Goal: Task Accomplishment & Management: Manage account settings

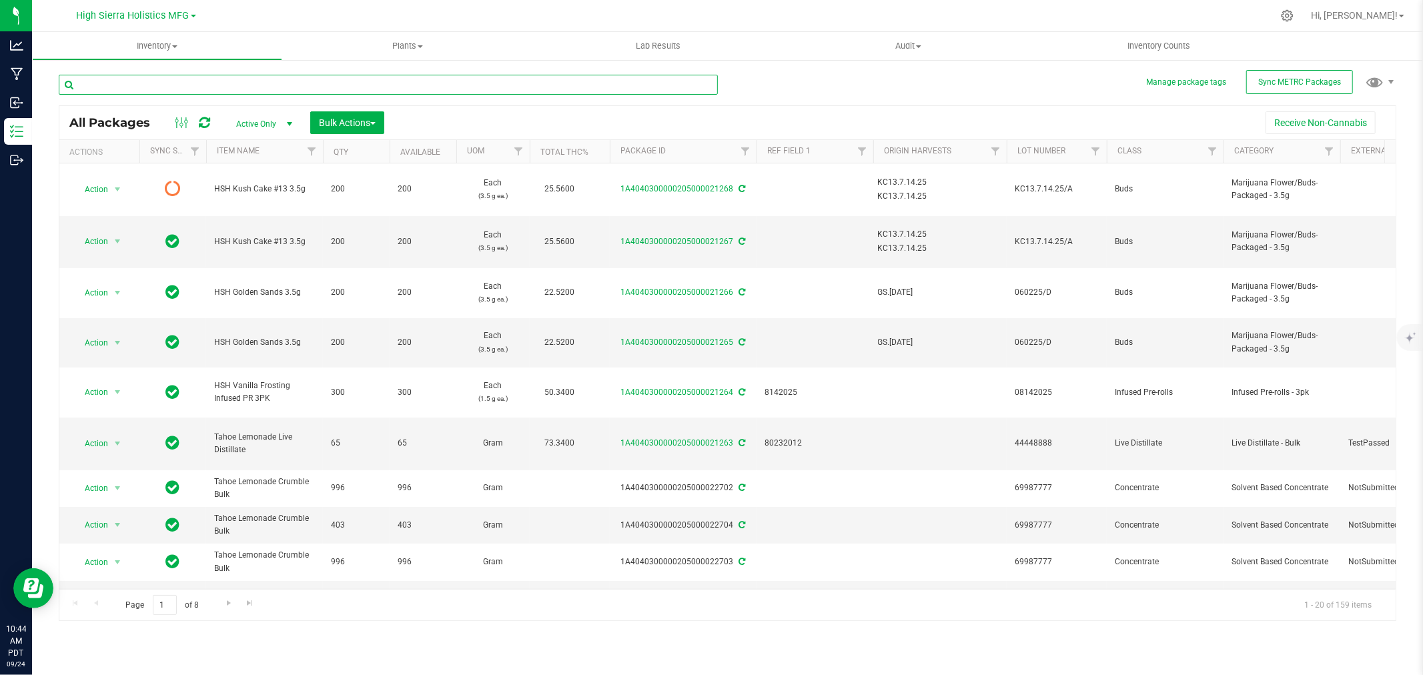
click at [144, 85] on input "text" at bounding box center [388, 85] width 659 height 20
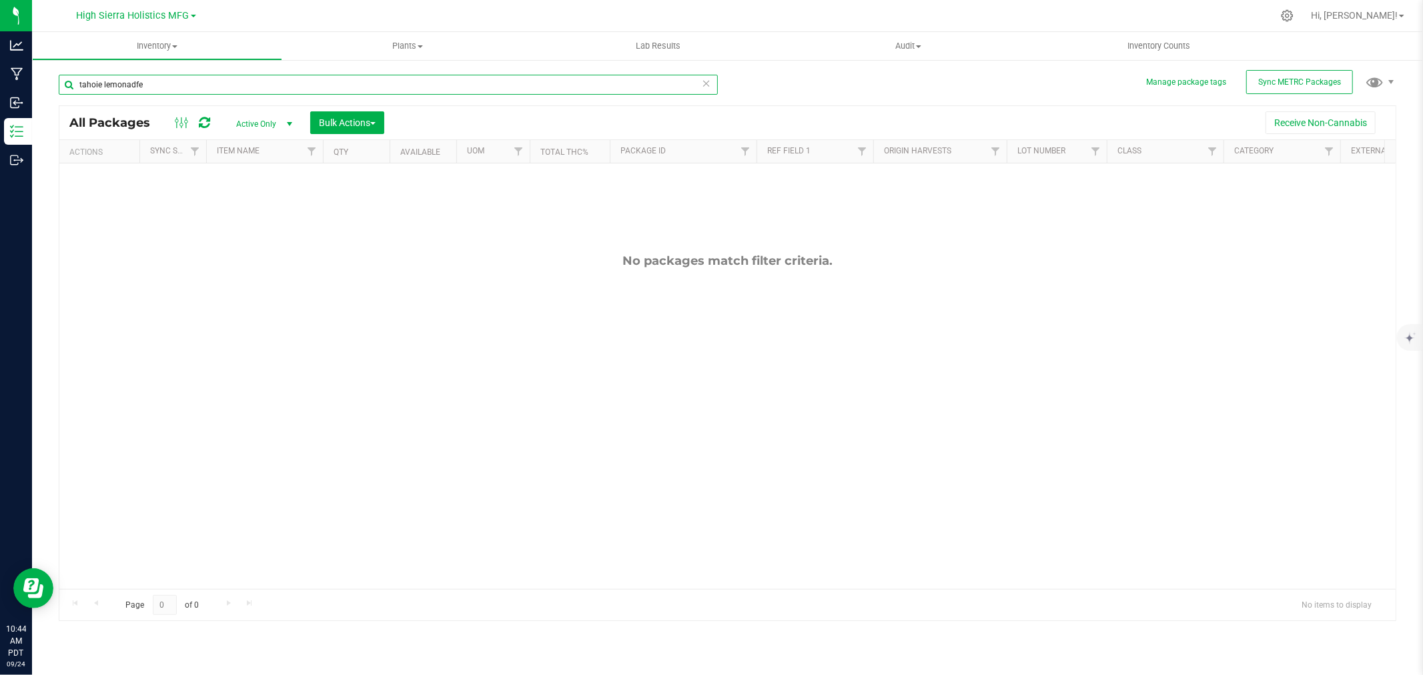
click at [99, 83] on input "tahoie lemonadfe" at bounding box center [388, 85] width 659 height 20
click at [135, 83] on input "tahoe lemonadfe" at bounding box center [388, 85] width 659 height 20
click at [165, 85] on input "tahoe lemonade" at bounding box center [388, 85] width 659 height 20
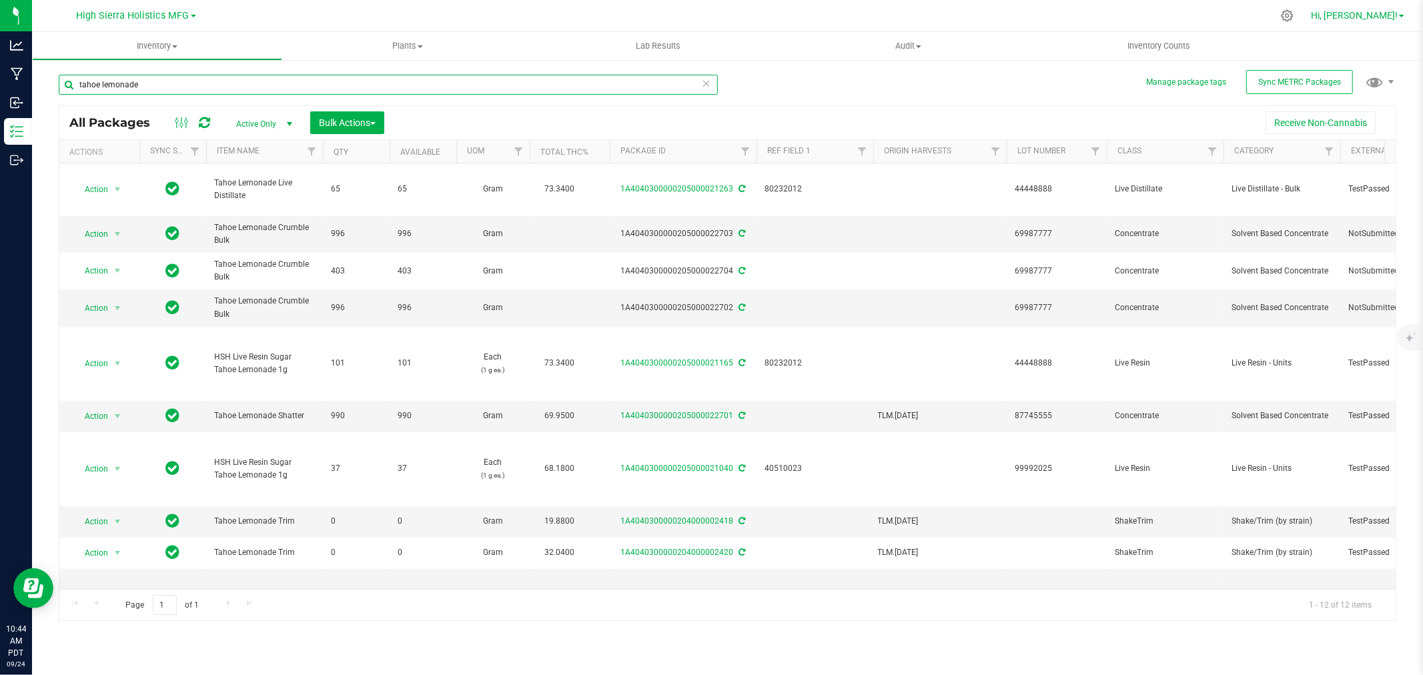
type input "tahoe lemonade"
click at [112, 412] on span "select" at bounding box center [117, 416] width 11 height 11
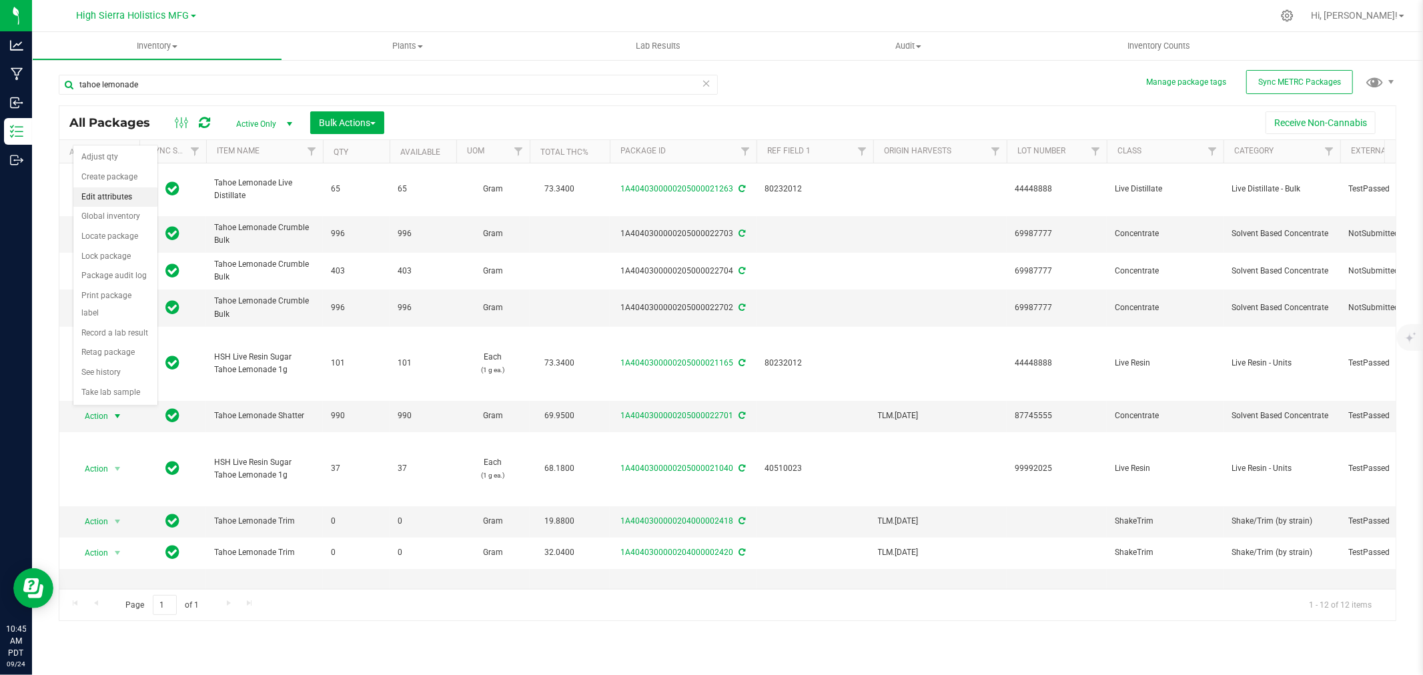
click at [101, 194] on li "Edit attributes" at bounding box center [115, 198] width 84 height 20
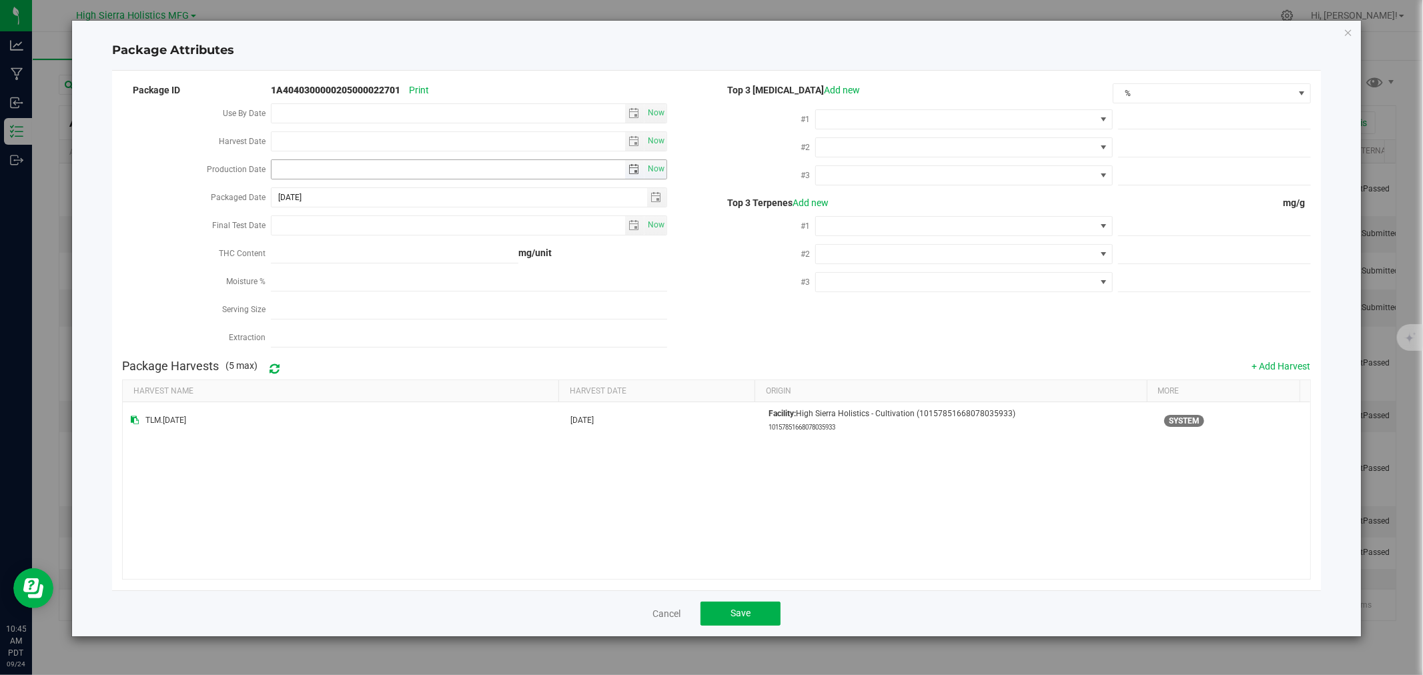
click at [302, 174] on input "Production Date" at bounding box center [449, 169] width 354 height 19
type input "[DATE]"
click at [896, 115] on span at bounding box center [955, 119] width 279 height 19
drag, startPoint x: 868, startPoint y: 242, endPoint x: 868, endPoint y: 228, distance: 14.7
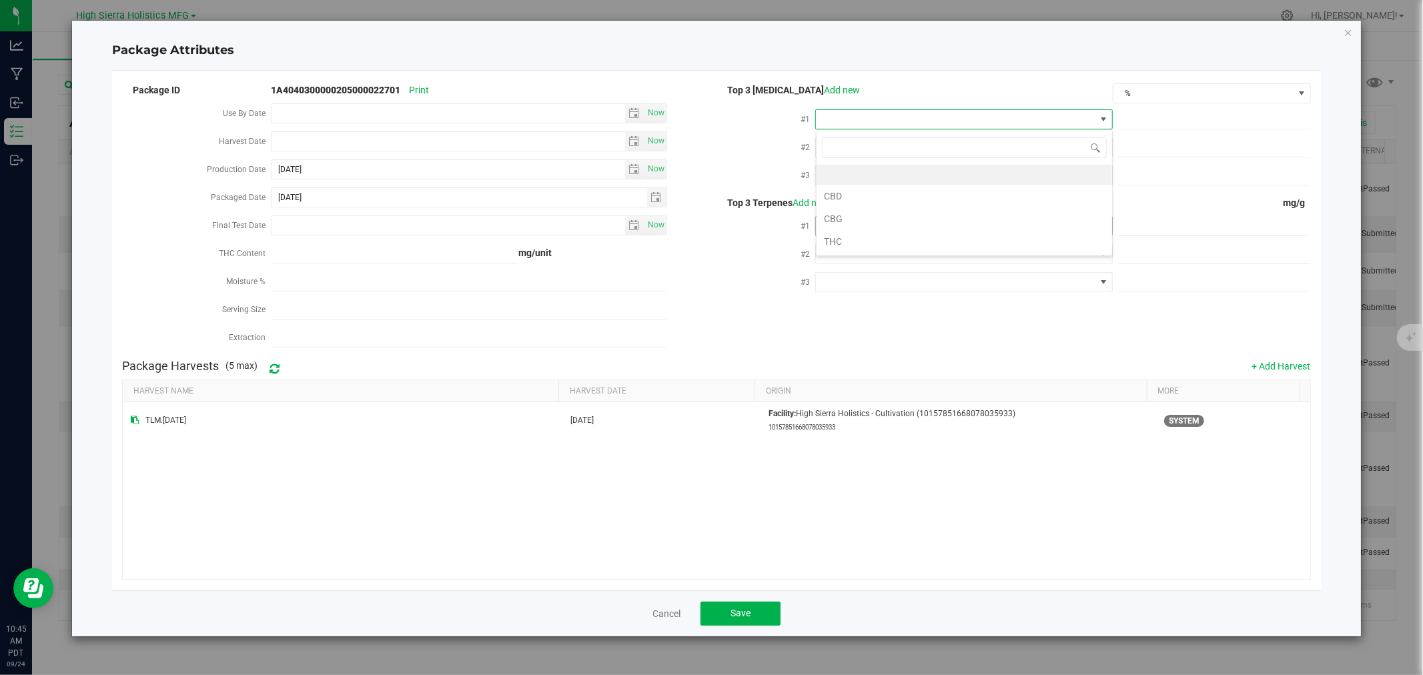
click at [868, 238] on li "THC" at bounding box center [965, 241] width 296 height 23
click at [871, 144] on span at bounding box center [955, 147] width 279 height 19
click at [872, 223] on li "CBD" at bounding box center [965, 224] width 296 height 23
click at [872, 185] on span at bounding box center [964, 176] width 297 height 20
click at [873, 268] on li "CBG" at bounding box center [965, 275] width 296 height 23
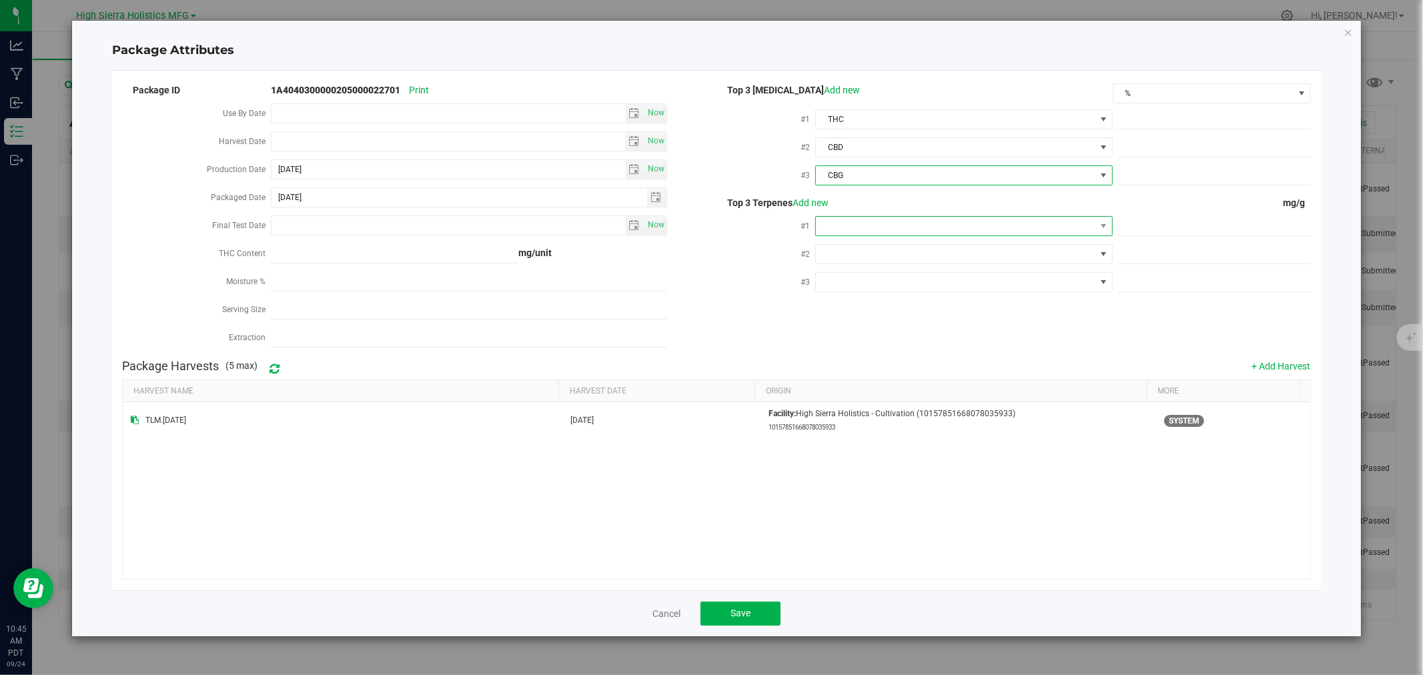
click at [868, 225] on span at bounding box center [955, 226] width 279 height 19
click at [886, 302] on li "B-Caryophyllene" at bounding box center [965, 303] width 296 height 23
click at [877, 273] on span at bounding box center [955, 282] width 279 height 19
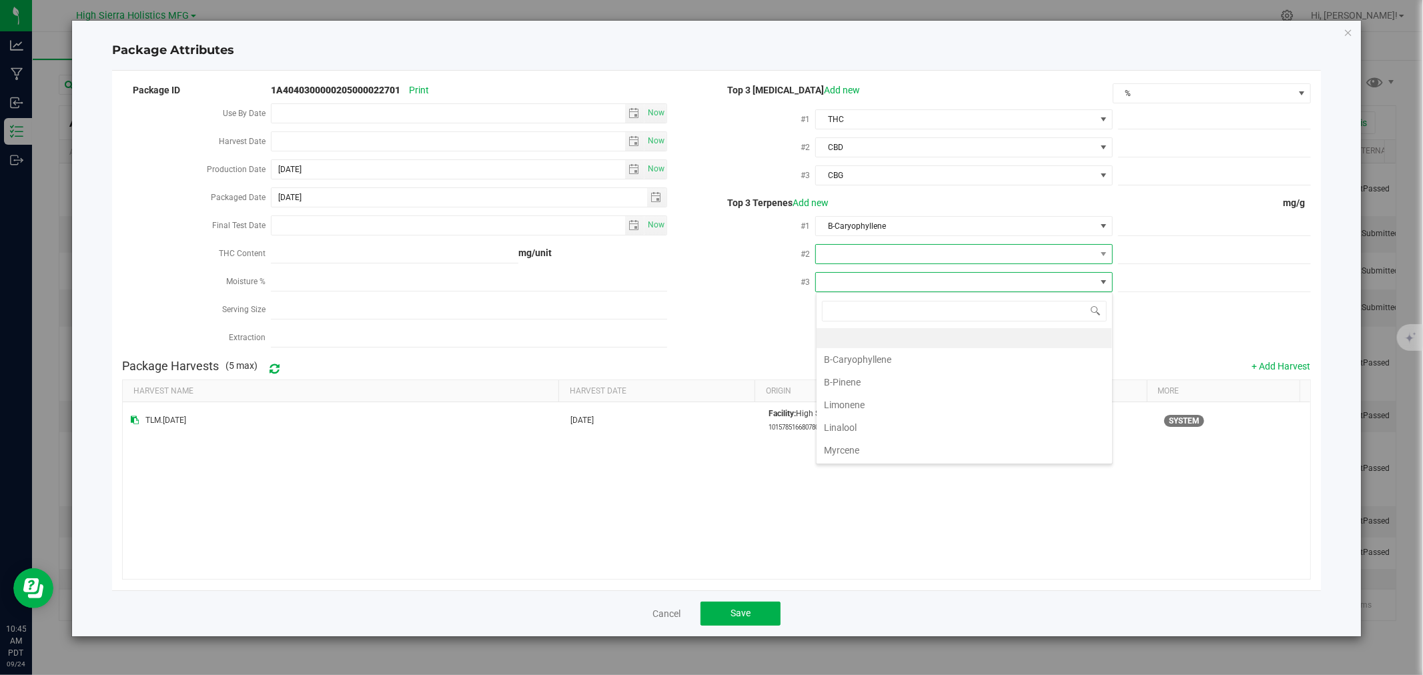
click at [886, 246] on span at bounding box center [955, 254] width 279 height 19
click at [861, 332] on li "Terpinolene" at bounding box center [965, 331] width 296 height 23
click at [845, 274] on span at bounding box center [955, 282] width 279 height 19
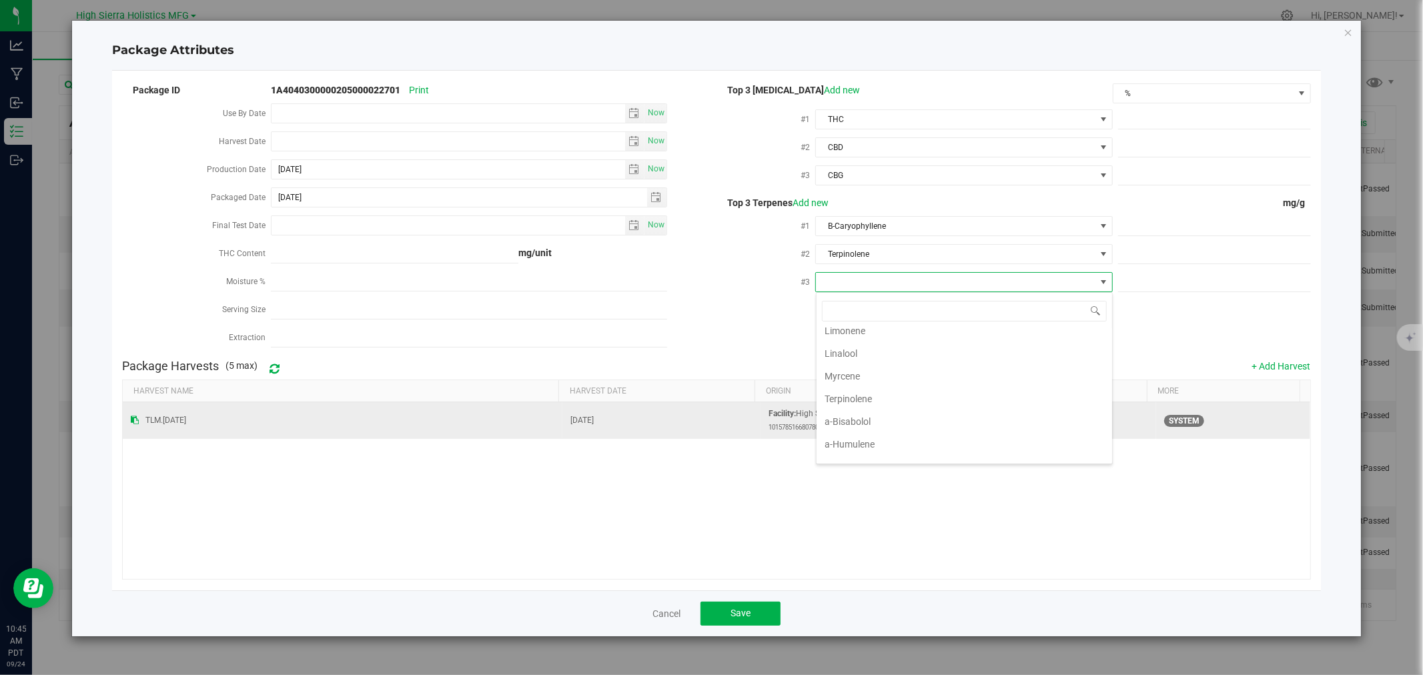
click at [873, 438] on li "a-Humulene" at bounding box center [965, 444] width 296 height 23
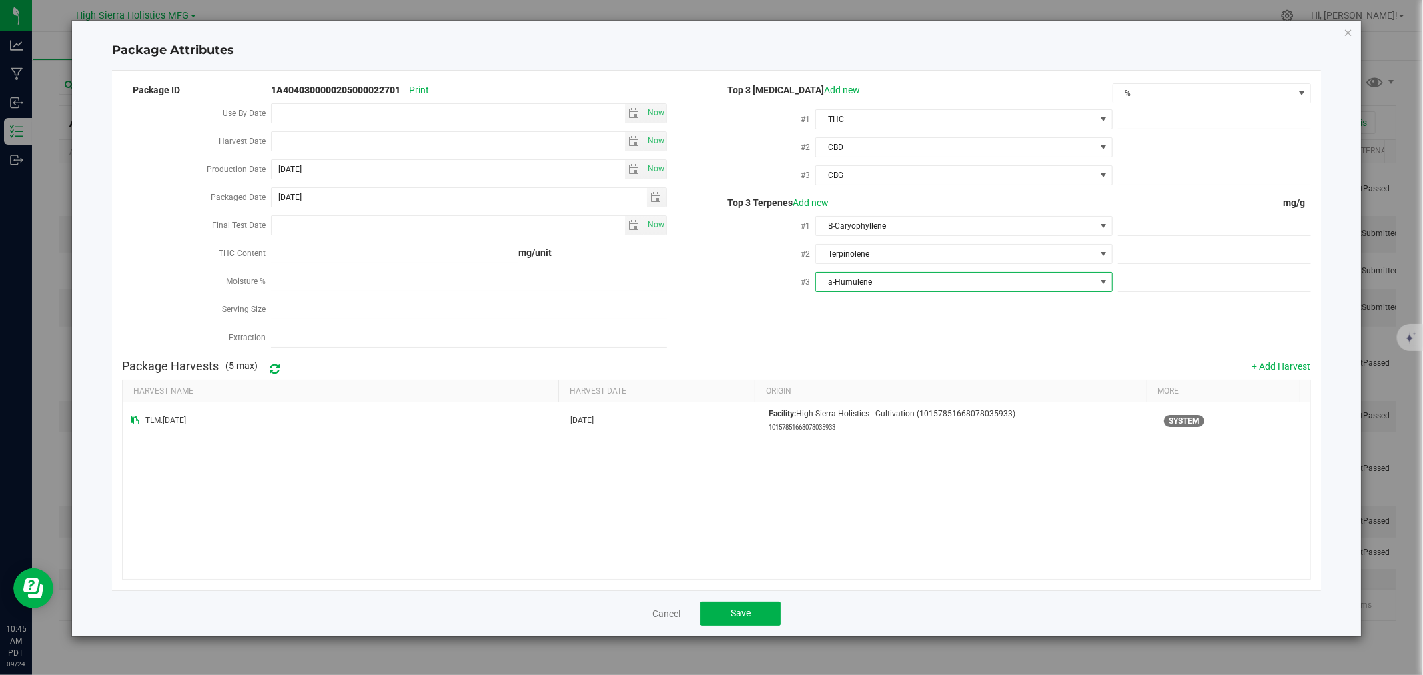
click at [1237, 111] on span at bounding box center [1214, 119] width 193 height 19
type input "69.95"
type input "69.9500"
type input "0"
type input "0.0000"
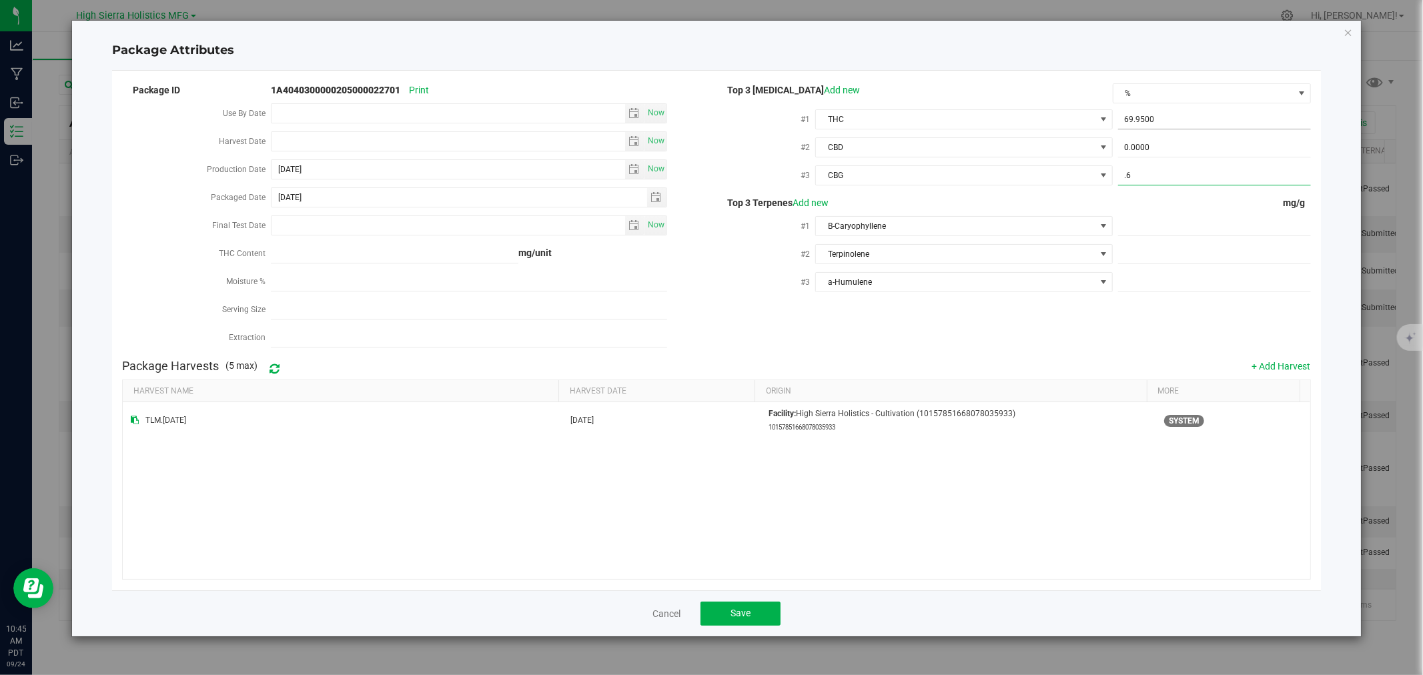
type input ".62"
type input "0.6200"
type input "15.6"
type input "15.6000"
type input "9.5"
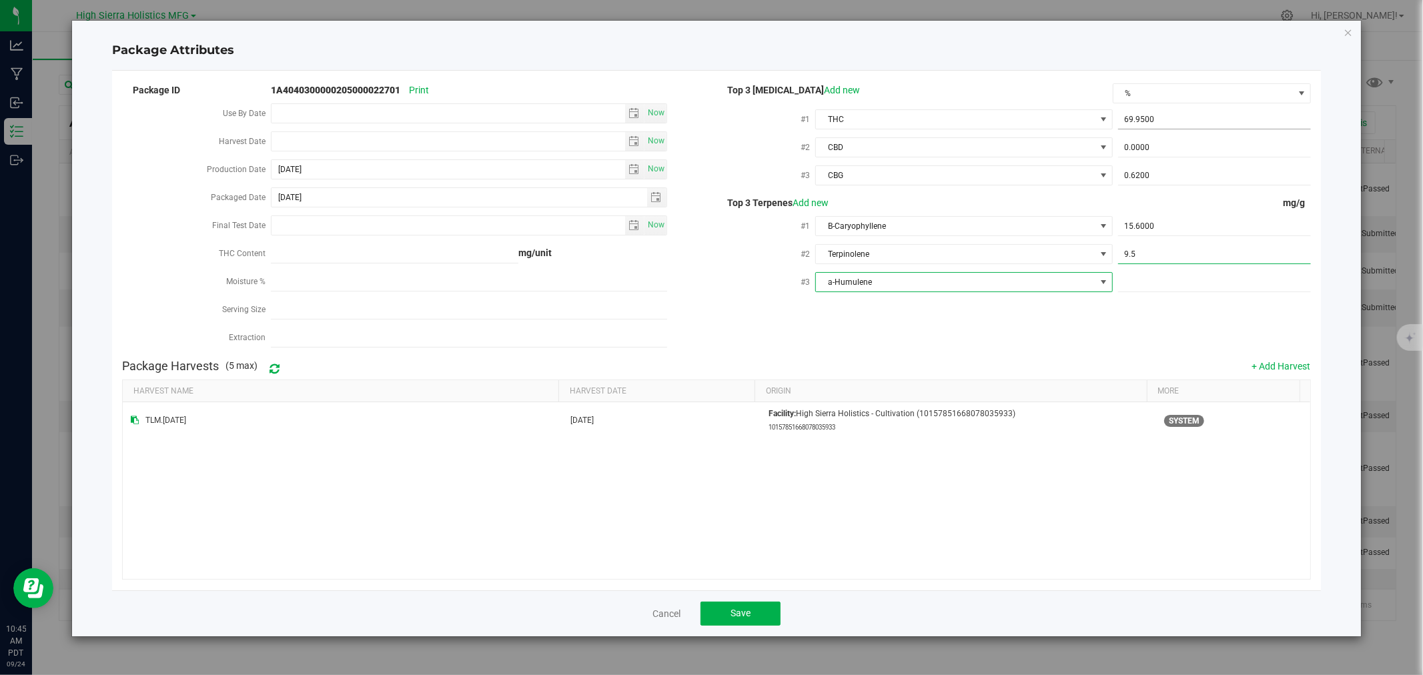
type input "9.5000"
type input "4"
type input "4.0000"
click at [866, 324] on div "Package ID 1A4040300000205000022701 Print Use By Date Now Harvest Date Now Prod…" at bounding box center [716, 217] width 1189 height 272
click at [749, 611] on span "Save" at bounding box center [741, 613] width 20 height 11
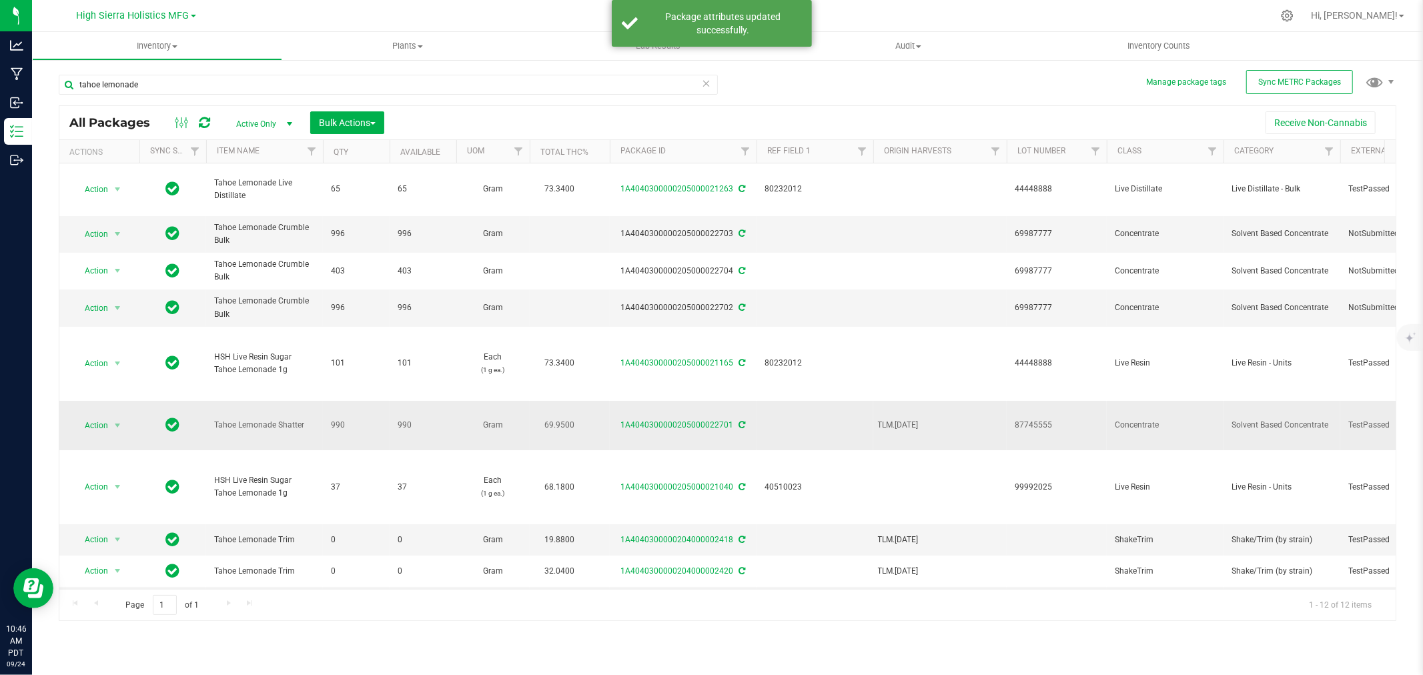
click at [814, 412] on td at bounding box center [815, 426] width 117 height 50
type input "50332658"
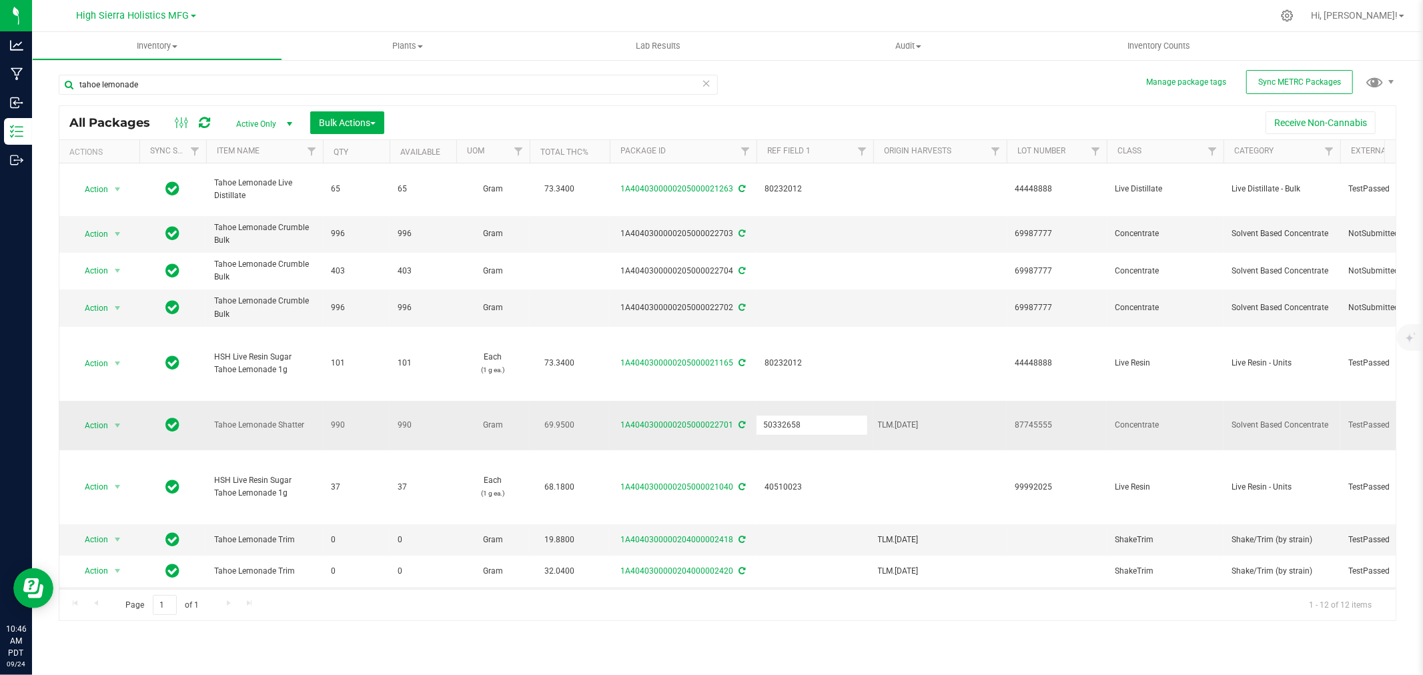
click at [140, 416] on div "All Packages Active Only Active Only Lab Samples Locked All External Internal B…" at bounding box center [728, 363] width 1338 height 517
click at [115, 420] on span "select" at bounding box center [117, 425] width 11 height 11
click at [120, 179] on li "Create package" at bounding box center [115, 178] width 84 height 20
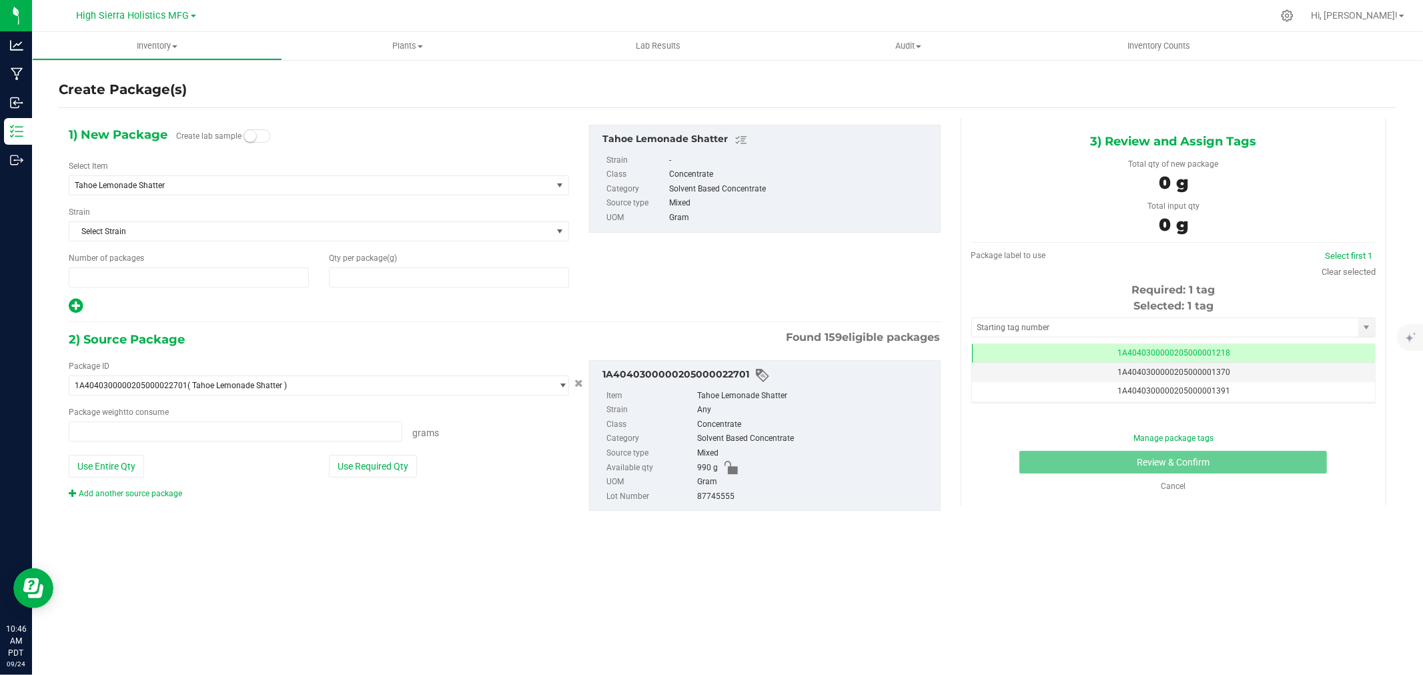
type input "1"
type input "0.0000"
type input "0.0000 g"
click at [165, 185] on span "Tahoe Lemonade Shatter" at bounding box center [301, 185] width 452 height 9
click at [287, 215] on input "shatter tahoe lemonade" at bounding box center [319, 214] width 489 height 21
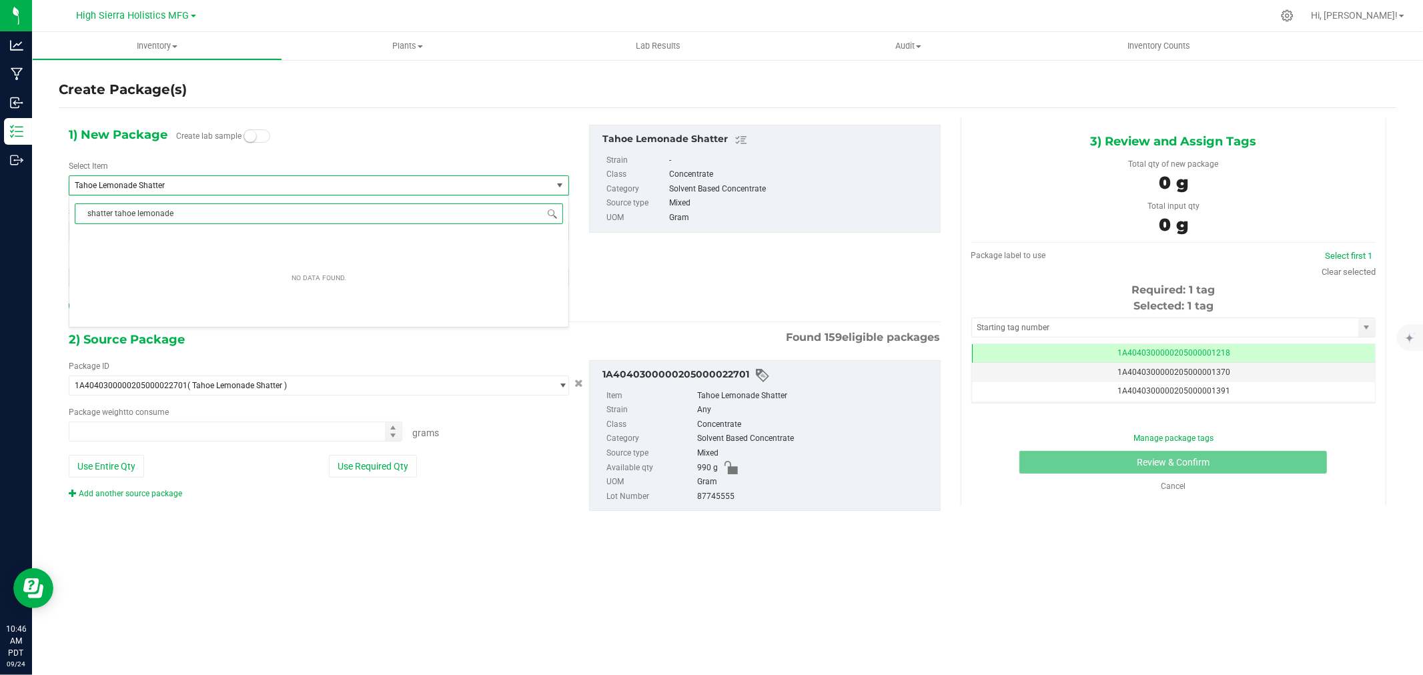
type input "shatter tahoe lemonade"
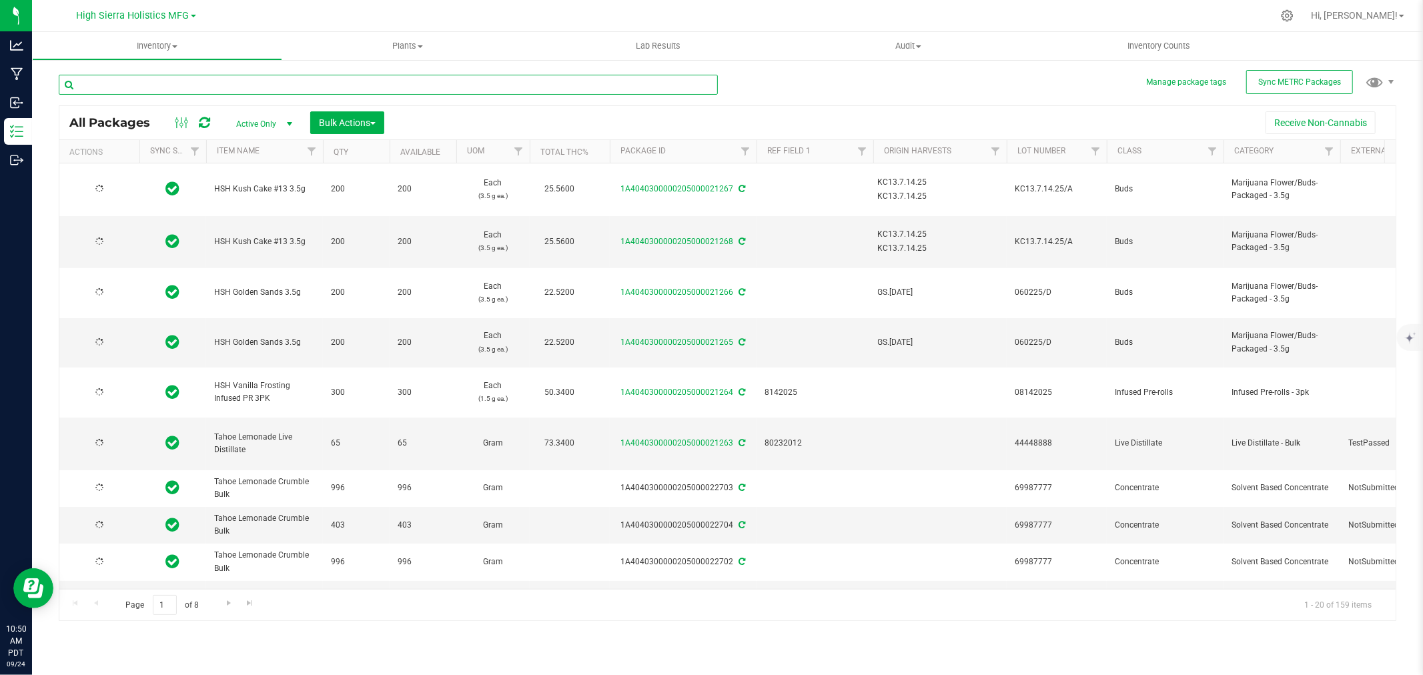
click at [190, 81] on input "text" at bounding box center [388, 85] width 659 height 20
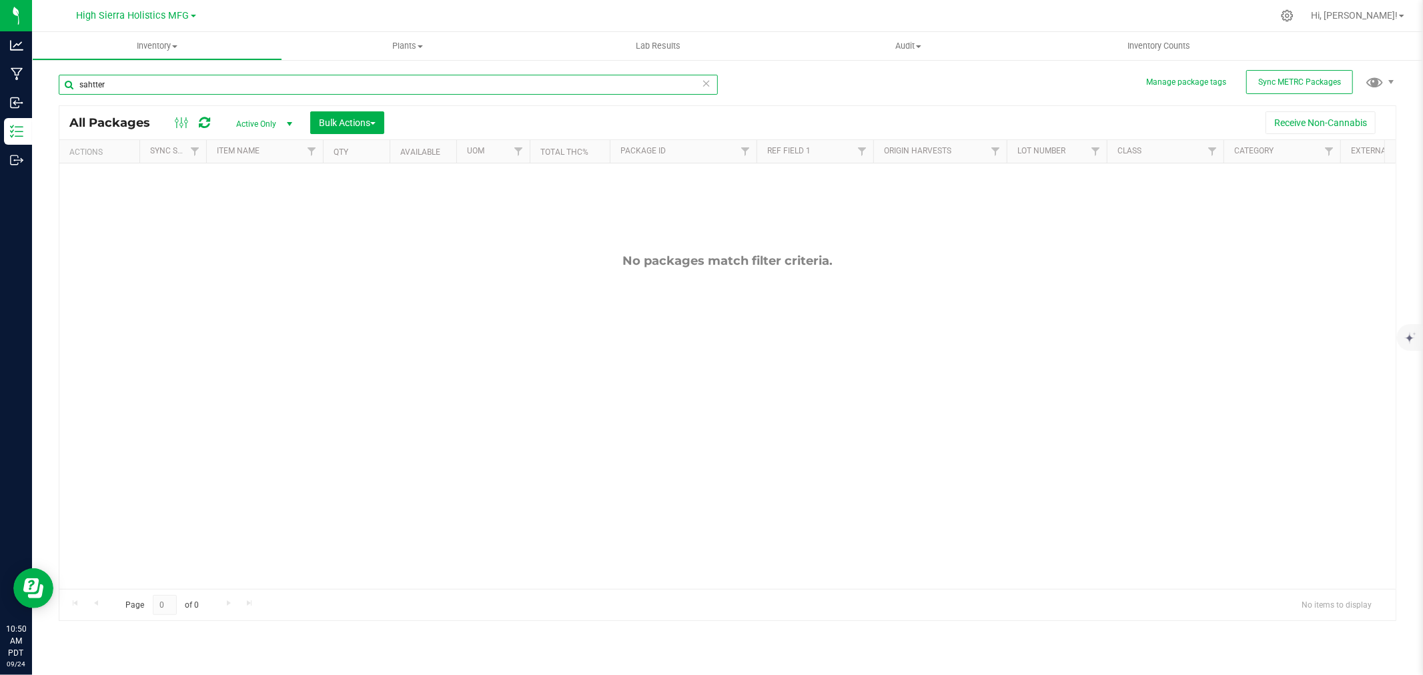
click at [95, 81] on input "sahtter" at bounding box center [388, 85] width 659 height 20
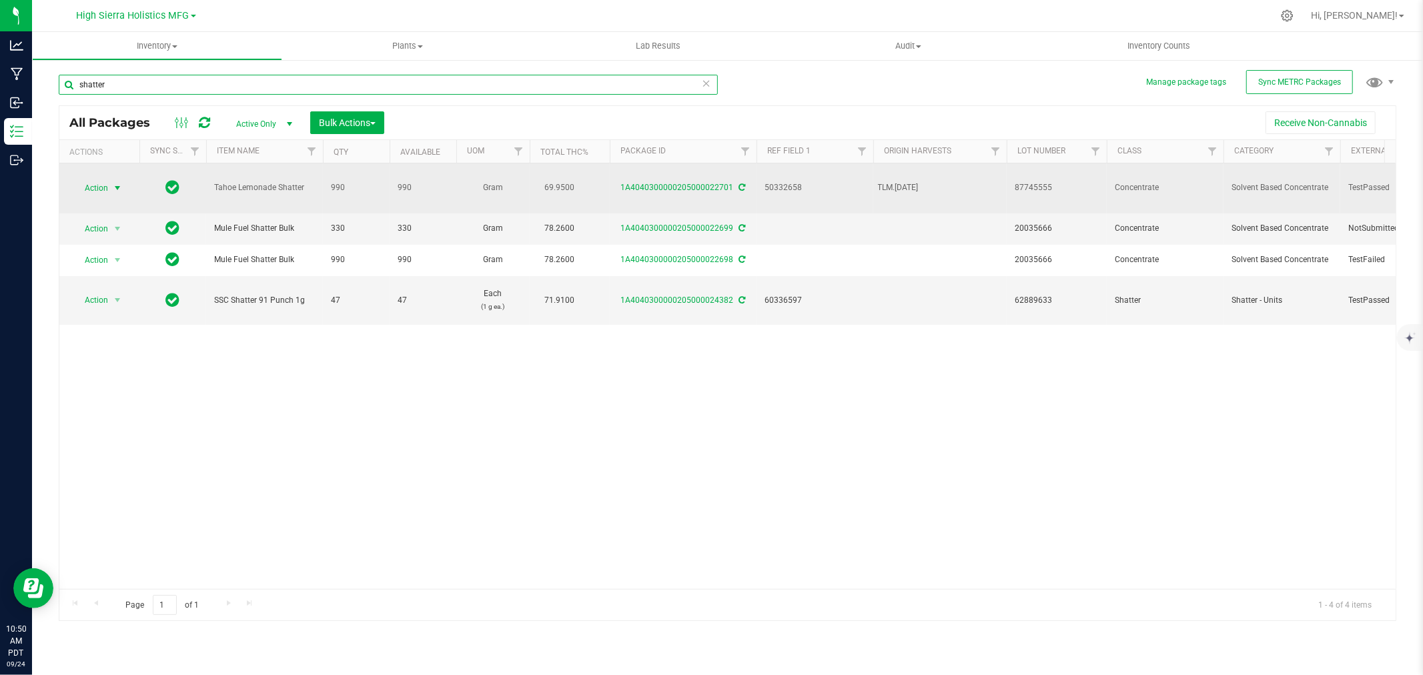
type input "shatter"
click at [119, 183] on span "select" at bounding box center [117, 188] width 11 height 11
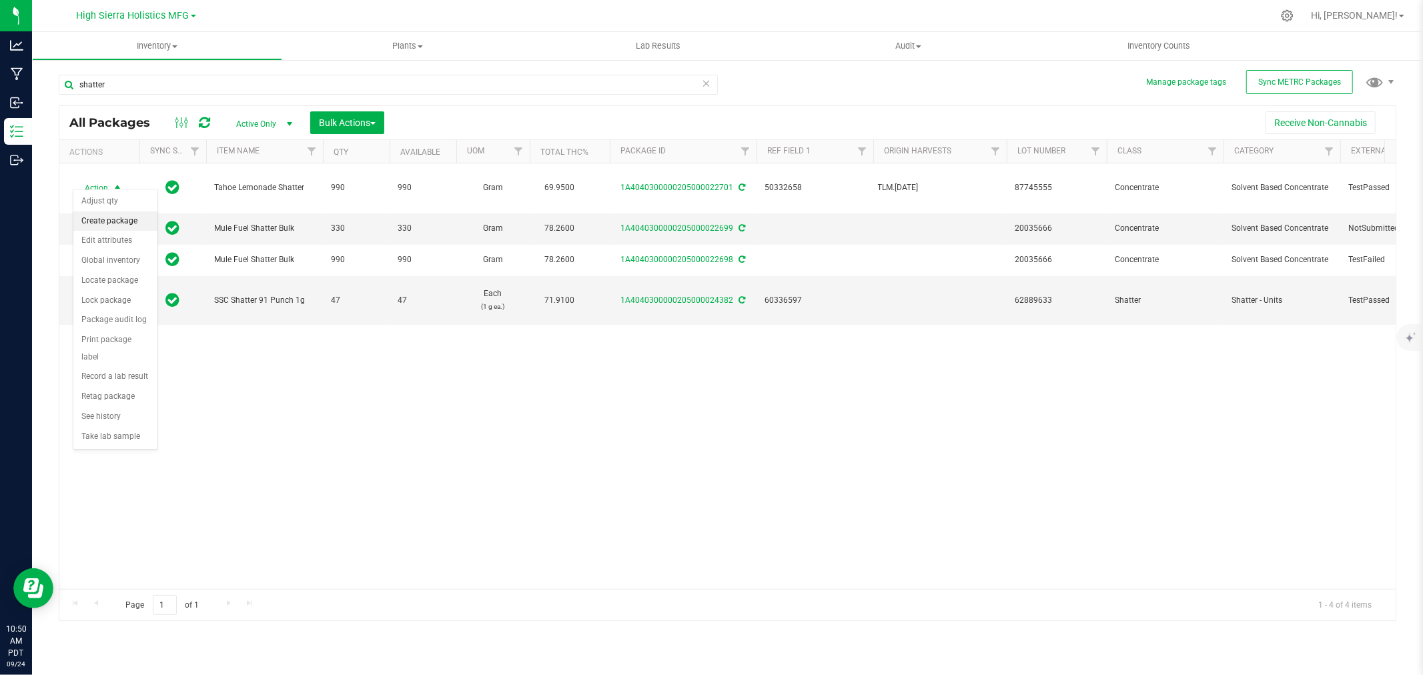
click at [125, 220] on li "Create package" at bounding box center [115, 222] width 84 height 20
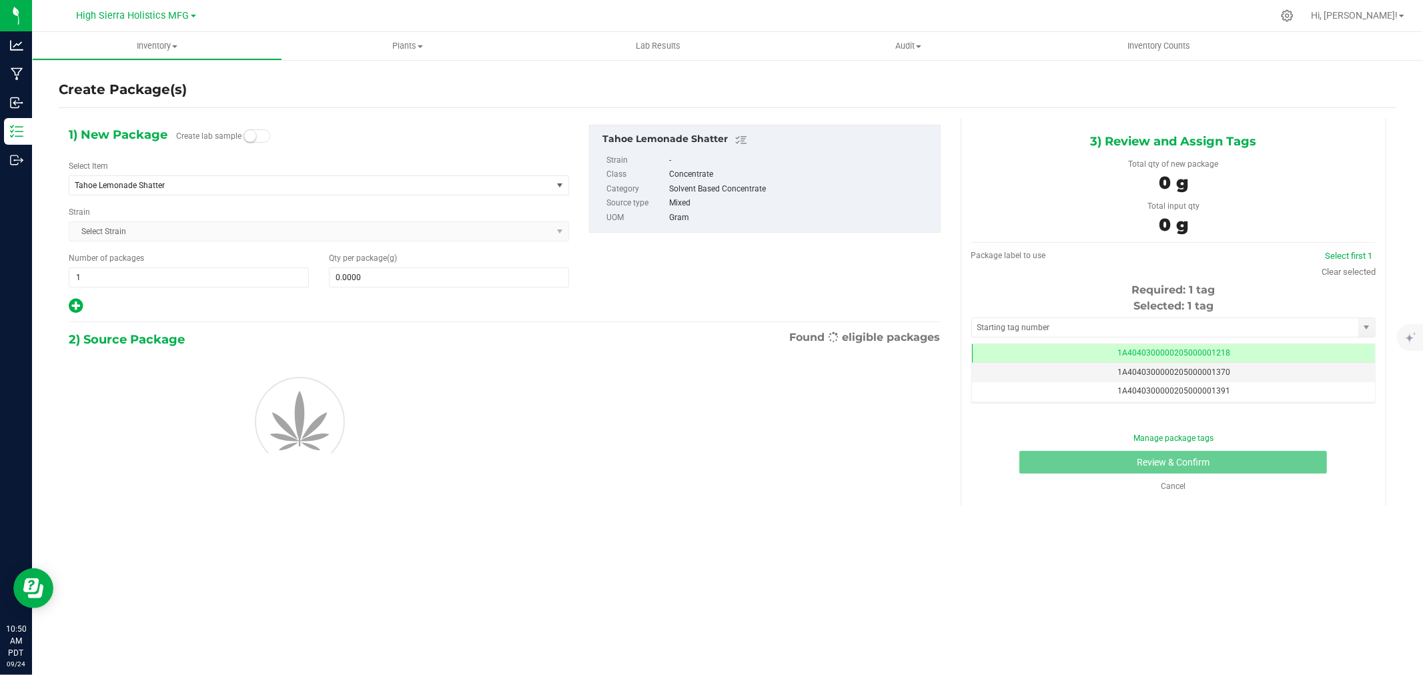
scroll to position [0, -1]
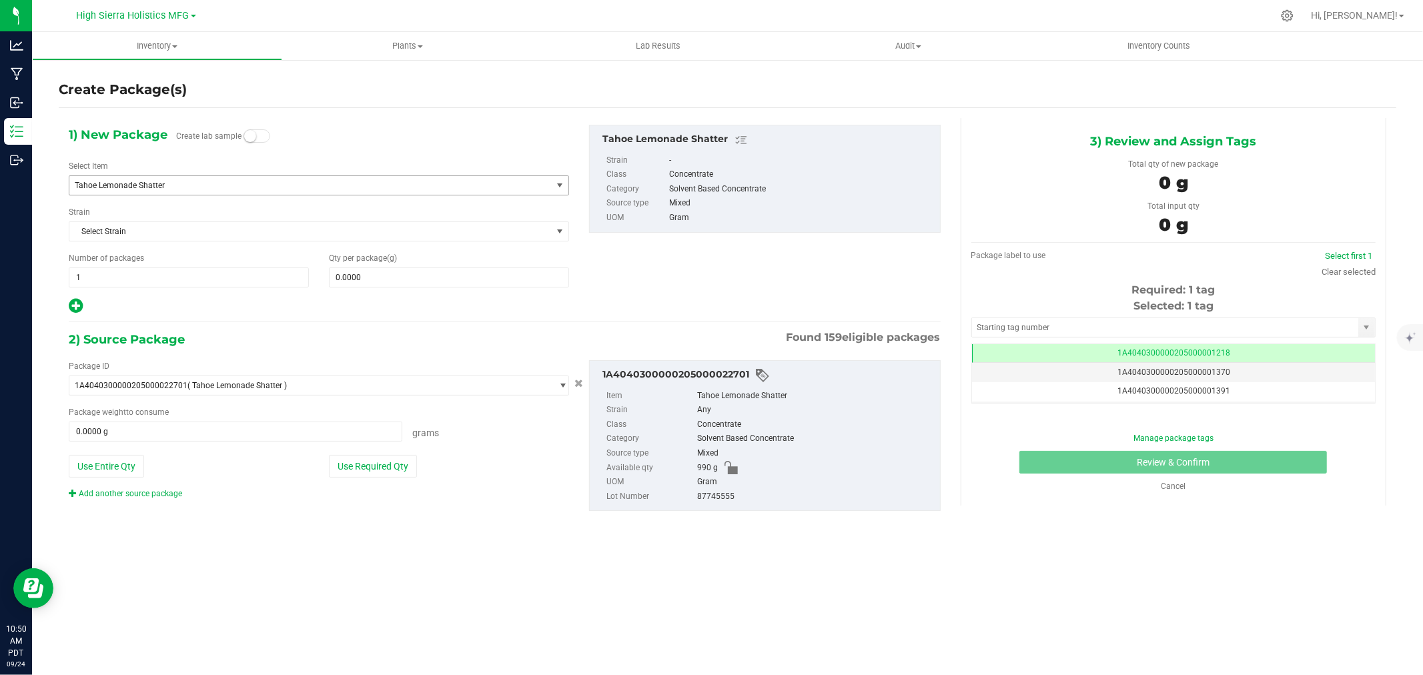
click at [194, 188] on span "Tahoe Lemonade Shatter" at bounding box center [301, 185] width 452 height 9
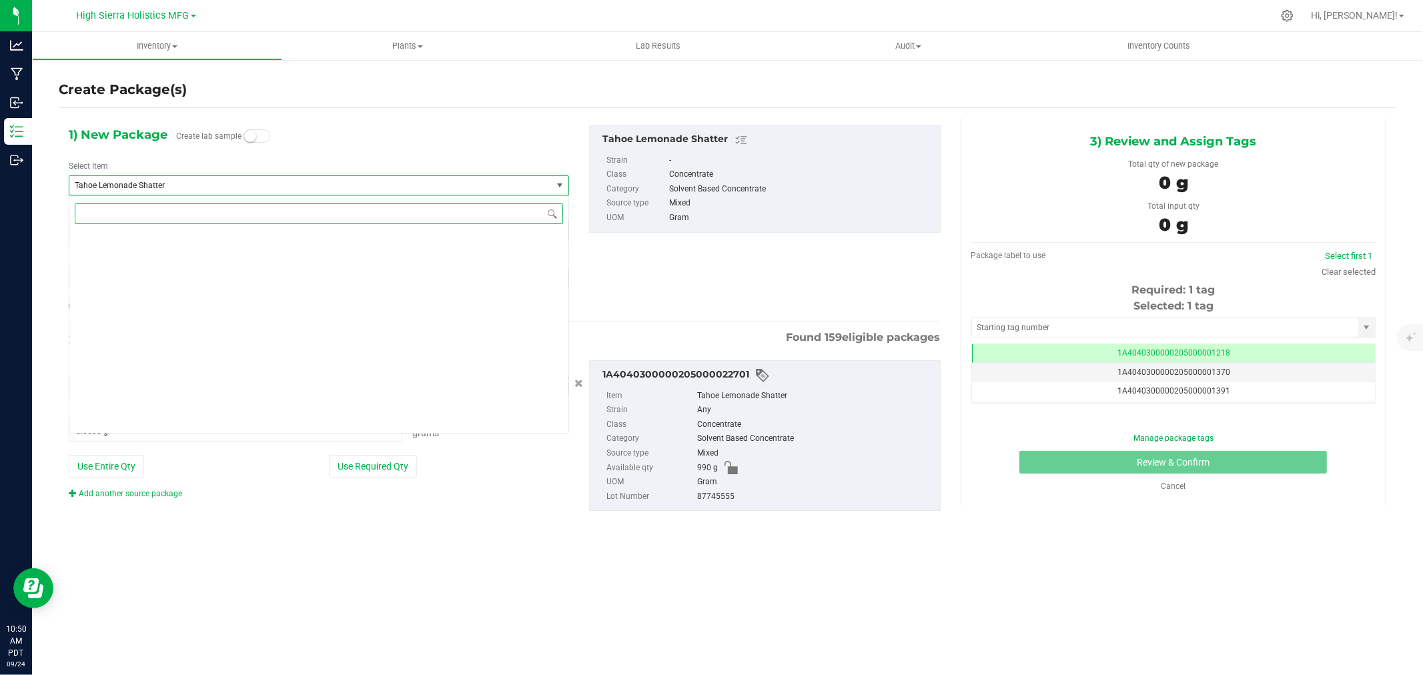
scroll to position [35503, 0]
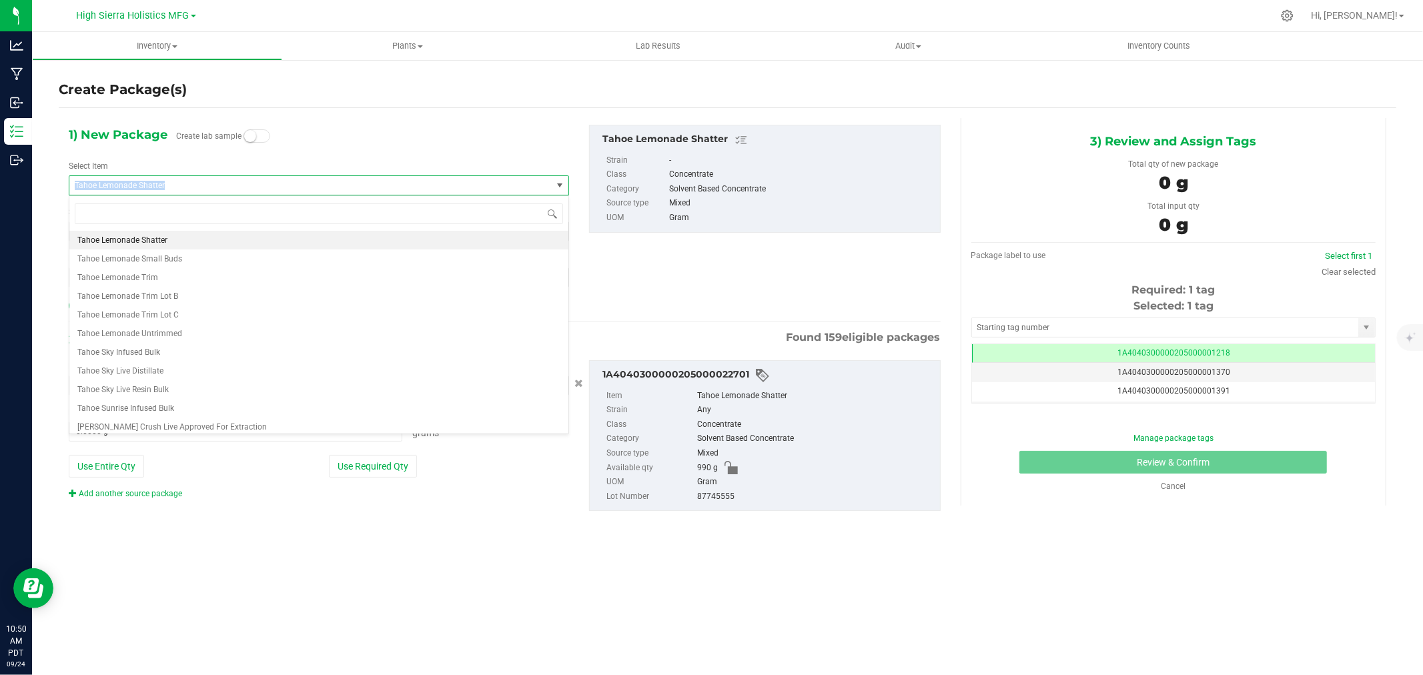
drag, startPoint x: 180, startPoint y: 185, endPoint x: 49, endPoint y: 180, distance: 131.6
click at [49, 180] on div "Create Package(s) 1) New Package Create lab sample Select Item Tahoe Lemonade S…" at bounding box center [727, 267] width 1391 height 417
copy span "Tahoe Lemonade Shatter"
click at [98, 210] on input at bounding box center [319, 214] width 489 height 21
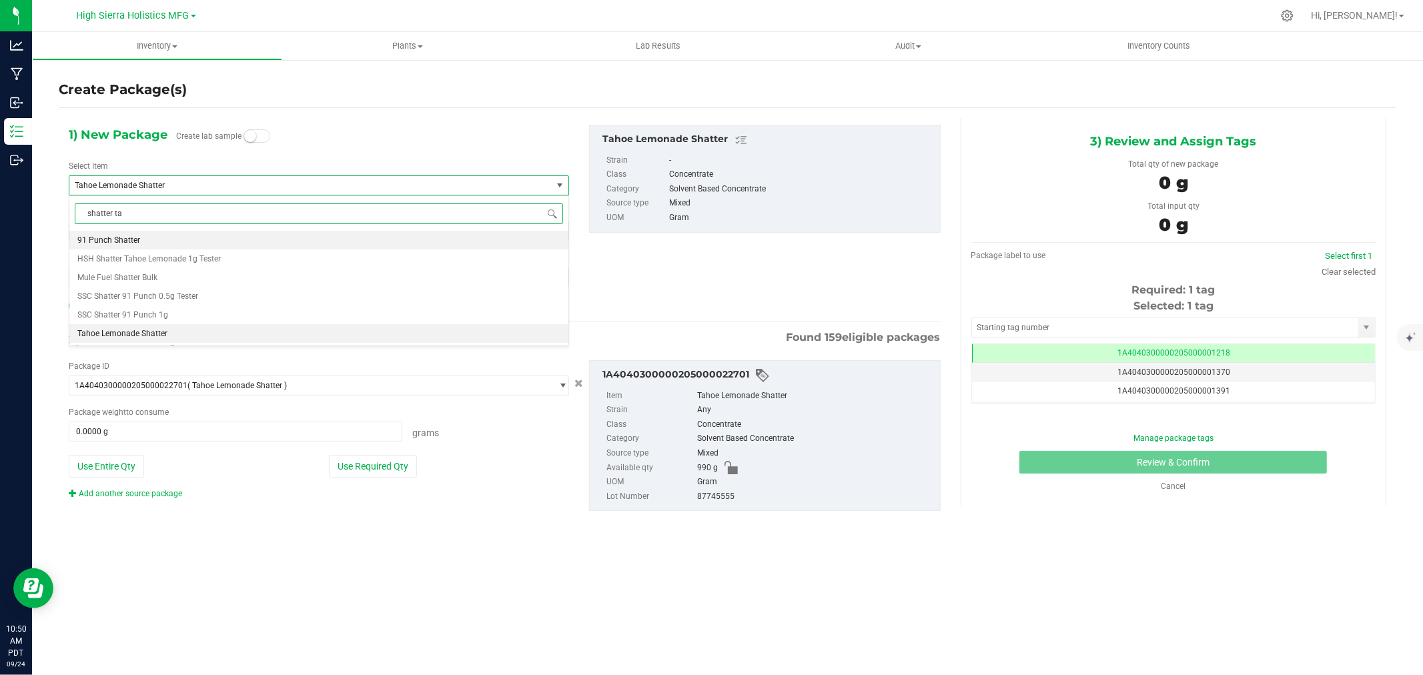
type input "shatter tah"
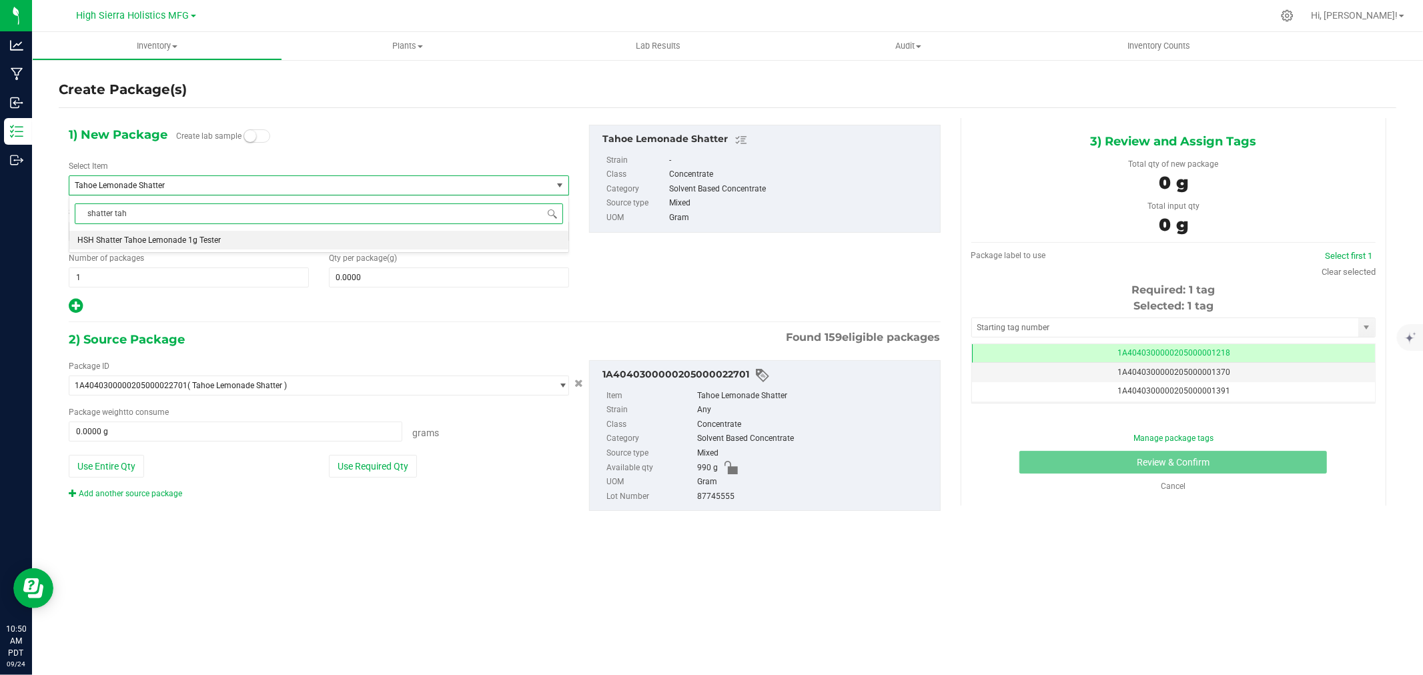
click at [187, 234] on li "HSH Shatter Tahoe Lemonade 1g Tester" at bounding box center [318, 240] width 499 height 19
type input "0"
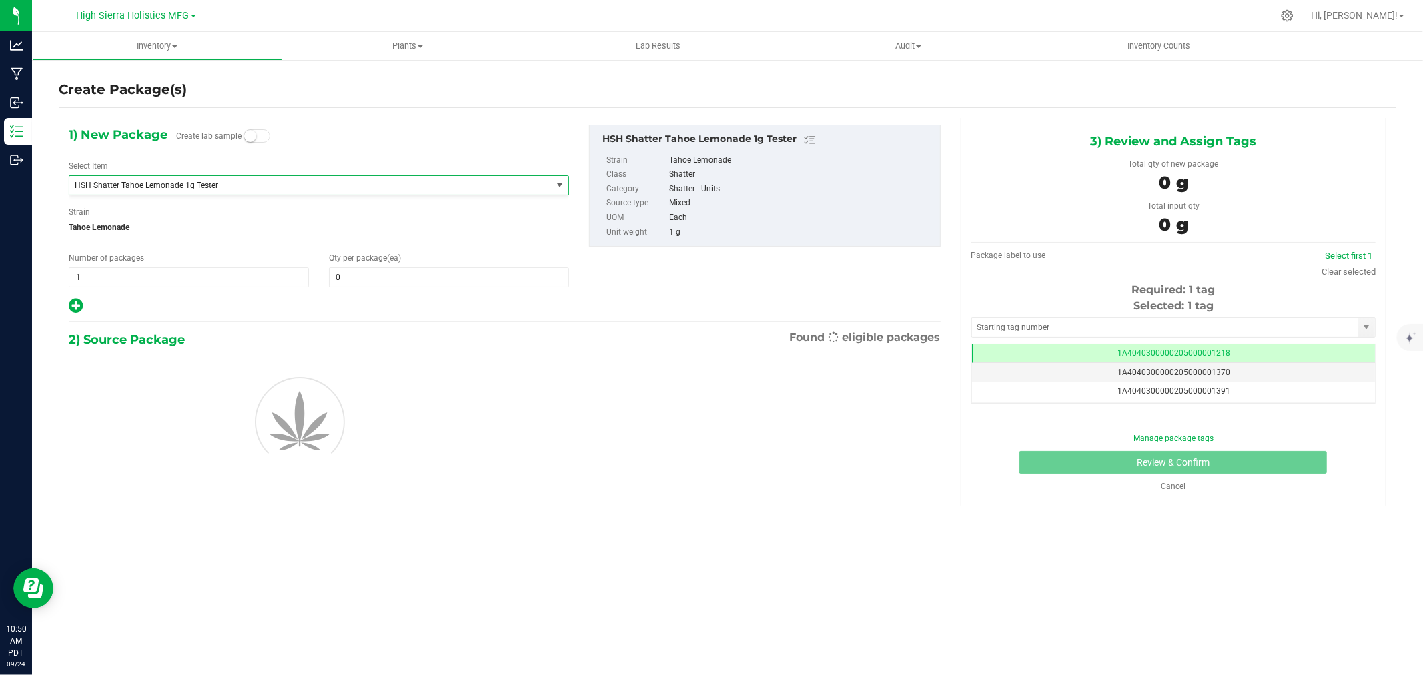
scroll to position [24777, 0]
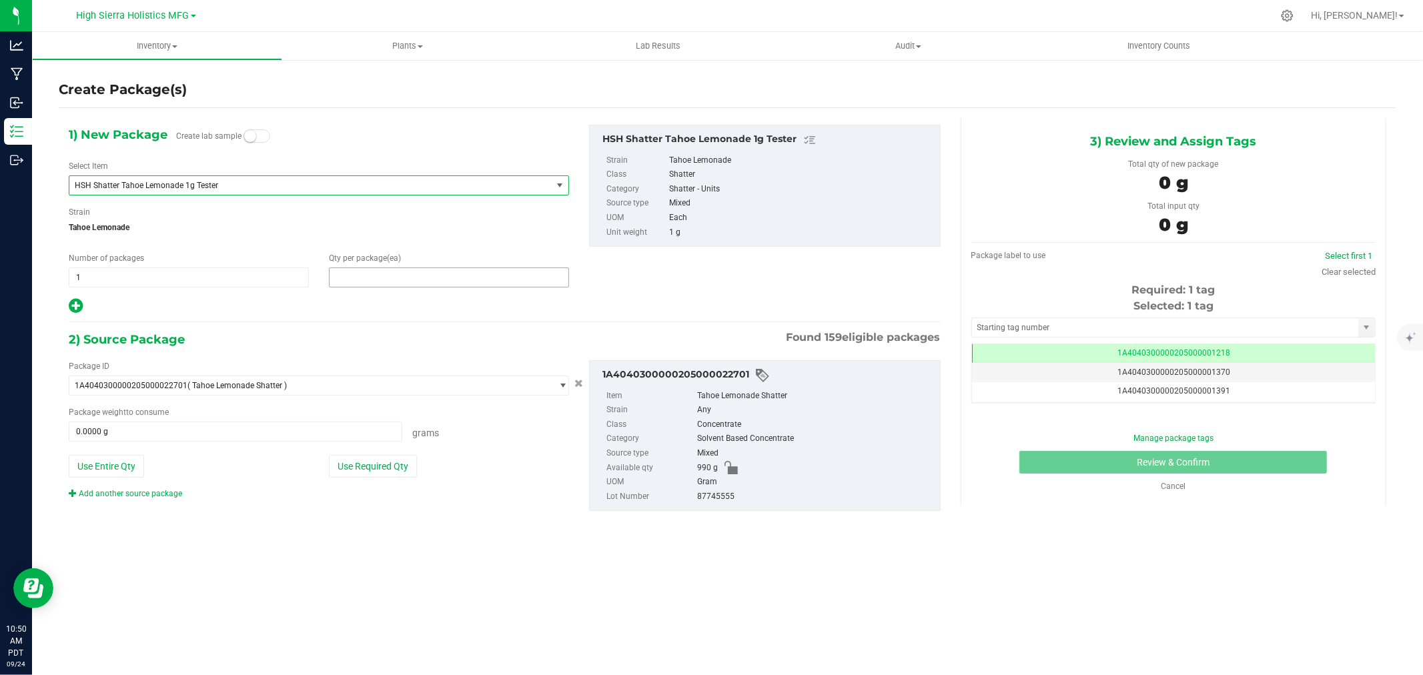
click at [358, 278] on span at bounding box center [449, 278] width 240 height 20
type input "5"
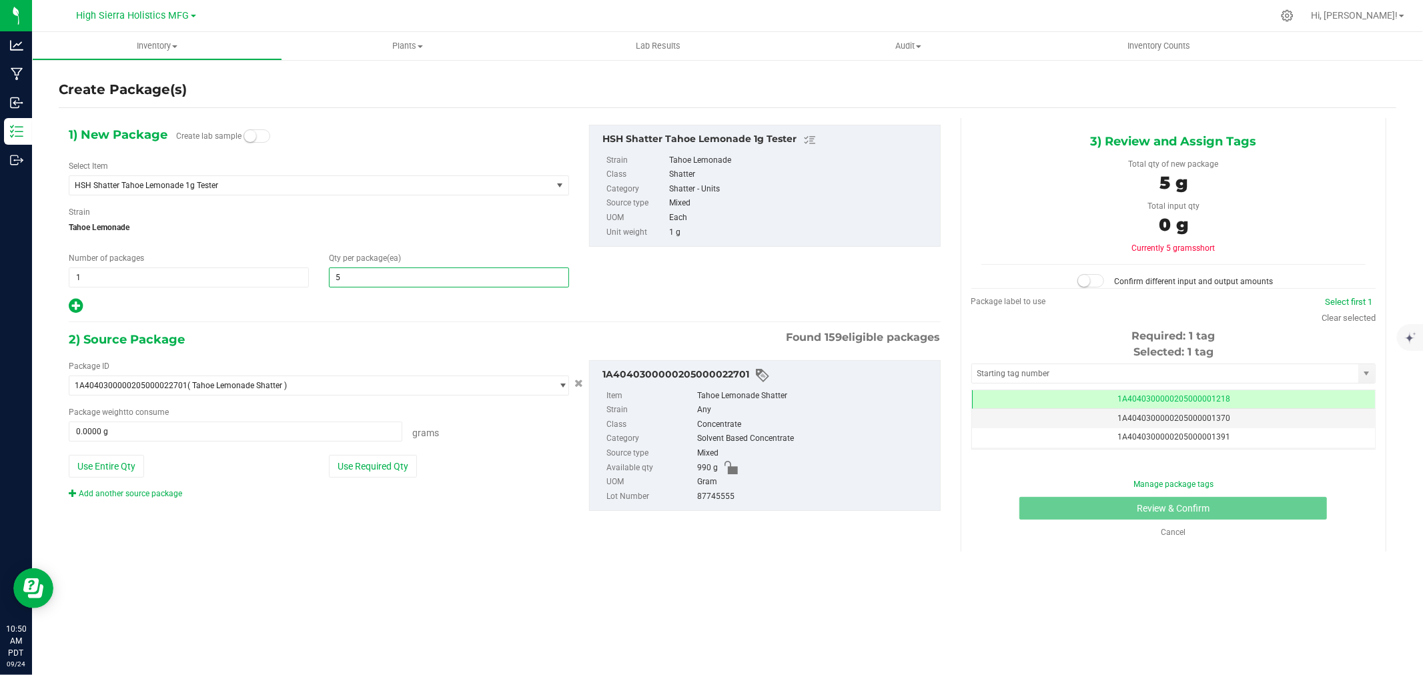
type input "5"
click at [407, 316] on div "1) New Package Create lab sample Select Item HSH Shatter Tahoe Lemonade 1g Test…" at bounding box center [505, 329] width 892 height 422
click at [376, 464] on button "Use Required Qty" at bounding box center [373, 466] width 88 height 23
type input "5.0000 g"
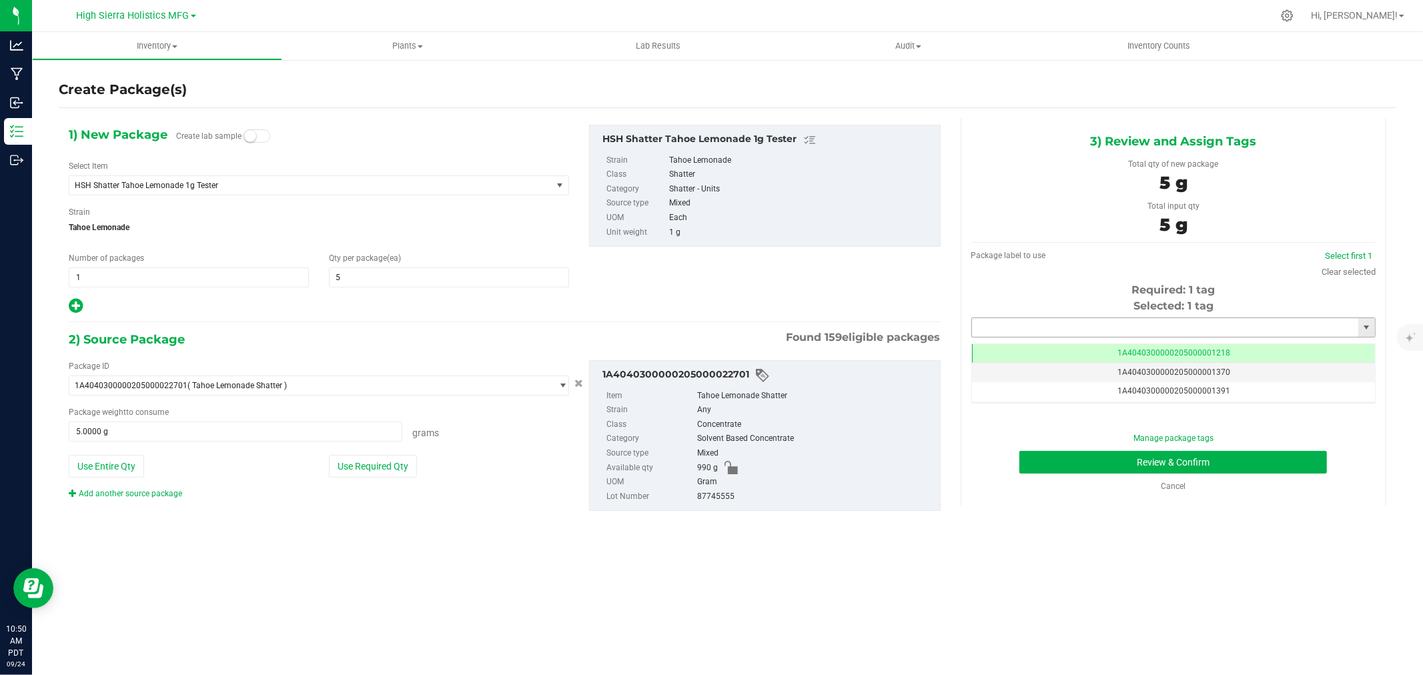
click at [1044, 322] on input "text" at bounding box center [1165, 327] width 386 height 19
click at [1052, 345] on li "1A4040300000205000021269" at bounding box center [1173, 350] width 403 height 20
type input "1A4040300000205000021269"
click at [1076, 458] on button "Review & Confirm" at bounding box center [1174, 462] width 308 height 23
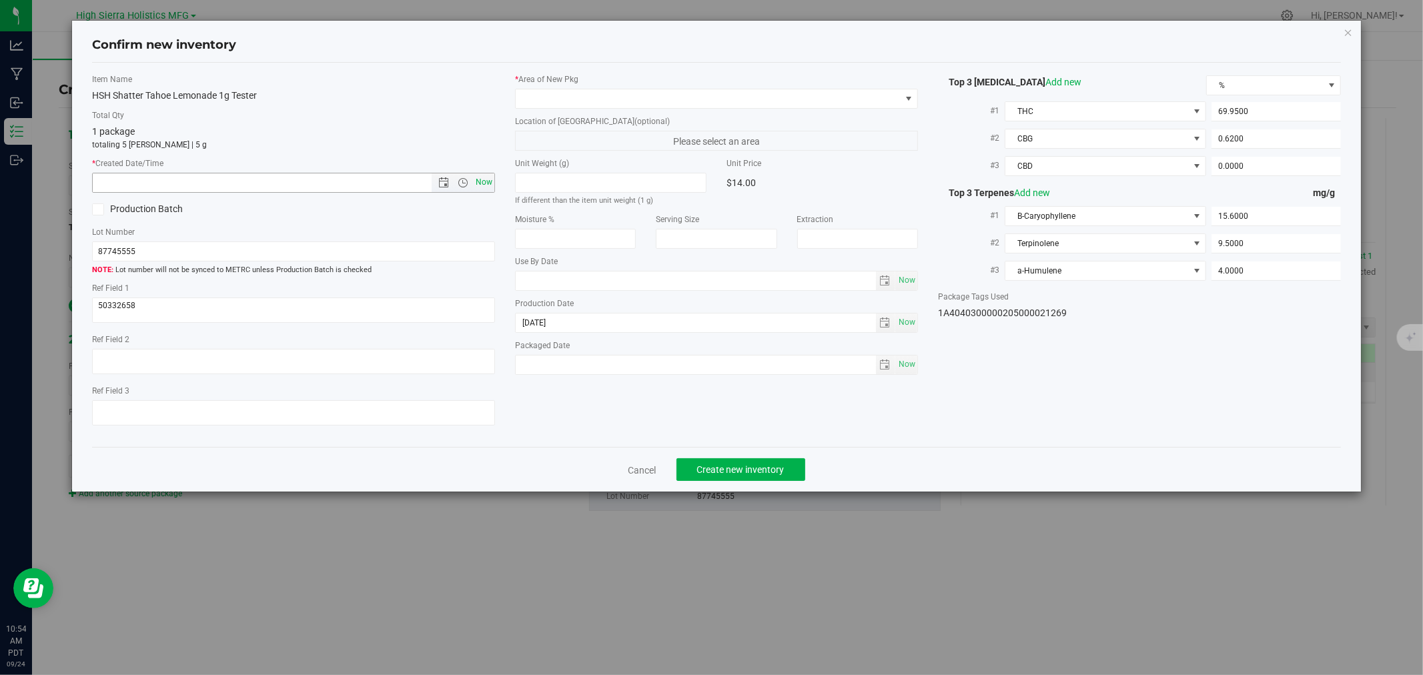
drag, startPoint x: 482, startPoint y: 180, endPoint x: 483, endPoint y: 174, distance: 6.8
click at [482, 179] on span "Now" at bounding box center [484, 182] width 23 height 19
type input "9/24/2025 10:54 AM"
click at [549, 89] on span at bounding box center [708, 98] width 385 height 19
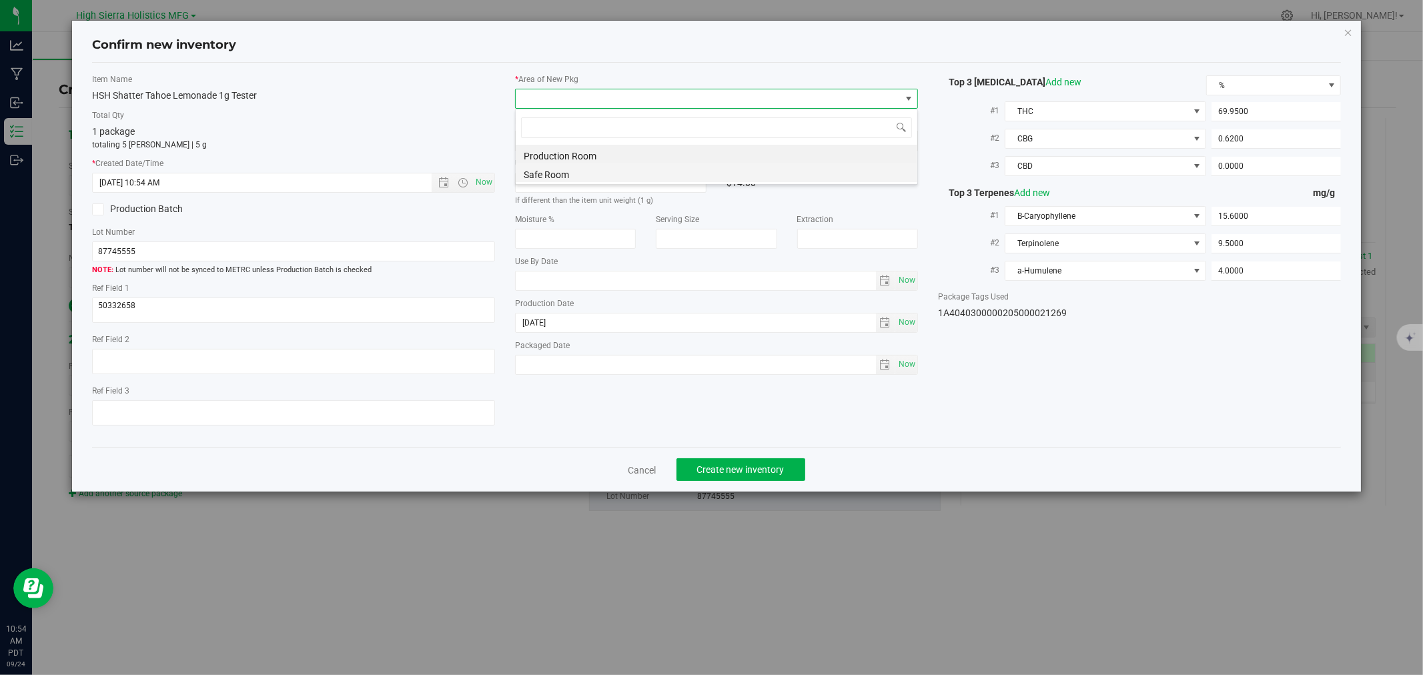
click at [559, 176] on li "Safe Room" at bounding box center [717, 173] width 402 height 19
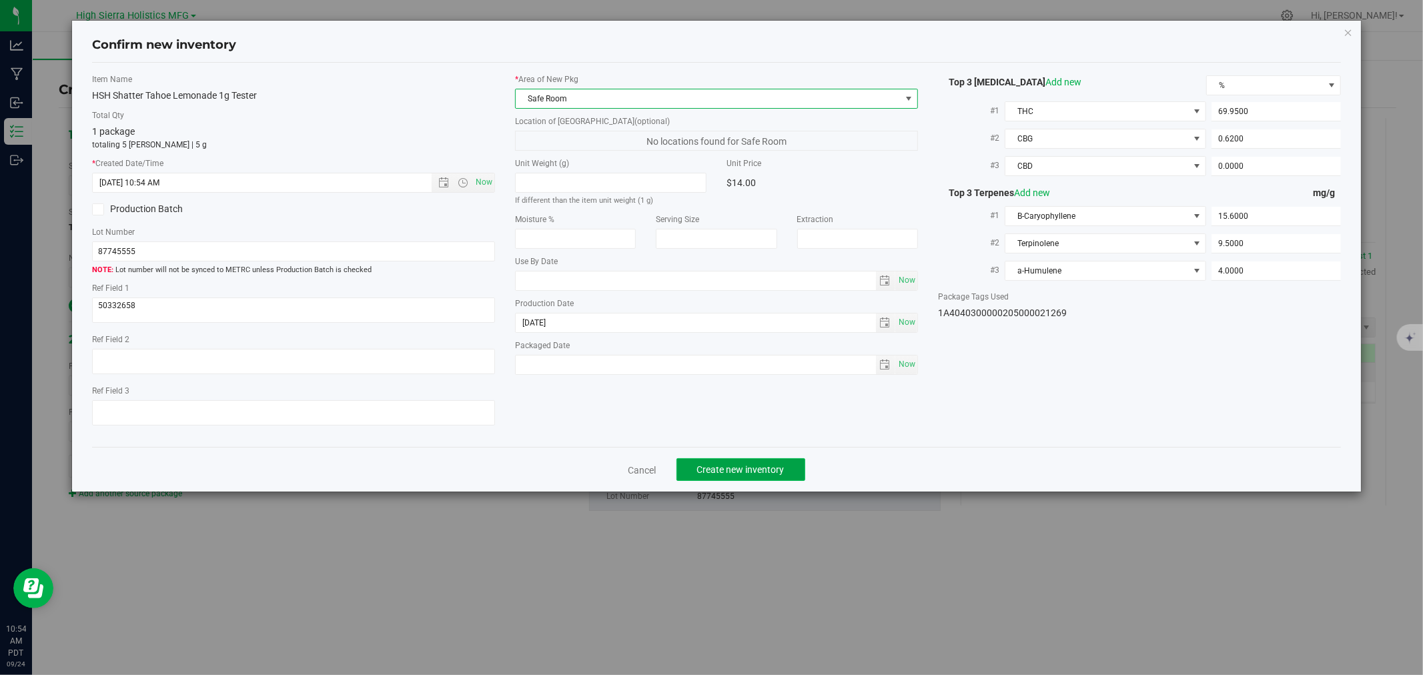
click at [748, 475] on span "Create new inventory" at bounding box center [740, 469] width 87 height 11
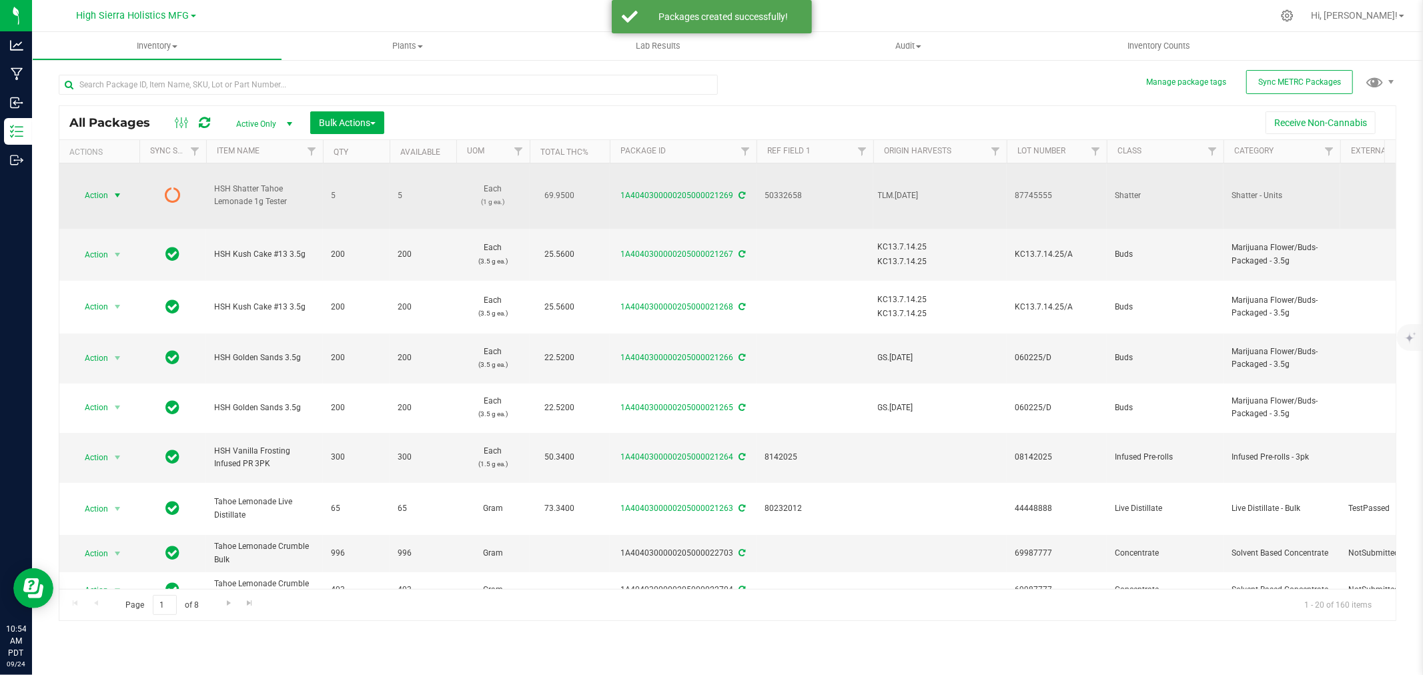
click at [114, 196] on span "select" at bounding box center [117, 195] width 11 height 11
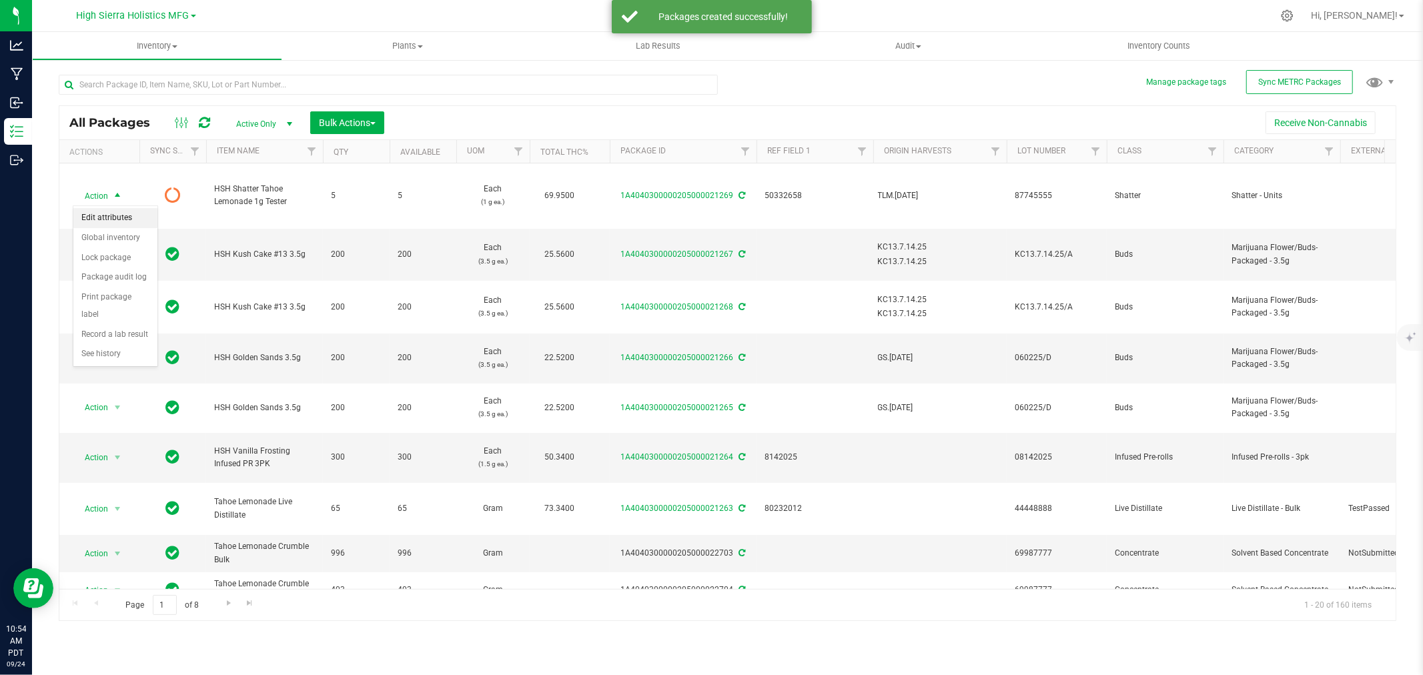
click at [119, 214] on li "Edit attributes" at bounding box center [115, 218] width 84 height 20
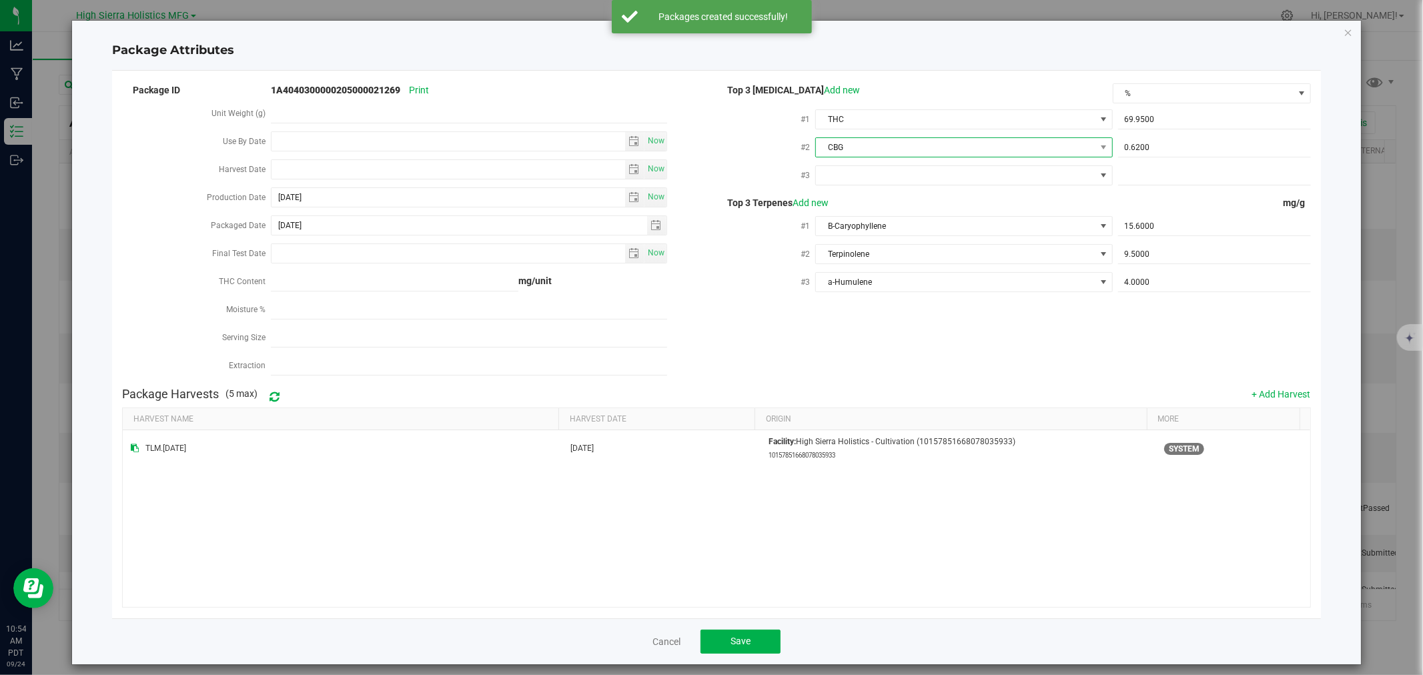
click at [1026, 157] on span "CBG" at bounding box center [964, 147] width 297 height 20
click at [1028, 174] on input at bounding box center [957, 176] width 283 height 21
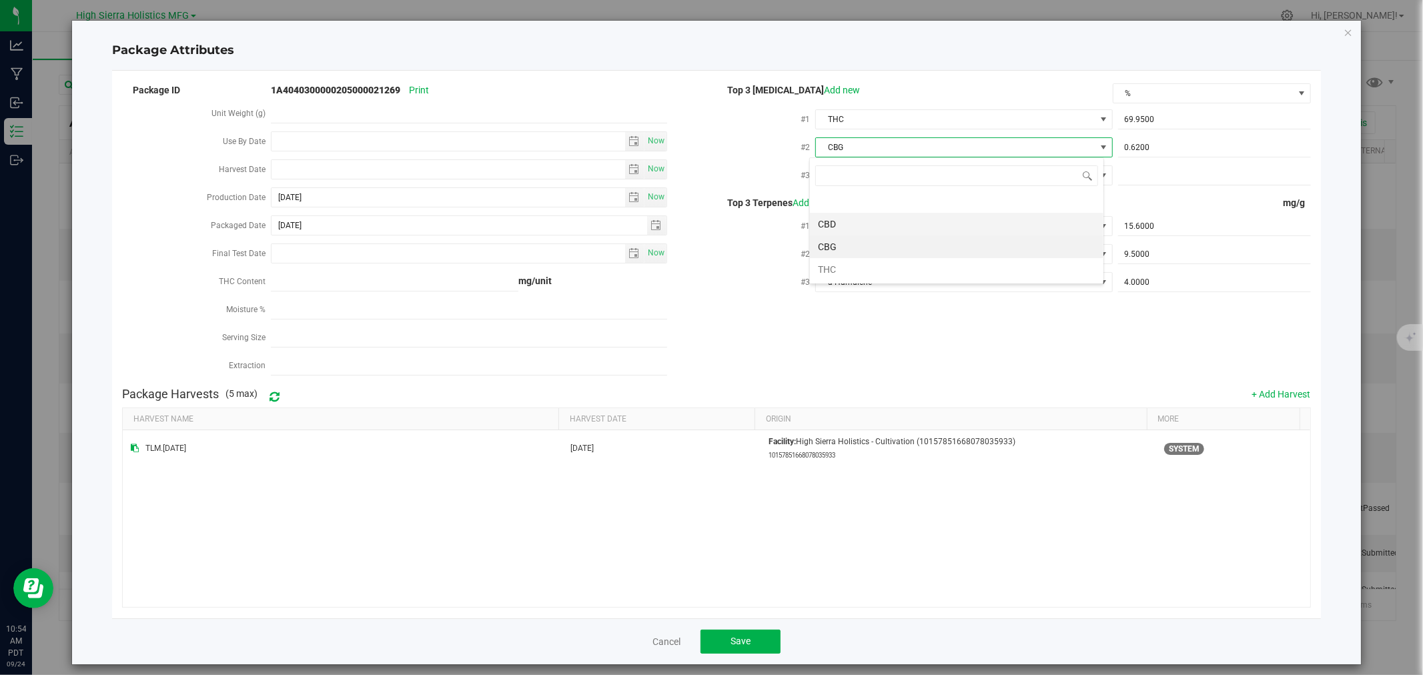
click at [863, 224] on li "CBD" at bounding box center [957, 224] width 294 height 23
click at [888, 140] on span "CBD" at bounding box center [955, 147] width 279 height 19
click at [844, 243] on li "CBG" at bounding box center [957, 247] width 294 height 23
click at [849, 174] on span at bounding box center [955, 175] width 279 height 19
click at [855, 252] on li "CBD" at bounding box center [957, 252] width 294 height 23
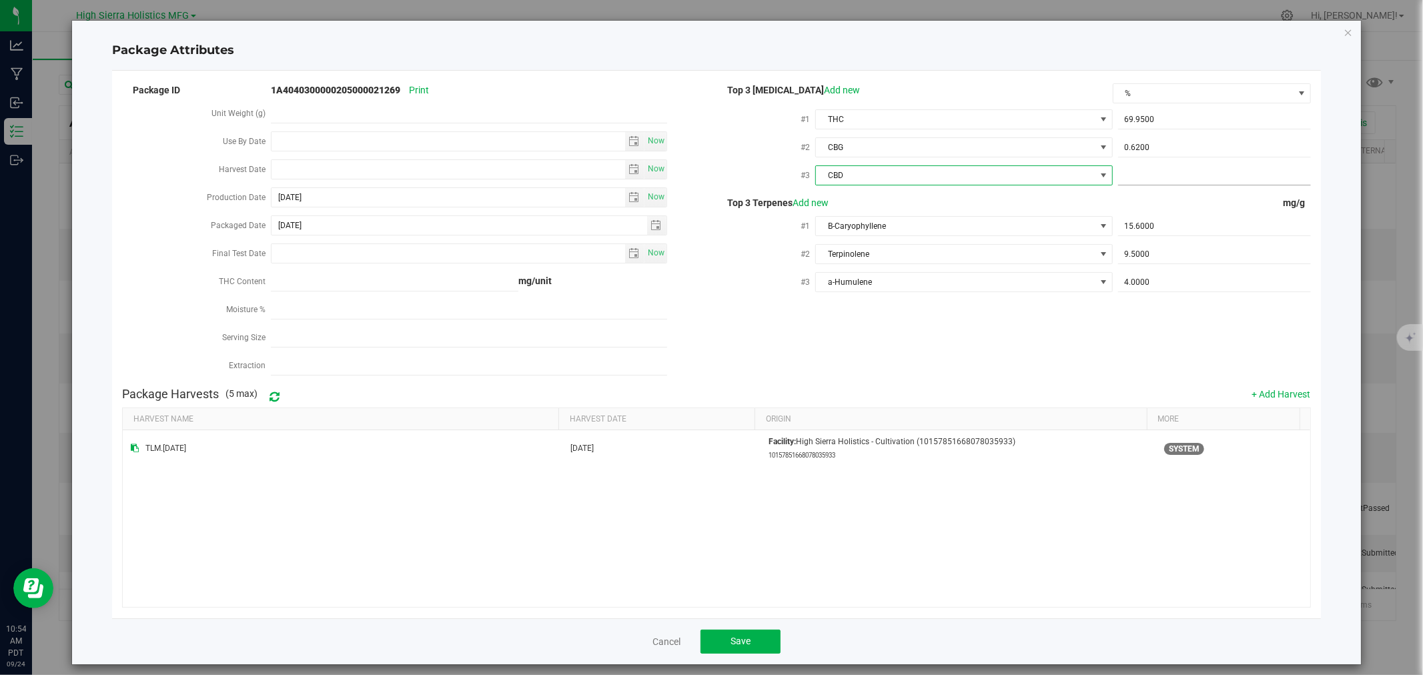
click at [1140, 170] on span at bounding box center [1214, 175] width 193 height 19
type input "0"
type input "0.0000"
click at [979, 59] on div "Package Attributes" at bounding box center [716, 50] width 1209 height 39
click at [738, 650] on button "Save" at bounding box center [741, 642] width 80 height 24
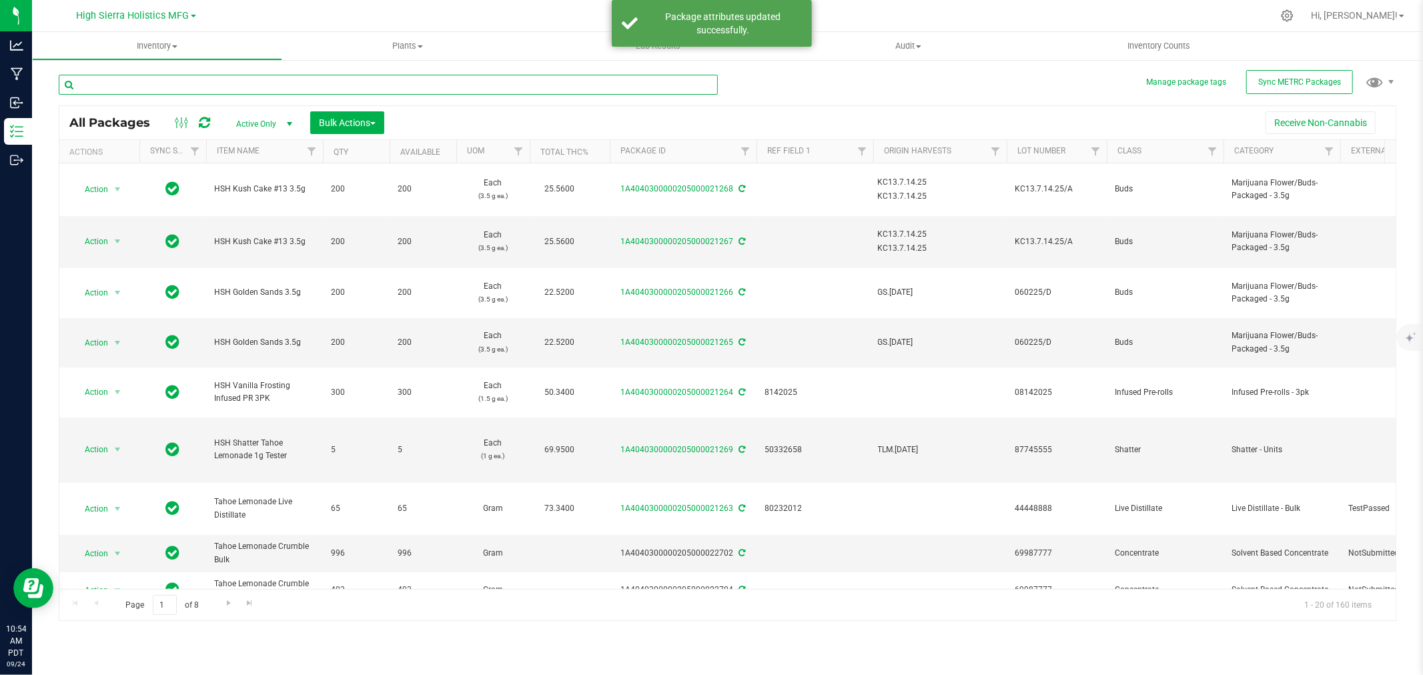
click at [182, 93] on input "text" at bounding box center [388, 85] width 659 height 20
type input "shatter"
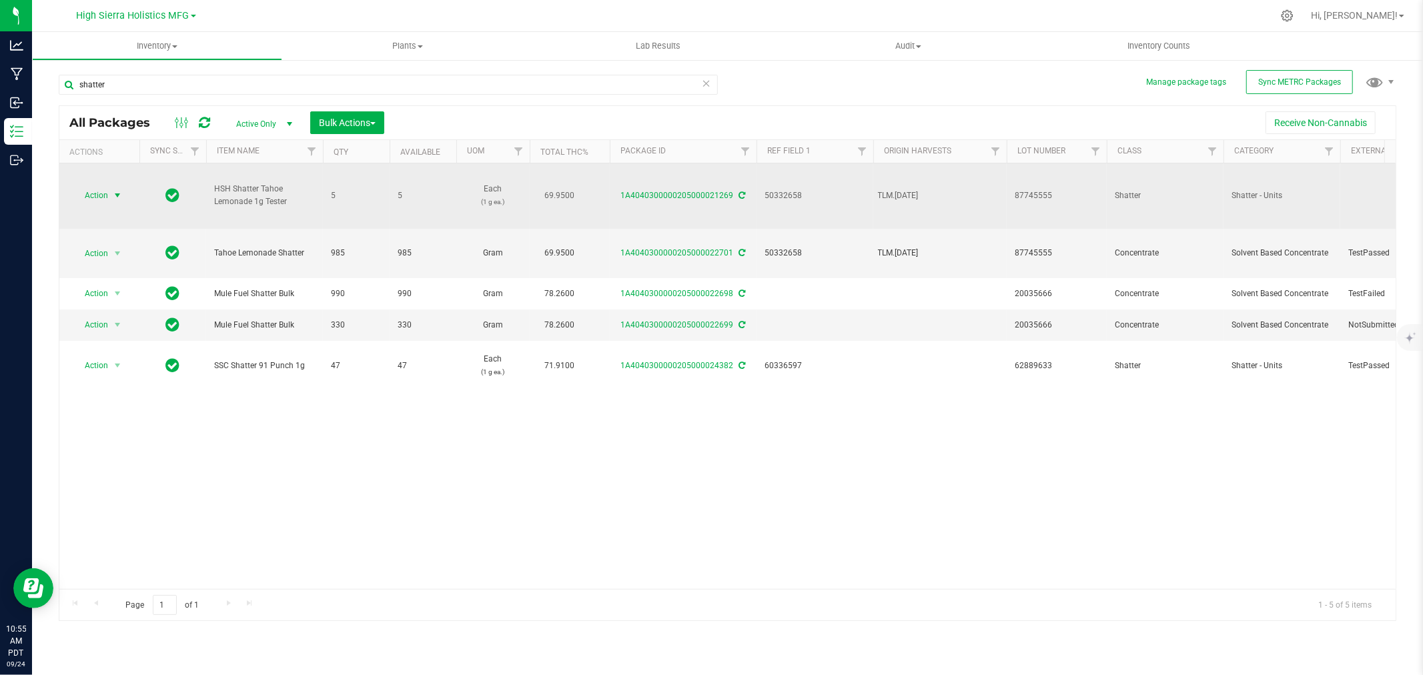
click at [105, 196] on span "Action" at bounding box center [91, 195] width 36 height 19
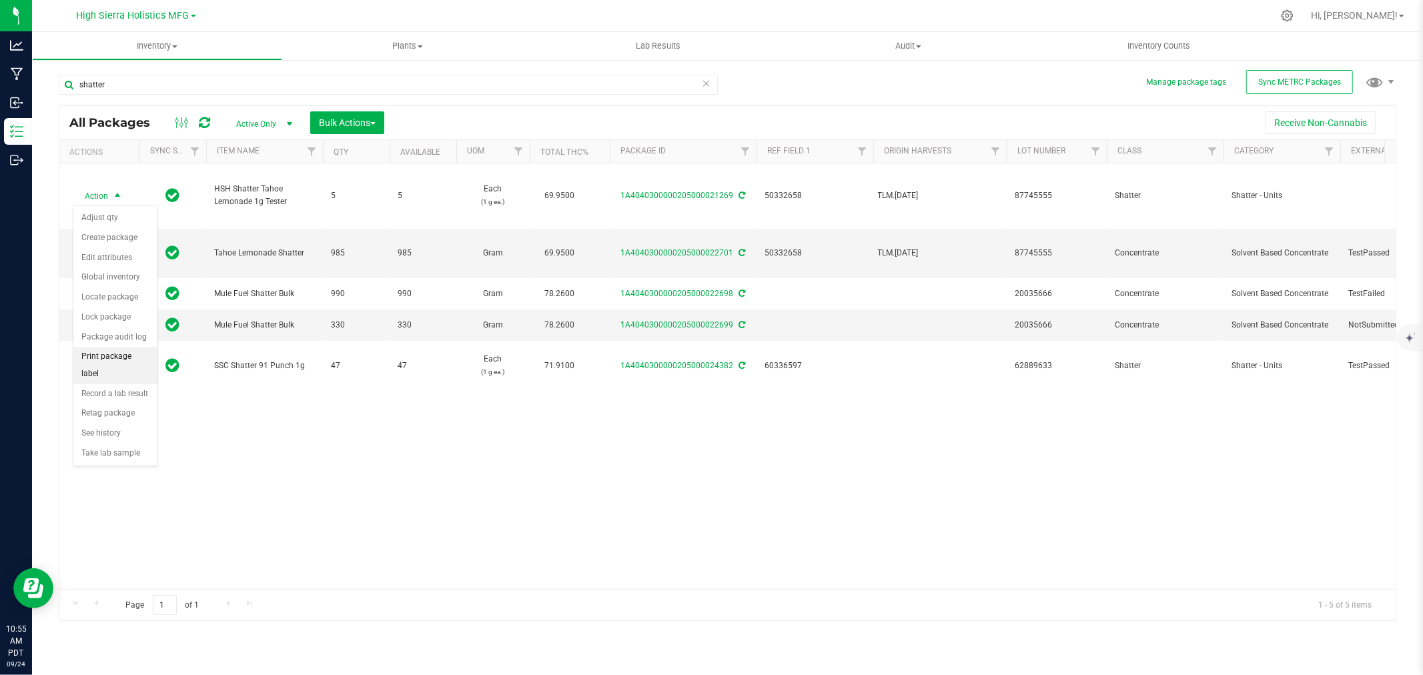
click at [123, 362] on li "Print package label" at bounding box center [115, 365] width 84 height 37
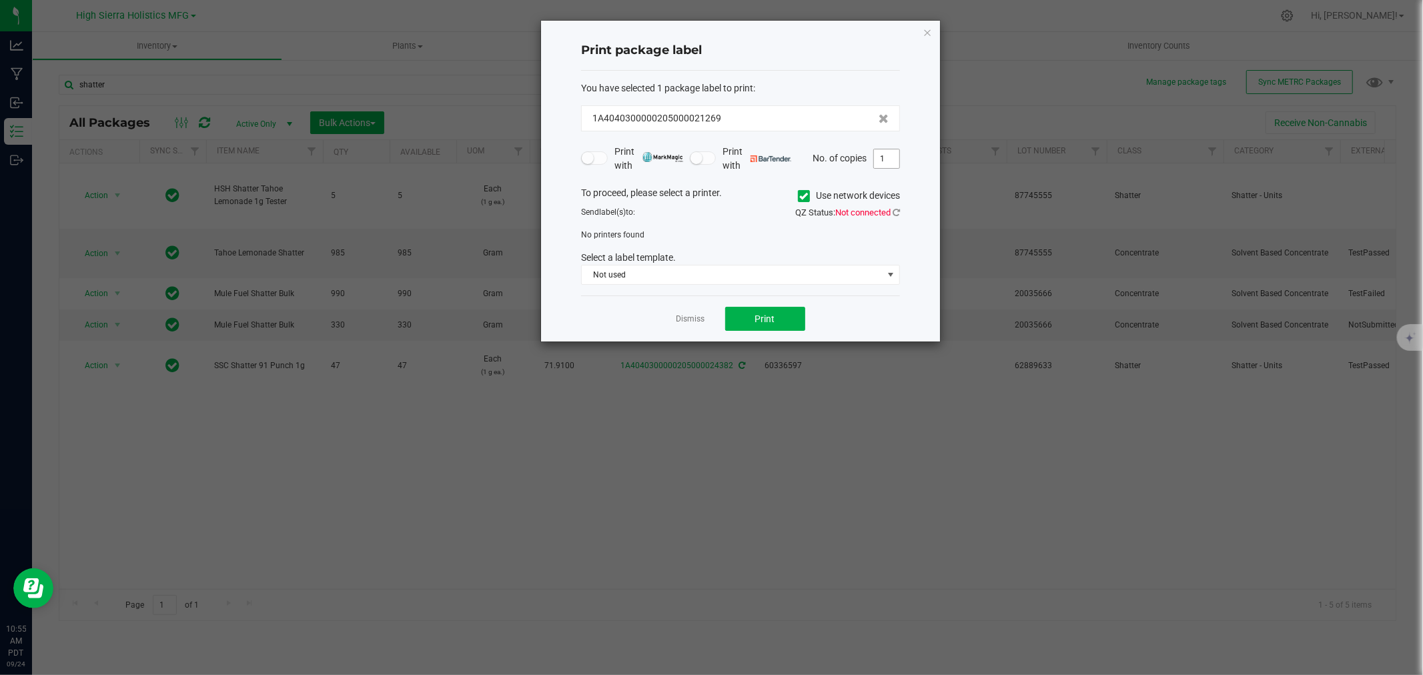
click at [882, 156] on input "1" at bounding box center [886, 158] width 25 height 19
type input "5"
click at [803, 196] on icon at bounding box center [804, 196] width 9 height 0
click at [0, 0] on input "Use network devices" at bounding box center [0, 0] width 0 height 0
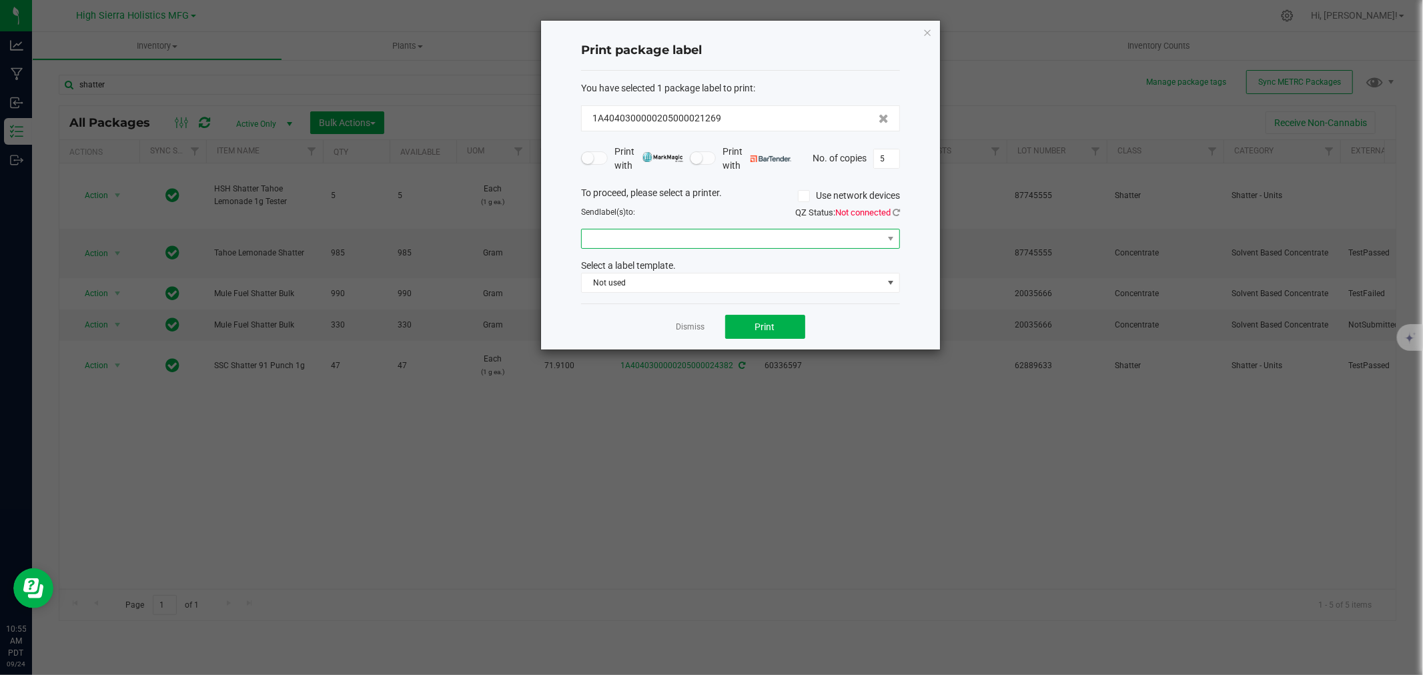
click at [832, 234] on span at bounding box center [732, 239] width 301 height 19
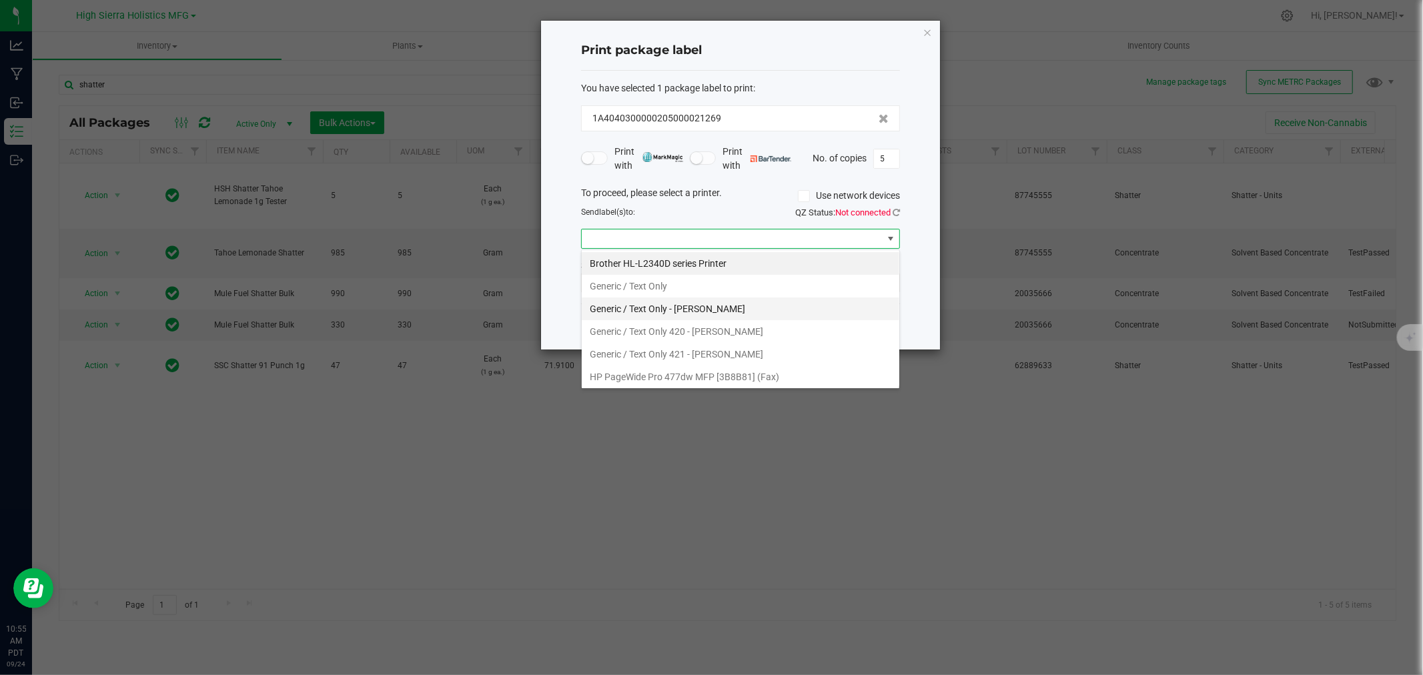
click at [715, 304] on Jake "Generic / Text Only - Jake" at bounding box center [741, 309] width 318 height 23
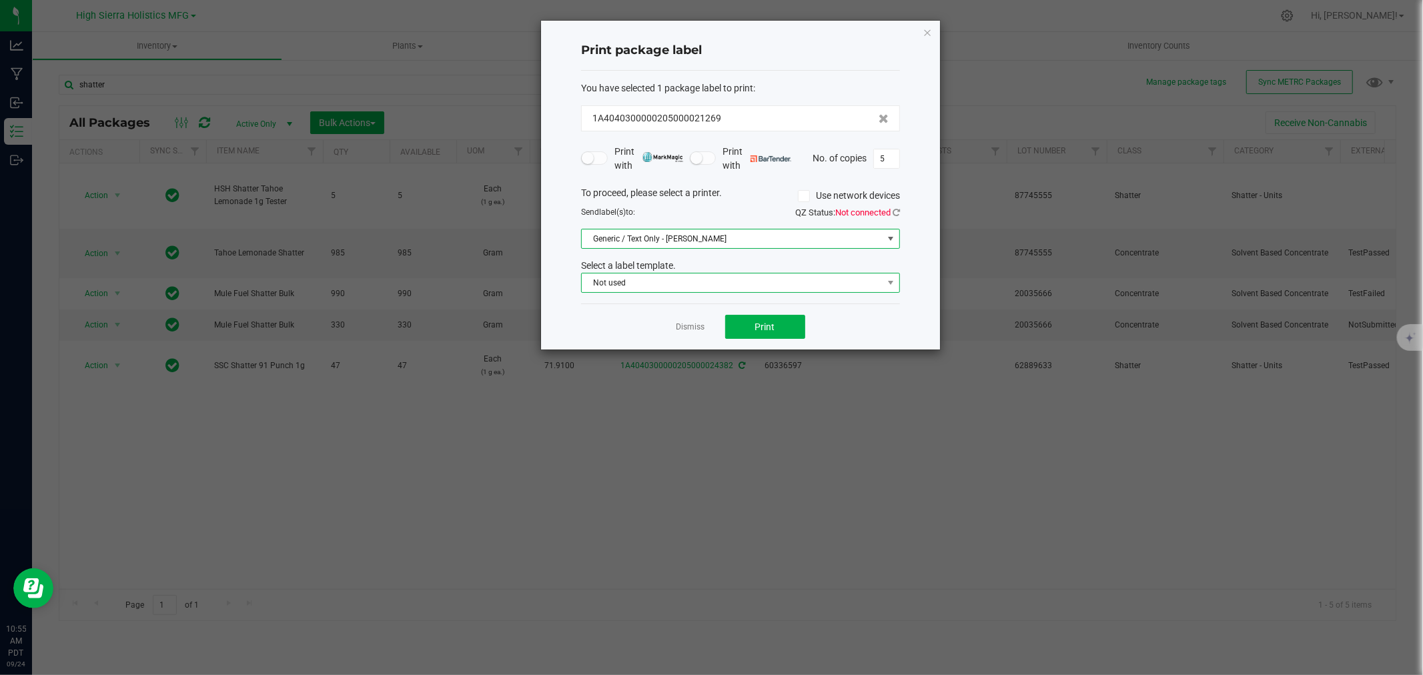
click at [755, 281] on span "Not used" at bounding box center [732, 283] width 301 height 19
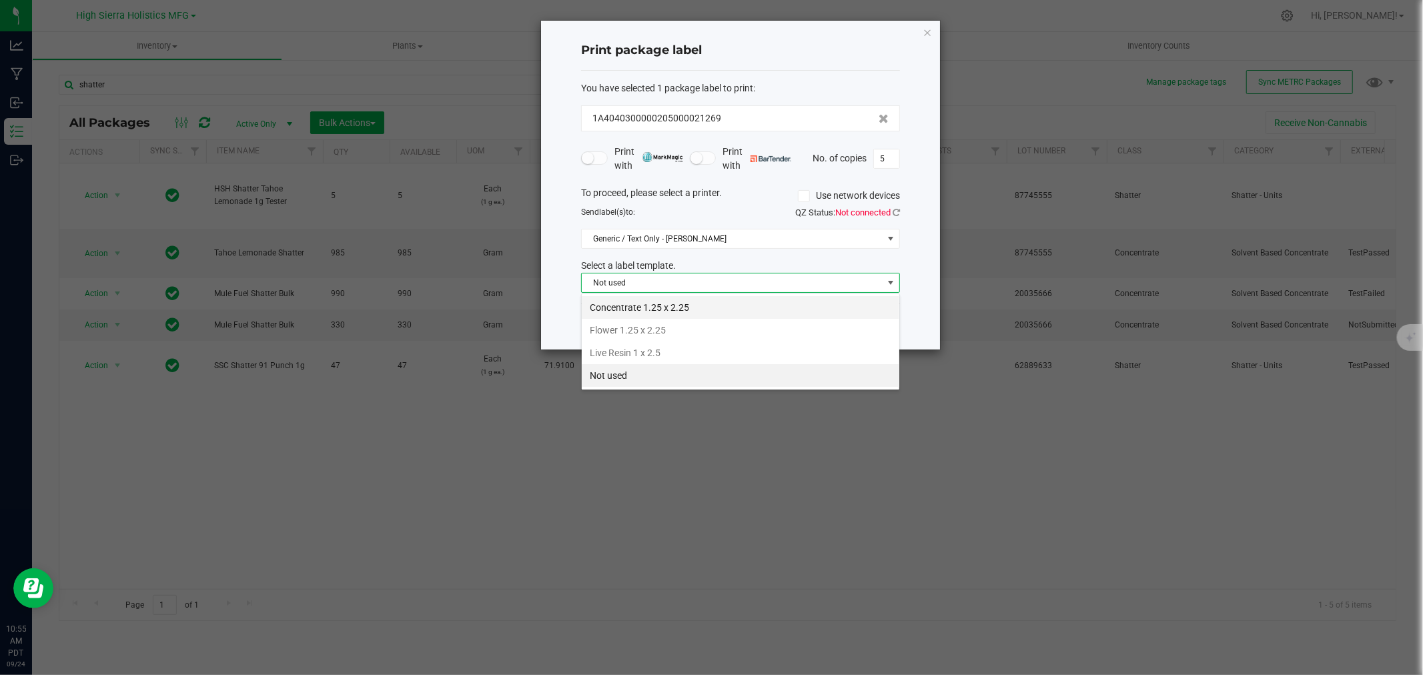
click at [741, 310] on li "Concentrate 1.25 x 2.25" at bounding box center [741, 307] width 318 height 23
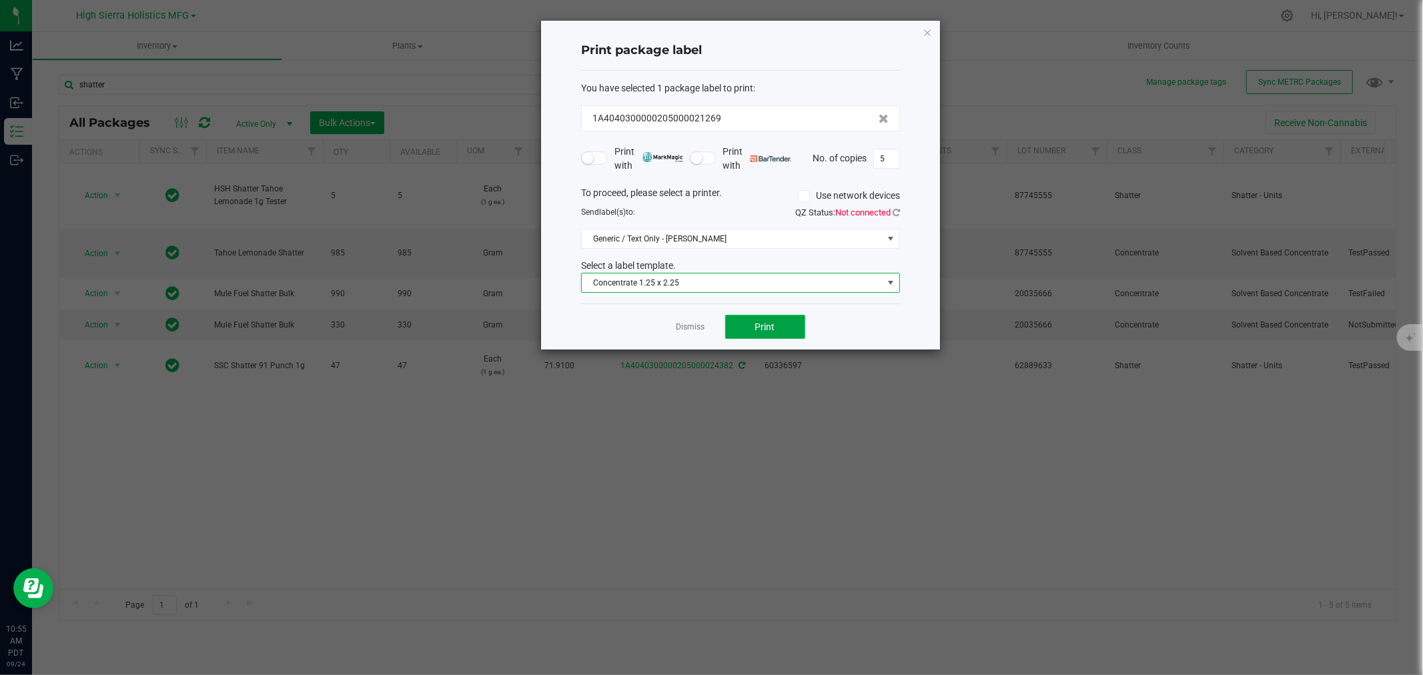
click at [757, 334] on button "Print" at bounding box center [765, 327] width 80 height 24
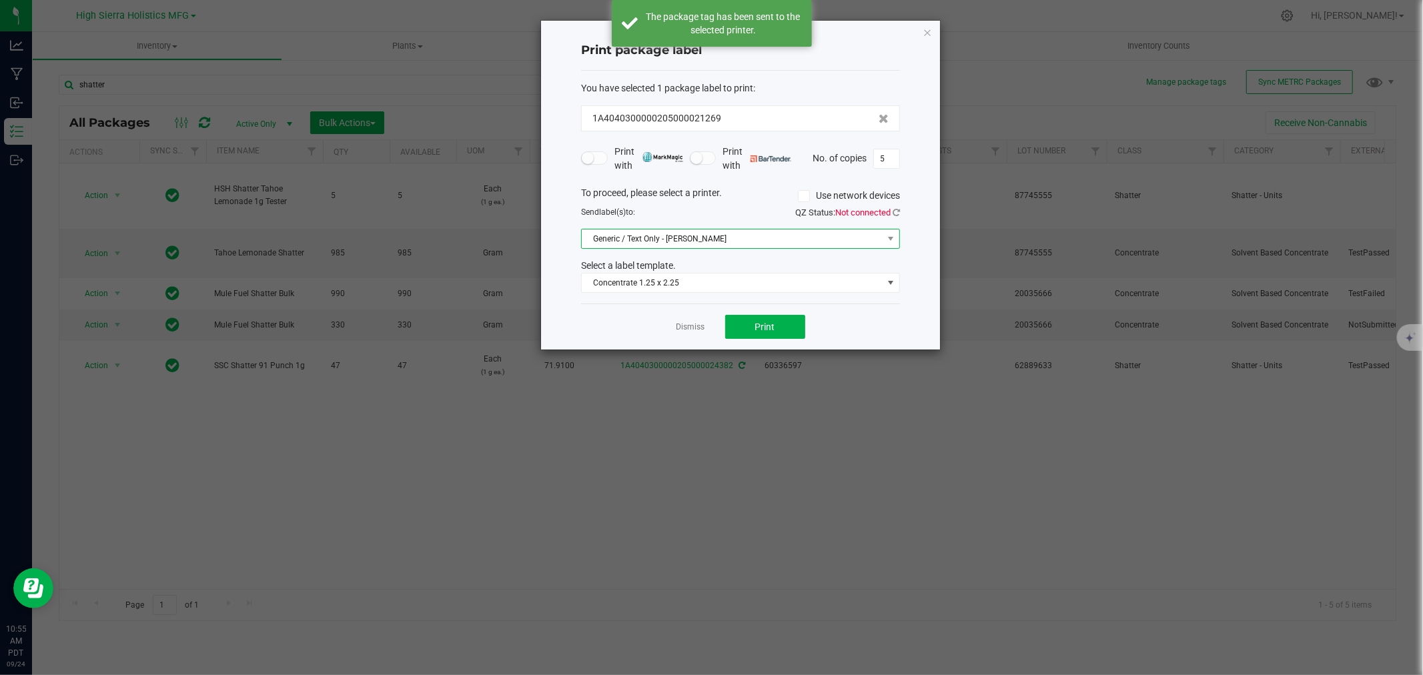
click at [791, 240] on span "Generic / Text Only - Jake" at bounding box center [732, 239] width 301 height 19
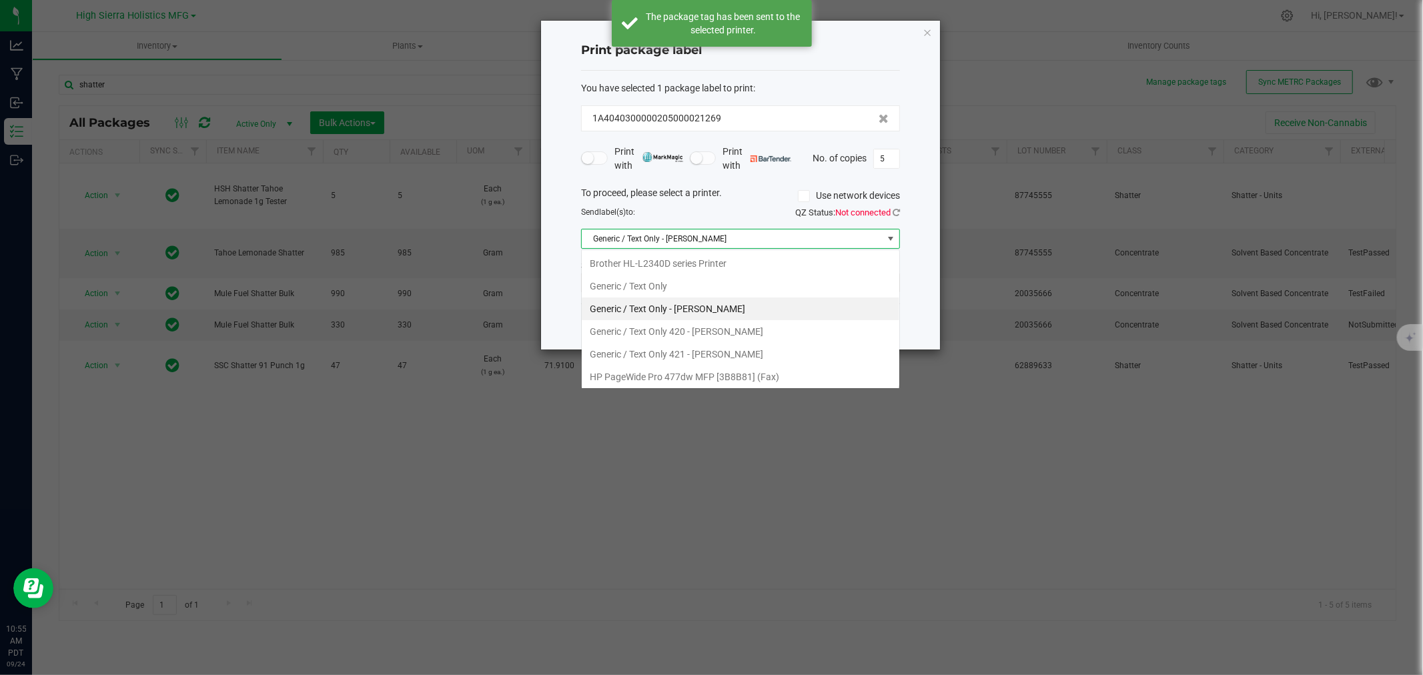
scroll to position [20, 318]
click at [715, 276] on Only "Generic / Text Only" at bounding box center [741, 286] width 318 height 23
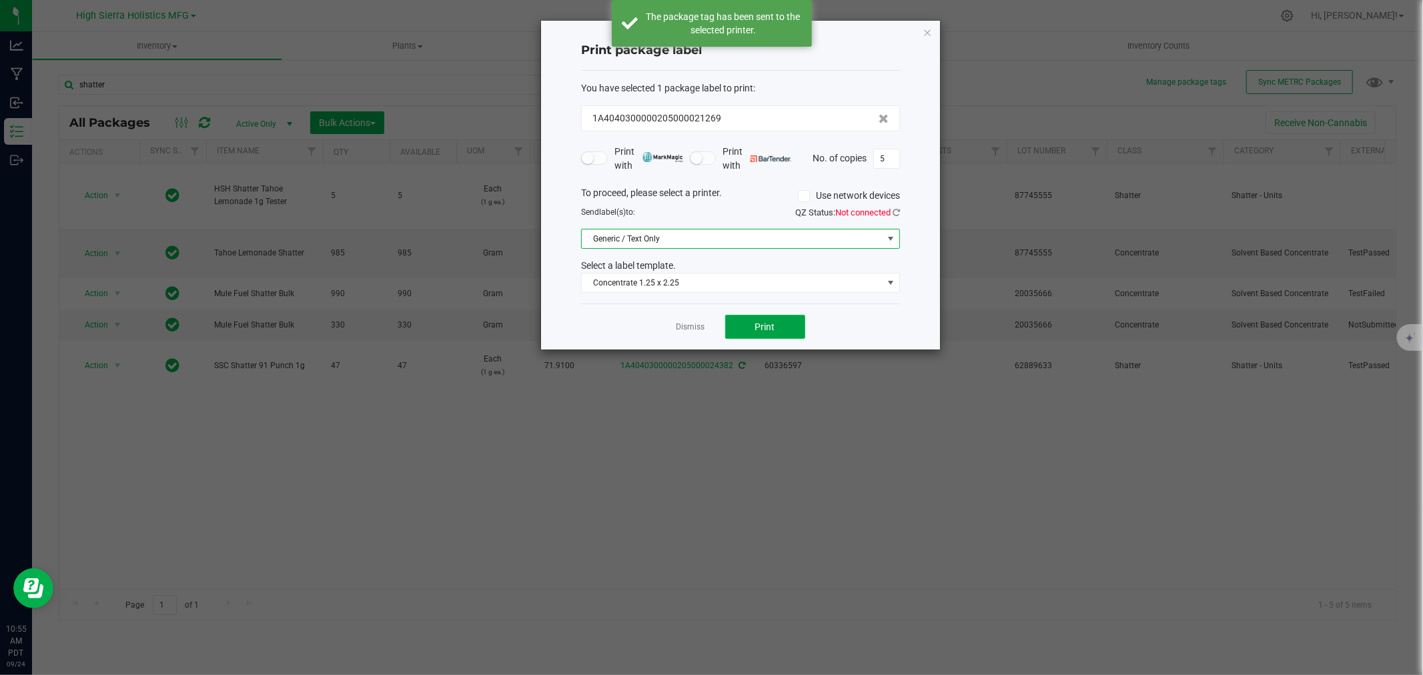
click at [765, 330] on span "Print" at bounding box center [765, 327] width 20 height 11
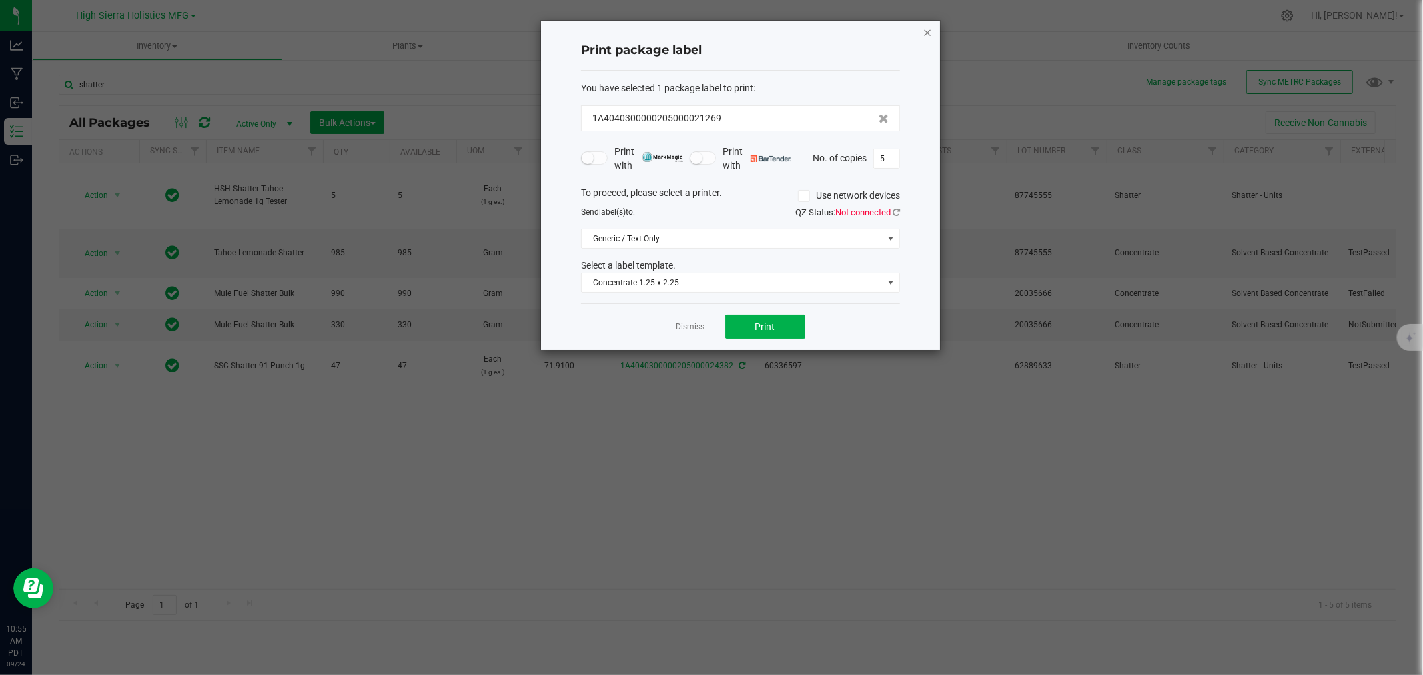
click at [925, 31] on icon "button" at bounding box center [927, 32] width 9 height 16
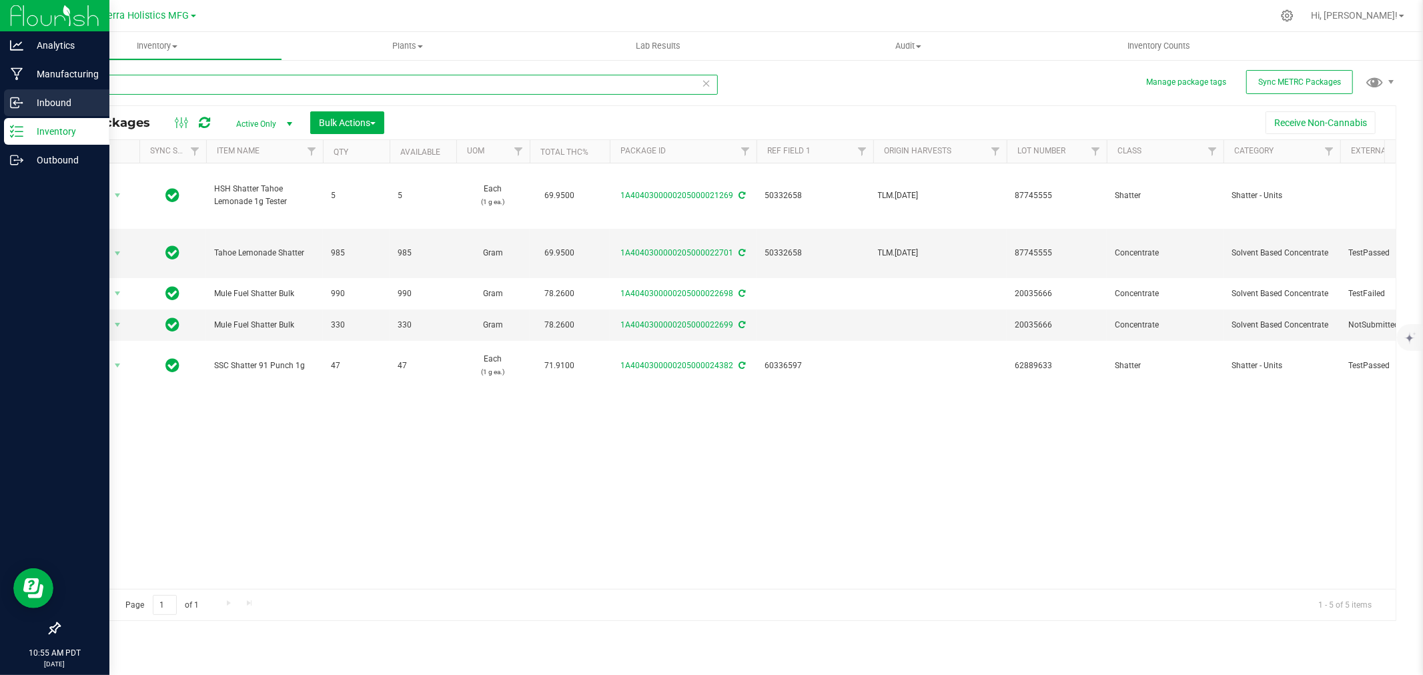
drag, startPoint x: 105, startPoint y: 83, endPoint x: 0, endPoint y: 89, distance: 104.9
click at [0, 89] on div "Analytics Manufacturing Inbound Inventory Outbound 10:55 AM PDT 09/24/2025 09/2…" at bounding box center [711, 337] width 1423 height 675
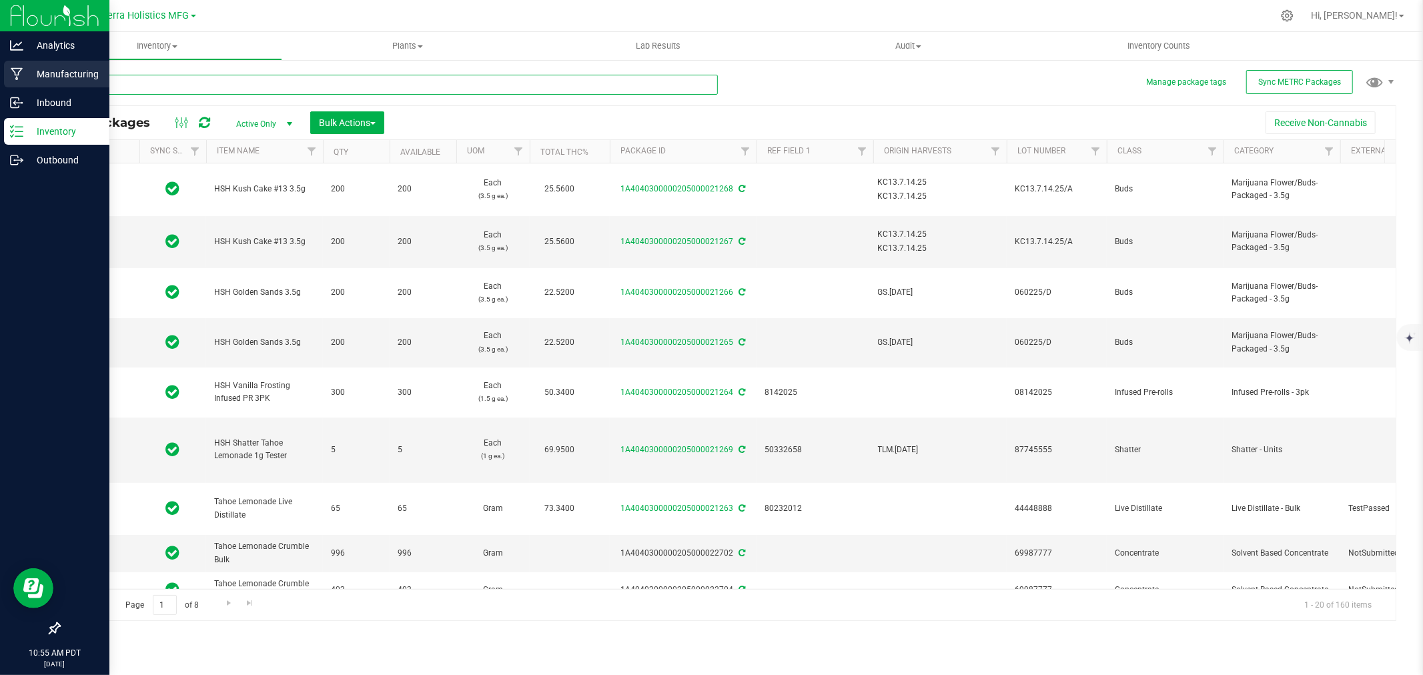
type input "2025-07-14"
type input "2025-06-02"
type input "2025-08-14"
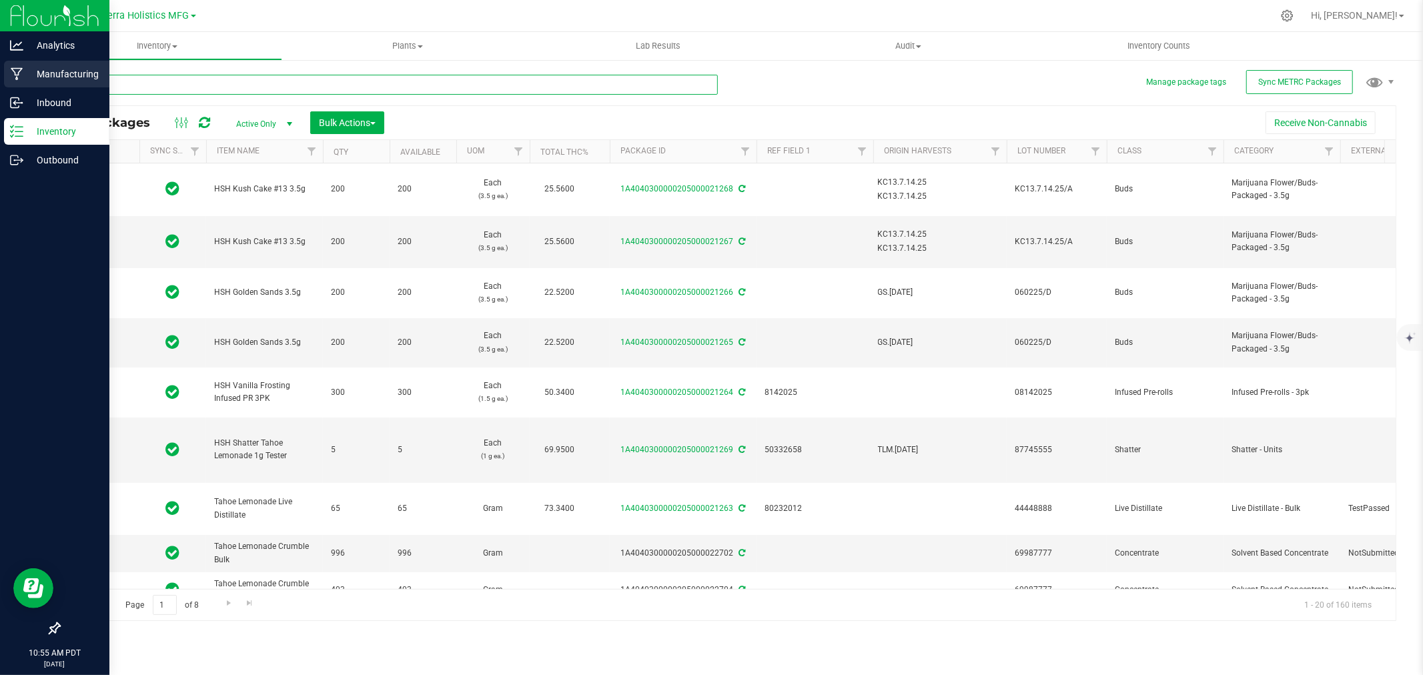
type input "2025-09-15"
type input "2025-06-25"
type input "2025-08-22"
type input "2025-08-14"
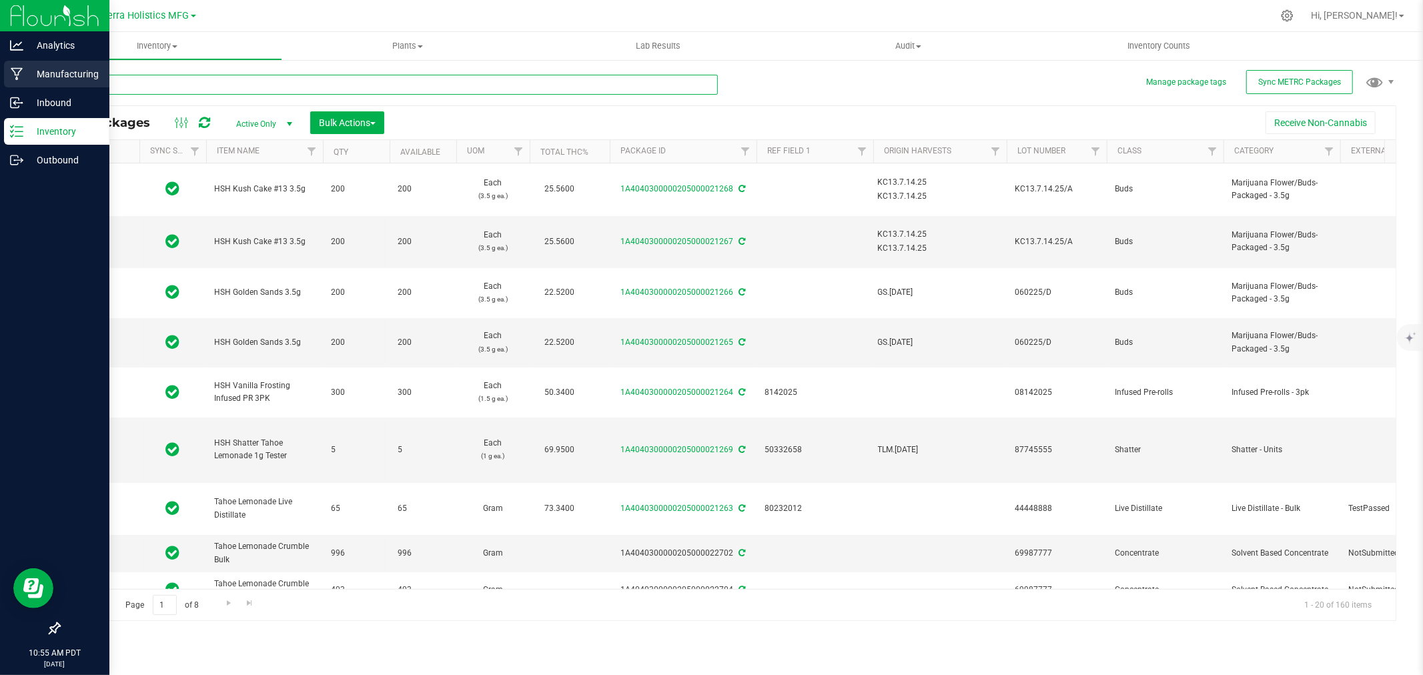
type input "2025-08-20"
type input "2025-08-19"
type input "2025-08-22"
type input "2025-08-19"
type input "2025-08-22"
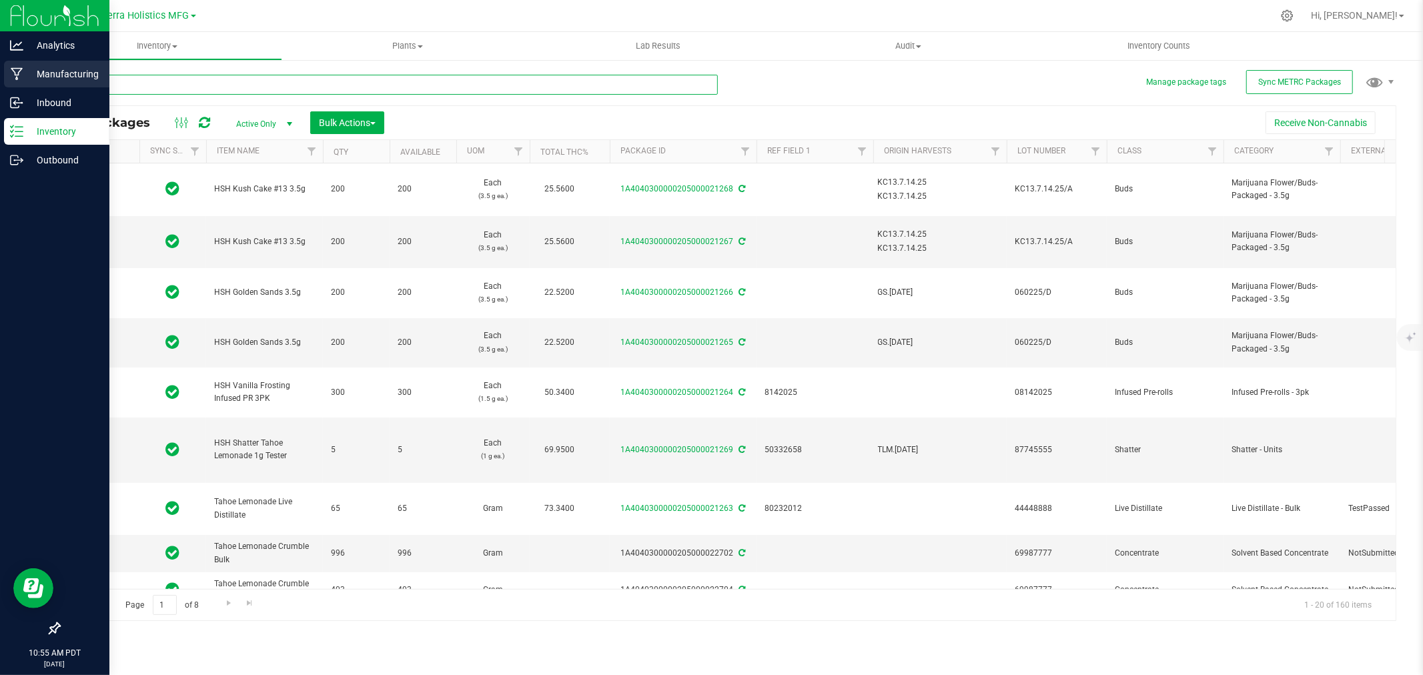
type input "2025-07-14"
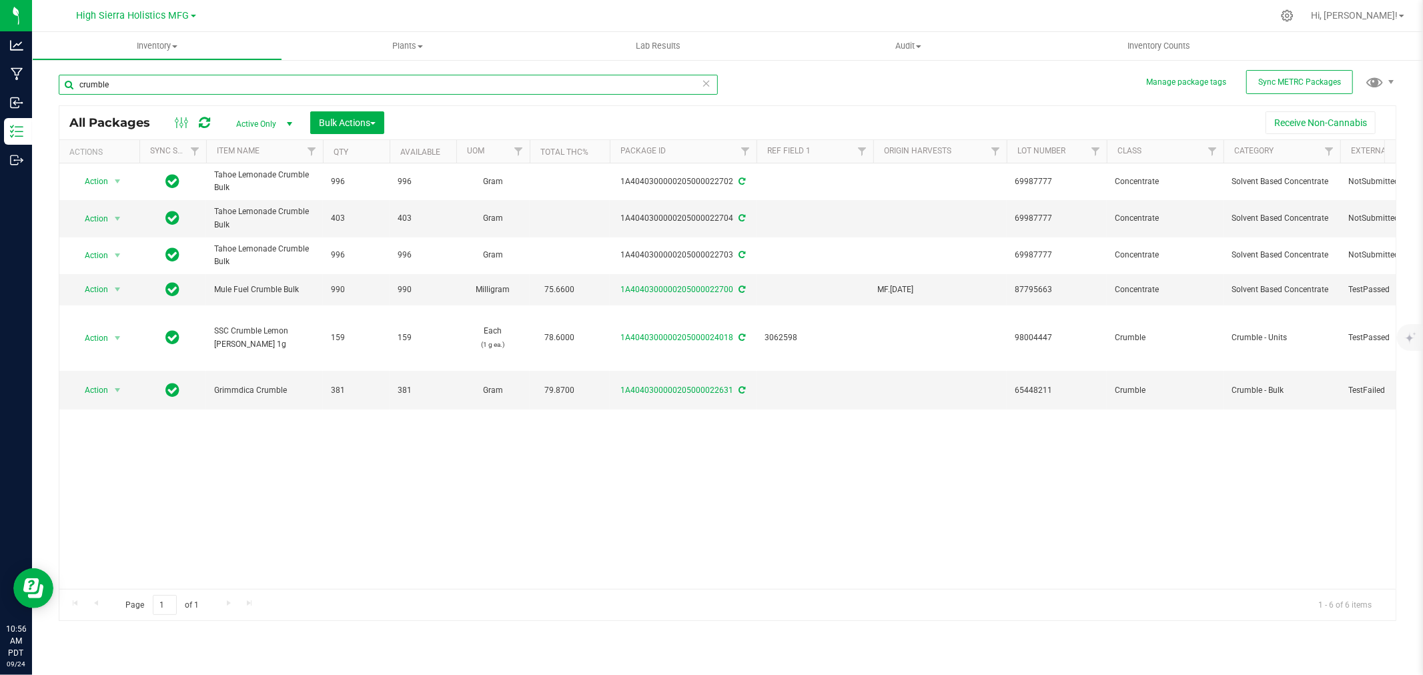
type input "crumble"
click at [117, 288] on span "select" at bounding box center [117, 289] width 11 height 11
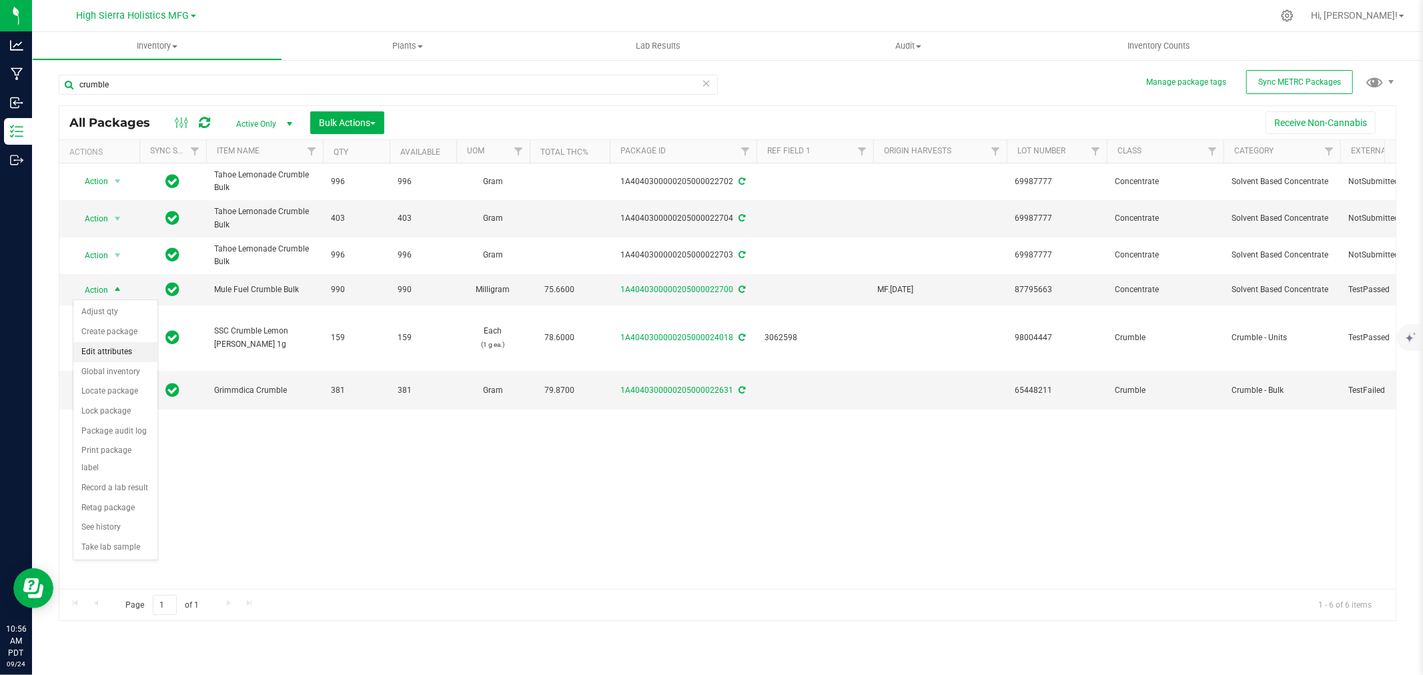
click at [123, 354] on li "Edit attributes" at bounding box center [115, 352] width 84 height 20
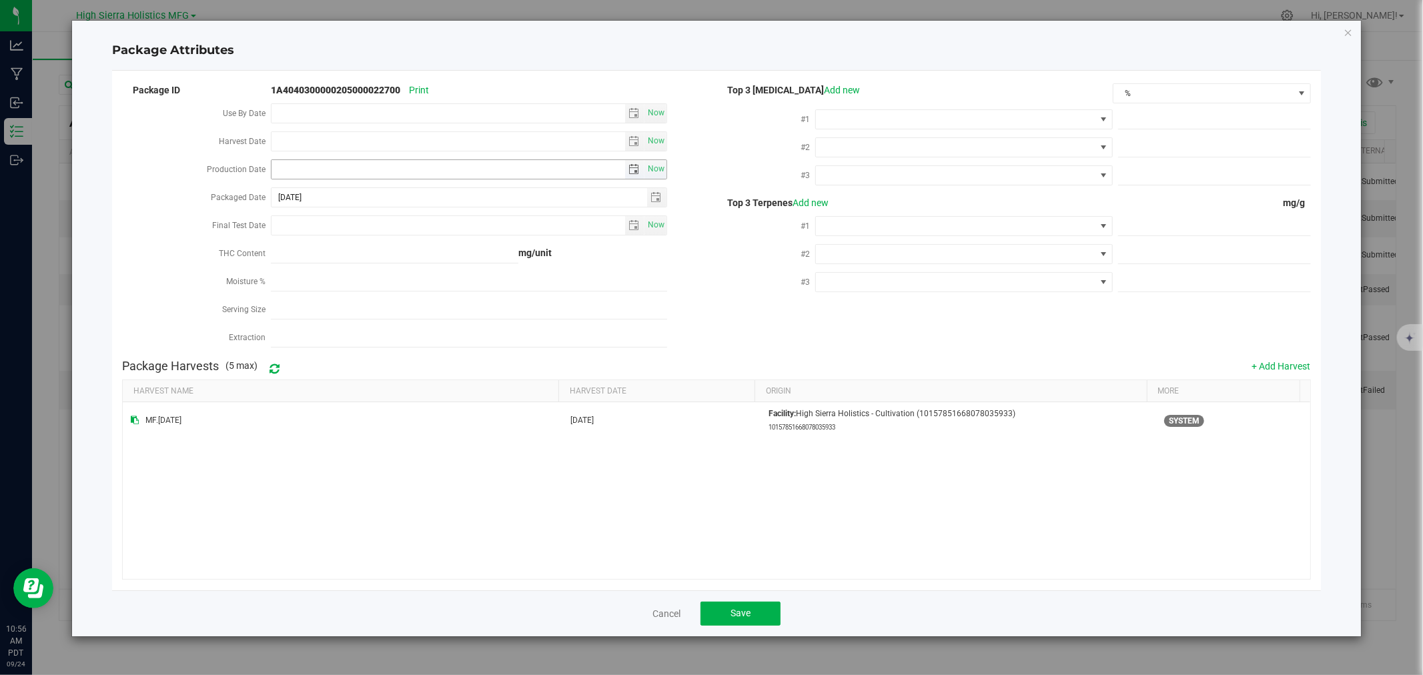
click at [301, 170] on input "Production Date" at bounding box center [449, 169] width 354 height 19
type input "2025-09-11"
click at [916, 110] on span at bounding box center [955, 119] width 279 height 19
click at [902, 243] on li "THC" at bounding box center [965, 241] width 296 height 23
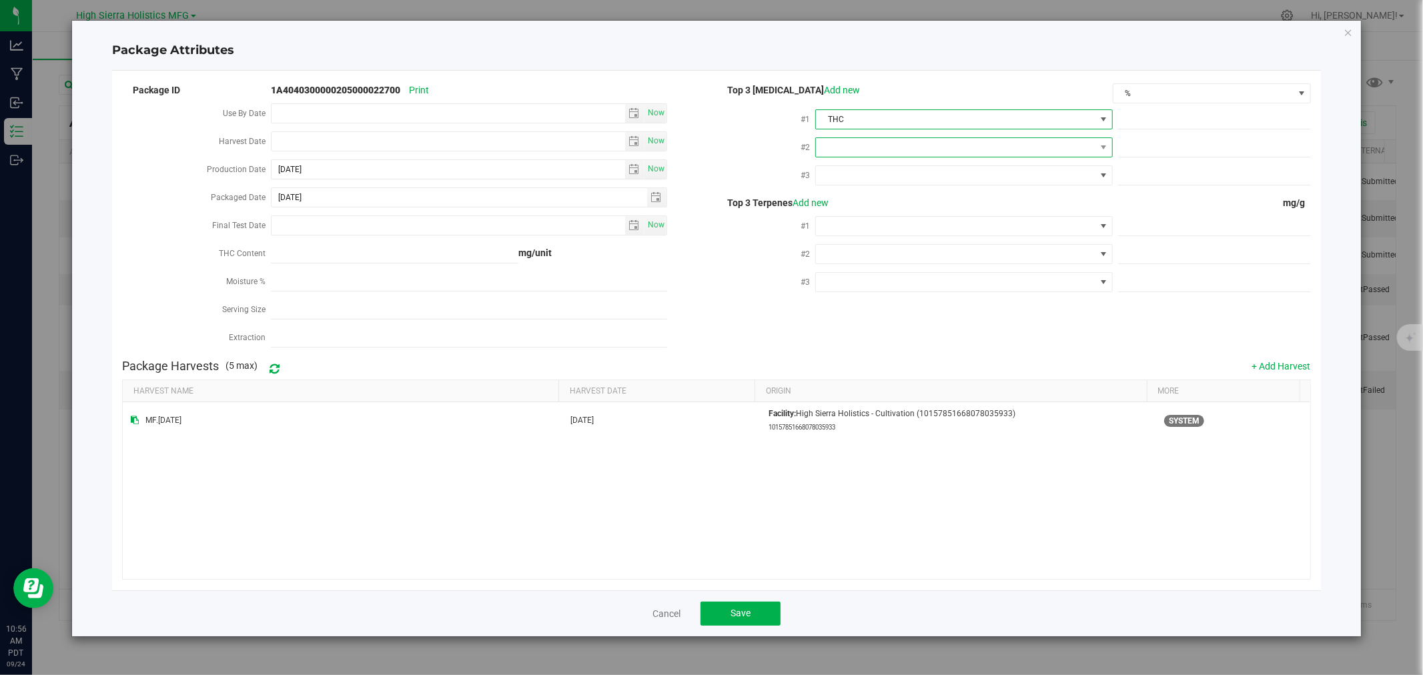
click at [885, 145] on span at bounding box center [955, 147] width 279 height 19
click at [882, 225] on li "CBD" at bounding box center [965, 224] width 296 height 23
click at [882, 178] on span at bounding box center [955, 175] width 279 height 19
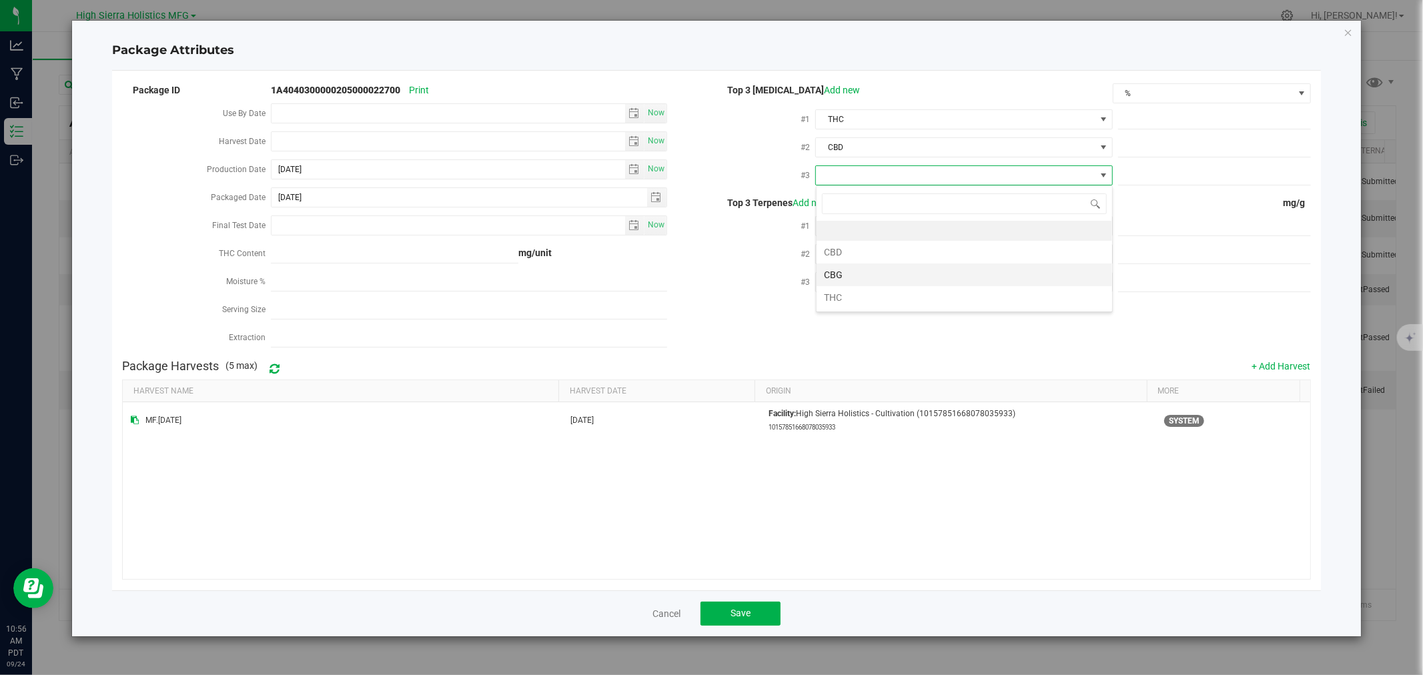
click at [880, 269] on li "CBG" at bounding box center [965, 275] width 296 height 23
click at [1153, 122] on span at bounding box center [1214, 119] width 193 height 19
type input "75.66"
type input "75.6600"
click at [1158, 143] on span at bounding box center [1214, 147] width 193 height 19
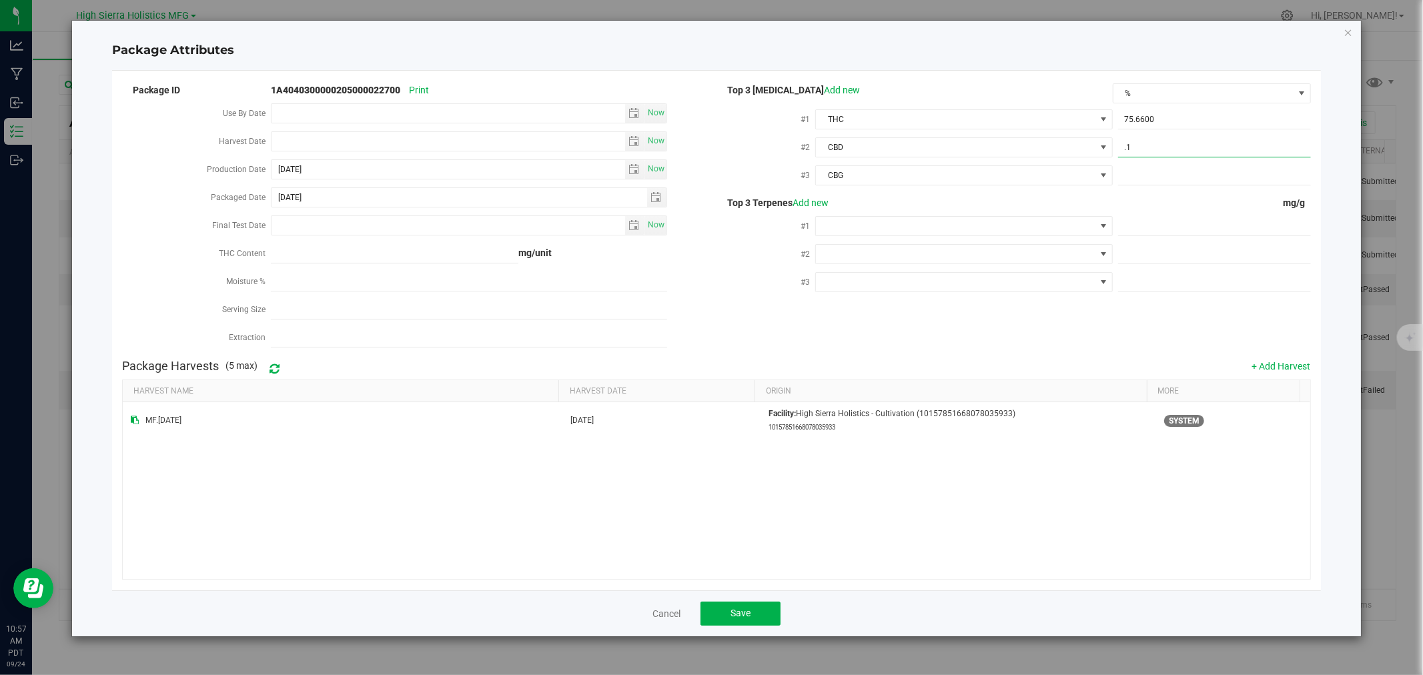
type input ".11"
type input "0.1100"
click at [1150, 179] on span at bounding box center [1214, 175] width 193 height 19
type input ".35"
type input "0.3500"
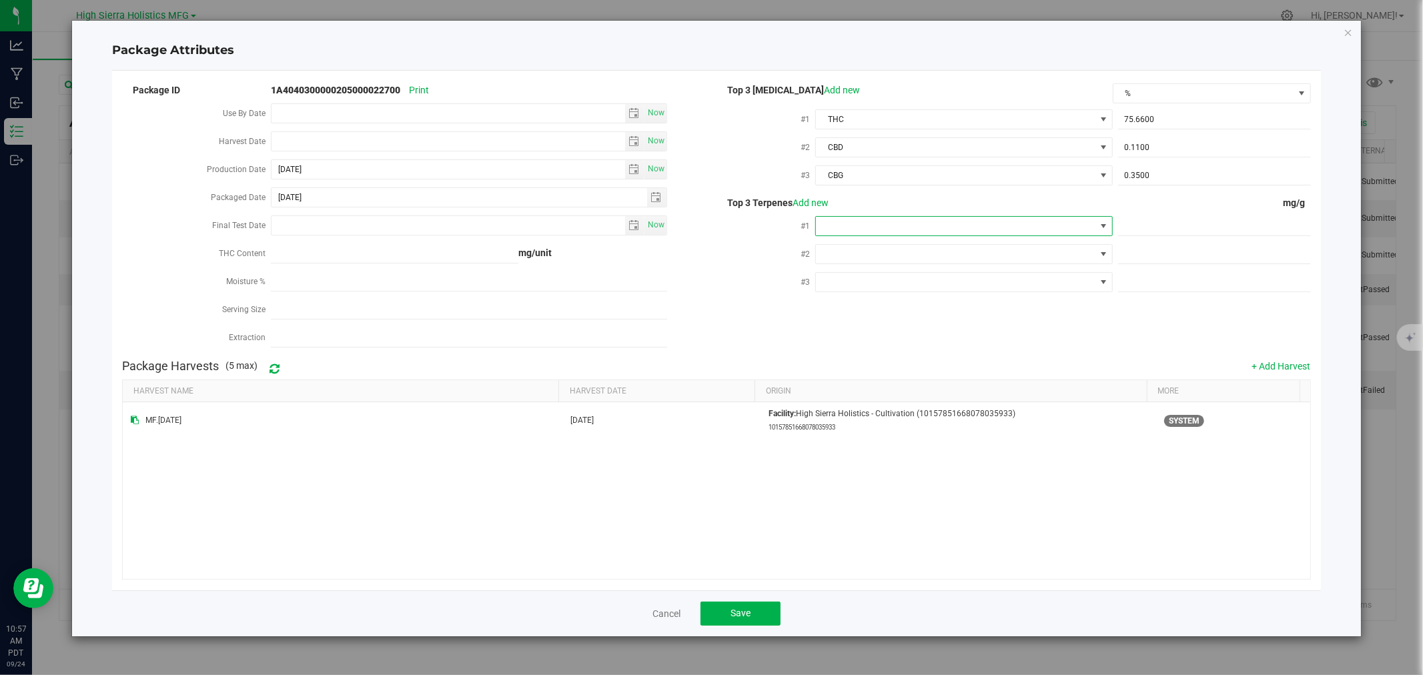
click at [918, 219] on span at bounding box center [955, 226] width 279 height 19
click at [872, 309] on li "B-Caryophyllene" at bounding box center [965, 303] width 296 height 23
click at [865, 250] on span at bounding box center [955, 254] width 279 height 19
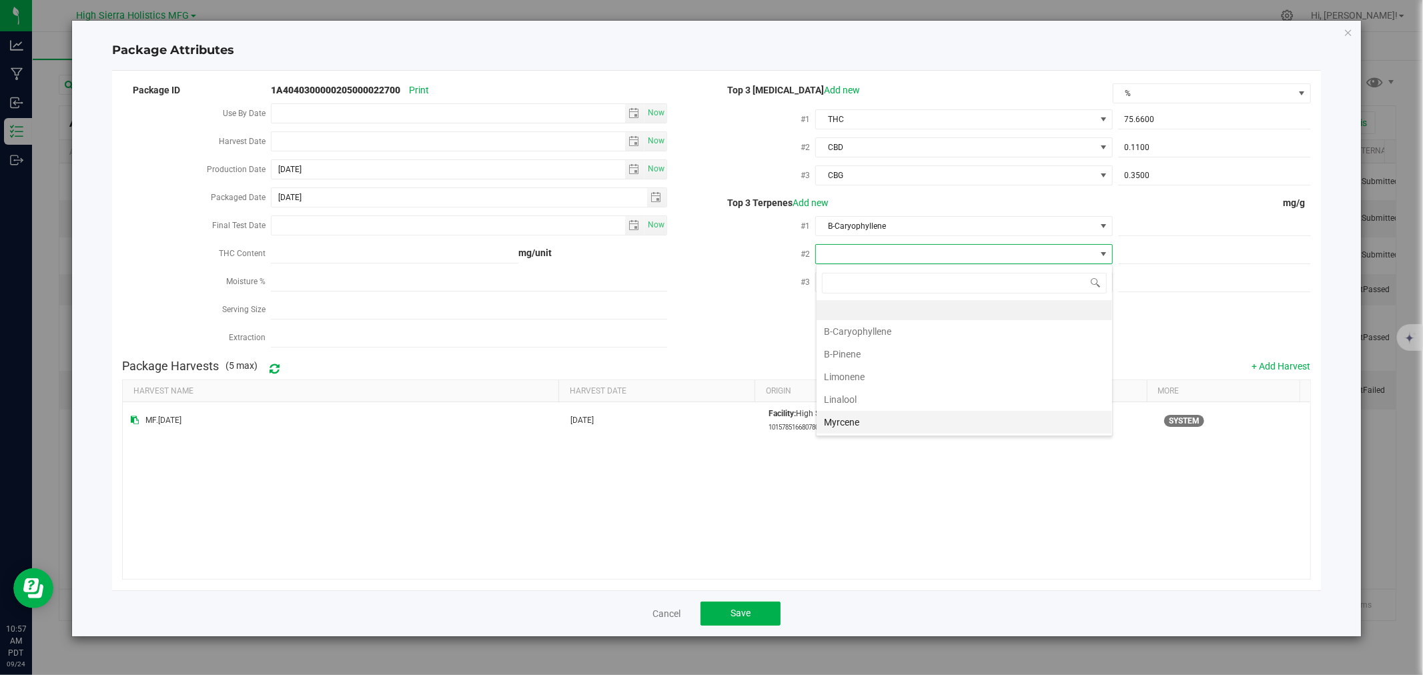
click at [866, 428] on li "Myrcene" at bounding box center [965, 422] width 296 height 23
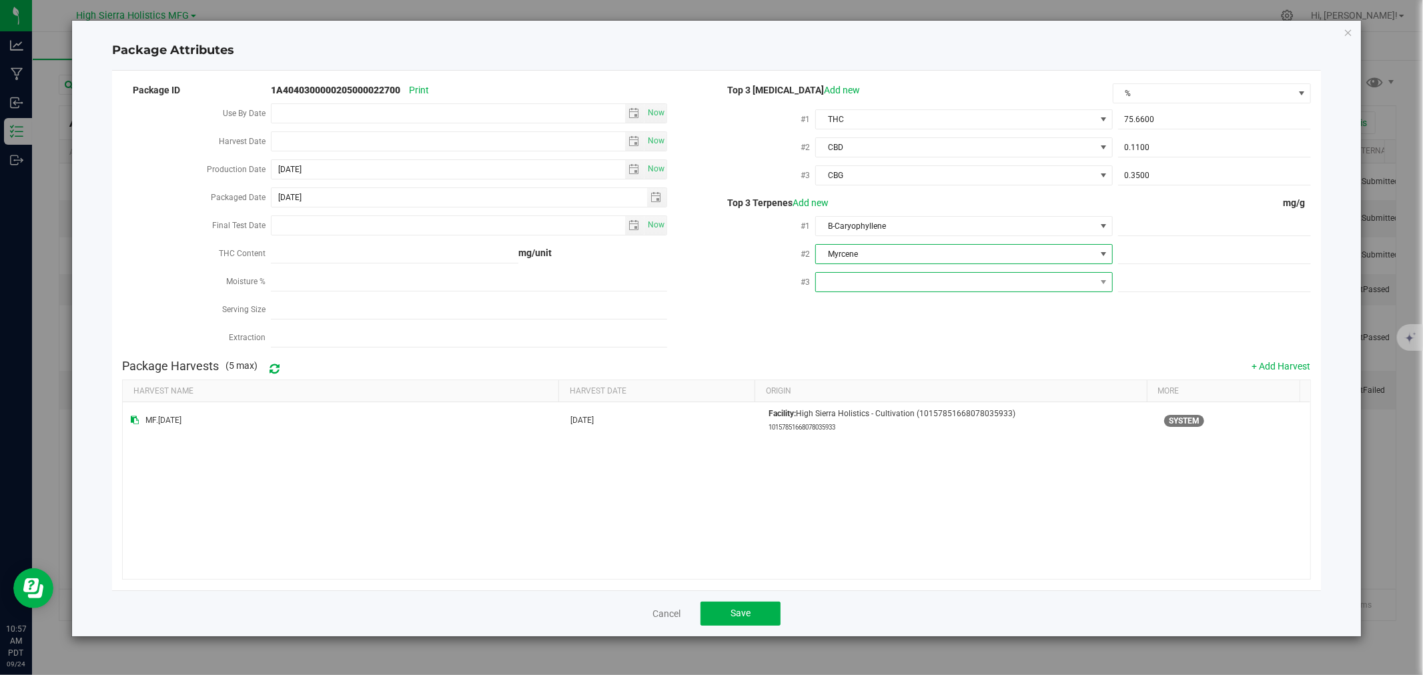
click at [891, 290] on span at bounding box center [955, 282] width 279 height 19
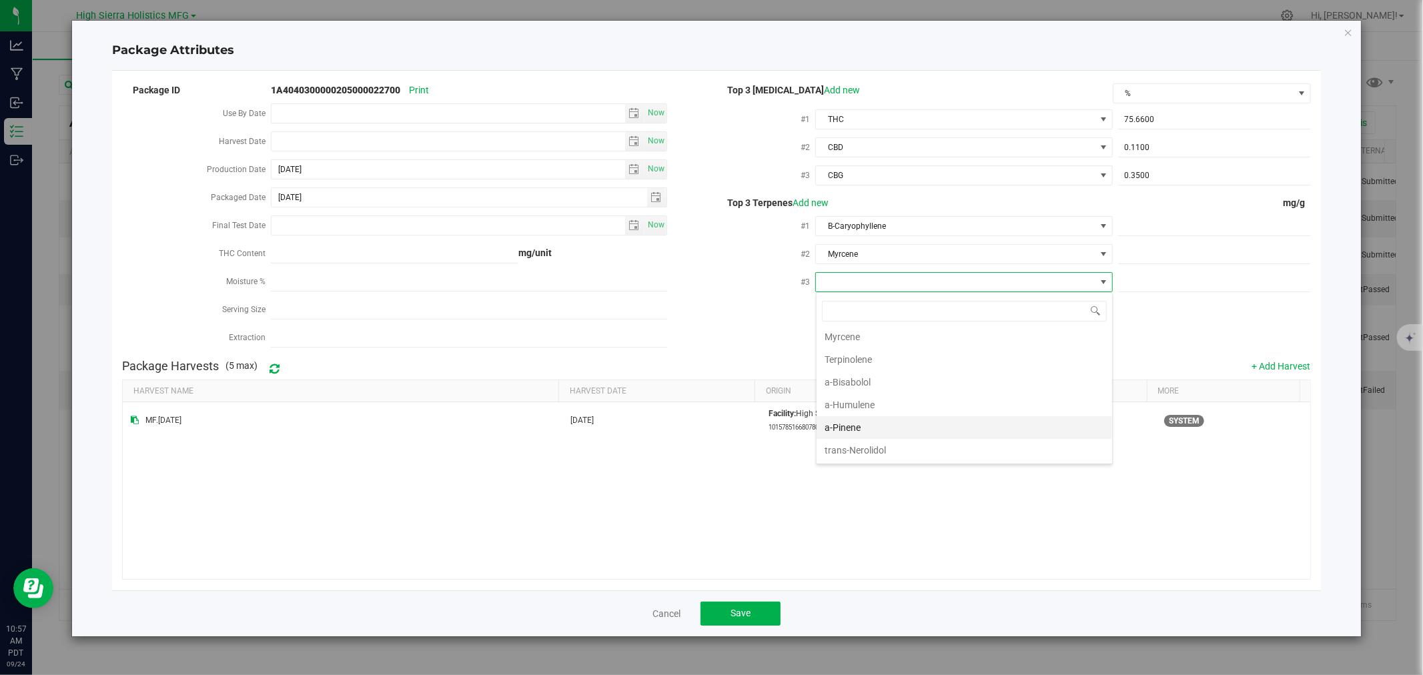
click at [890, 431] on li "a-Pinene" at bounding box center [965, 427] width 296 height 23
click at [1160, 230] on span at bounding box center [1214, 226] width 193 height 19
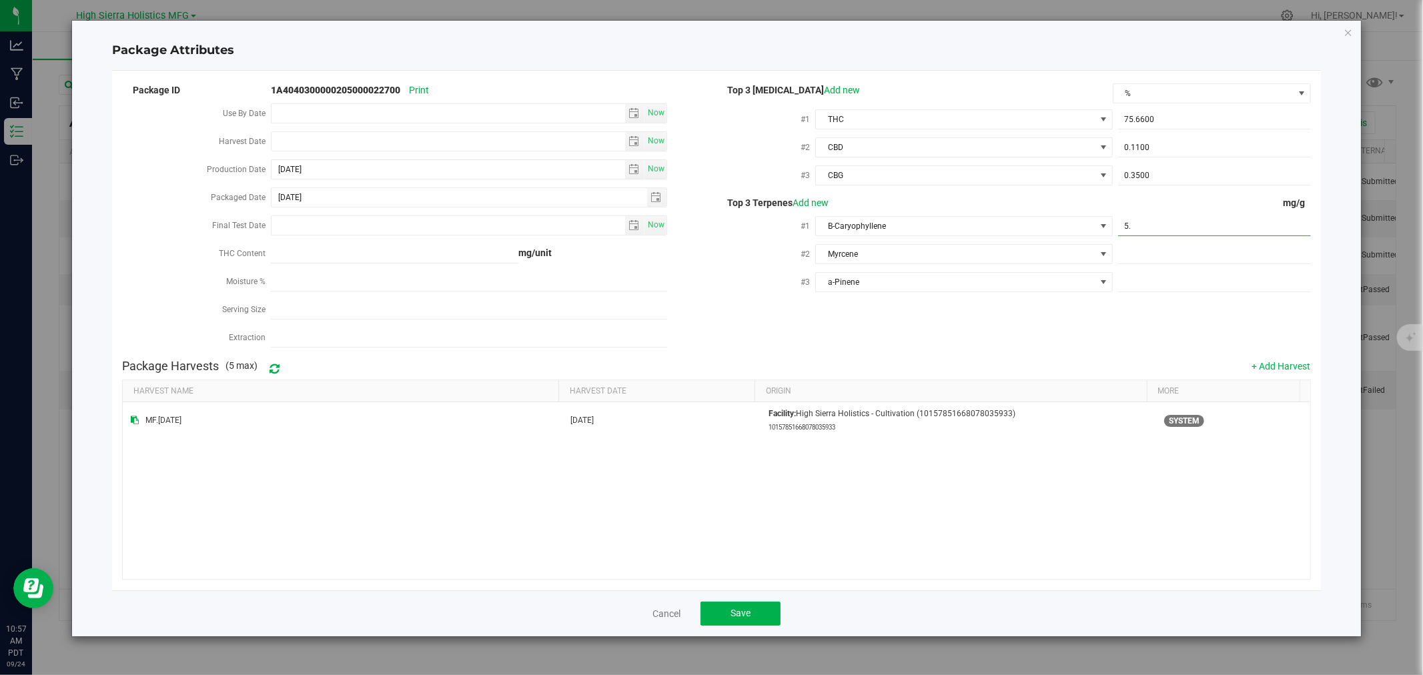
type input "5.2"
type input "5.2000"
type input "4.5"
type input "4.5000"
type input "2.4"
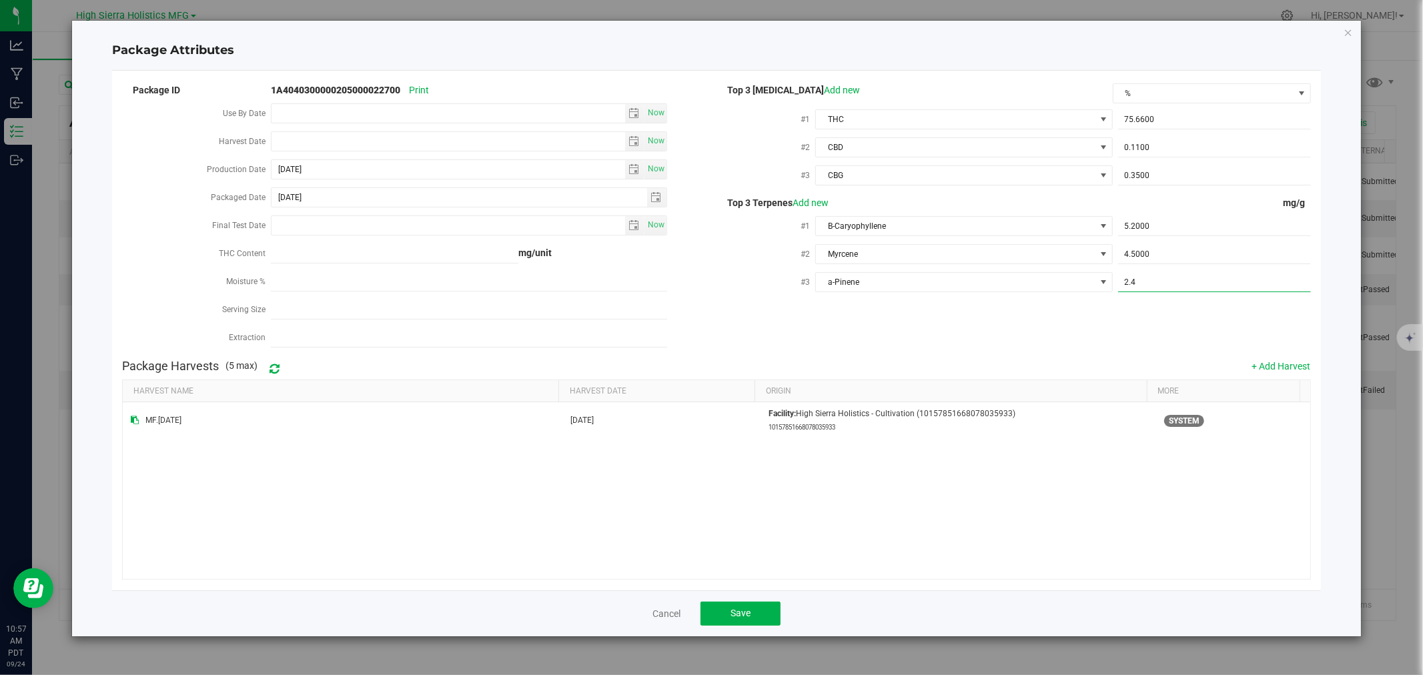
type input "2.4000"
click at [1056, 336] on div "Package ID 1A4040300000205000022700 Print Use By Date Now Harvest Date Now Prod…" at bounding box center [716, 217] width 1189 height 272
click at [763, 609] on button "Save" at bounding box center [741, 614] width 80 height 24
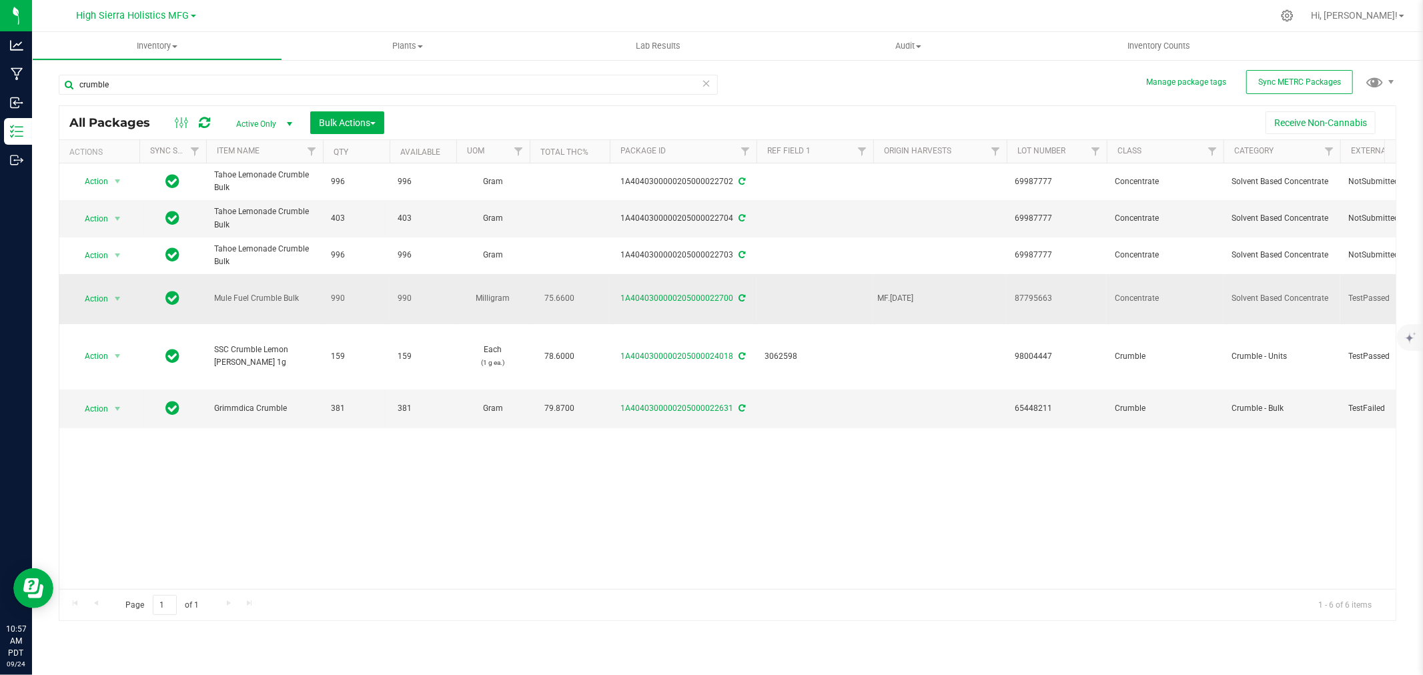
click at [782, 290] on td at bounding box center [815, 299] width 117 height 50
type input "877963"
click at [893, 535] on div "All Packages Active Only Active Only Lab Samples Locked All External Internal B…" at bounding box center [728, 363] width 1338 height 517
click at [103, 290] on span "Action" at bounding box center [91, 299] width 36 height 19
click at [123, 332] on li "Create package" at bounding box center [115, 332] width 84 height 20
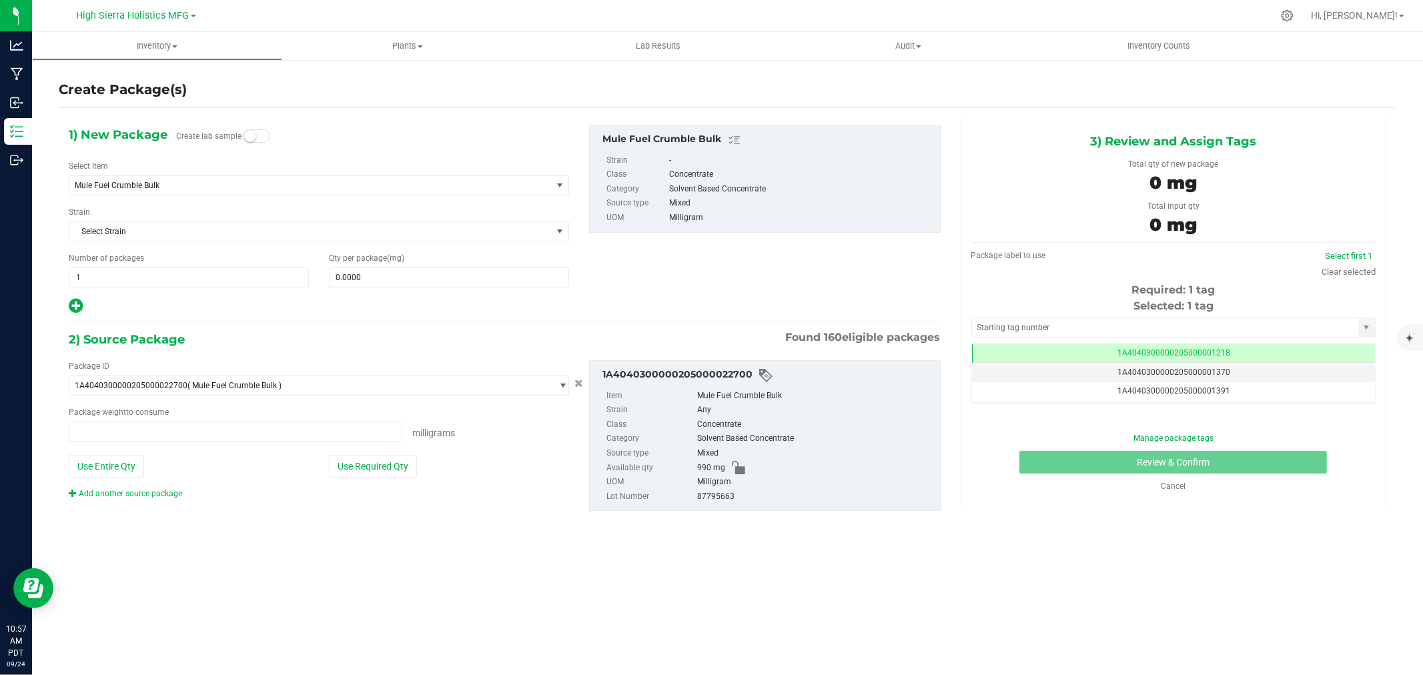
type input "0.0000 mg"
click at [175, 186] on span "Mule Fuel Crumble Bulk" at bounding box center [301, 185] width 452 height 9
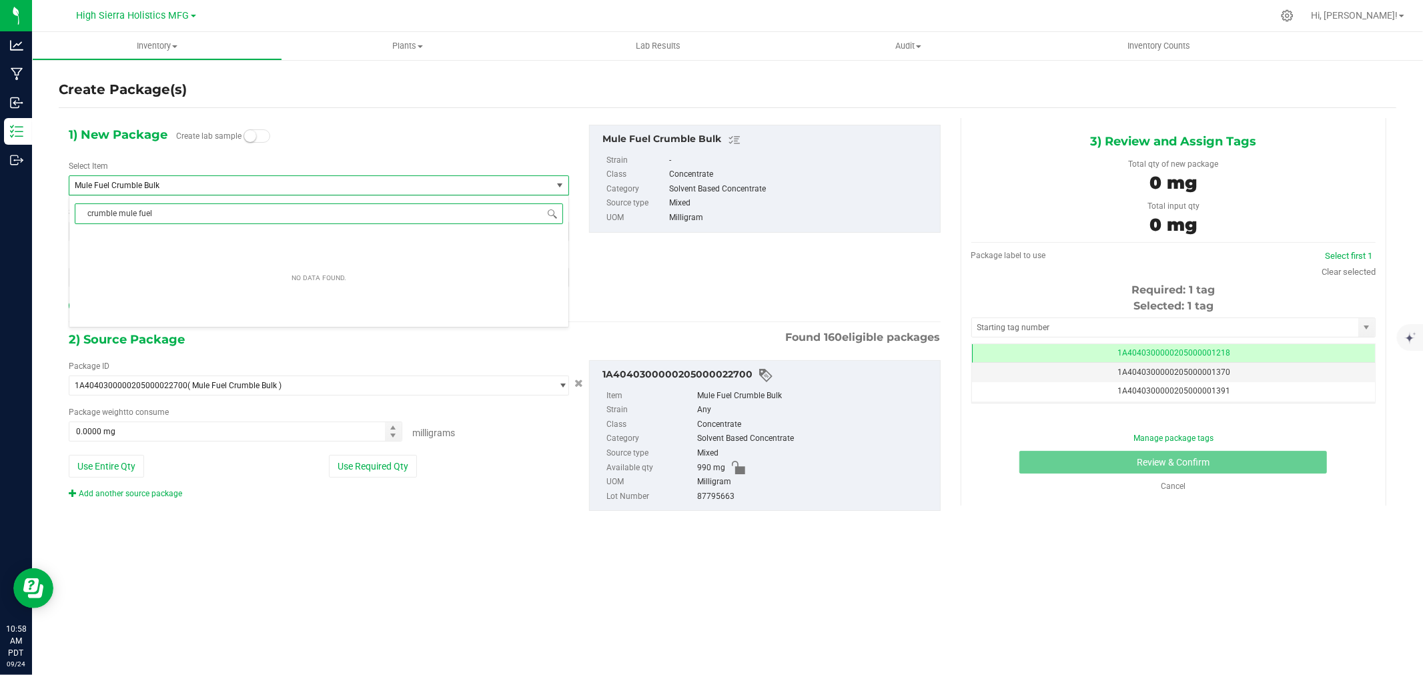
type input "crumble mule fuel"
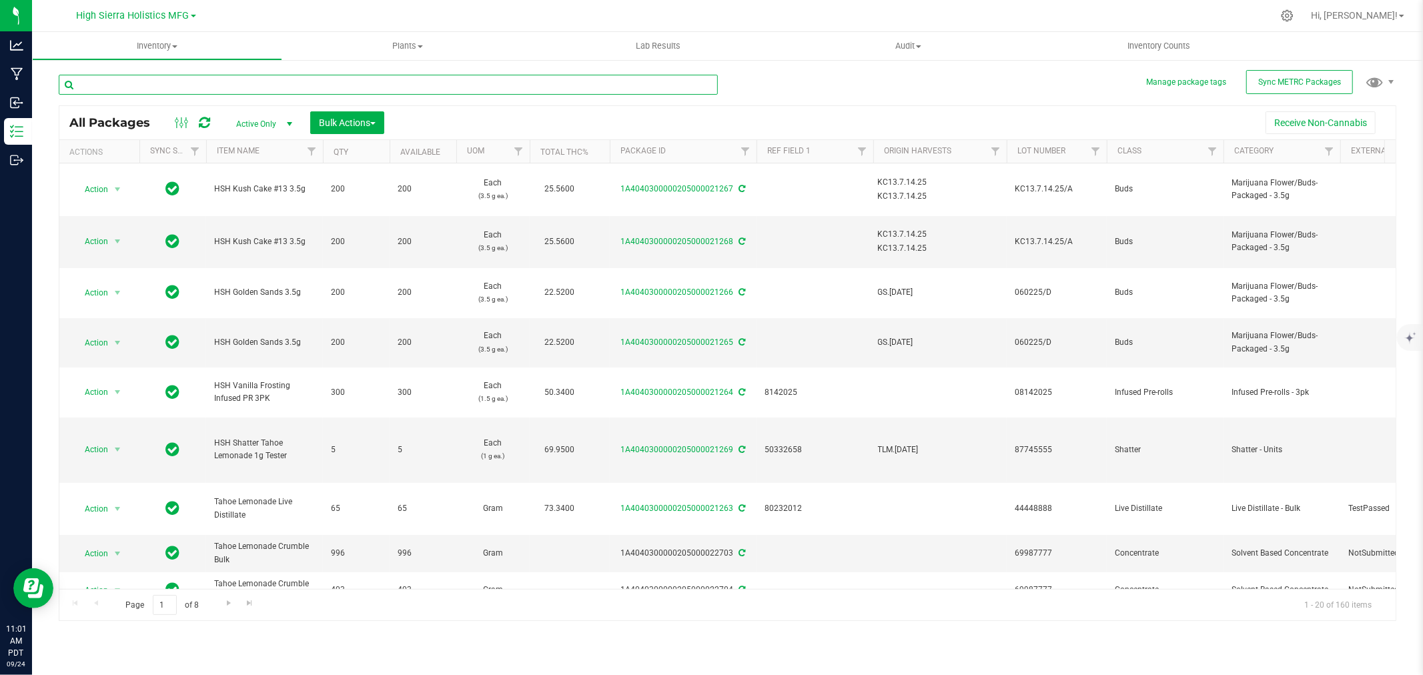
click at [160, 81] on input "text" at bounding box center [388, 85] width 659 height 20
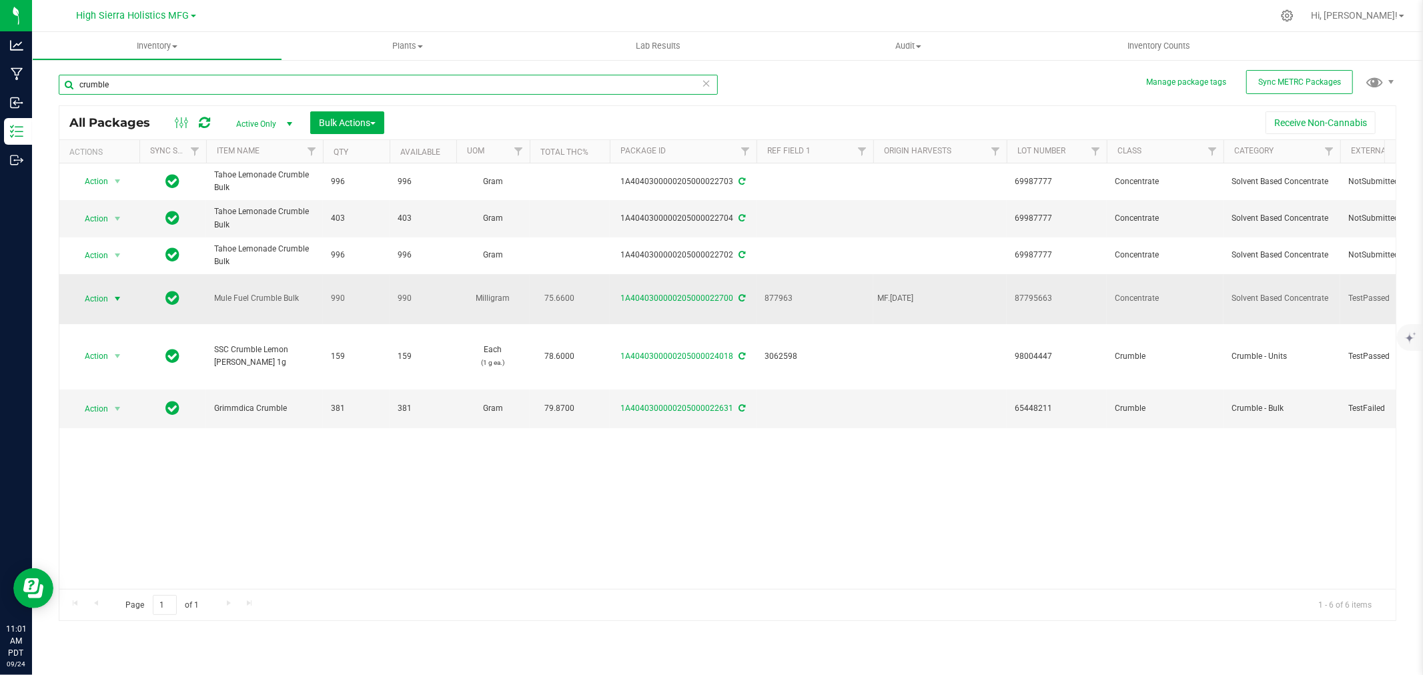
type input "crumble"
click at [115, 294] on span "select" at bounding box center [117, 299] width 11 height 11
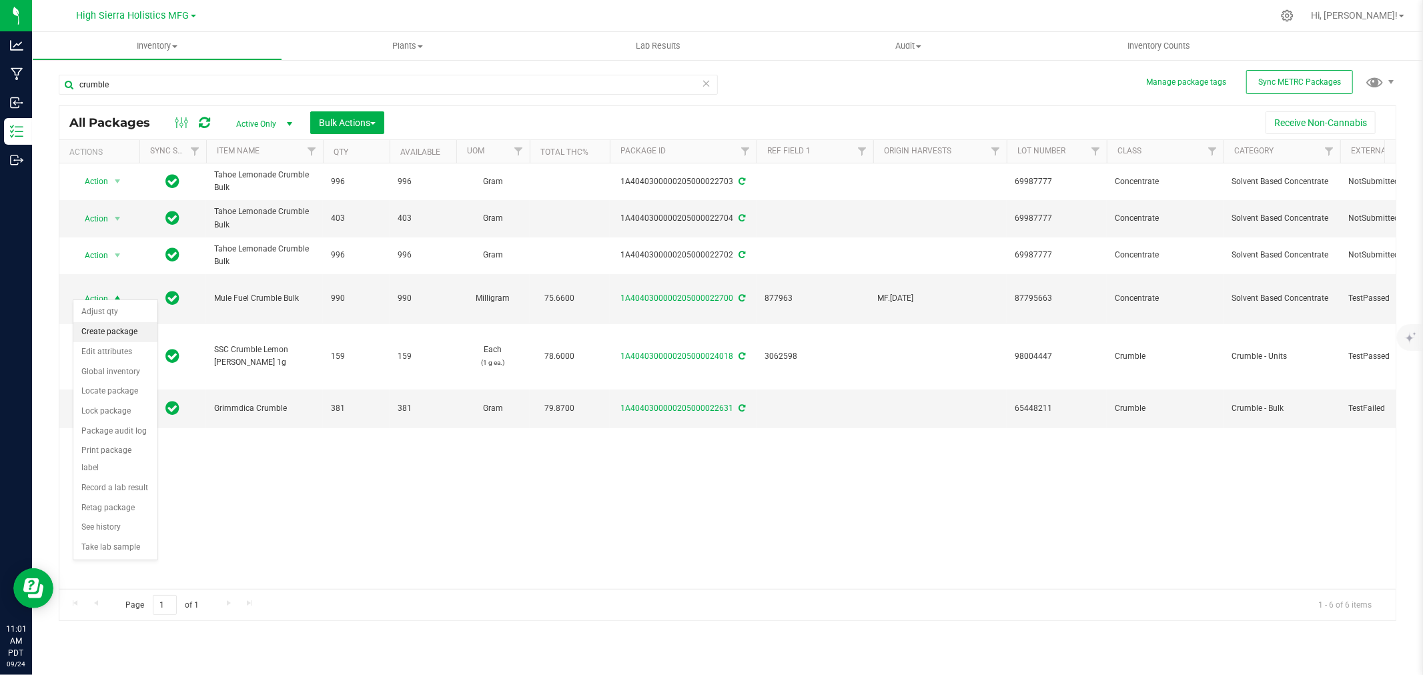
click at [127, 336] on li "Create package" at bounding box center [115, 332] width 84 height 20
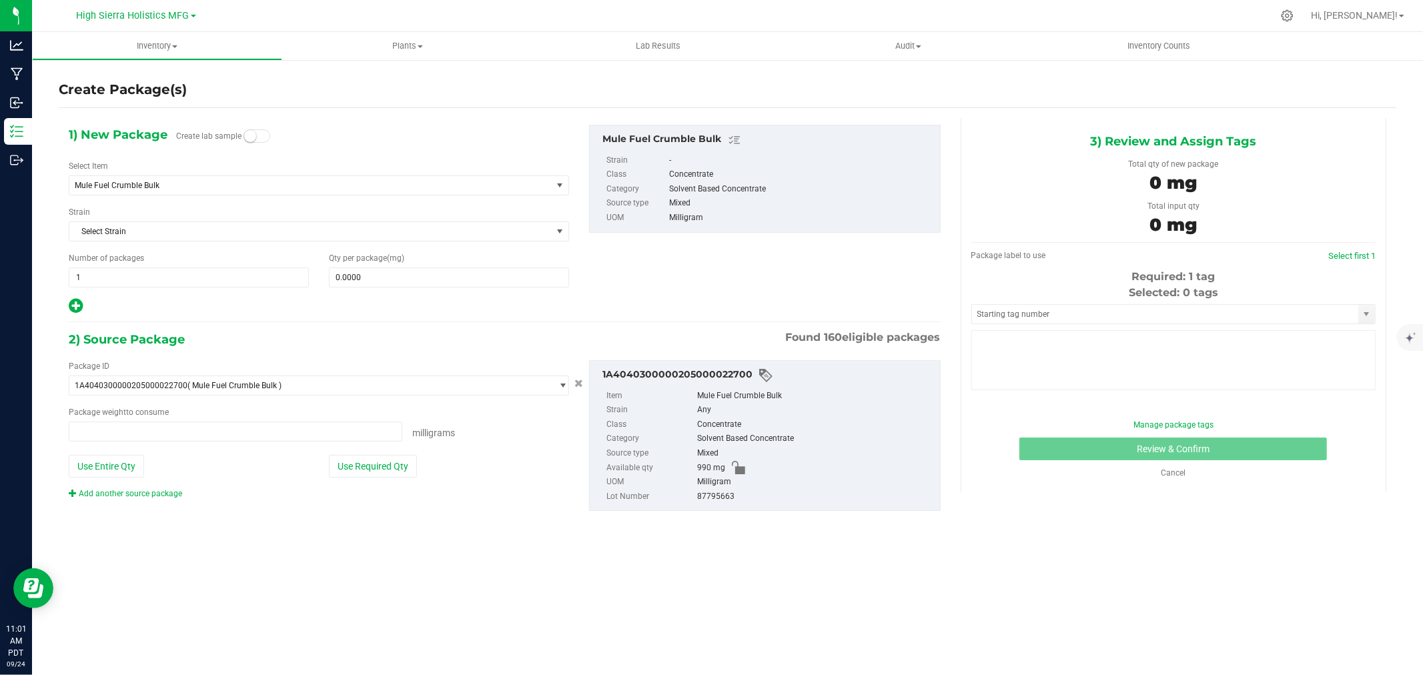
type input "0.0000 mg"
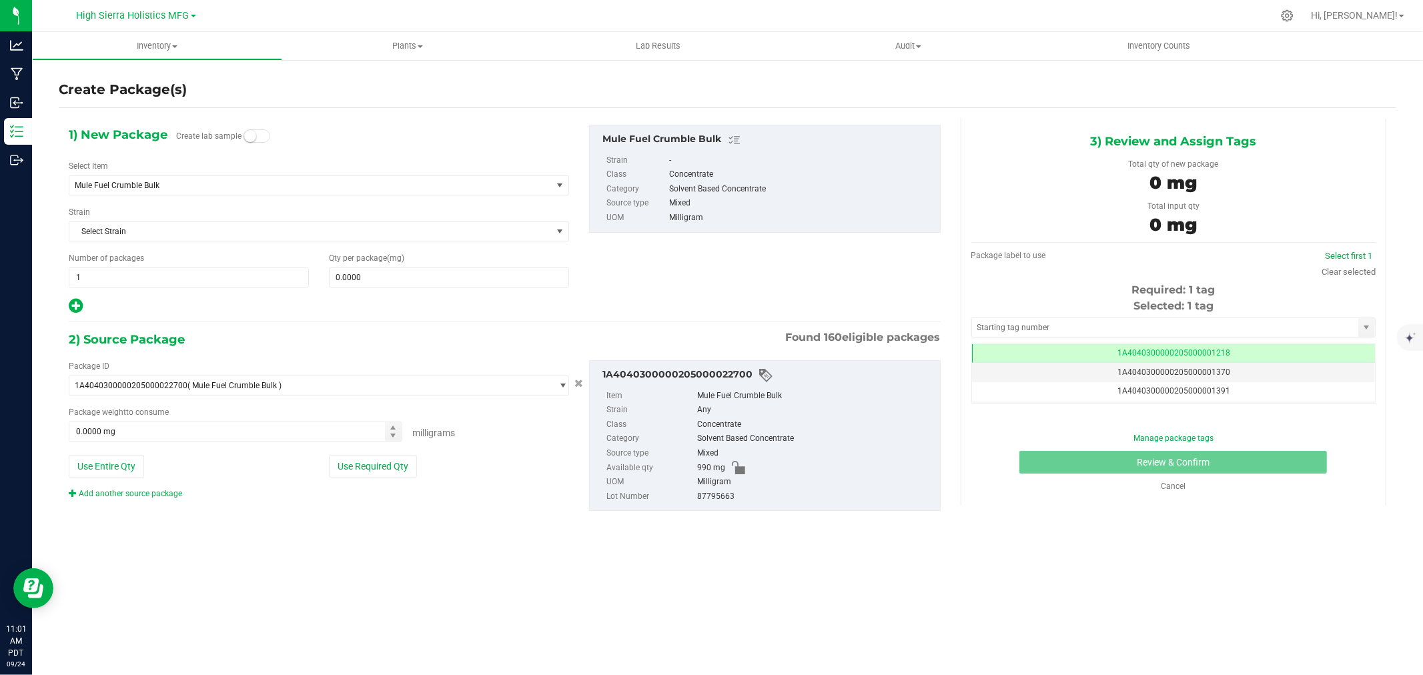
scroll to position [0, -1]
click at [176, 190] on span "Mule Fuel Crumble Bulk" at bounding box center [310, 185] width 482 height 19
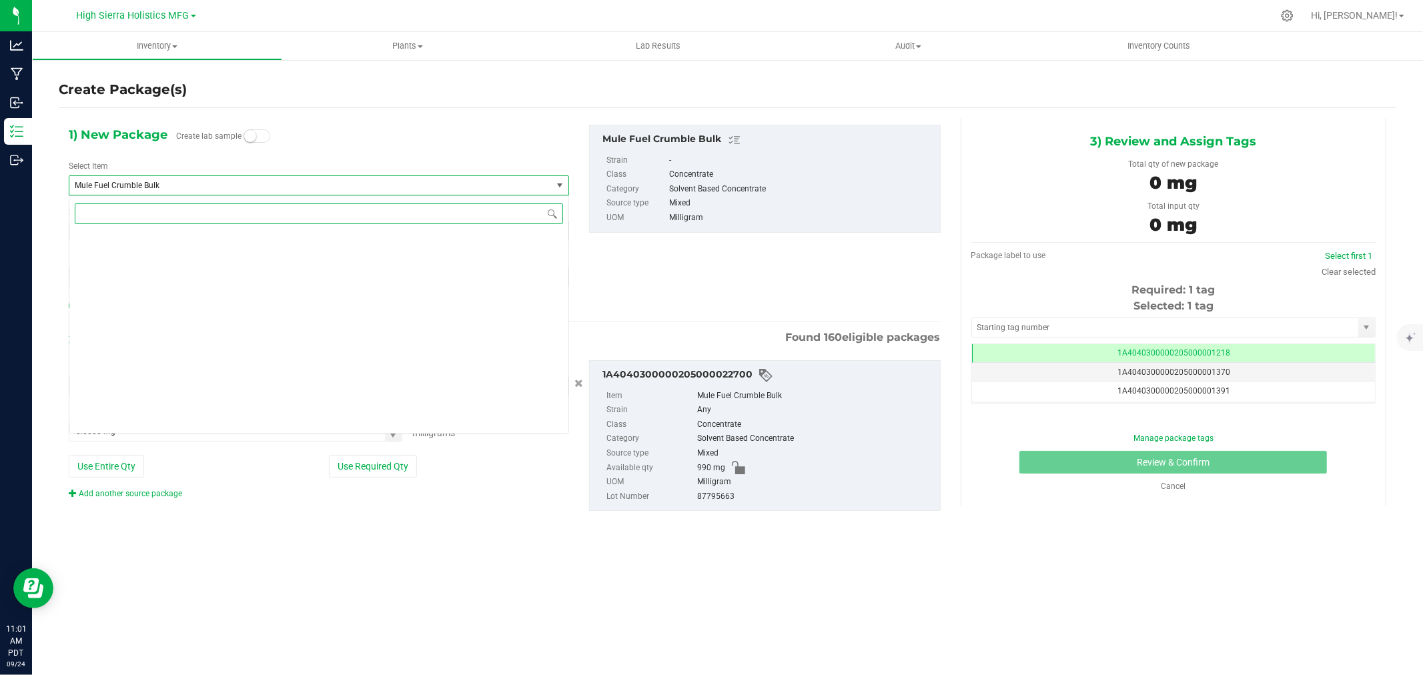
scroll to position [29692, 0]
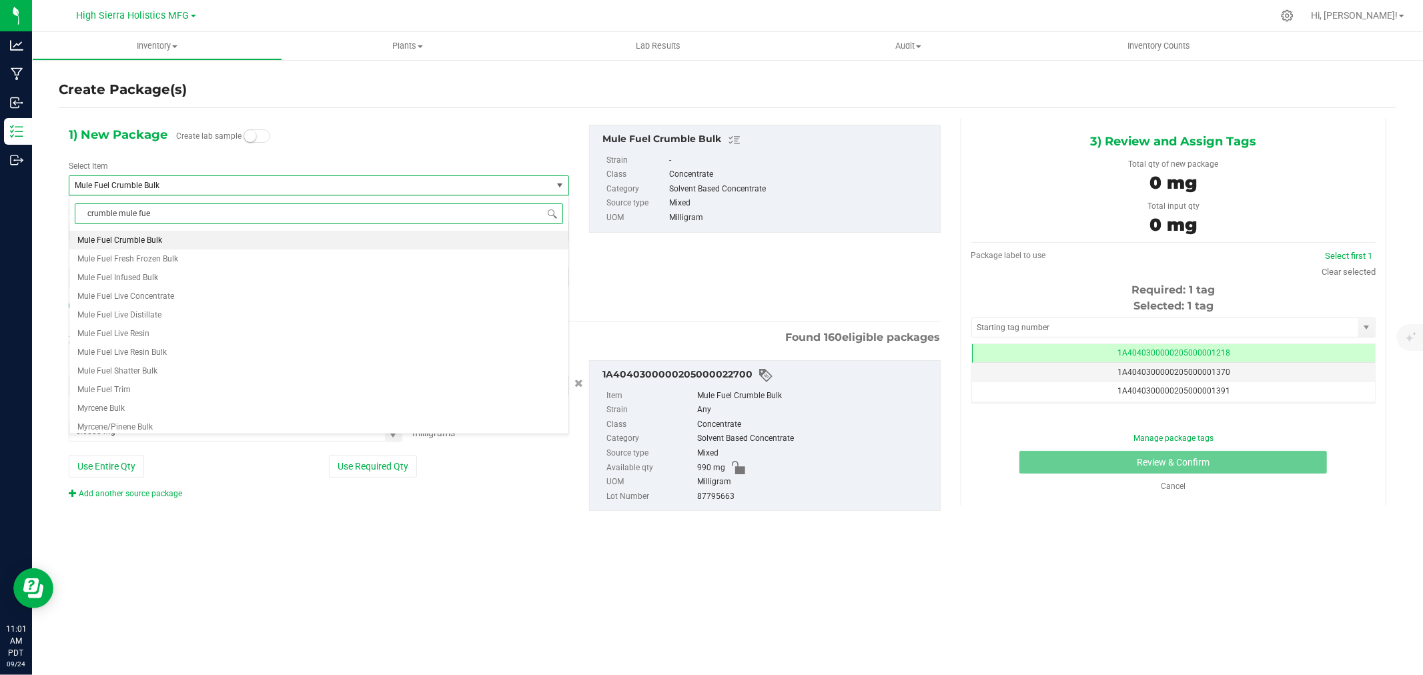
type input "crumble mule fuel"
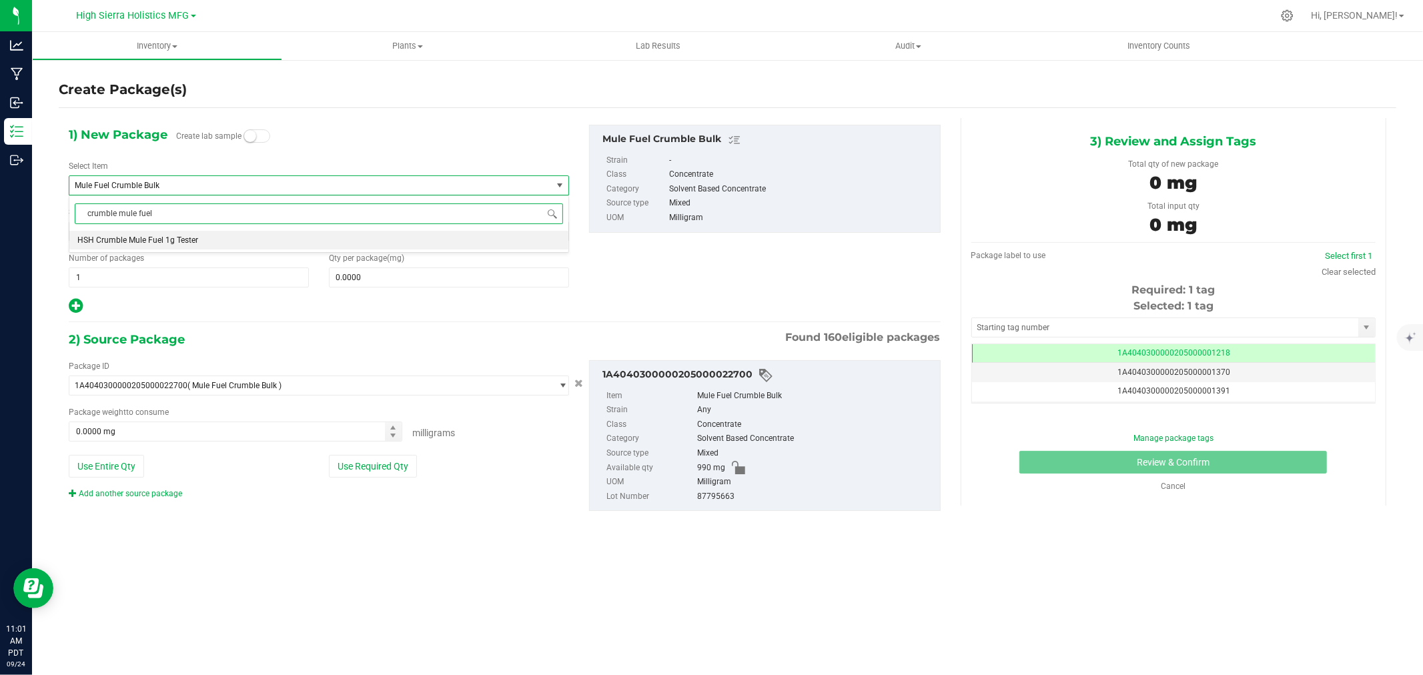
click at [145, 239] on span "HSH Crumble Mule Fuel 1g Tester" at bounding box center [137, 240] width 121 height 9
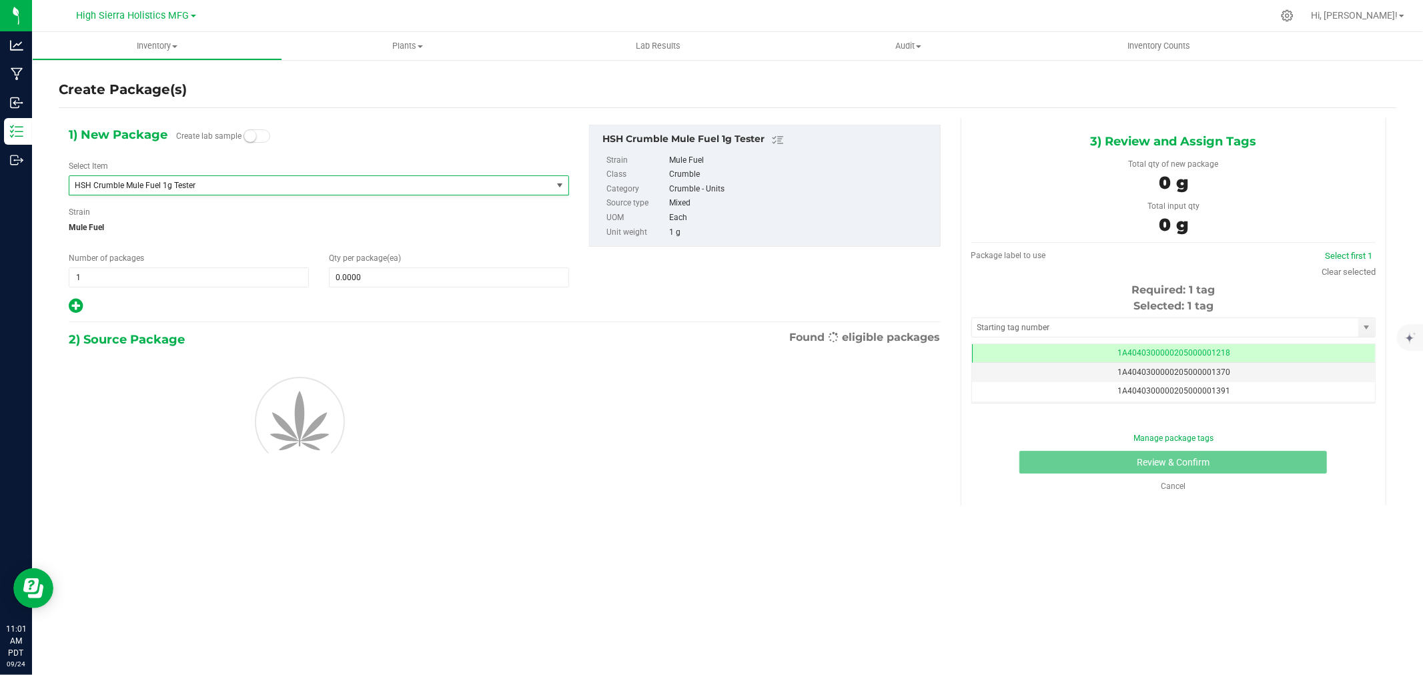
type input "0"
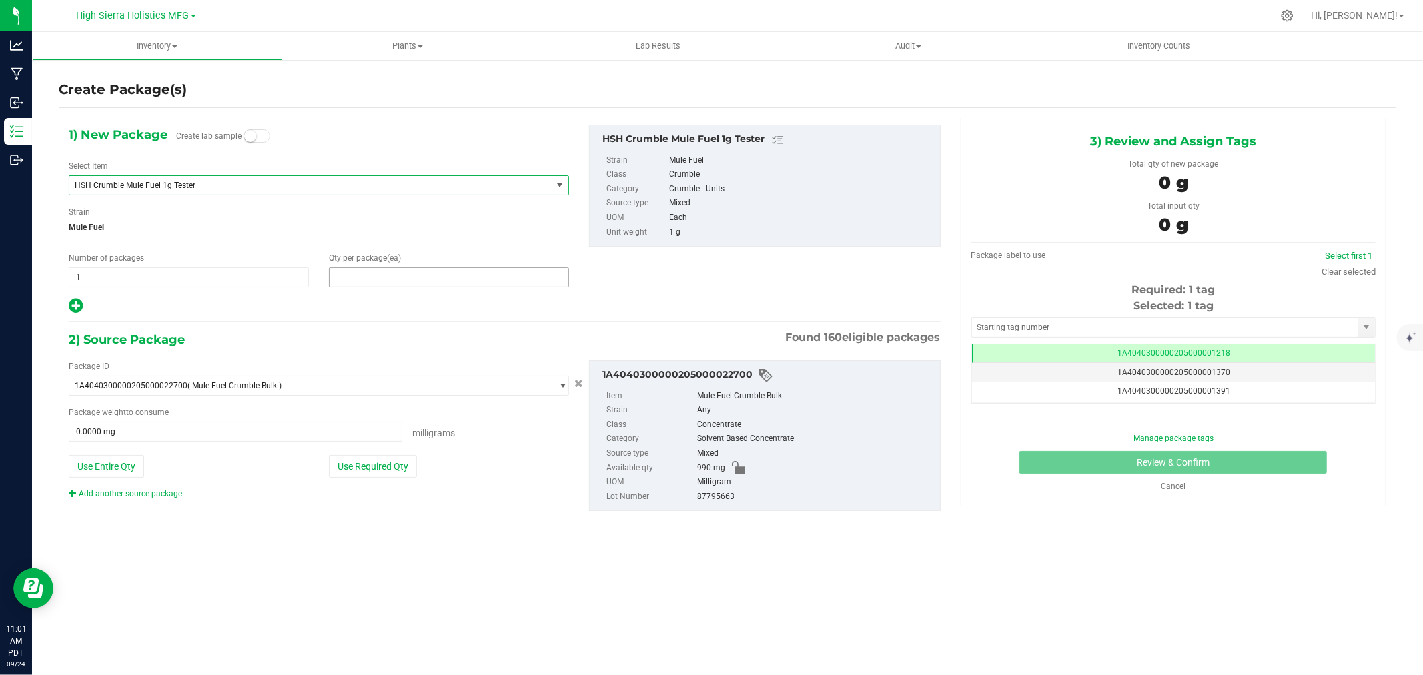
click at [371, 283] on span at bounding box center [449, 278] width 240 height 20
type input "5"
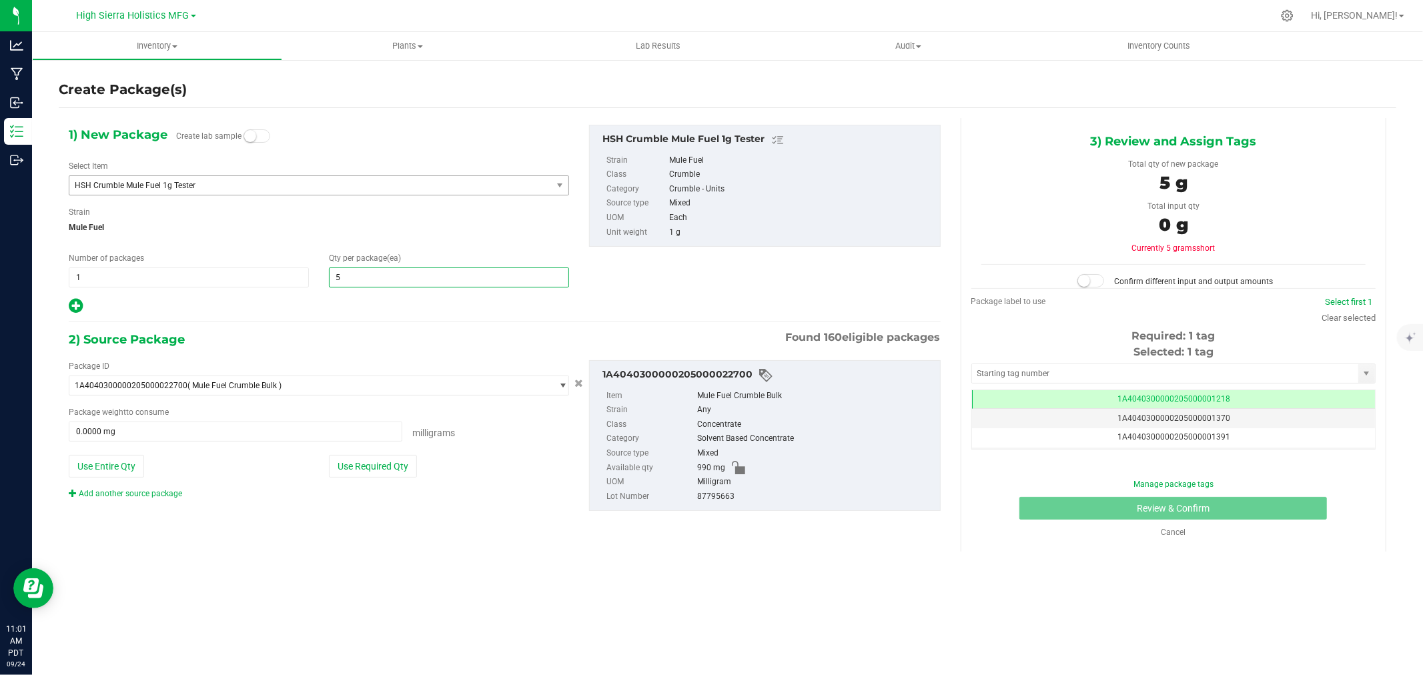
type input "5"
click at [324, 314] on div at bounding box center [319, 306] width 501 height 17
click at [364, 462] on button "Use Required Qty" at bounding box center [373, 466] width 88 height 23
type input "990.0000 mg"
click at [1012, 372] on input "text" at bounding box center [1165, 373] width 386 height 19
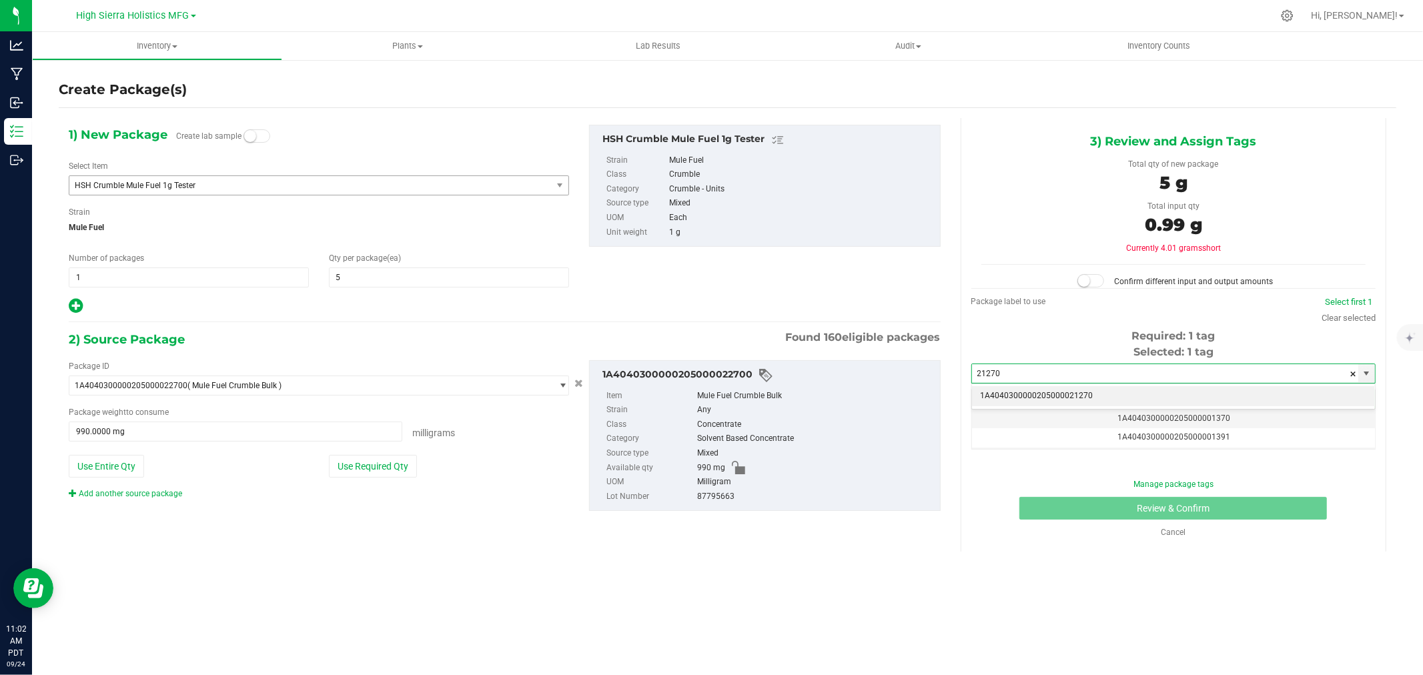
click at [1135, 400] on li "1A4040300000205000021270" at bounding box center [1173, 396] width 403 height 20
type input "1A4040300000205000021270"
click at [1186, 531] on div "Cancel" at bounding box center [1173, 533] width 115 height 12
click at [1184, 531] on link "Cancel" at bounding box center [1173, 532] width 25 height 9
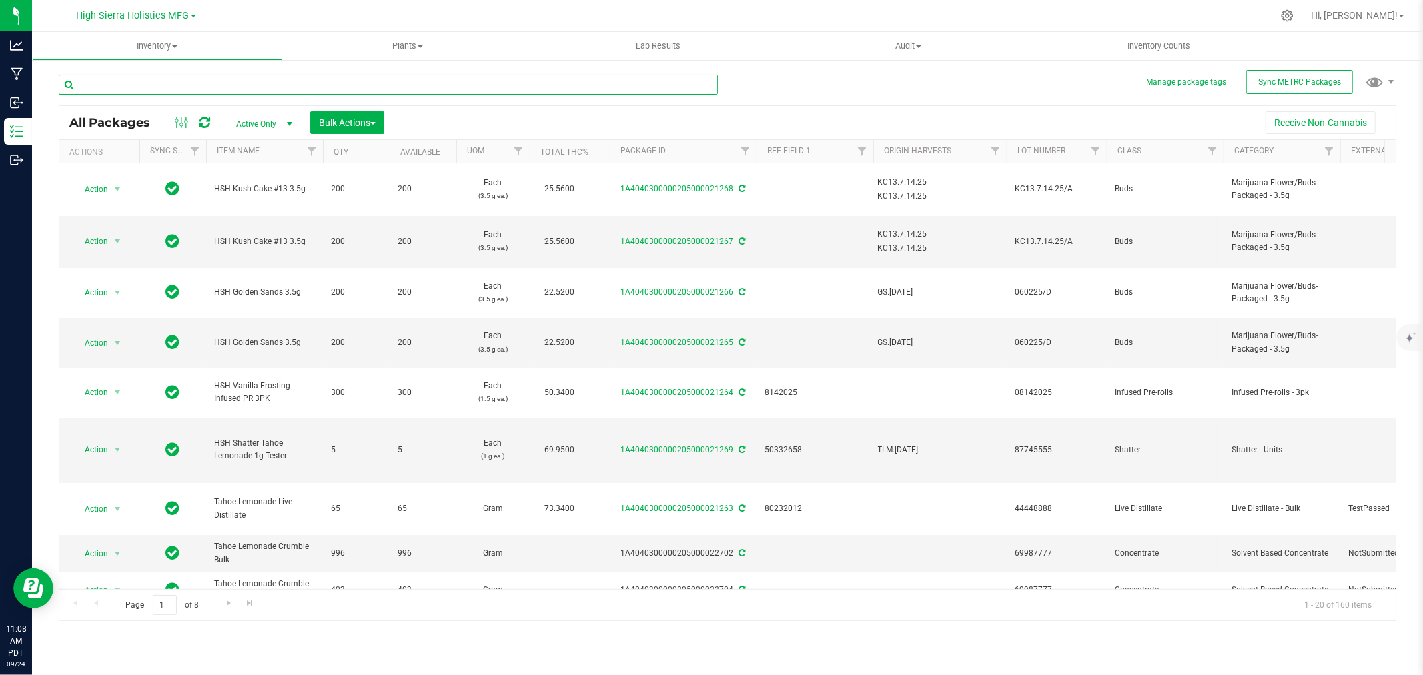
click at [177, 92] on input "text" at bounding box center [388, 85] width 659 height 20
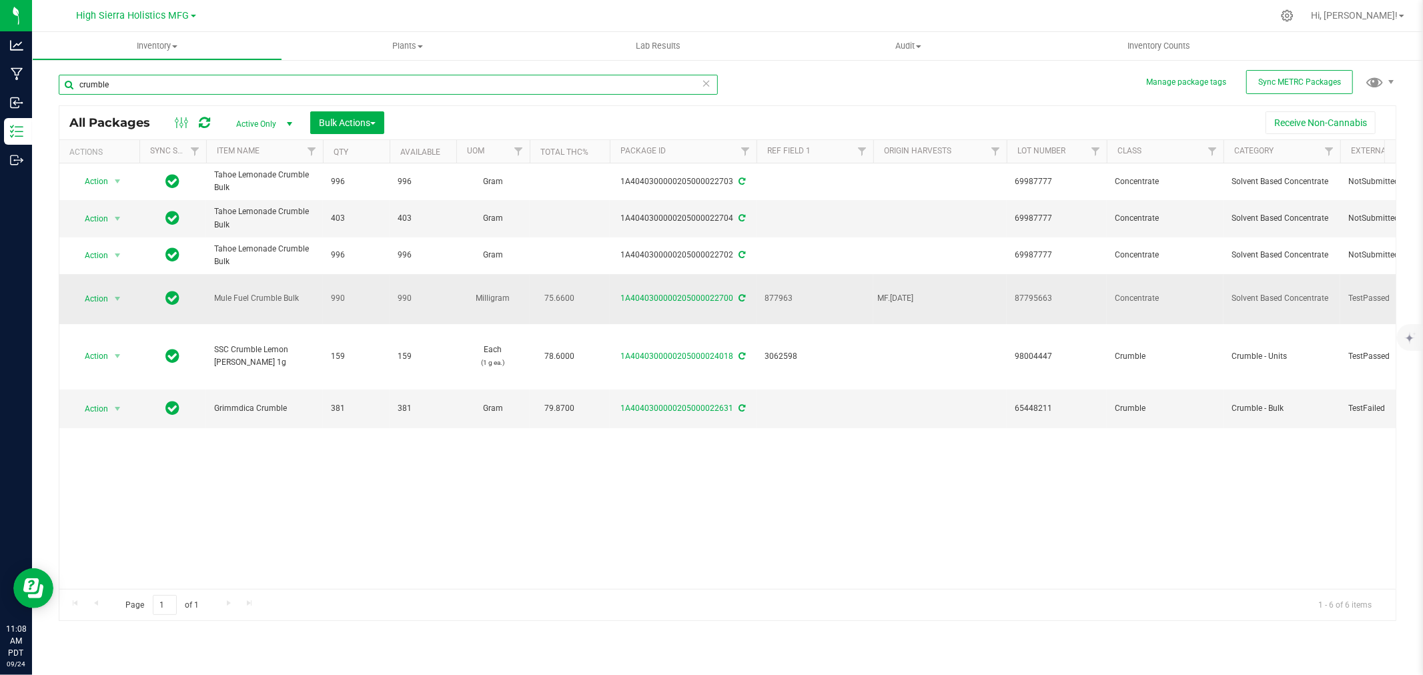
type input "crumble"
click at [739, 294] on icon at bounding box center [742, 298] width 7 height 8
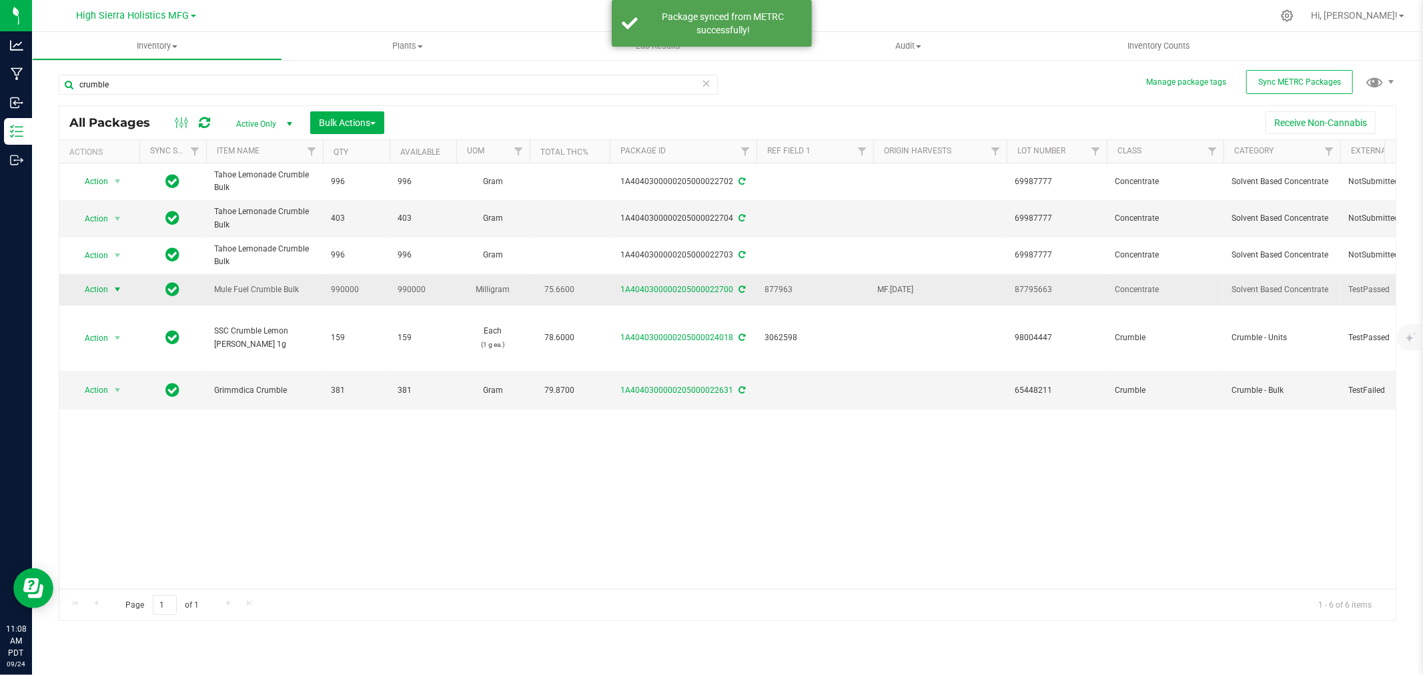
click at [109, 287] on span "select" at bounding box center [117, 289] width 17 height 19
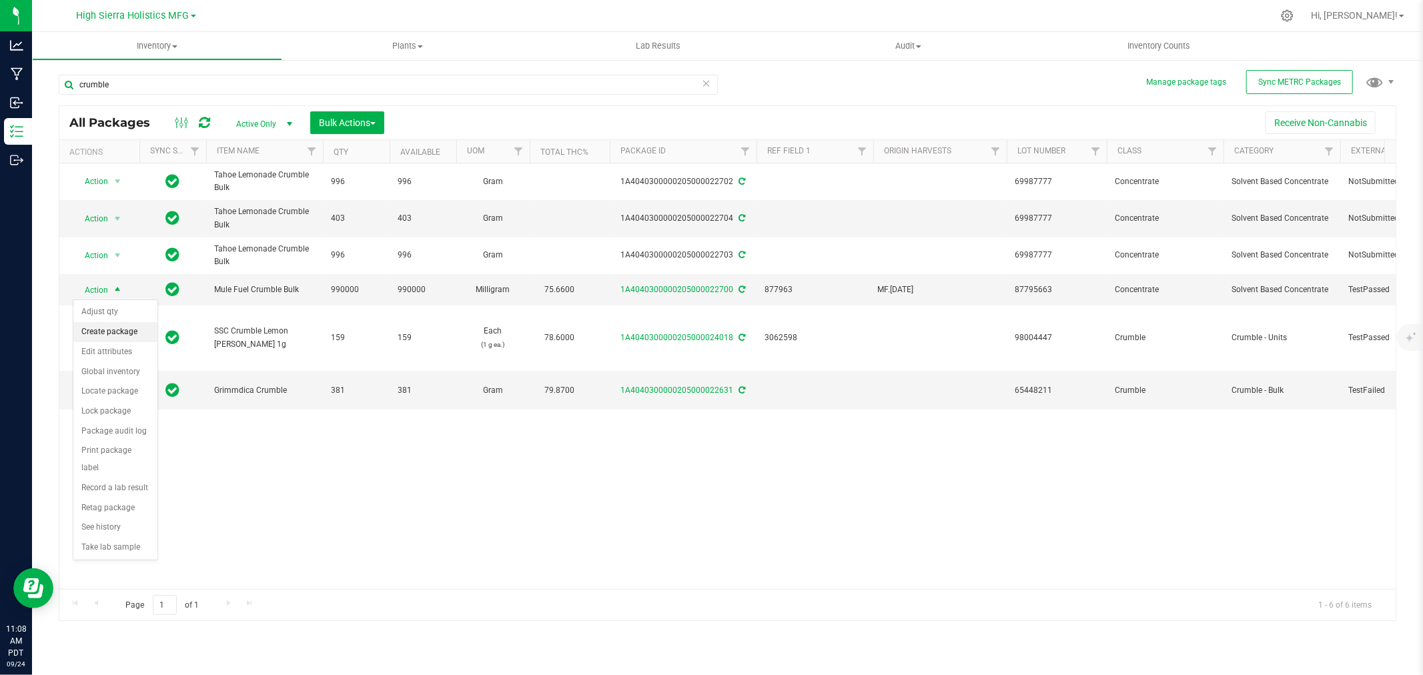
click at [127, 328] on li "Create package" at bounding box center [115, 332] width 84 height 20
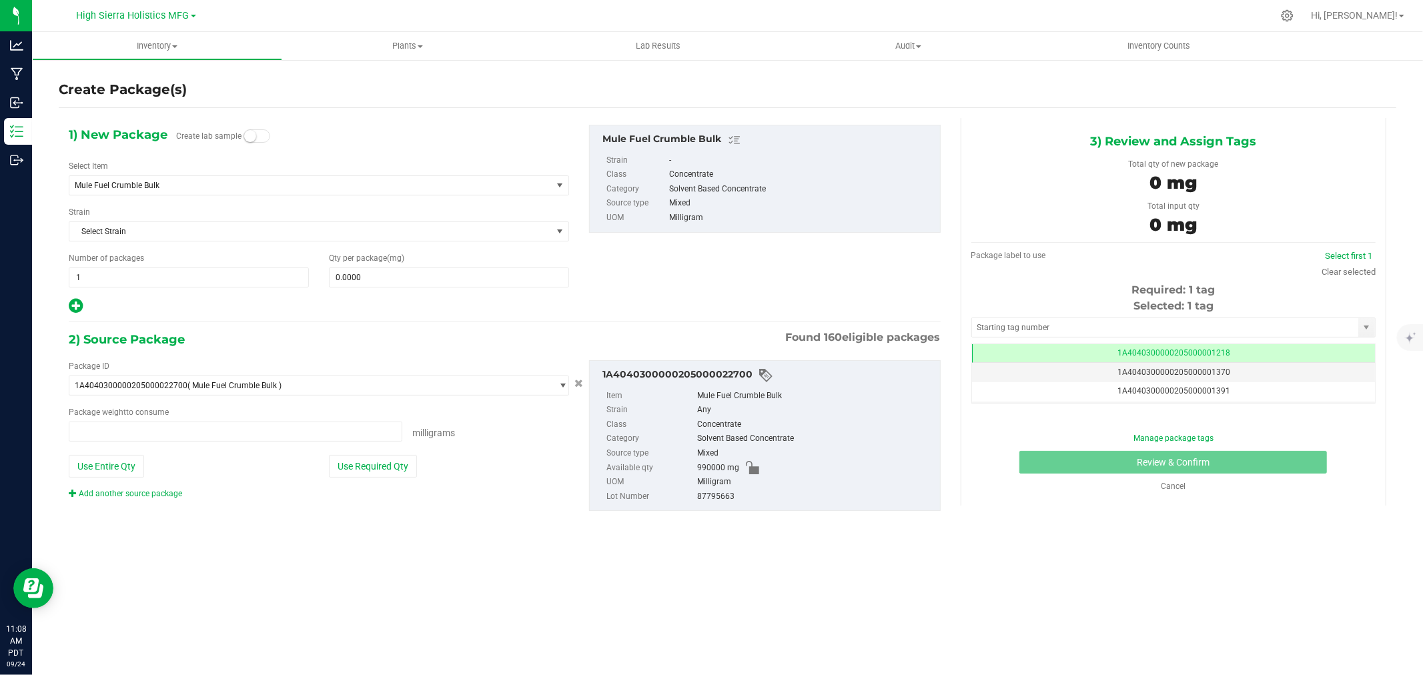
type input "0.0000 mg"
click at [222, 184] on span "Mule Fuel Crumble Bulk" at bounding box center [301, 185] width 452 height 9
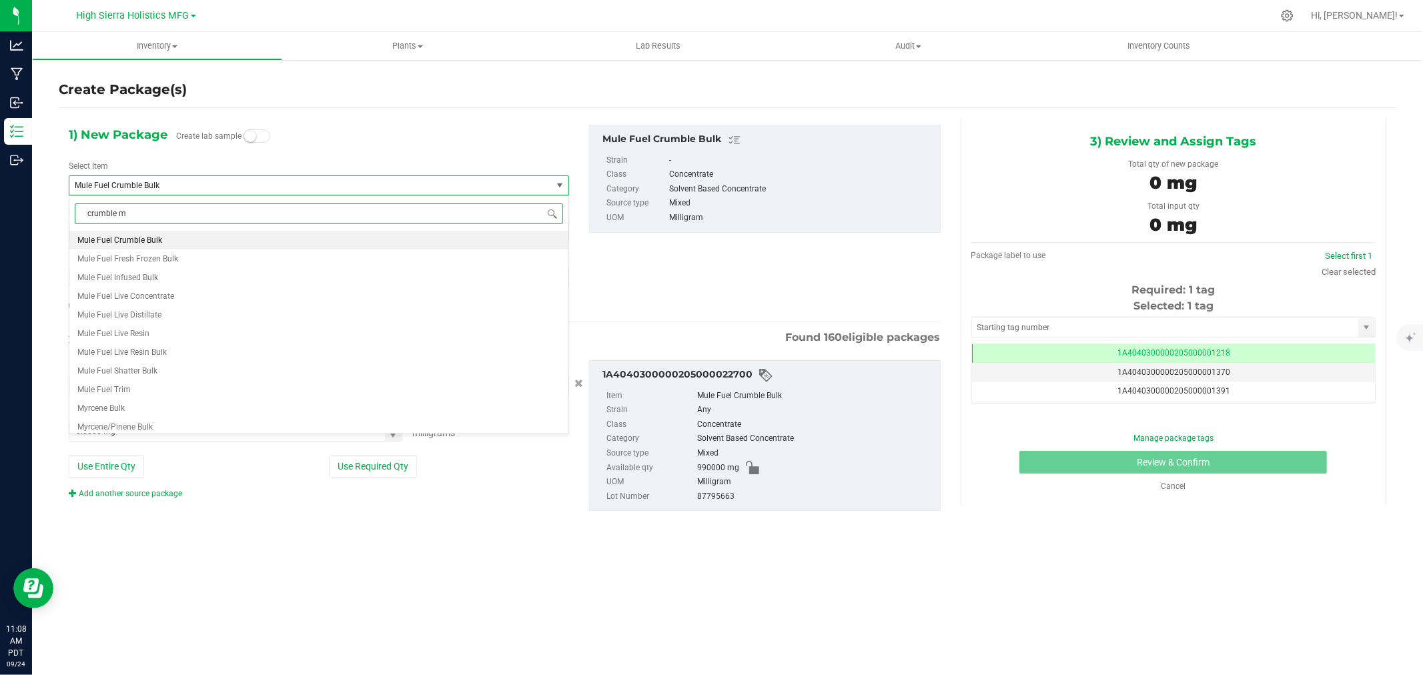
scroll to position [0, 0]
type input "crumble mule"
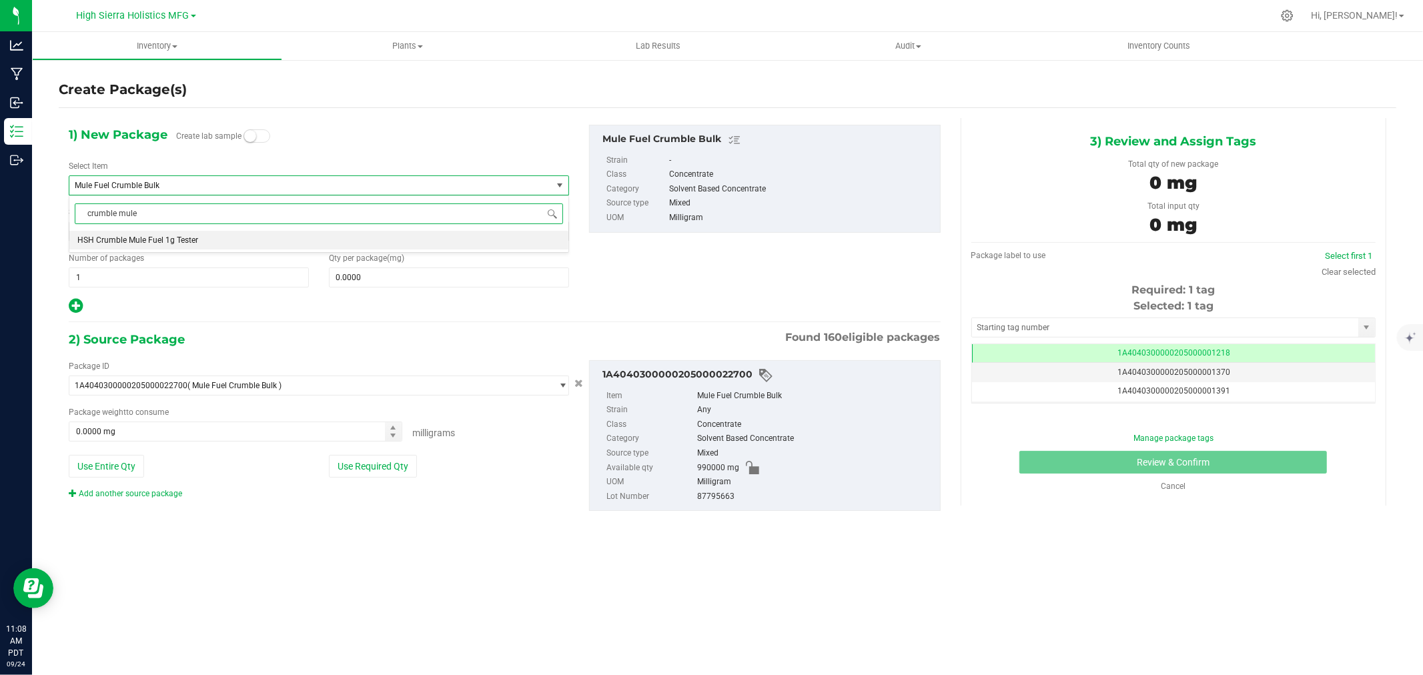
click at [191, 241] on span "HSH Crumble Mule Fuel 1g Tester" at bounding box center [137, 240] width 121 height 9
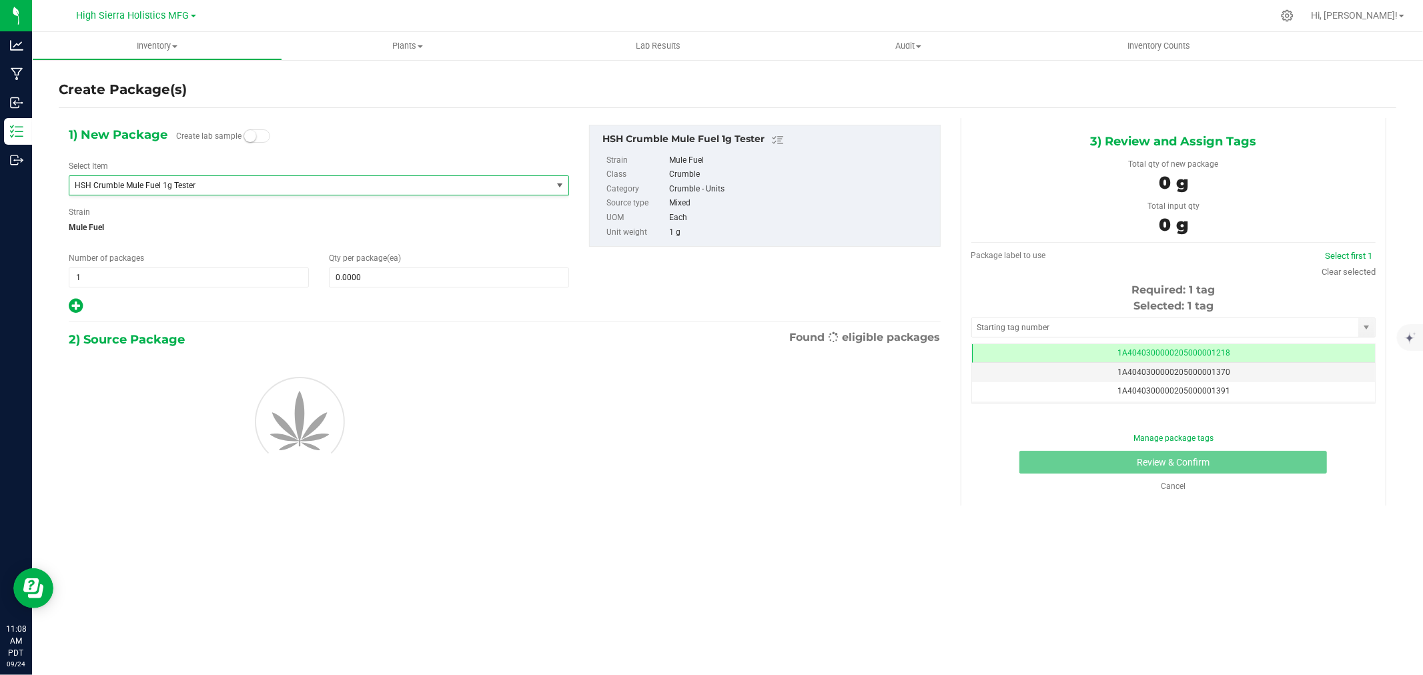
type input "0"
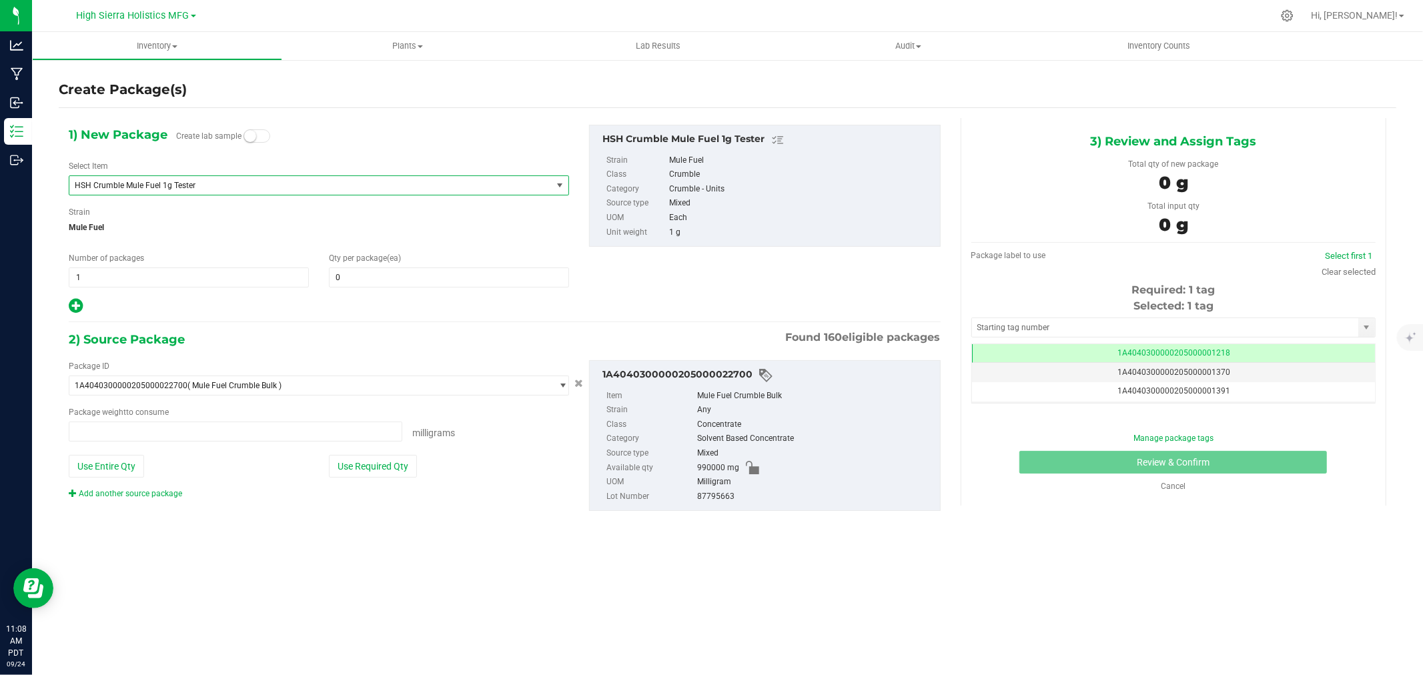
type input "0.0000 mg"
click at [378, 280] on span at bounding box center [449, 278] width 240 height 20
type input "5"
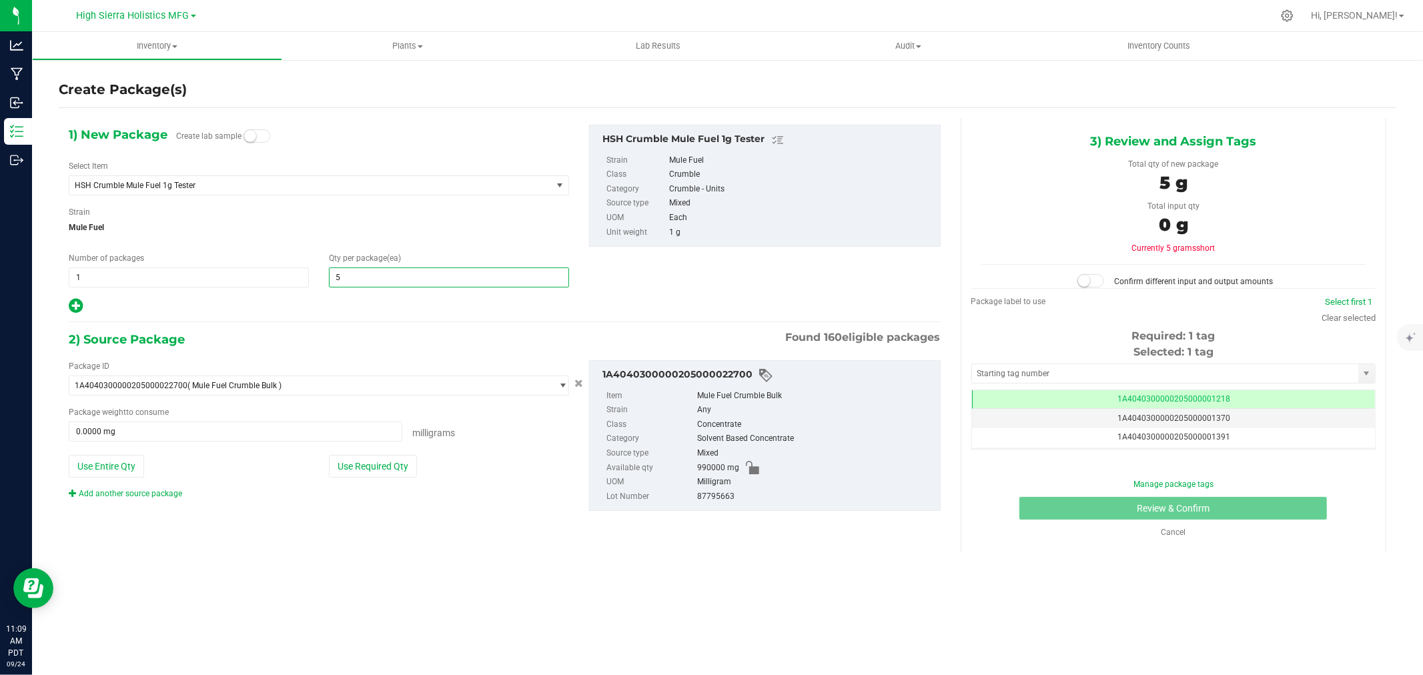
type input "5"
click at [370, 304] on div at bounding box center [319, 306] width 501 height 17
click at [392, 461] on button "Use Required Qty" at bounding box center [373, 466] width 88 height 23
type input "5000.0000 mg"
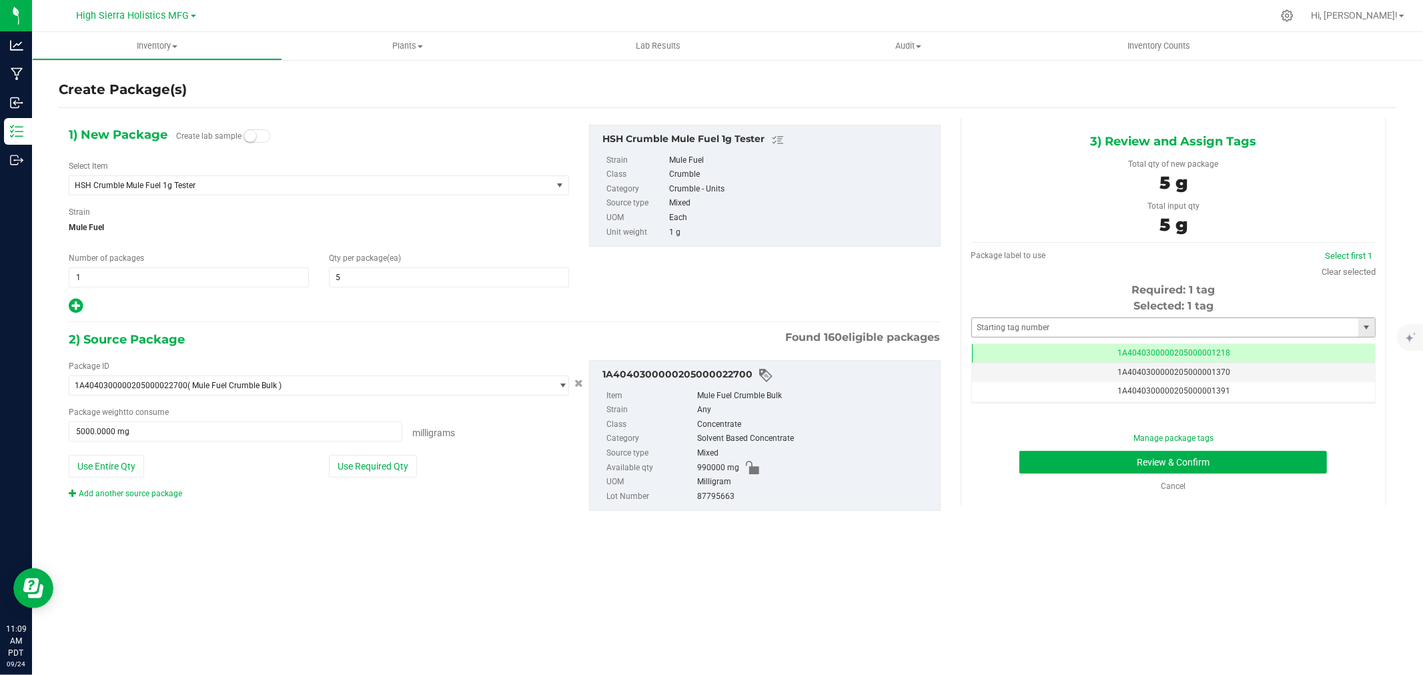
click at [1065, 316] on div "Selected: 1 tag Tag 1A4040300000205000001218 1A4040300000205000001370 1A4040300…" at bounding box center [1174, 350] width 404 height 105
click at [1061, 331] on input "text" at bounding box center [1165, 327] width 386 height 19
click at [1062, 347] on li "1A4040300000205000021270" at bounding box center [1173, 350] width 403 height 20
type input "1A4040300000205000021270"
click at [1099, 464] on button "Review & Confirm" at bounding box center [1174, 462] width 308 height 23
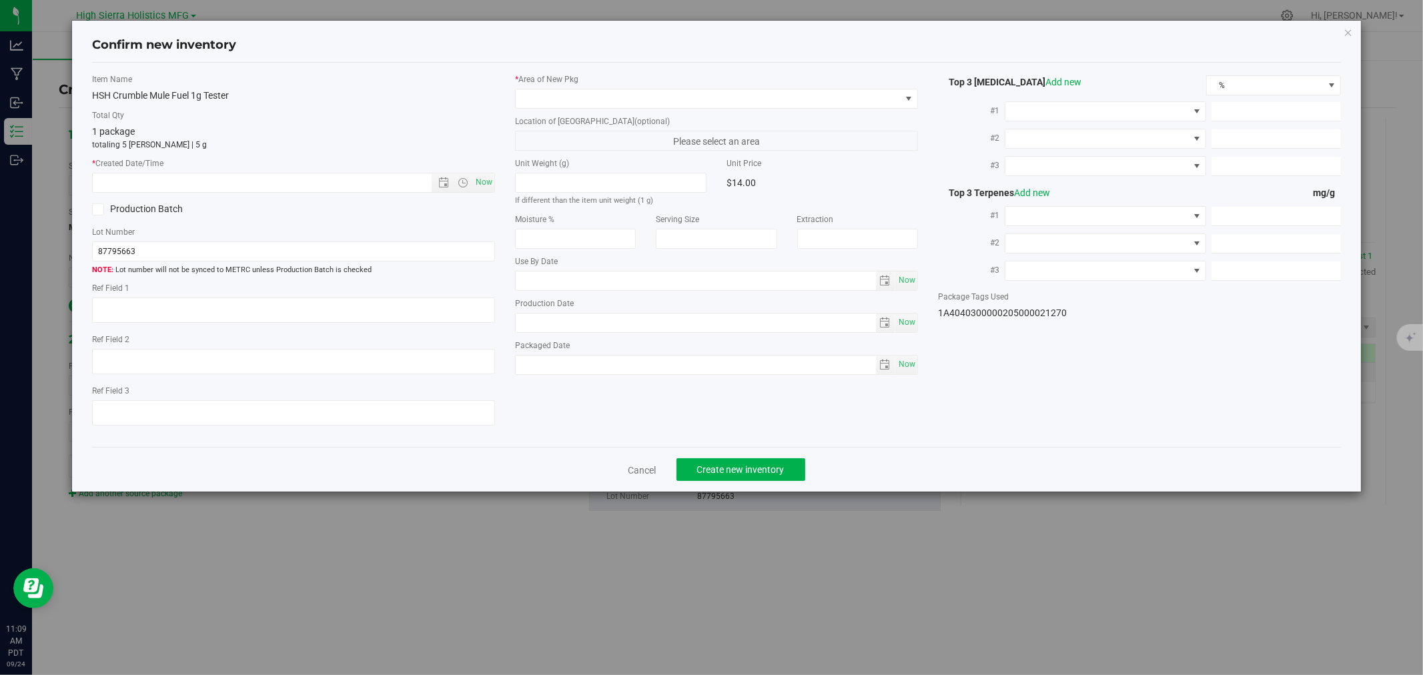
type textarea "877963"
type input "75.6600"
type input "0.3500"
type input "0.1100"
type input "5.2000"
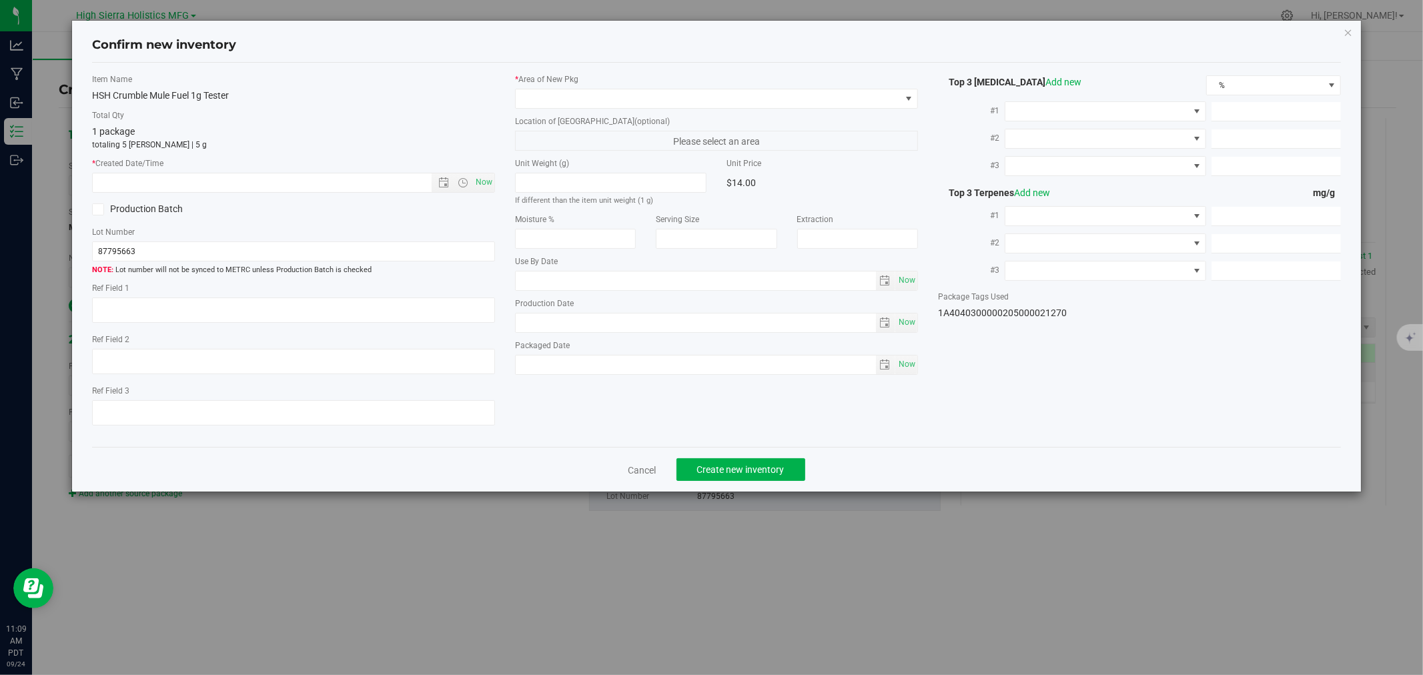
type input "4.5000"
type input "2.4000"
type input "2025-09-11"
click at [483, 179] on span "Now" at bounding box center [484, 182] width 23 height 19
type input "9/24/2025 11:09 AM"
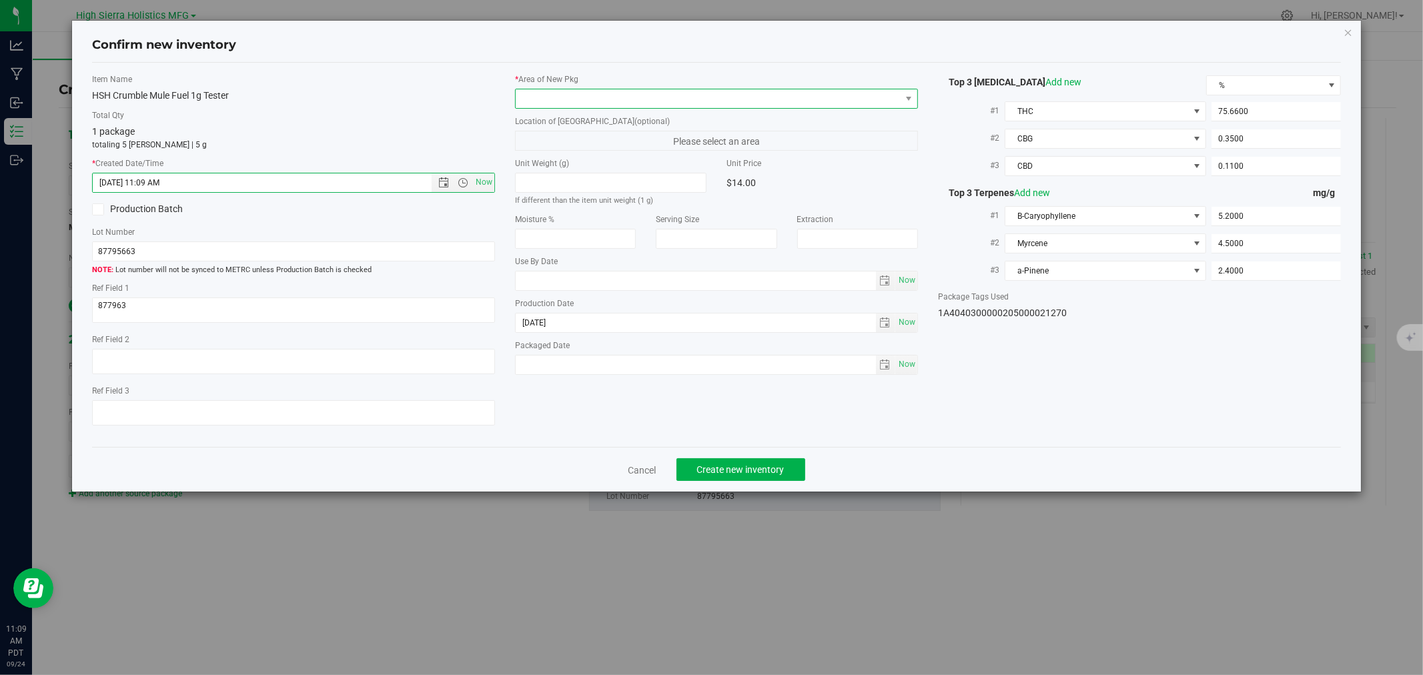
click at [561, 97] on span at bounding box center [708, 98] width 385 height 19
click at [539, 172] on li "Safe Room" at bounding box center [717, 173] width 402 height 19
click at [719, 469] on span "Create new inventory" at bounding box center [740, 469] width 87 height 11
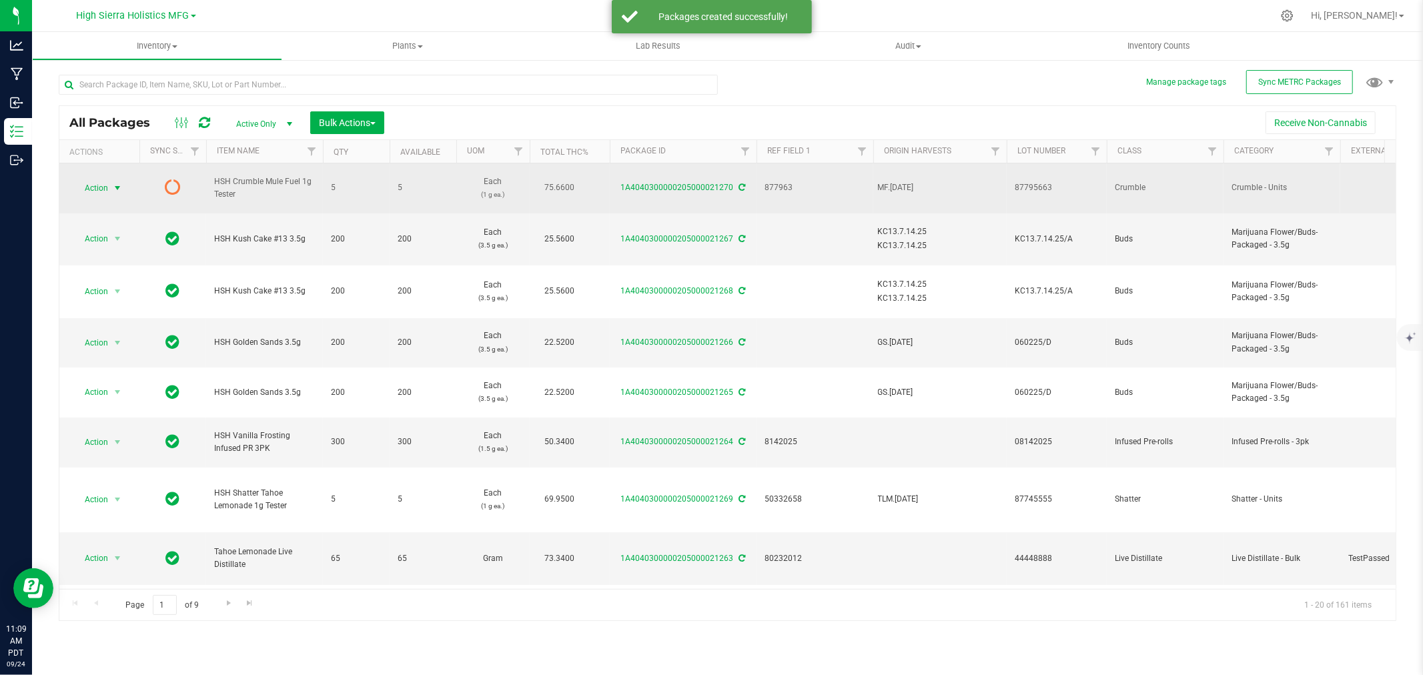
click at [114, 183] on span "select" at bounding box center [117, 188] width 11 height 11
click at [743, 184] on icon at bounding box center [742, 188] width 7 height 8
click at [123, 184] on span "select" at bounding box center [117, 188] width 11 height 11
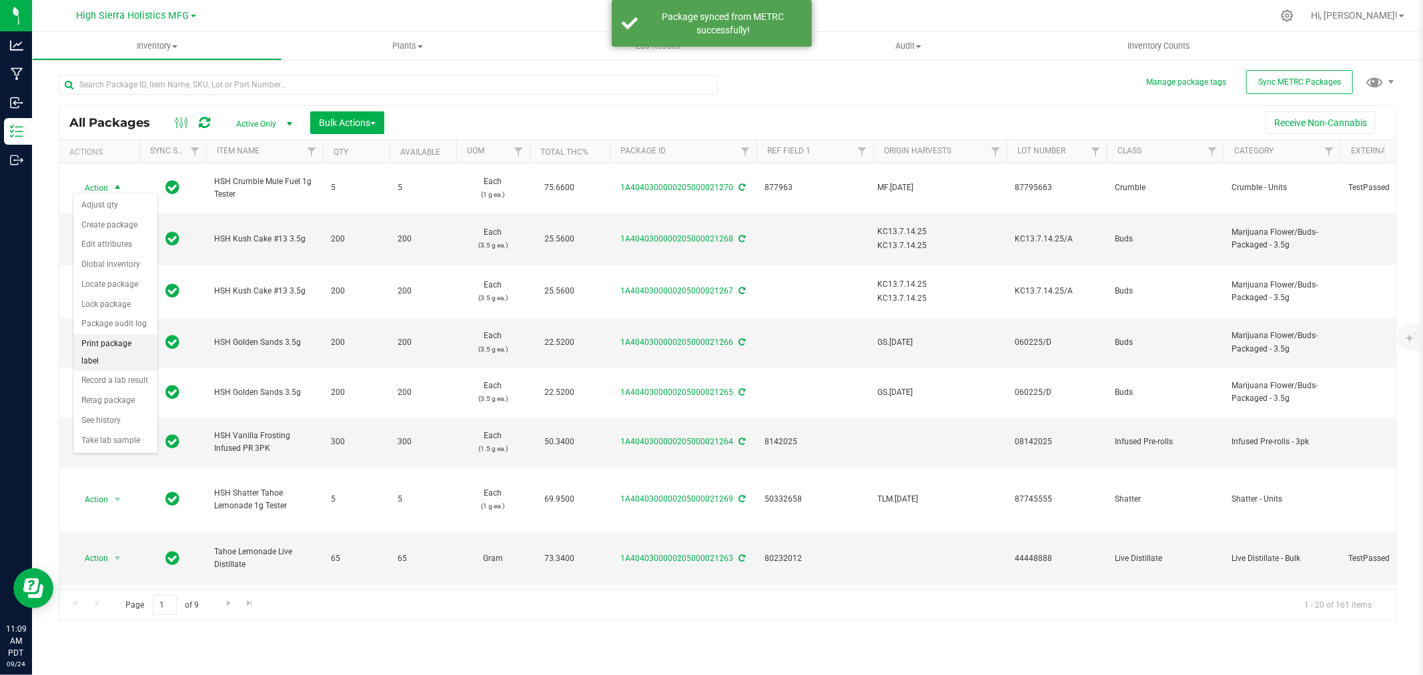
click at [121, 350] on li "Print package label" at bounding box center [115, 352] width 84 height 37
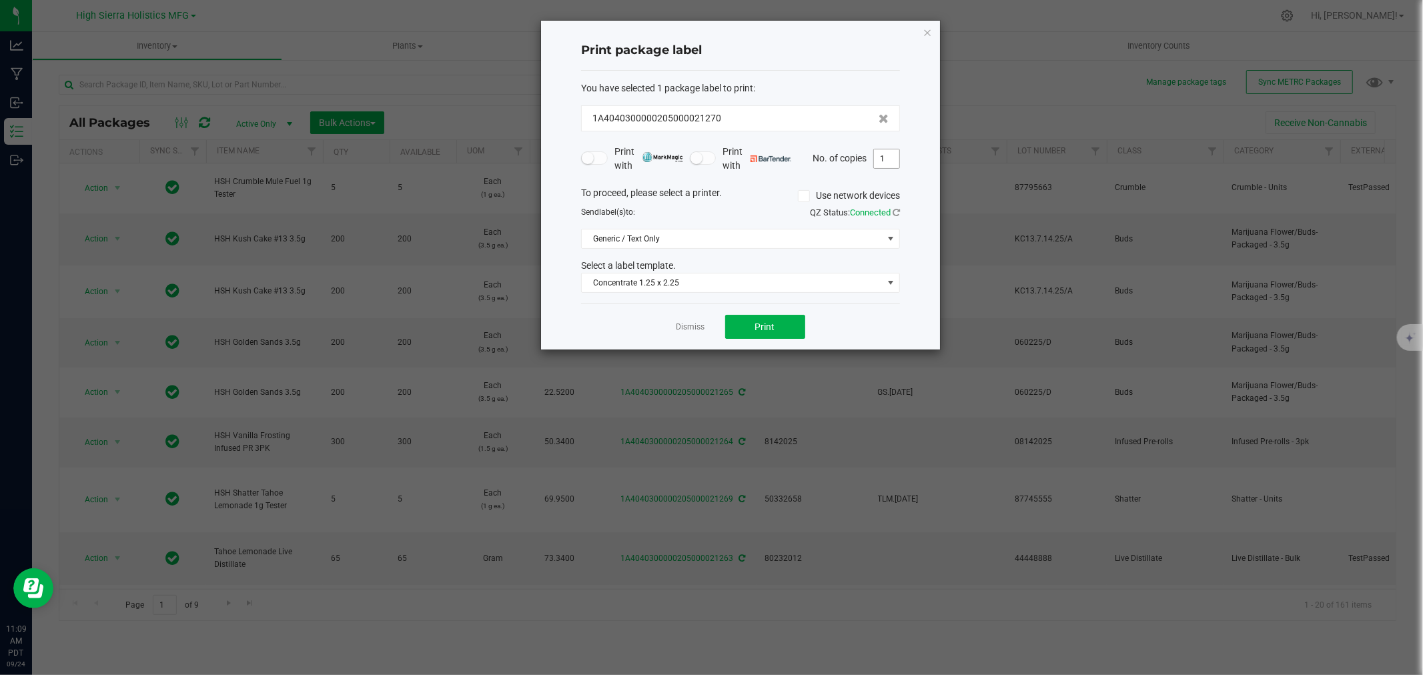
click at [892, 160] on input "1" at bounding box center [886, 158] width 25 height 19
type input "5"
click at [788, 320] on button "Print" at bounding box center [765, 327] width 80 height 24
click at [929, 31] on icon "button" at bounding box center [927, 32] width 9 height 16
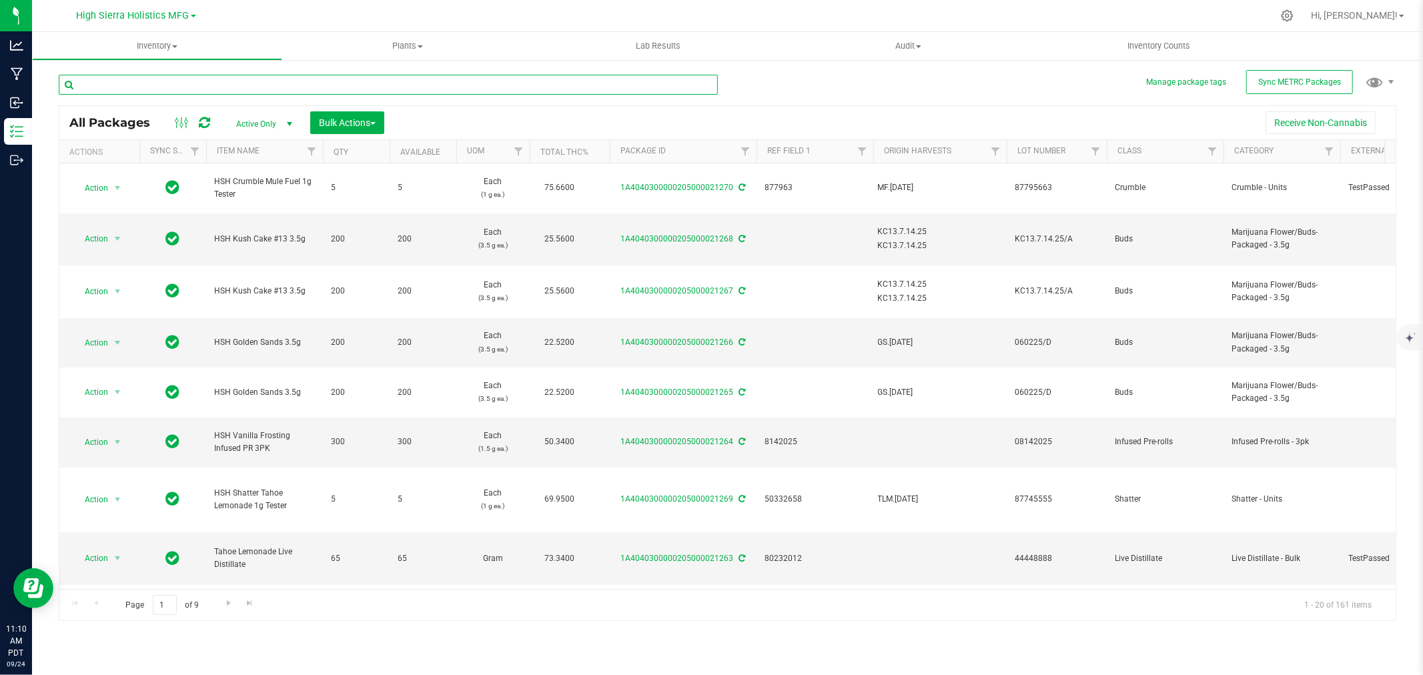
click at [185, 87] on input "text" at bounding box center [388, 85] width 659 height 20
type input "grimmdica"
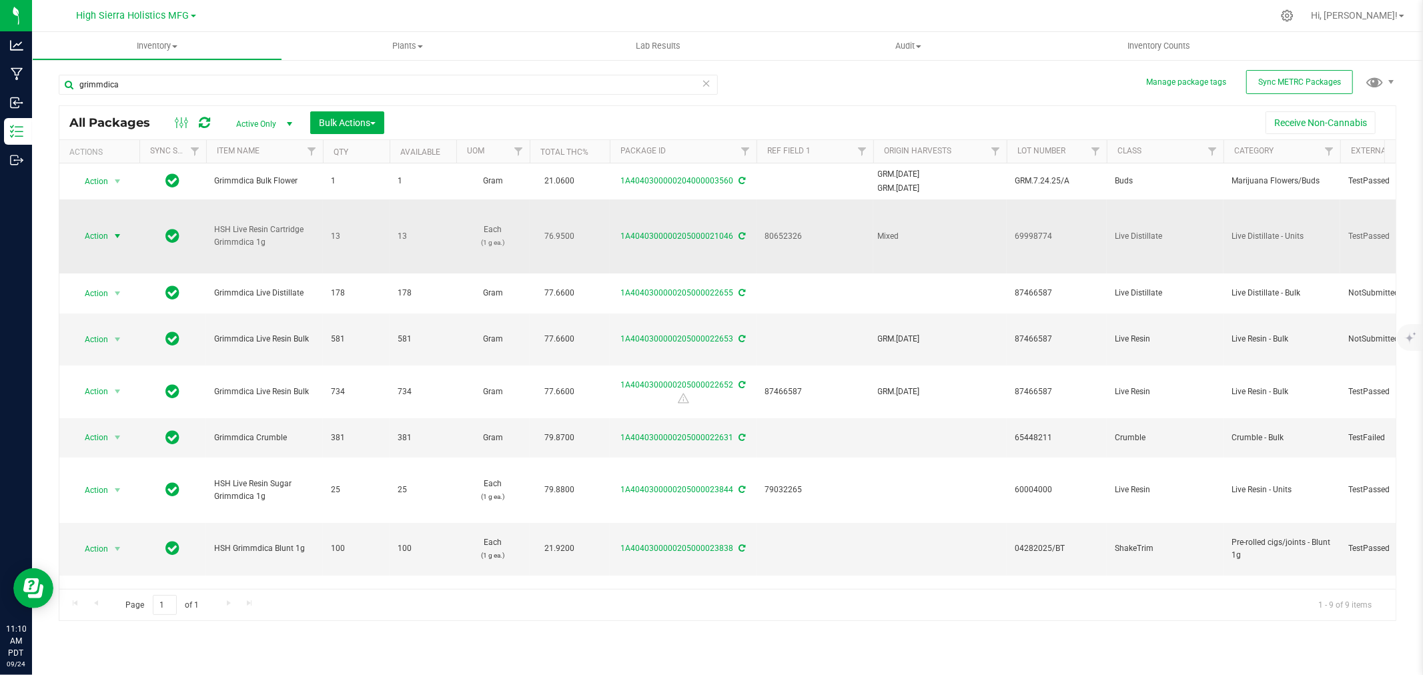
click at [97, 236] on span "Action" at bounding box center [91, 236] width 36 height 19
click at [127, 276] on li "Create package" at bounding box center [115, 279] width 84 height 20
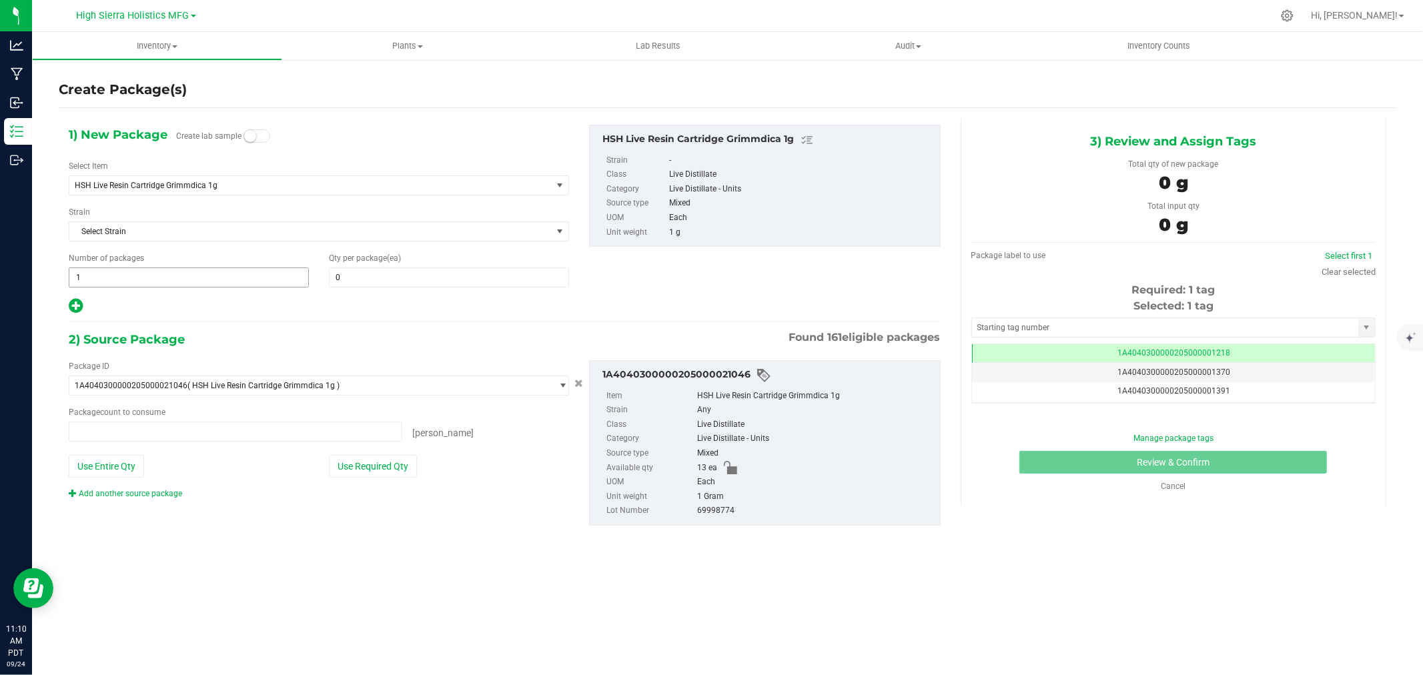
type input "0"
type input "0 ea"
click at [246, 184] on span "HSH Live Resin Cartridge Grimmdica 1g" at bounding box center [301, 185] width 452 height 9
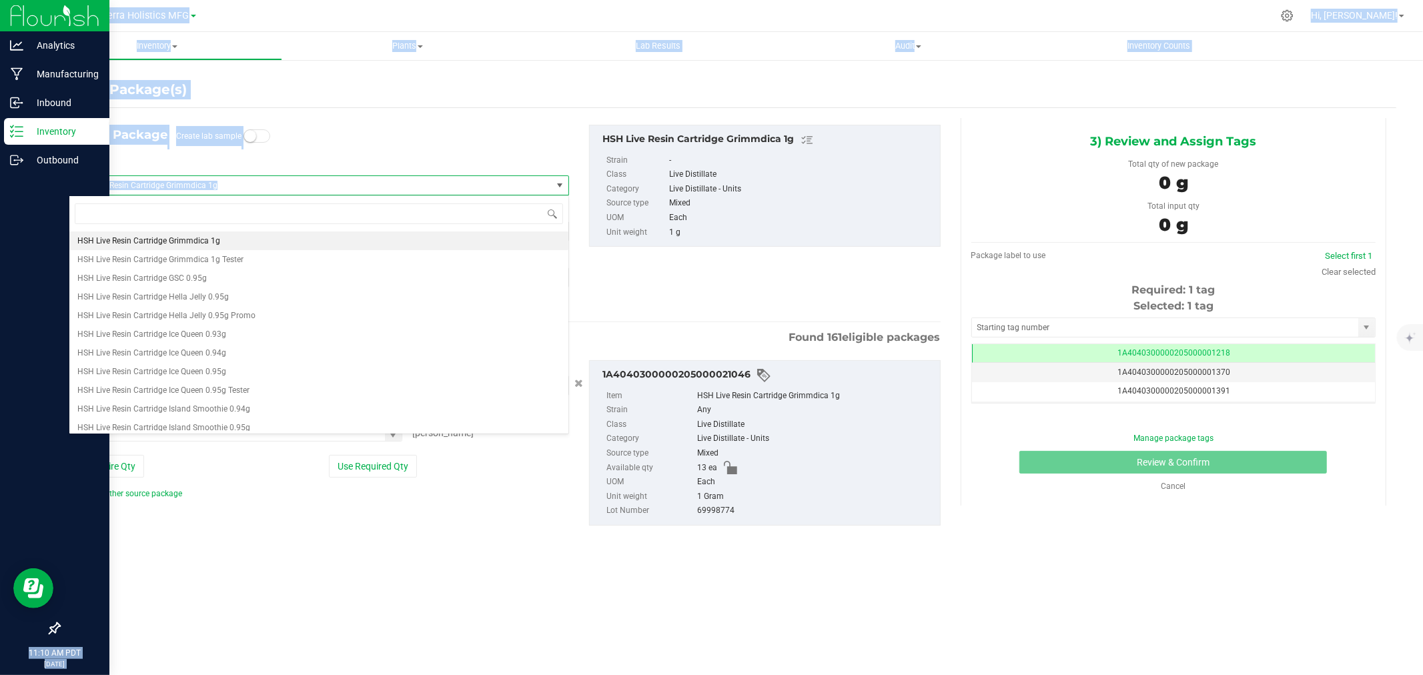
drag, startPoint x: 246, startPoint y: 184, endPoint x: 0, endPoint y: 188, distance: 245.6
click at [0, 188] on div "Analytics Manufacturing Inbound Inventory Outbound 11:10 AM PDT 09/24/2025 09/2…" at bounding box center [711, 337] width 1423 height 675
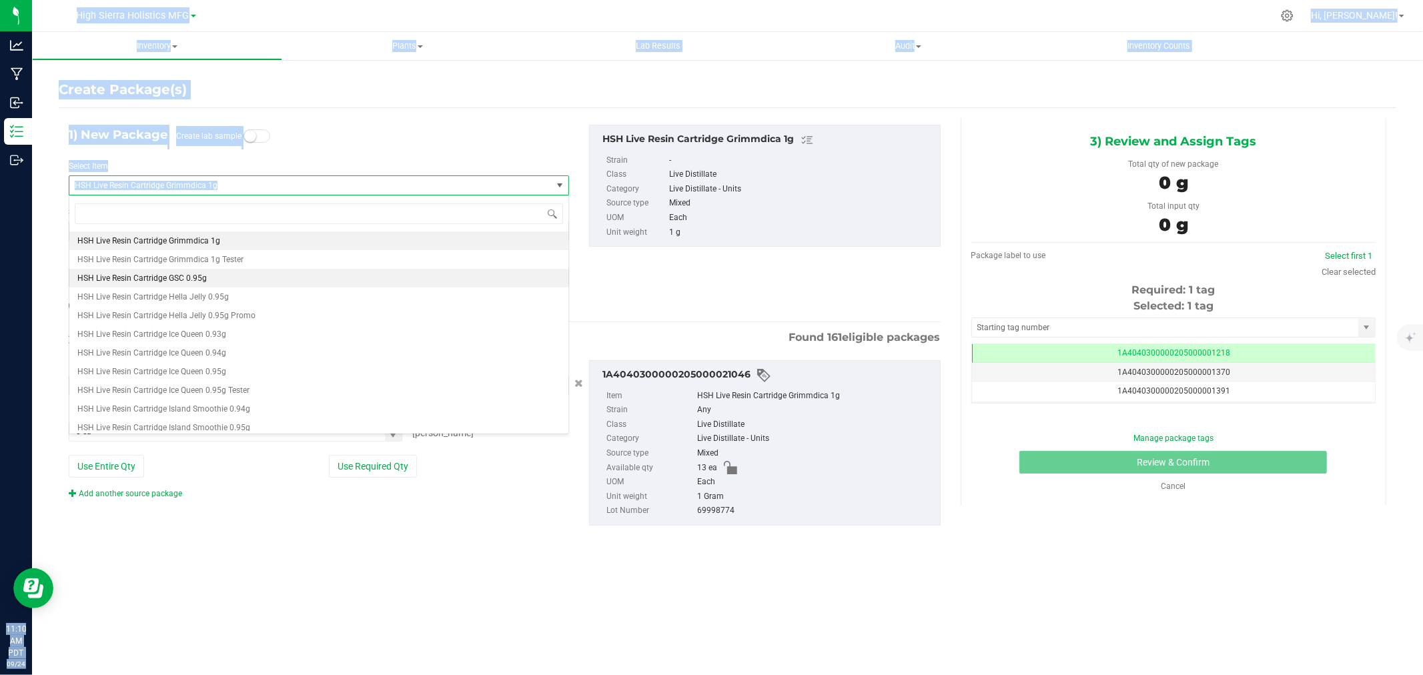
copy div "11:10 AM PDT 09/24/2025 09/24 High Sierra Holistics MFG High Sierra Holistics -…"
click at [225, 214] on input at bounding box center [319, 214] width 489 height 21
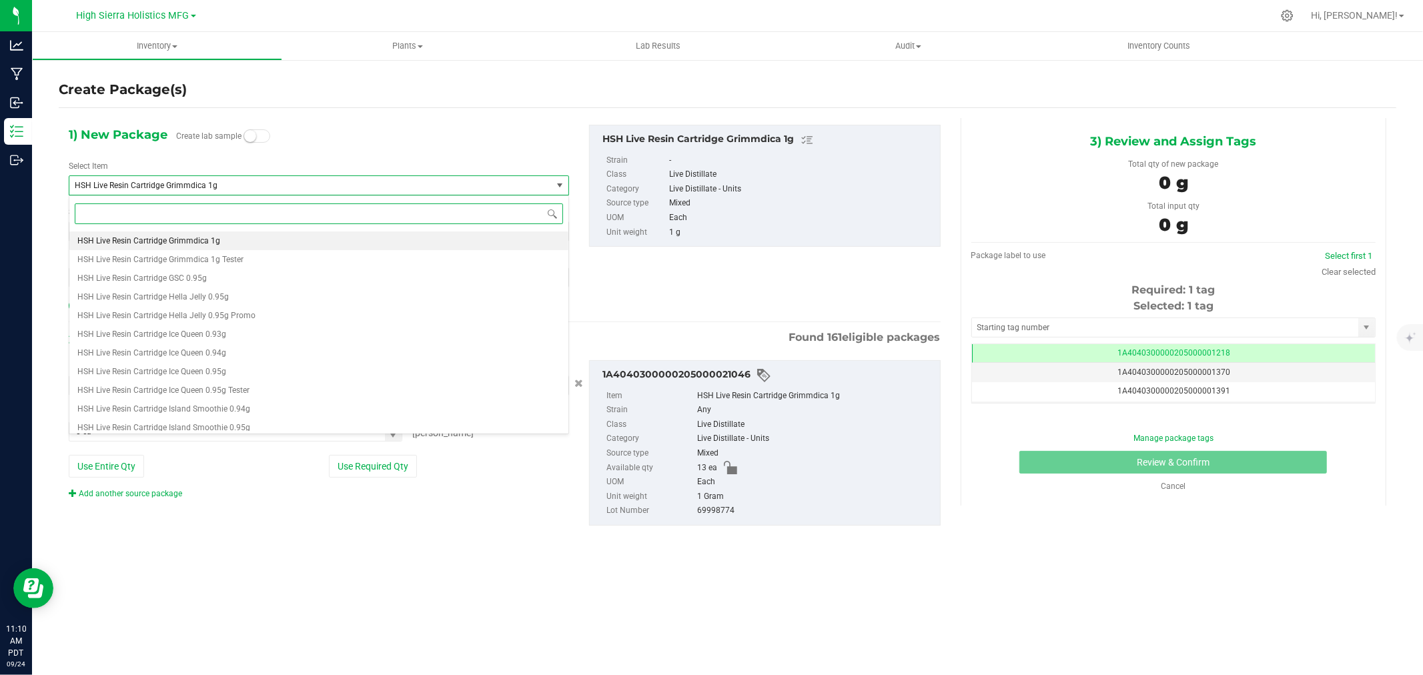
paste input "11:10 AM PDT 09/24 High Sierra Holistics MFG Hi, Jake! Inventory Plants Lab Res…"
type input "11:10 AM PDT 09/24 High Sierra Holistics MFG Hi, Jake! Inventory Plants Lab Res…"
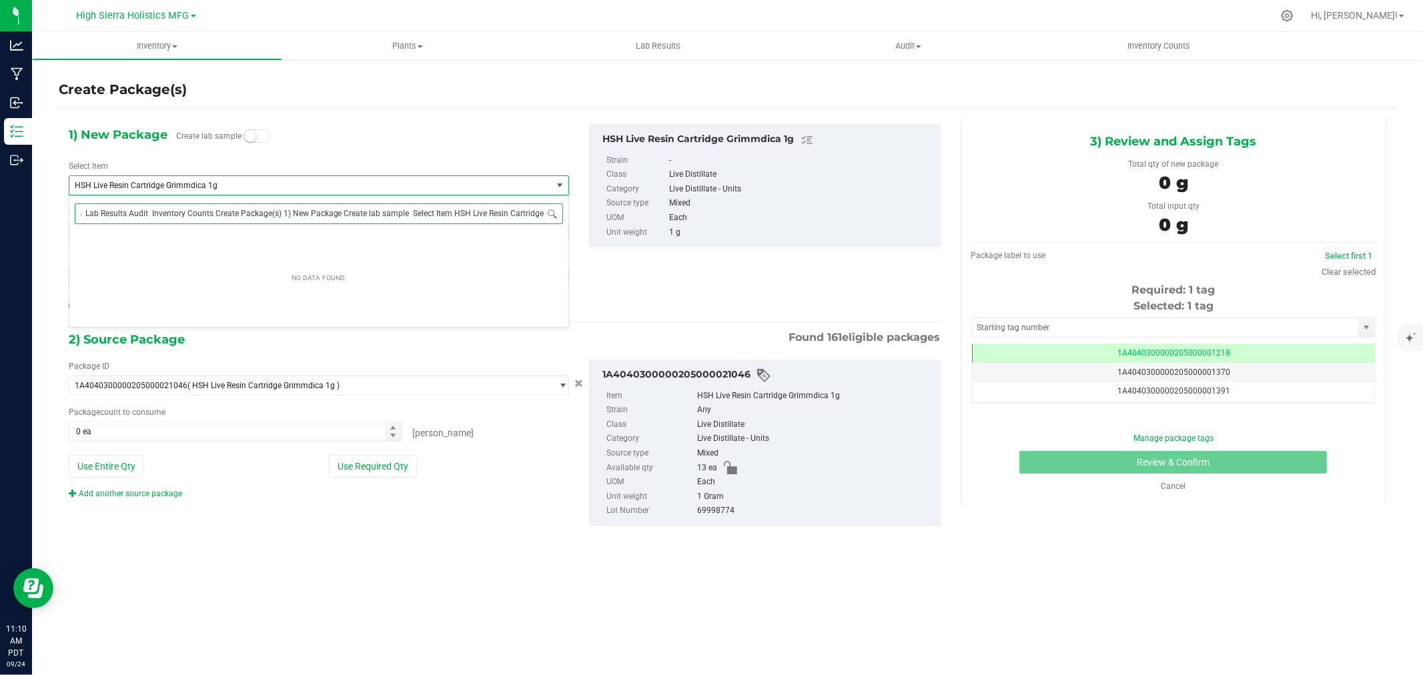
scroll to position [0, 95]
drag, startPoint x: 543, startPoint y: 214, endPoint x: 35, endPoint y: 218, distance: 507.9
click at [35, 218] on body "Analytics Manufacturing Inbound Inventory Outbound 11:10 AM PDT 09/24/2025 09/2…" at bounding box center [711, 337] width 1423 height 675
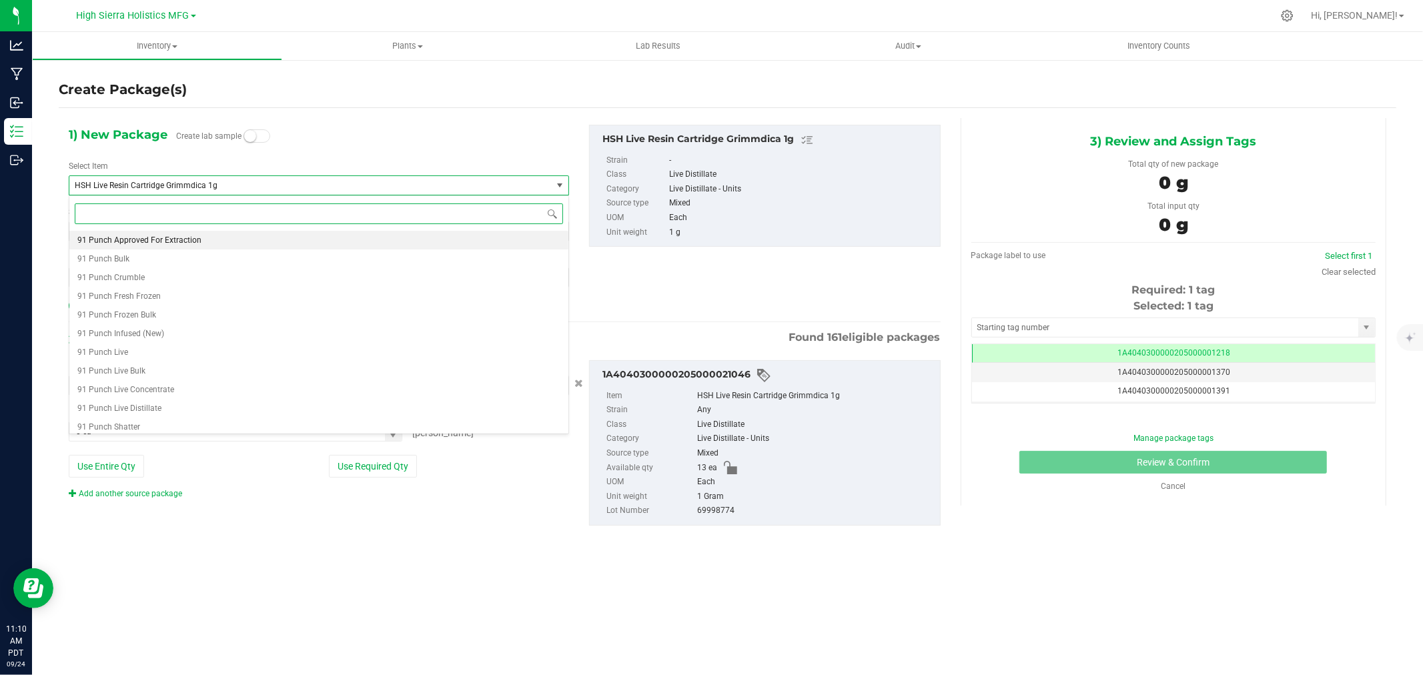
paste input "11:10 AM PDT 09/24 High Sierra Holistics MFG Hi, Jake! Inventory Plants Lab Res…"
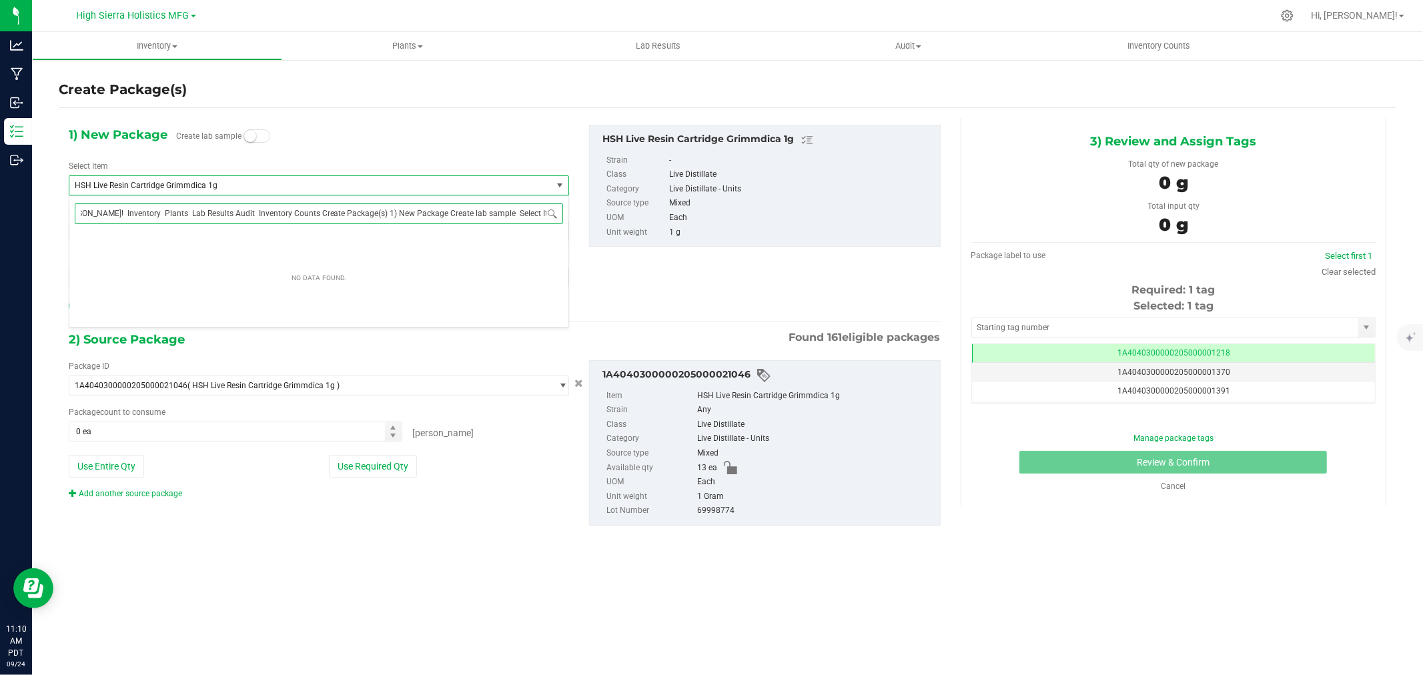
type input "11:10 AM PDT 09/24 High Sierra Holistics MFG Hi, Jake! Inventory Plants Lab Res…"
click at [407, 209] on input "11:10 AM PDT 09/24 High Sierra Holistics MFG Hi, Jake! Inventory Plants Lab Res…" at bounding box center [319, 214] width 489 height 21
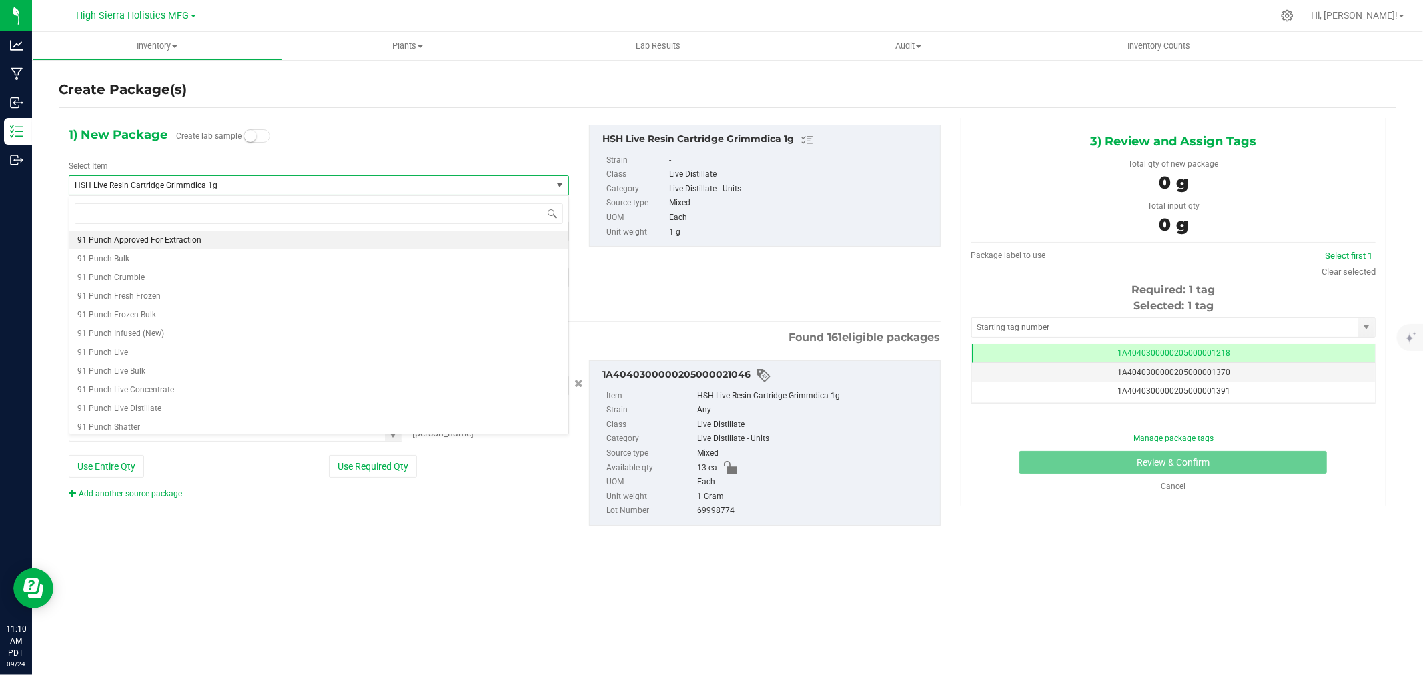
drag, startPoint x: 244, startPoint y: 184, endPoint x: 234, endPoint y: 185, distance: 10.1
click at [234, 185] on span "HSH Live Resin Cartridge Grimmdica 1g" at bounding box center [301, 185] width 452 height 9
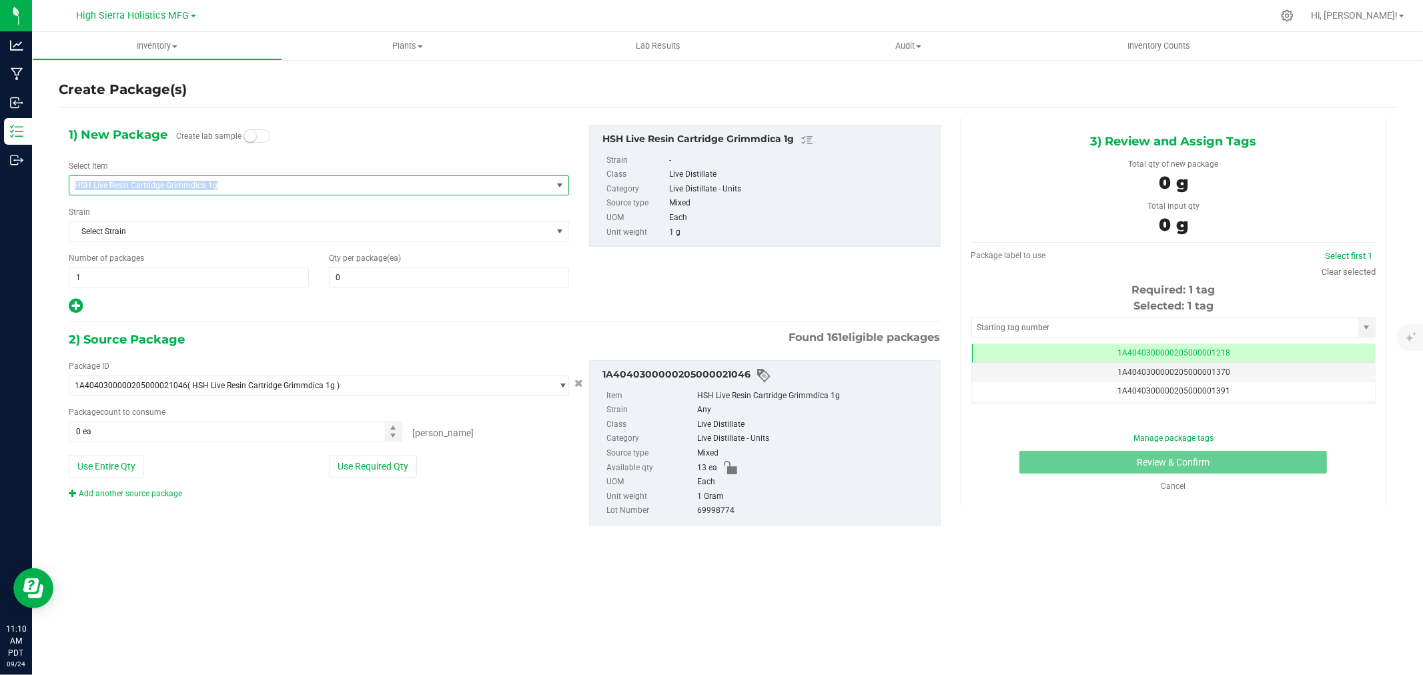
drag, startPoint x: 232, startPoint y: 184, endPoint x: 51, endPoint y: 194, distance: 180.5
click at [51, 194] on div "Create Package(s) 1) New Package Create lab sample Select Item HSH Live Resin C…" at bounding box center [727, 267] width 1391 height 417
copy span "HSH Live Resin Cartridge Grimmdica 1g"
click at [354, 183] on span "HSH Live Resin Cartridge Grimmdica 1g" at bounding box center [301, 185] width 452 height 9
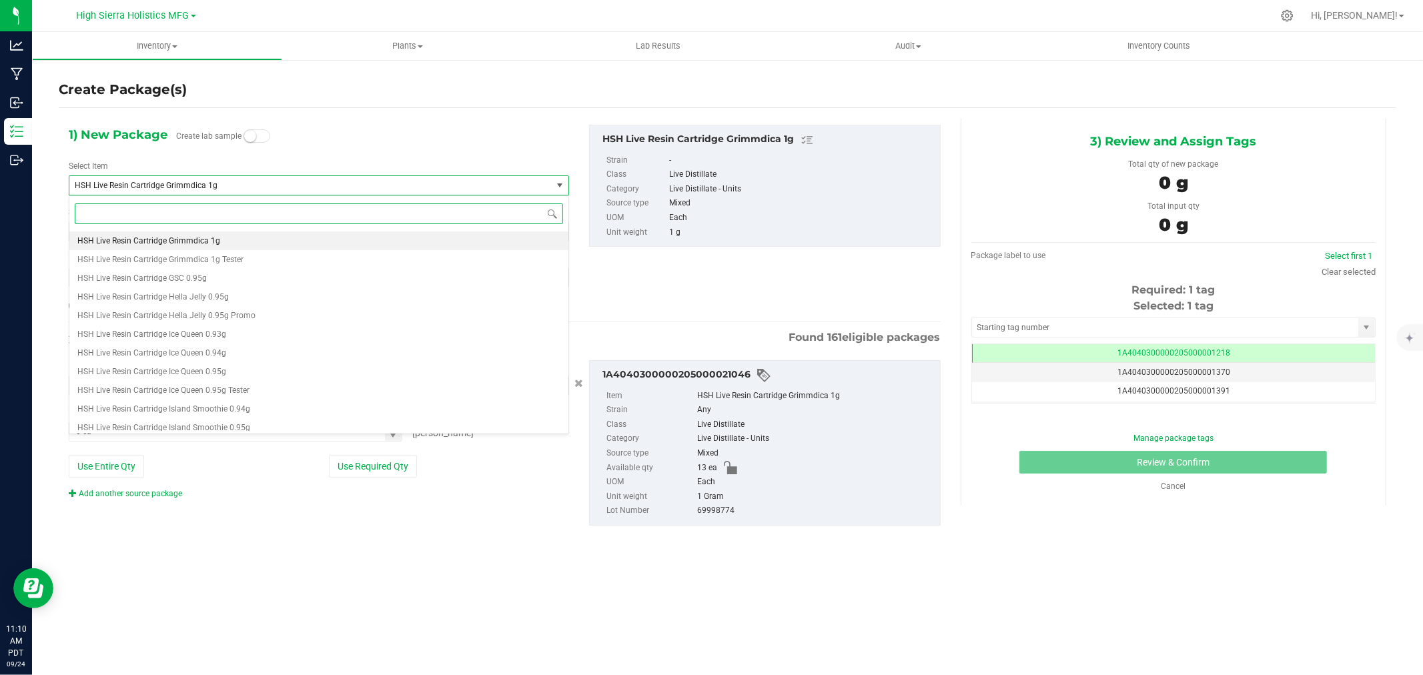
paste input "HSH Live Resin Cartridge Grimmdica 1g"
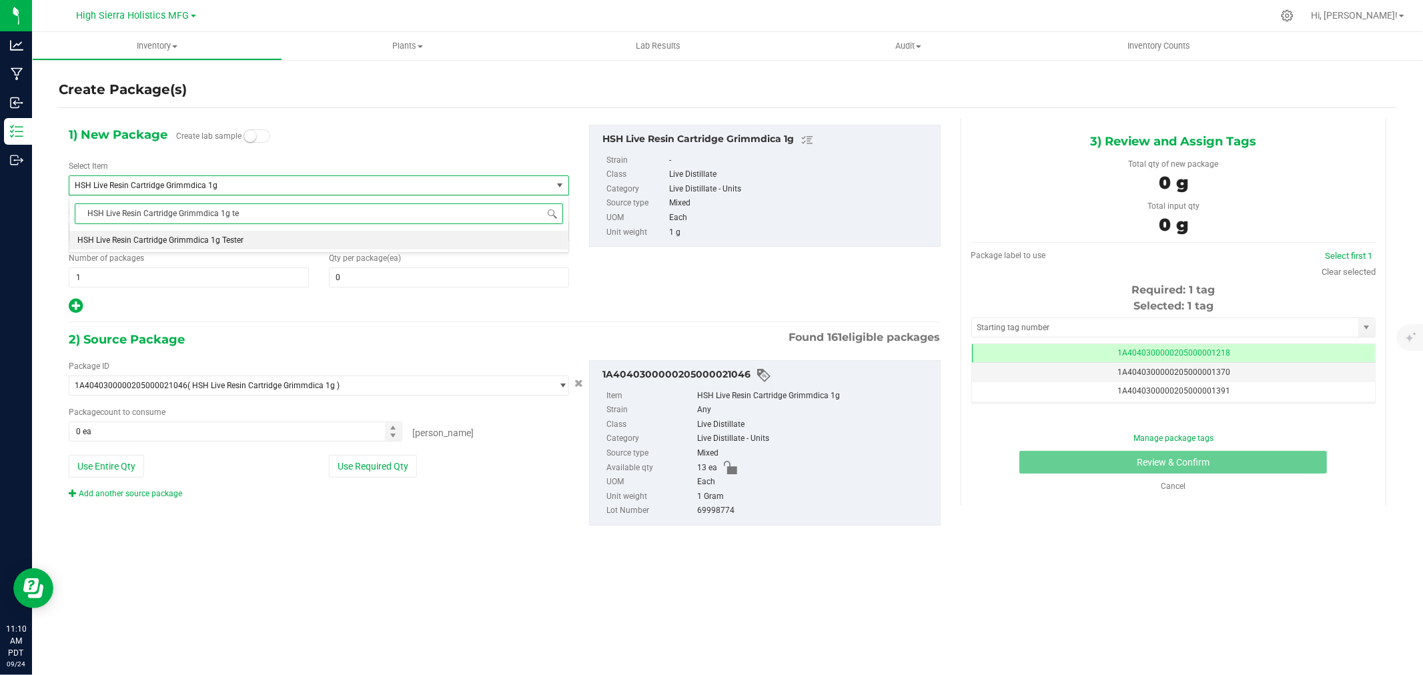
type input "HSH Live Resin Cartridge Grimmdica 1g tes"
click at [250, 238] on li "HSH Live Resin Cartridge Grimmdica 1g Tester" at bounding box center [318, 240] width 499 height 19
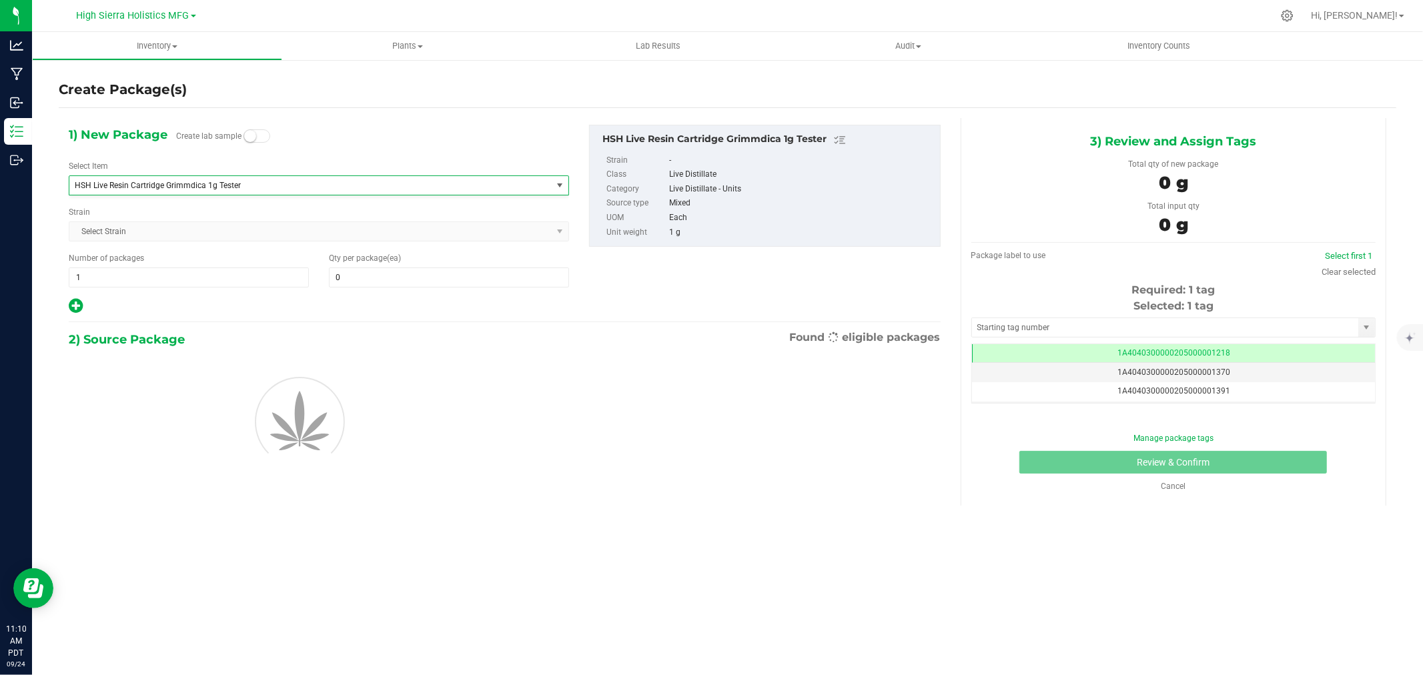
type input "0"
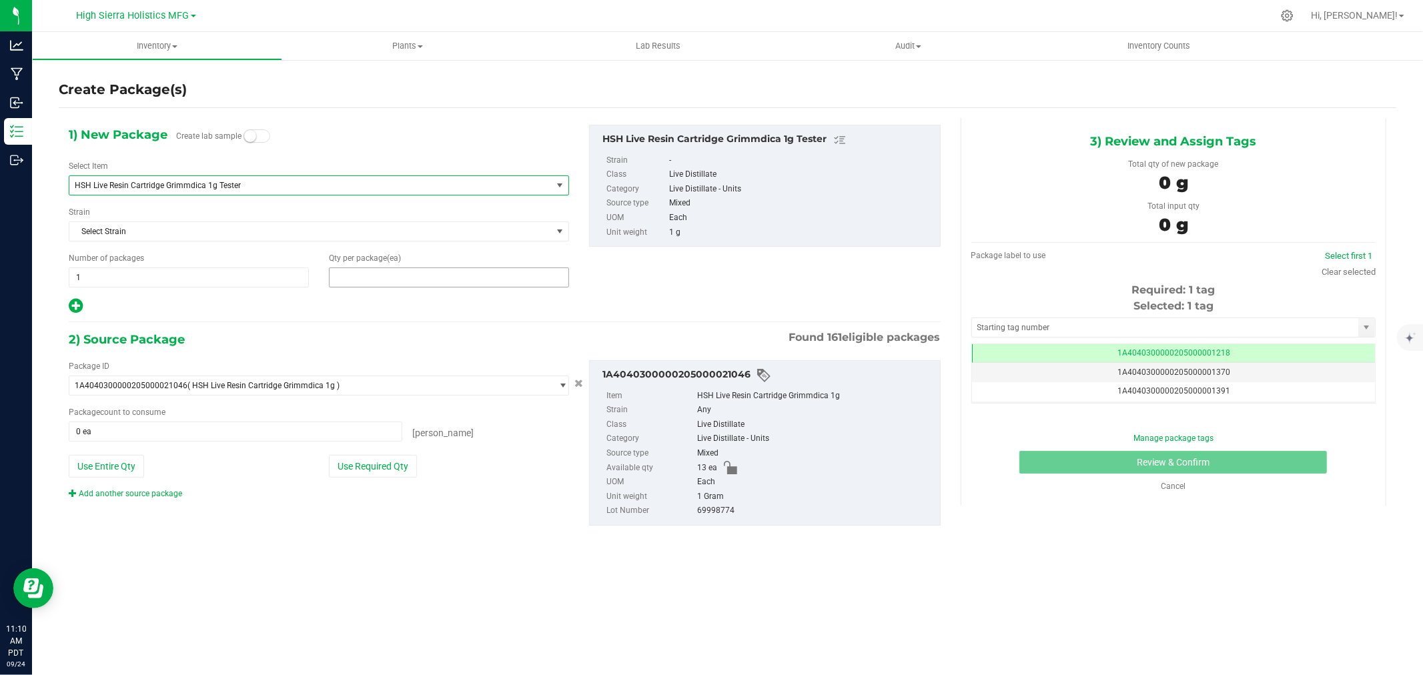
click at [426, 284] on span at bounding box center [449, 278] width 240 height 20
type input "10"
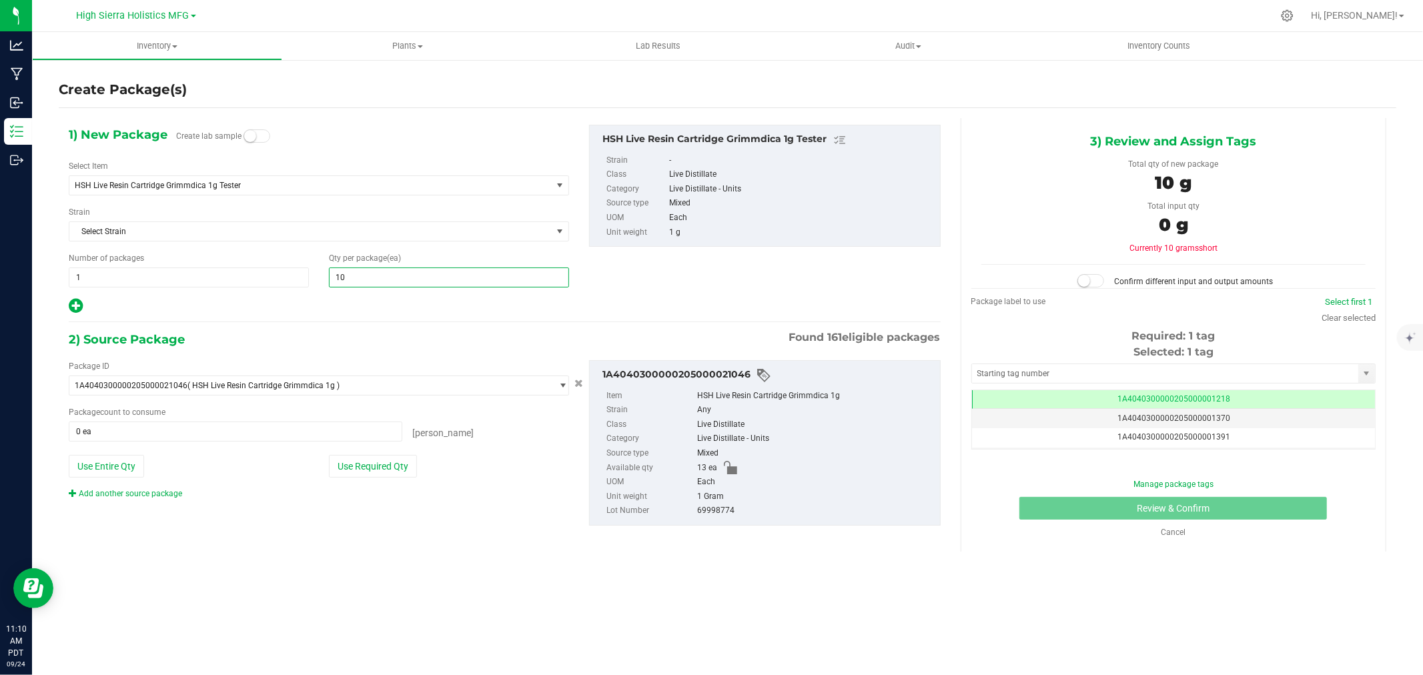
type input "10"
click at [304, 312] on div at bounding box center [319, 306] width 501 height 17
click at [364, 474] on button "Use Required Qty" at bounding box center [373, 466] width 88 height 23
type input "10 ea"
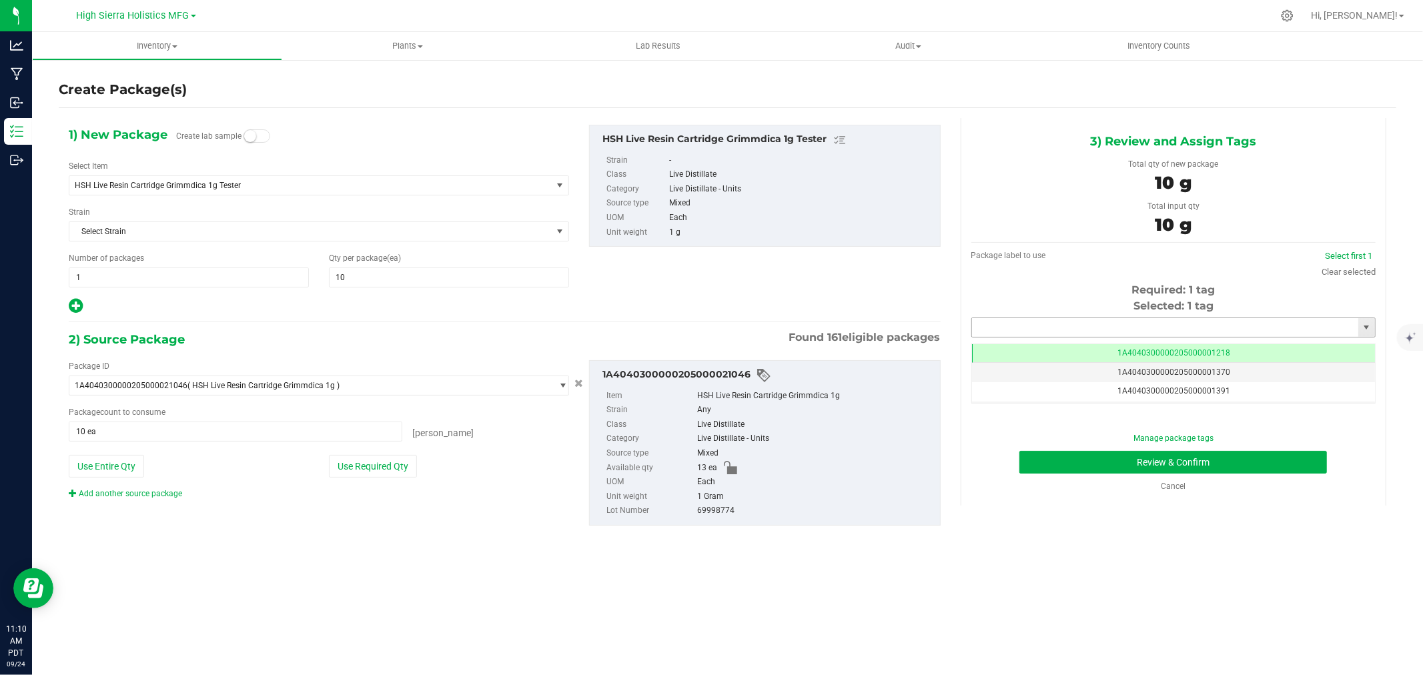
click at [1038, 324] on input "text" at bounding box center [1165, 327] width 386 height 19
click at [1052, 354] on li "1A4040300000205000021271" at bounding box center [1173, 350] width 403 height 20
type input "1A4040300000205000021271"
click at [1081, 464] on button "Review & Confirm" at bounding box center [1174, 462] width 308 height 23
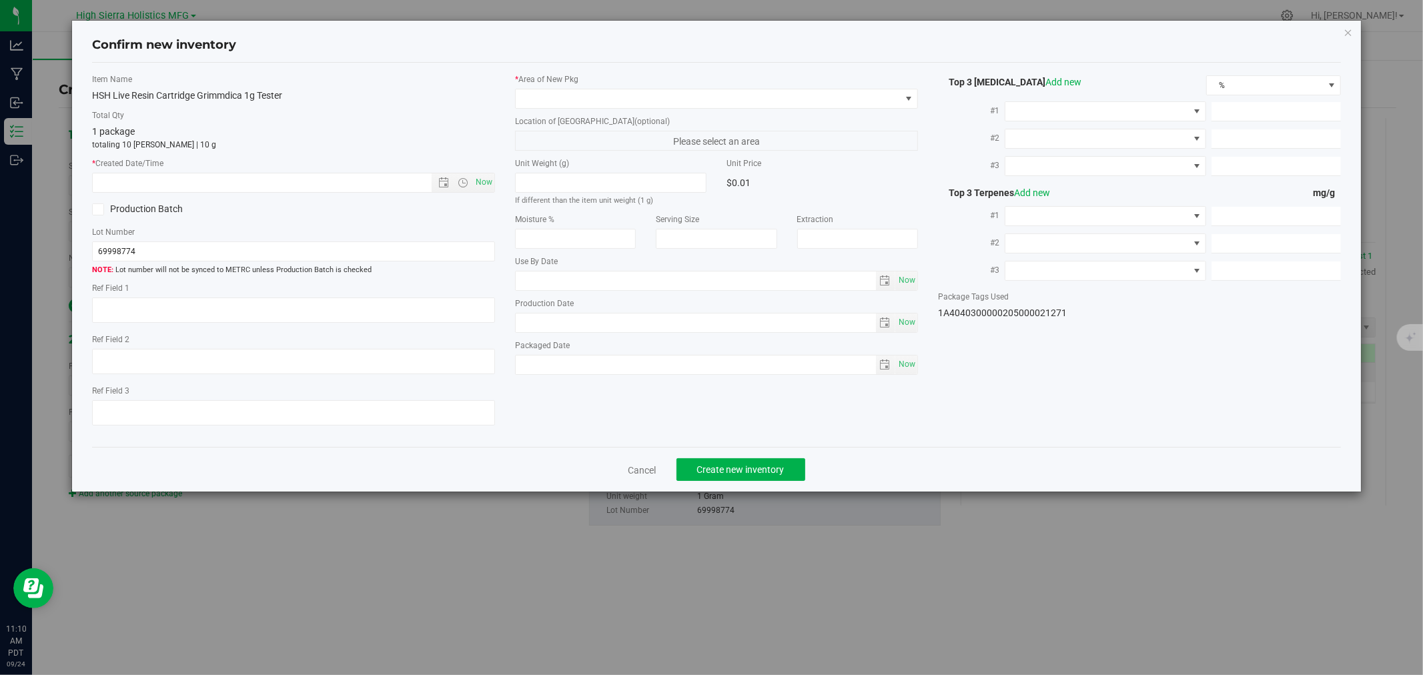
type textarea "80652326"
type input "76.9500"
type input "2.4600"
type input "0.0000"
type input "28.3700"
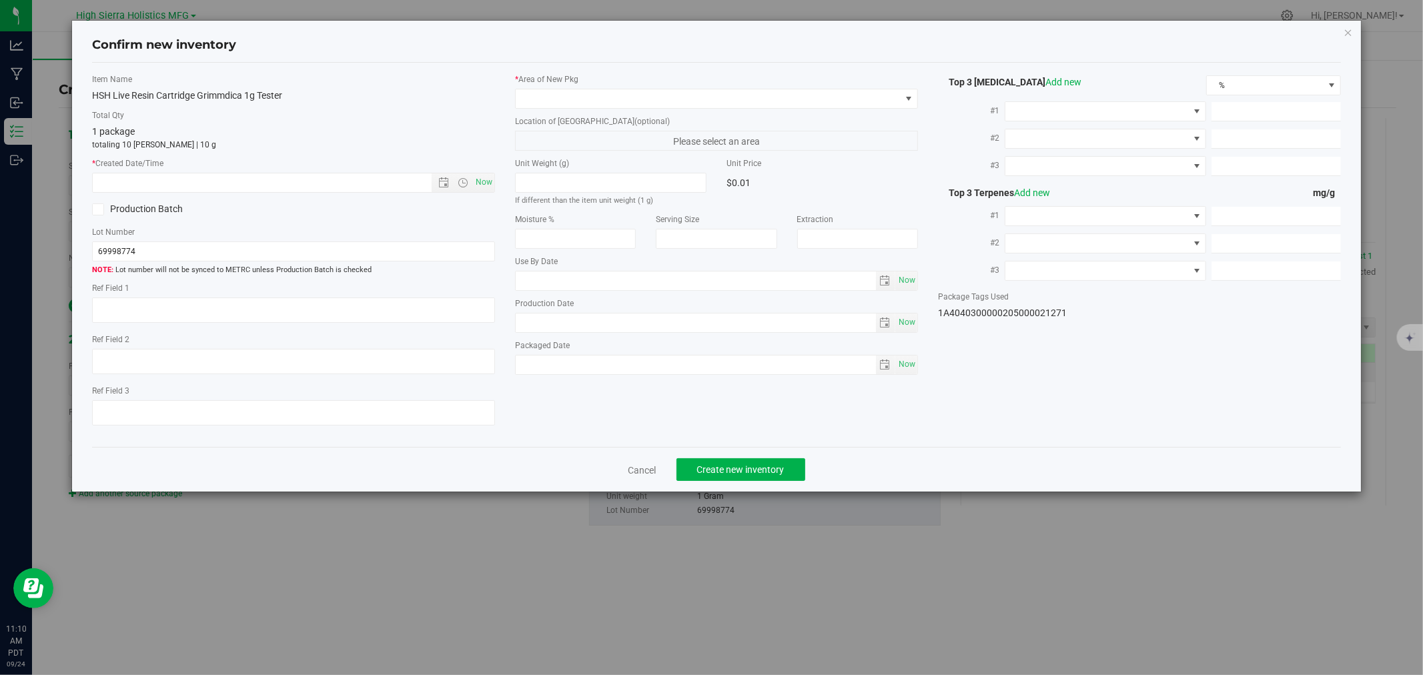
type input "5.8000"
type input "3.9000"
type input "2025-04-08"
click at [480, 177] on span "Now" at bounding box center [484, 182] width 23 height 19
type input "9/24/2025 11:10 AM"
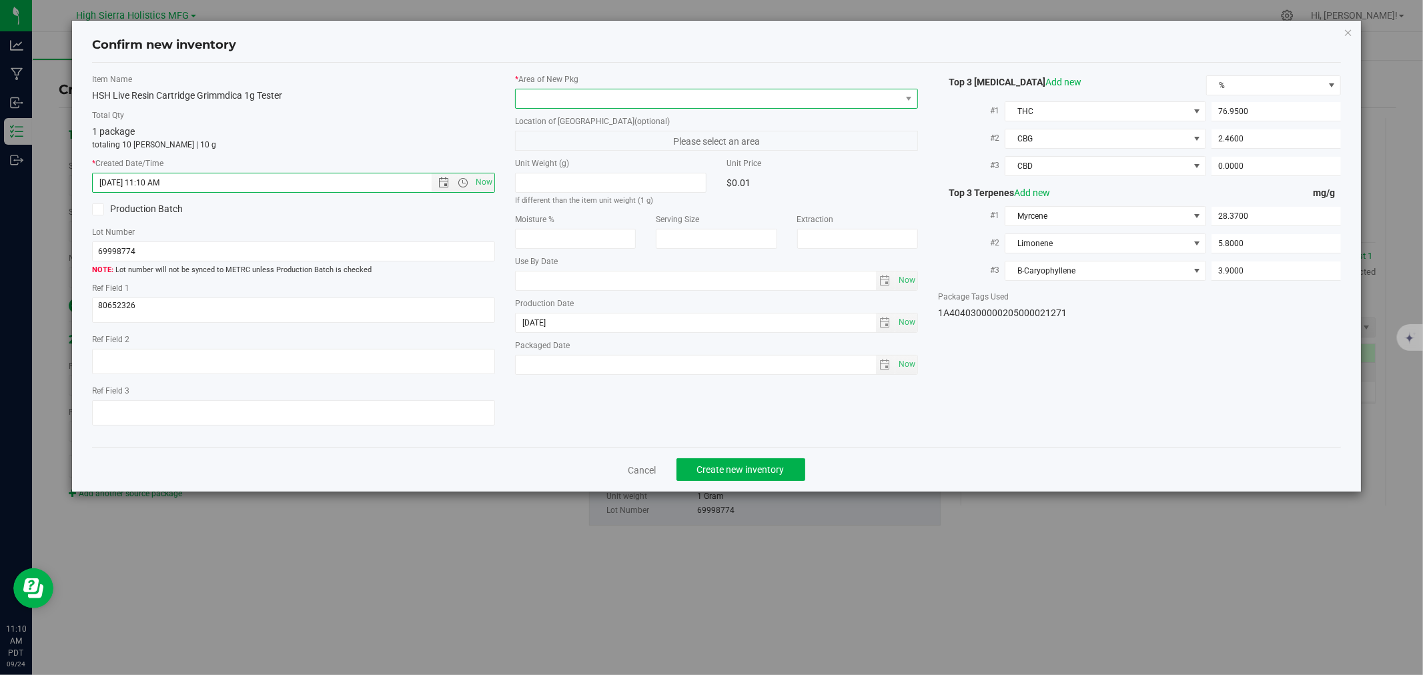
click at [553, 97] on span at bounding box center [708, 98] width 385 height 19
click at [555, 170] on li "Safe Room" at bounding box center [717, 173] width 402 height 19
click at [405, 108] on div "Item Name HSH Live Resin Cartridge Grimmdica 1g Tester Total Qty 1 package tota…" at bounding box center [293, 255] width 423 height 364
click at [743, 466] on button "Create new inventory" at bounding box center [741, 469] width 129 height 23
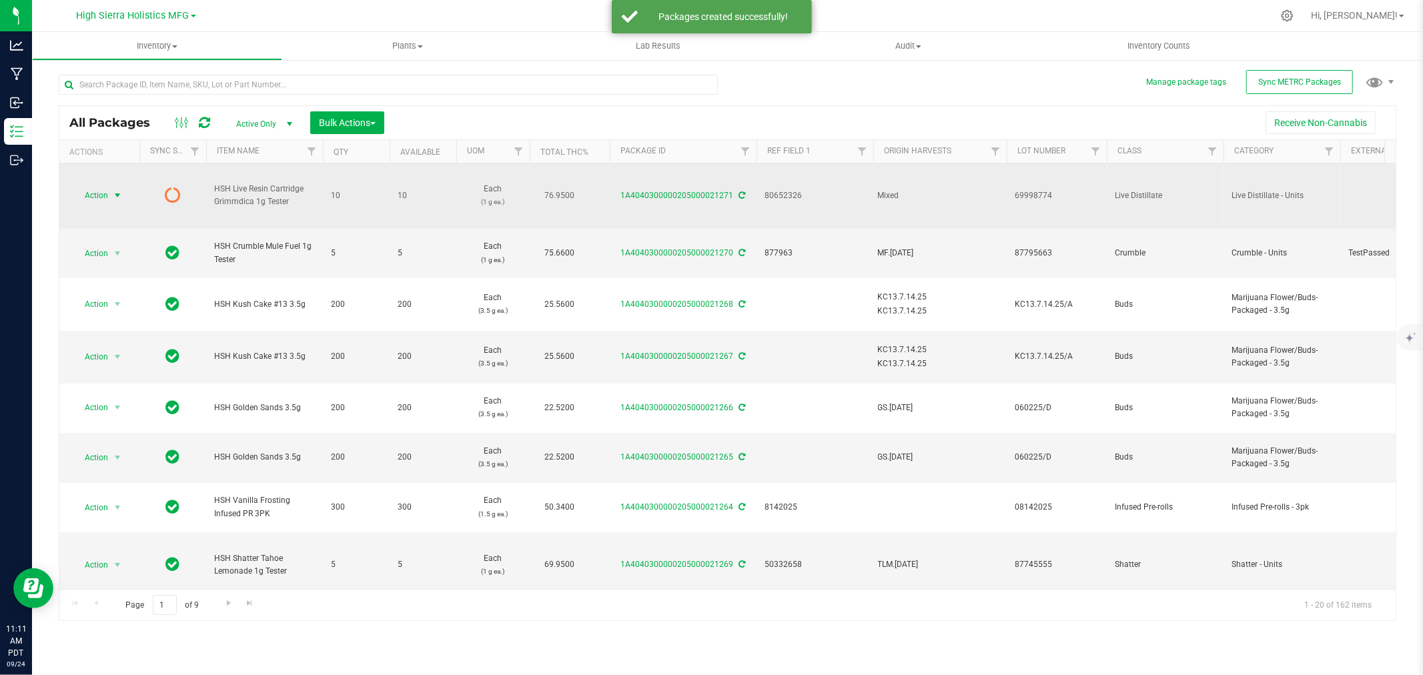
click at [117, 191] on span "select" at bounding box center [117, 195] width 11 height 11
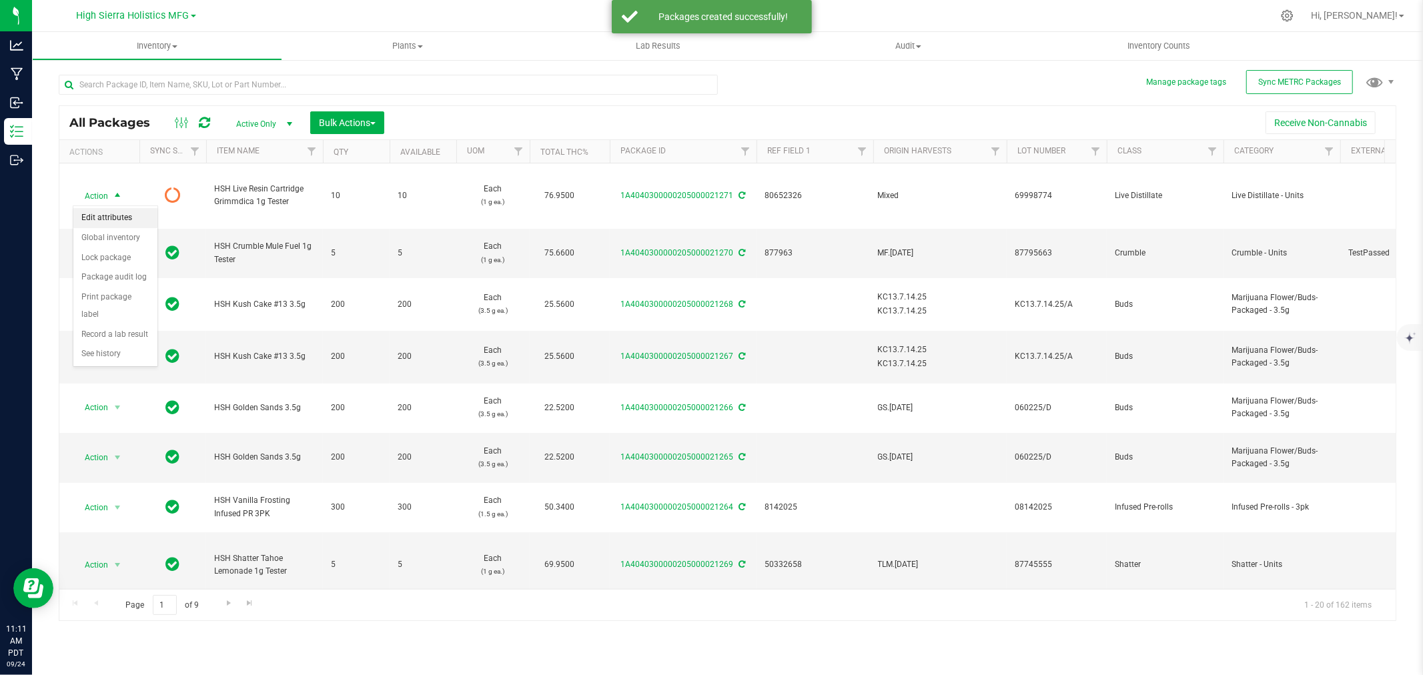
click at [121, 214] on li "Edit attributes" at bounding box center [115, 218] width 84 height 20
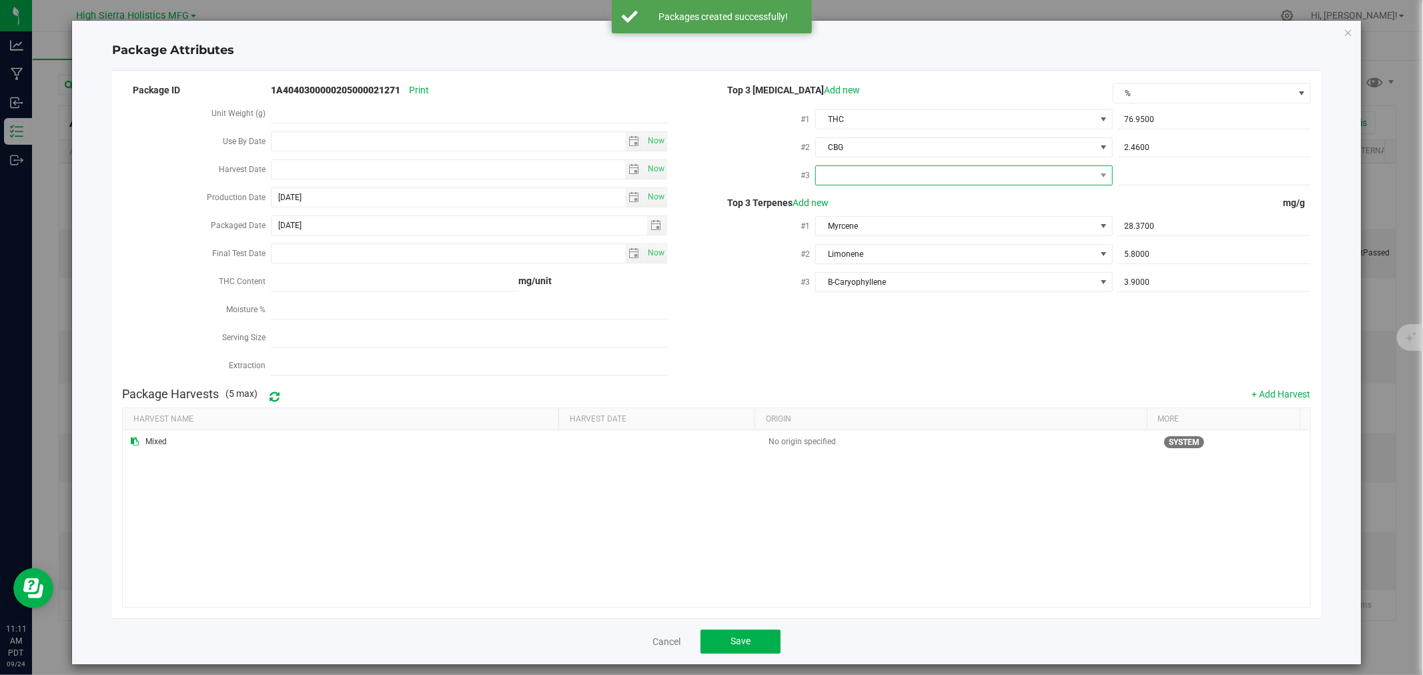
click at [1026, 180] on span at bounding box center [955, 175] width 279 height 19
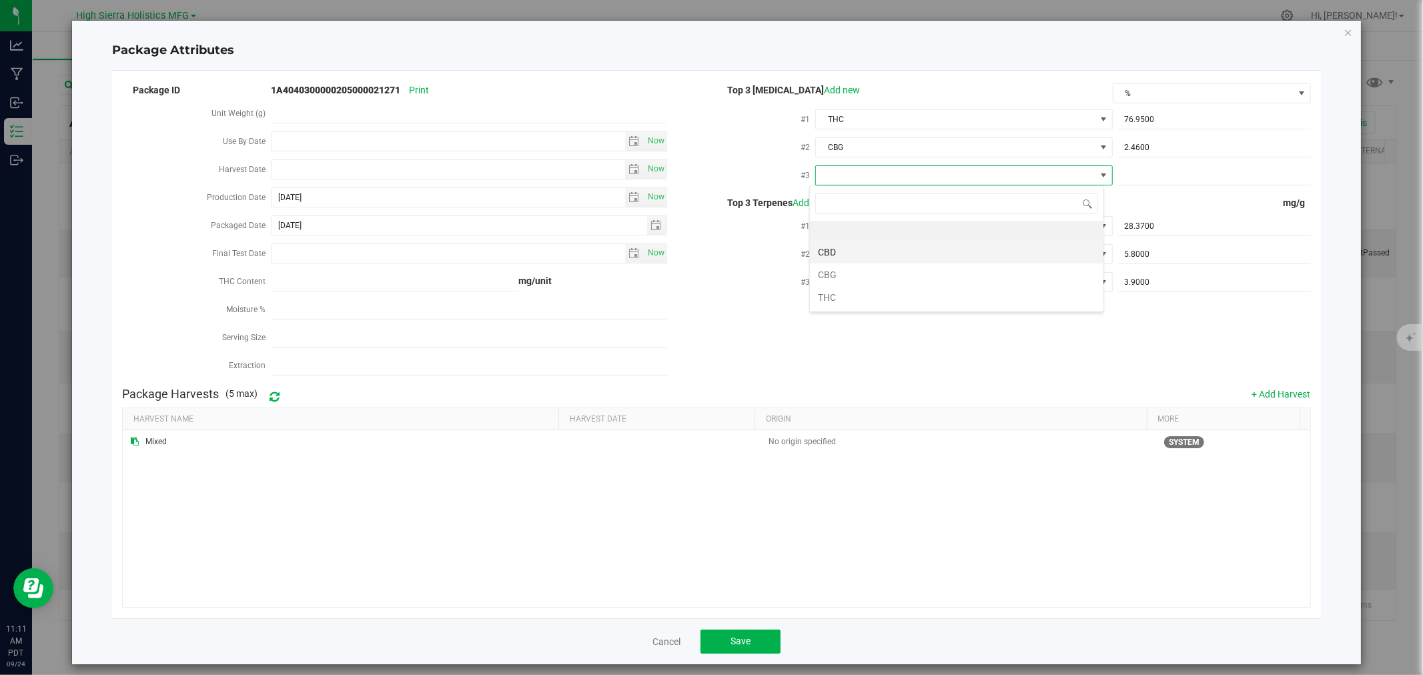
click at [850, 250] on li "CBD" at bounding box center [957, 252] width 294 height 23
click at [1155, 177] on span at bounding box center [1214, 175] width 193 height 19
type input "0"
type input "0.0000"
click at [1072, 211] on div "Top 3 Terpenes Add new mg/g #1 Myrcene 28.3700 28.37 #2 Limonene 5.8000 5.8 3.9" at bounding box center [1014, 246] width 595 height 101
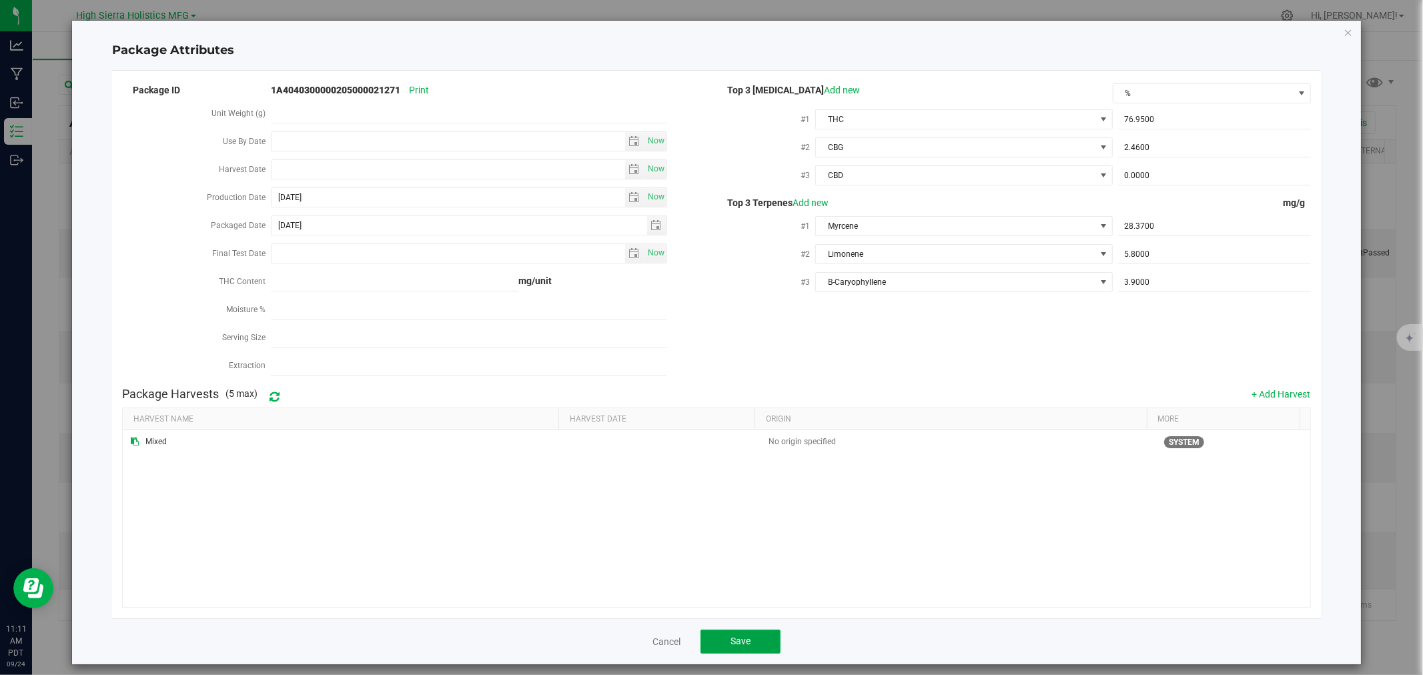
click at [747, 638] on button "Save" at bounding box center [741, 642] width 80 height 24
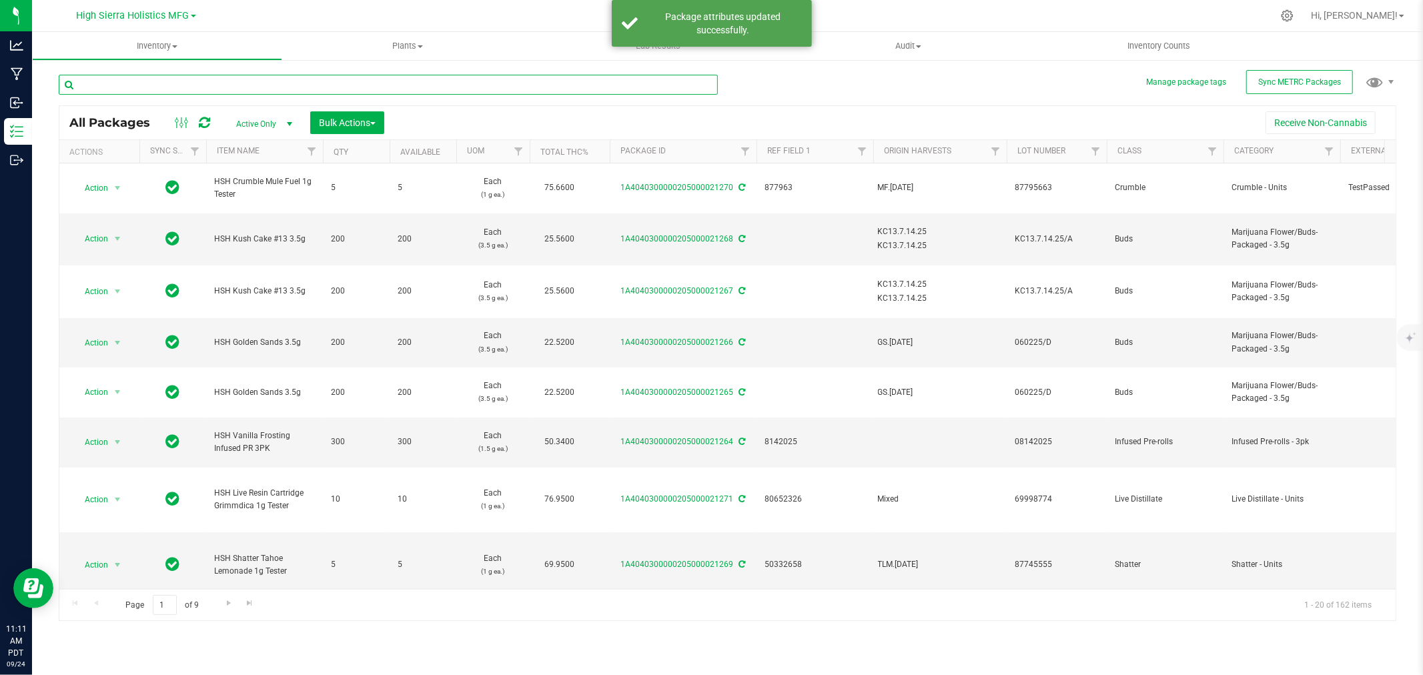
click at [188, 81] on input "text" at bounding box center [388, 85] width 659 height 20
type input "f"
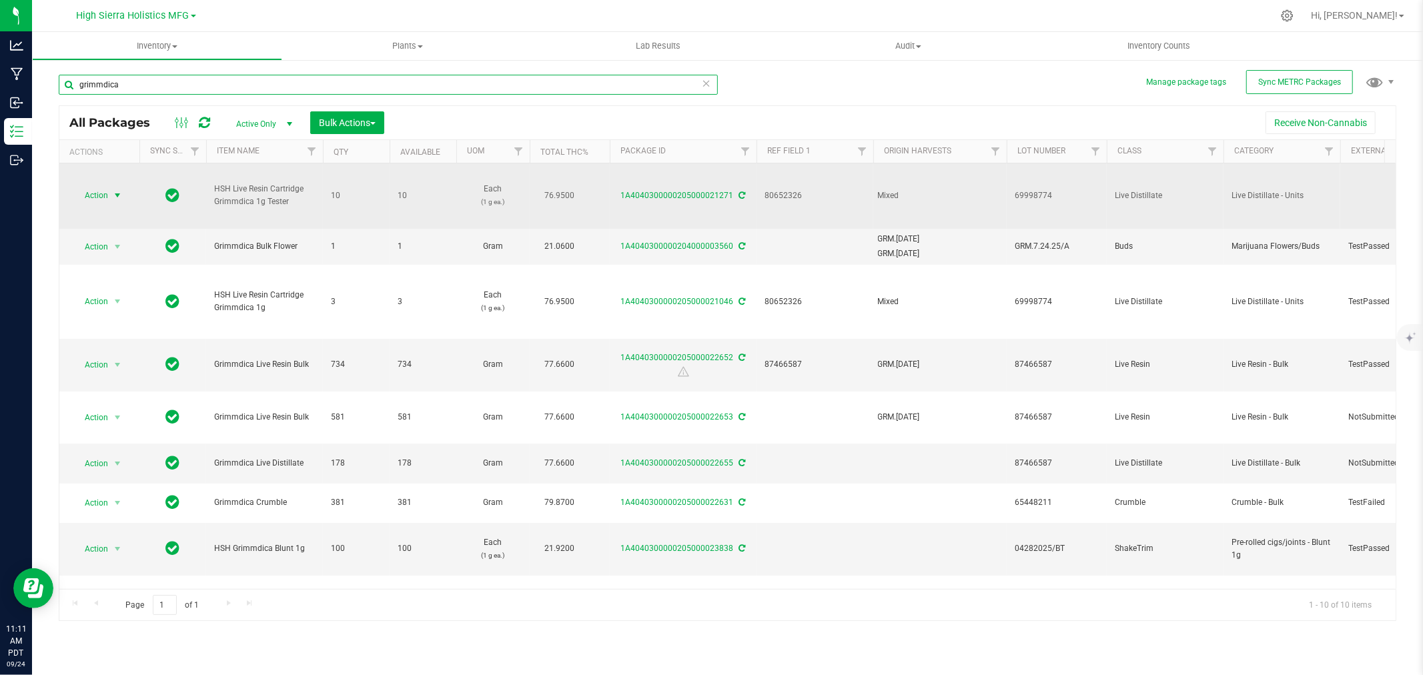
type input "grimmdica"
click at [103, 196] on span "Action" at bounding box center [91, 195] width 36 height 19
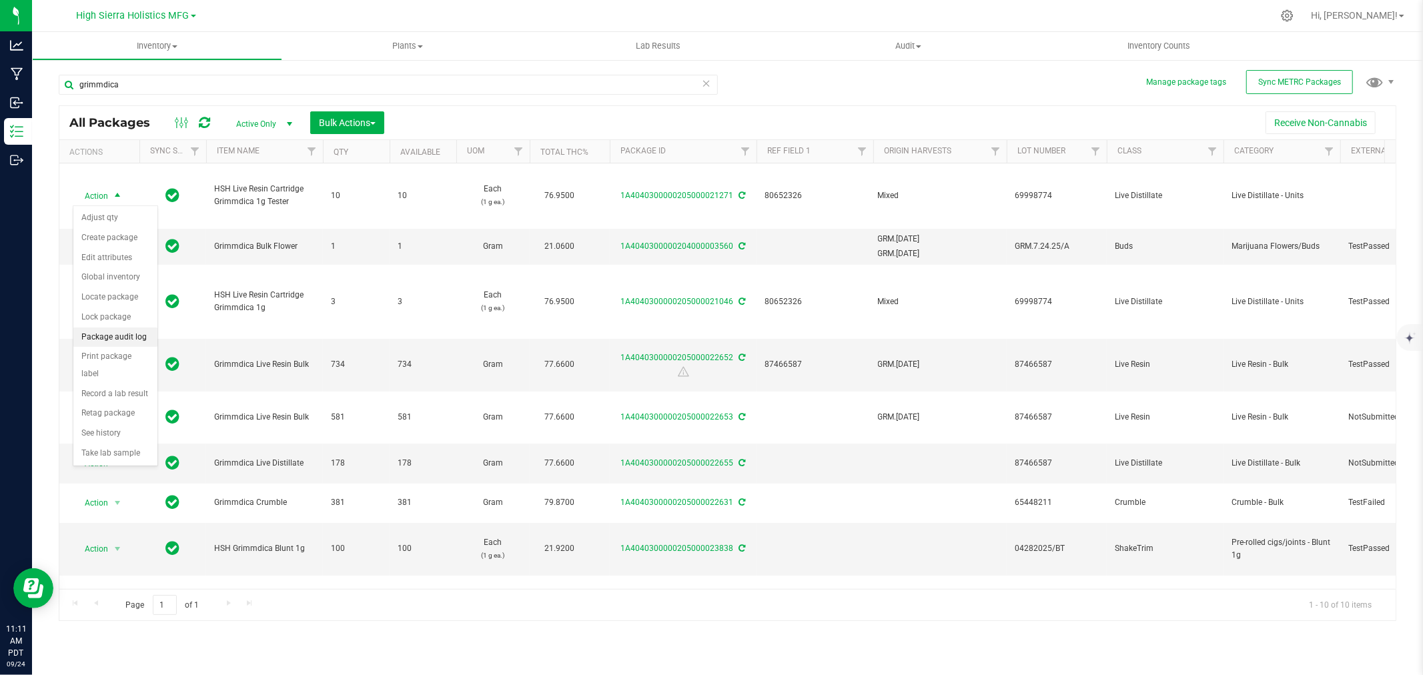
click at [120, 345] on li "Package audit log" at bounding box center [115, 338] width 84 height 20
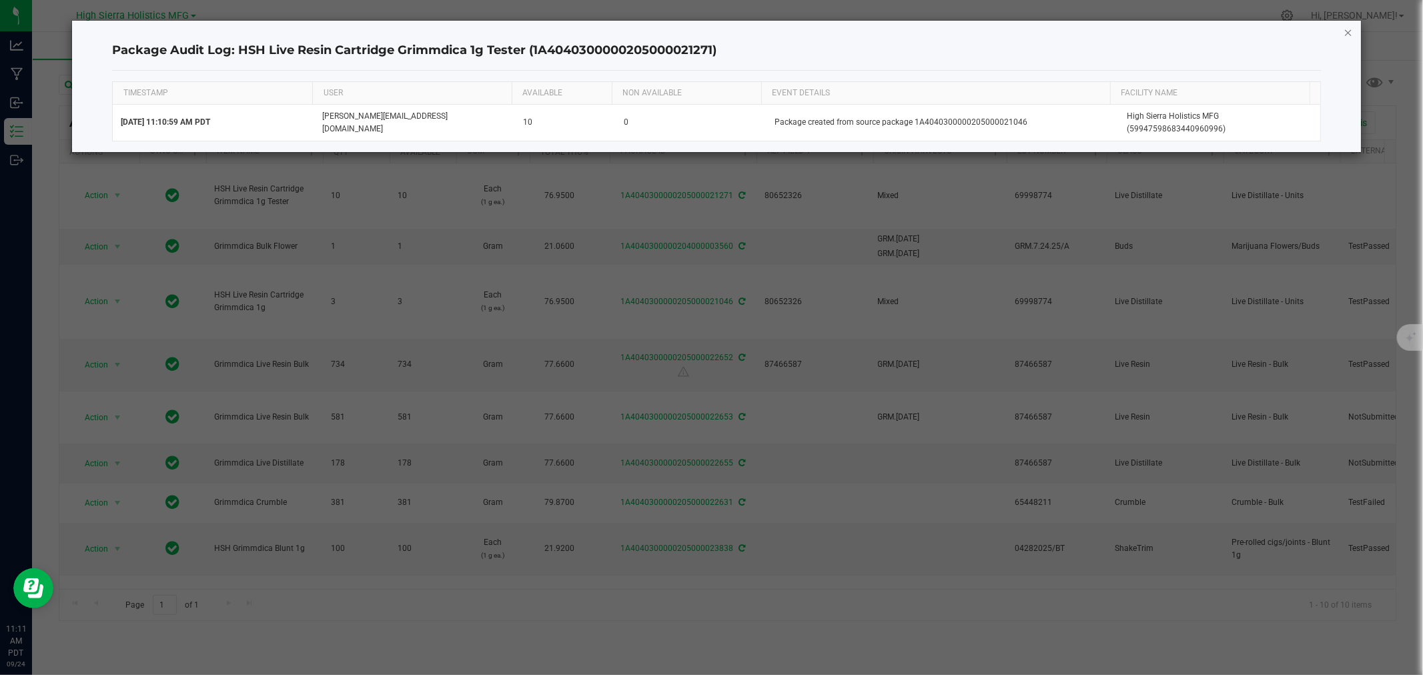
click at [1348, 29] on icon "button" at bounding box center [1348, 32] width 9 height 16
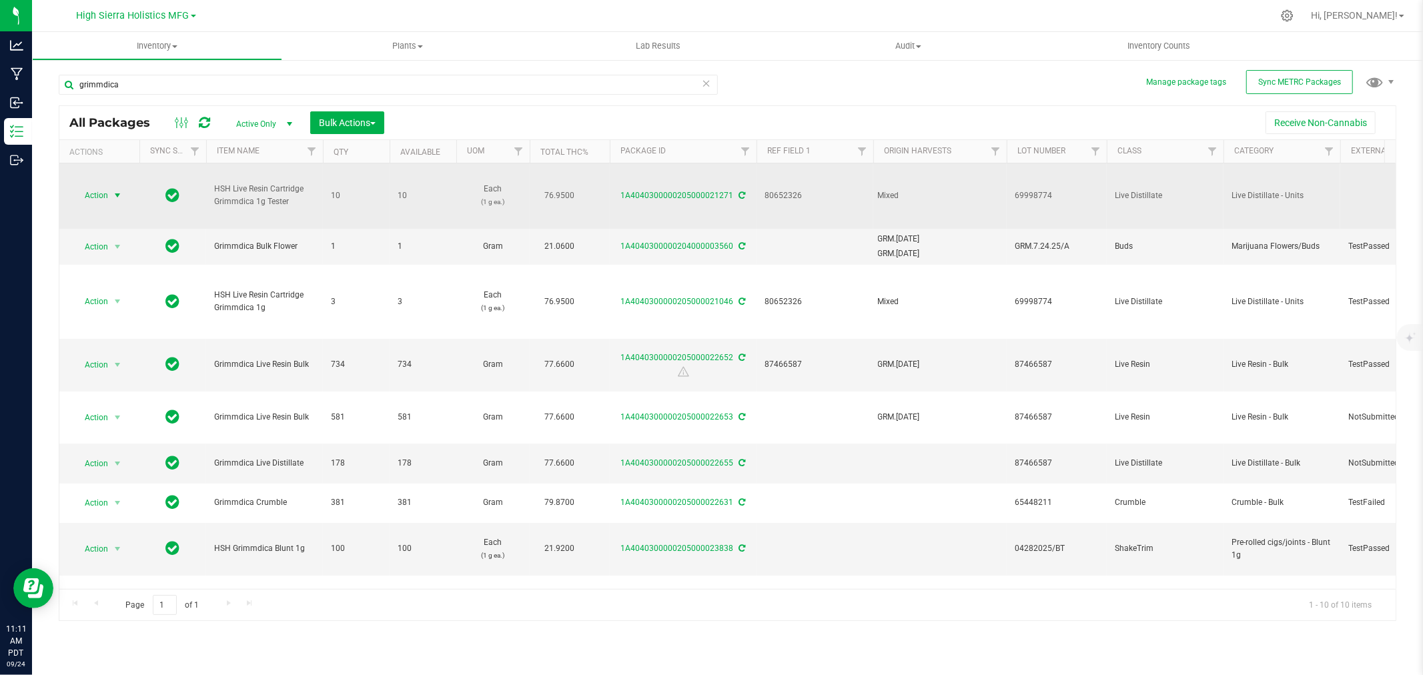
click at [110, 194] on span "select" at bounding box center [117, 195] width 17 height 19
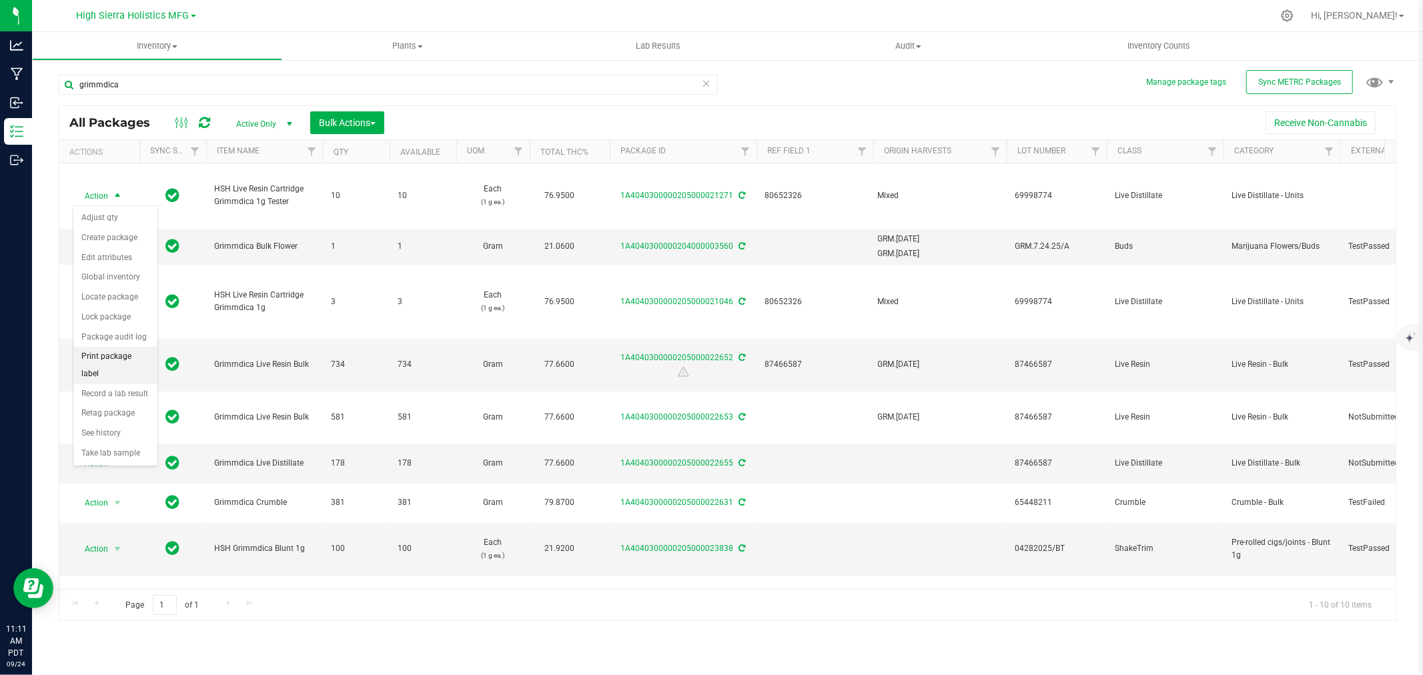
click at [118, 370] on li "Print package label" at bounding box center [115, 365] width 84 height 37
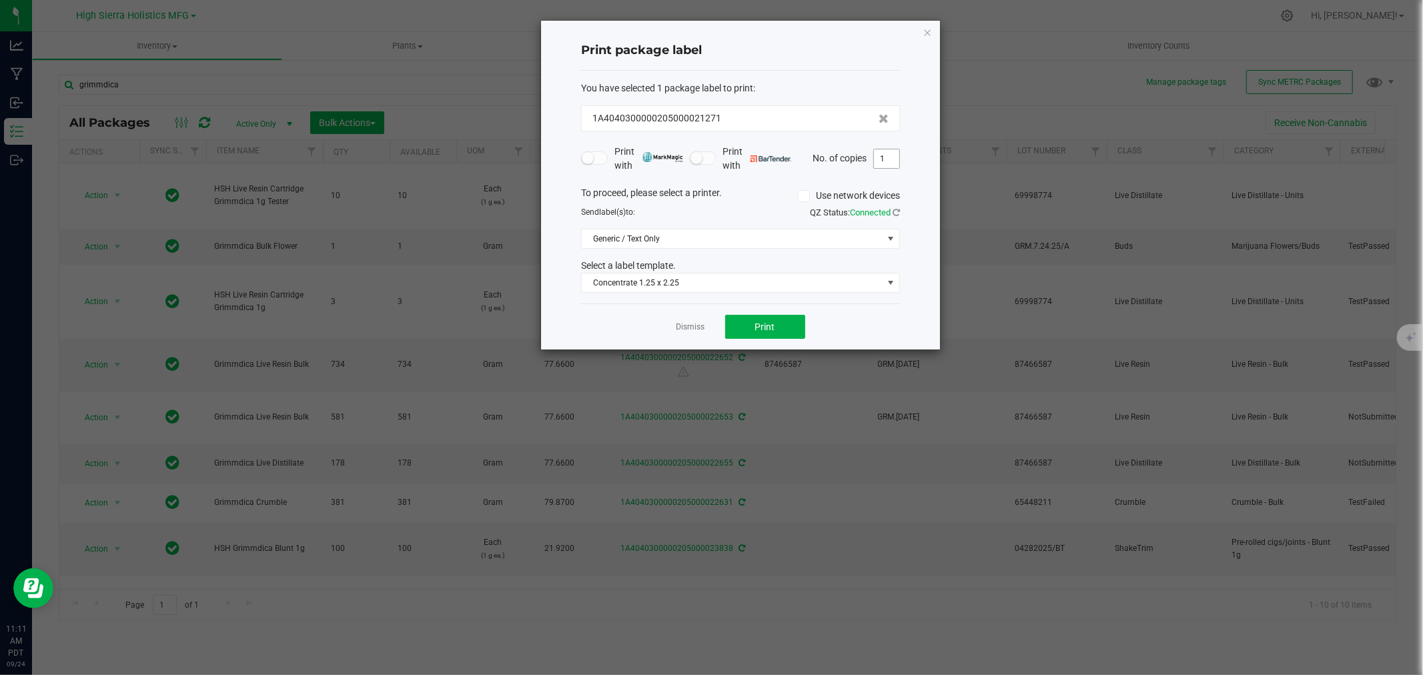
click at [895, 156] on input "1" at bounding box center [886, 158] width 25 height 19
type input "10"
click at [771, 329] on span "Print" at bounding box center [765, 327] width 20 height 11
click at [930, 33] on icon "button" at bounding box center [927, 32] width 9 height 16
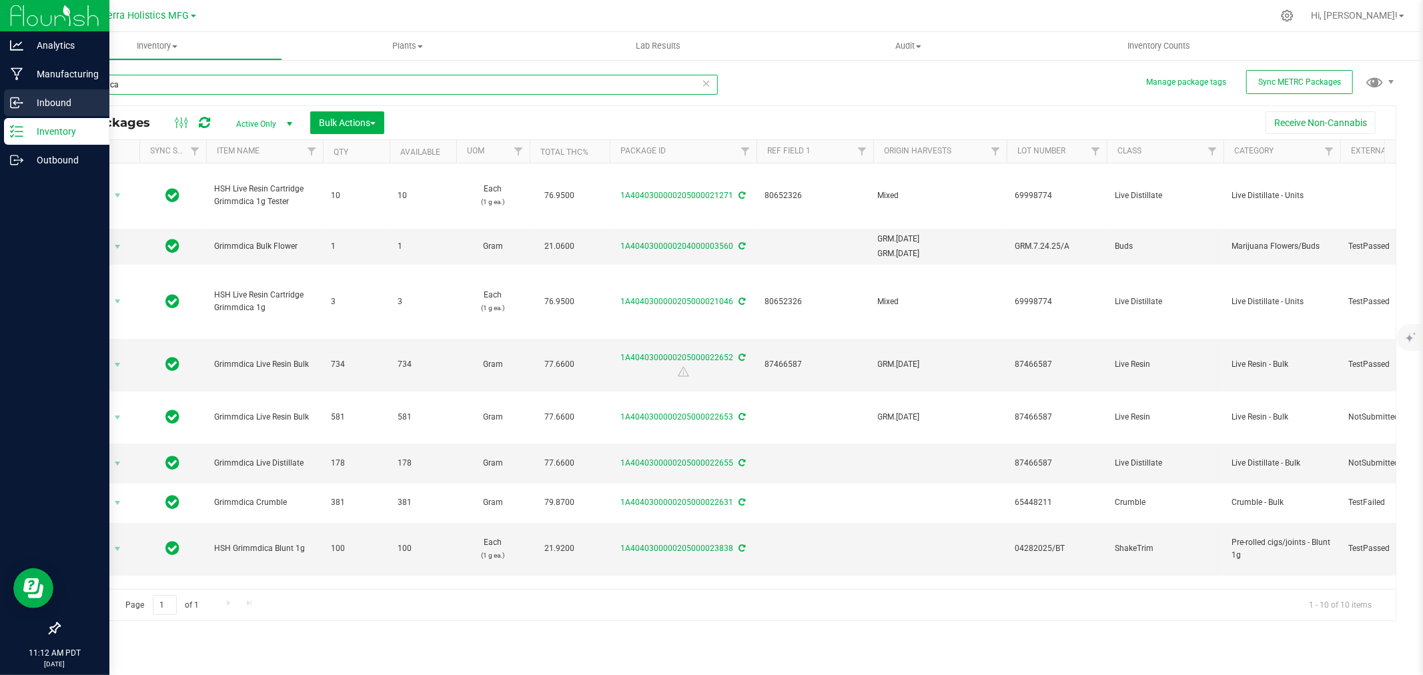
drag, startPoint x: 118, startPoint y: 84, endPoint x: 0, endPoint y: 111, distance: 121.1
click at [0, 111] on div "Analytics Manufacturing Inbound Inventory Outbound 11:12 AM PDT 09/24/2025 09/2…" at bounding box center [711, 337] width 1423 height 675
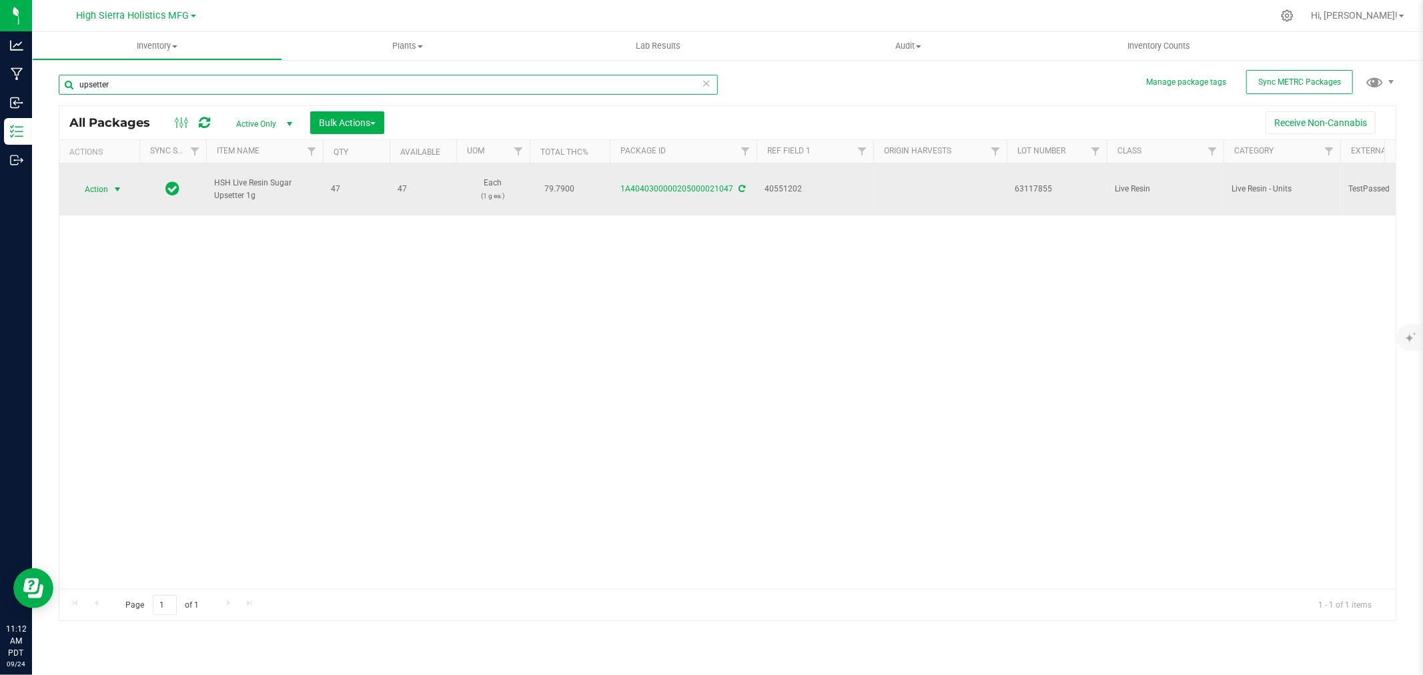
type input "upsetter"
click at [119, 187] on span "select" at bounding box center [117, 189] width 11 height 11
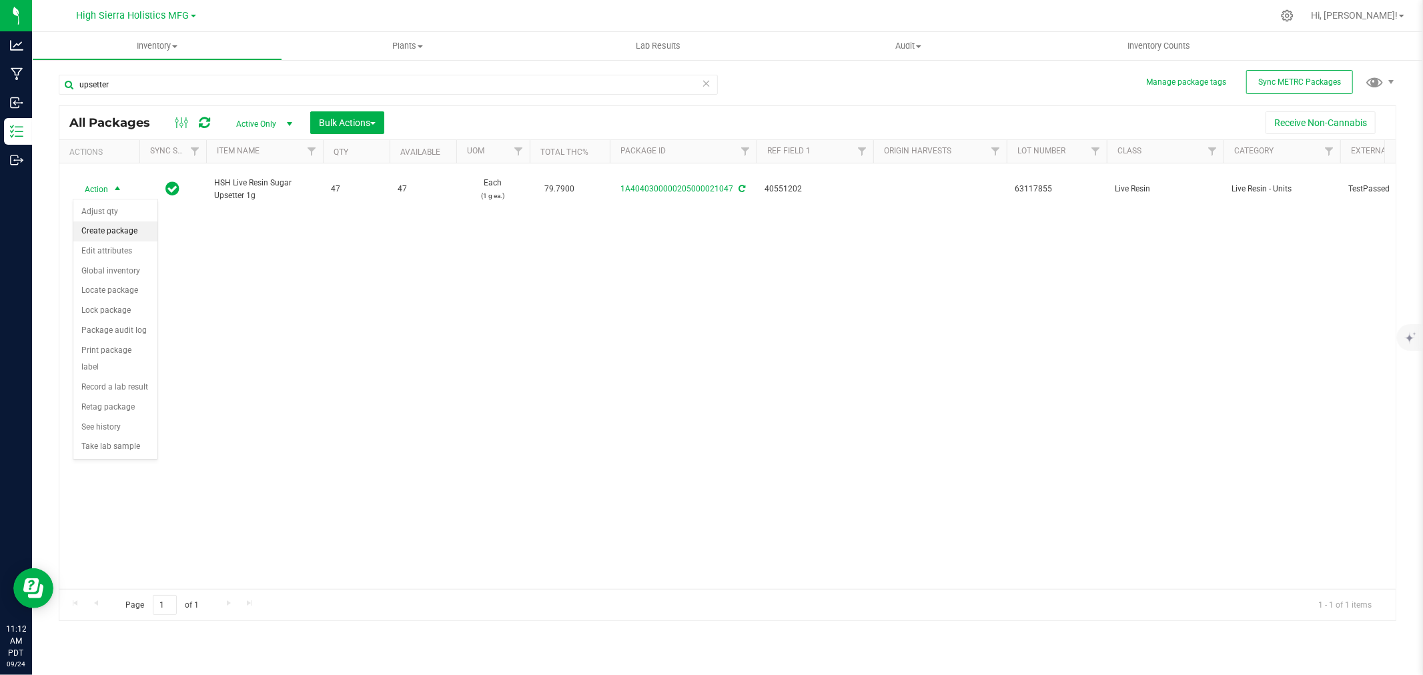
click at [125, 226] on li "Create package" at bounding box center [115, 232] width 84 height 20
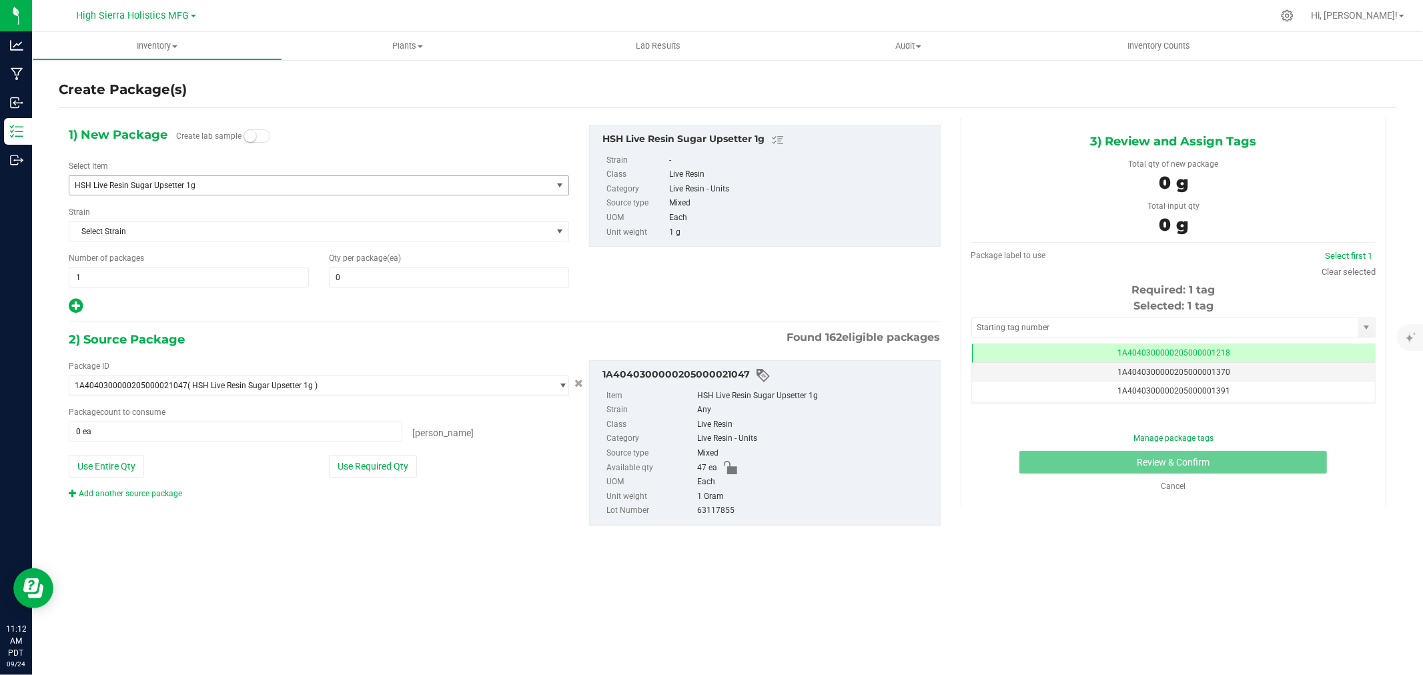
scroll to position [0, -1]
click at [246, 192] on span "HSH Live Resin Sugar Upsetter 1g" at bounding box center [310, 185] width 482 height 19
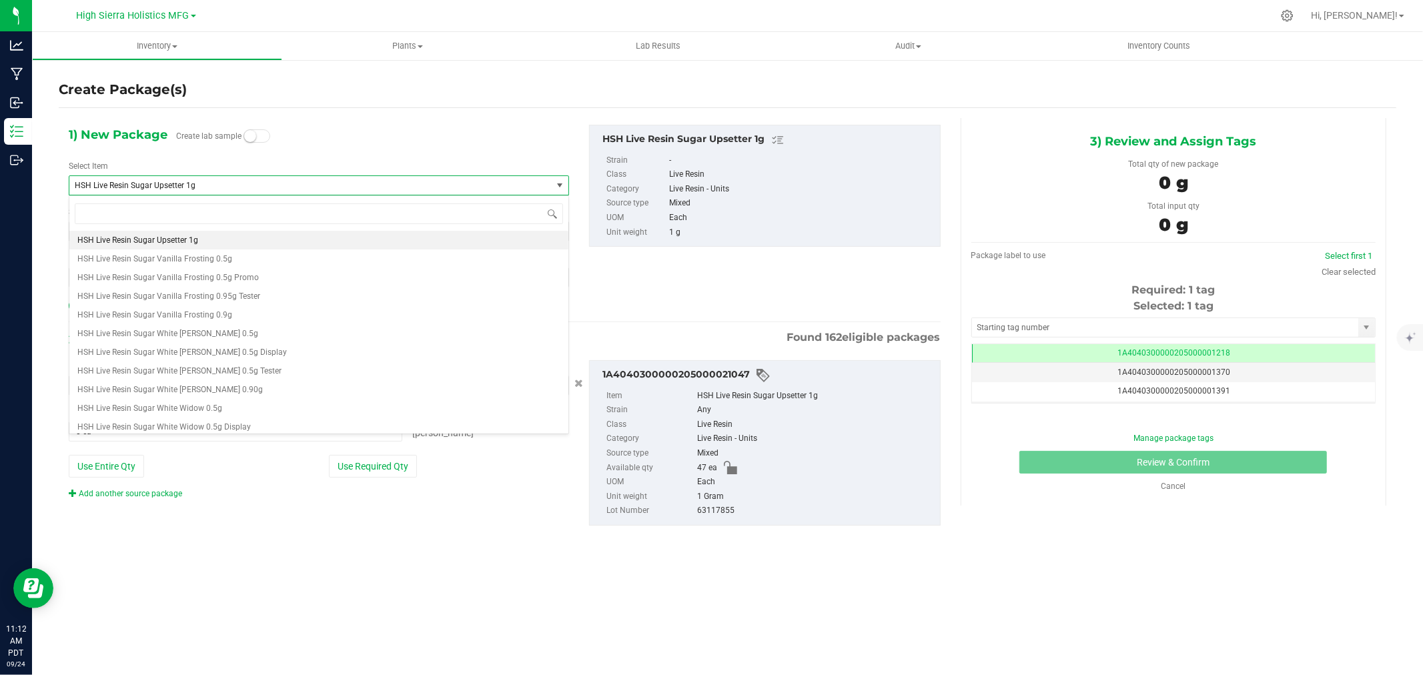
drag, startPoint x: 230, startPoint y: 182, endPoint x: 32, endPoint y: 199, distance: 198.9
click at [32, 199] on div "Create Package(s) 1) New Package Create lab sample Select Item HSH Live Resin S…" at bounding box center [727, 267] width 1391 height 417
click at [183, 179] on span "HSH Live Resin Sugar Upsetter 1g" at bounding box center [310, 185] width 482 height 19
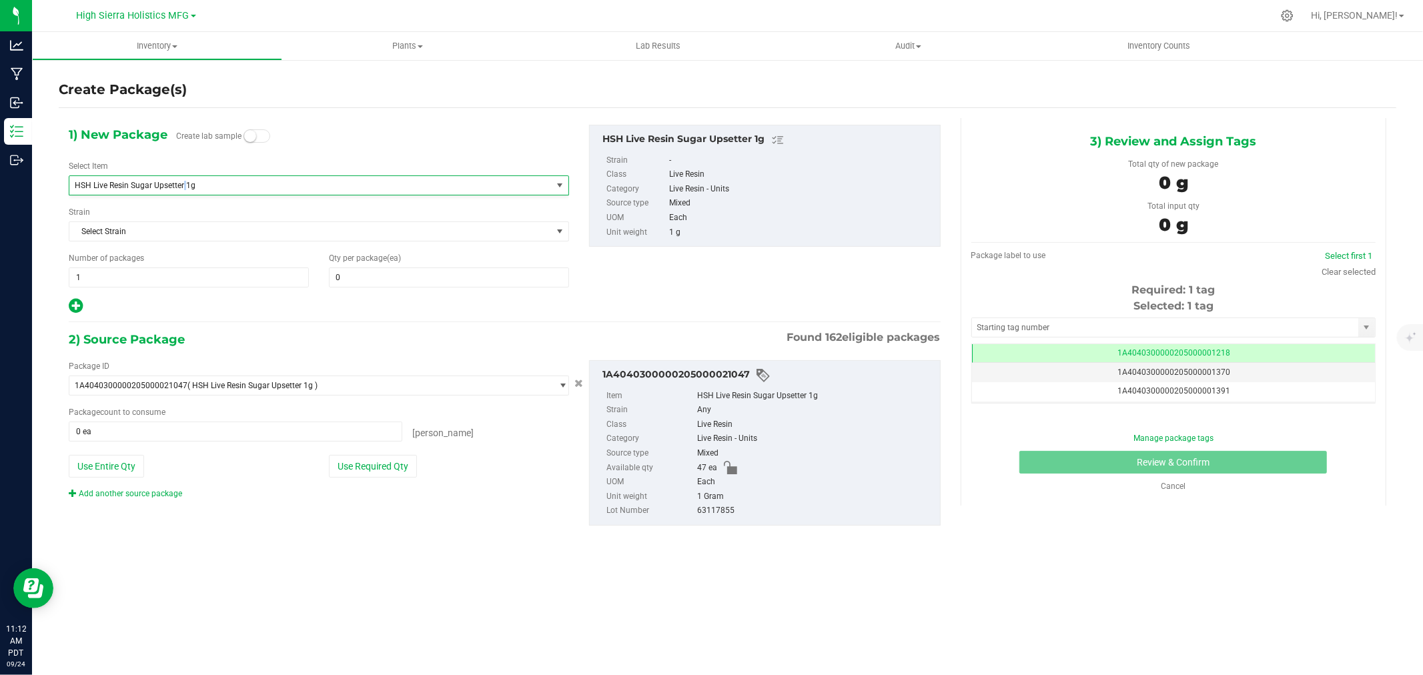
click at [183, 179] on span "HSH Live Resin Sugar Upsetter 1g" at bounding box center [310, 185] width 482 height 19
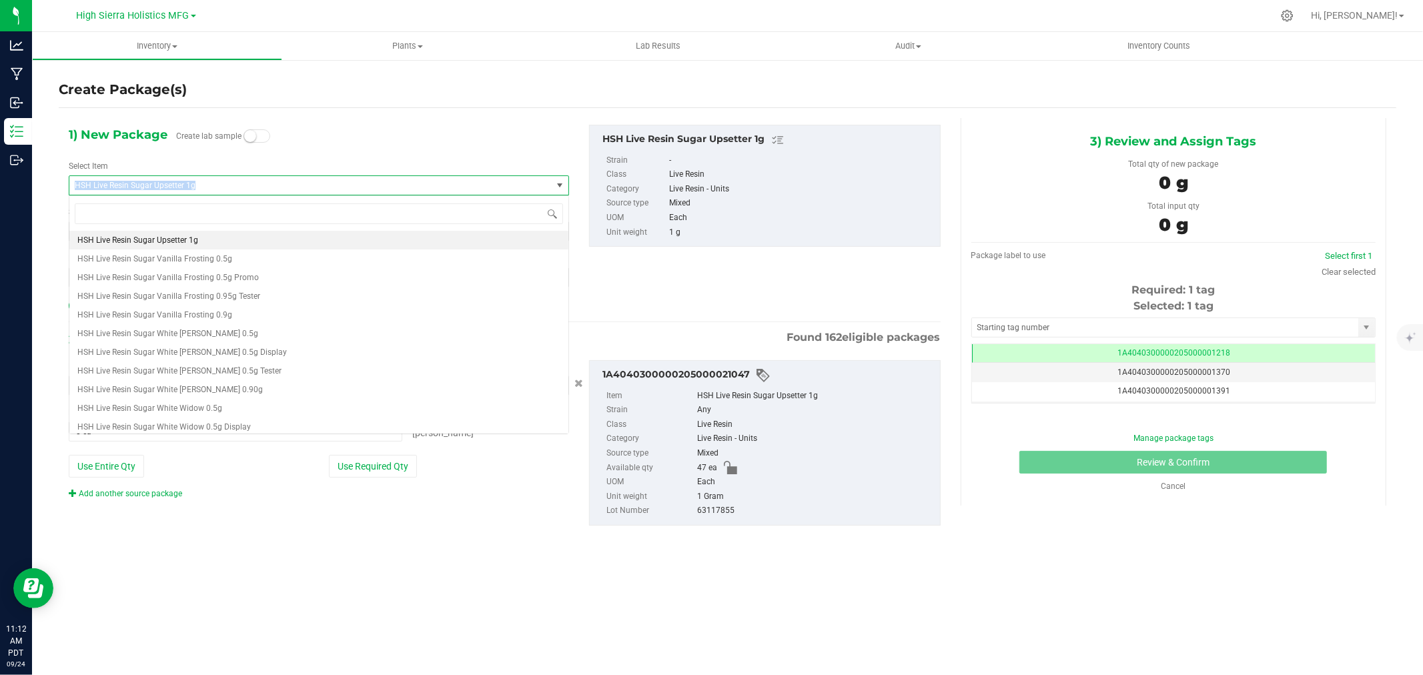
click at [182, 179] on span "HSH Live Resin Sugar Upsetter 1g" at bounding box center [310, 185] width 482 height 19
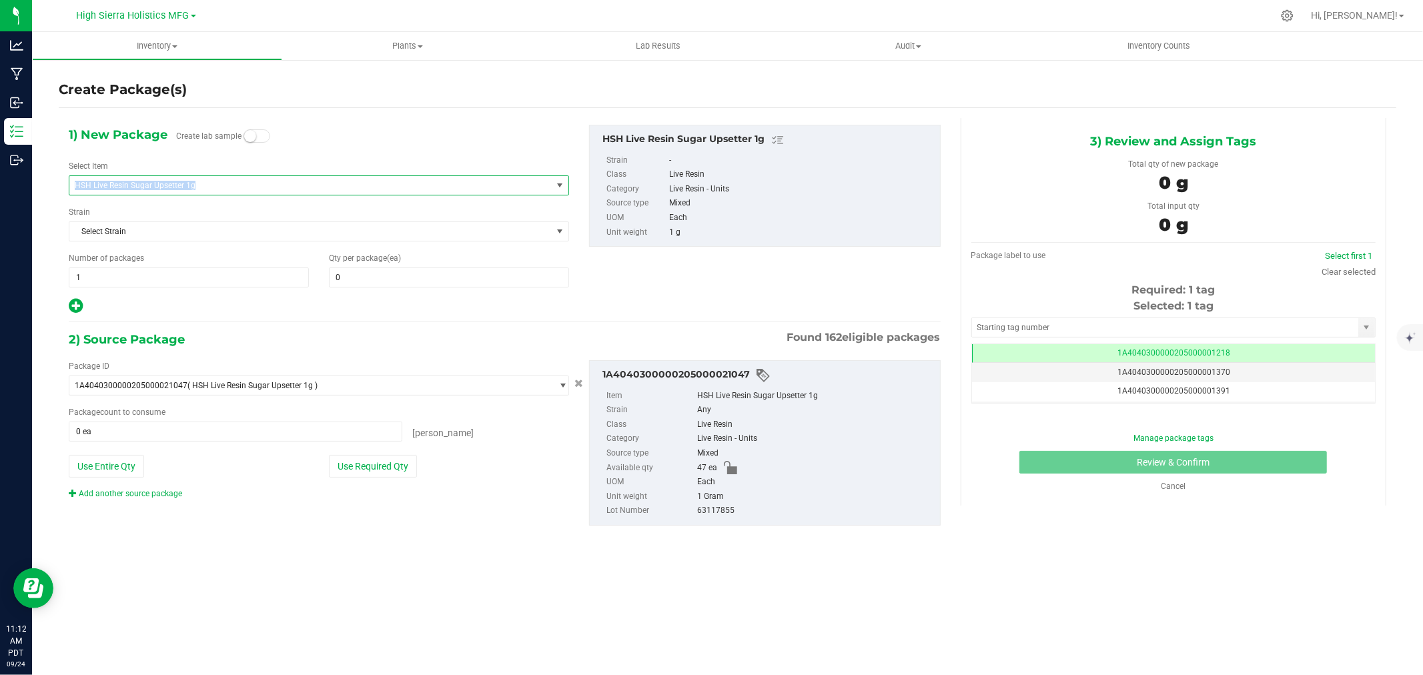
copy span "HSH Live Resin Sugar Upsetter 1g"
click at [188, 184] on span "HSH Live Resin Sugar Upsetter 1g" at bounding box center [301, 185] width 452 height 9
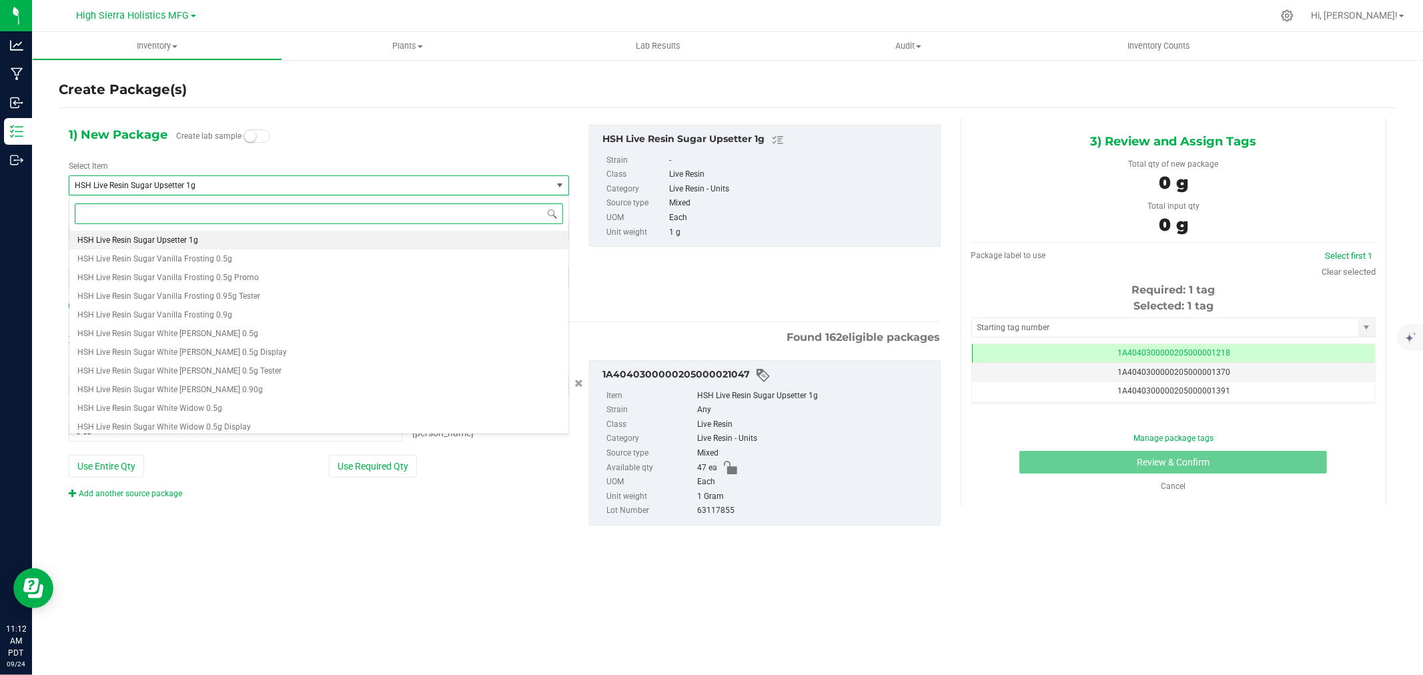
paste input "HSH Live Resin Sugar Upsetter 1g"
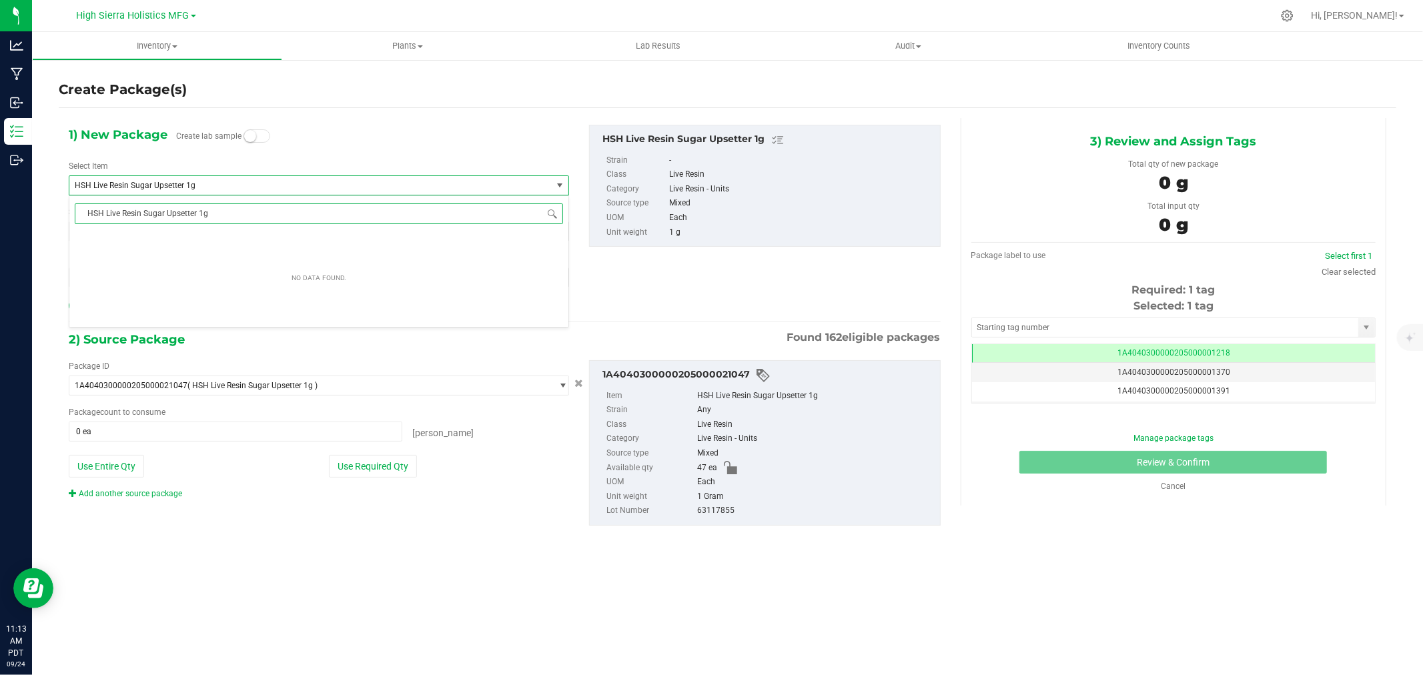
scroll to position [0, 0]
type input "HSH Live Resin Sugar Upsetter 1g"
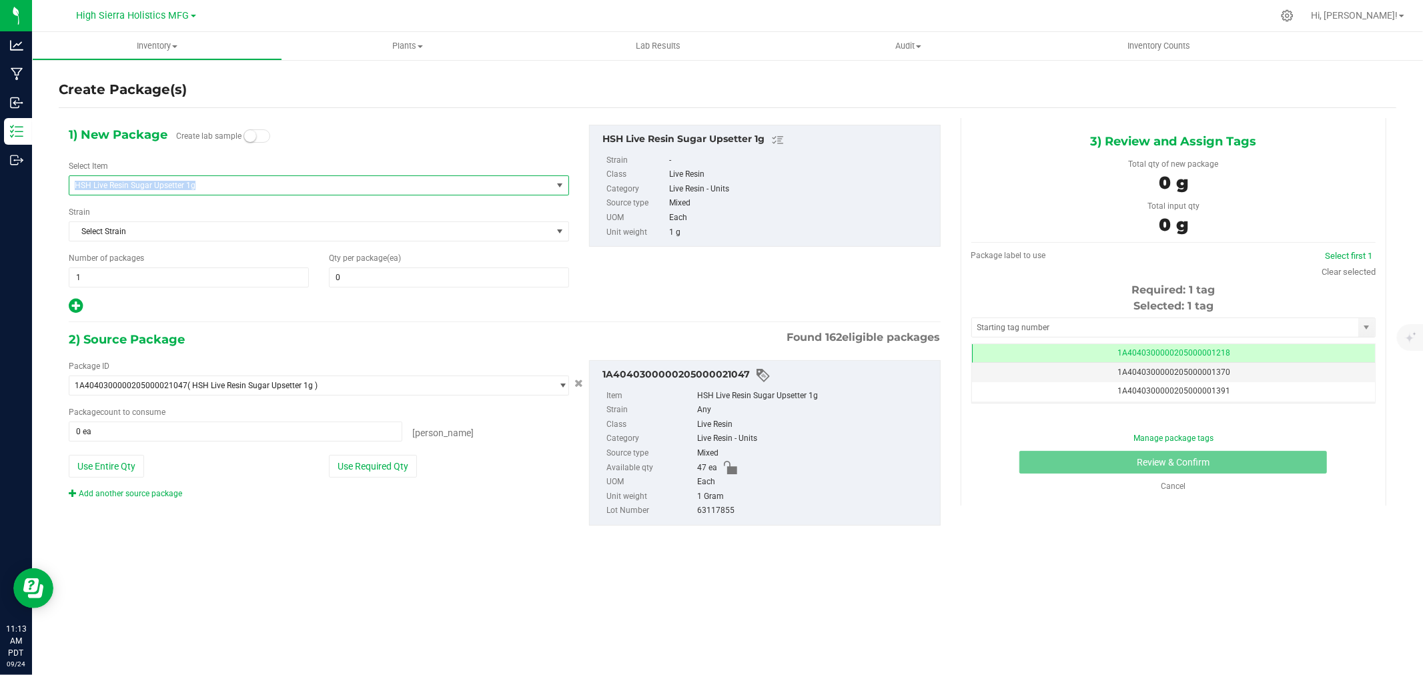
drag, startPoint x: 210, startPoint y: 182, endPoint x: 59, endPoint y: 184, distance: 150.8
click at [59, 184] on div "1) New Package Create lab sample Select Item HSH Live Resin Sugar Upsetter 1g H…" at bounding box center [319, 220] width 521 height 190
copy span "HSH Live Resin Sugar Upsetter 1g"
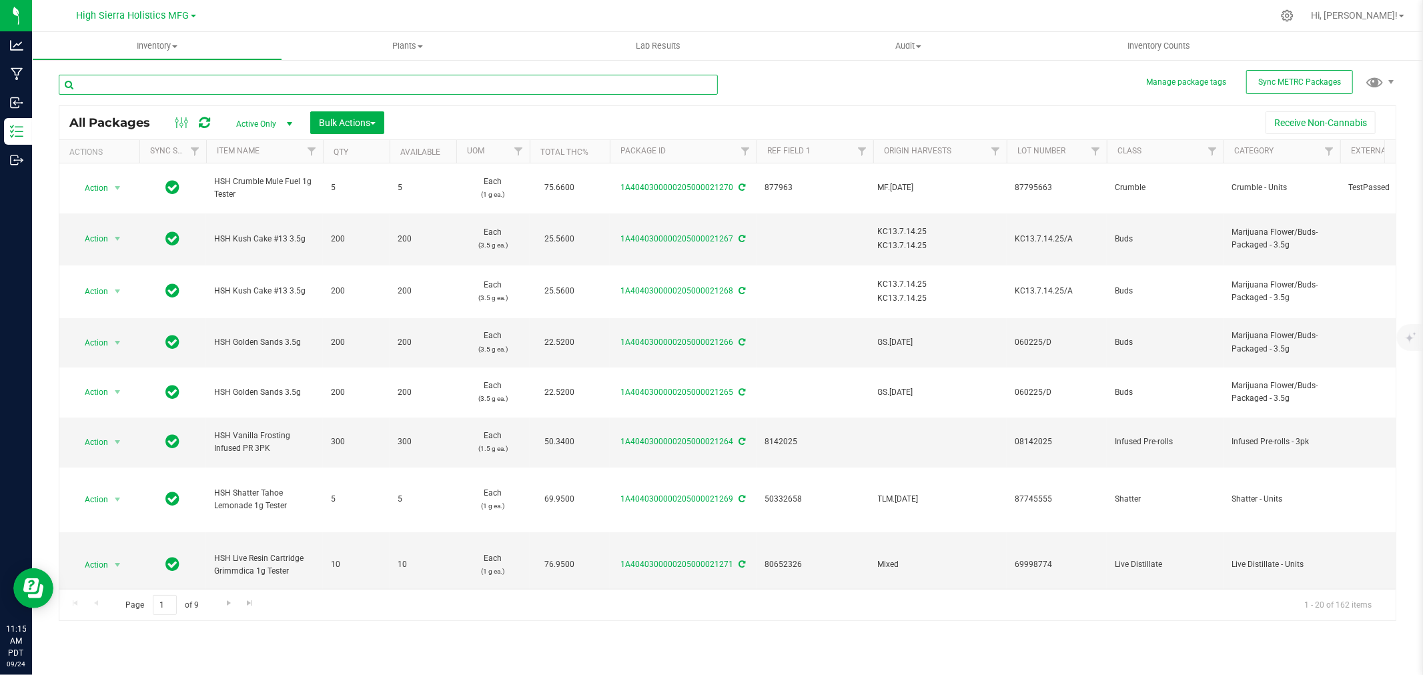
click at [207, 83] on input "text" at bounding box center [388, 85] width 659 height 20
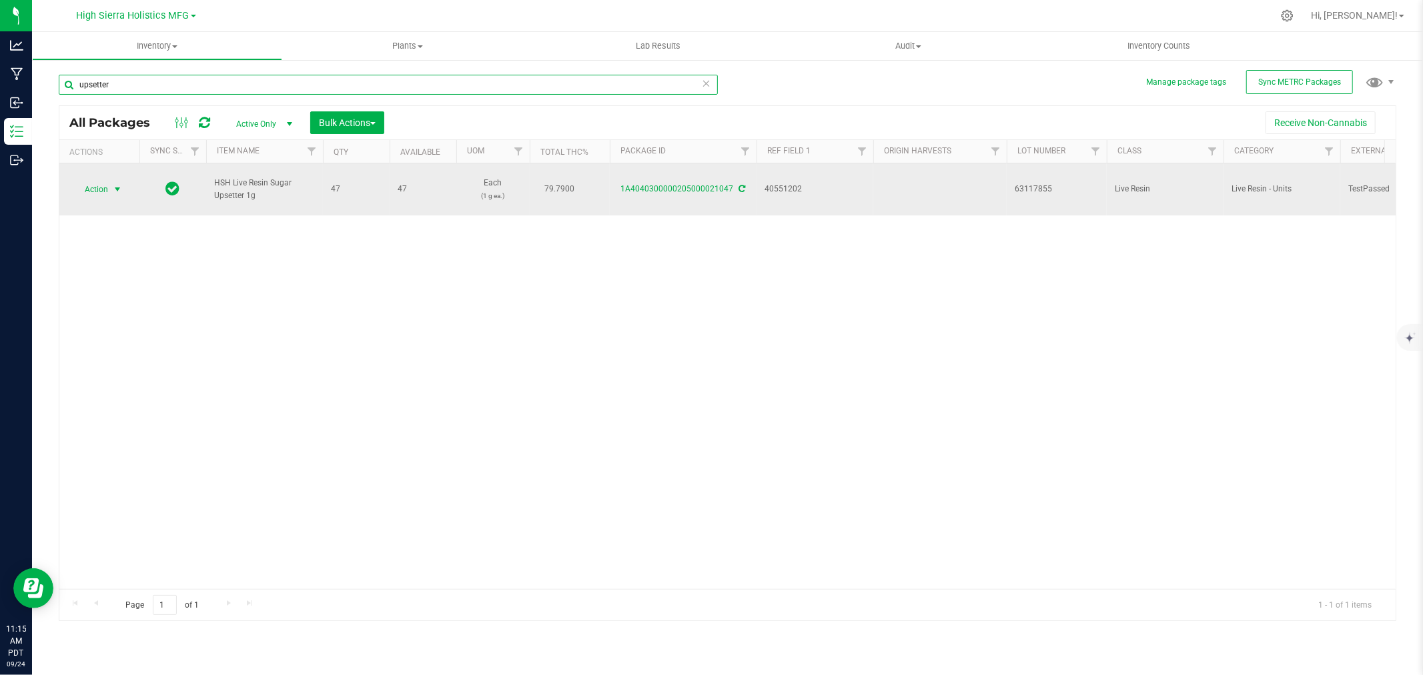
type input "upsetter"
click at [118, 192] on span "select" at bounding box center [117, 189] width 11 height 11
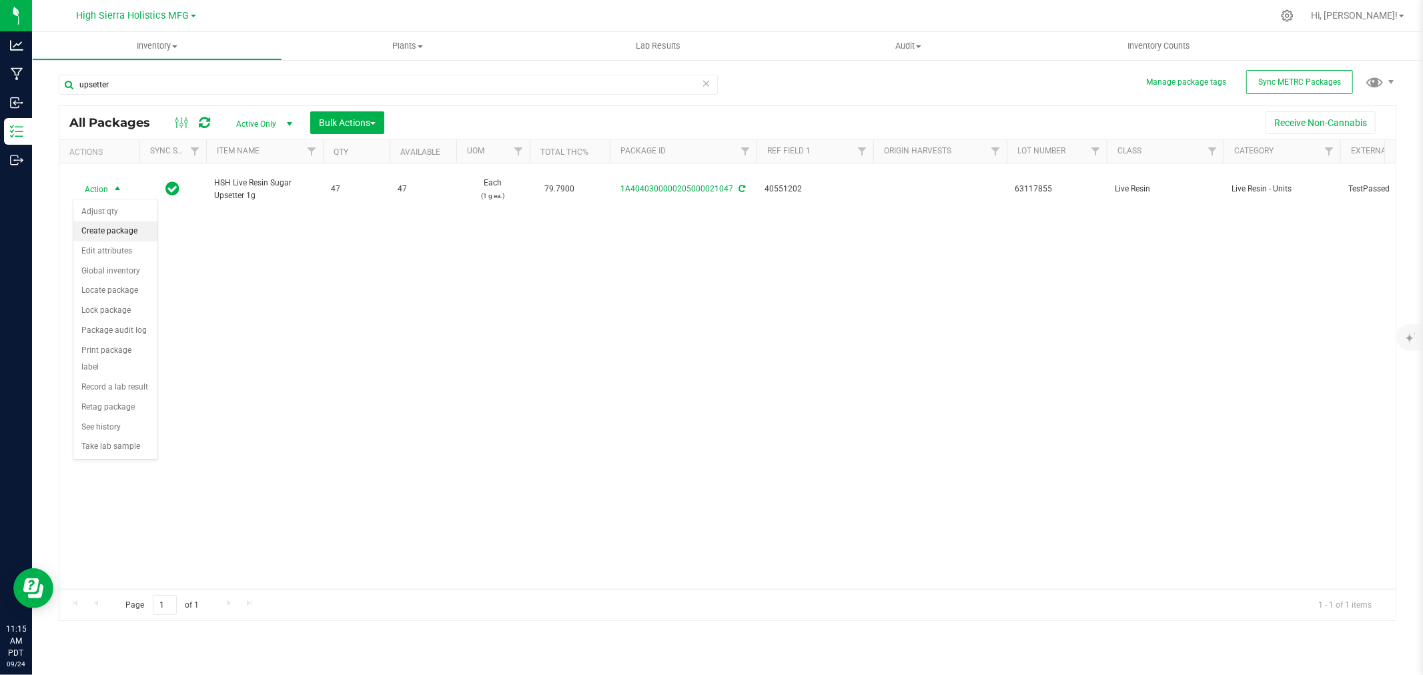
click at [111, 228] on li "Create package" at bounding box center [115, 232] width 84 height 20
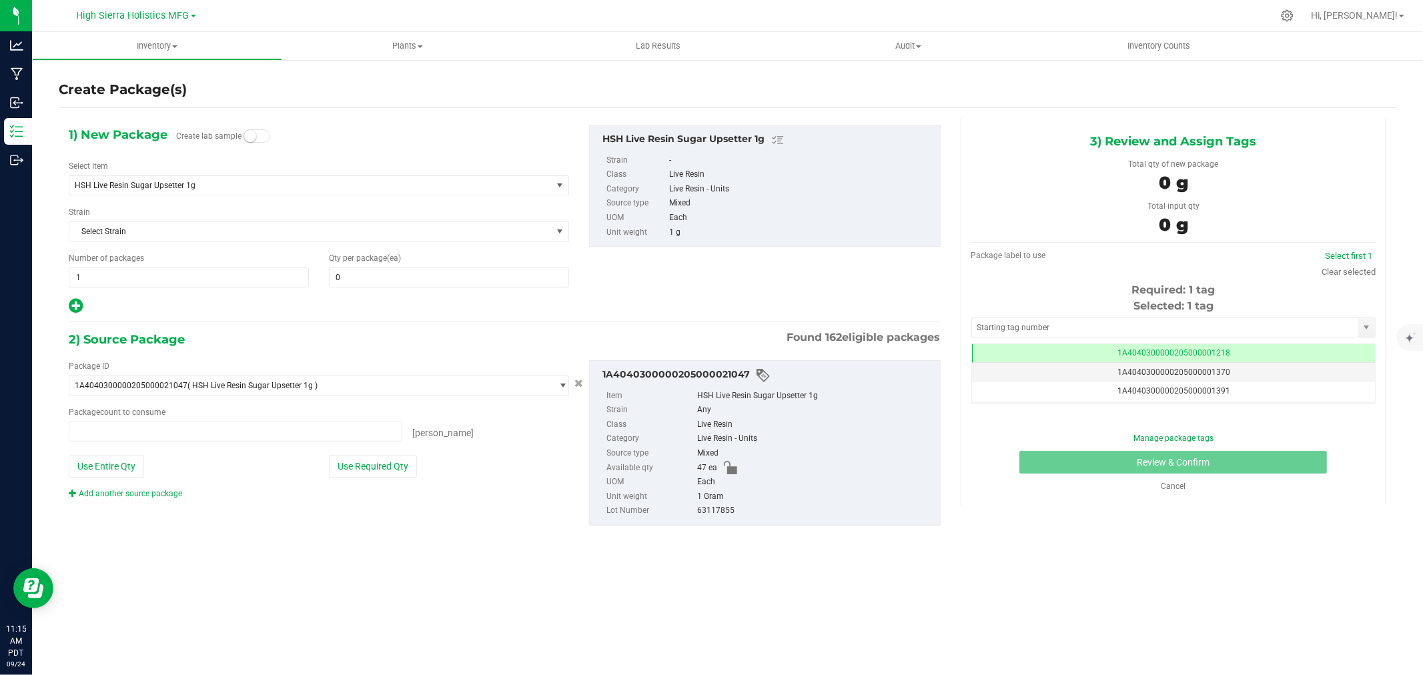
type input "0 ea"
click at [264, 186] on span "HSH Live Resin Sugar Upsetter 1g" at bounding box center [301, 185] width 452 height 9
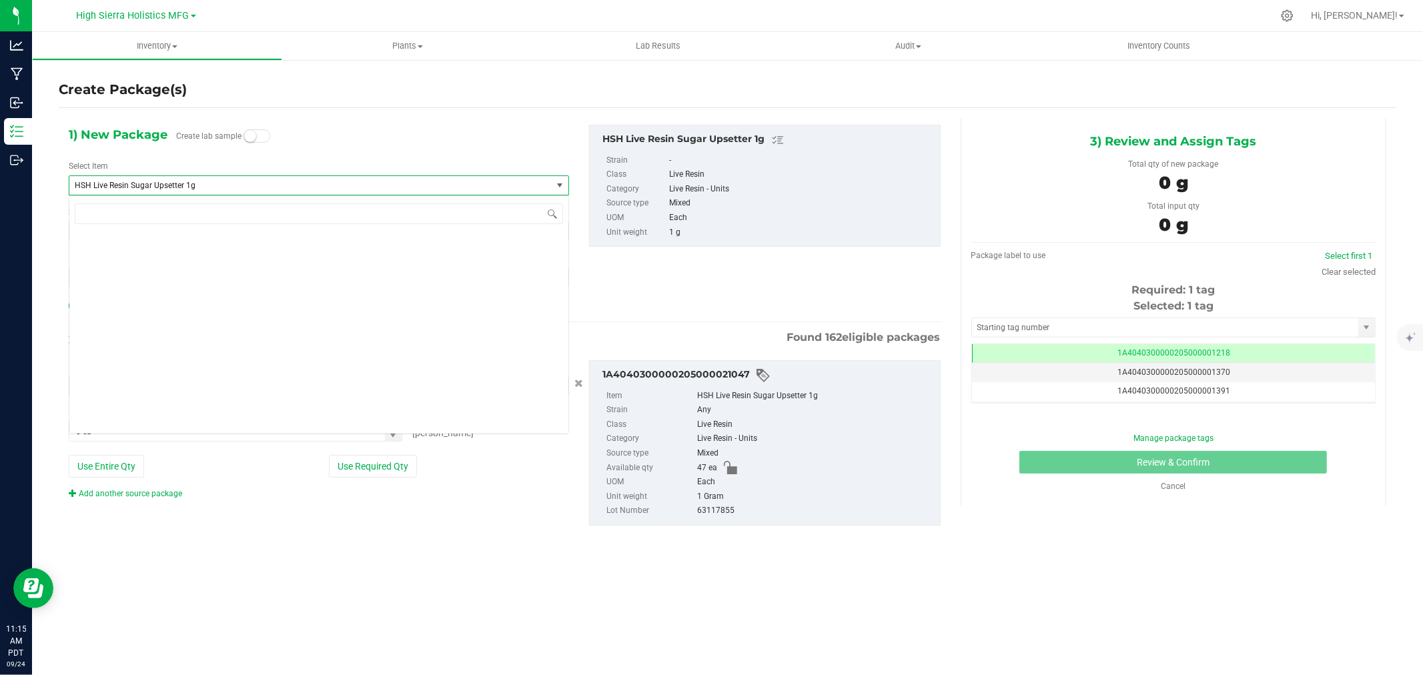
scroll to position [22049, 0]
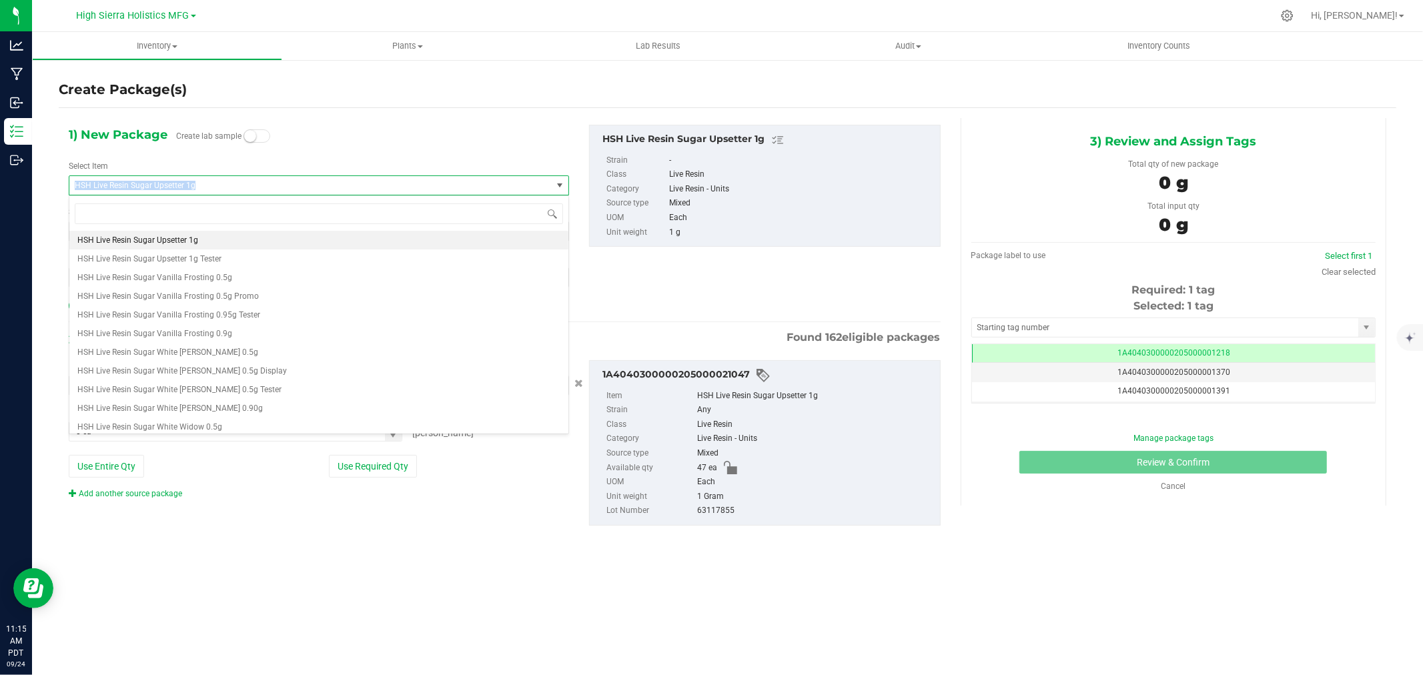
drag, startPoint x: 264, startPoint y: 186, endPoint x: 64, endPoint y: 185, distance: 200.2
click at [64, 185] on div "1) New Package Create lab sample Select Item HSH Live Resin Sugar Upsetter 1g H…" at bounding box center [319, 220] width 521 height 190
copy span "HSH Live Resin Sugar Upsetter 1g"
click at [125, 205] on input at bounding box center [319, 214] width 489 height 21
paste input "HSH Live Resin Sugar Upsetter 1g"
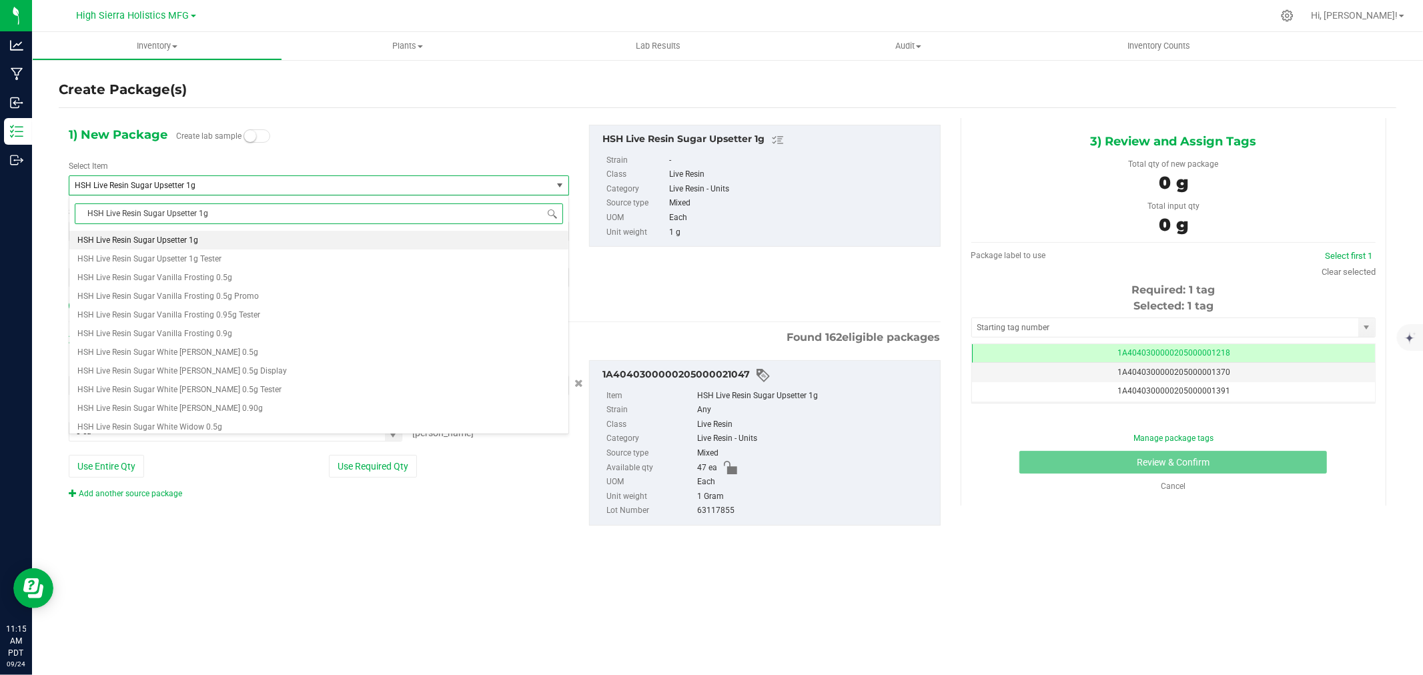
type input "HSH Live Resin Sugar Upsetter 1g"
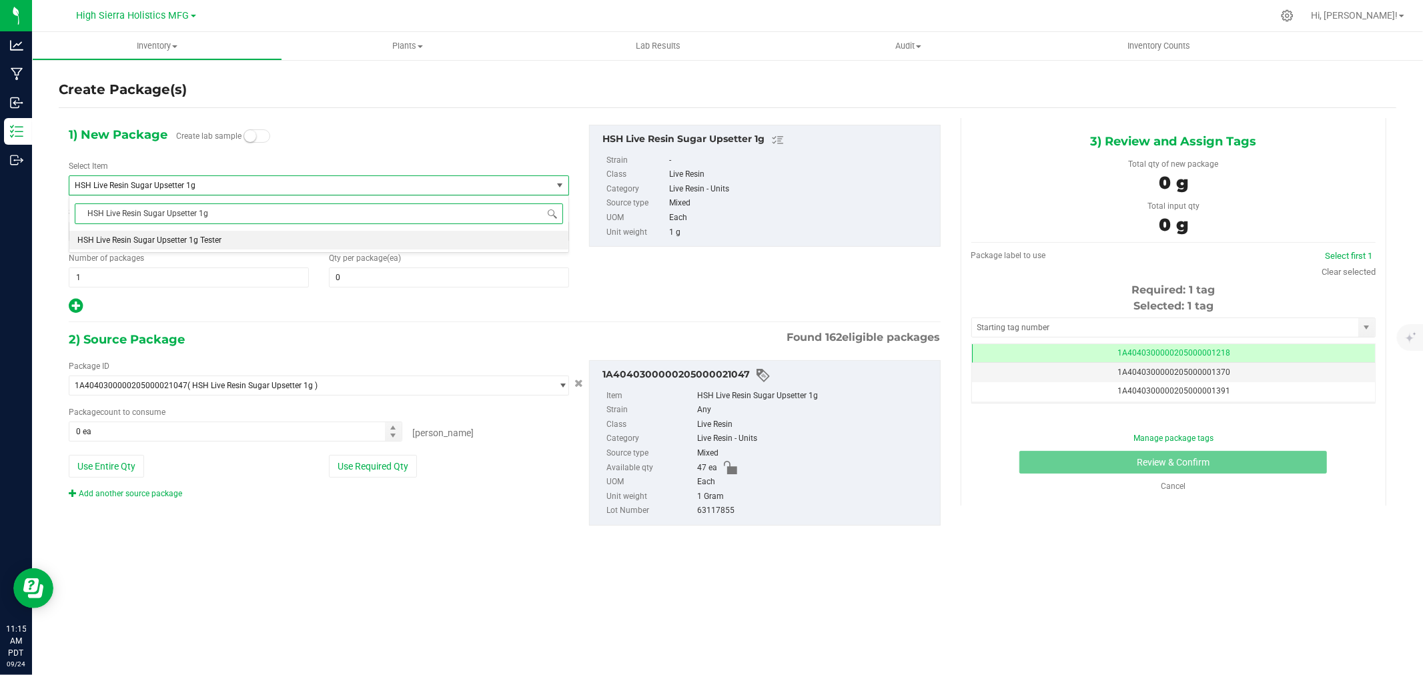
scroll to position [0, 0]
click at [183, 236] on span "HSH Live Resin Sugar Upsetter 1g Tester" at bounding box center [149, 240] width 144 height 9
type input "0"
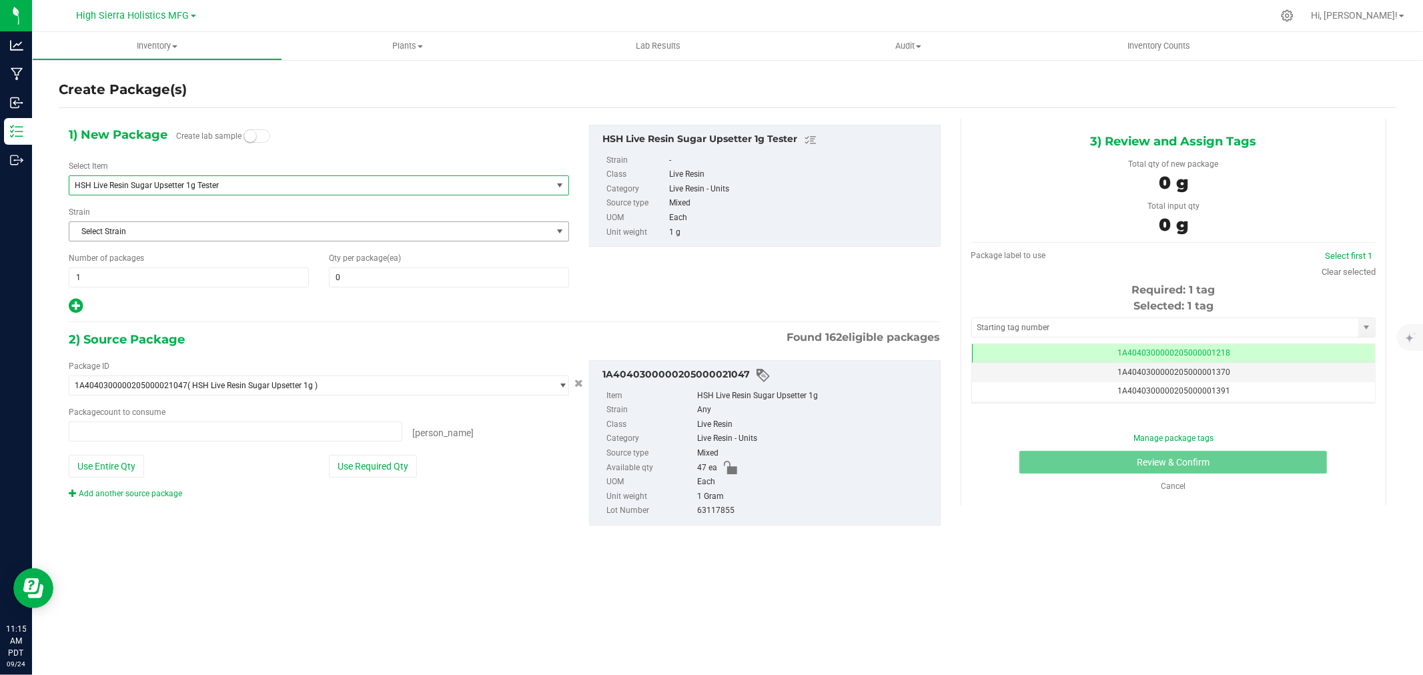
type input "0 ea"
click at [383, 282] on span at bounding box center [449, 278] width 240 height 20
type input "5"
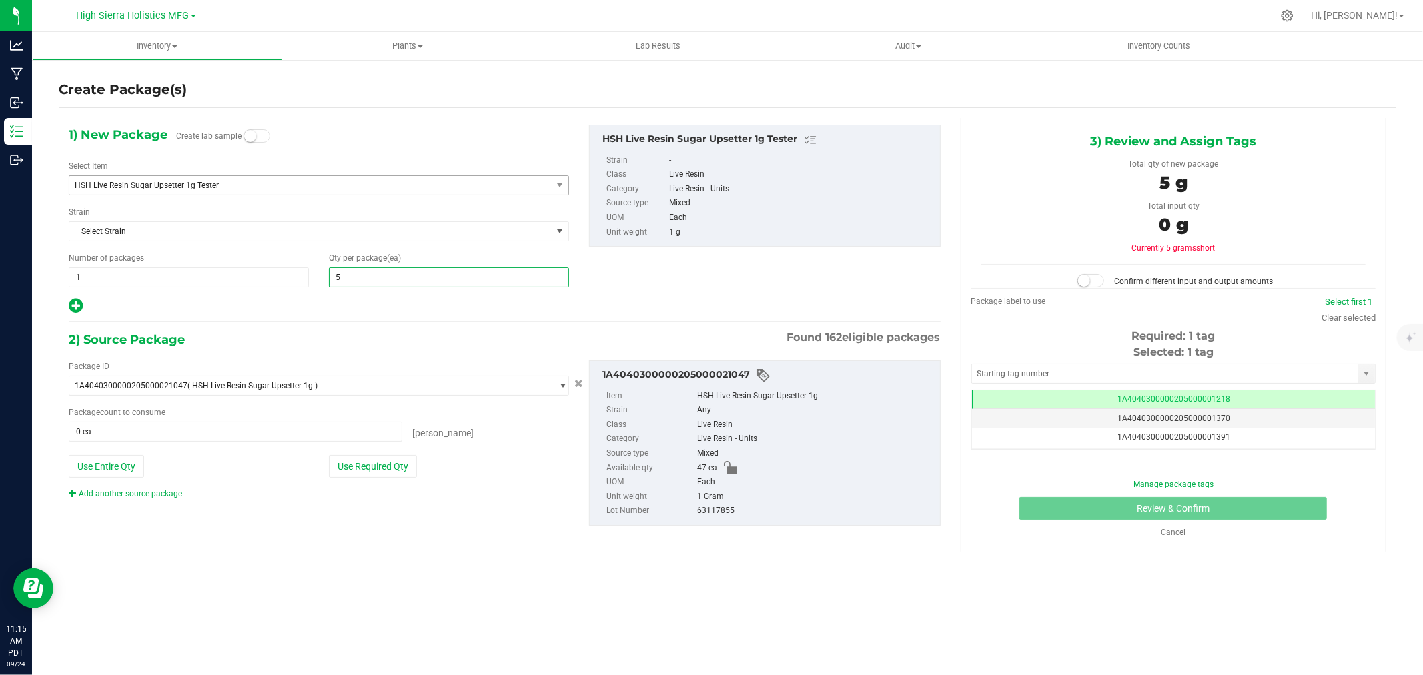
type input "5"
click at [307, 311] on div at bounding box center [319, 306] width 501 height 17
click at [374, 469] on button "Use Required Qty" at bounding box center [373, 466] width 88 height 23
type input "5 ea"
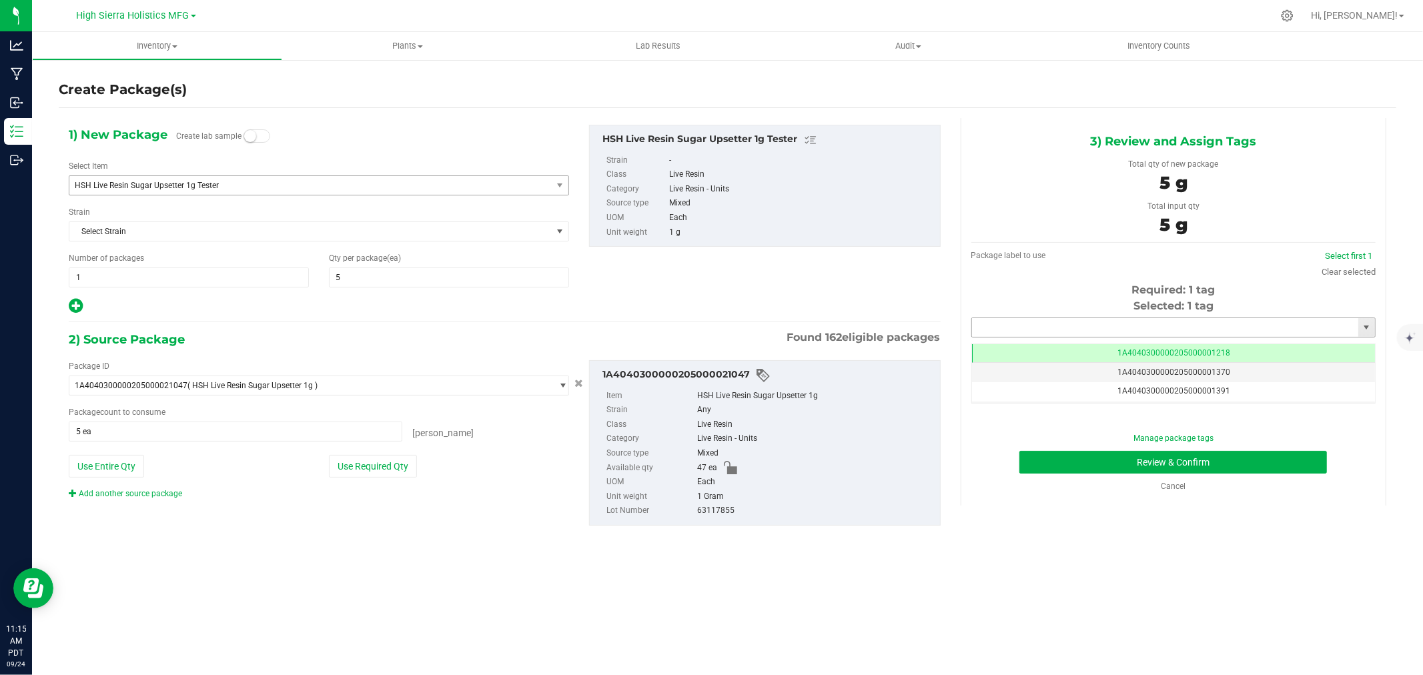
click at [1030, 330] on input "text" at bounding box center [1165, 327] width 386 height 19
click at [1058, 351] on li "1A4040300000205000021272" at bounding box center [1173, 350] width 403 height 20
type input "1A4040300000205000021272"
click at [1085, 463] on button "Review & Confirm" at bounding box center [1174, 462] width 308 height 23
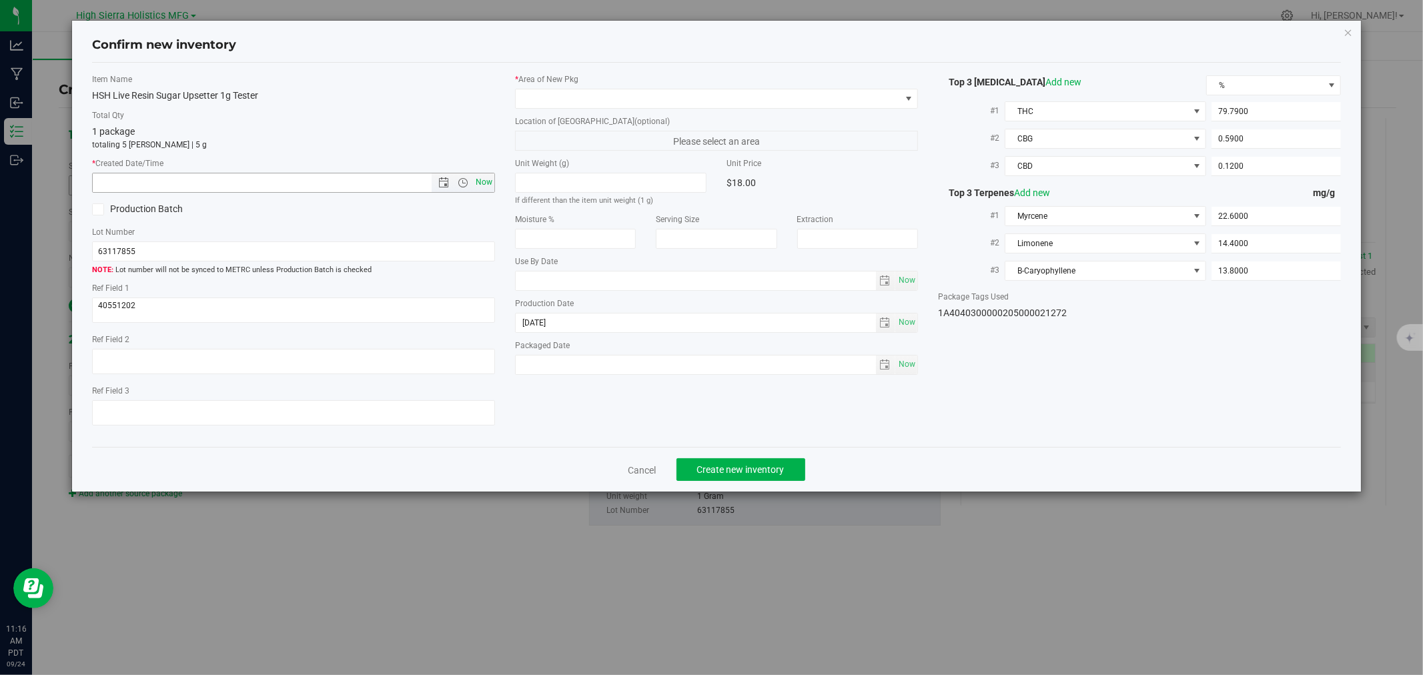
click at [476, 184] on span "Now" at bounding box center [484, 182] width 23 height 19
type input "9/24/2025 11:16 AM"
click at [551, 97] on span at bounding box center [708, 98] width 385 height 19
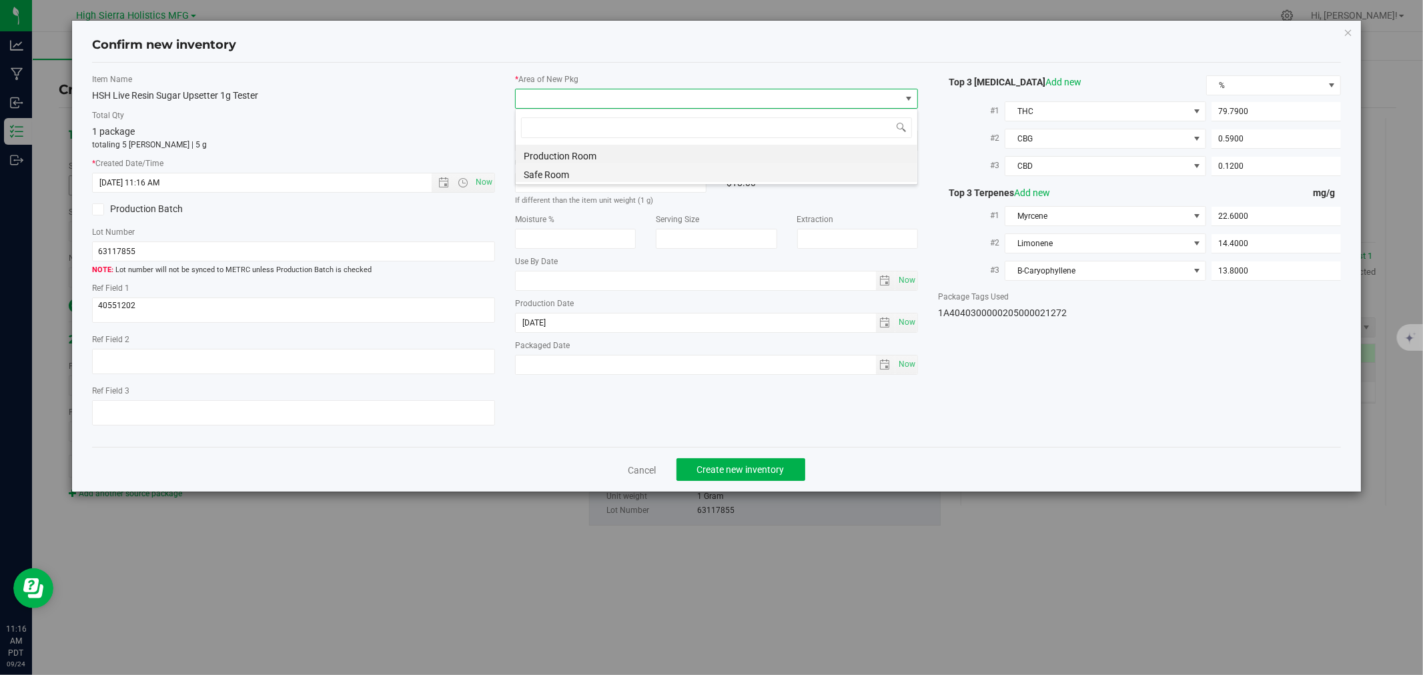
click at [555, 165] on li "Safe Room" at bounding box center [717, 173] width 402 height 19
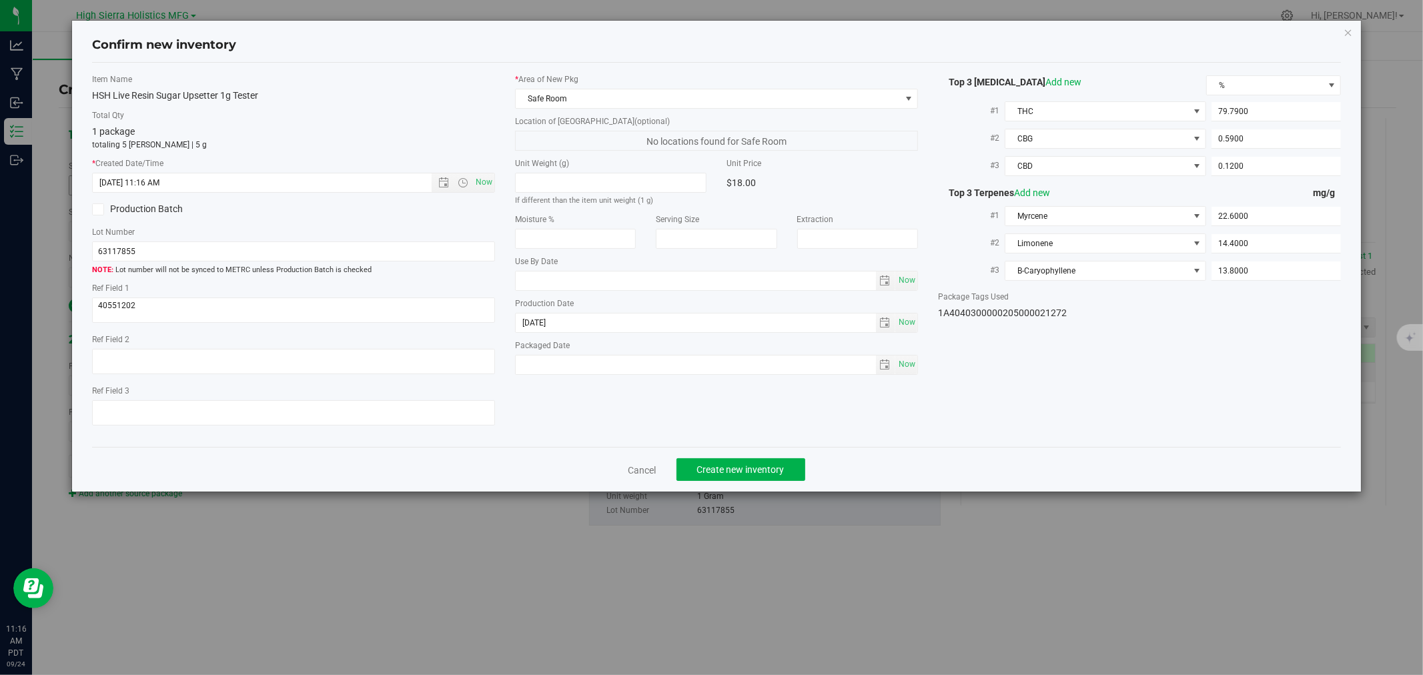
click at [474, 104] on div "Item Name HSH Live Resin Sugar Upsetter 1g Tester Total Qty 1 package totaling …" at bounding box center [293, 255] width 423 height 364
click at [751, 474] on span "Create new inventory" at bounding box center [740, 469] width 87 height 11
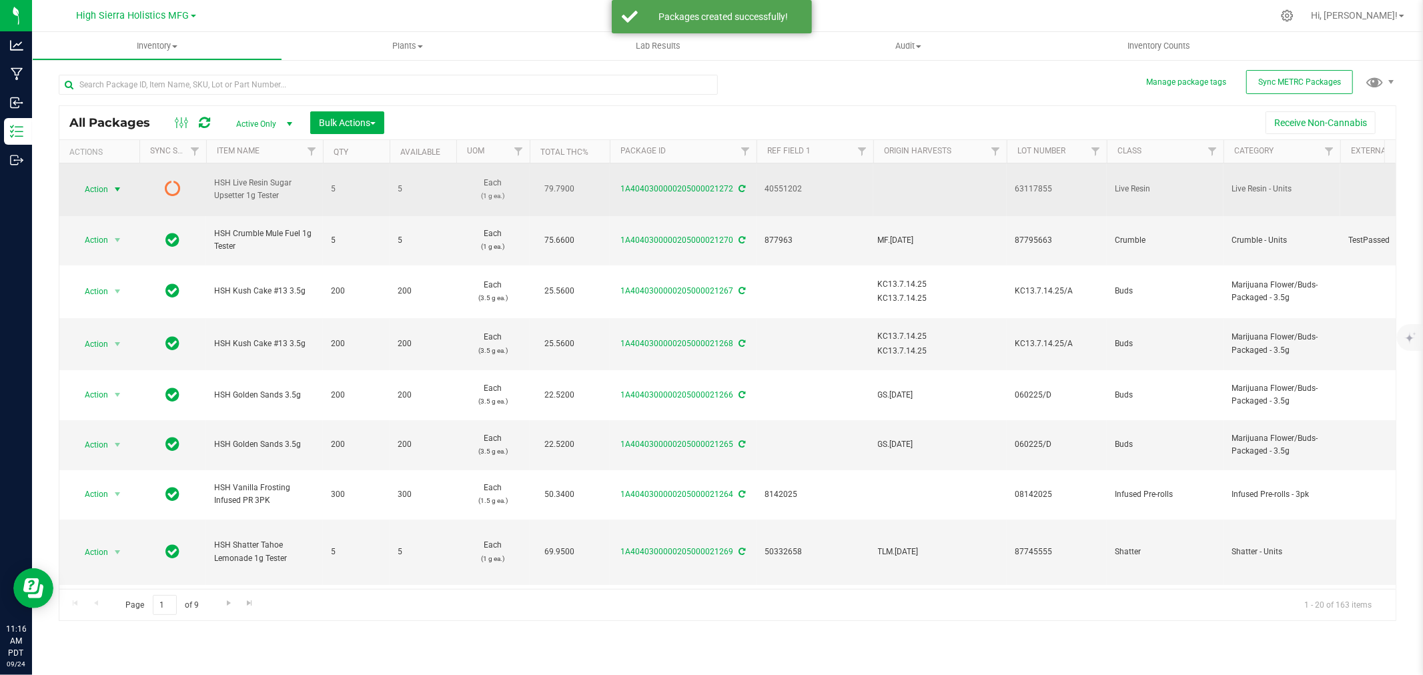
click at [115, 189] on span "select" at bounding box center [117, 189] width 11 height 11
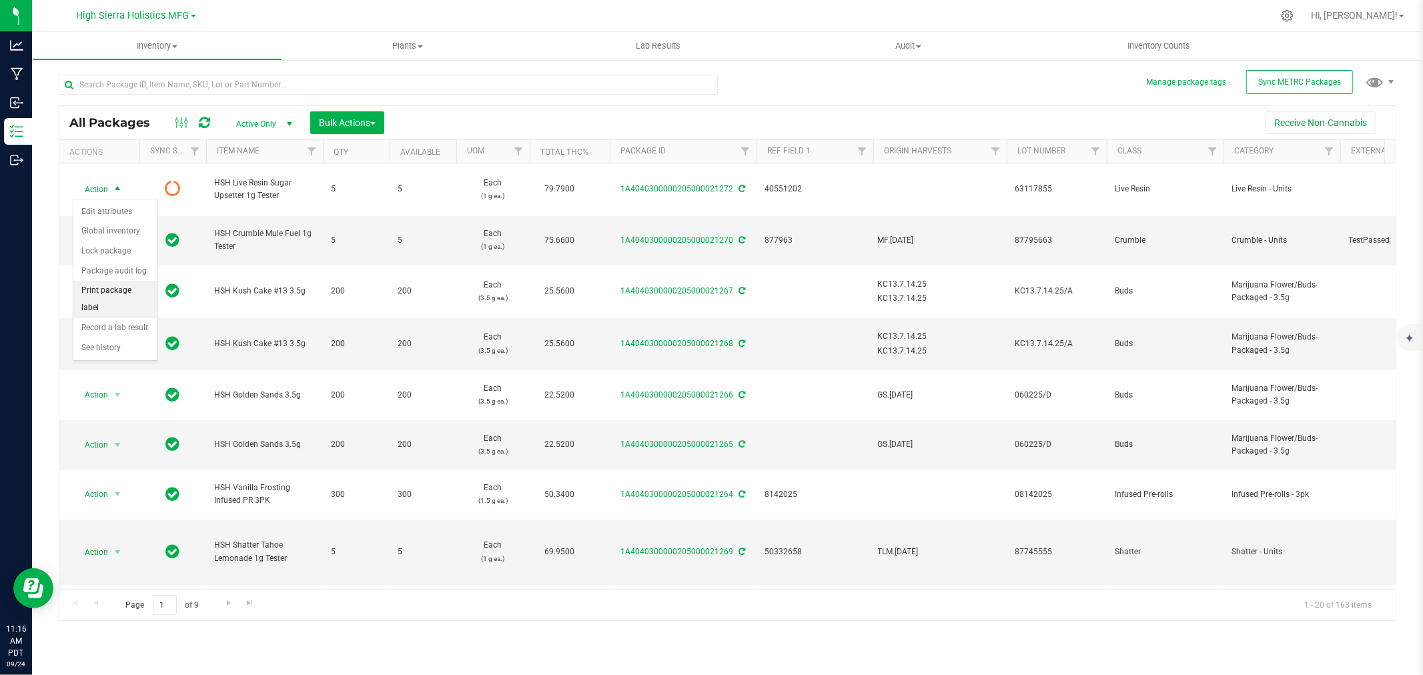
click at [115, 292] on li "Print package label" at bounding box center [115, 299] width 84 height 37
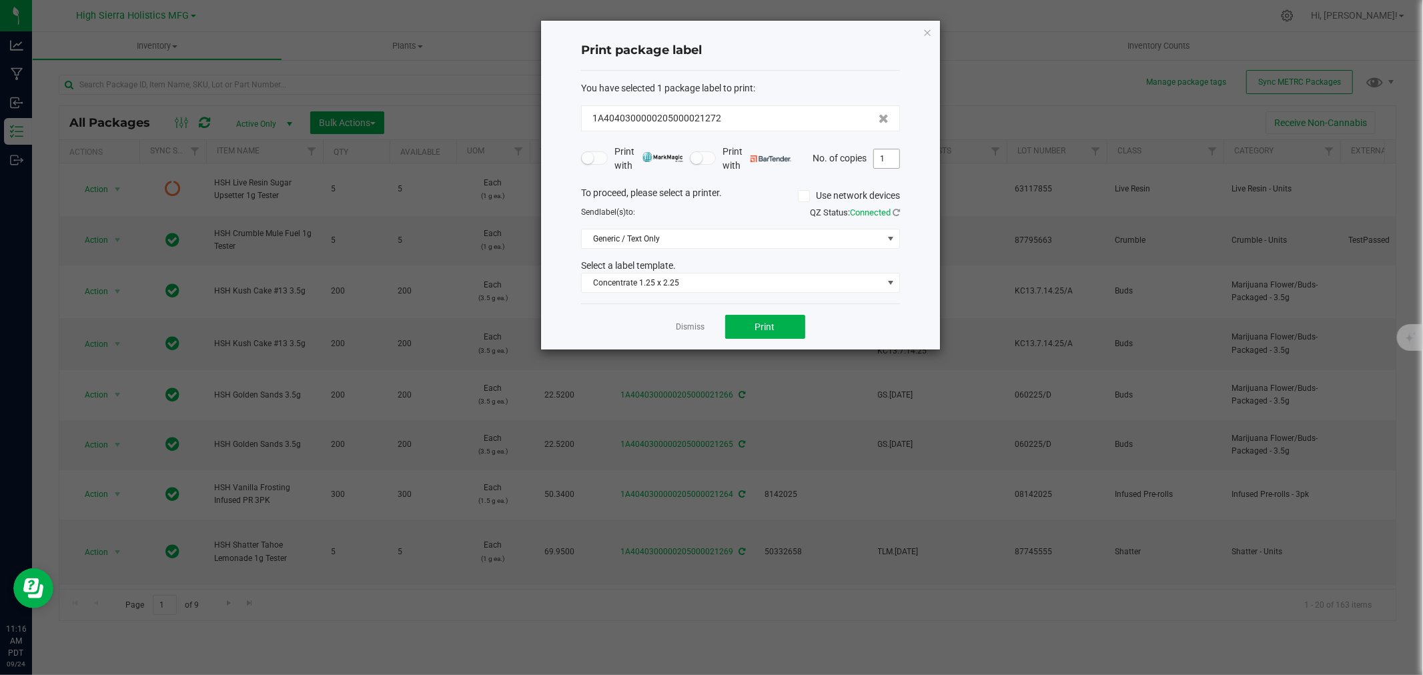
click at [898, 157] on input "1" at bounding box center [886, 158] width 25 height 19
type input "5"
click at [769, 332] on span "Print" at bounding box center [765, 327] width 20 height 11
click at [930, 35] on icon "button" at bounding box center [927, 32] width 9 height 16
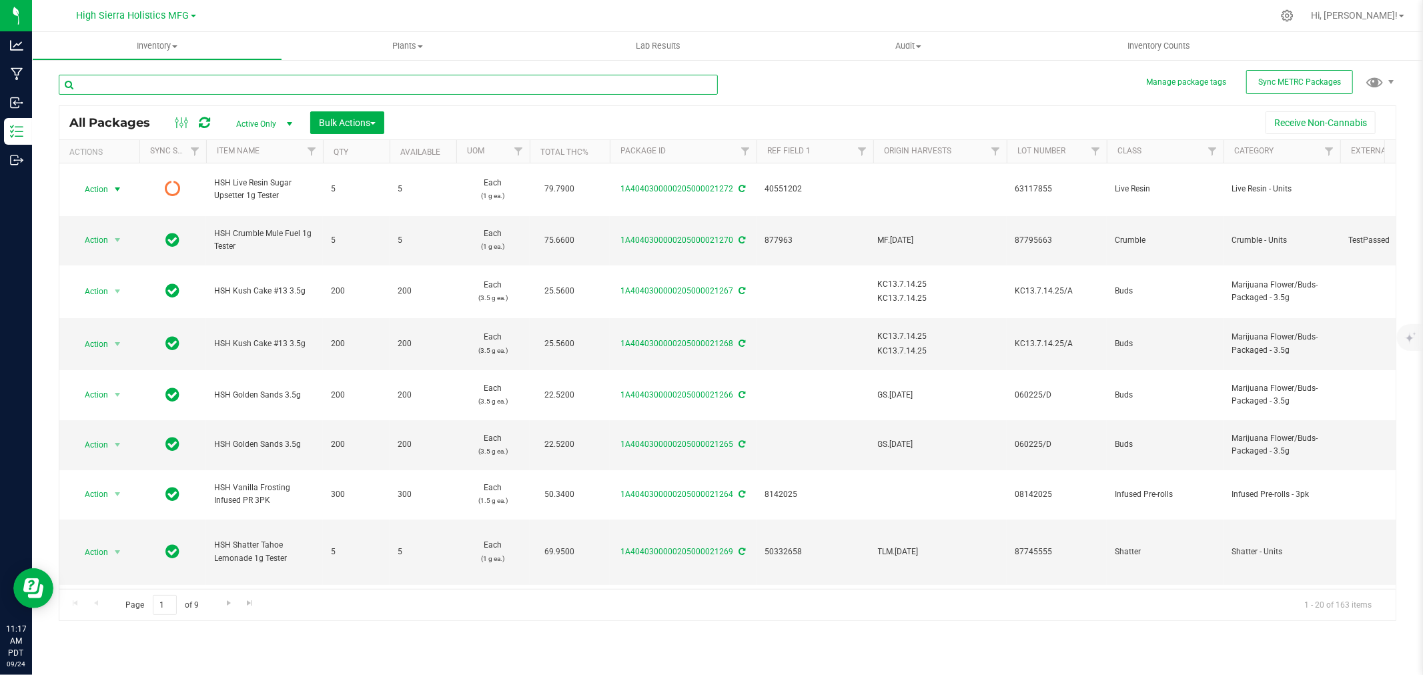
click at [155, 77] on input "text" at bounding box center [388, 85] width 659 height 20
type input "grimmdica"
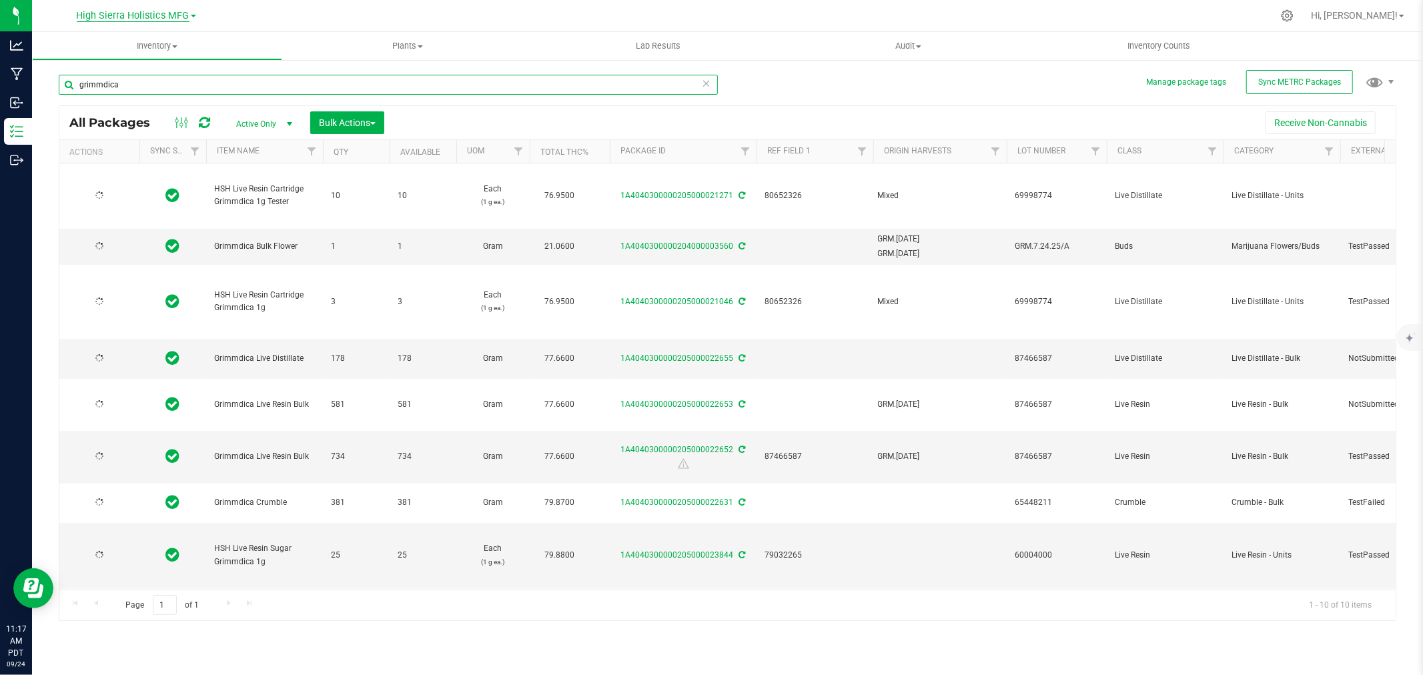
type input "2025-04-08"
type input "2025-07-14"
type input "2025-04-08"
type input "2025-07-21"
type input "2025-04-08"
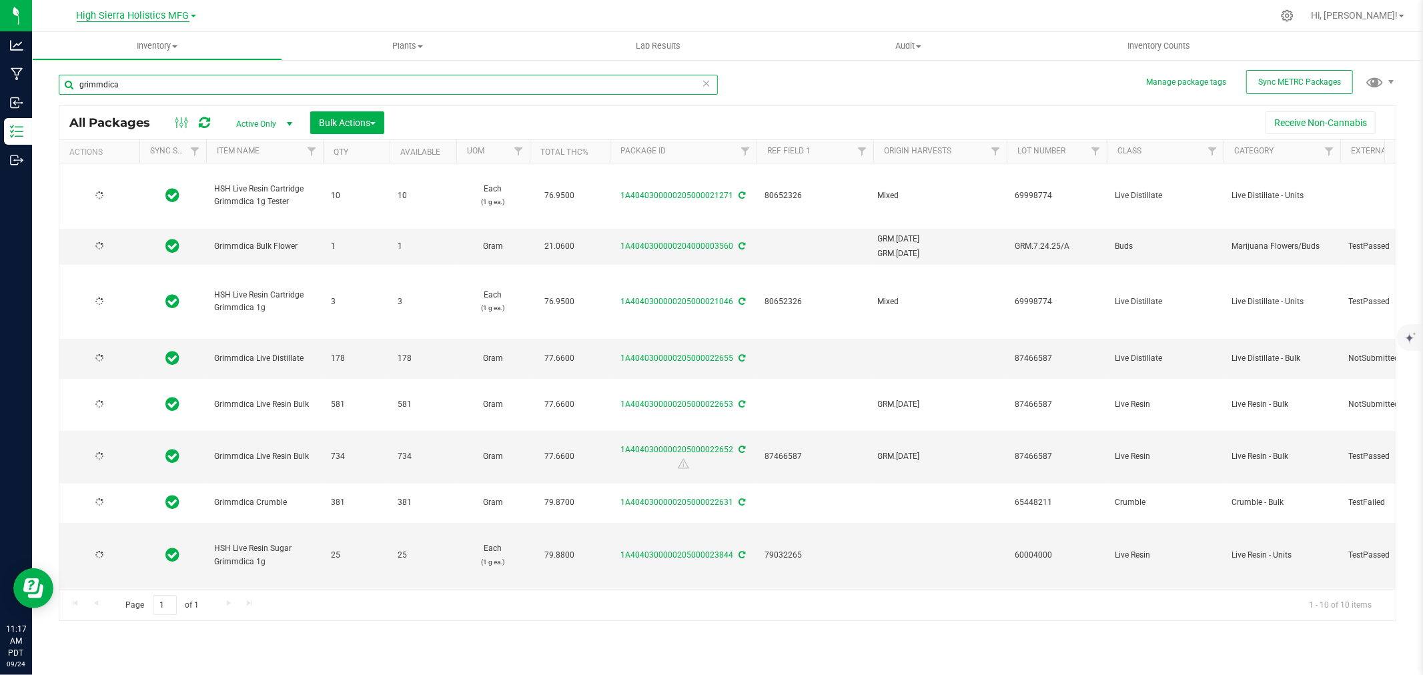
type input "2025-04-28"
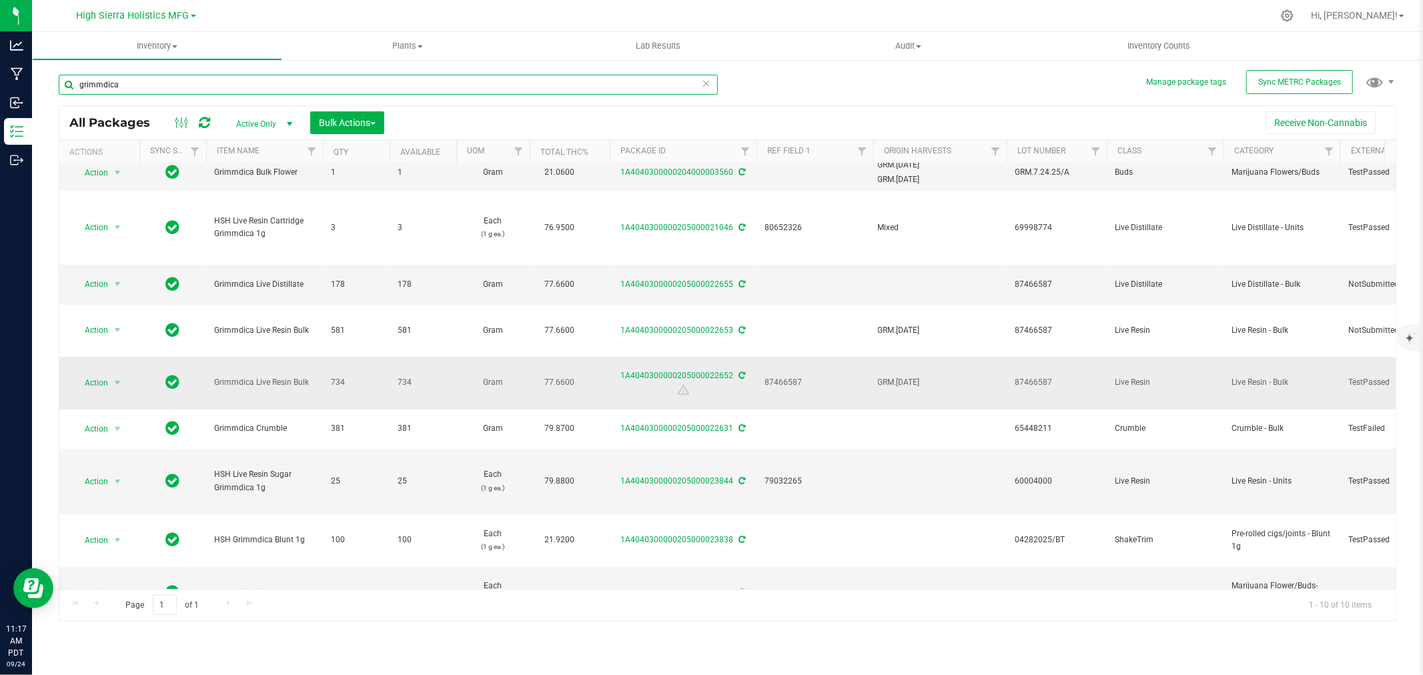
scroll to position [115, 0]
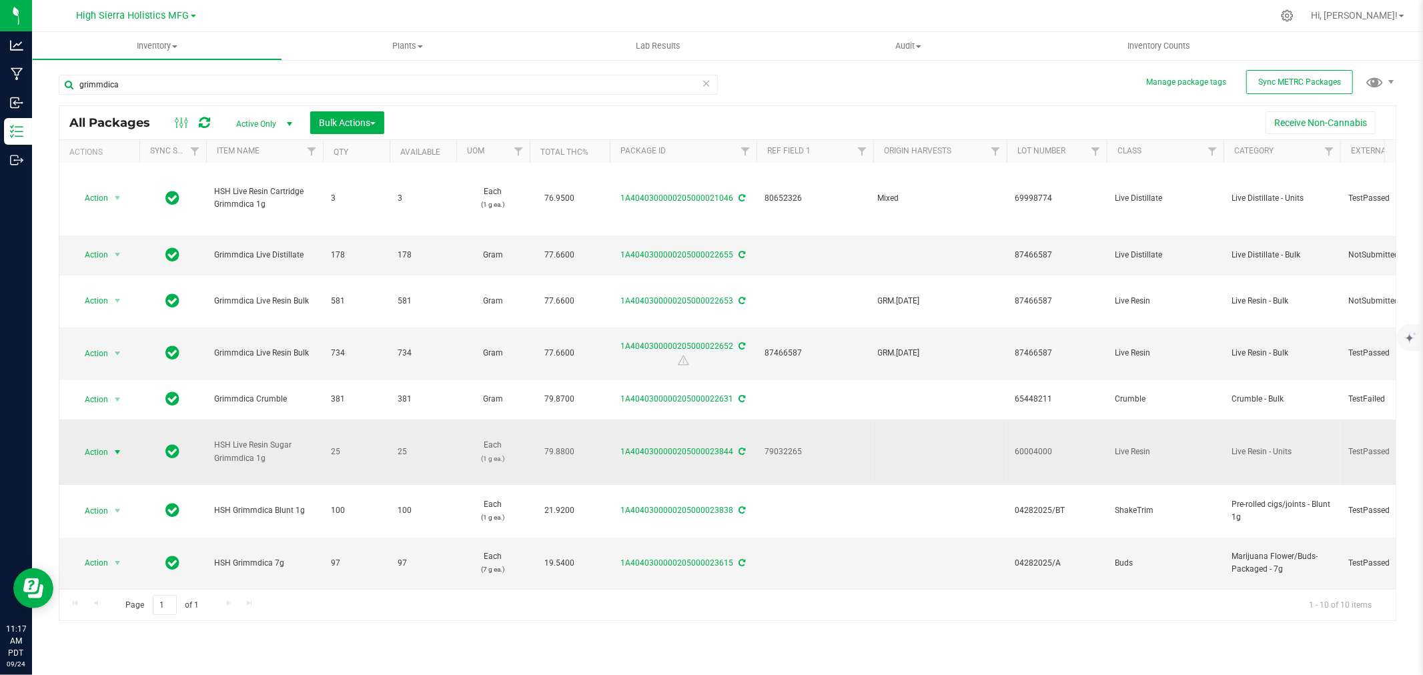
click at [107, 443] on span "Action" at bounding box center [91, 452] width 36 height 19
click at [127, 202] on li "Create package" at bounding box center [115, 202] width 84 height 20
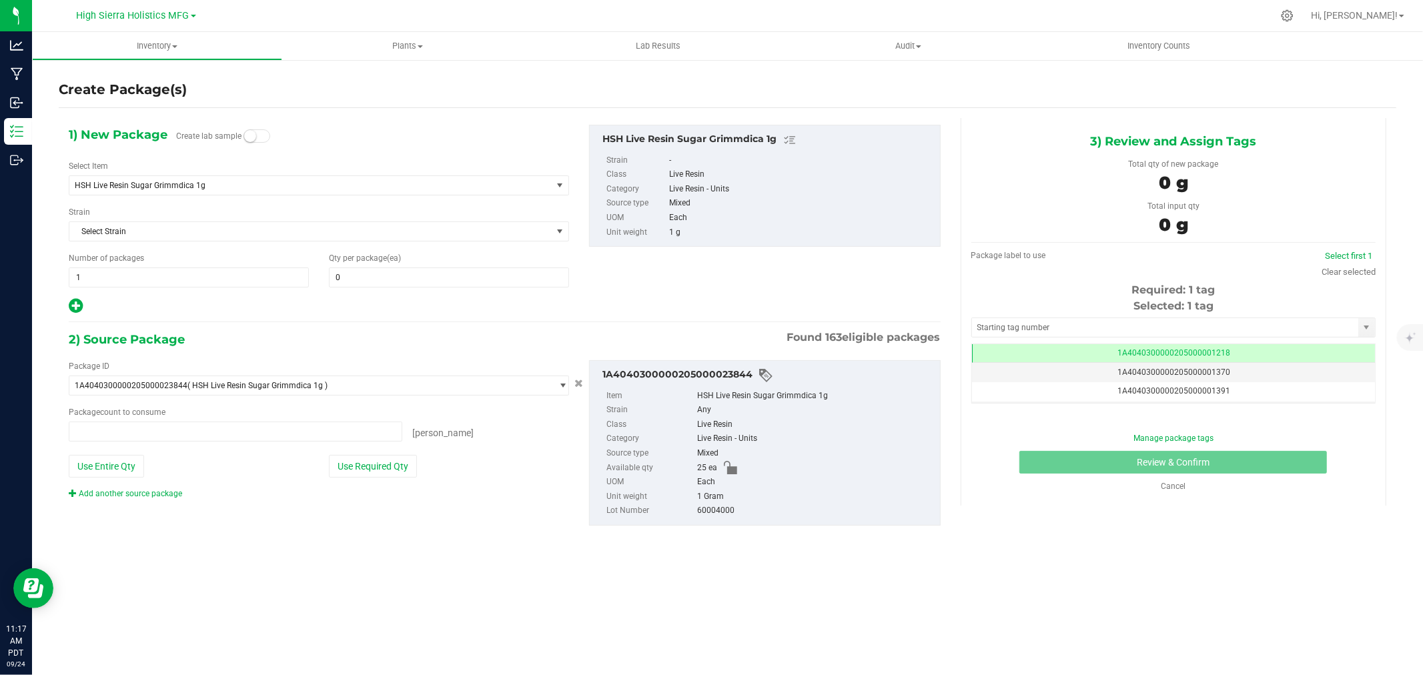
type input "0 ea"
drag, startPoint x: 230, startPoint y: 186, endPoint x: 64, endPoint y: 180, distance: 166.3
click at [69, 186] on span "HSH Live Resin Sugar Grimmdica 1g" at bounding box center [310, 185] width 482 height 19
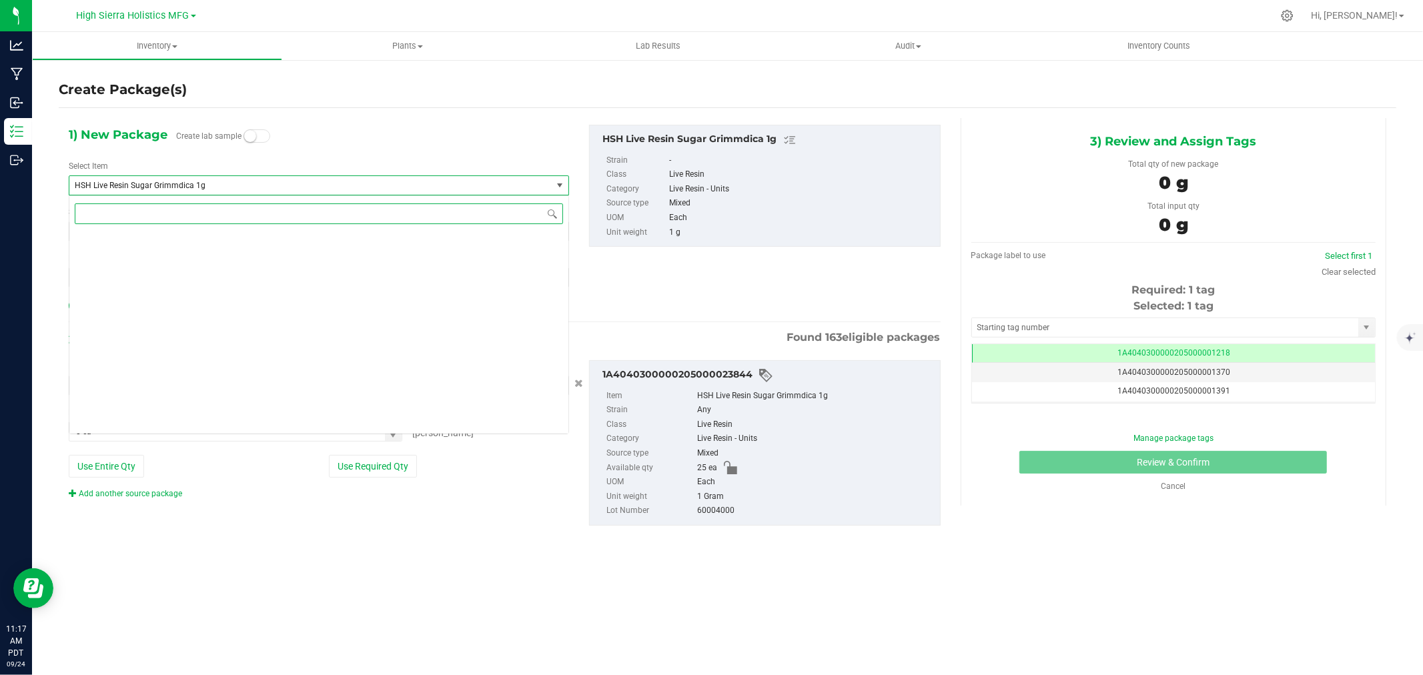
scroll to position [18536, 0]
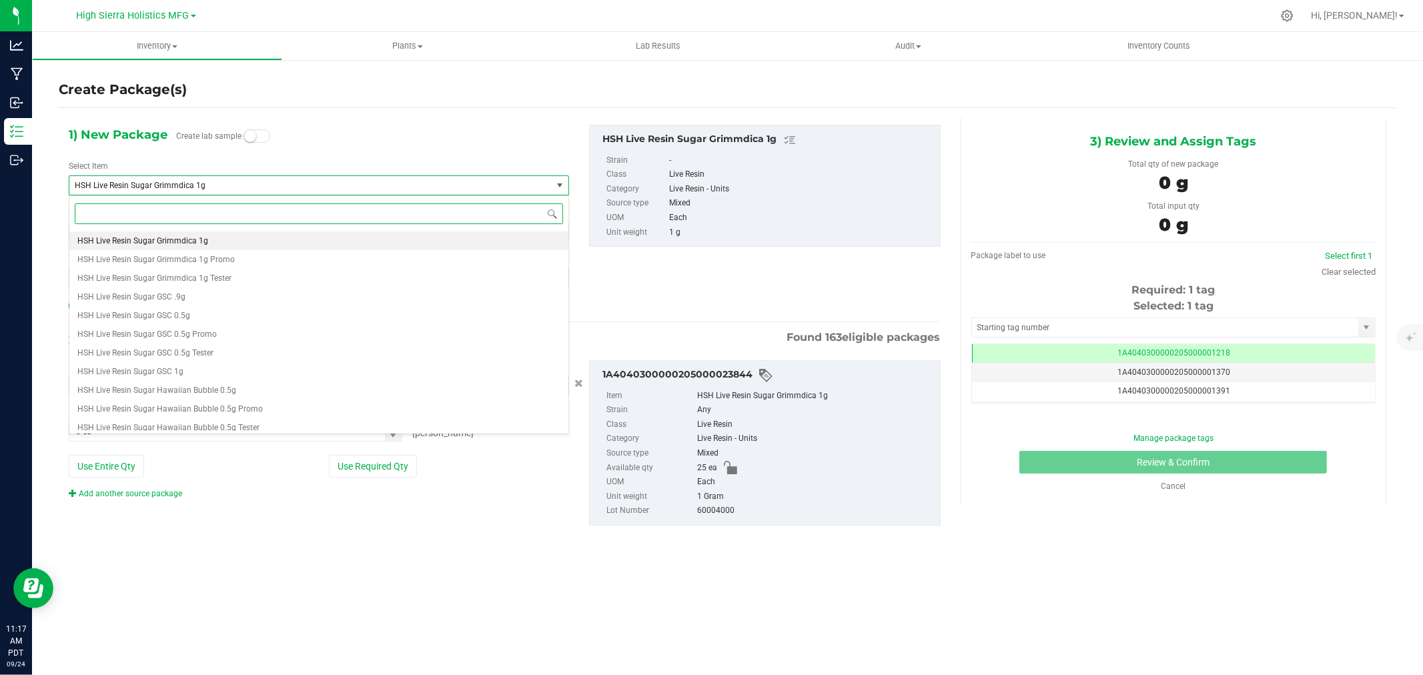
paste input "HSH Live Resin Sugar Upsetter 1g"
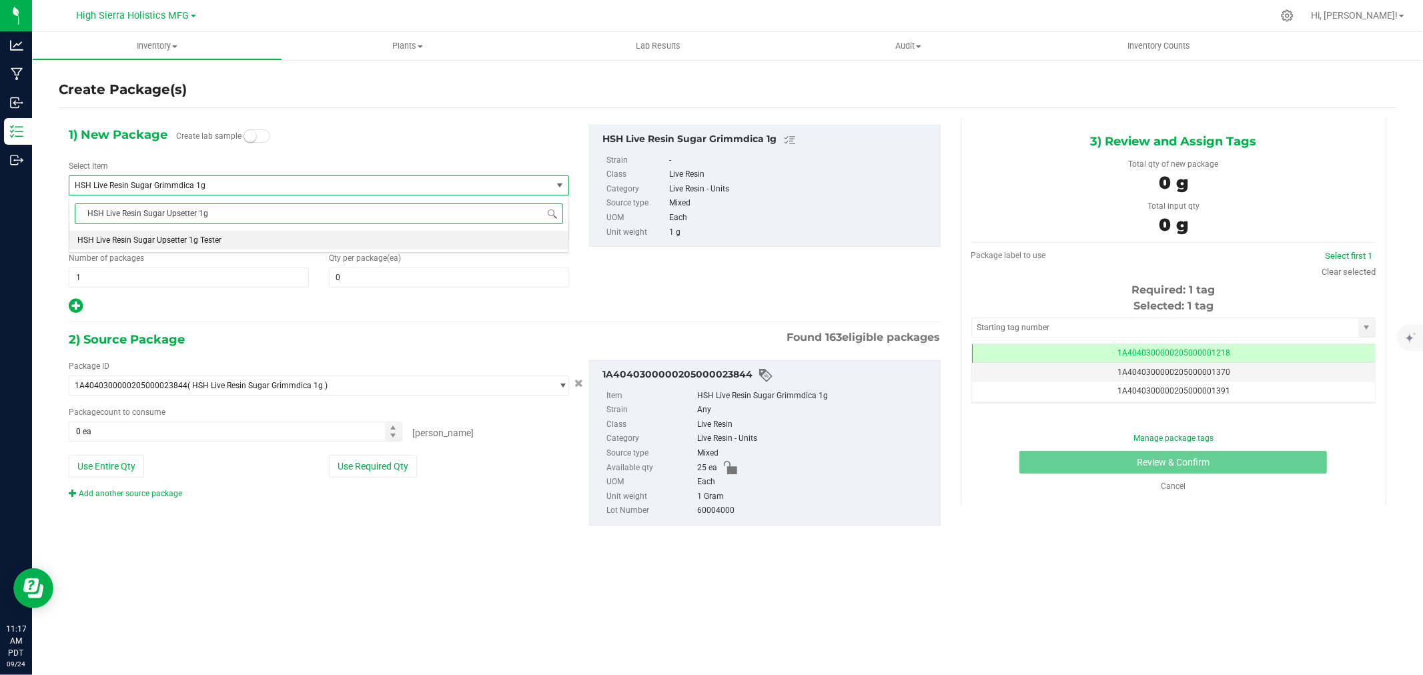
type input "HSH Live Resin Sugar Upsetter 1g t"
click at [198, 242] on span "HSH Live Resin Sugar Upsetter 1g Tester" at bounding box center [149, 240] width 144 height 9
type input "0"
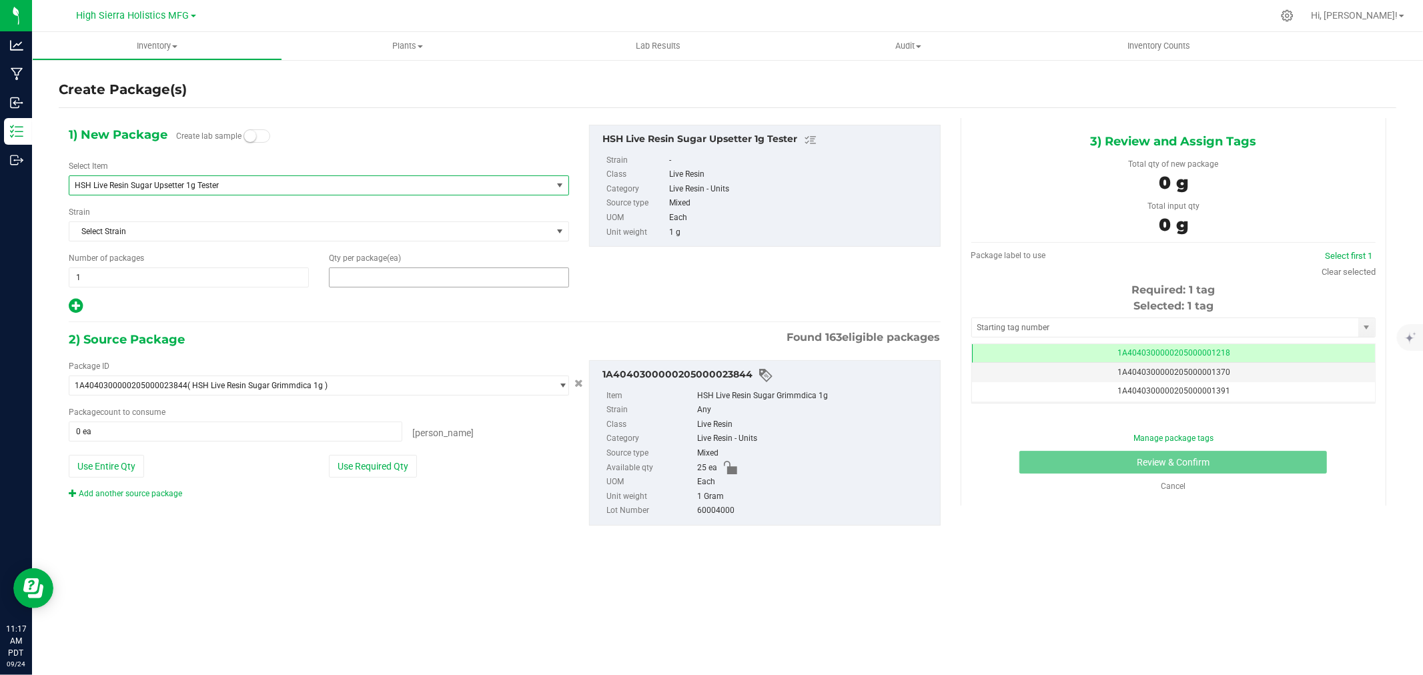
click at [411, 286] on span at bounding box center [449, 278] width 240 height 20
type input "5"
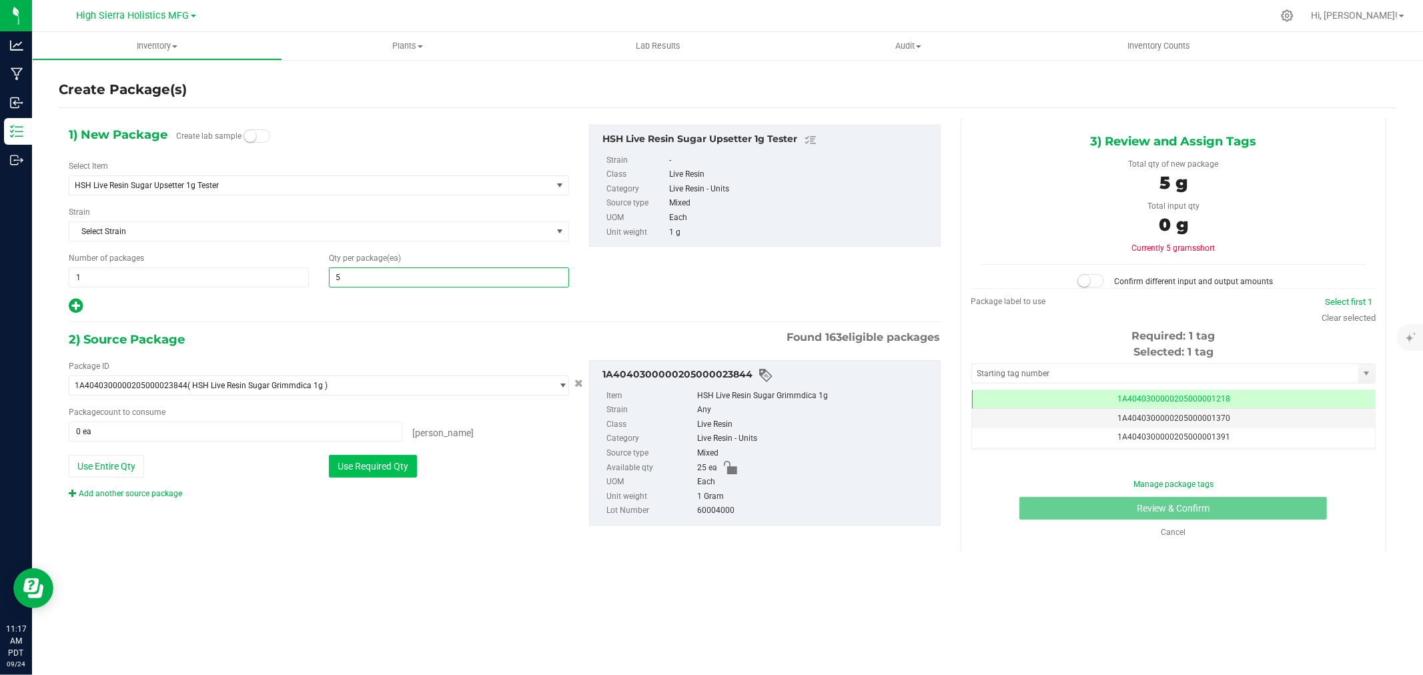
type input "5"
click at [354, 463] on button "Use Required Qty" at bounding box center [373, 466] width 88 height 23
type input "5 ea"
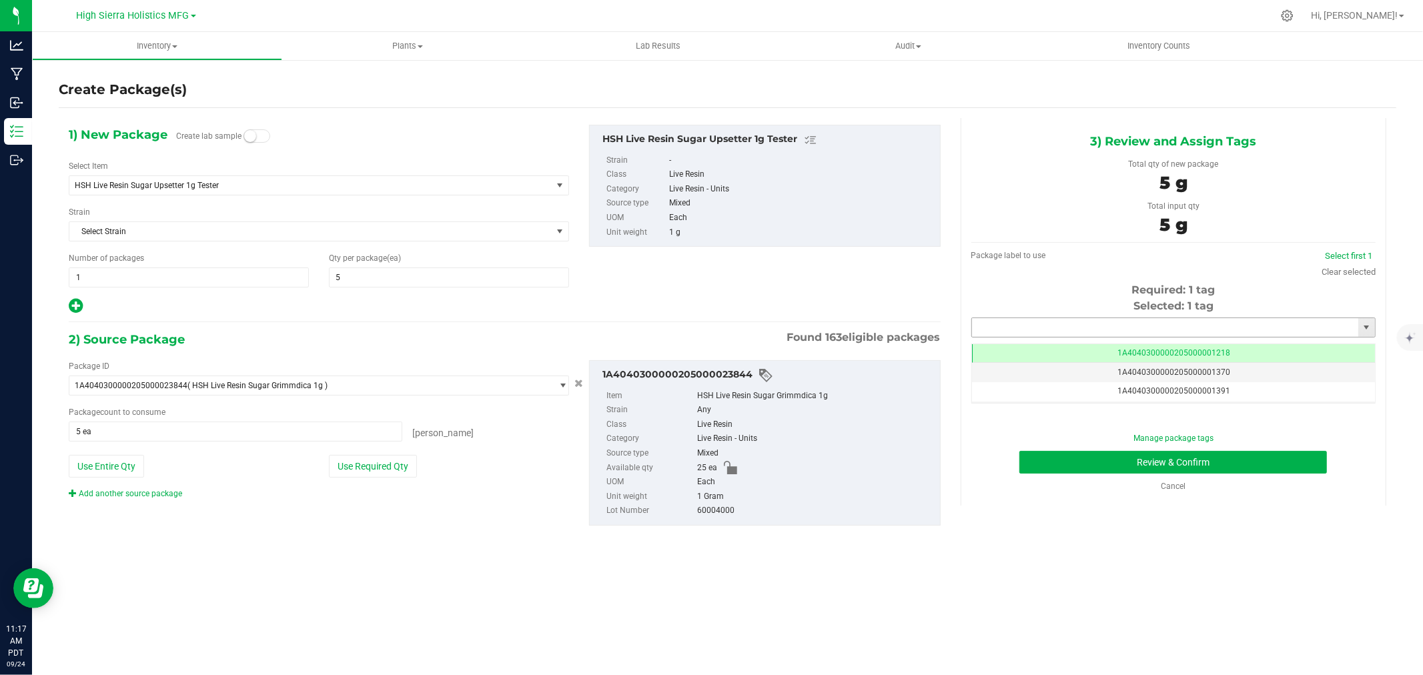
click at [1062, 332] on input "text" at bounding box center [1165, 327] width 386 height 19
click at [1068, 347] on li "1A4040300000205000021273" at bounding box center [1173, 350] width 403 height 20
type input "1A4040300000205000021273"
click at [1086, 462] on button "Review & Confirm" at bounding box center [1174, 462] width 308 height 23
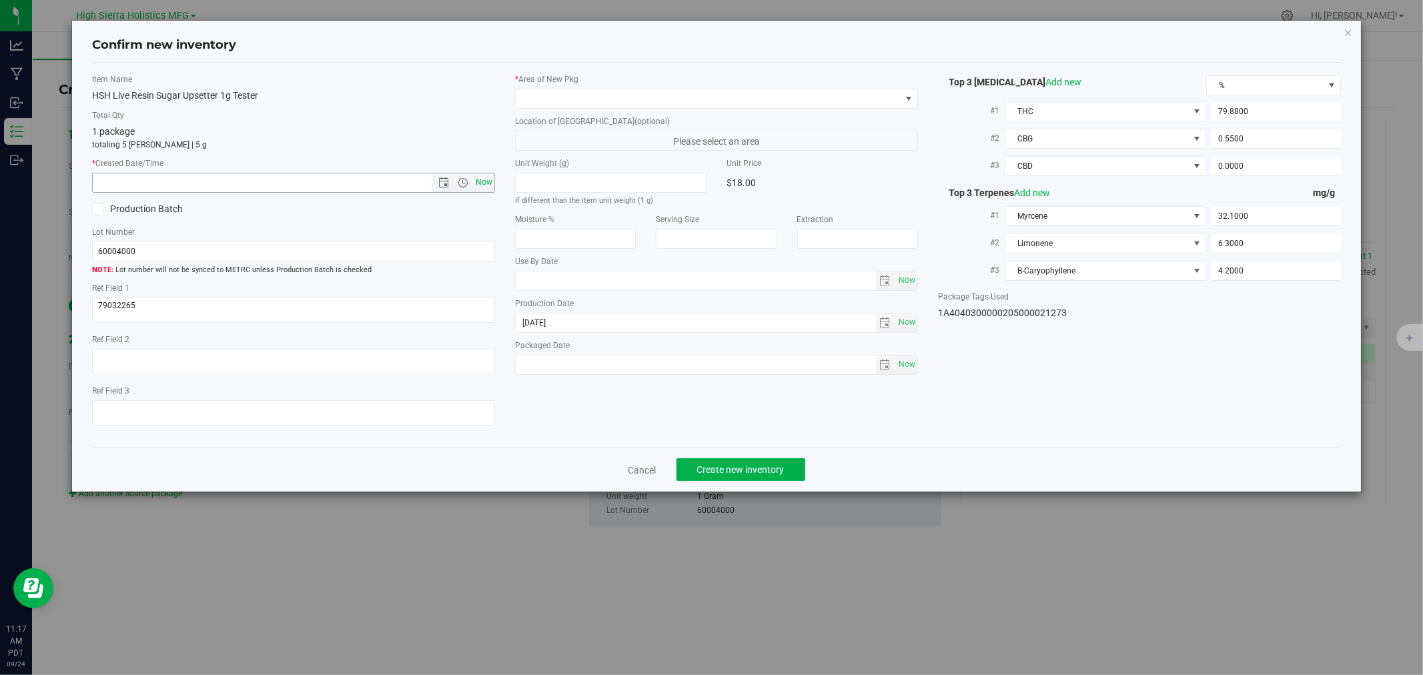
click at [481, 178] on span "Now" at bounding box center [484, 182] width 23 height 19
type input "9/24/2025 11:17 AM"
click at [559, 89] on span at bounding box center [708, 98] width 385 height 19
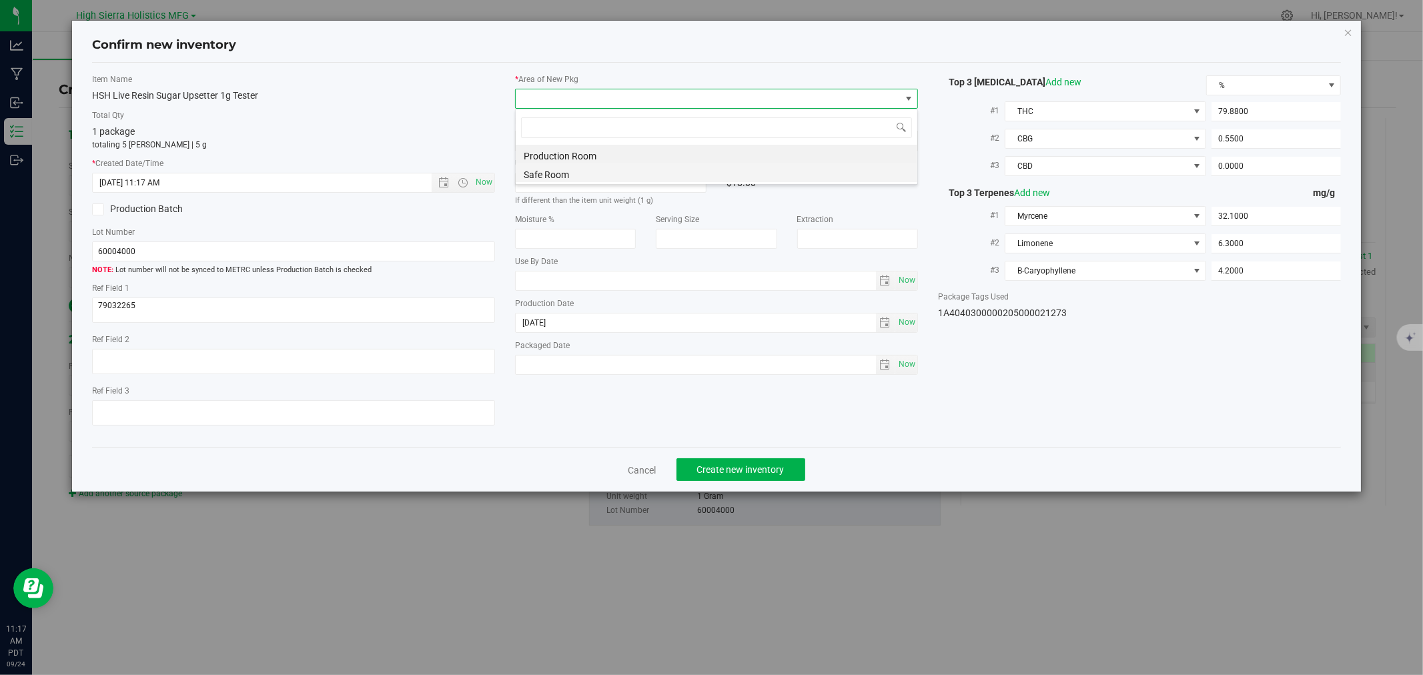
click at [551, 175] on li "Safe Room" at bounding box center [717, 173] width 402 height 19
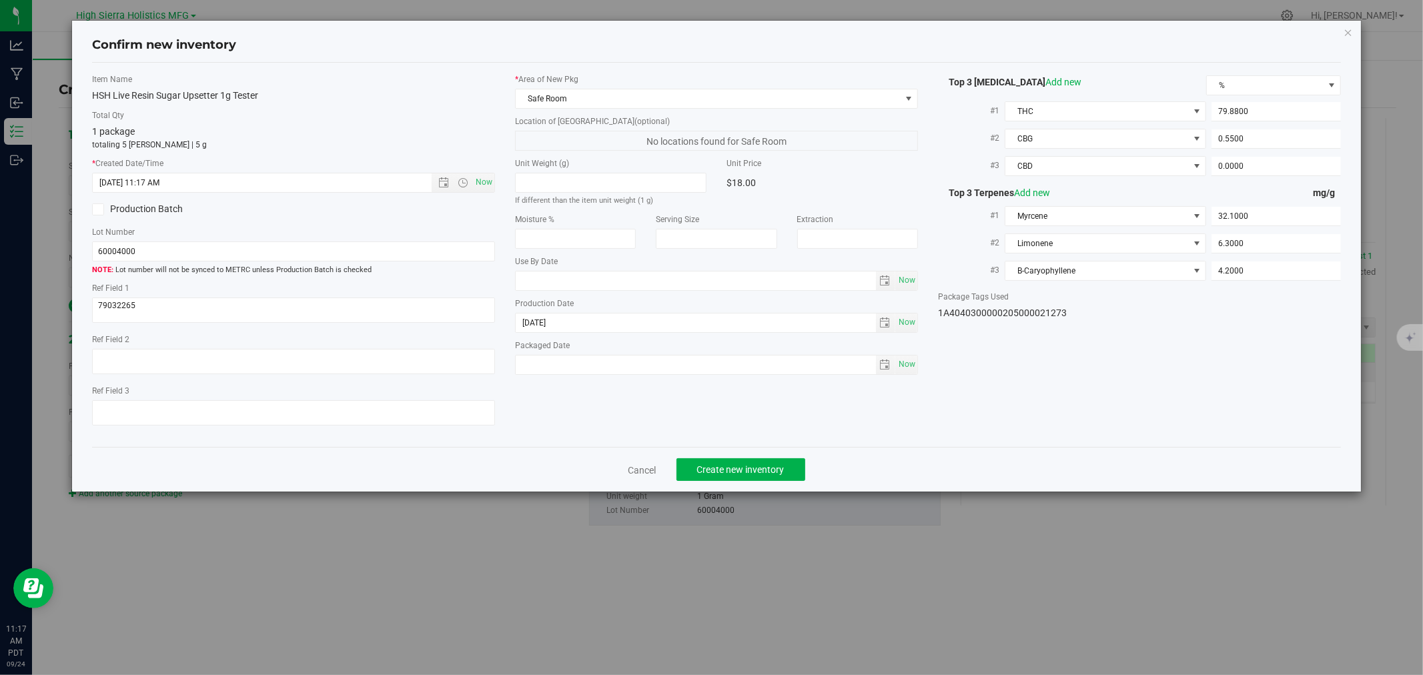
click at [430, 112] on label "Total Qty" at bounding box center [293, 115] width 403 height 12
click at [777, 469] on span "Create new inventory" at bounding box center [740, 469] width 87 height 11
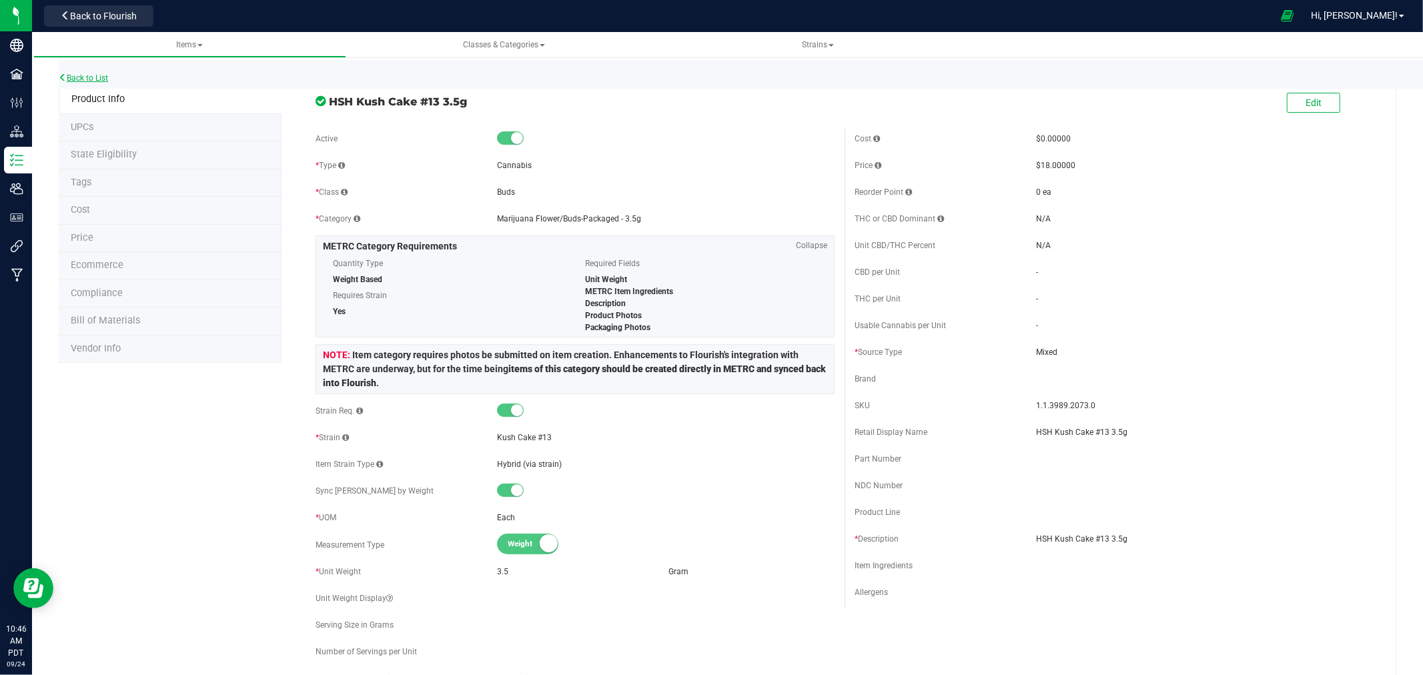
click at [94, 77] on link "Back to List" at bounding box center [83, 77] width 49 height 9
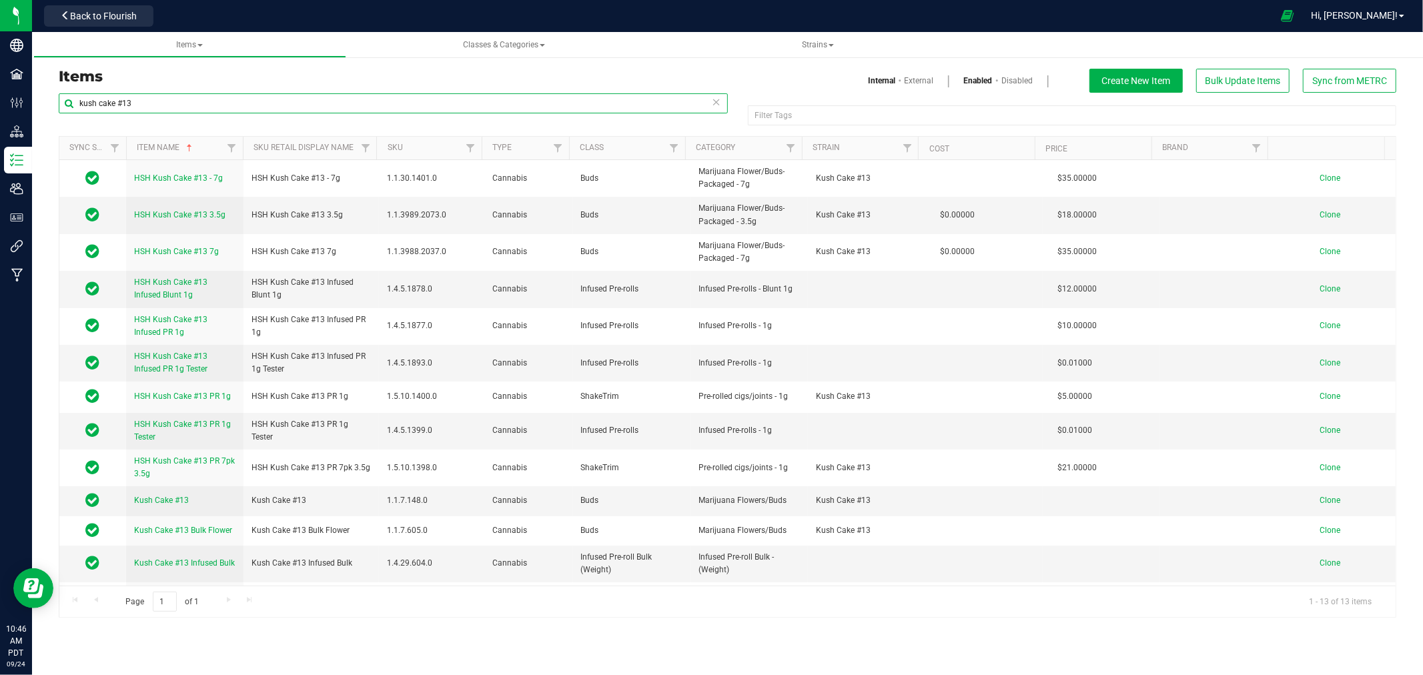
click at [168, 107] on input "kush cake #13" at bounding box center [393, 103] width 669 height 20
type input "k"
type input "shatter"
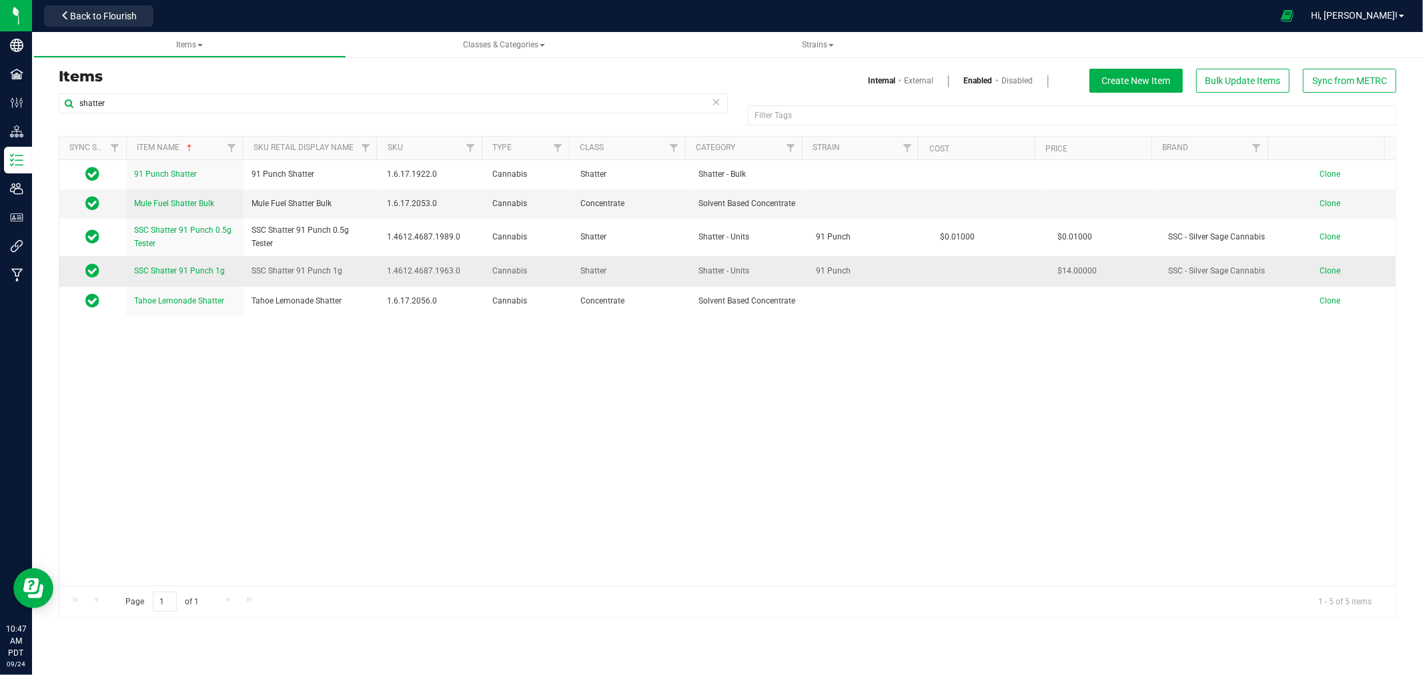
click at [1320, 268] on span "Clone" at bounding box center [1330, 270] width 21 height 9
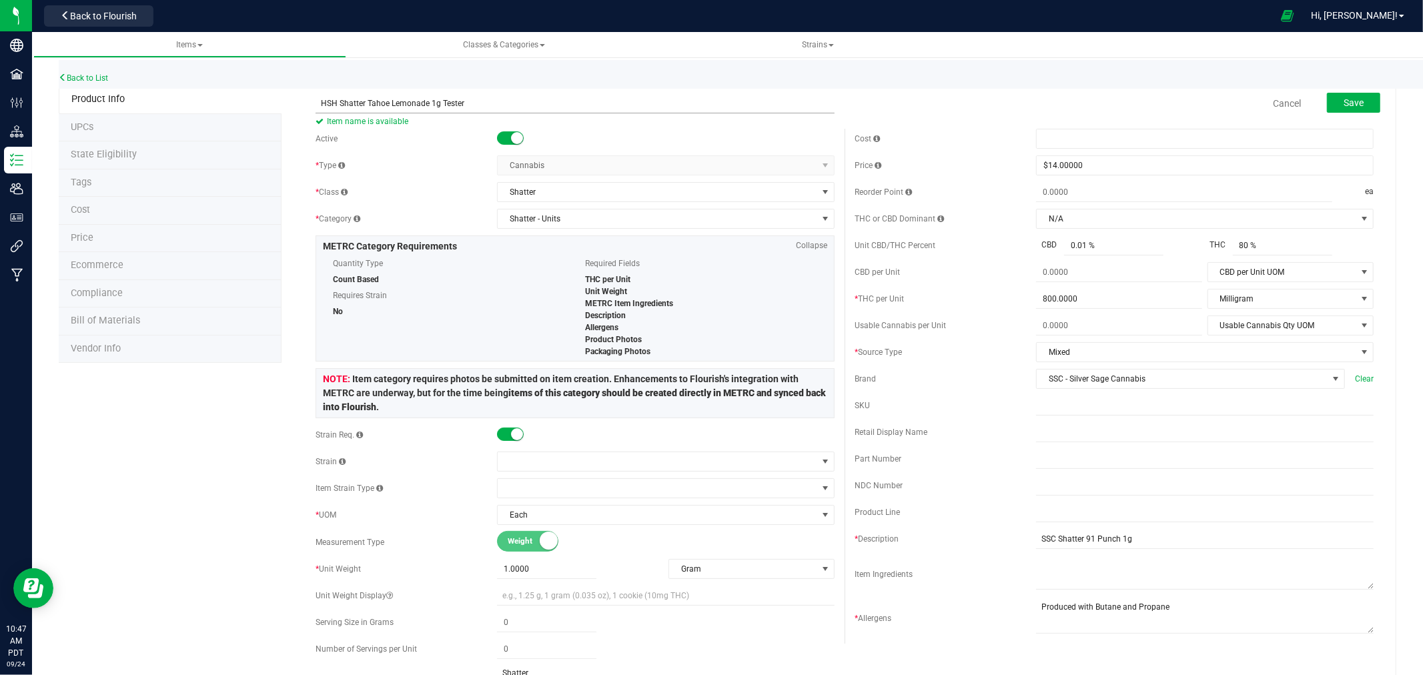
drag, startPoint x: 478, startPoint y: 100, endPoint x: 315, endPoint y: 111, distance: 163.2
click at [316, 103] on span "HSH Shatter Tahoe Lemonade 1g Tester Item name is available" at bounding box center [575, 97] width 519 height 9
type input "HSH Shatter Tahoe Lemonade 1g Tester"
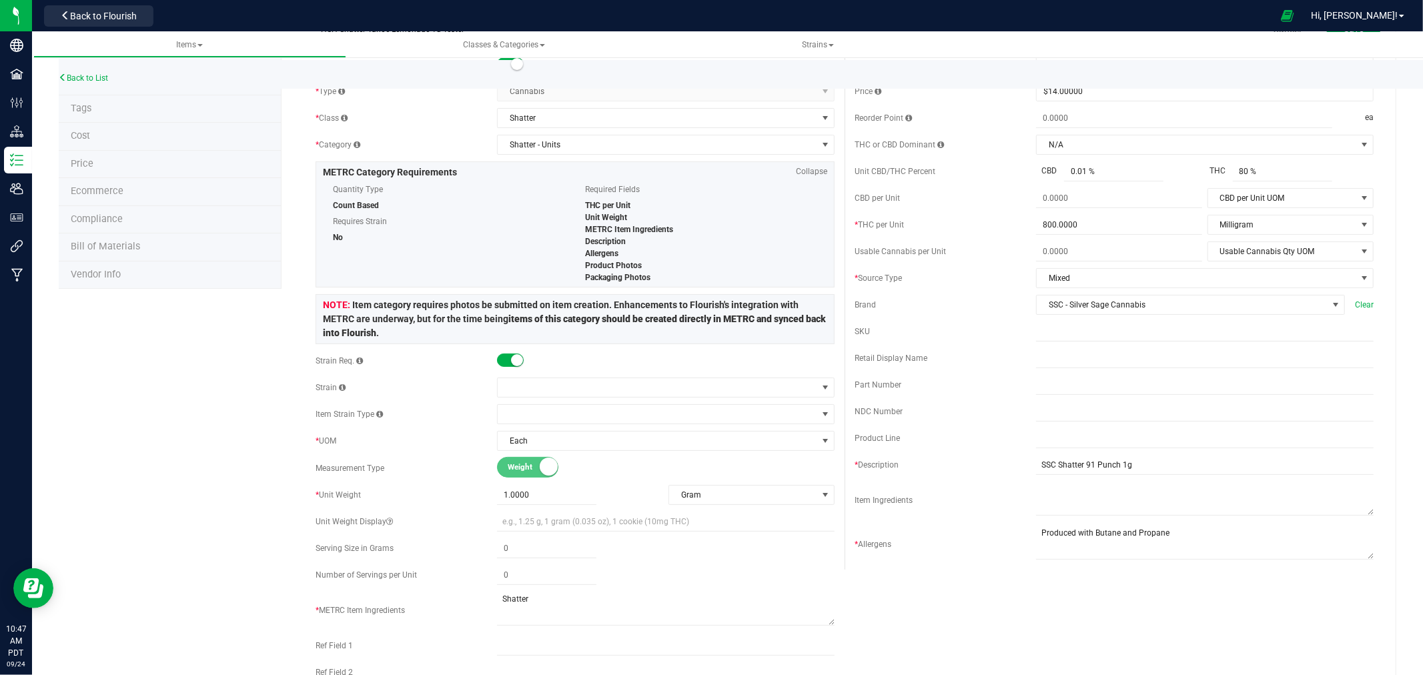
scroll to position [222, 0]
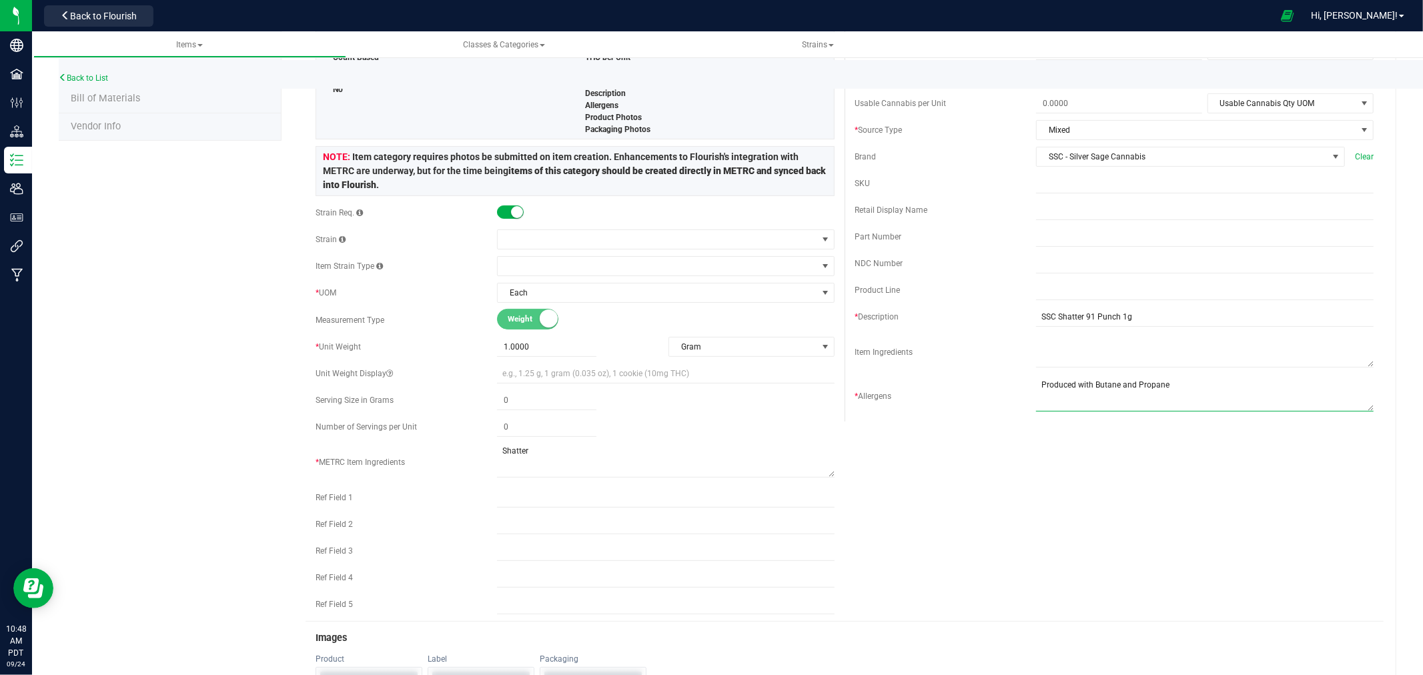
drag, startPoint x: 1160, startPoint y: 385, endPoint x: 997, endPoint y: 384, distance: 162.8
click at [997, 384] on div "* Allergens" at bounding box center [1114, 396] width 519 height 37
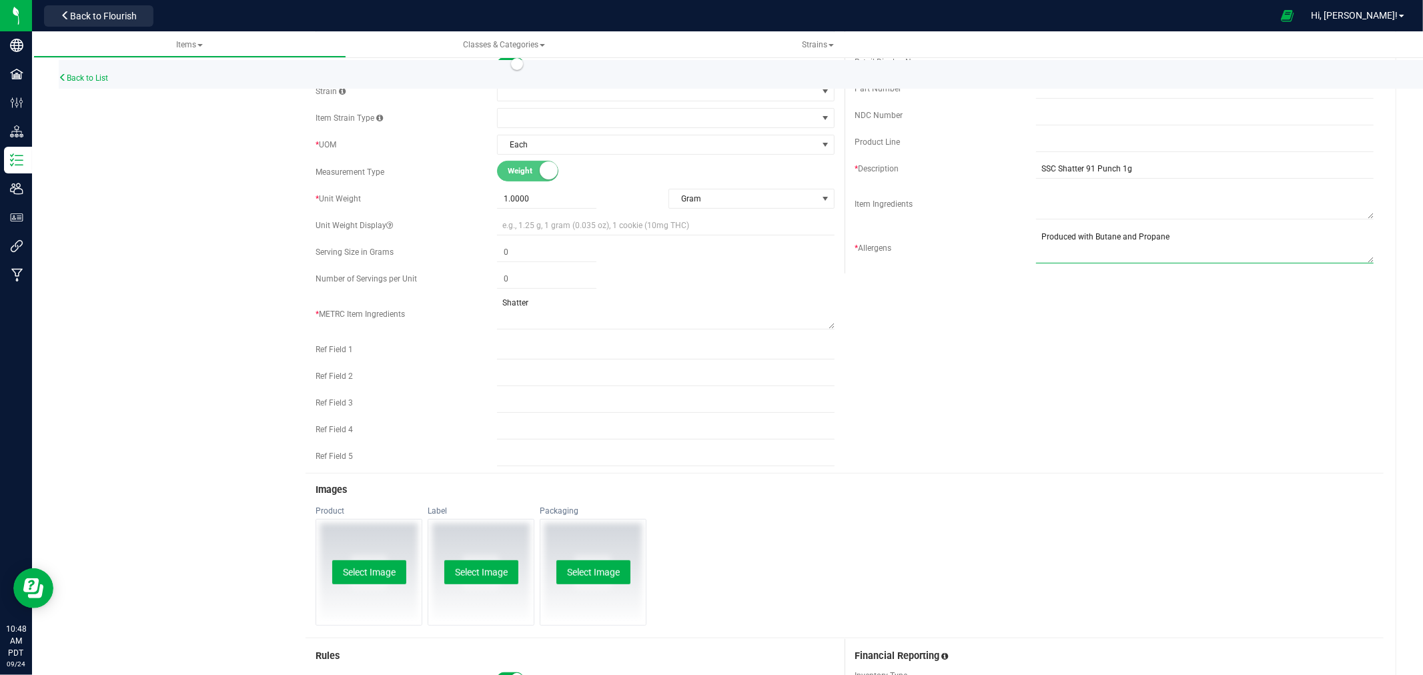
scroll to position [0, 0]
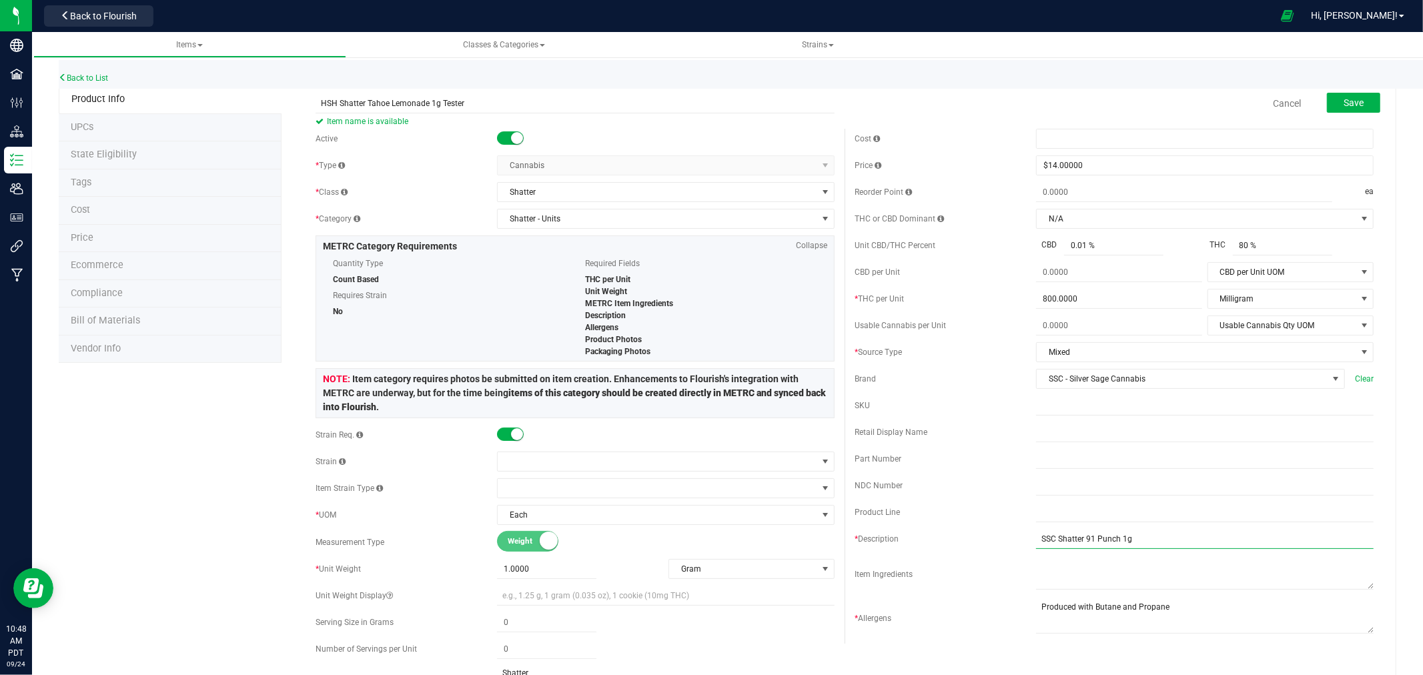
click at [1108, 541] on input "SSC Shatter 91 Punch 1g" at bounding box center [1205, 539] width 338 height 20
type input "SSC Shatter Tahoe Lemonade 1g"
click at [994, 459] on div "Part Number" at bounding box center [946, 459] width 182 height 12
click at [1331, 376] on span at bounding box center [1336, 379] width 11 height 11
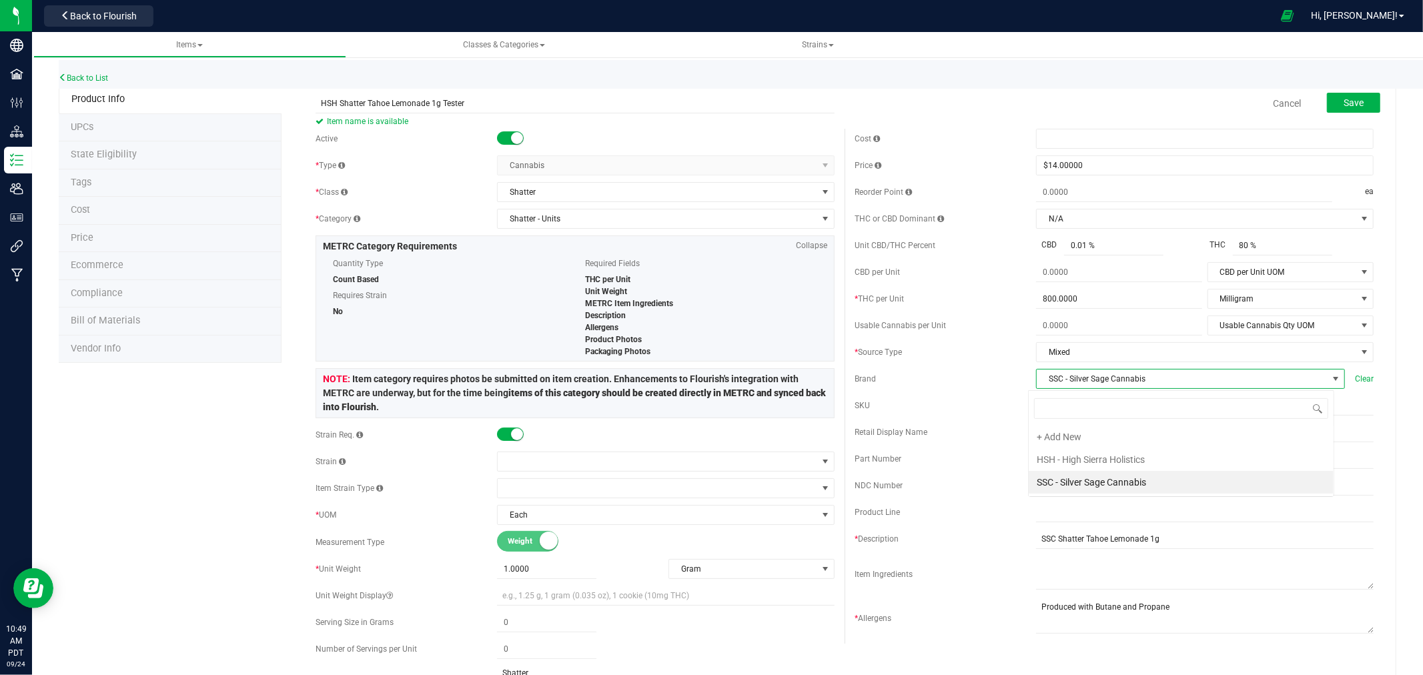
scroll to position [20, 305]
click at [1130, 468] on li "HSH - High Sierra Holistics" at bounding box center [1181, 459] width 305 height 23
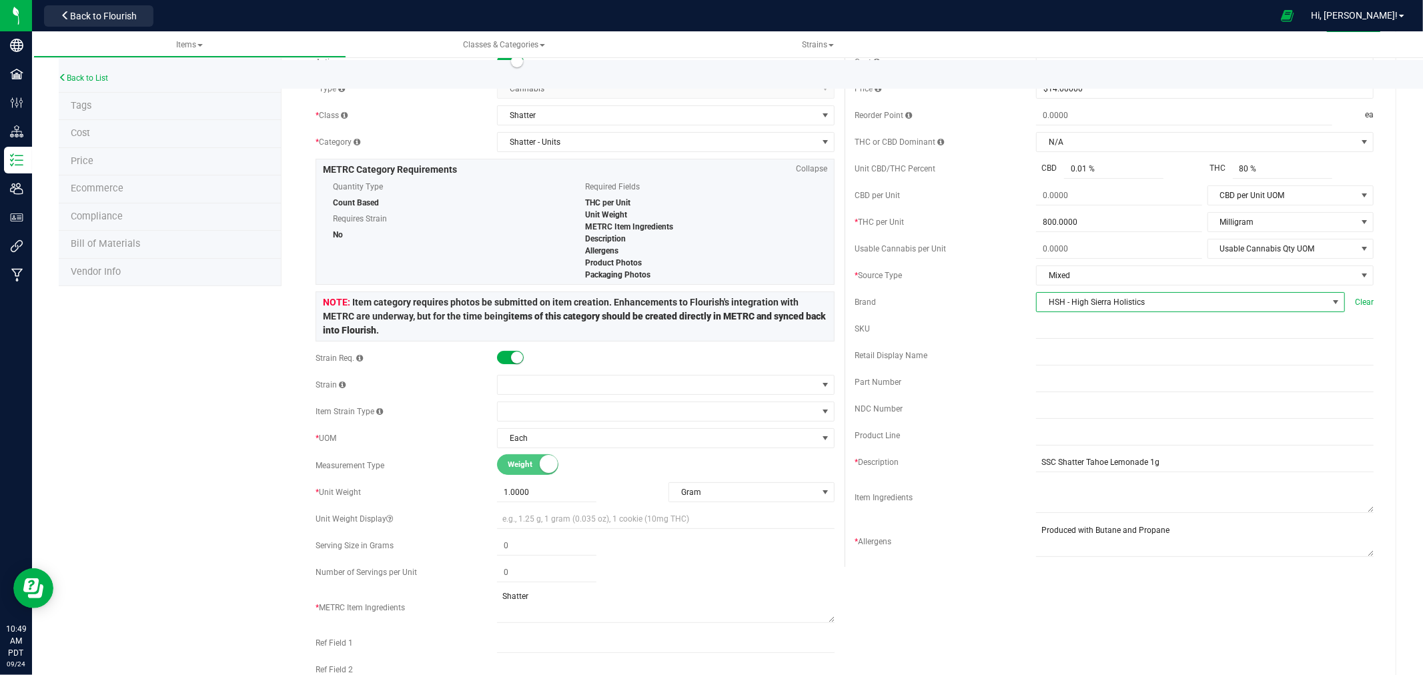
scroll to position [0, 0]
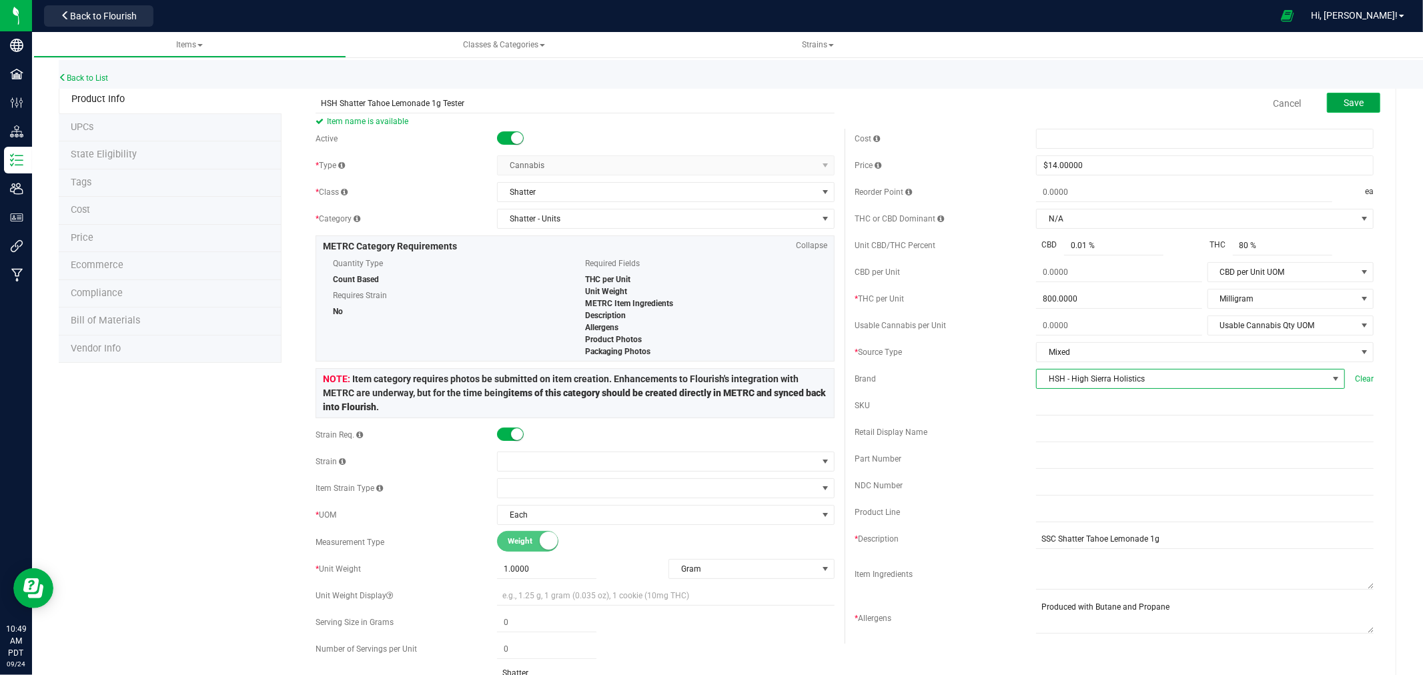
click at [1350, 101] on span "Save" at bounding box center [1354, 102] width 20 height 11
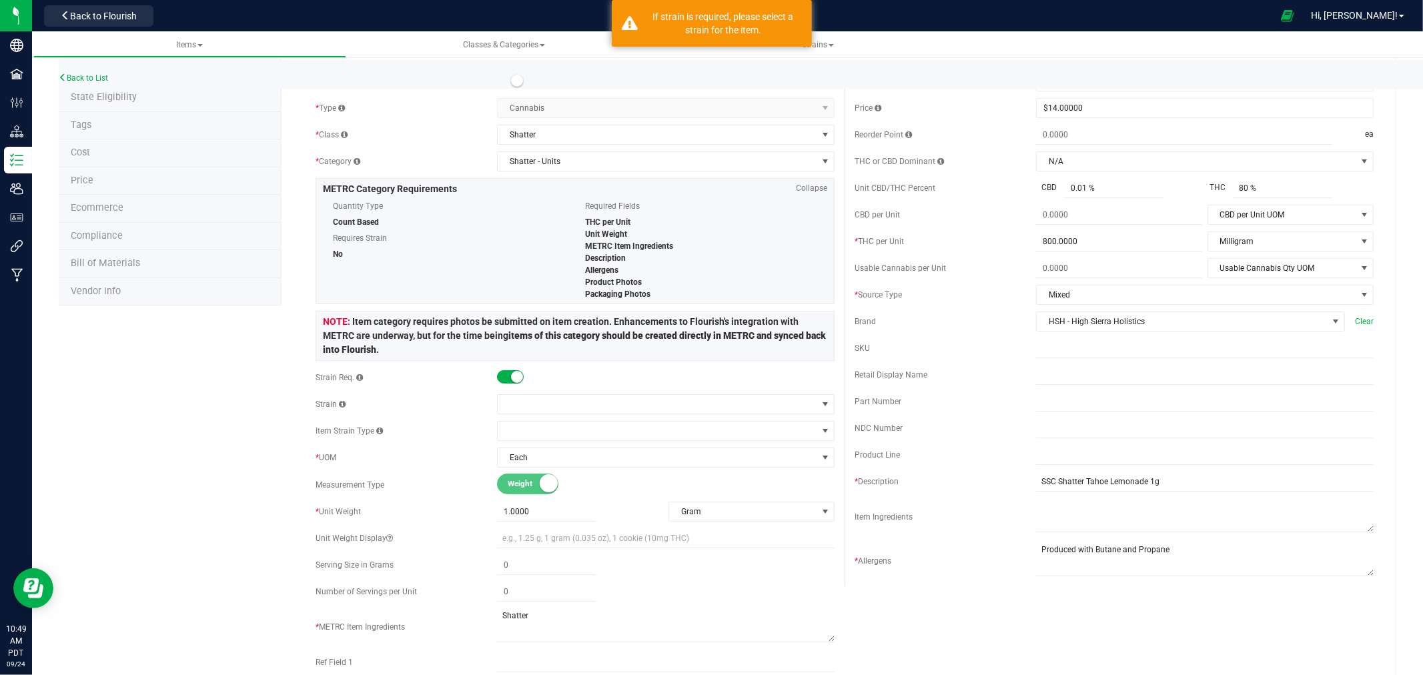
scroll to position [148, 0]
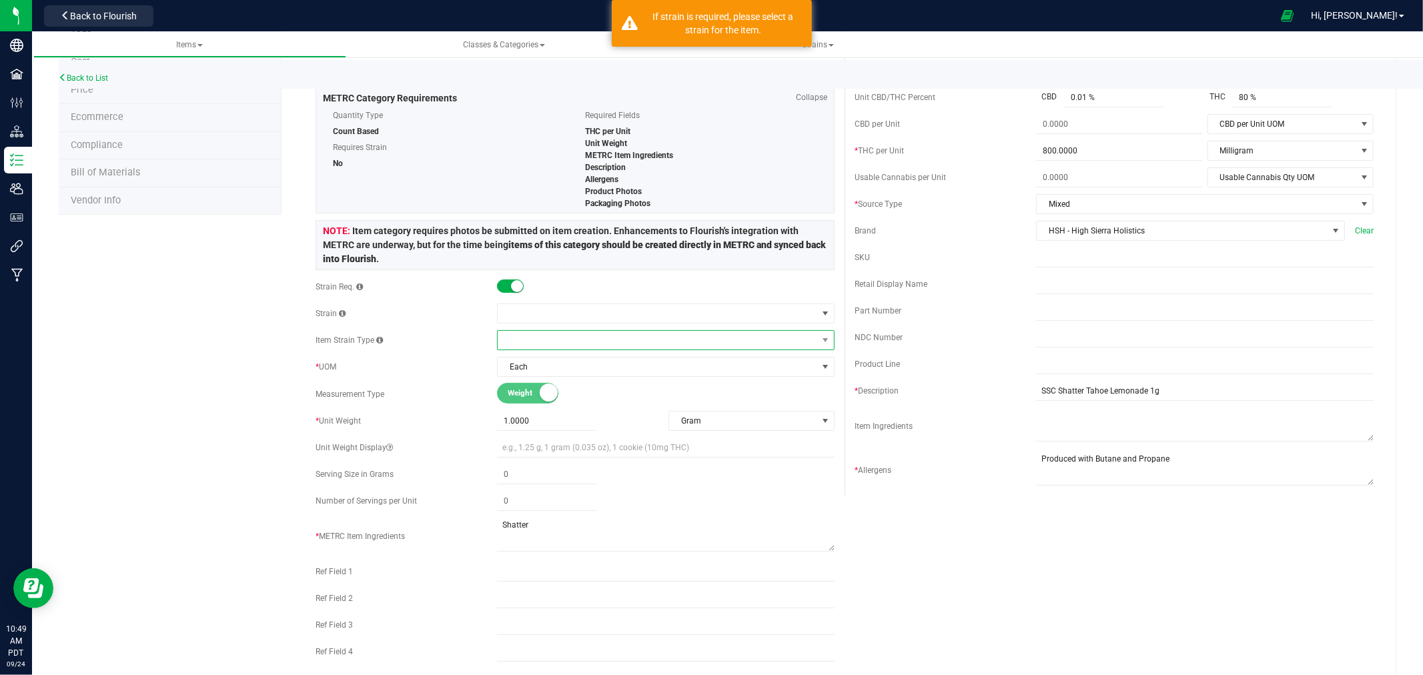
click at [526, 338] on span at bounding box center [658, 340] width 320 height 19
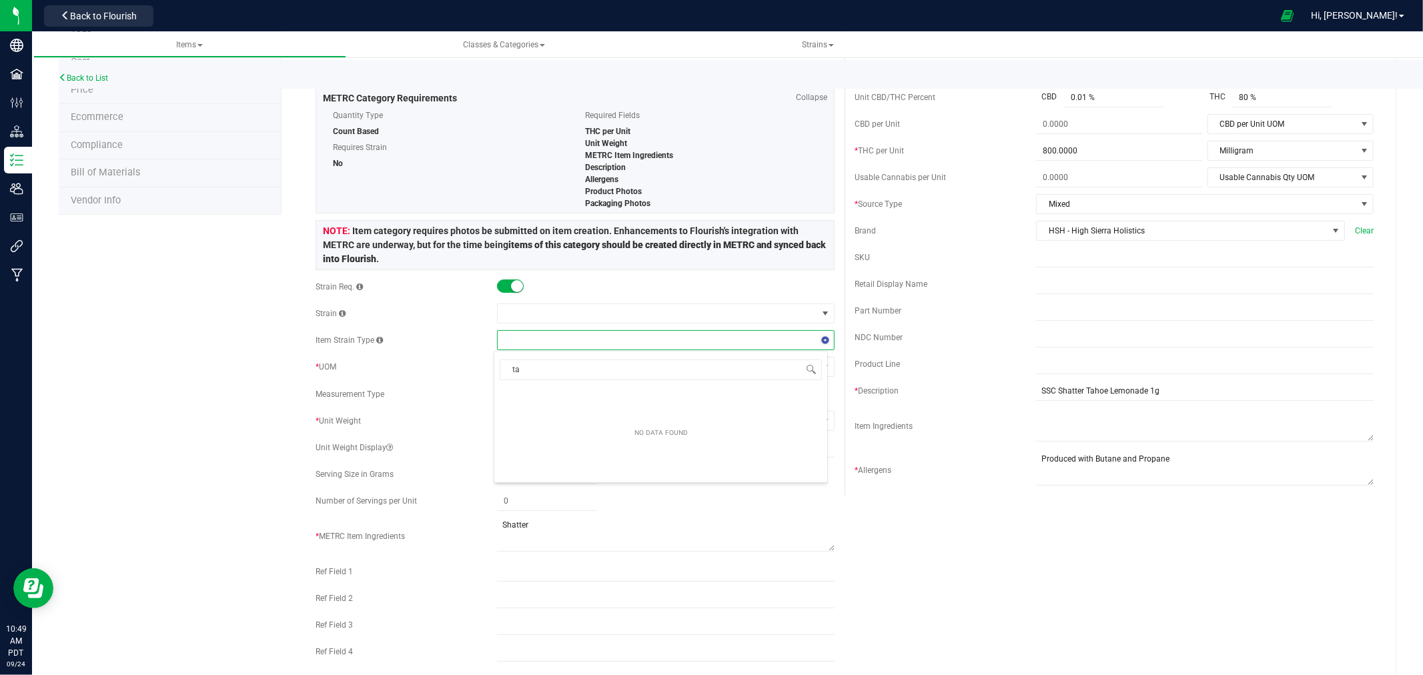
type input "t"
click at [509, 314] on span at bounding box center [658, 313] width 320 height 19
type input "tahoe lemon"
click at [542, 369] on li "Tahoe Lemonade" at bounding box center [661, 369] width 333 height 19
click at [120, 343] on div "Product Info UPCs State Eligibility Tags Cost Price Ecommerce Compliance Bill o…" at bounding box center [728, 557] width 1338 height 1241
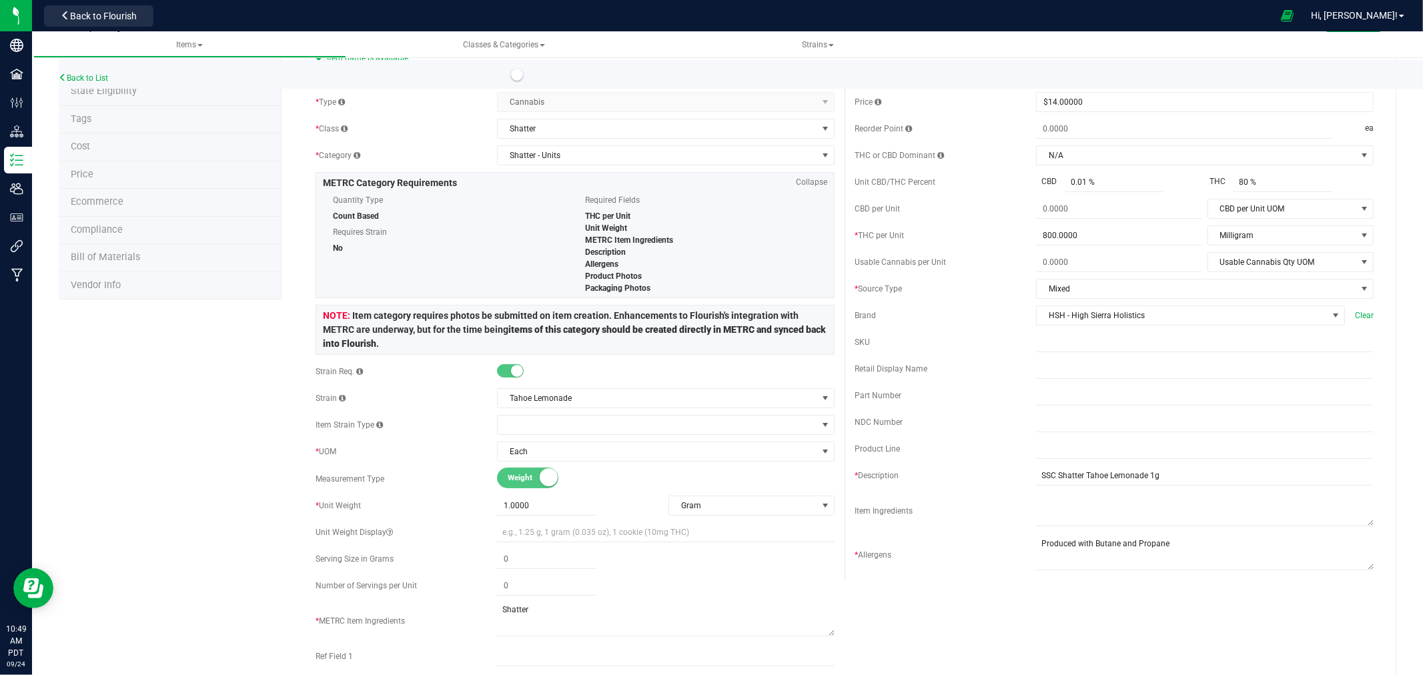
scroll to position [0, 0]
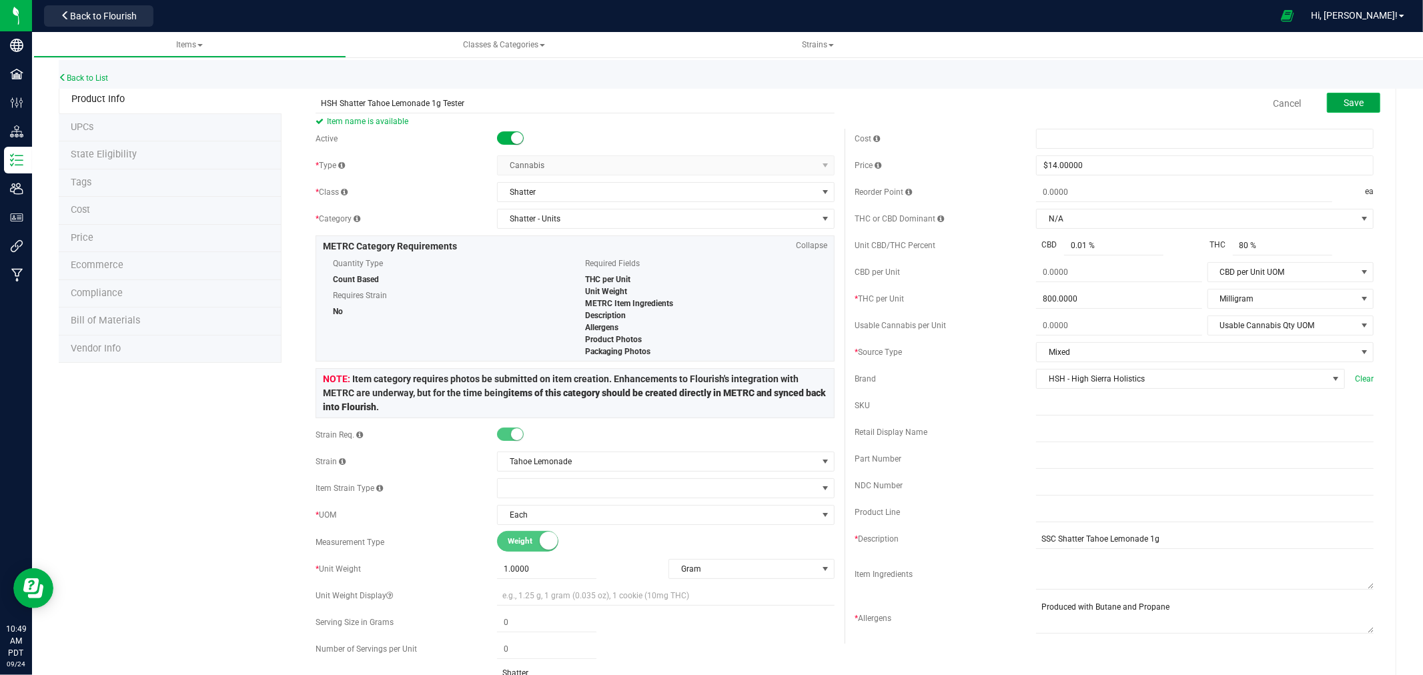
click at [1346, 103] on span "Save" at bounding box center [1354, 102] width 20 height 11
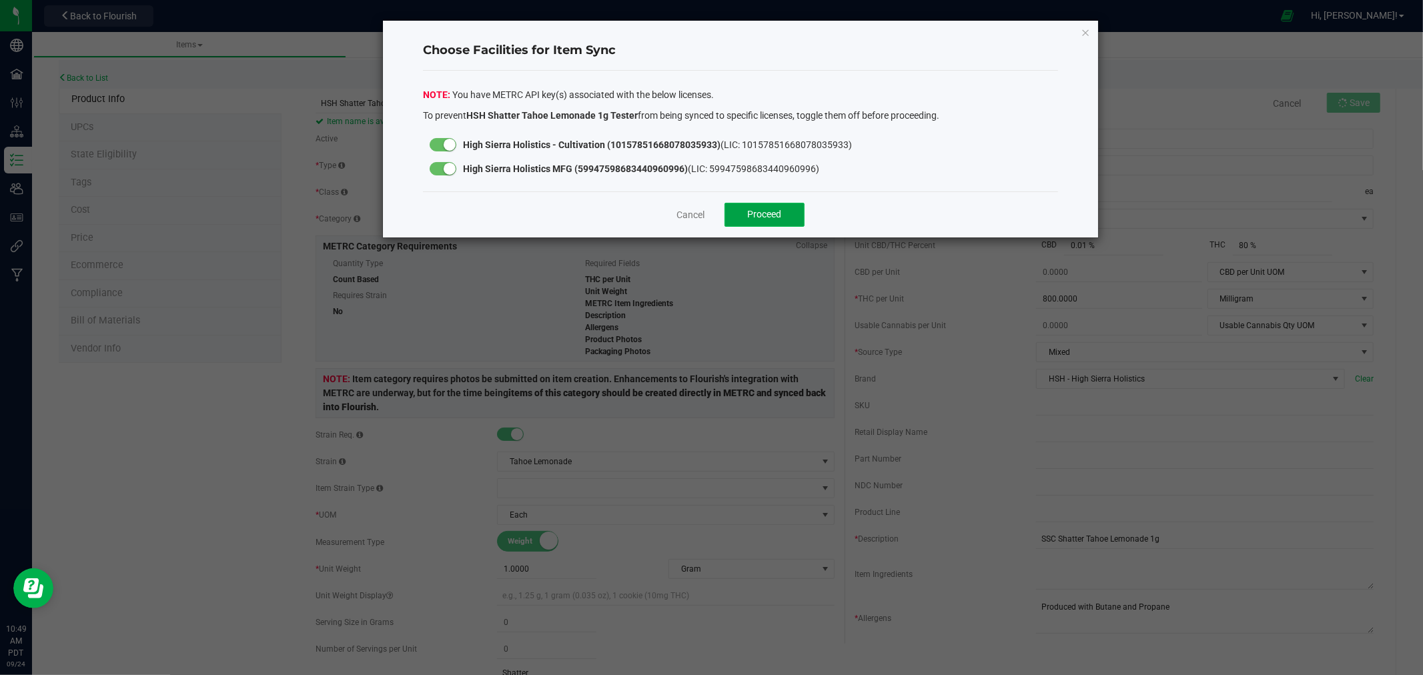
click at [751, 217] on span "Proceed" at bounding box center [765, 214] width 34 height 11
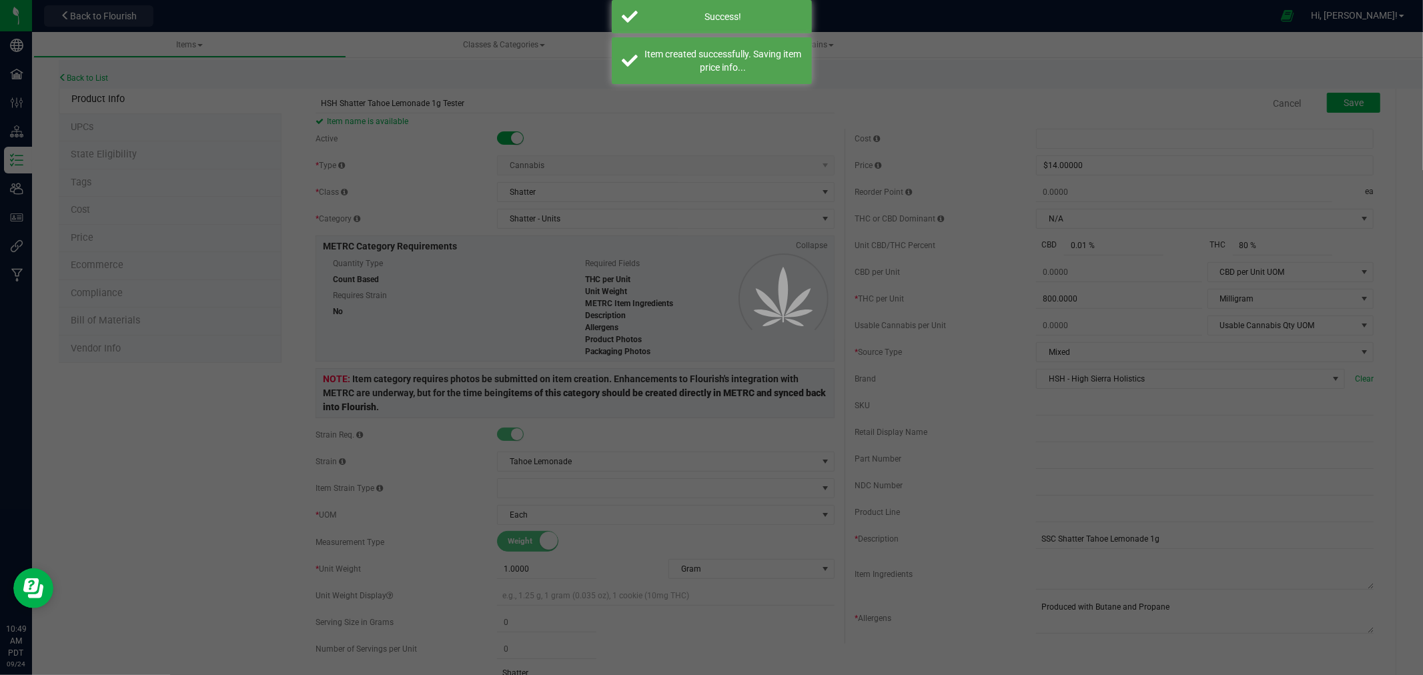
click at [91, 164] on div at bounding box center [711, 337] width 1423 height 675
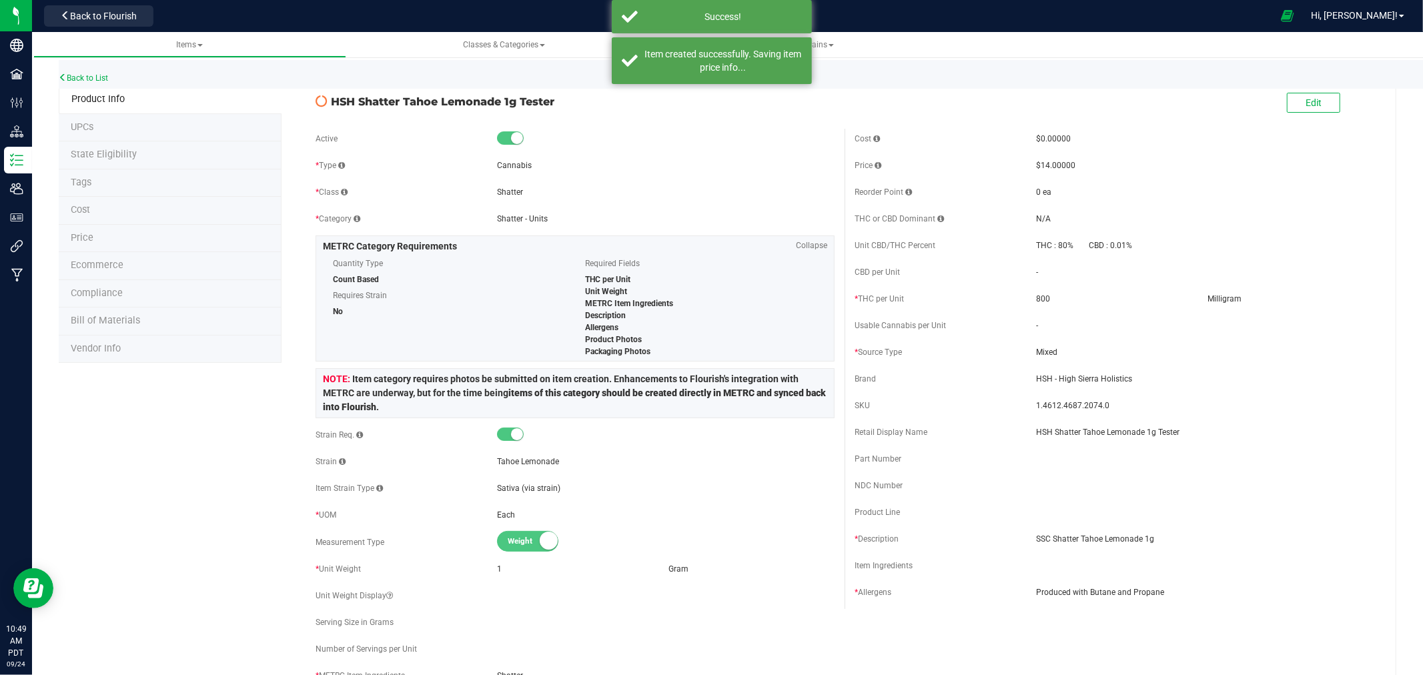
click at [111, 155] on span "State Eligibility" at bounding box center [104, 154] width 66 height 11
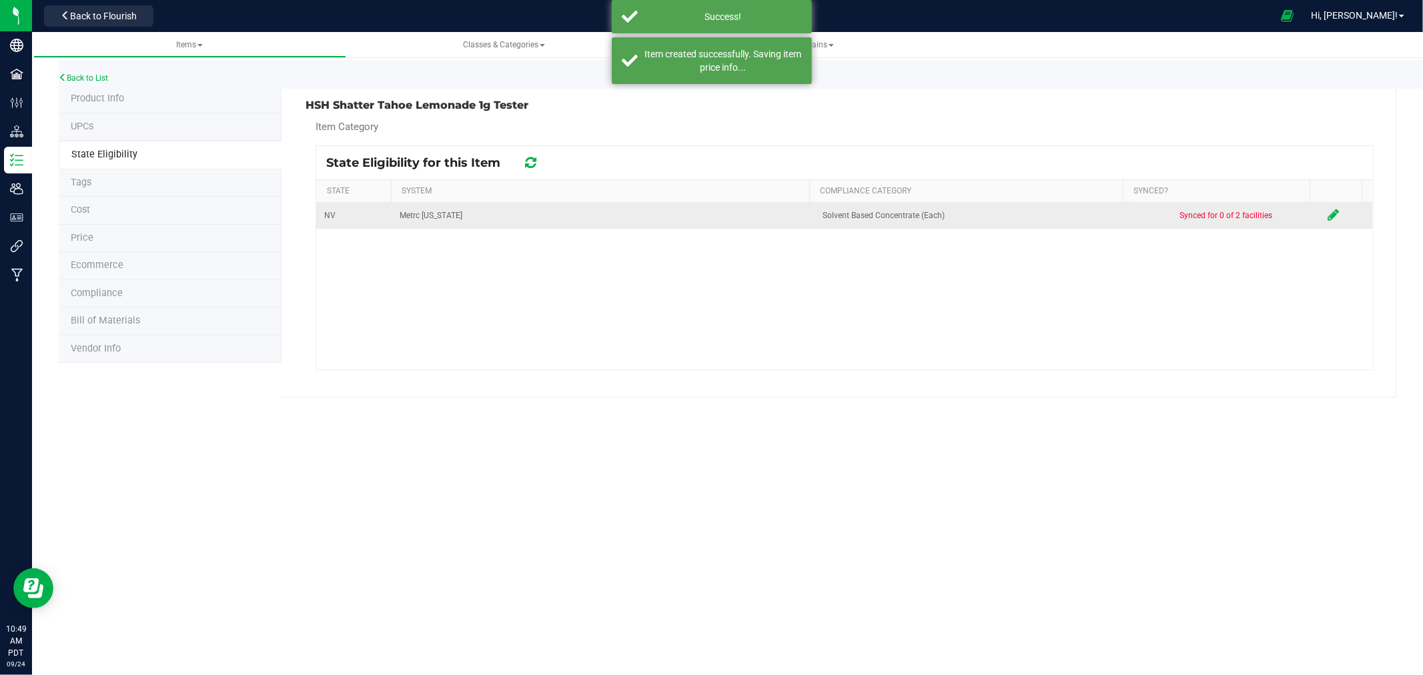
click at [1329, 212] on icon at bounding box center [1334, 214] width 11 height 13
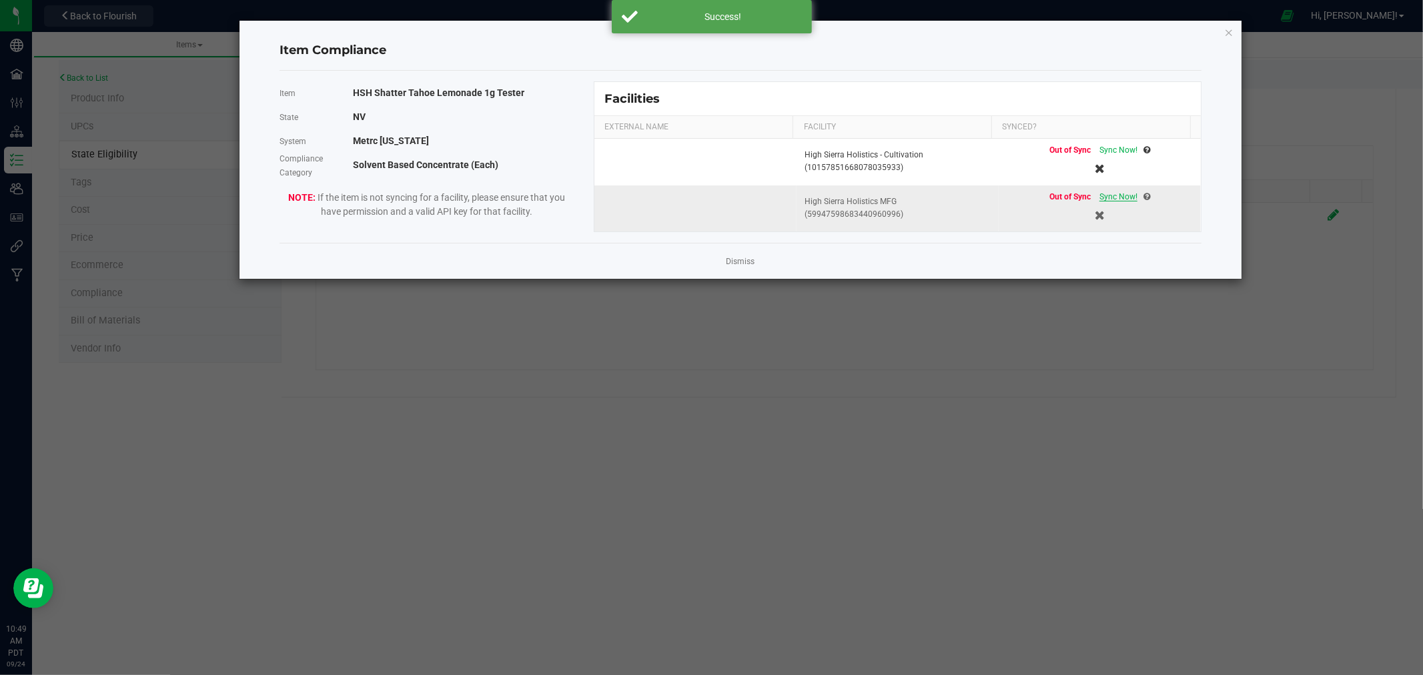
click at [1124, 194] on span "Sync Now!" at bounding box center [1119, 196] width 38 height 9
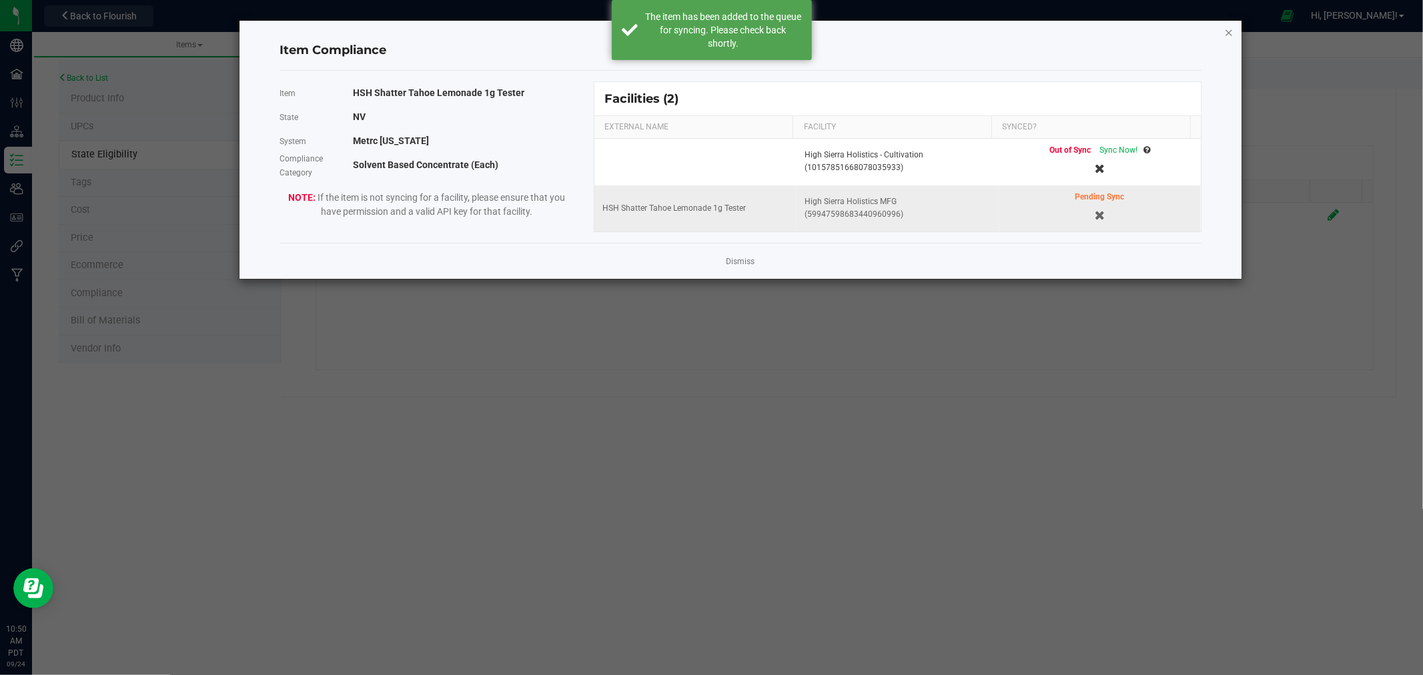
click at [1231, 31] on icon "Close modal" at bounding box center [1229, 32] width 9 height 16
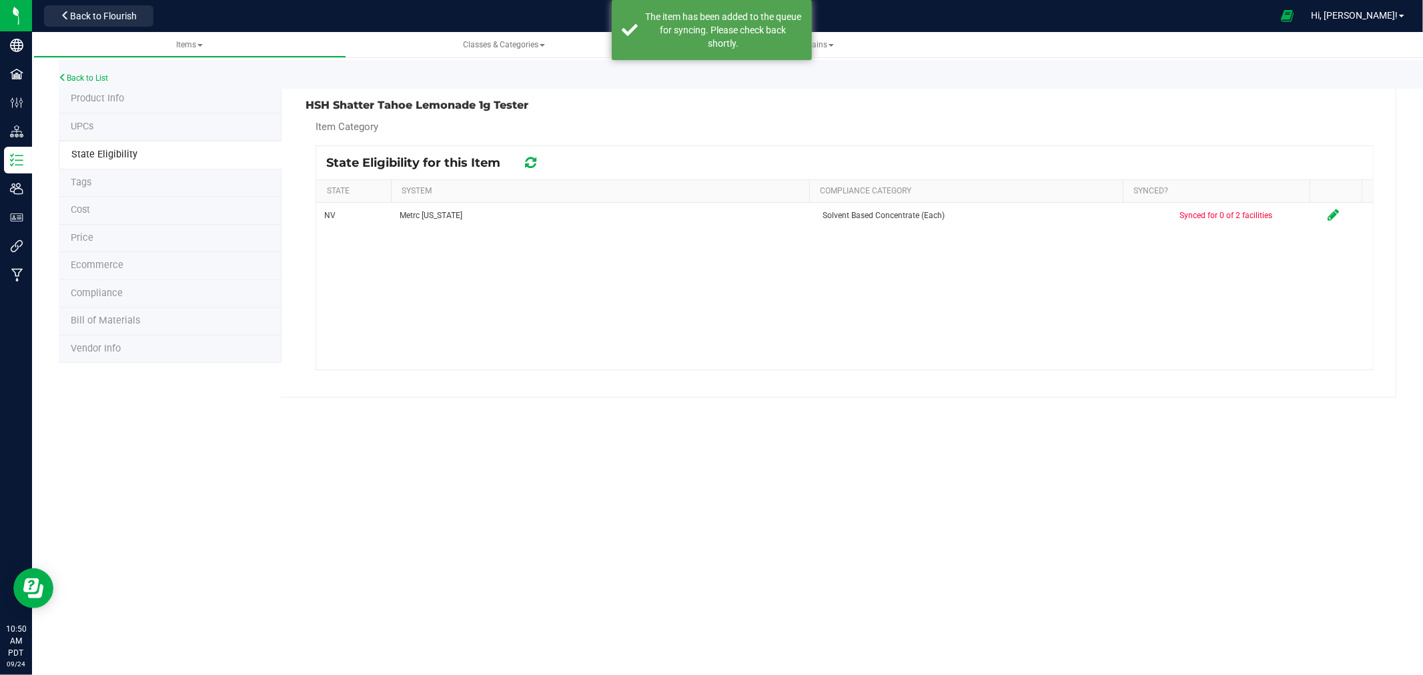
click at [117, 99] on span "Product Info" at bounding box center [97, 98] width 53 height 11
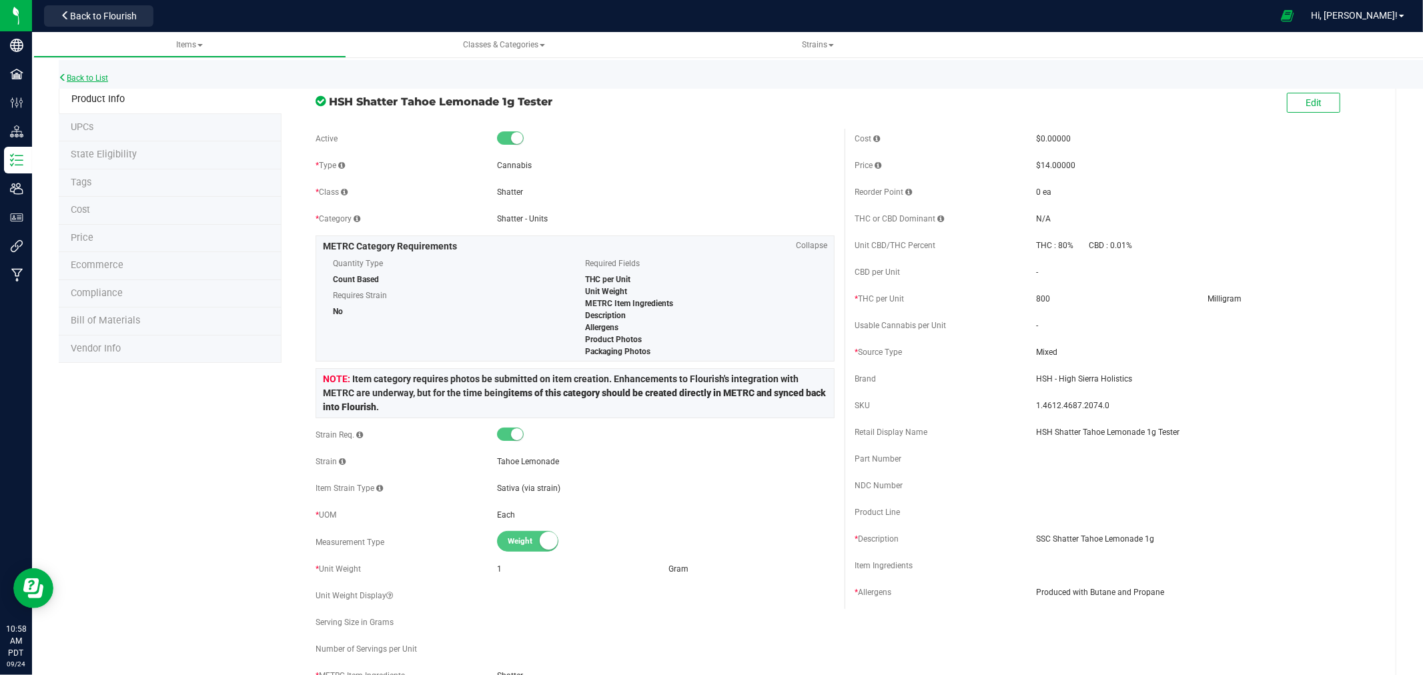
click at [87, 75] on link "Back to List" at bounding box center [83, 77] width 49 height 9
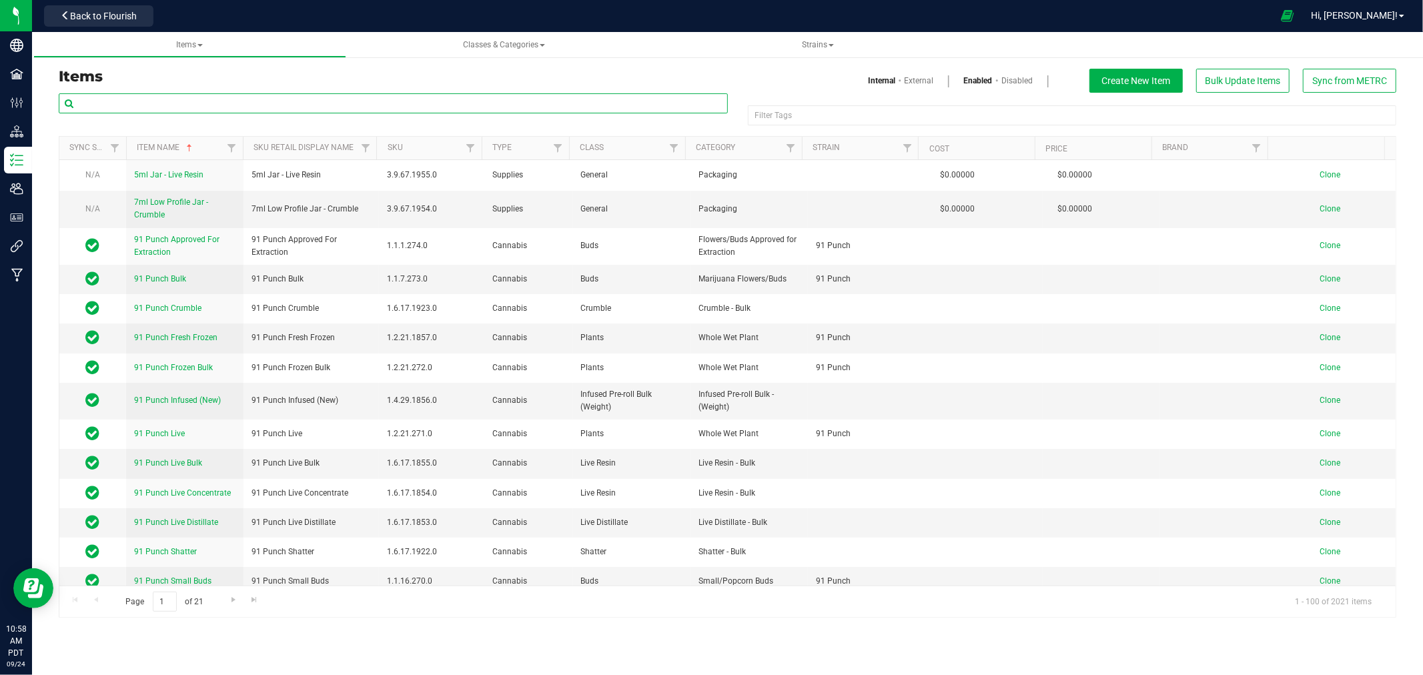
click at [236, 97] on input "text" at bounding box center [393, 103] width 669 height 20
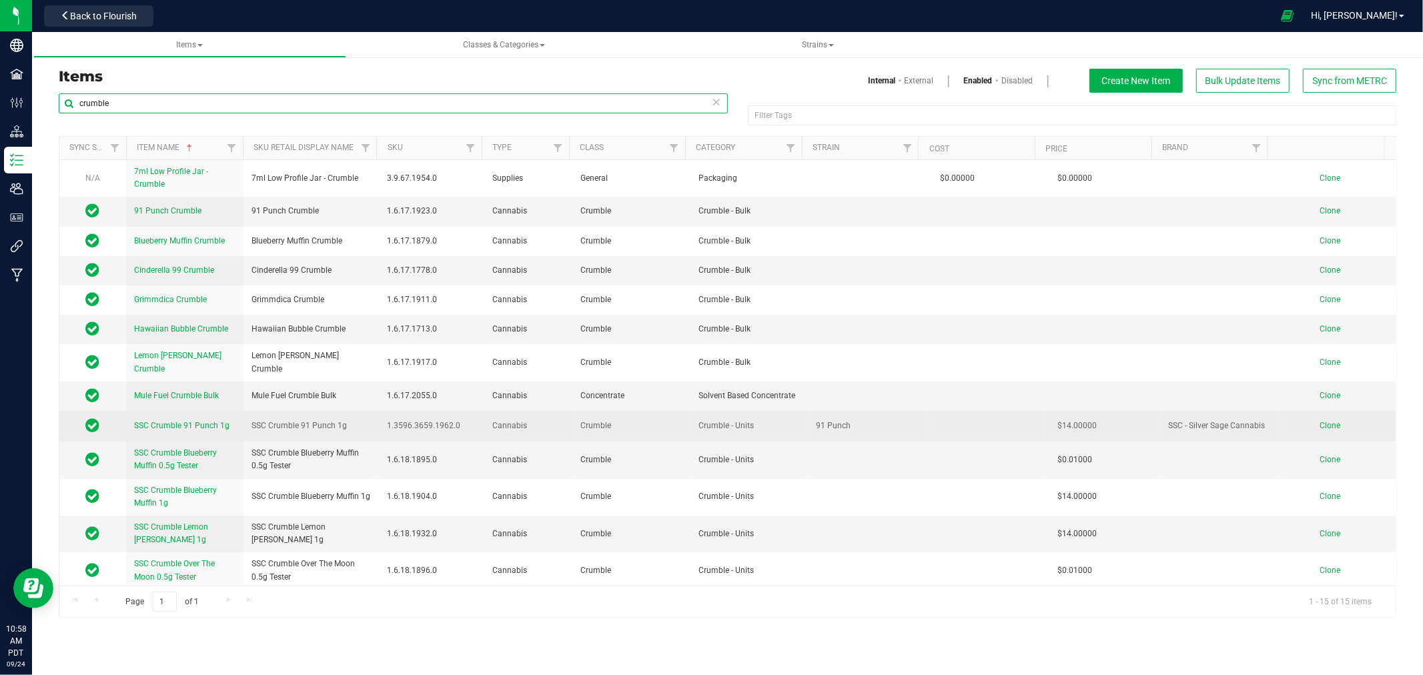
type input "crumble"
click at [1320, 421] on span "Clone" at bounding box center [1330, 425] width 21 height 9
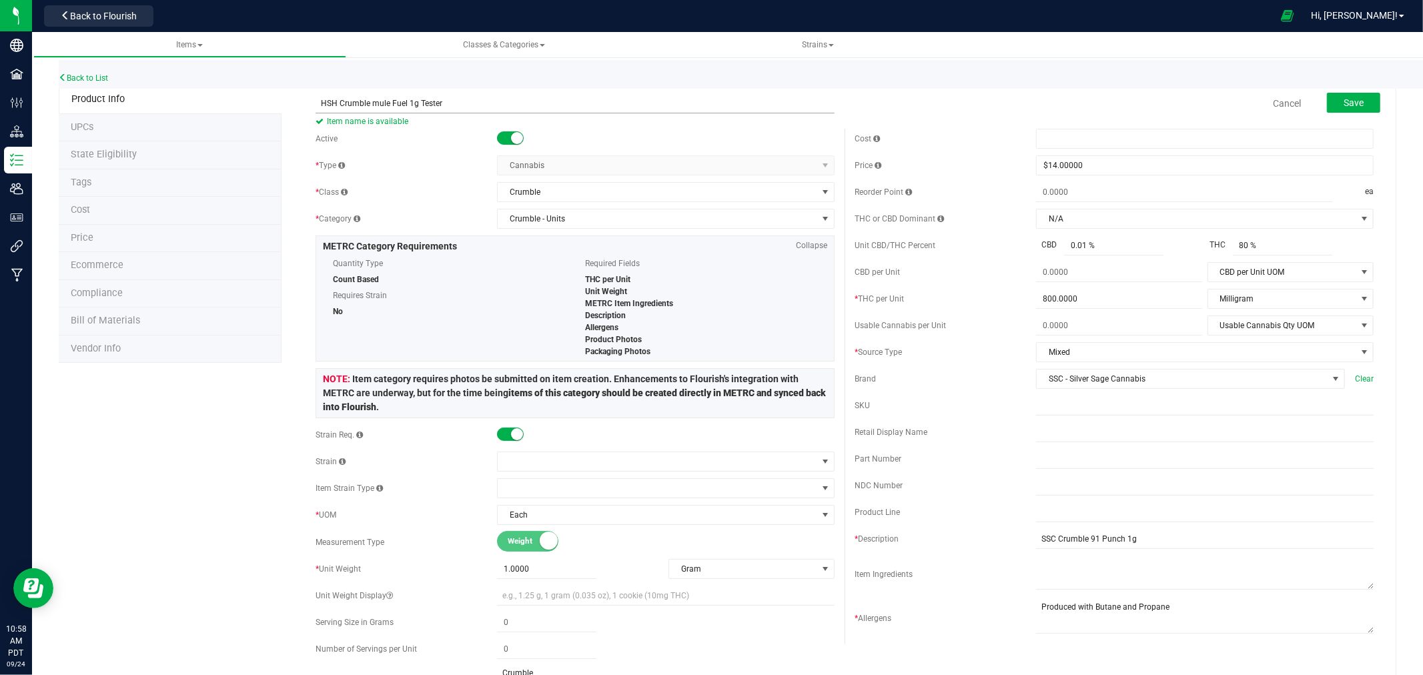
click at [370, 103] on input "HSH Crumble mule Fuel 1g Tester" at bounding box center [575, 103] width 519 height 20
drag, startPoint x: 446, startPoint y: 102, endPoint x: 282, endPoint y: 92, distance: 163.8
type input "HSH Crumble Mule Fuel 1g Tester"
drag, startPoint x: 1171, startPoint y: 607, endPoint x: 963, endPoint y: 617, distance: 207.8
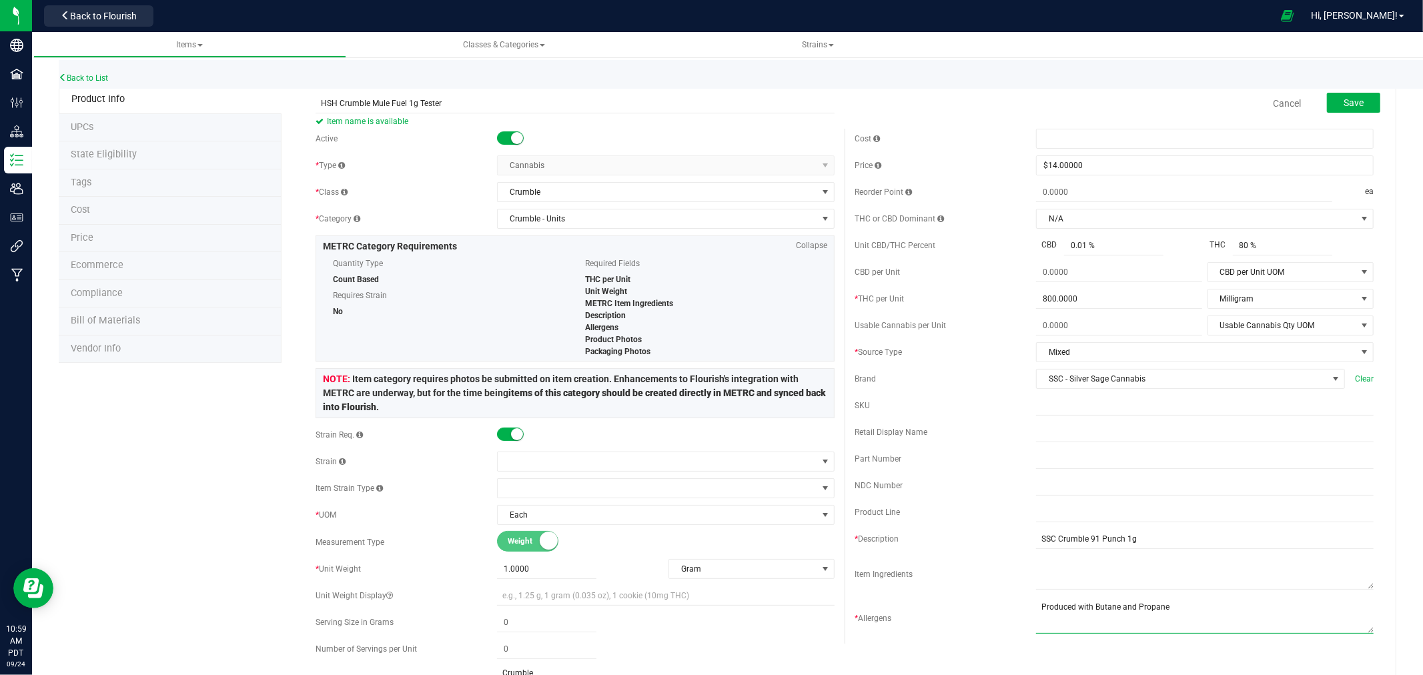
click at [963, 617] on div "* Allergens" at bounding box center [1114, 618] width 519 height 37
click at [617, 130] on div "Active" at bounding box center [575, 139] width 519 height 20
click at [616, 123] on span "Item name is available" at bounding box center [575, 121] width 519 height 16
click at [1111, 536] on input "SSC Crumble 91 Punch 1g" at bounding box center [1205, 539] width 338 height 20
type input "SSC Crumble Mule Fuel 1g"
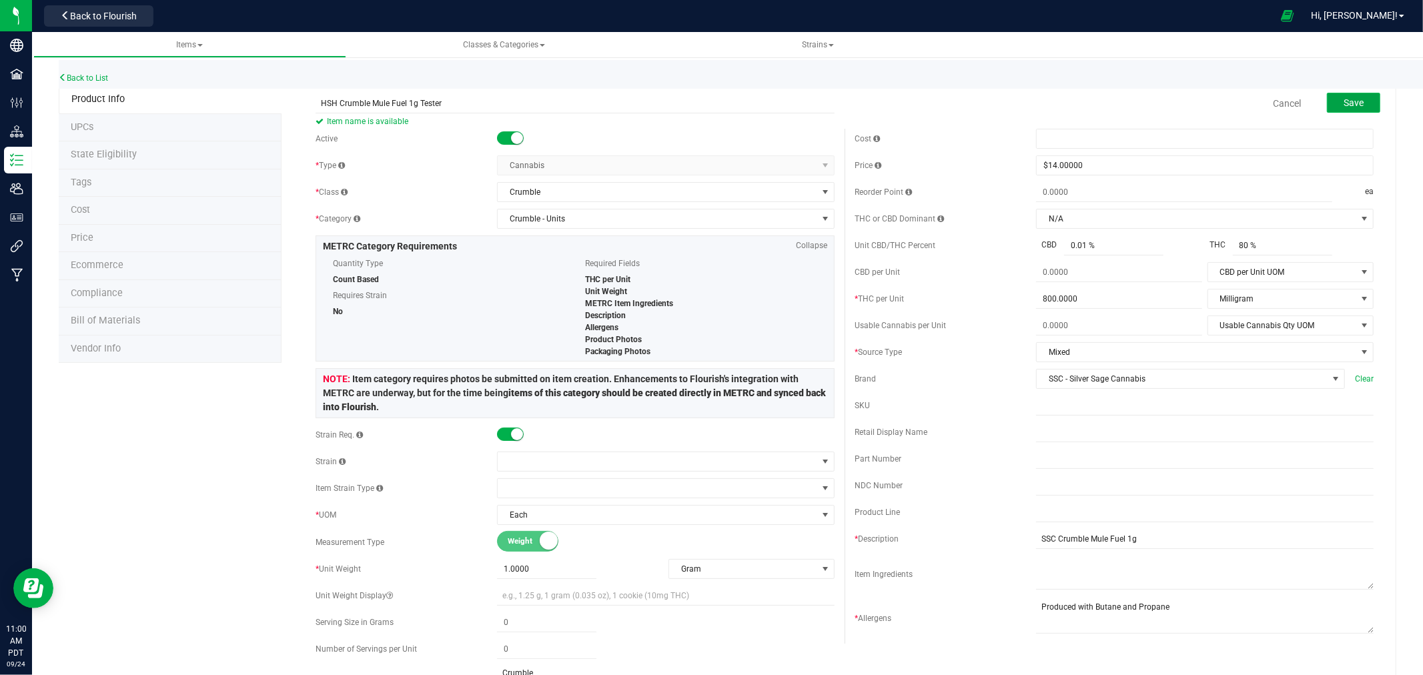
click at [1344, 103] on span "Save" at bounding box center [1354, 102] width 20 height 11
click at [534, 458] on span at bounding box center [658, 461] width 320 height 19
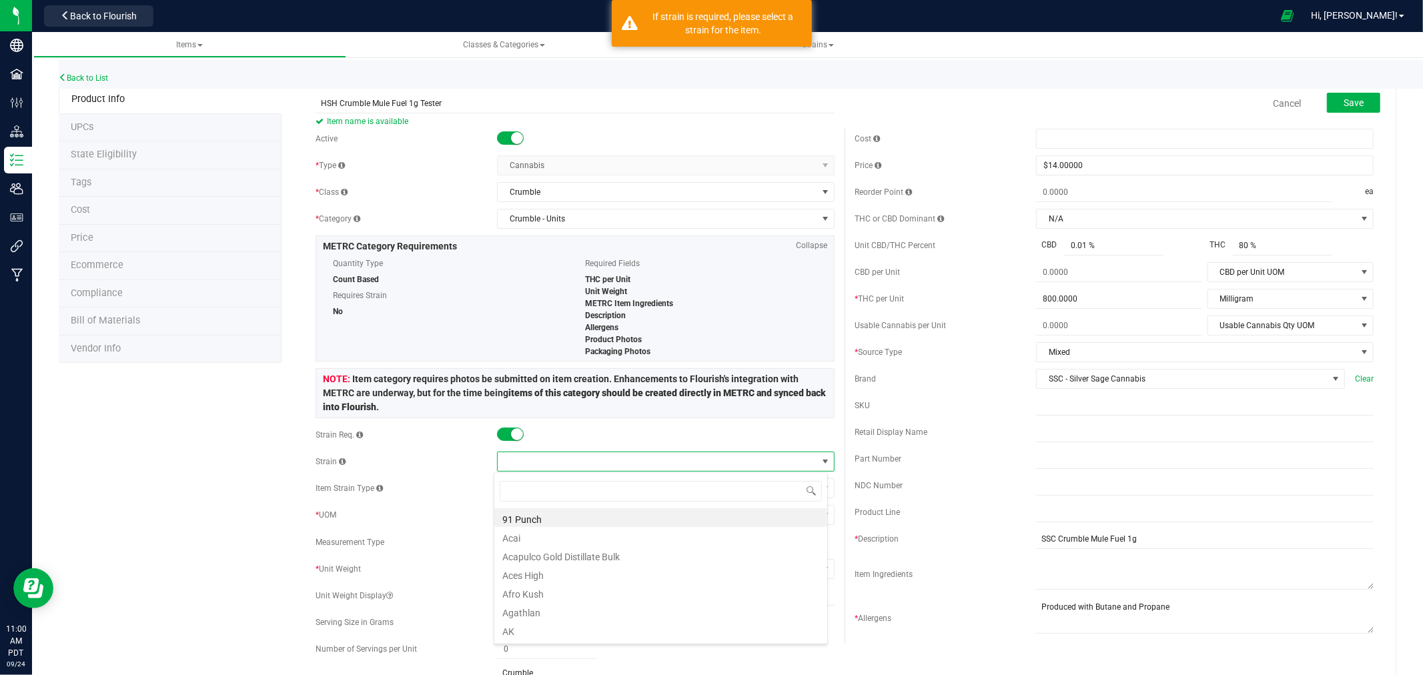
scroll to position [20, 334]
type input "mule fuel"
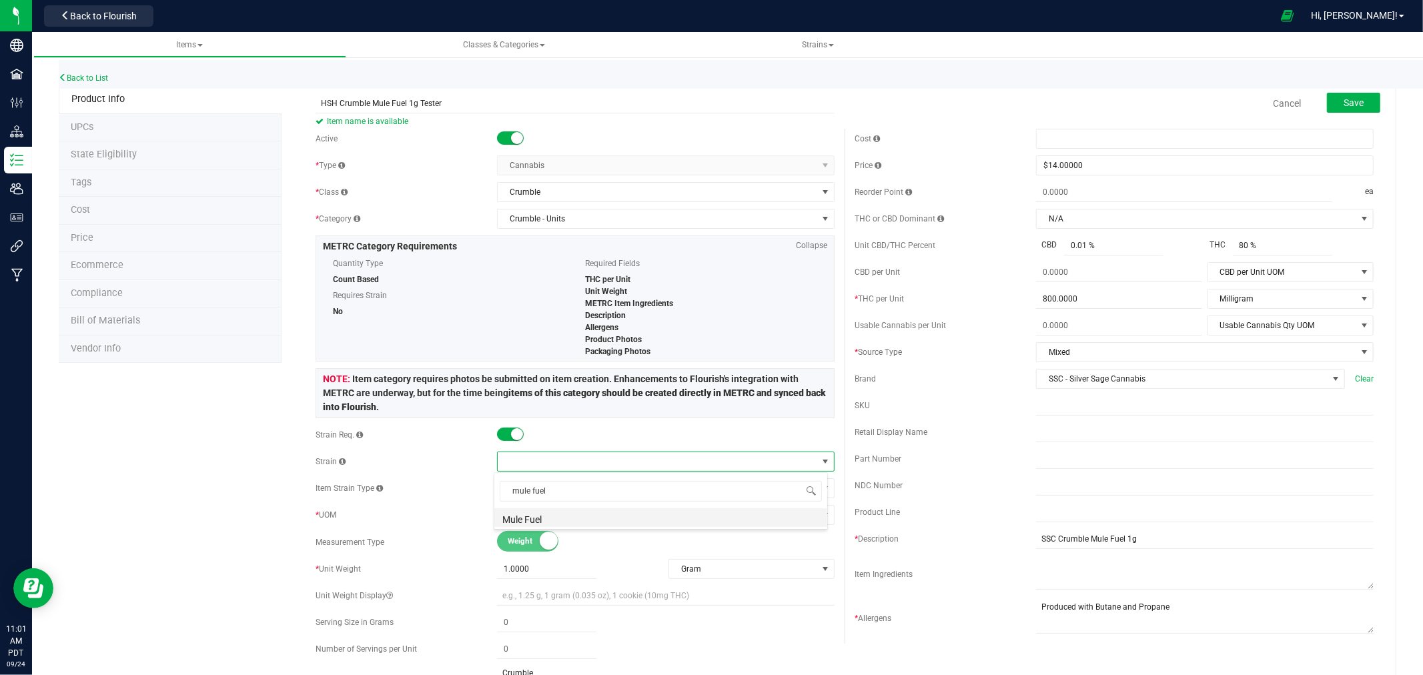
click at [534, 518] on li "Mule Fuel" at bounding box center [661, 518] width 333 height 19
click at [1344, 113] on div "Save" at bounding box center [1343, 103] width 73 height 27
click at [1348, 103] on span "Save" at bounding box center [1354, 102] width 20 height 11
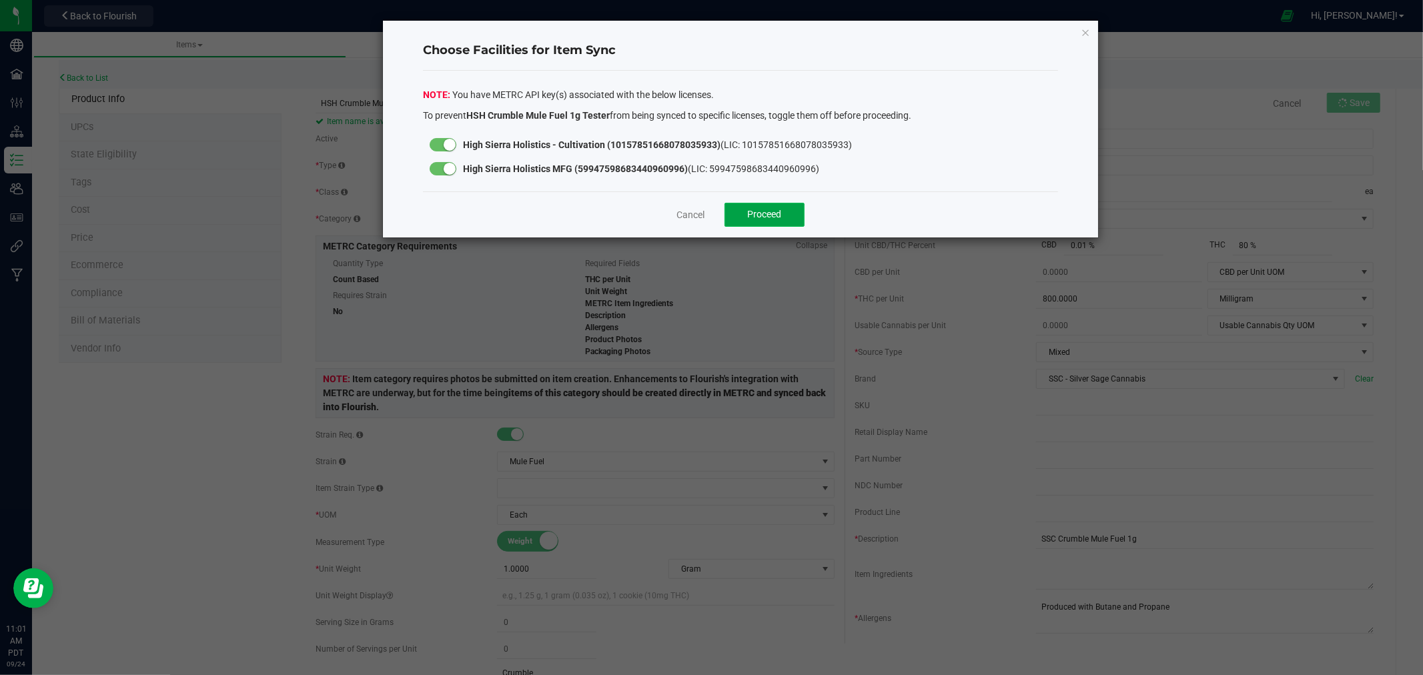
click at [789, 208] on button "Proceed" at bounding box center [765, 215] width 80 height 24
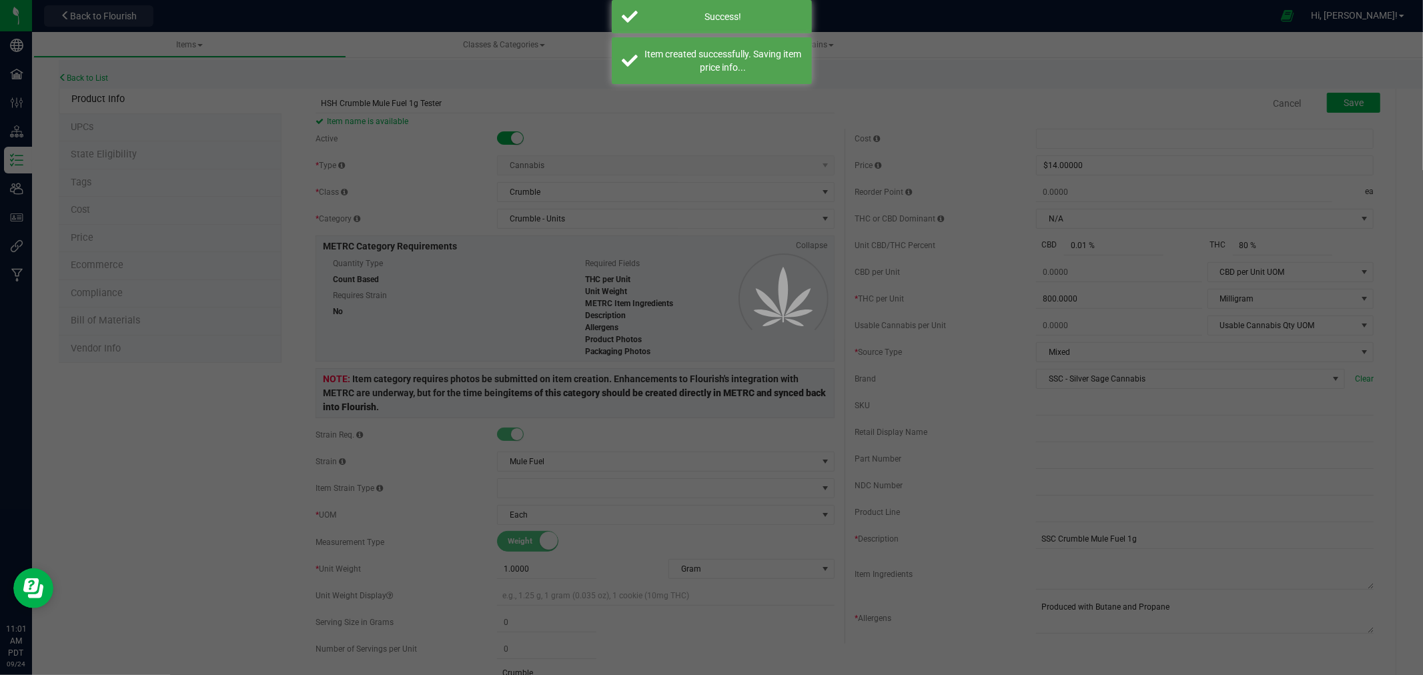
click at [114, 158] on div at bounding box center [711, 337] width 1423 height 675
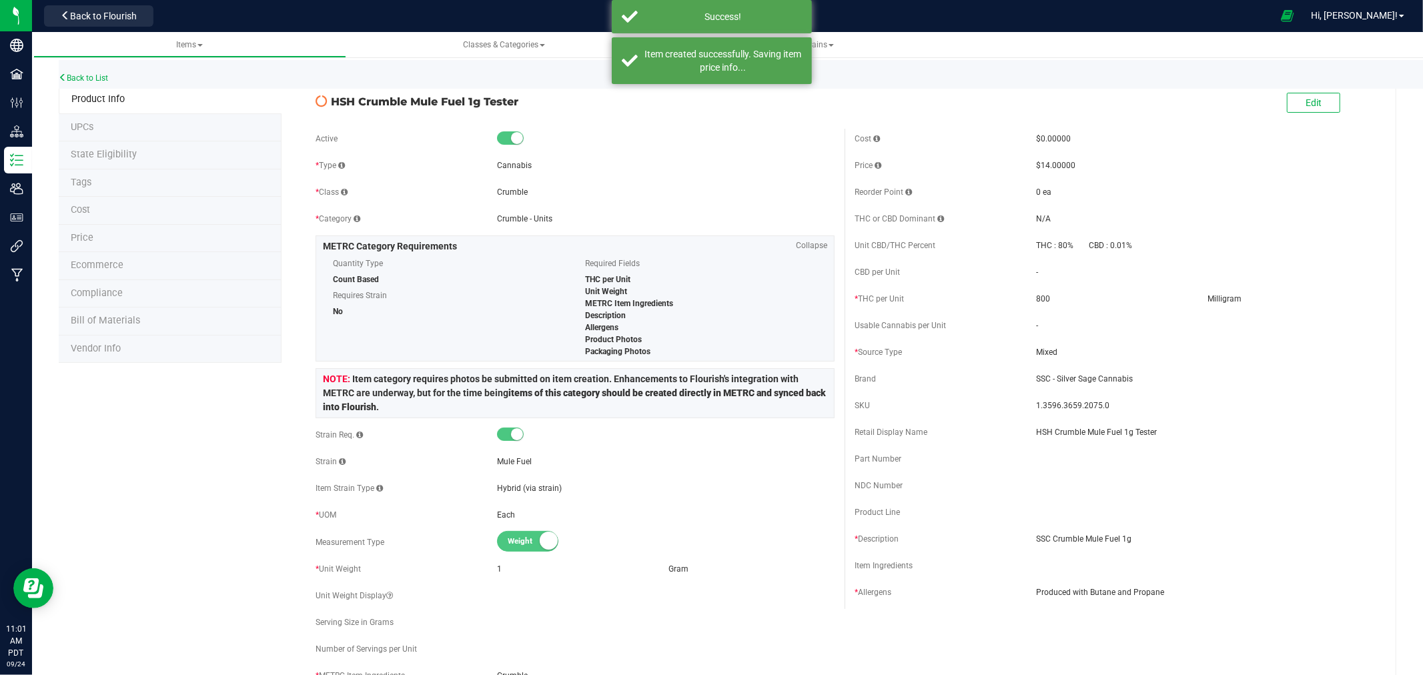
click at [114, 158] on span "State Eligibility" at bounding box center [104, 154] width 66 height 11
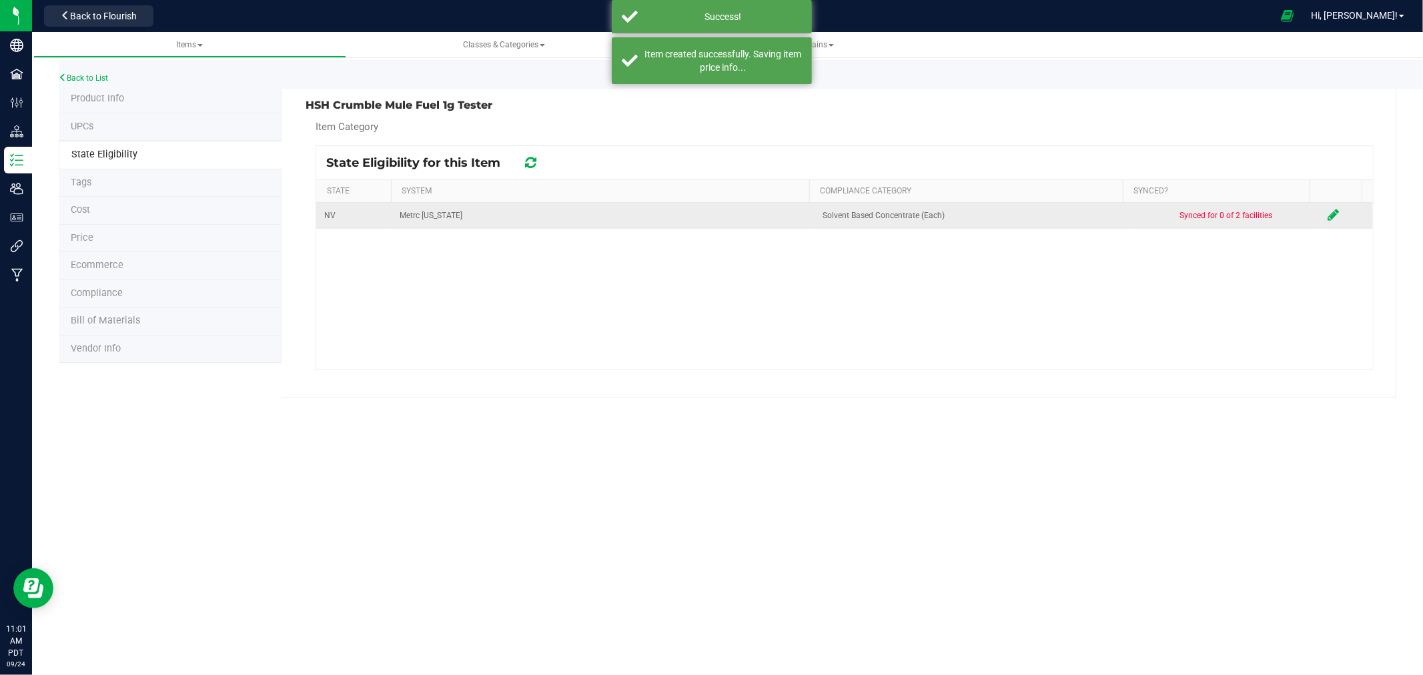
click at [1329, 217] on icon at bounding box center [1334, 214] width 11 height 13
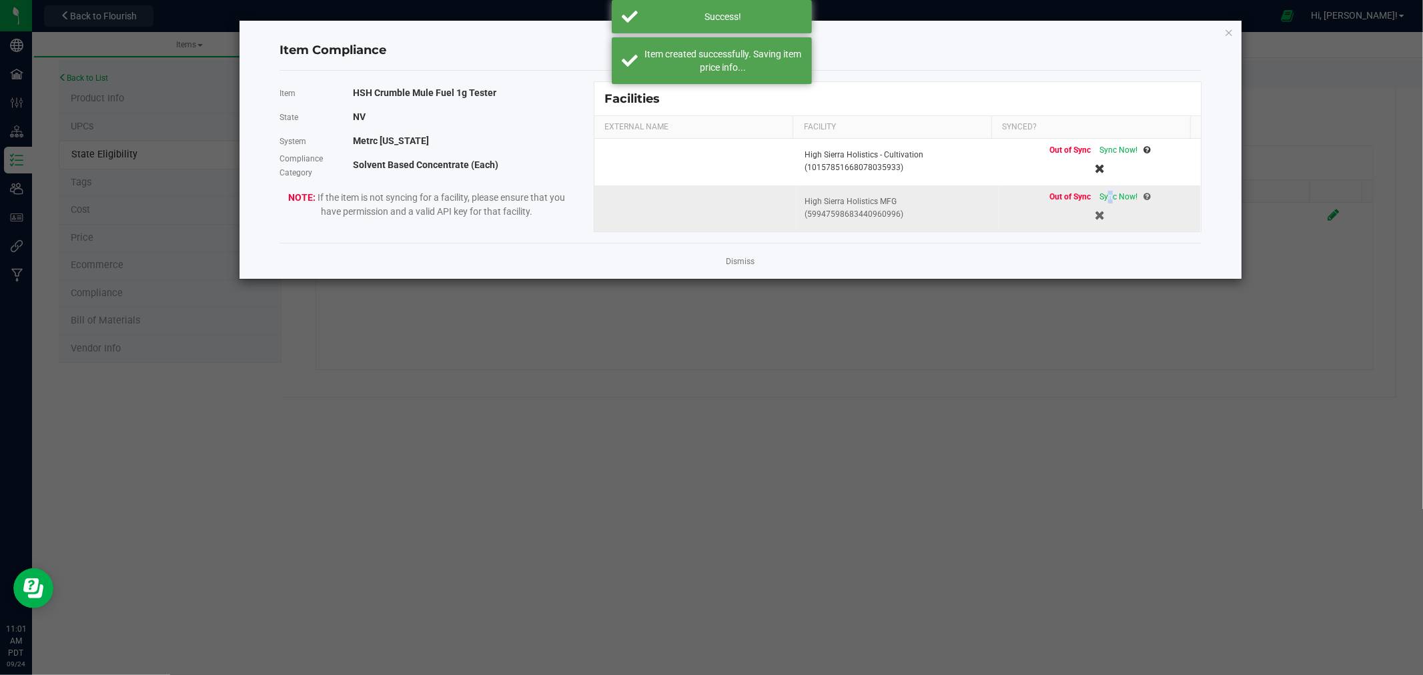
drag, startPoint x: 1095, startPoint y: 194, endPoint x: 1110, endPoint y: 195, distance: 14.7
click at [1100, 195] on span "Sync Now!" at bounding box center [1119, 196] width 38 height 9
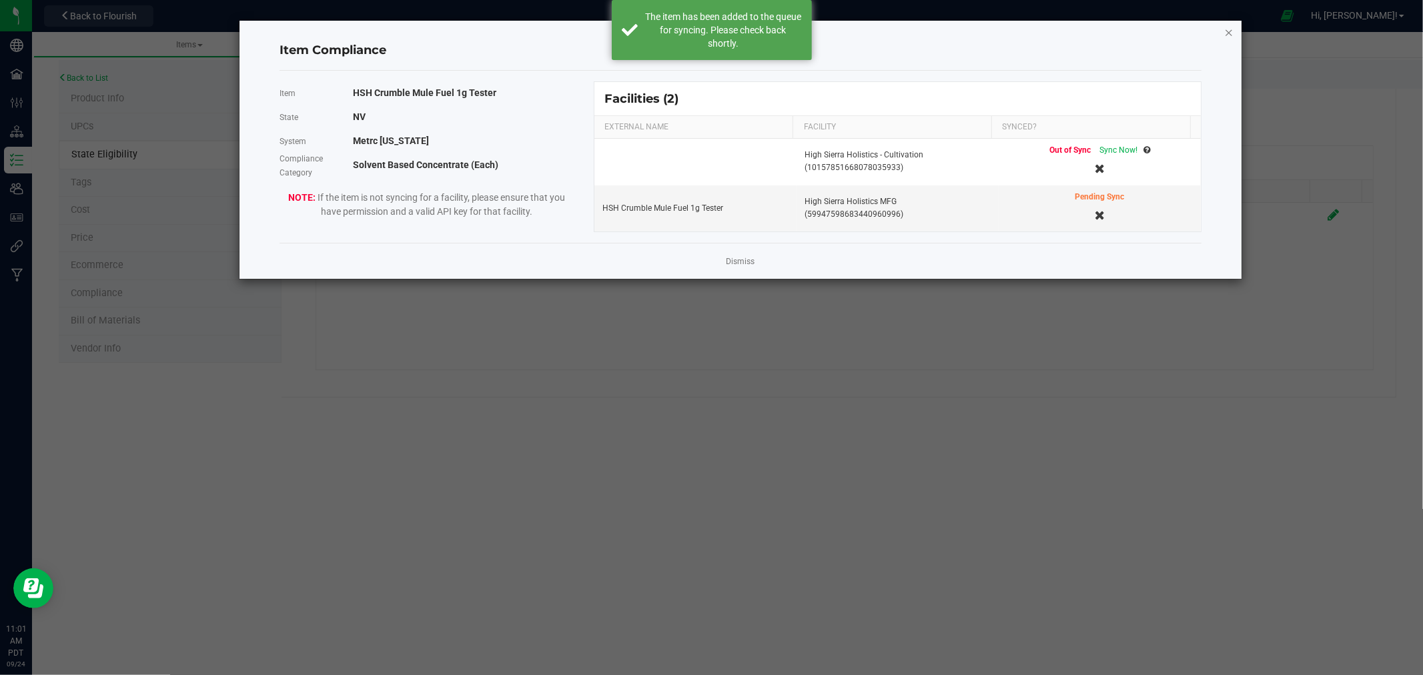
click at [1231, 29] on icon "Close modal" at bounding box center [1229, 32] width 9 height 16
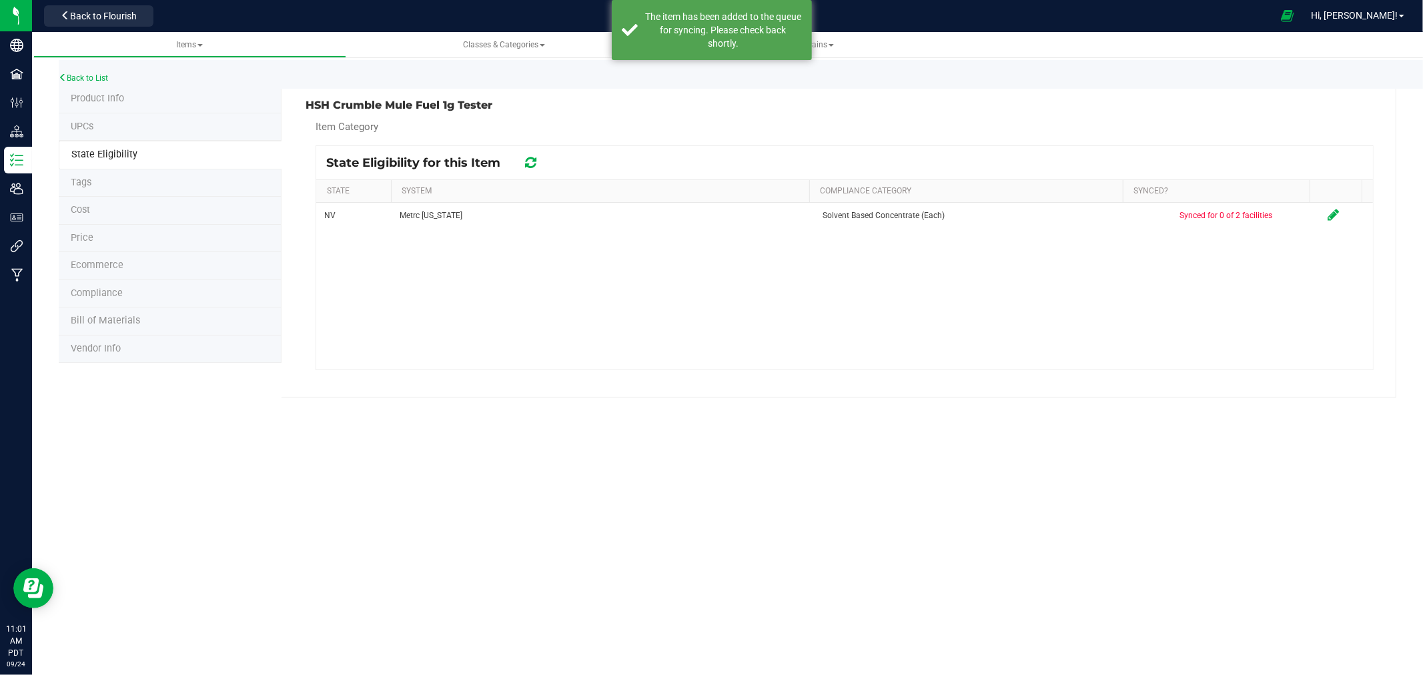
click at [111, 101] on span "Product Info" at bounding box center [97, 98] width 53 height 11
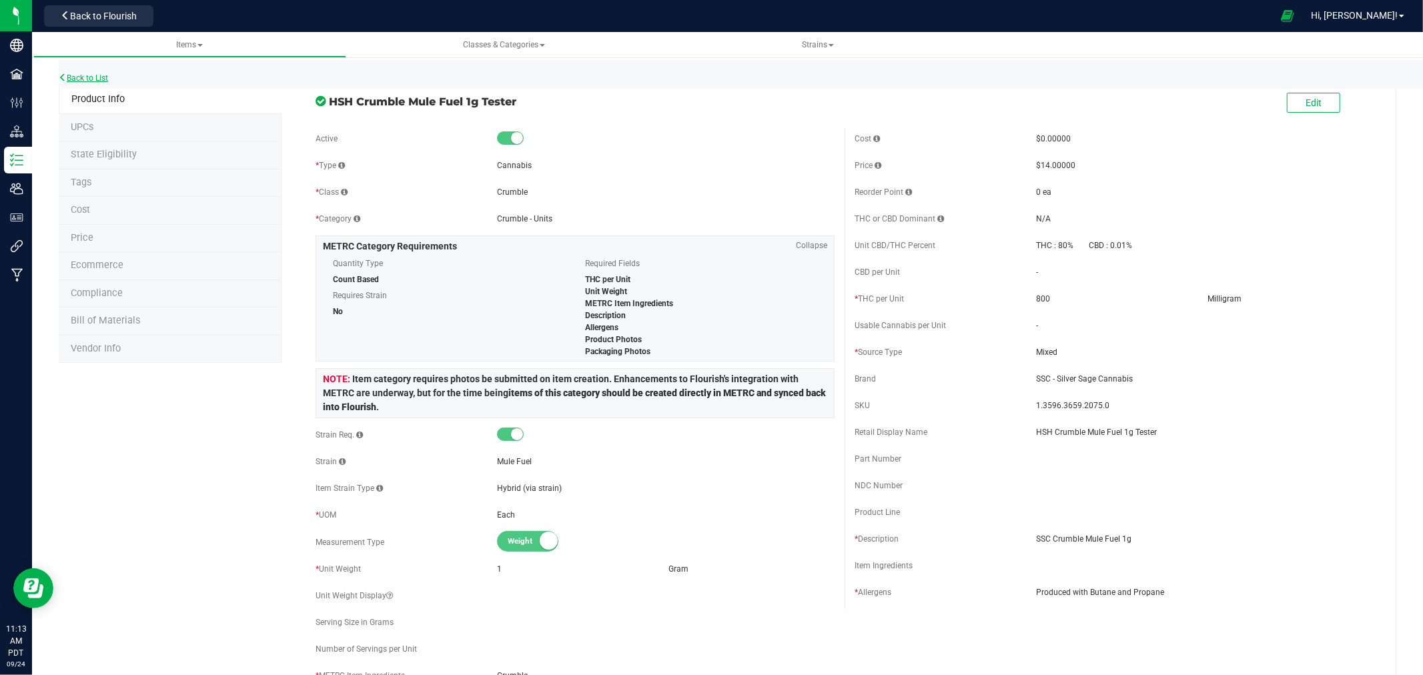
click at [107, 76] on link "Back to List" at bounding box center [83, 77] width 49 height 9
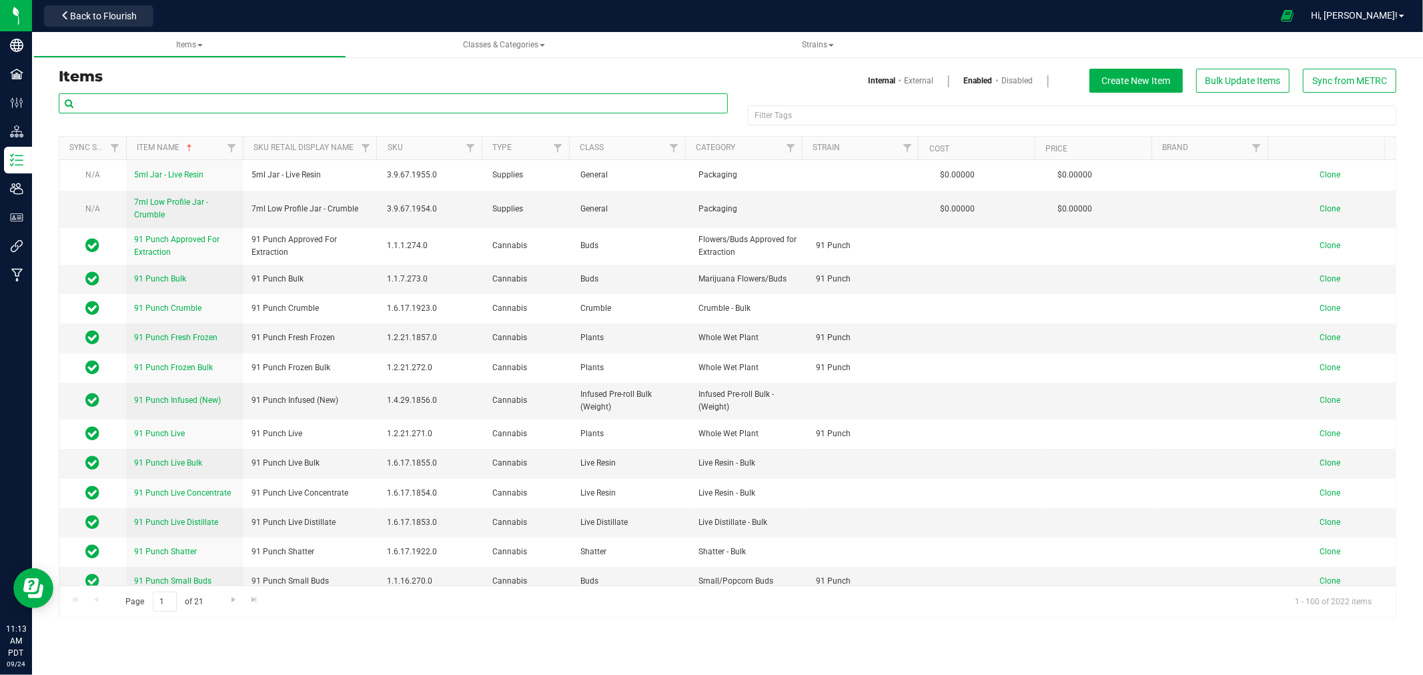
click at [120, 107] on input "text" at bounding box center [393, 103] width 669 height 20
paste input "HSH Live Resin Sugar Upsetter 1g"
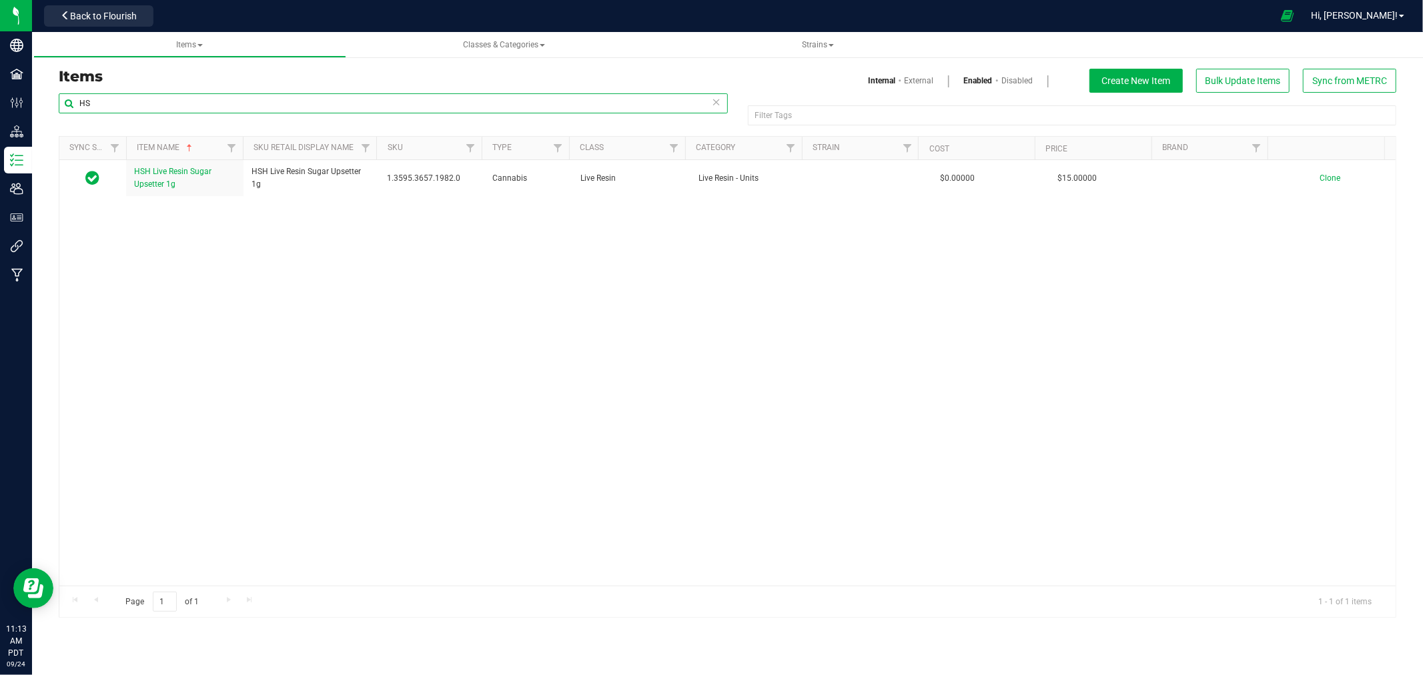
type input "H"
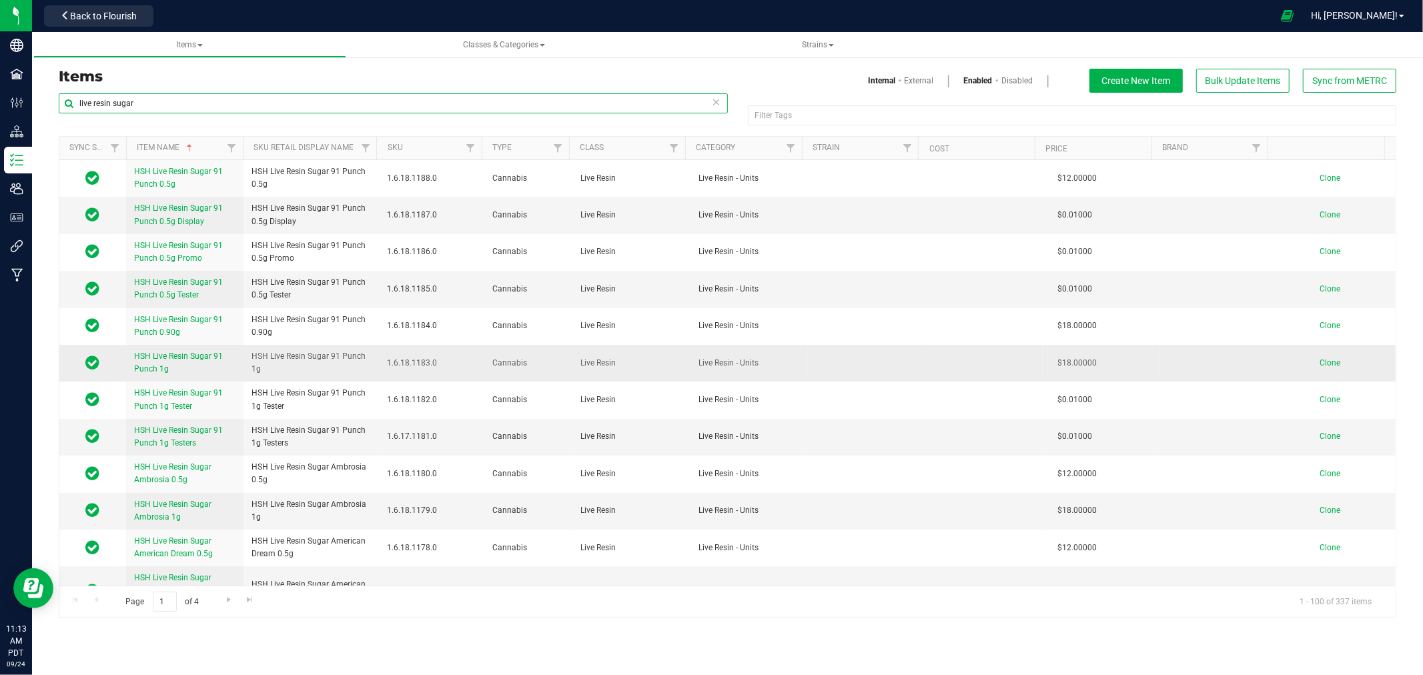
type input "live resin sugar"
click at [1320, 360] on span "Clone" at bounding box center [1330, 362] width 21 height 9
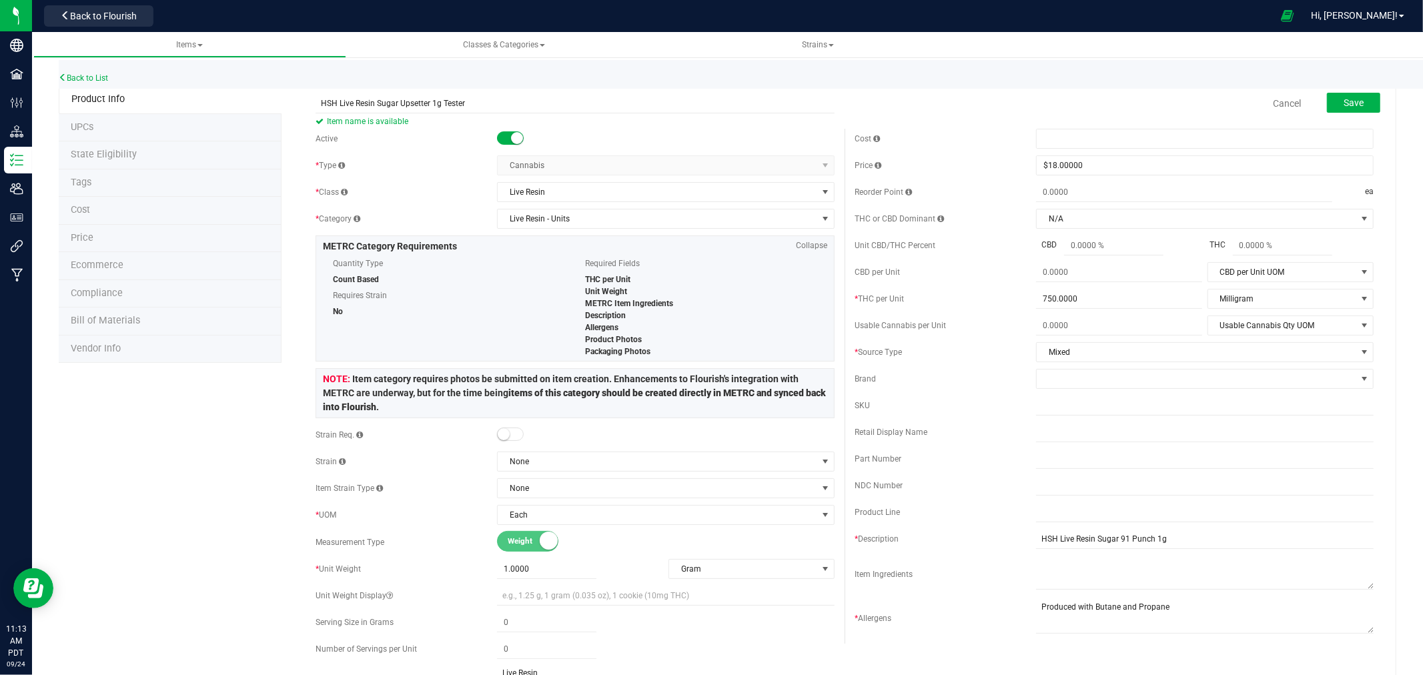
drag, startPoint x: 482, startPoint y: 105, endPoint x: 236, endPoint y: 118, distance: 246.6
type input "HSH Live Resin Sugar Upsetter 1g Tester"
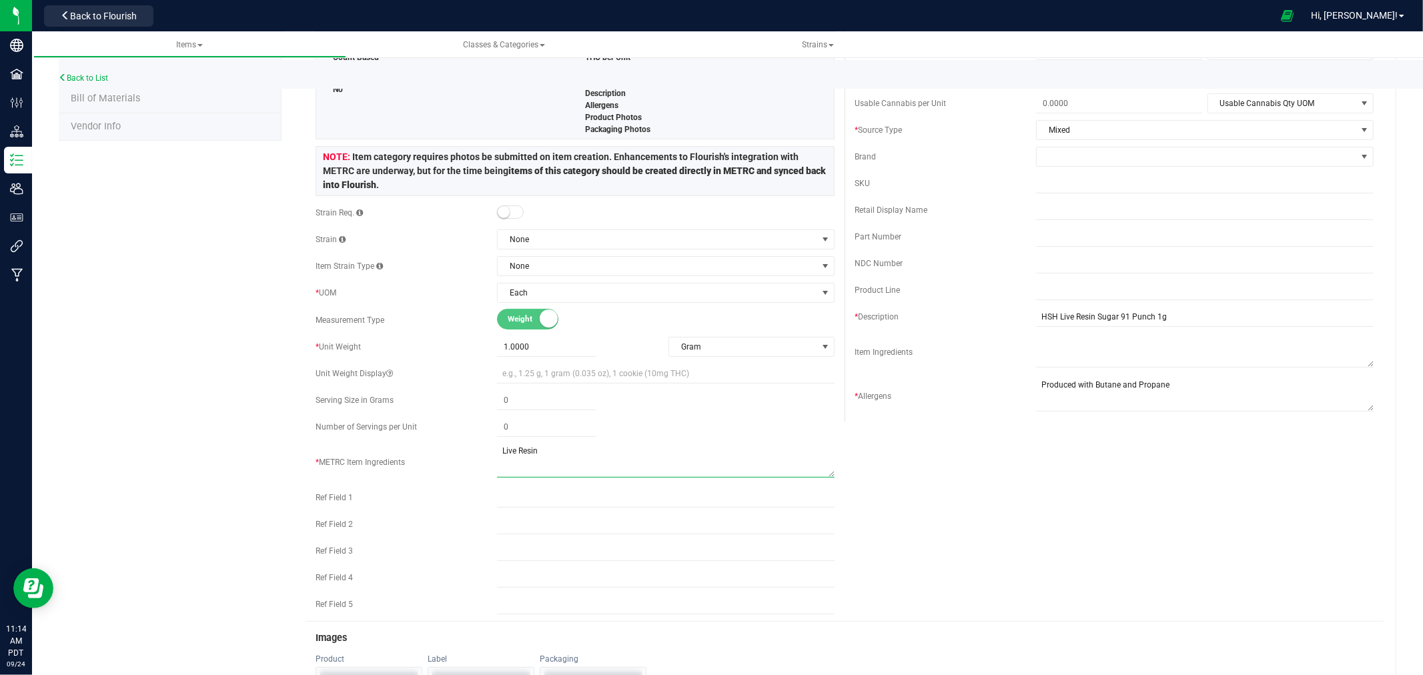
drag, startPoint x: 543, startPoint y: 459, endPoint x: 472, endPoint y: 462, distance: 70.2
click at [472, 462] on div "* METRC Item Ingredients" at bounding box center [575, 462] width 519 height 37
drag, startPoint x: 1112, startPoint y: 386, endPoint x: 1008, endPoint y: 389, distance: 103.5
click at [1008, 389] on div "* Allergens" at bounding box center [1114, 396] width 519 height 37
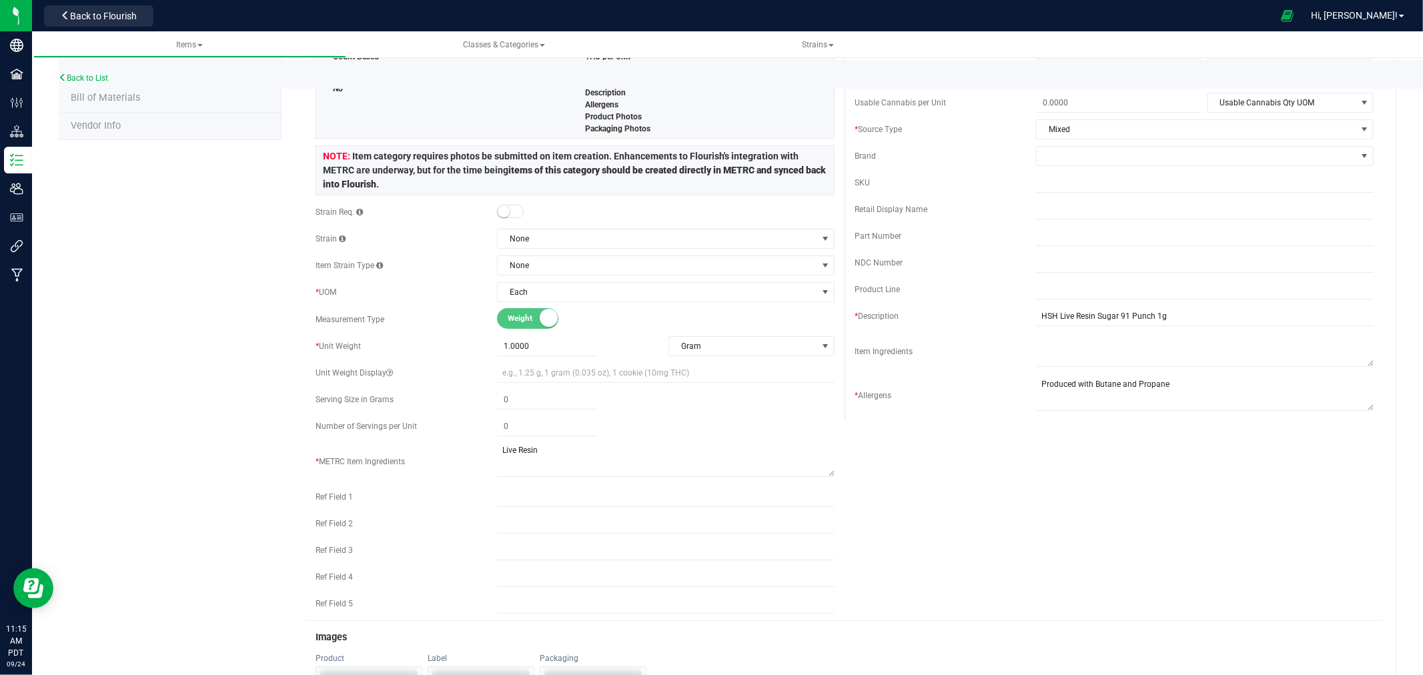
scroll to position [222, 0]
click at [1143, 317] on input "HSH Live Resin Sugar 91 Punch 1g" at bounding box center [1205, 317] width 338 height 20
type input "HSH Live Resin Sugar Upsetter 1g"
click at [1181, 529] on div "Active * Type Cannabis Select type Cannabis Non-Inventory Raw Materials Supplie…" at bounding box center [845, 264] width 1078 height 715
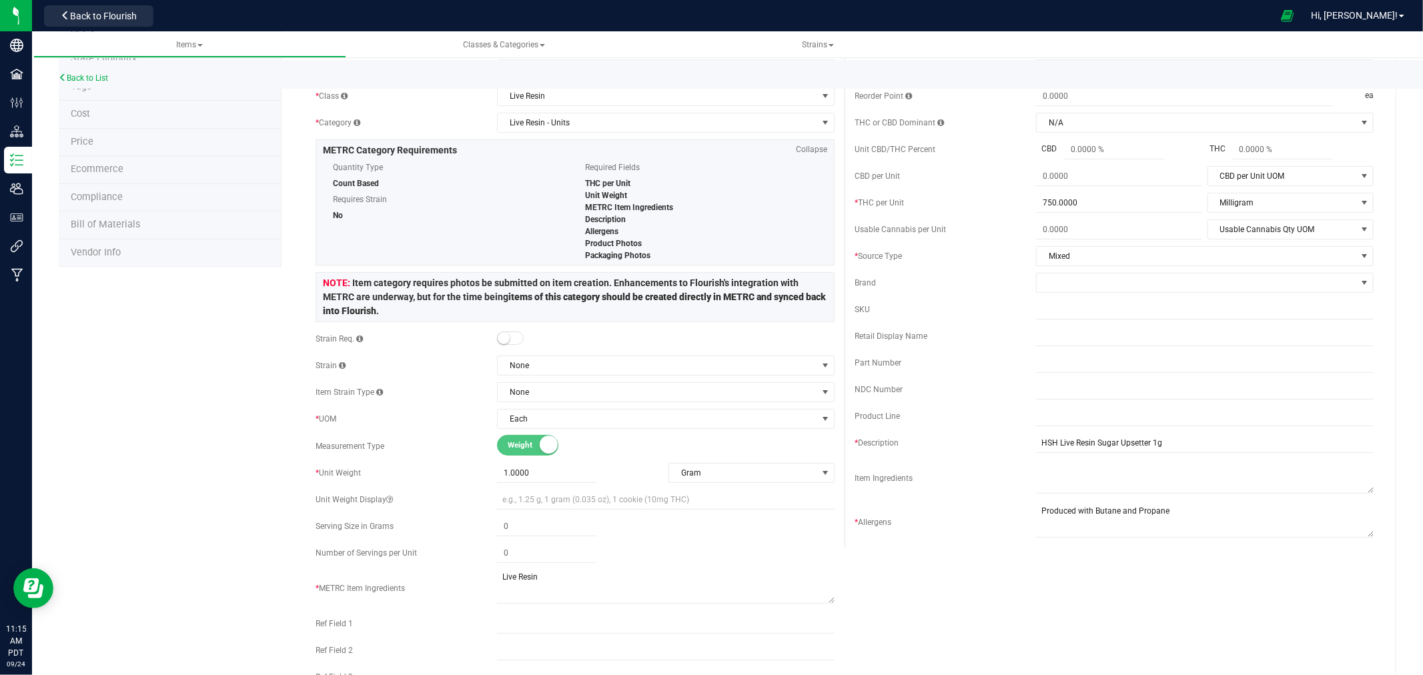
scroll to position [0, 0]
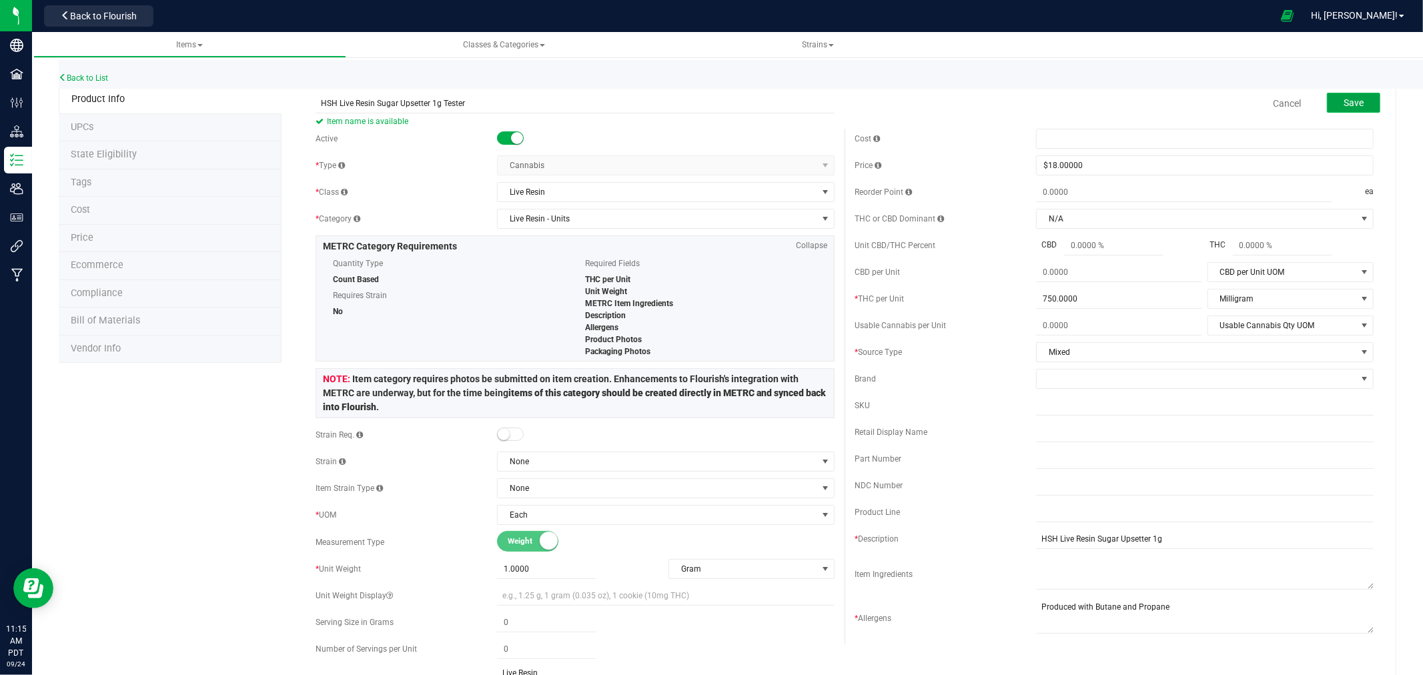
click at [1344, 100] on span "Save" at bounding box center [1354, 102] width 20 height 11
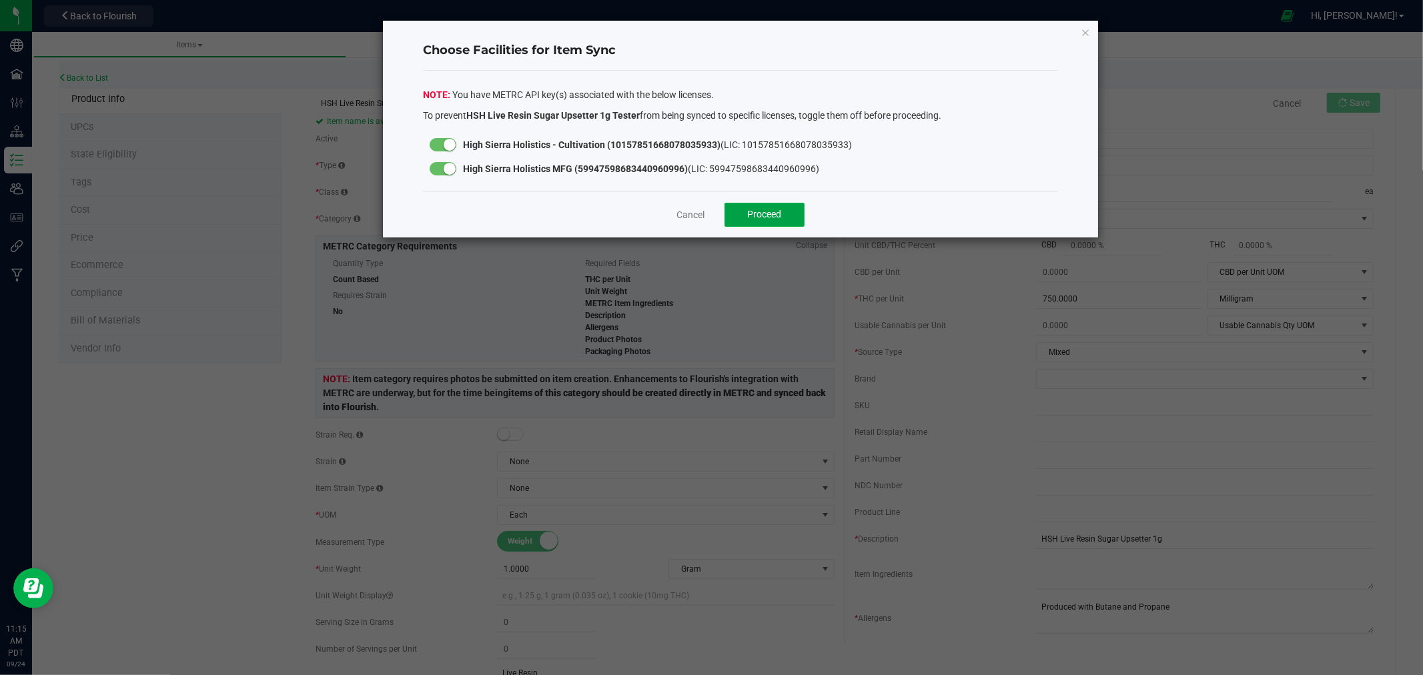
click at [769, 216] on span "Proceed" at bounding box center [765, 214] width 34 height 11
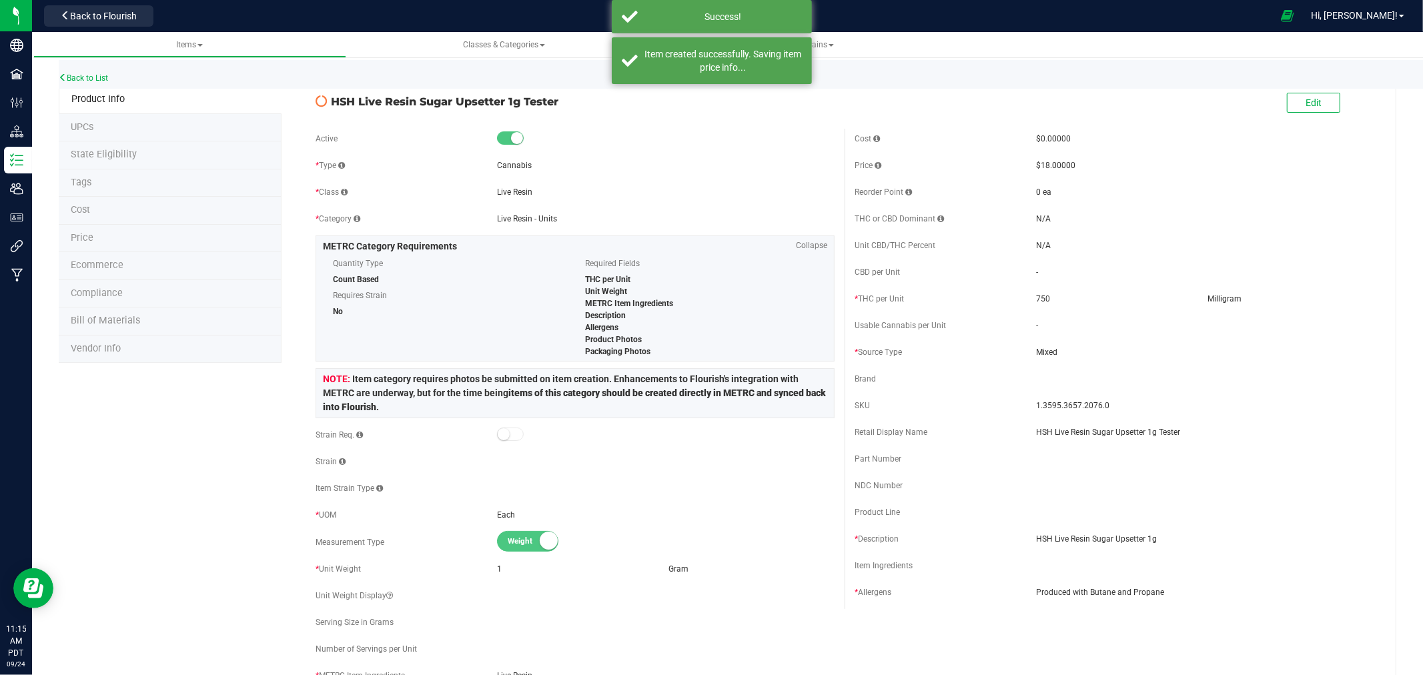
click at [112, 155] on span "State Eligibility" at bounding box center [104, 154] width 66 height 11
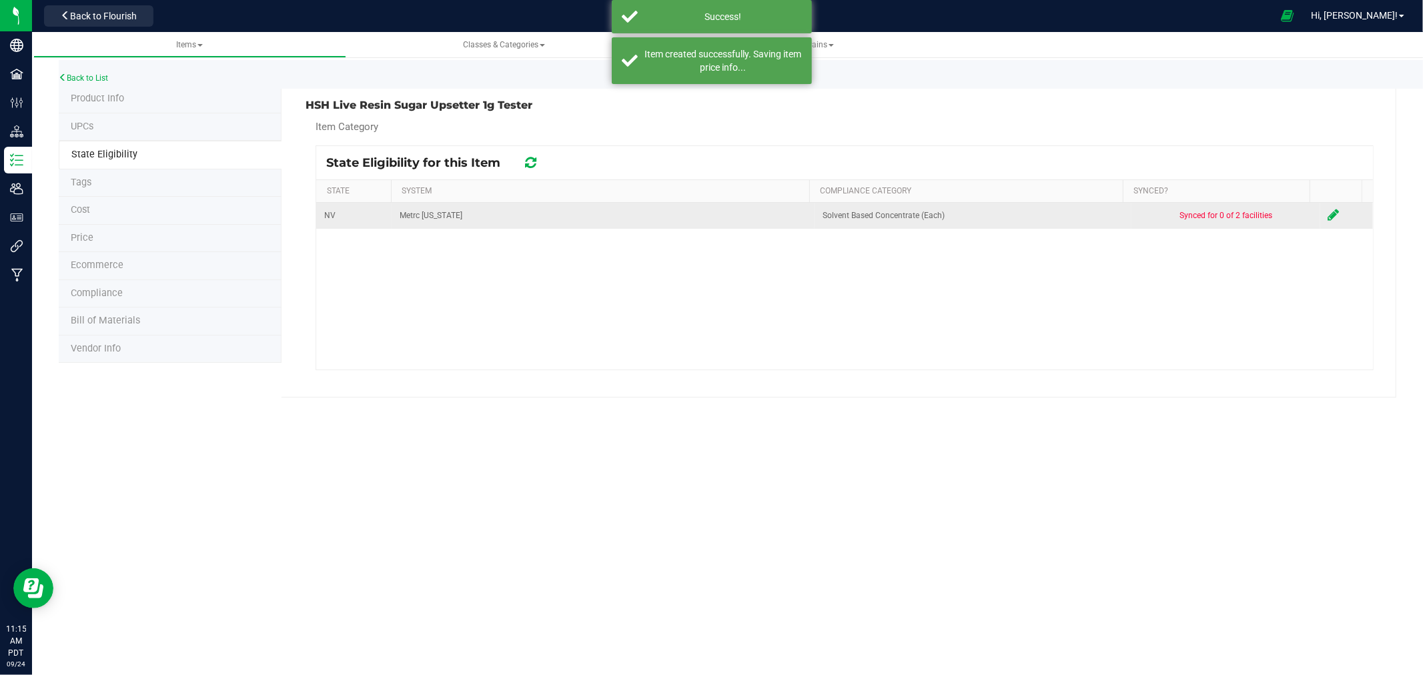
click at [1321, 212] on td at bounding box center [1347, 216] width 53 height 26
click at [1329, 216] on icon at bounding box center [1334, 214] width 11 height 13
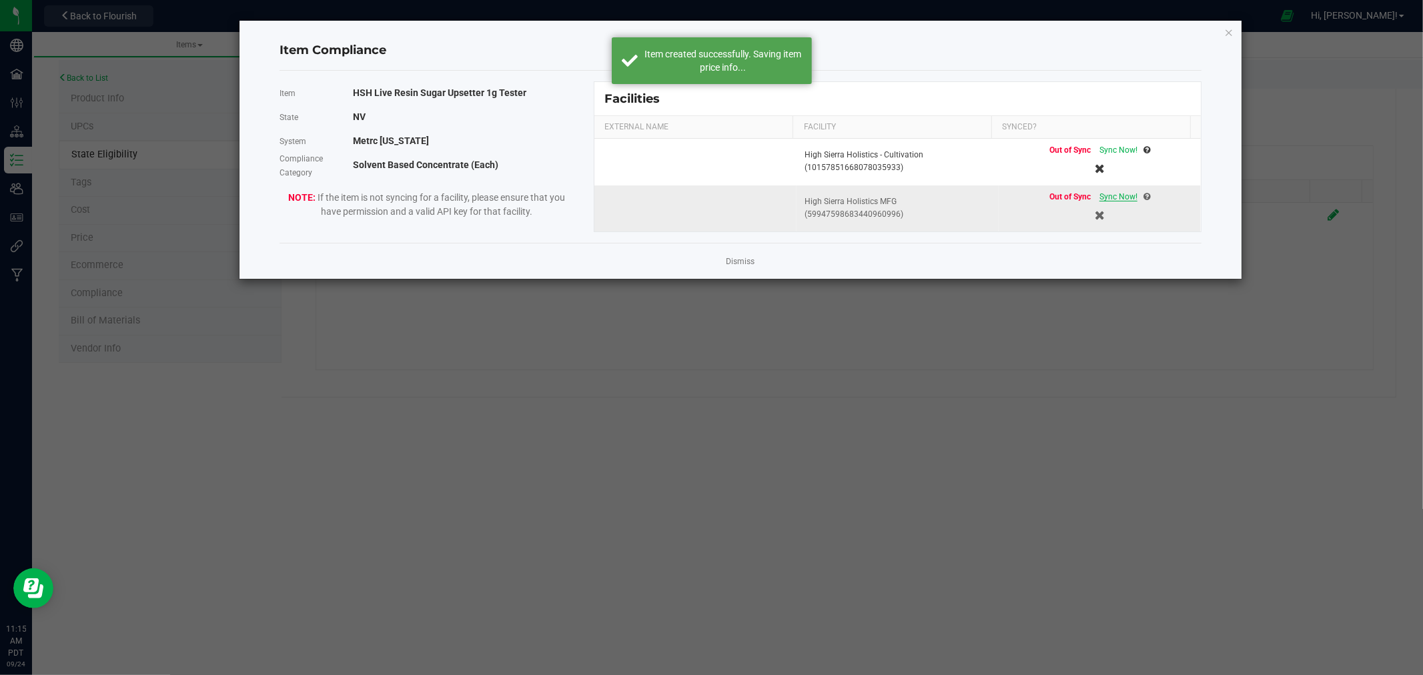
click at [1116, 197] on span "Sync Now!" at bounding box center [1119, 196] width 38 height 9
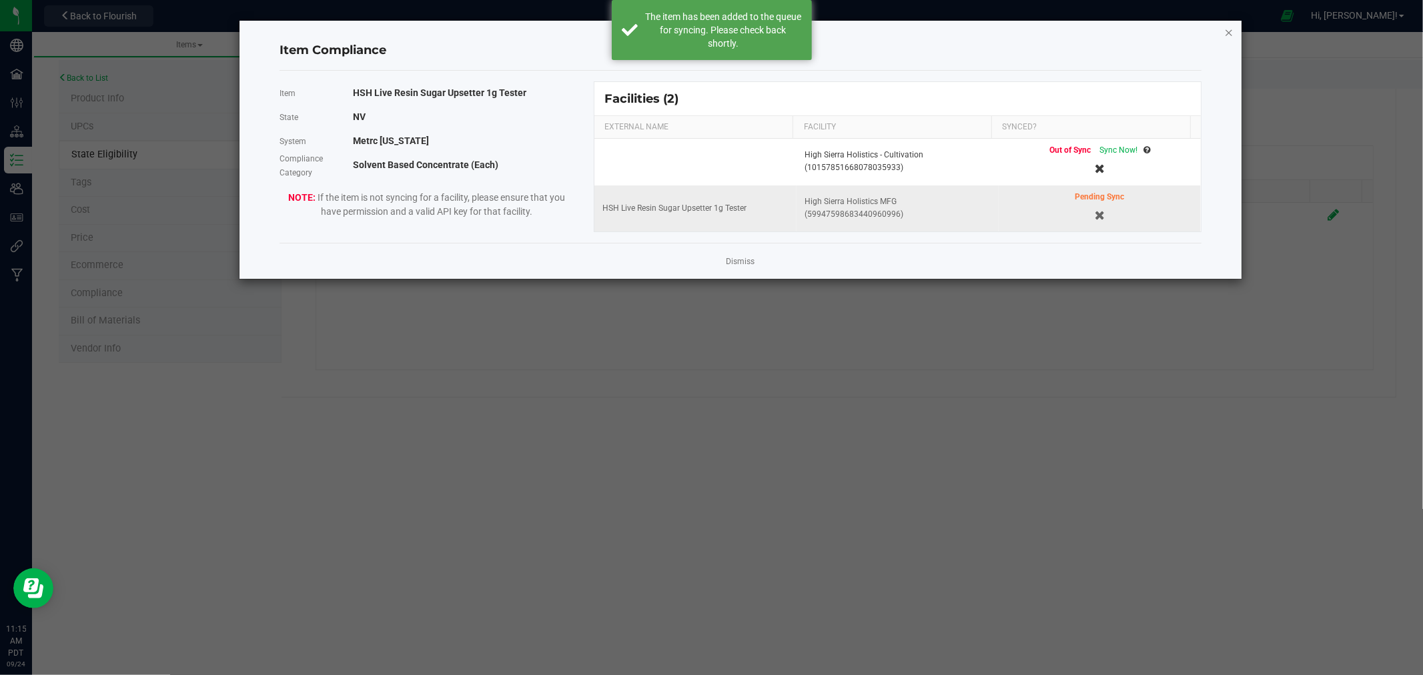
click at [1230, 28] on icon "Close modal" at bounding box center [1229, 32] width 9 height 16
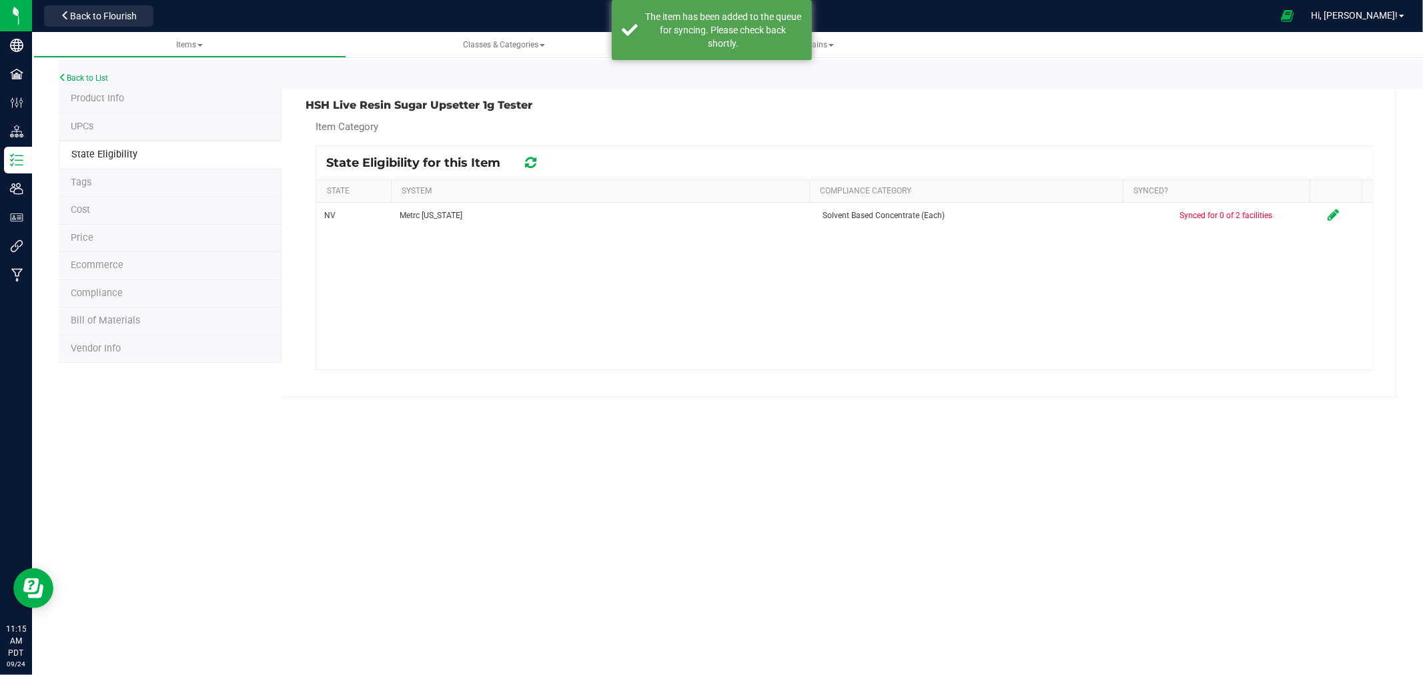
click at [79, 95] on span "Product Info" at bounding box center [97, 98] width 53 height 11
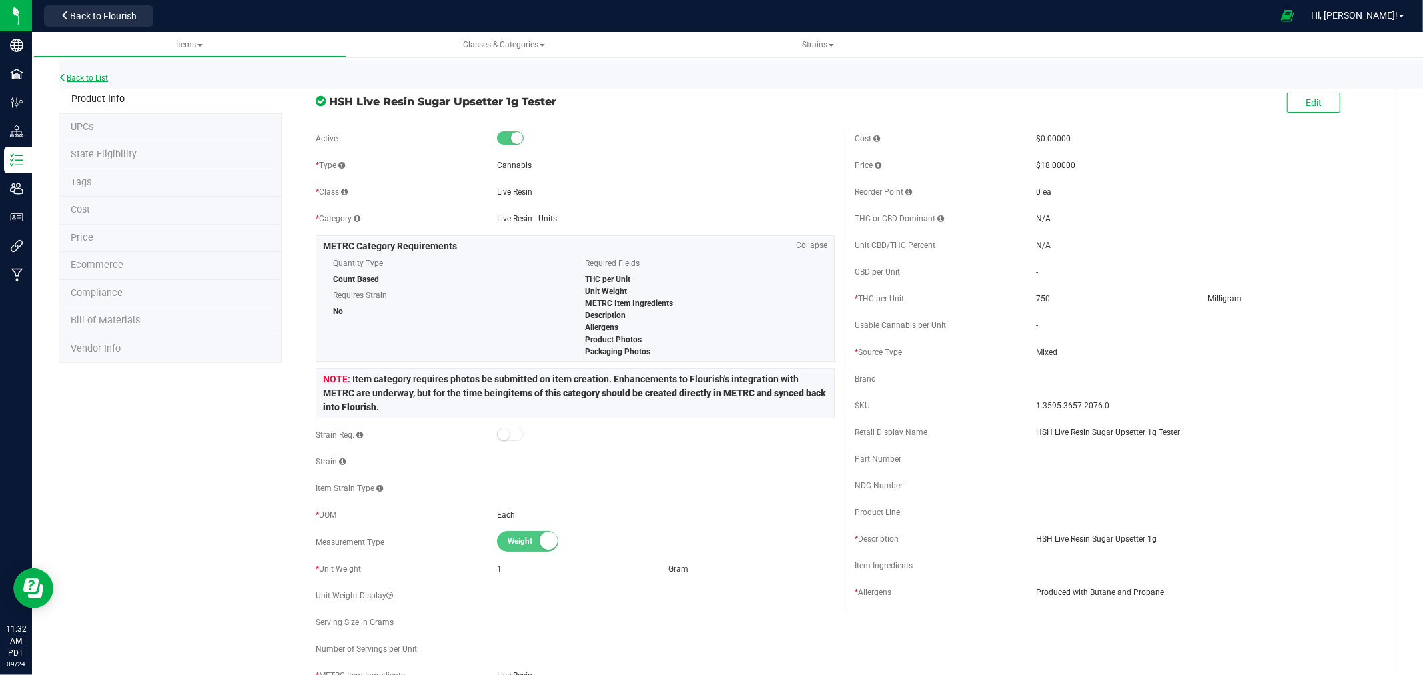
click at [107, 78] on link "Back to List" at bounding box center [83, 77] width 49 height 9
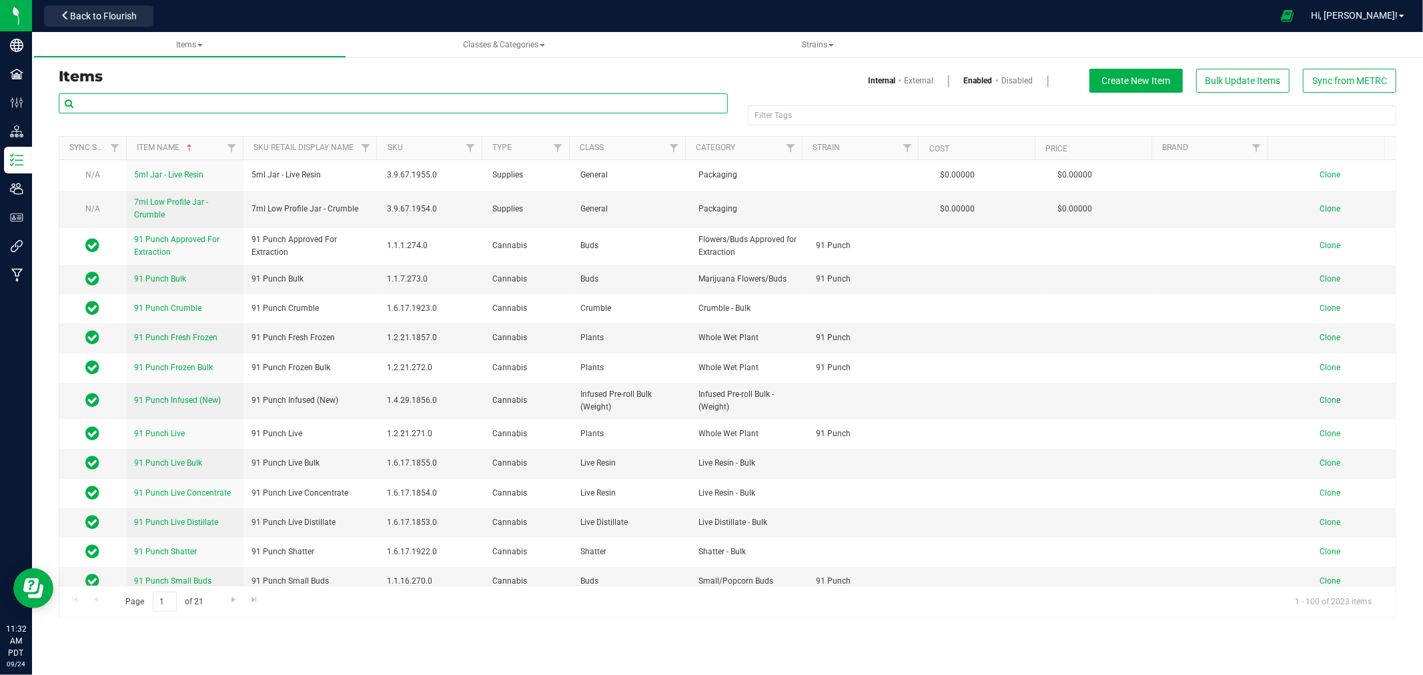
click at [147, 101] on input "text" at bounding box center [393, 103] width 669 height 20
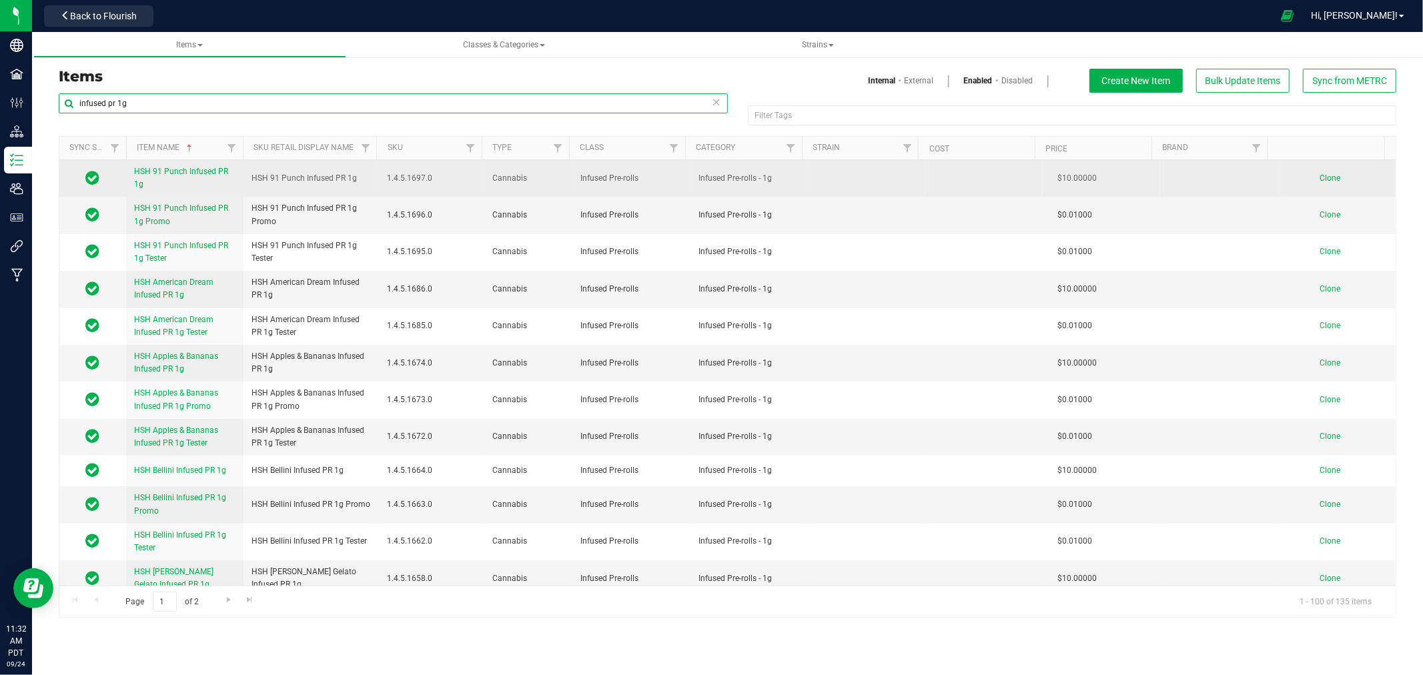
type input "infused pr 1g"
click at [1320, 179] on span "Clone" at bounding box center [1330, 178] width 21 height 9
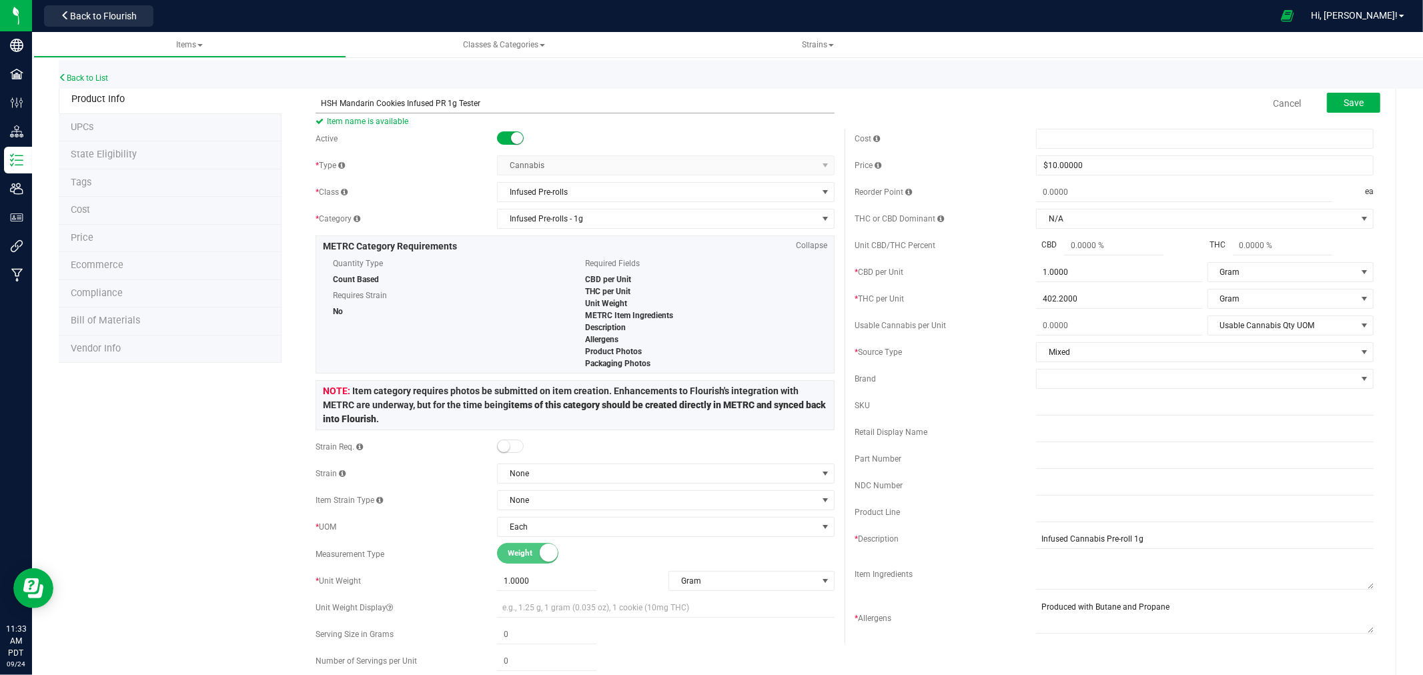
click at [422, 101] on input "HSH Mandarin Cookies Infused PR 1g Tester" at bounding box center [575, 103] width 519 height 20
click at [421, 101] on input "HSH Mandarin Cookies Infused PR 1g Tester" at bounding box center [575, 103] width 519 height 20
click at [422, 101] on input "HSH Mandarin Cookies Infused PR 1g Tester" at bounding box center [575, 103] width 519 height 20
type input "HSH Mandarin Cookies Infused PR 1g Tester"
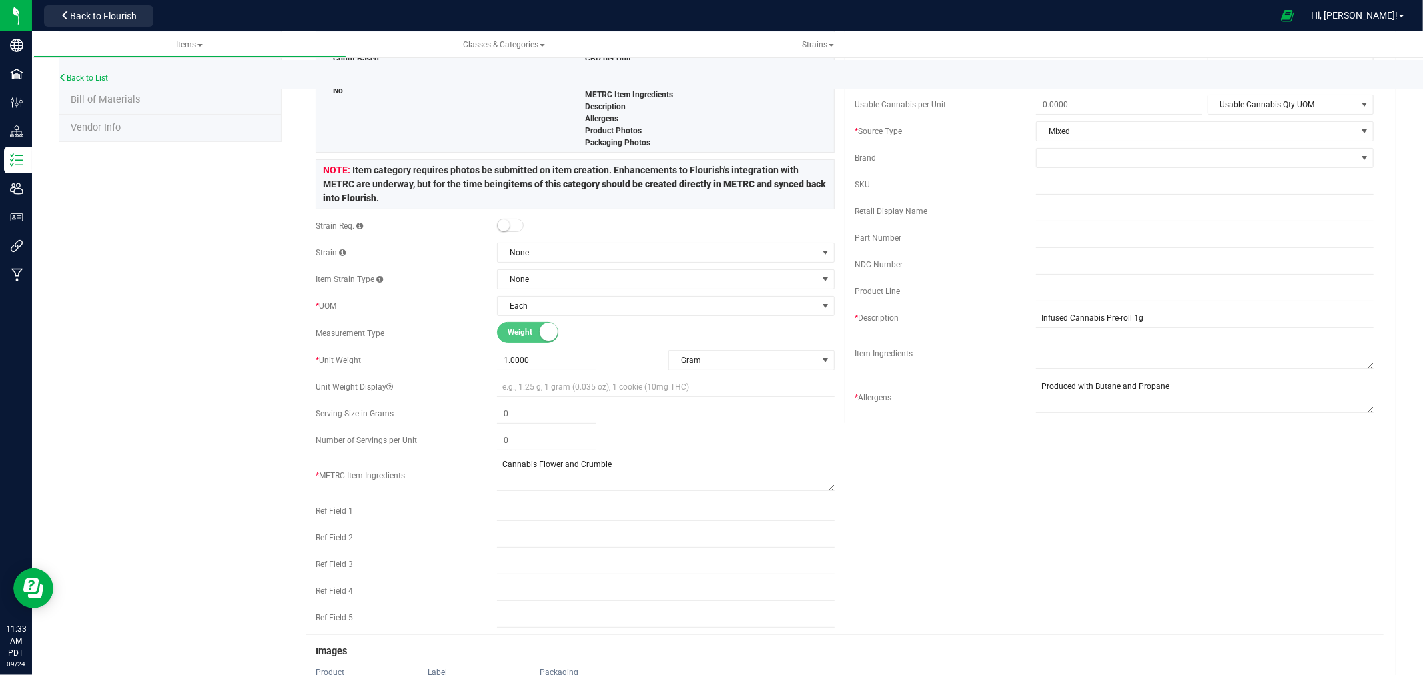
scroll to position [222, 0]
drag, startPoint x: 602, startPoint y: 461, endPoint x: 487, endPoint y: 470, distance: 115.1
click at [487, 470] on div "* METRC Item Ingredients" at bounding box center [575, 474] width 519 height 37
drag, startPoint x: 1169, startPoint y: 389, endPoint x: 1004, endPoint y: 394, distance: 164.9
click at [1008, 397] on div "* Allergens" at bounding box center [1114, 396] width 519 height 37
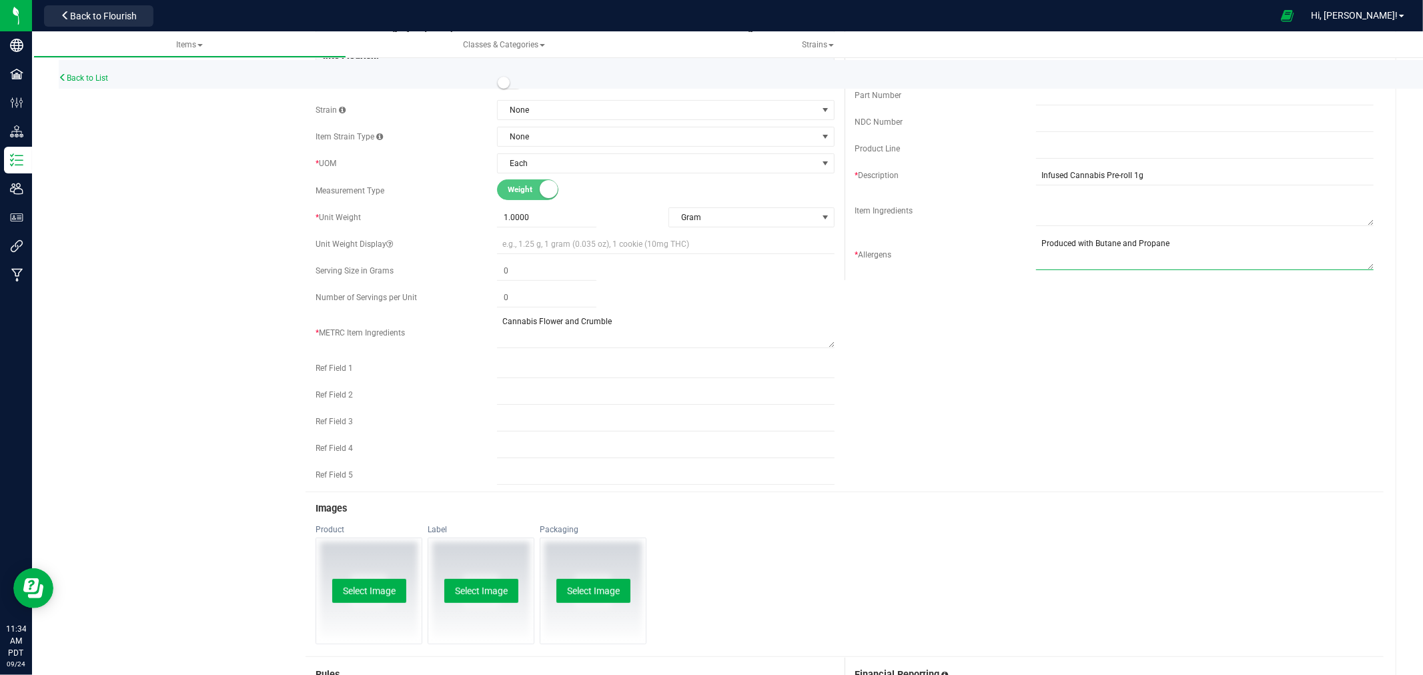
scroll to position [370, 0]
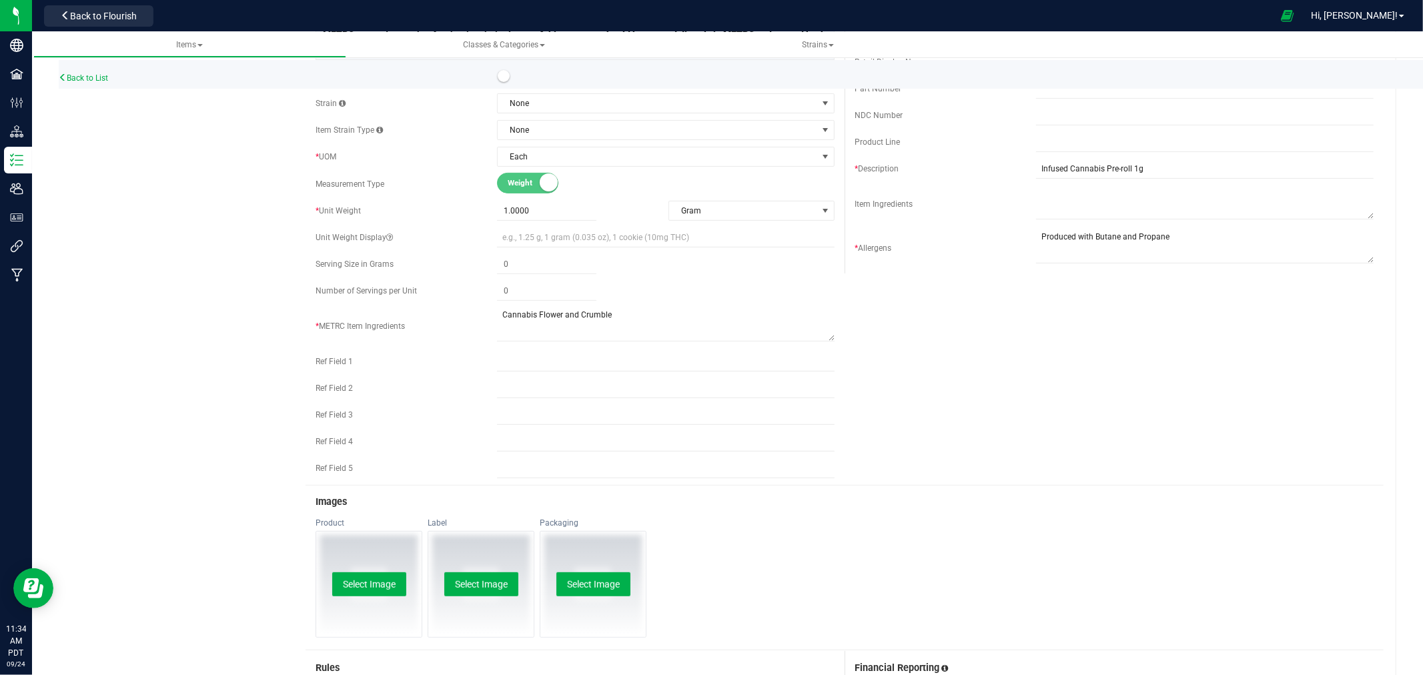
click at [1130, 321] on div "Active * Type Cannabis Select type Cannabis Non-Inventory Raw Materials Supplie…" at bounding box center [845, 121] width 1078 height 727
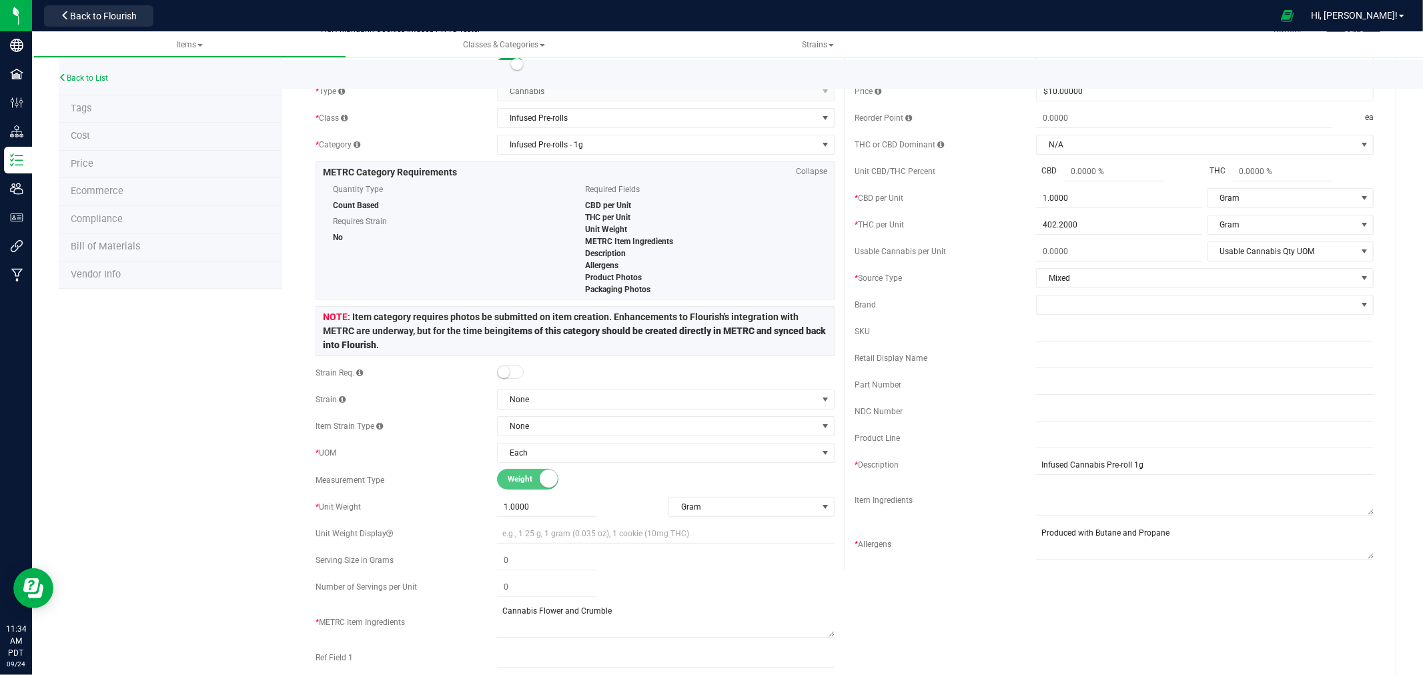
scroll to position [0, 0]
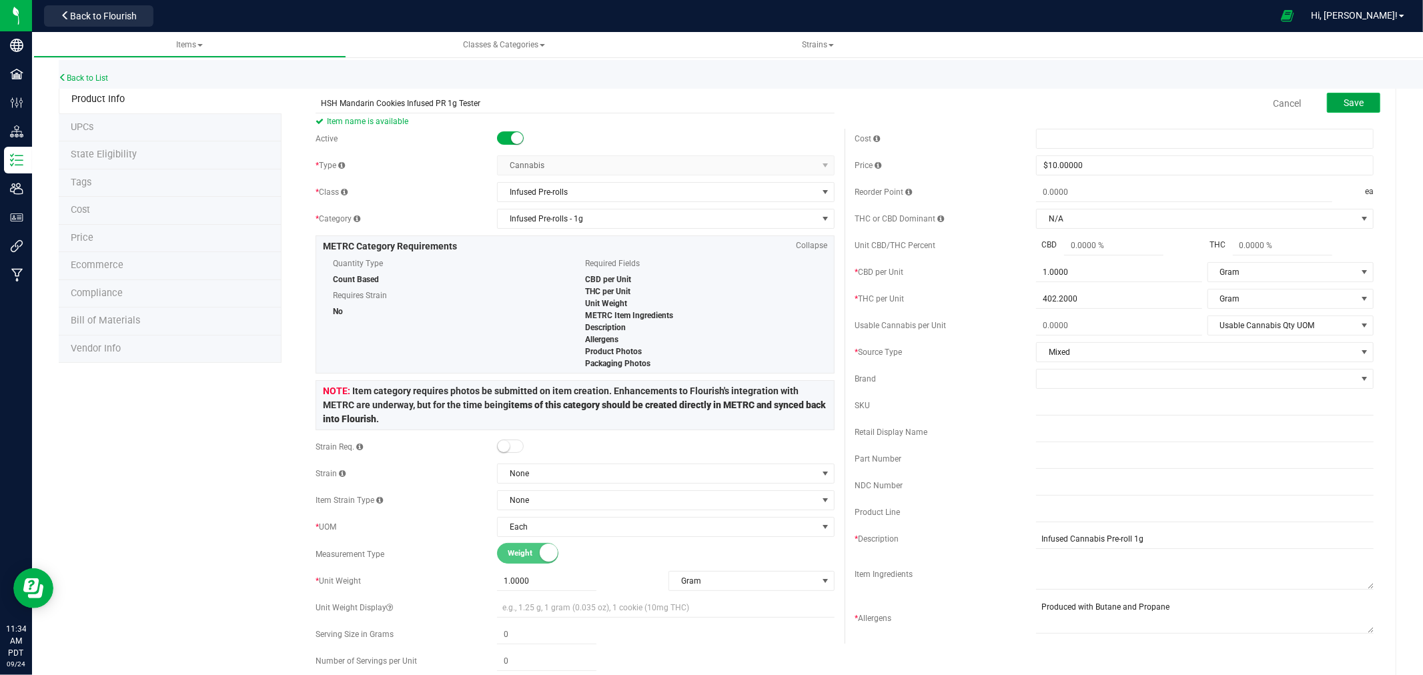
click at [1348, 93] on button "Save" at bounding box center [1353, 103] width 53 height 20
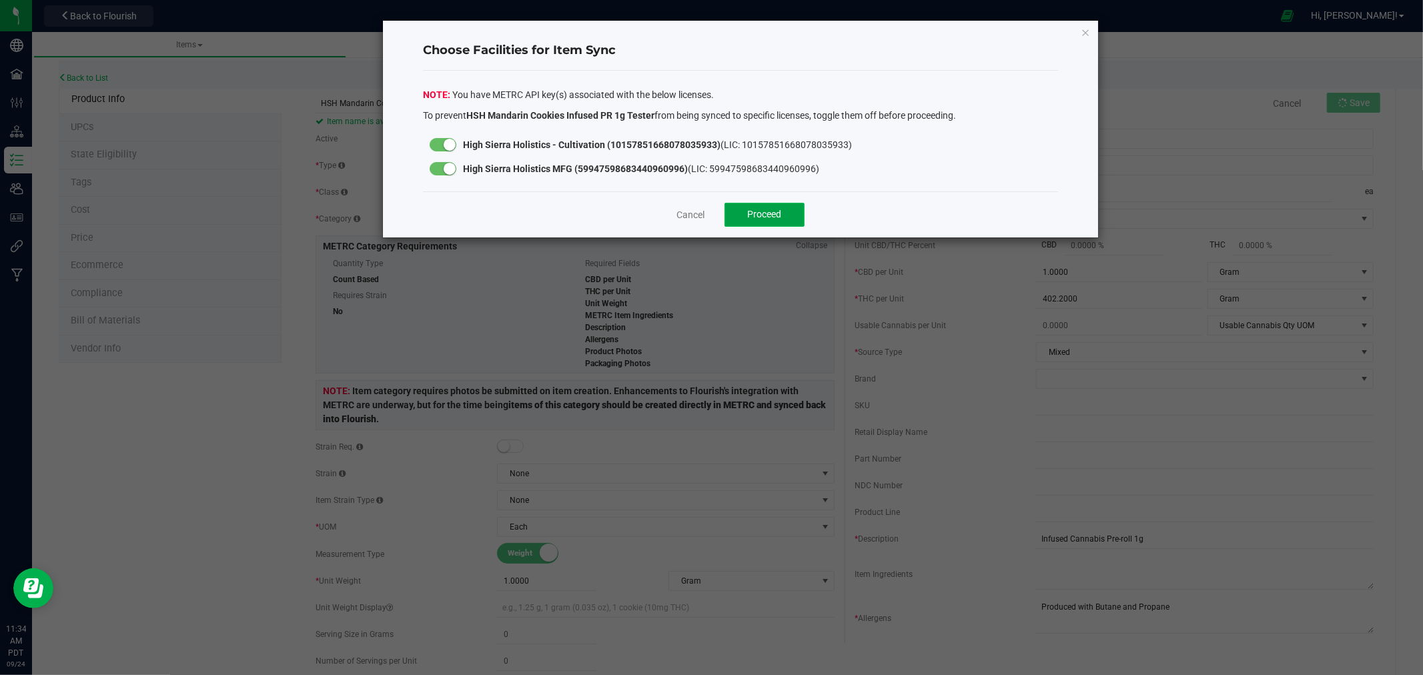
click at [757, 206] on button "Proceed" at bounding box center [765, 215] width 80 height 24
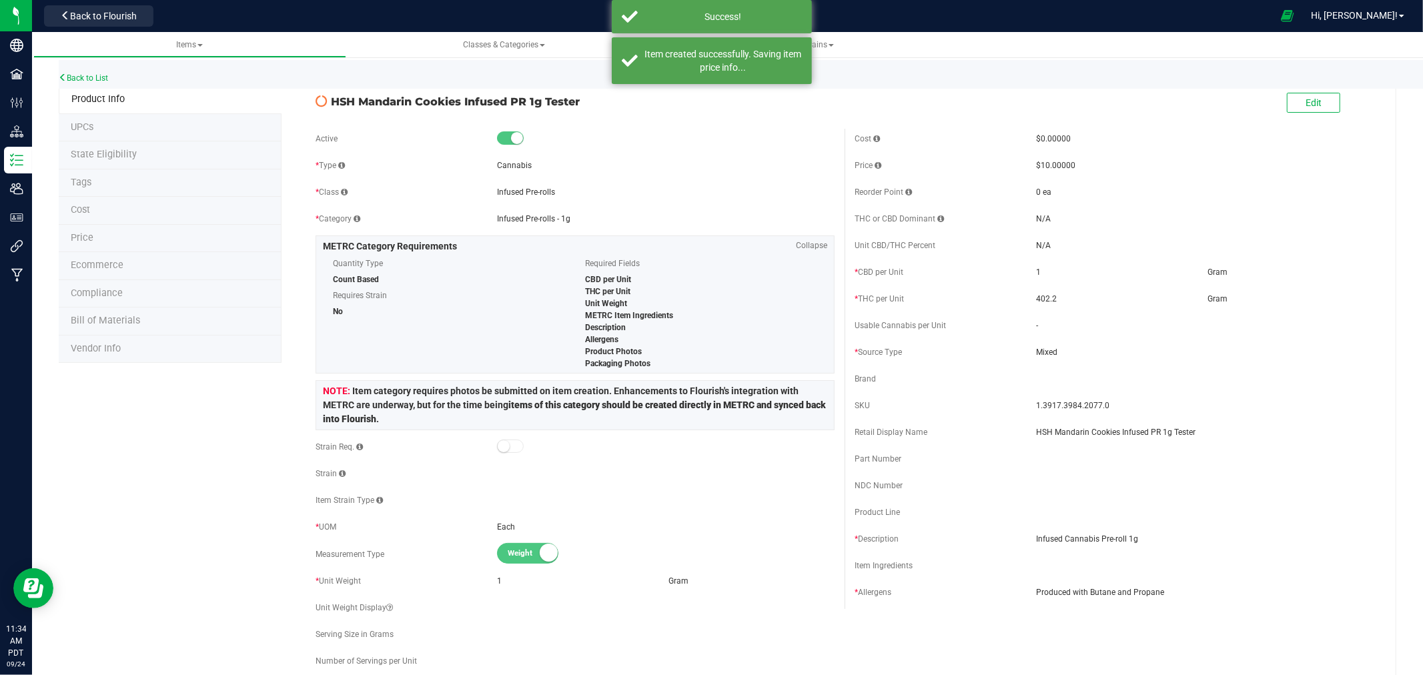
click at [143, 157] on li "State Eligibility" at bounding box center [170, 155] width 223 height 28
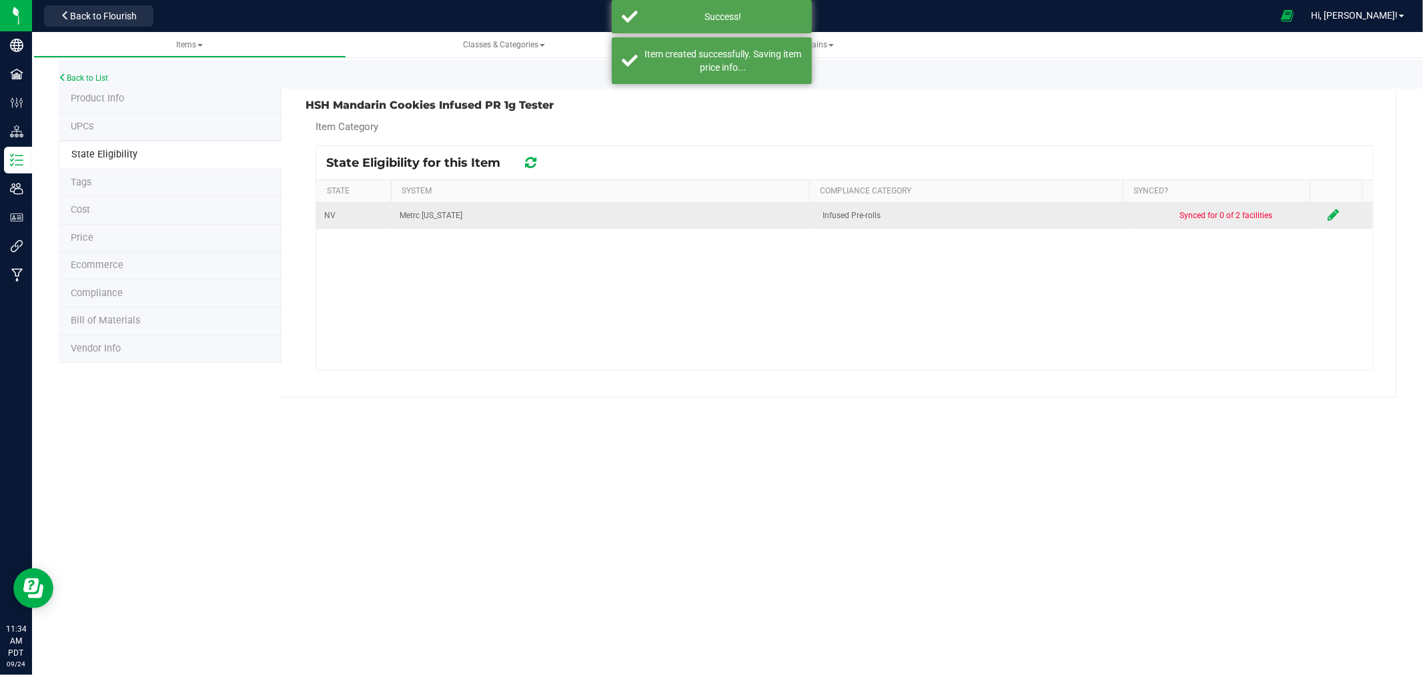
click at [1329, 221] on icon at bounding box center [1334, 214] width 11 height 13
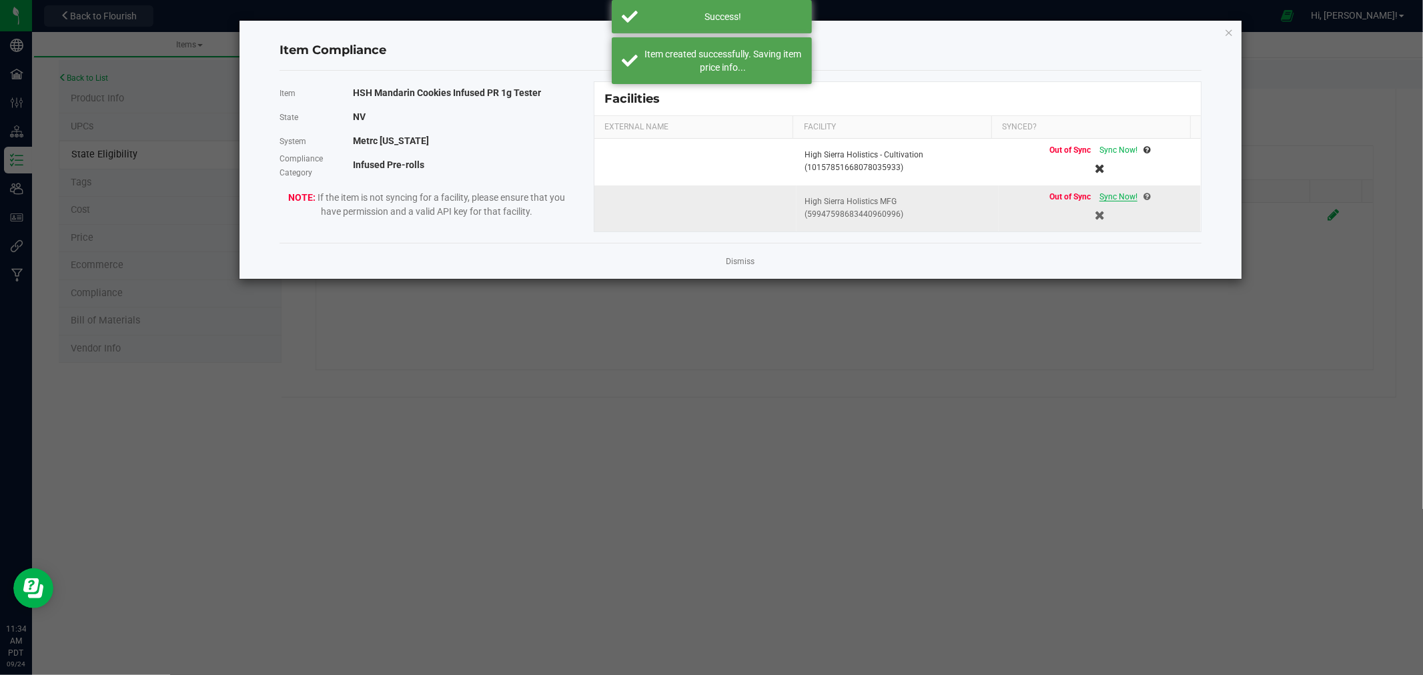
click at [1104, 192] on span "Sync Now!" at bounding box center [1119, 196] width 38 height 9
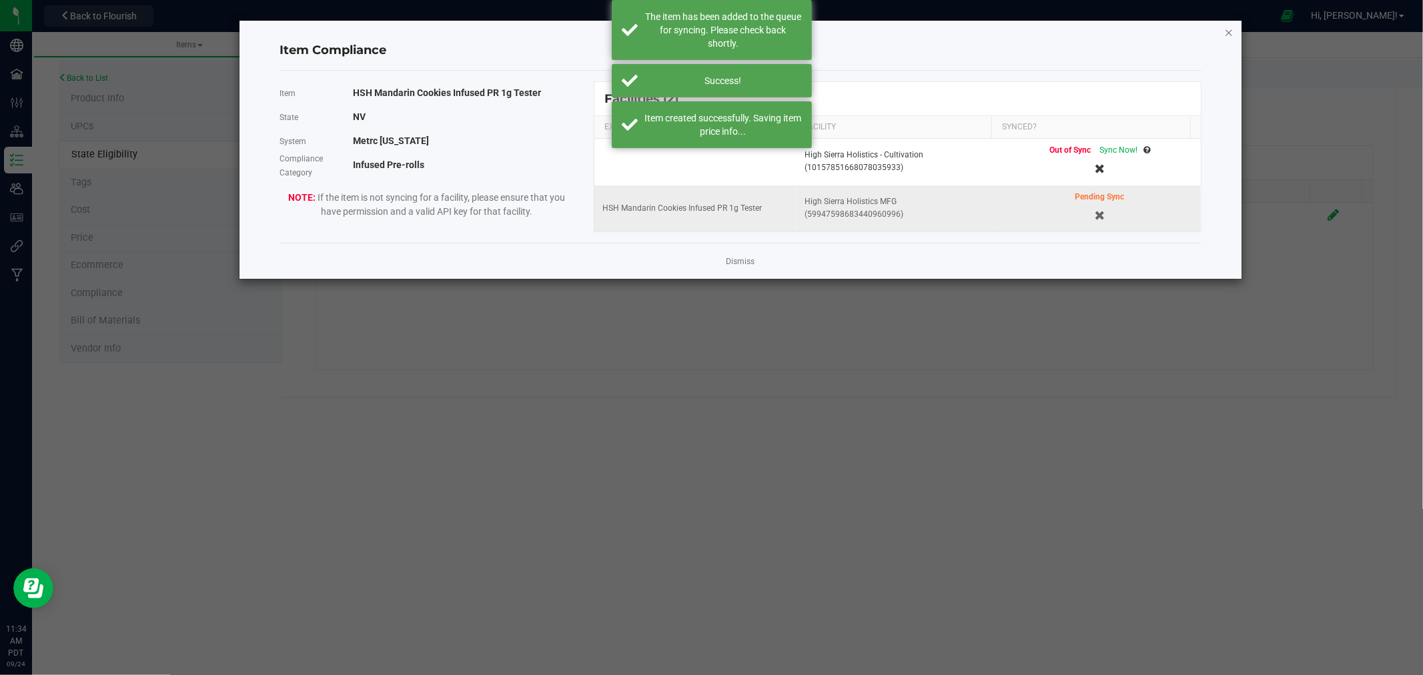
click at [1227, 31] on icon "Close modal" at bounding box center [1229, 32] width 9 height 16
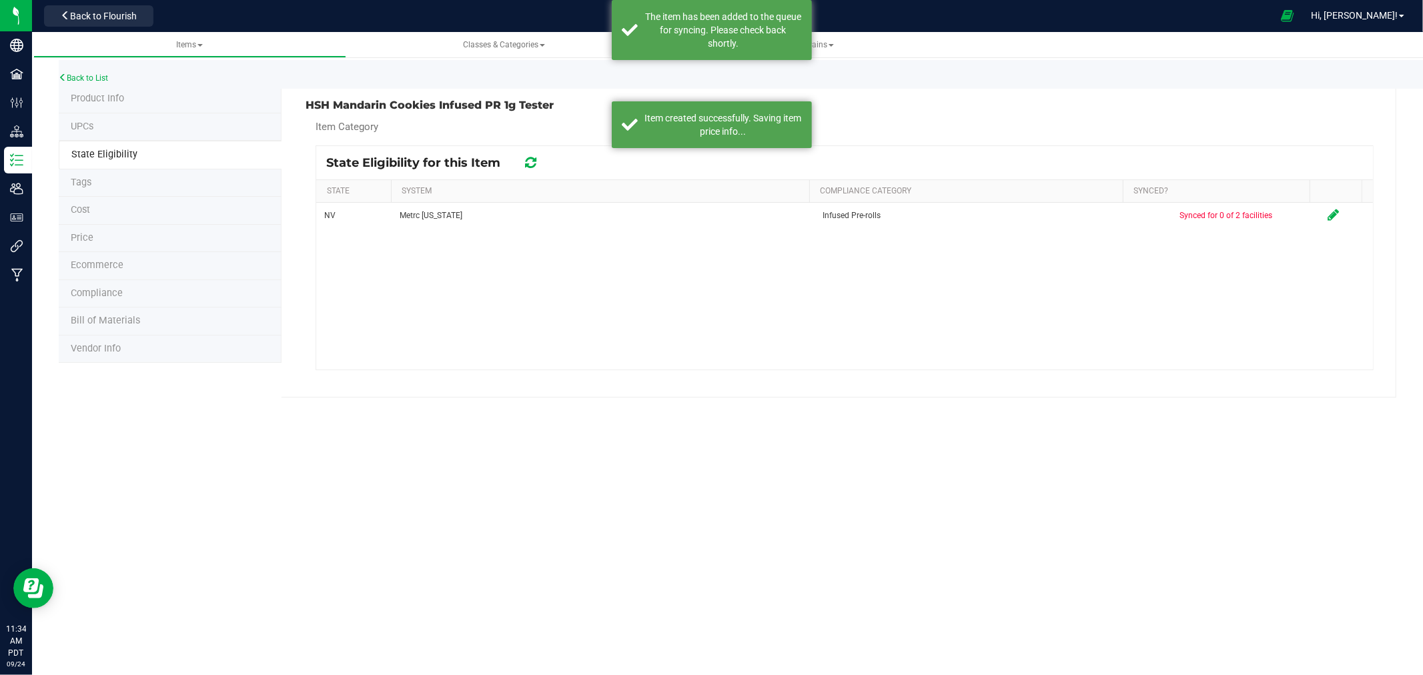
click at [122, 99] on span "Product Info" at bounding box center [97, 98] width 53 height 11
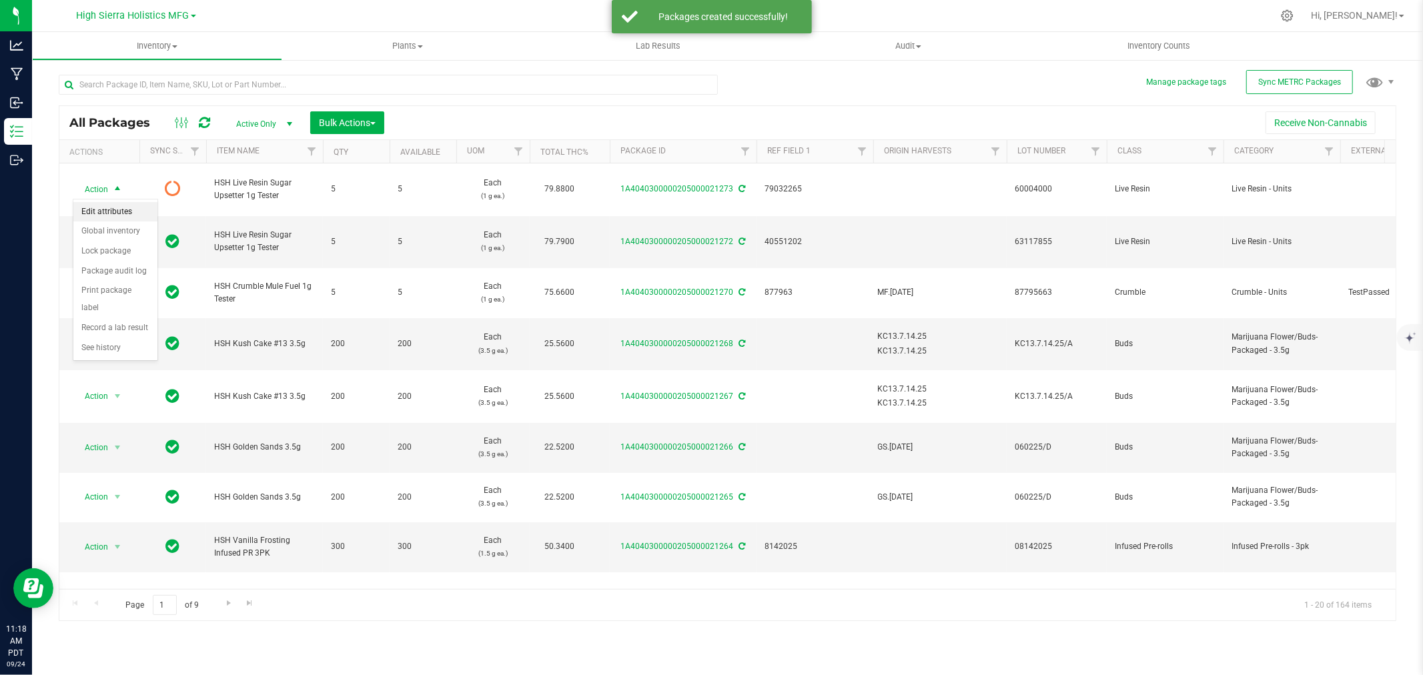
click at [123, 208] on li "Edit attributes" at bounding box center [115, 212] width 84 height 20
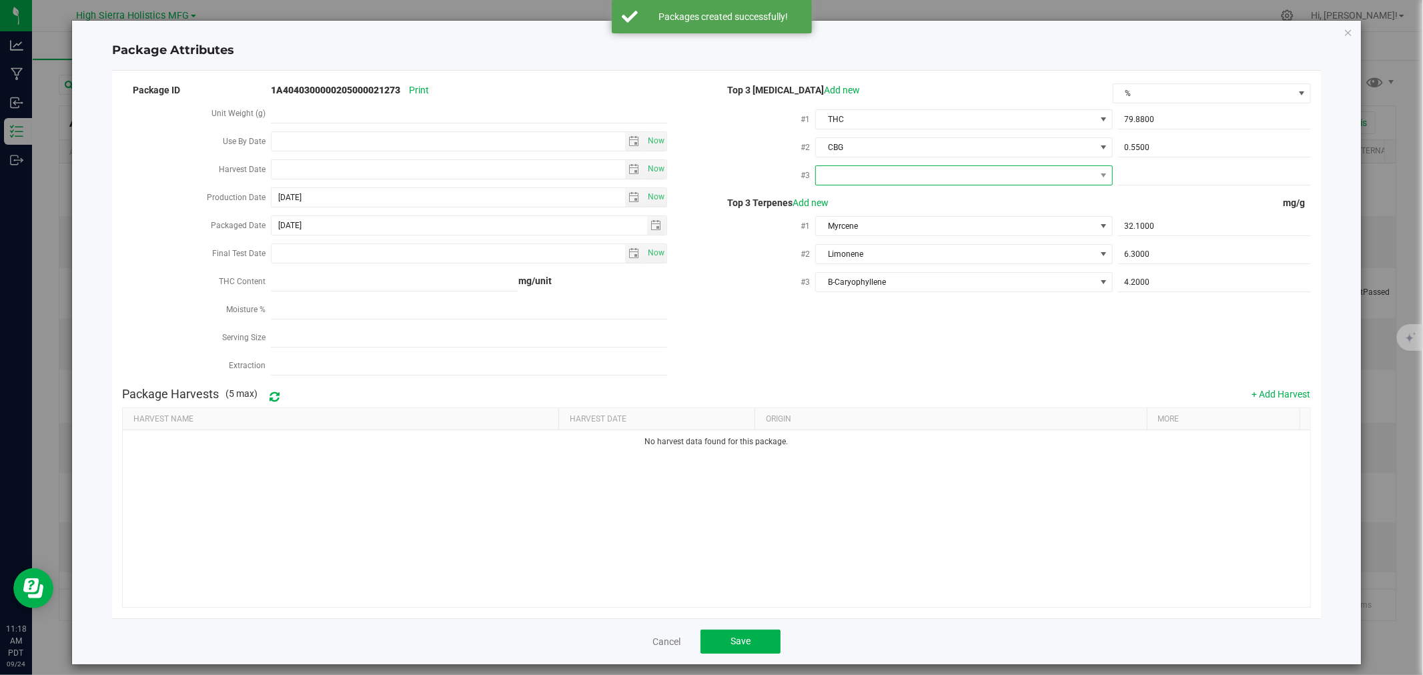
click at [896, 170] on span at bounding box center [955, 175] width 279 height 19
click at [874, 250] on li "CBD" at bounding box center [957, 252] width 294 height 23
click at [1162, 178] on span at bounding box center [1214, 175] width 193 height 19
type input "0"
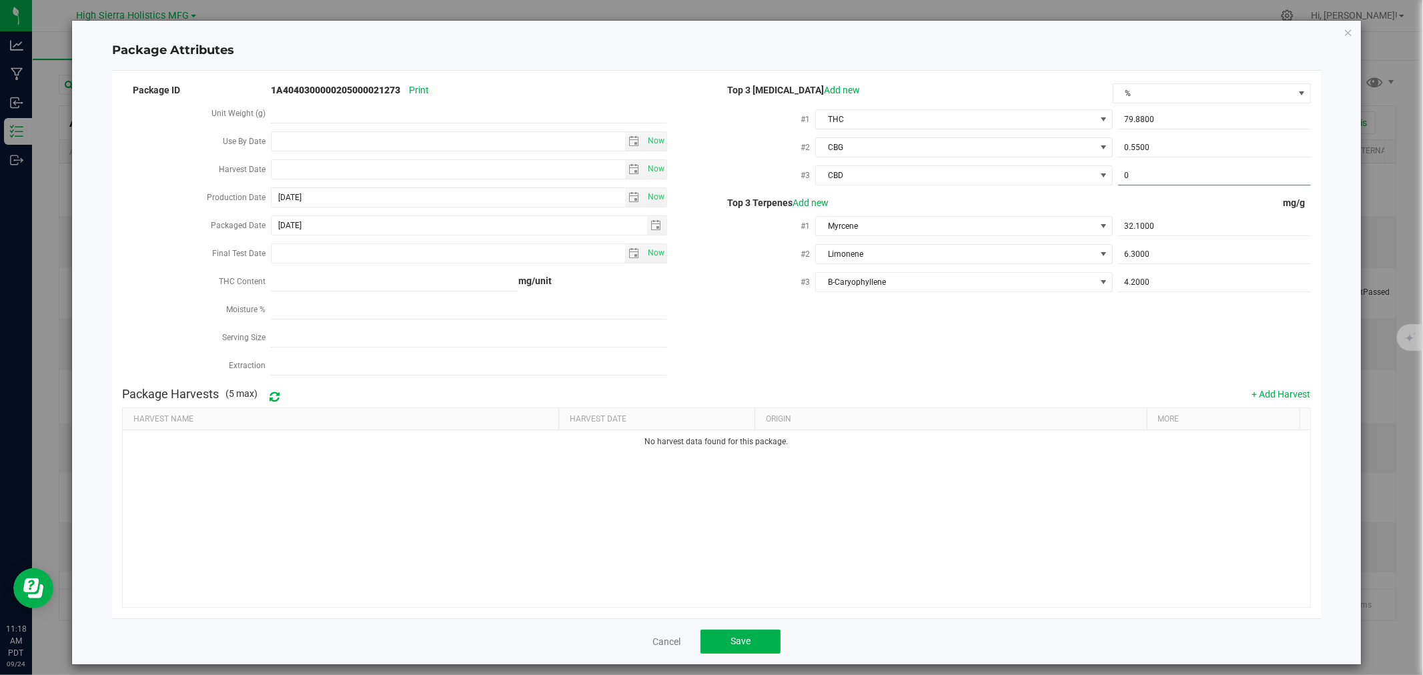
type input "0.0000"
click at [991, 364] on div "Package ID 1A4040300000205000021273 Print Unit Weight (g) Use By Date Now Harve…" at bounding box center [716, 231] width 1189 height 300
click at [743, 643] on span "Save" at bounding box center [741, 641] width 20 height 11
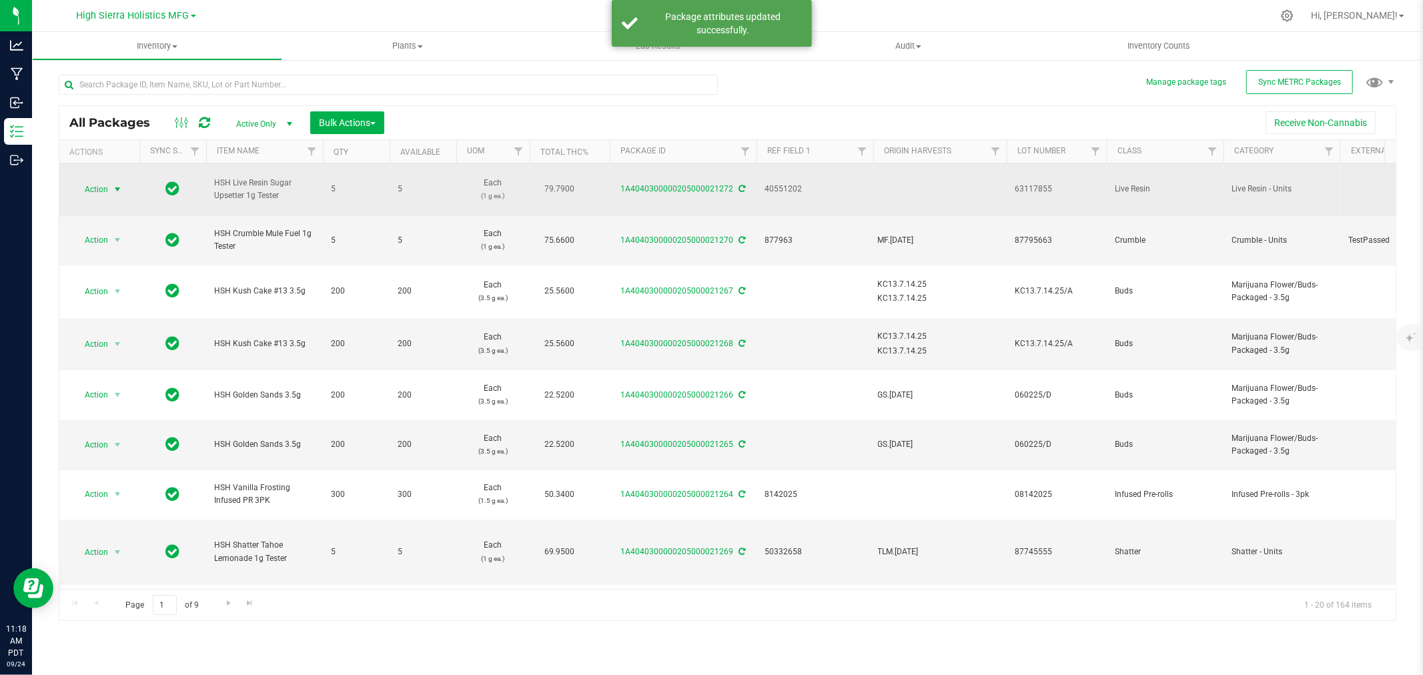
click at [114, 190] on span "select" at bounding box center [117, 189] width 11 height 11
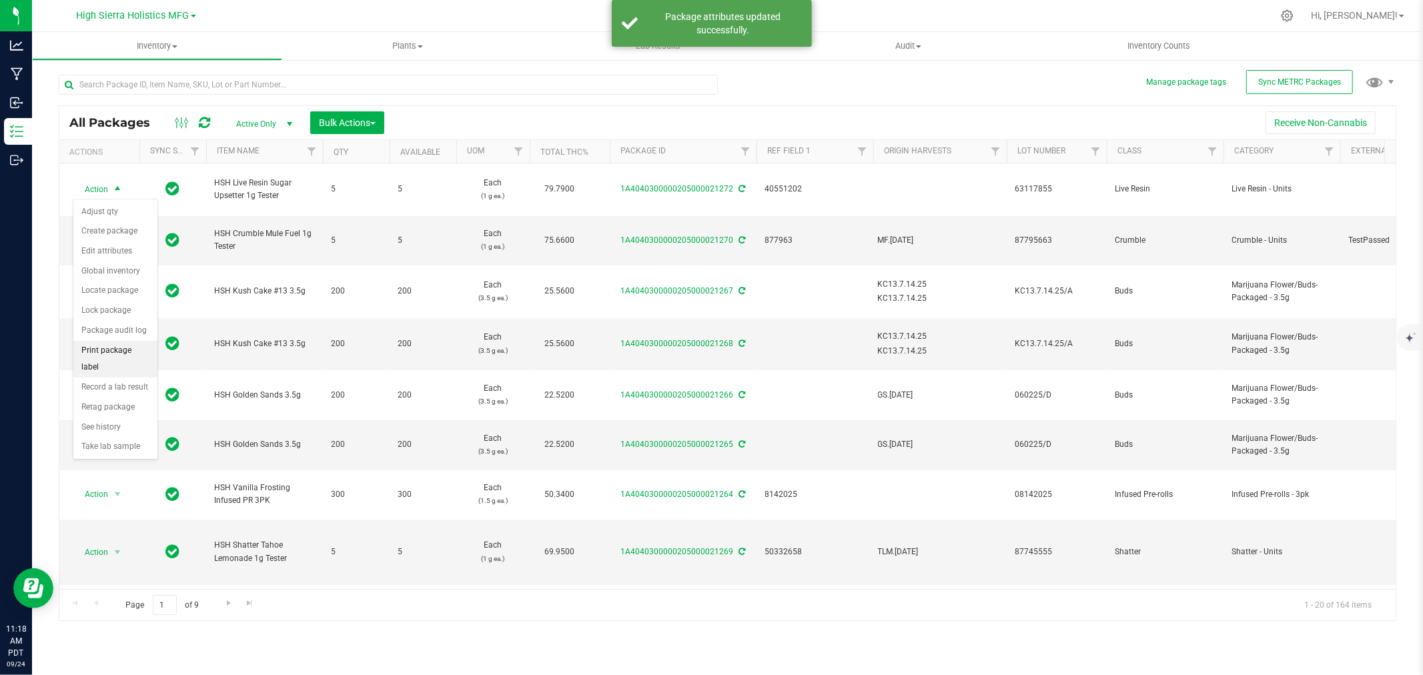
click at [117, 356] on li "Print package label" at bounding box center [115, 359] width 84 height 37
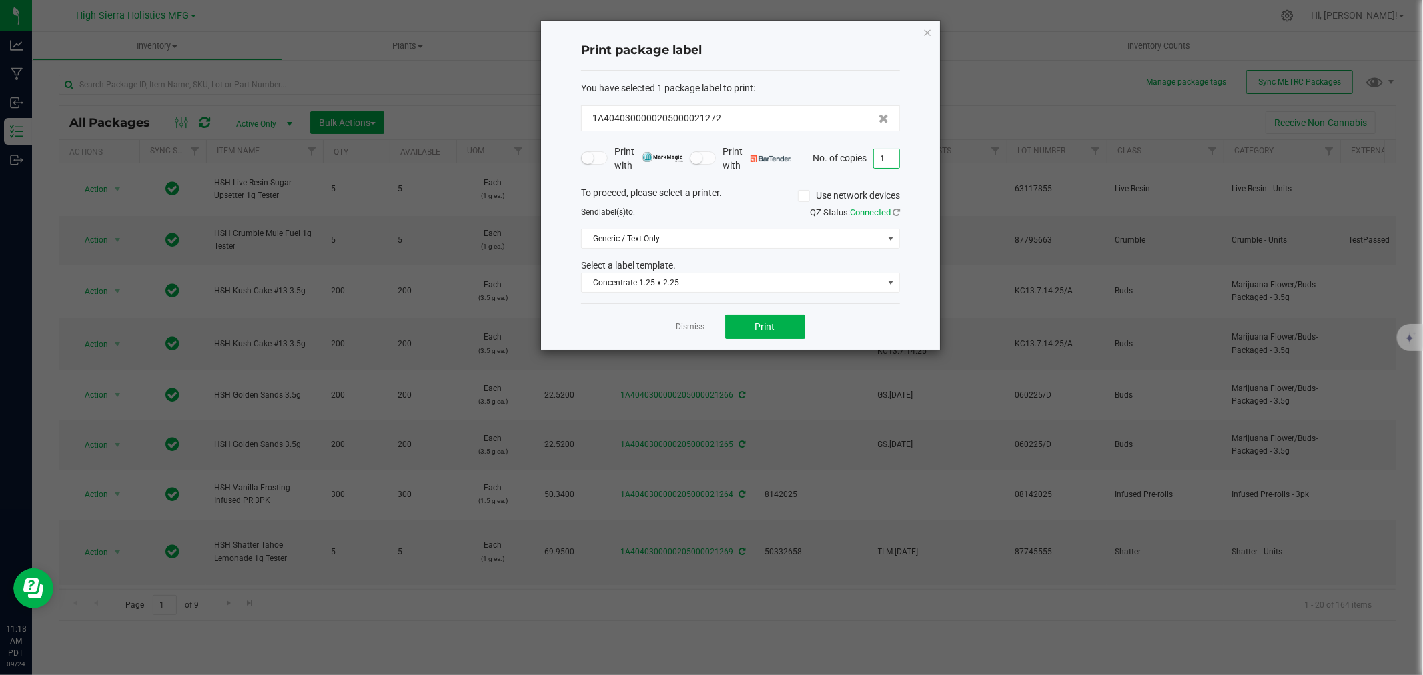
click at [891, 159] on input "1" at bounding box center [886, 158] width 25 height 19
type input "5"
click at [771, 324] on span "Print" at bounding box center [765, 327] width 20 height 11
click at [926, 28] on icon "button" at bounding box center [927, 32] width 9 height 16
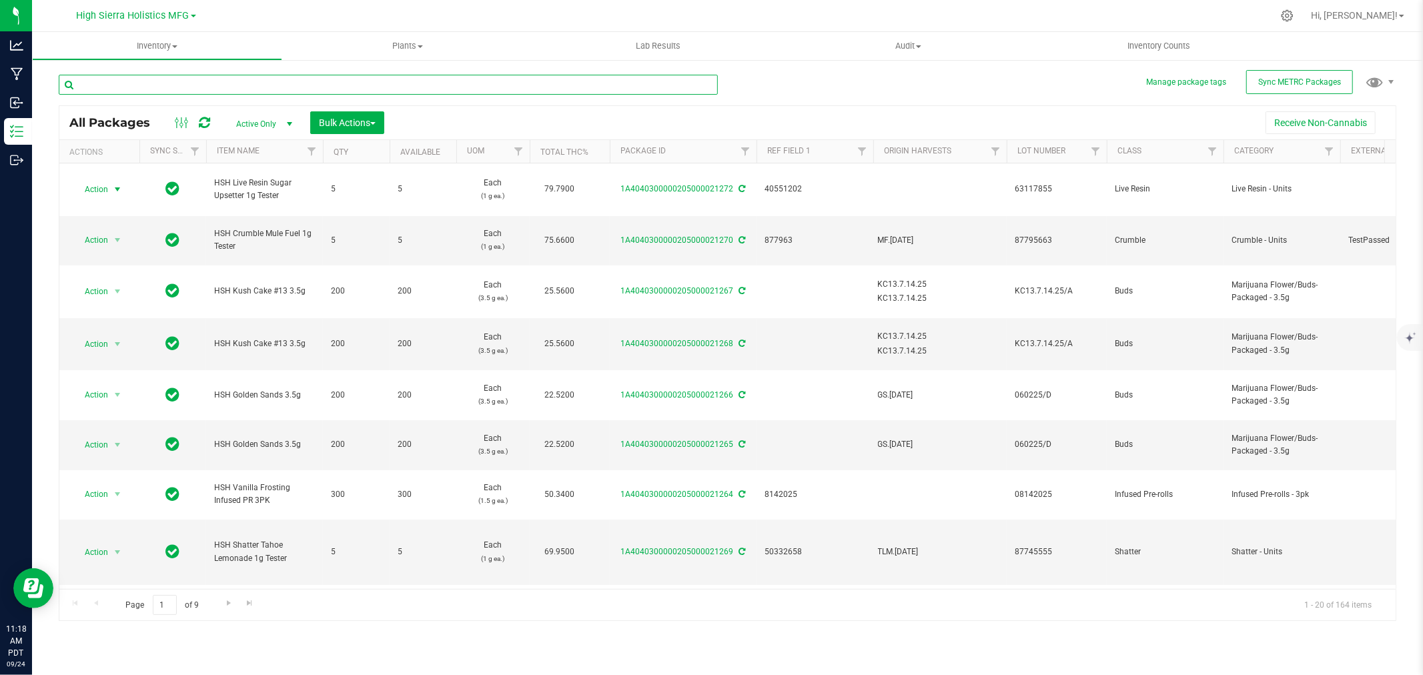
click at [160, 85] on input "text" at bounding box center [388, 85] width 659 height 20
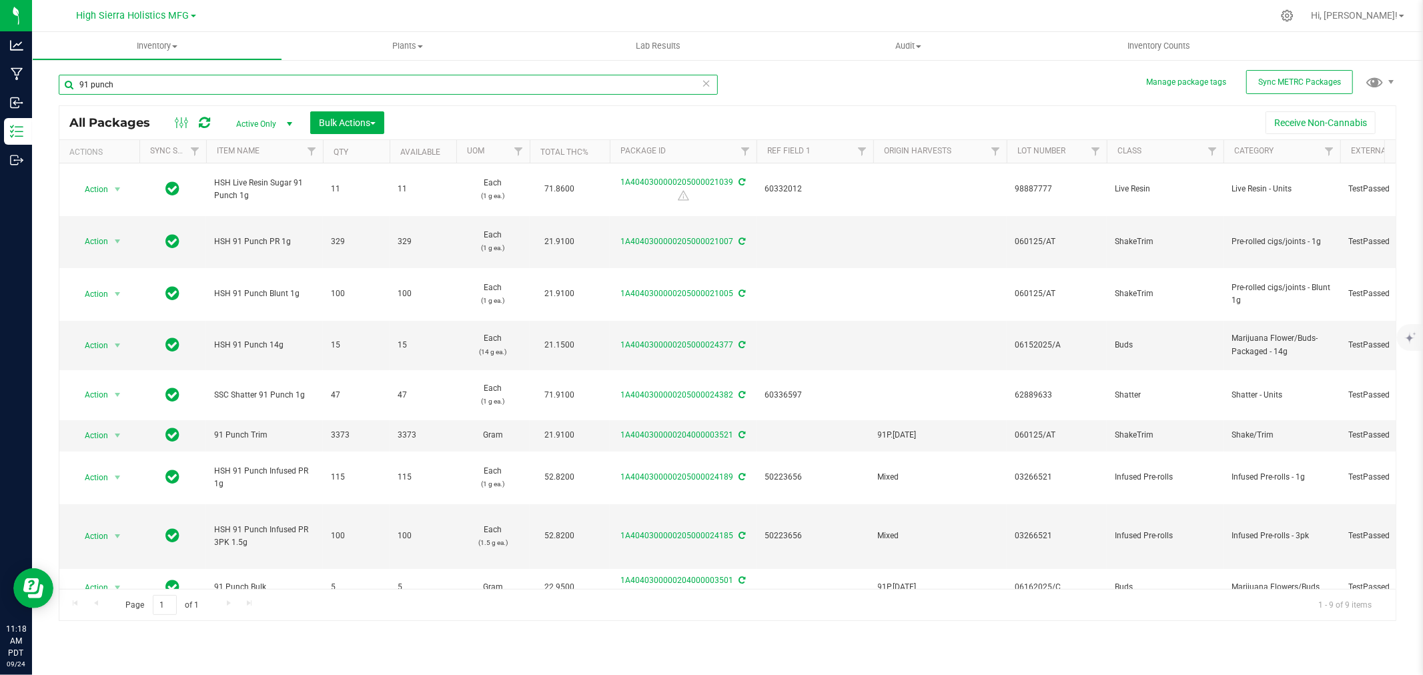
click at [78, 88] on input "91 punch" at bounding box center [388, 85] width 659 height 20
type input "sugar 91 punch"
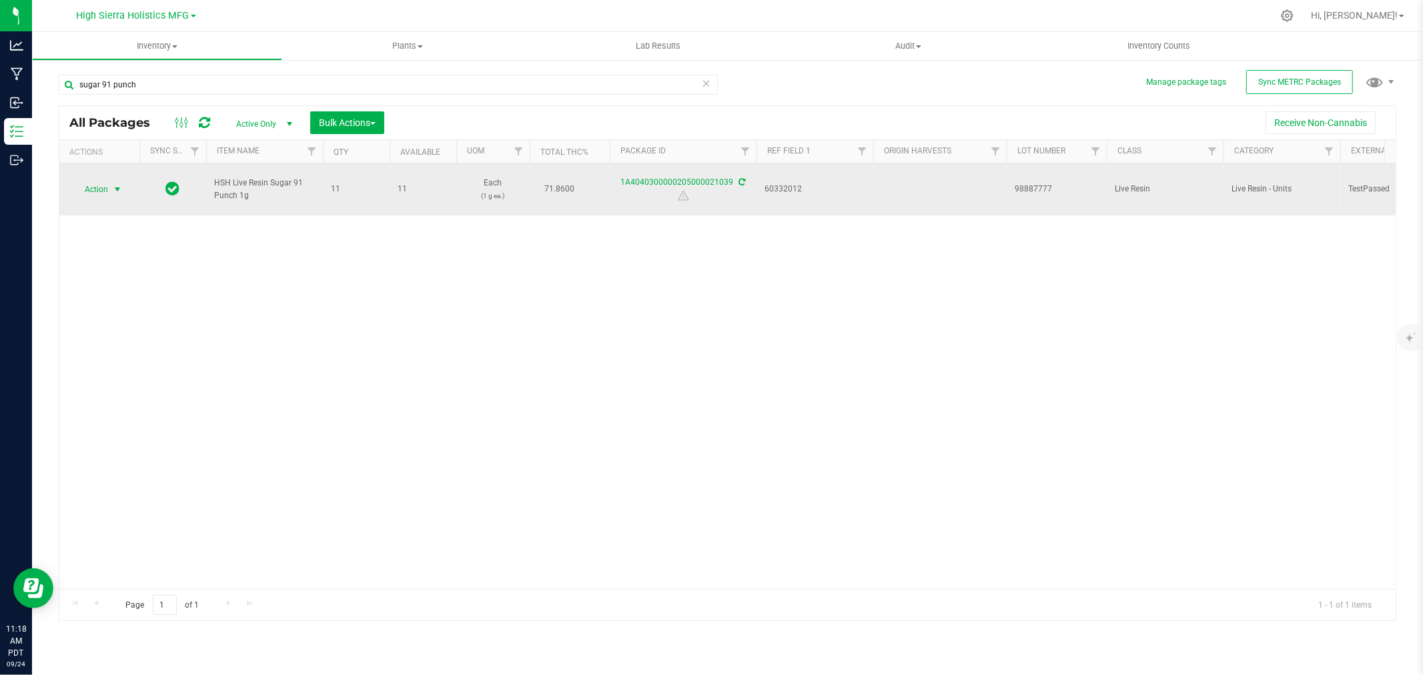
click at [117, 191] on span "select" at bounding box center [117, 189] width 11 height 11
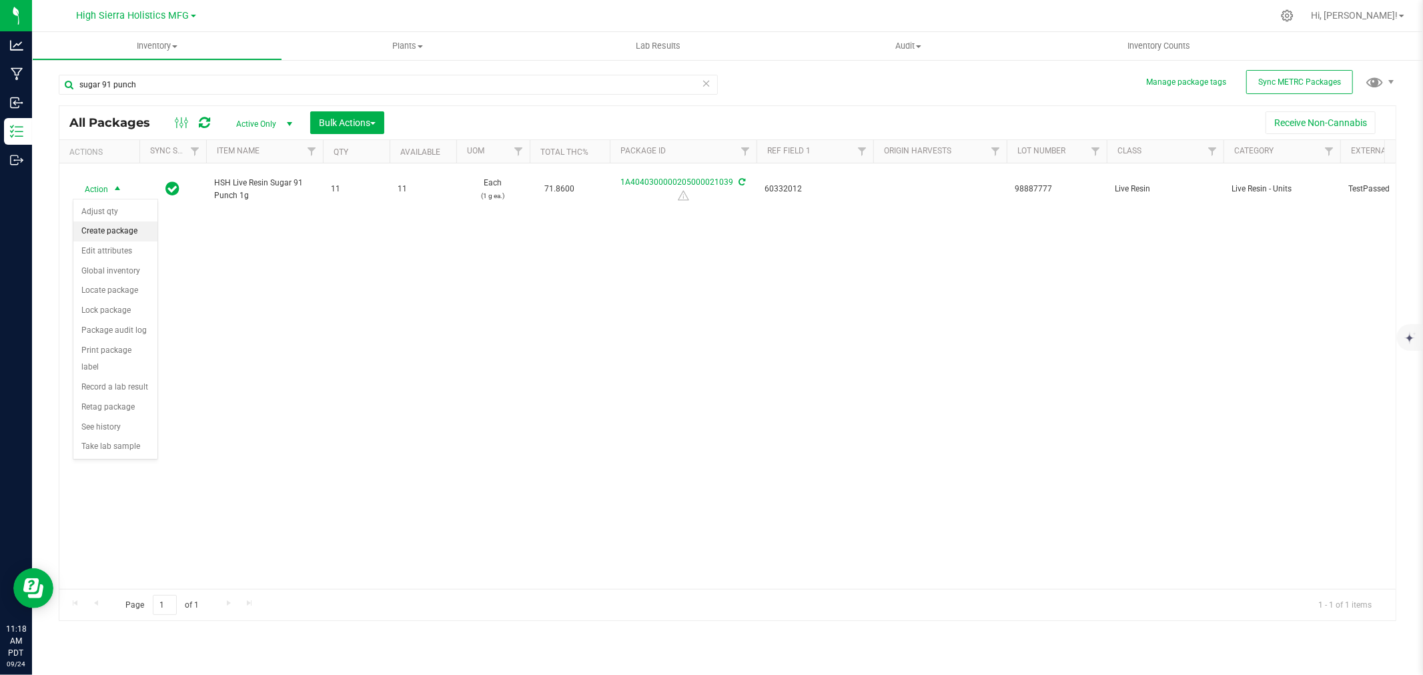
click at [121, 232] on li "Create package" at bounding box center [115, 232] width 84 height 20
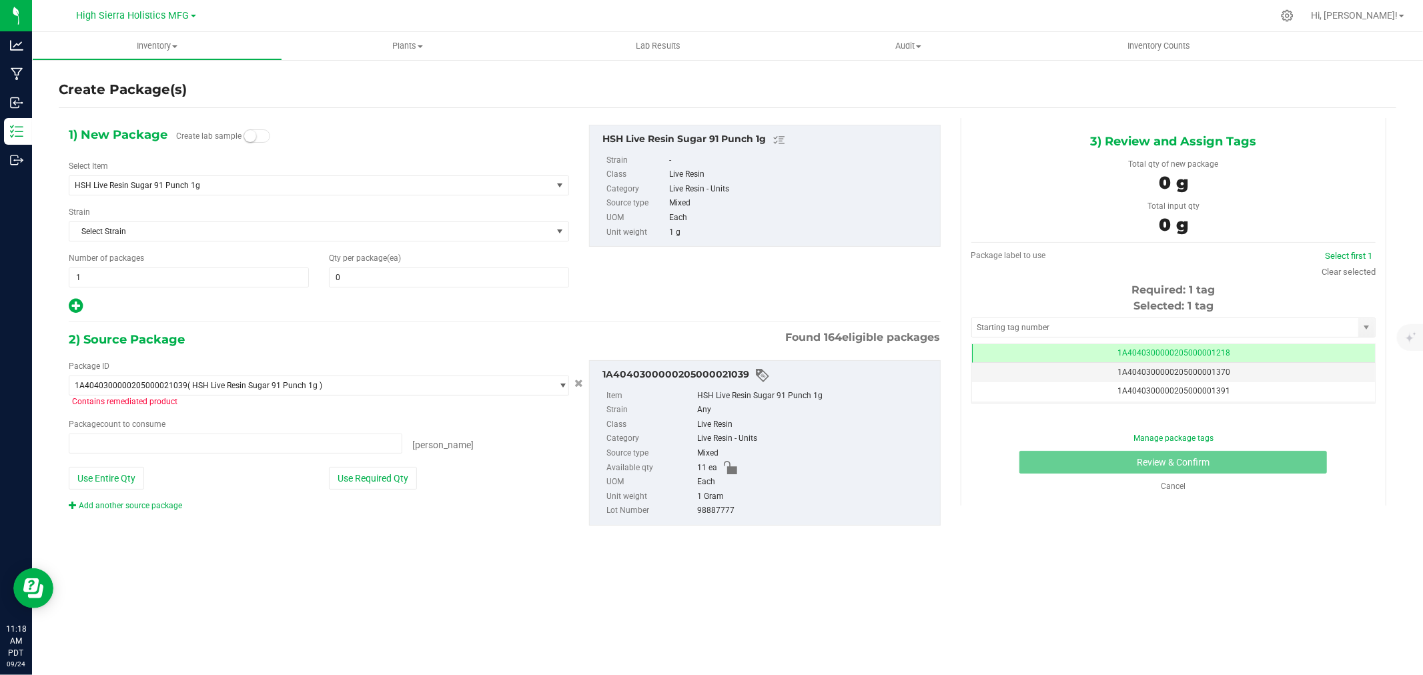
type input "0 ea"
click at [197, 182] on span "HSH Live Resin Sugar 91 Punch 1g" at bounding box center [301, 185] width 452 height 9
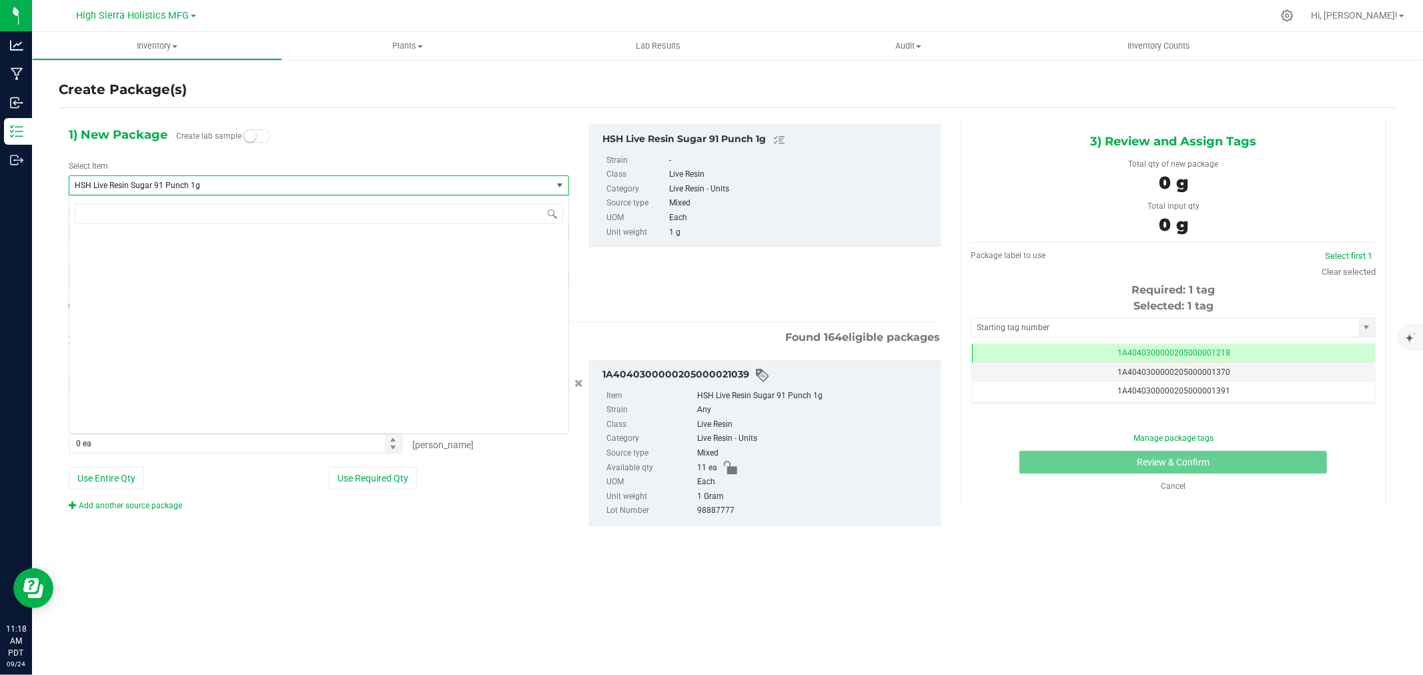
click at [197, 182] on span "HSH Live Resin Sugar 91 Punch 1g" at bounding box center [301, 185] width 452 height 9
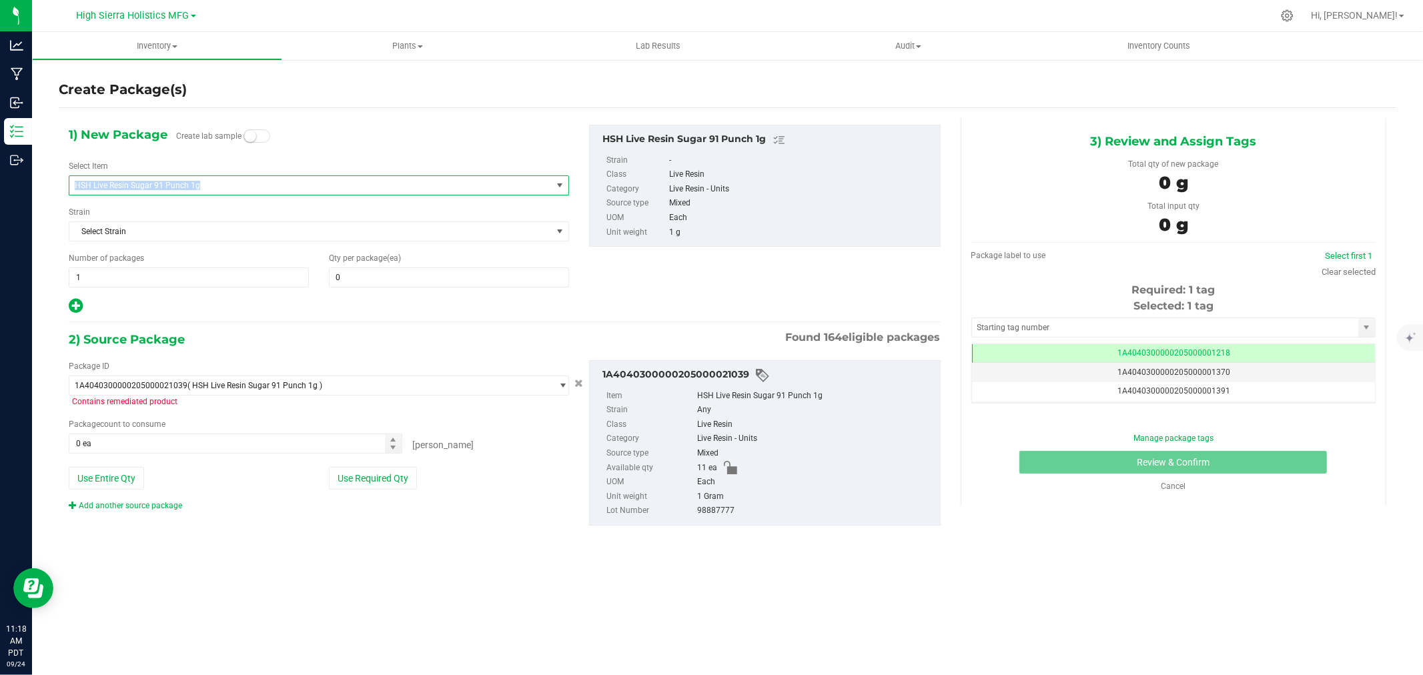
click at [197, 182] on span "HSH Live Resin Sugar 91 Punch 1g" at bounding box center [301, 185] width 452 height 9
click at [222, 184] on span "HSH Live Resin Sugar 91 Punch 1g" at bounding box center [301, 185] width 452 height 9
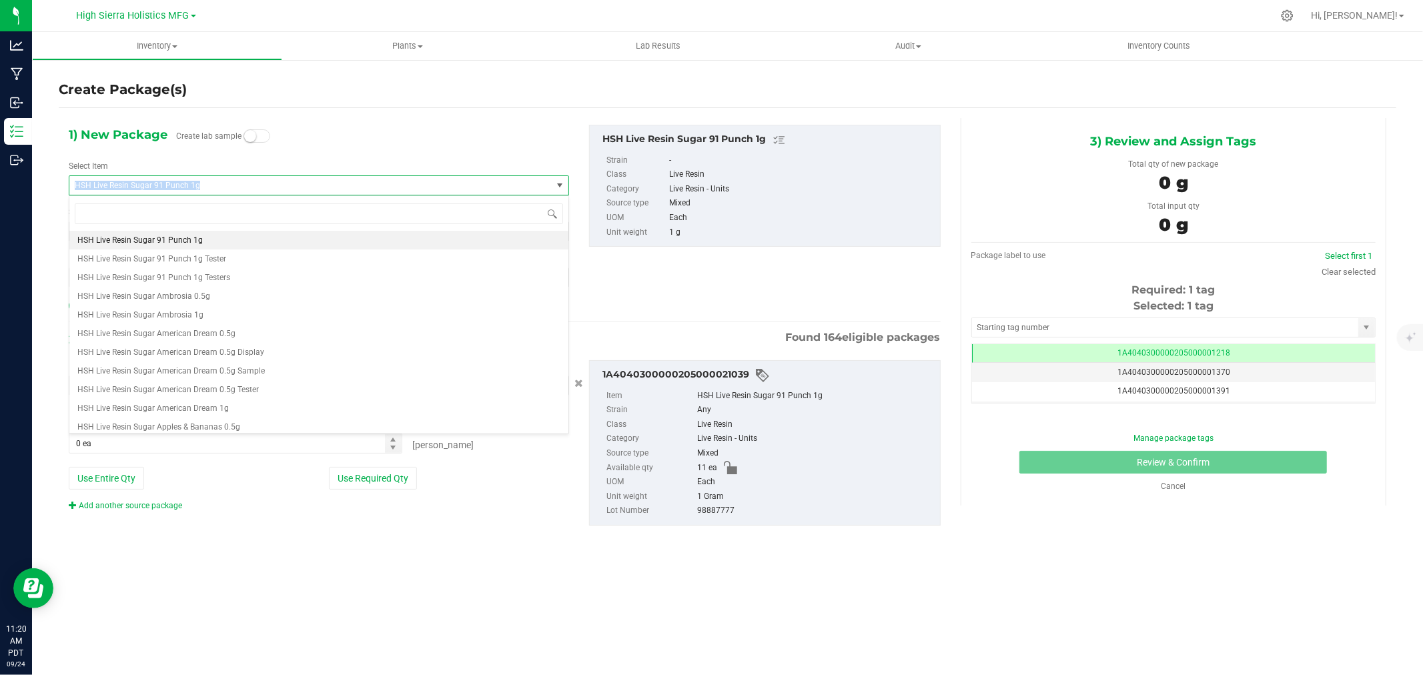
drag, startPoint x: 223, startPoint y: 184, endPoint x: 40, endPoint y: 180, distance: 182.9
click at [40, 180] on div "Create Package(s) 1) New Package Create lab sample Select Item HSH Live Resin S…" at bounding box center [727, 267] width 1391 height 417
copy span "HSH Live Resin Sugar 91 Punch 1g"
click at [101, 211] on input at bounding box center [319, 214] width 489 height 21
paste input "HSH Live Resin Sugar 91 Punch 1g"
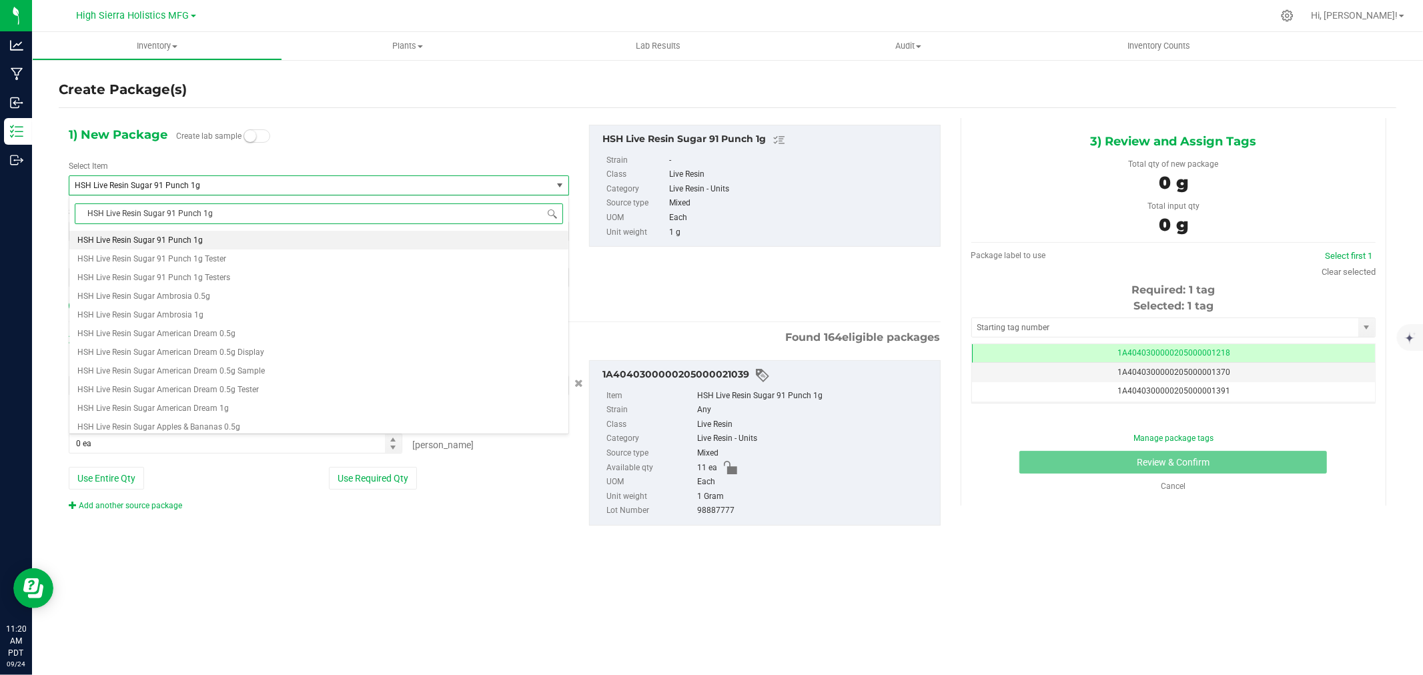
type input "HSH Live Resin Sugar 91 Punch 1g"
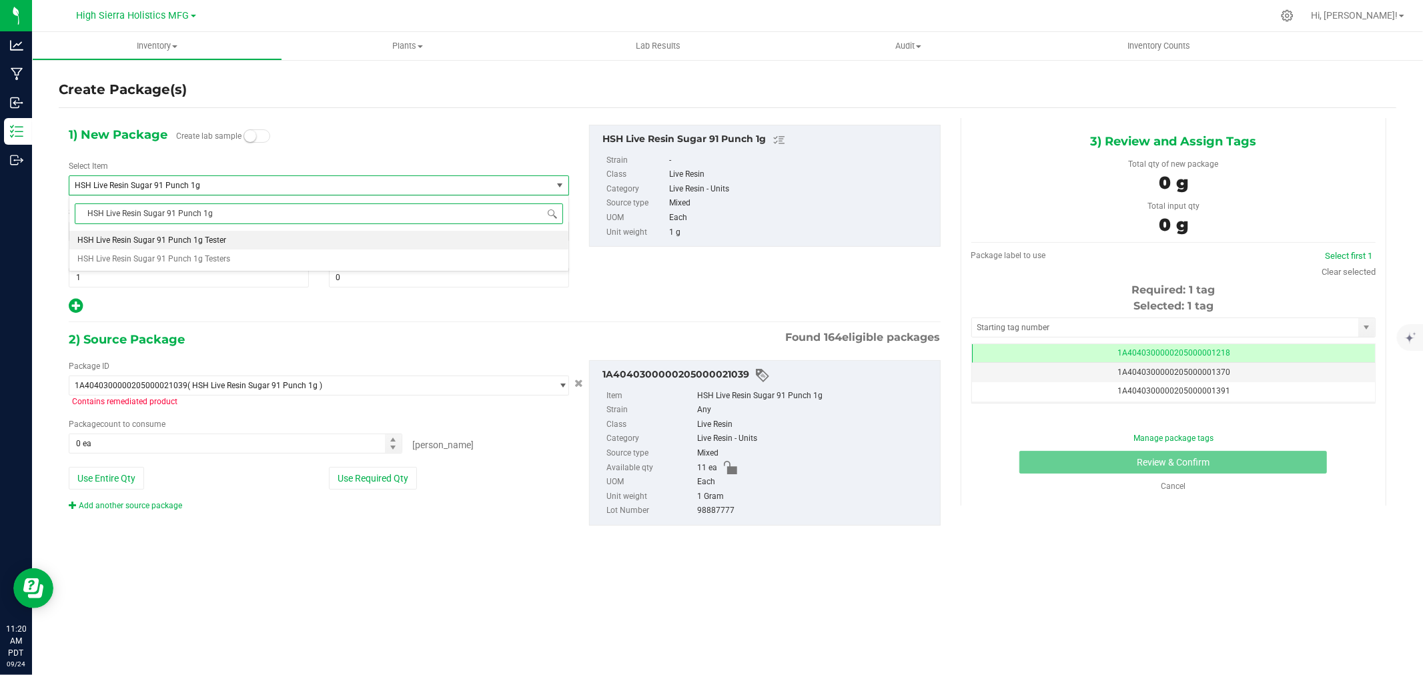
click at [227, 242] on li "HSH Live Resin Sugar 91 Punch 1g Tester" at bounding box center [318, 240] width 499 height 19
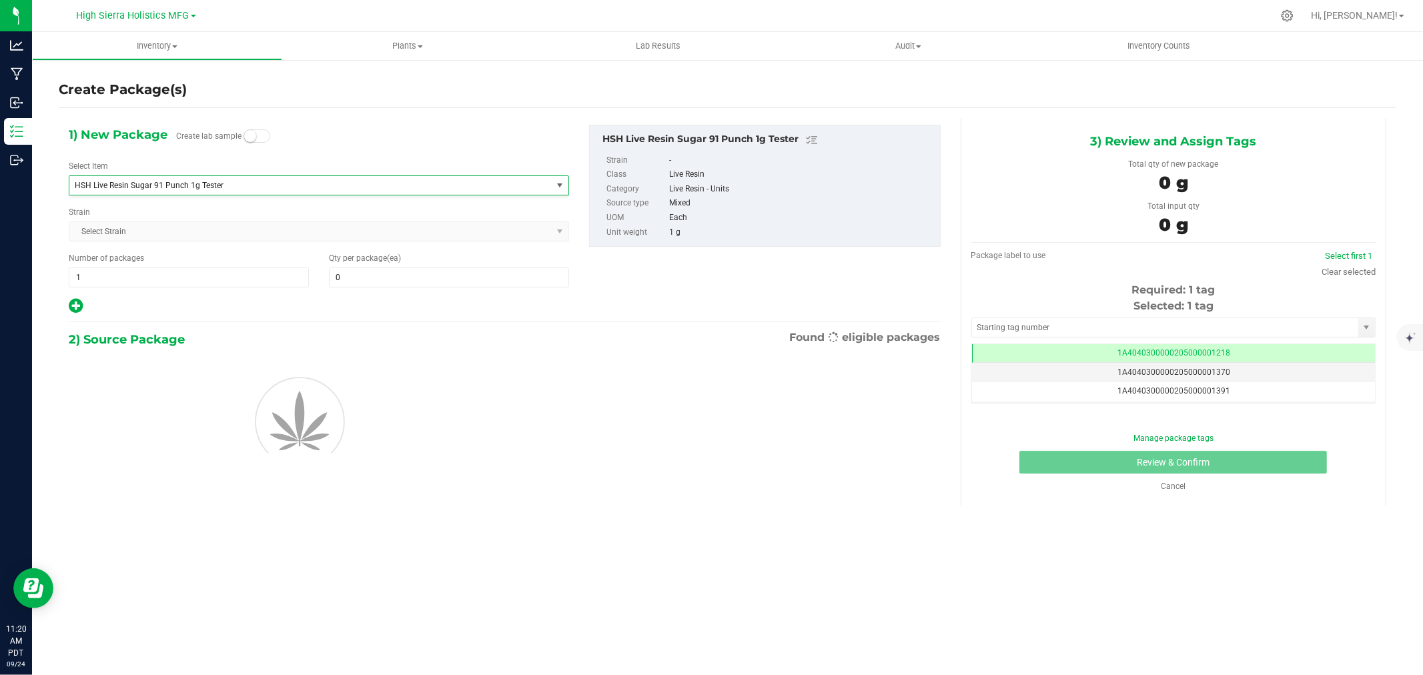
type input "0"
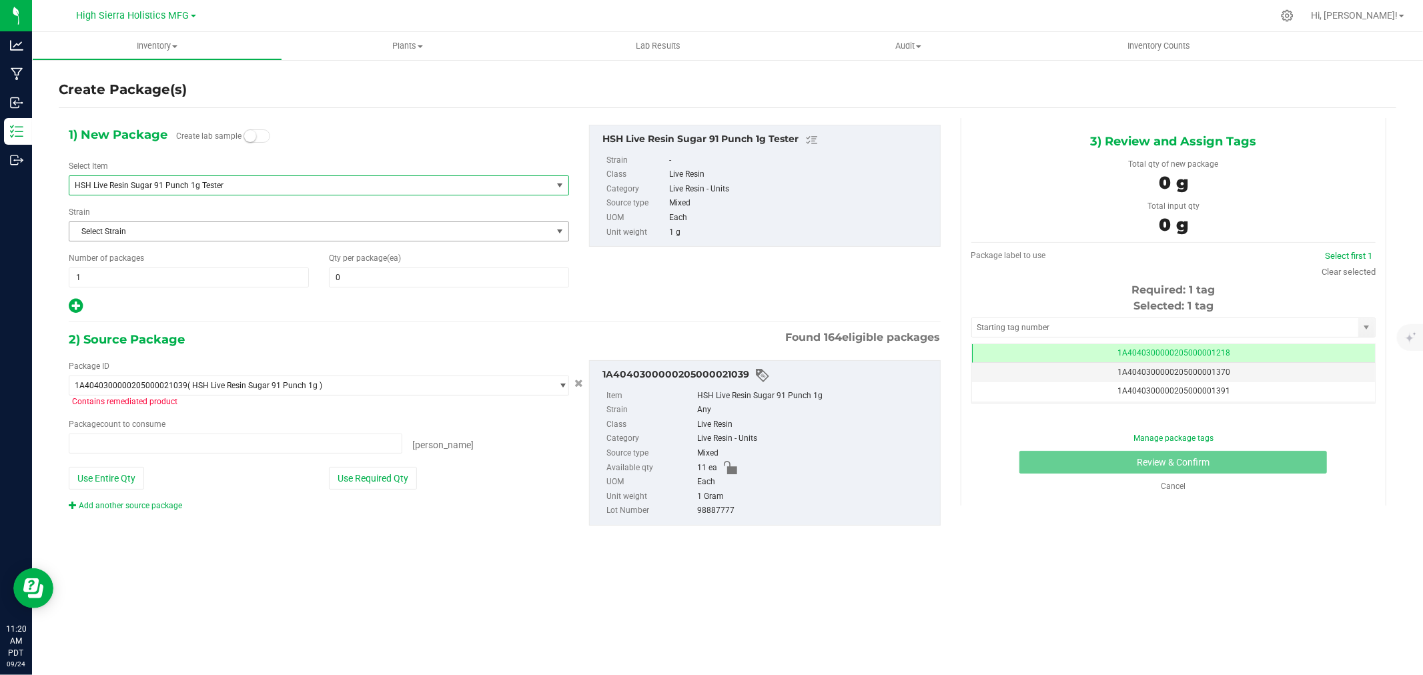
type input "0 ea"
click at [392, 270] on span at bounding box center [449, 278] width 240 height 20
type input "5"
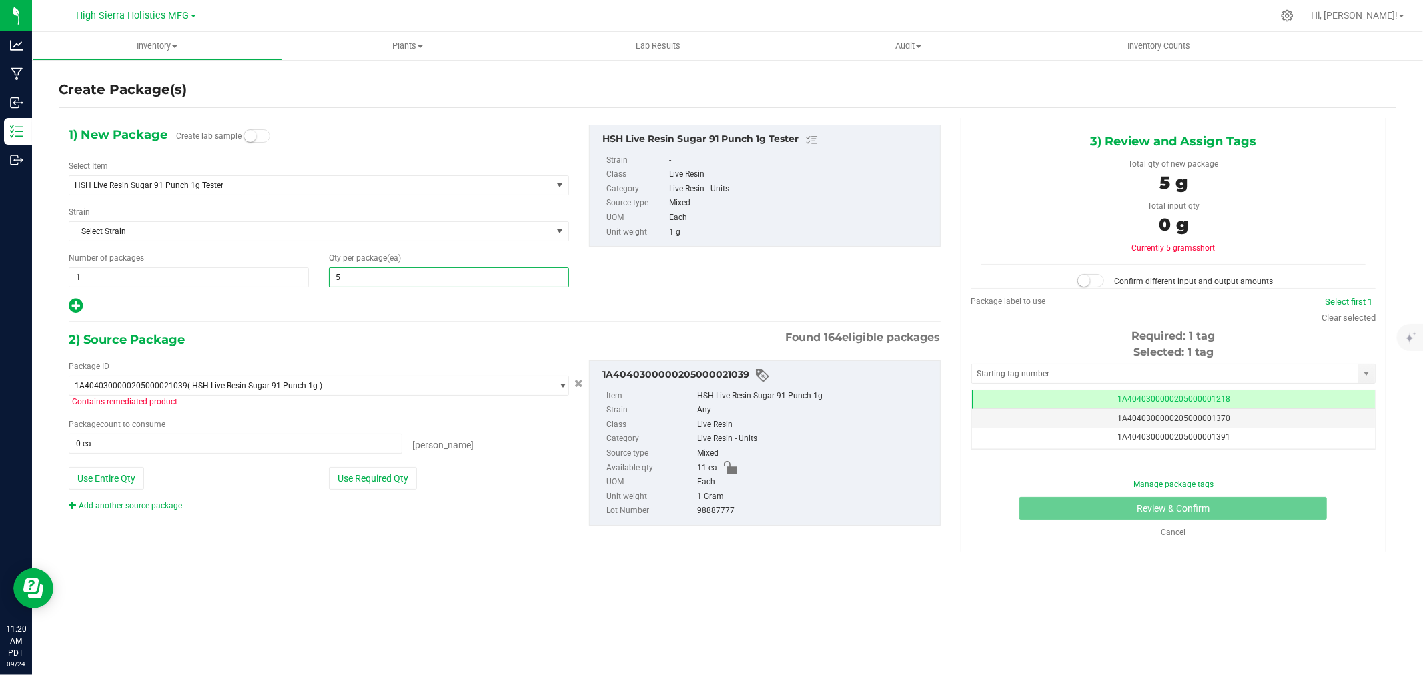
type input "5"
click at [341, 326] on div "1) New Package Create lab sample Select Item HSH Live Resin Sugar 91 Punch 1g T…" at bounding box center [505, 336] width 892 height 436
click at [379, 480] on button "Use Required Qty" at bounding box center [373, 478] width 88 height 23
type input "5 ea"
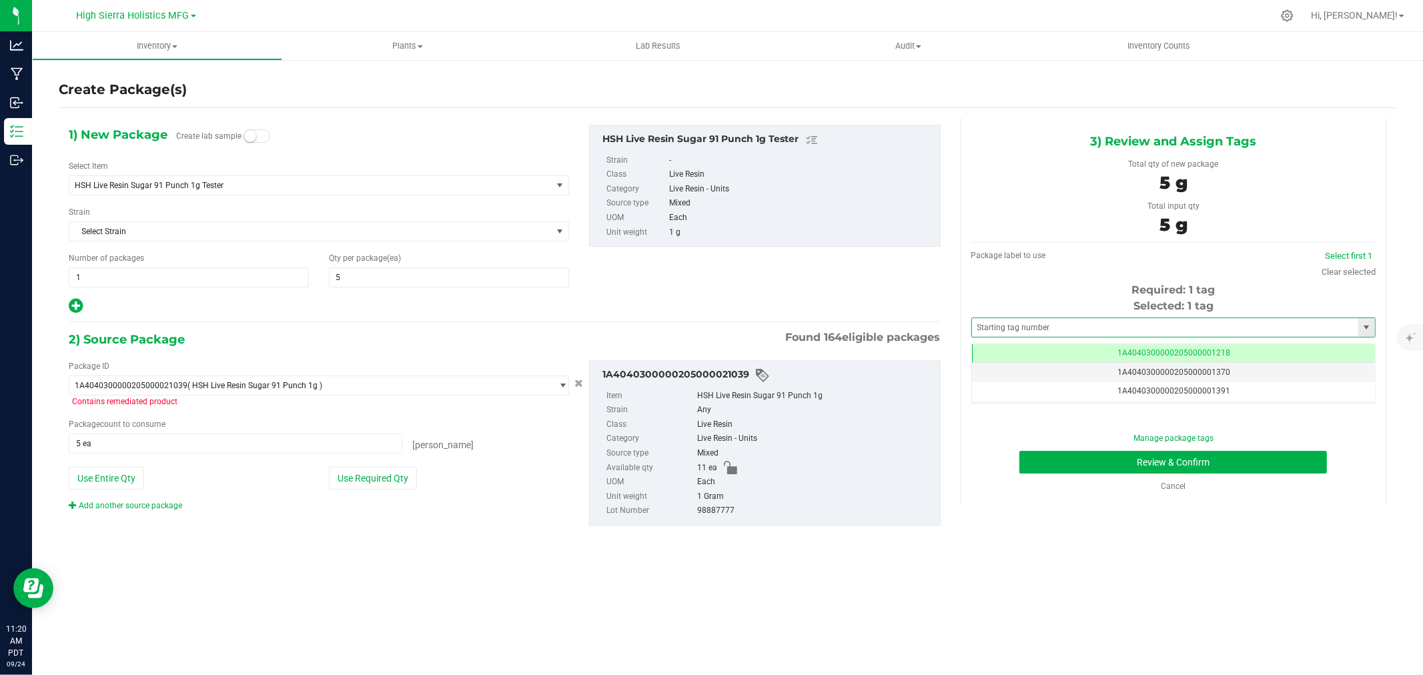
click at [1028, 318] on span at bounding box center [1174, 328] width 404 height 20
click at [1029, 325] on input "text" at bounding box center [1165, 327] width 386 height 19
click at [1062, 344] on li "1A4040300000205000021274" at bounding box center [1173, 350] width 403 height 20
type input "1A4040300000205000021274"
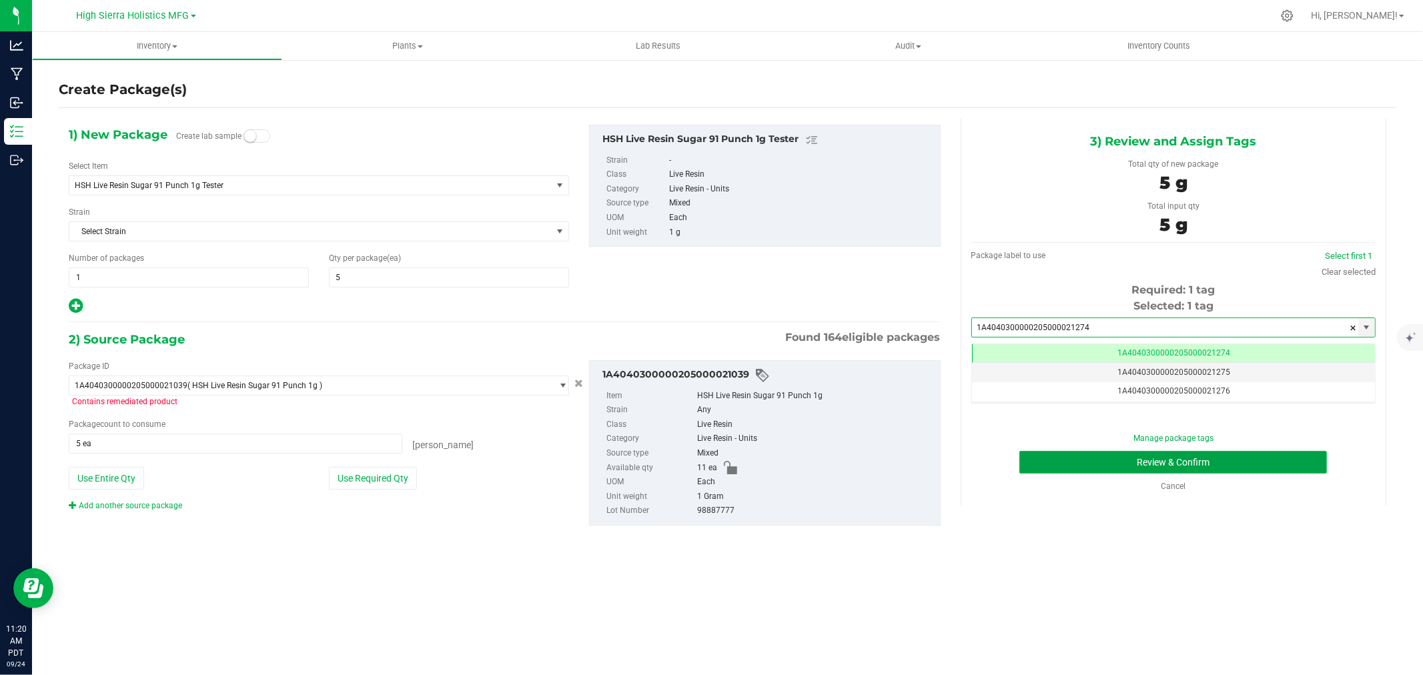
click at [1088, 458] on button "Review & Confirm" at bounding box center [1174, 462] width 308 height 23
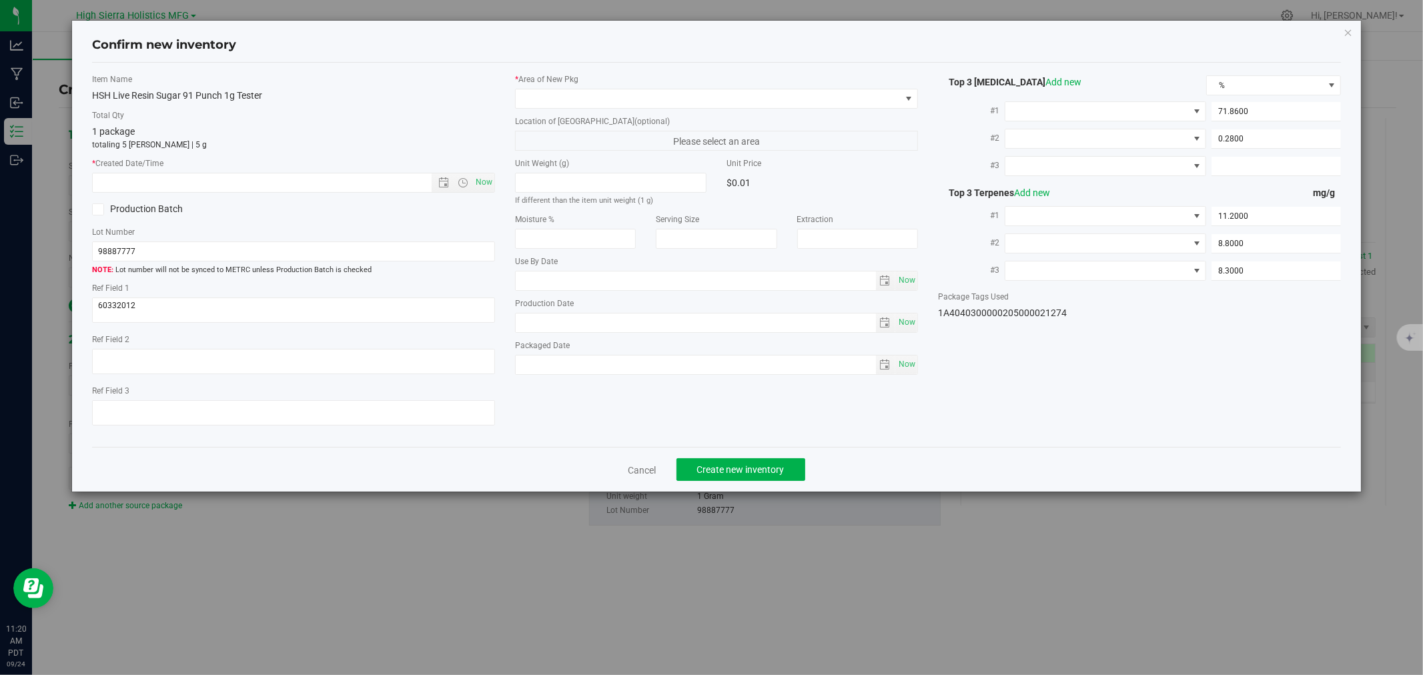
type input "2025-06-15"
click at [484, 182] on span "Now" at bounding box center [484, 182] width 23 height 19
type input "9/24/2025 11:20 AM"
click at [539, 93] on span at bounding box center [708, 98] width 385 height 19
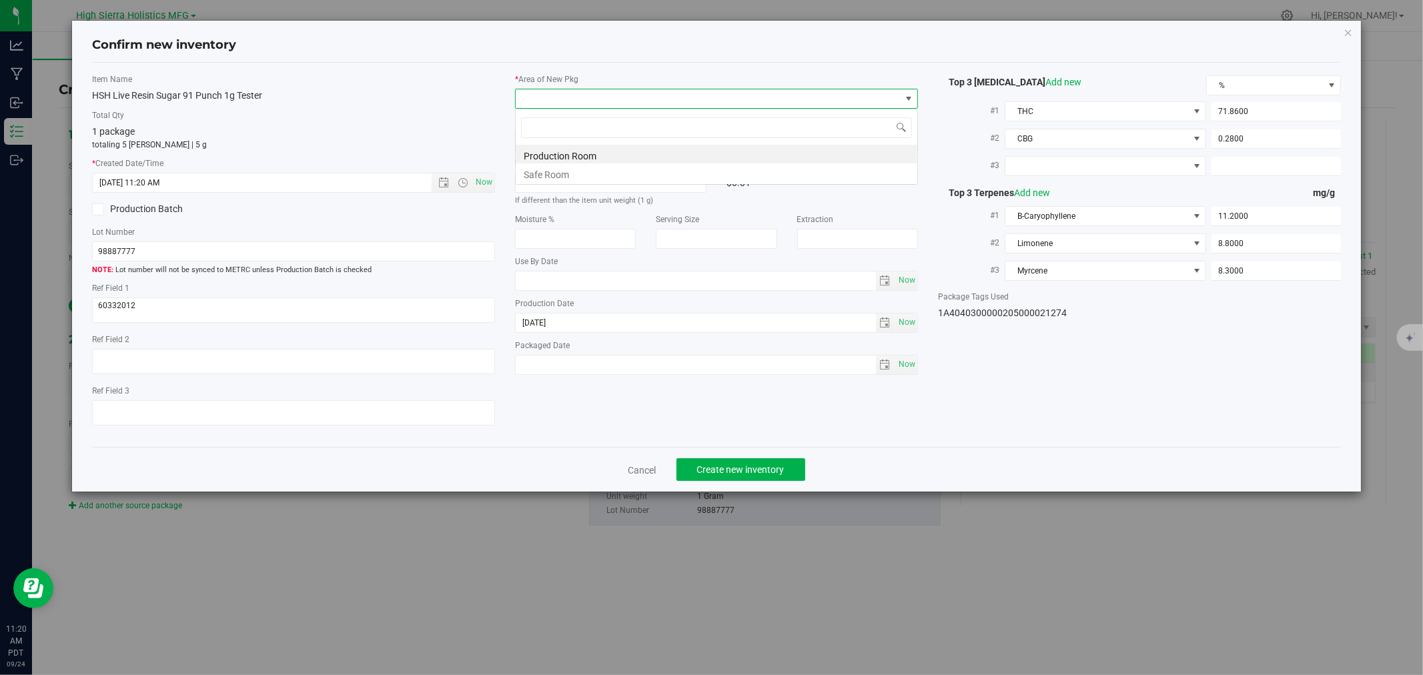
scroll to position [20, 403]
click at [564, 176] on li "Safe Room" at bounding box center [717, 173] width 402 height 19
click at [1098, 165] on span at bounding box center [1098, 166] width 184 height 19
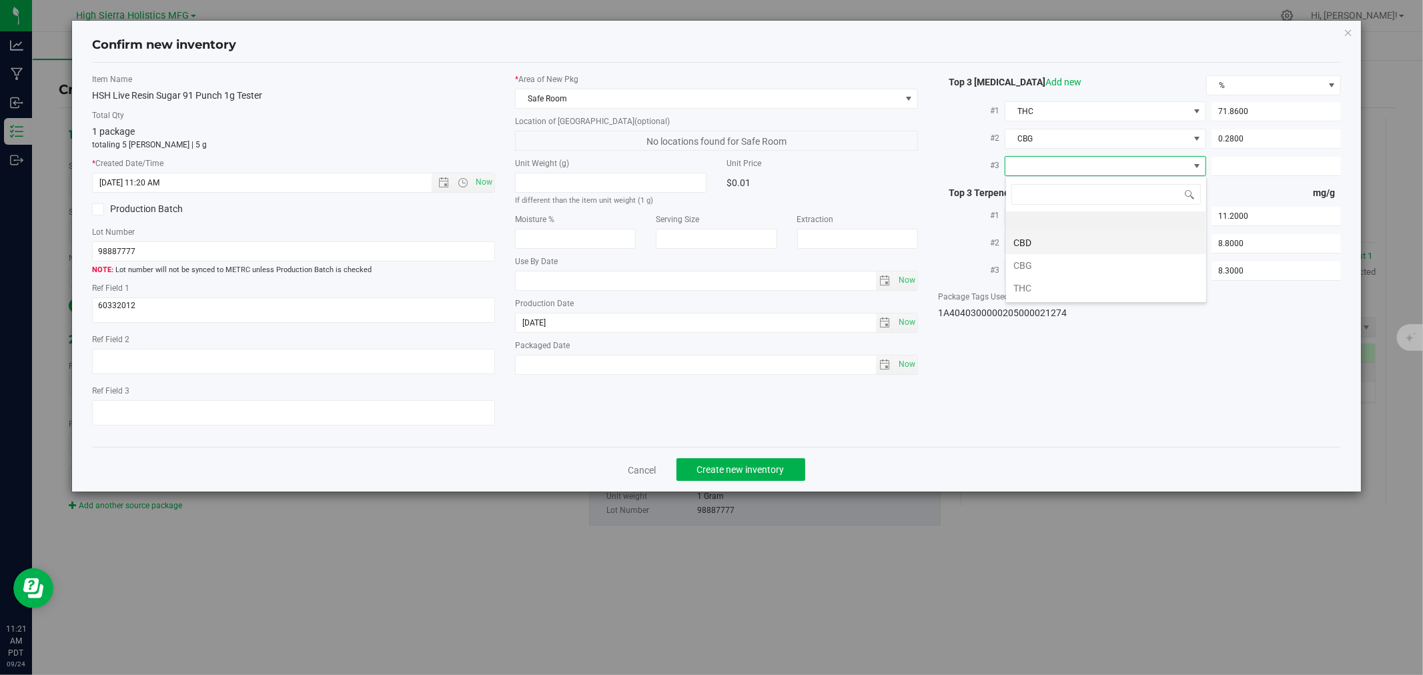
click at [1026, 244] on li "CBD" at bounding box center [1106, 243] width 200 height 23
click at [1242, 150] on div "#2 CBG 0.2800 0.28" at bounding box center [1139, 139] width 403 height 27
click at [1249, 162] on span at bounding box center [1276, 166] width 129 height 19
type input "0"
type input "0.0000"
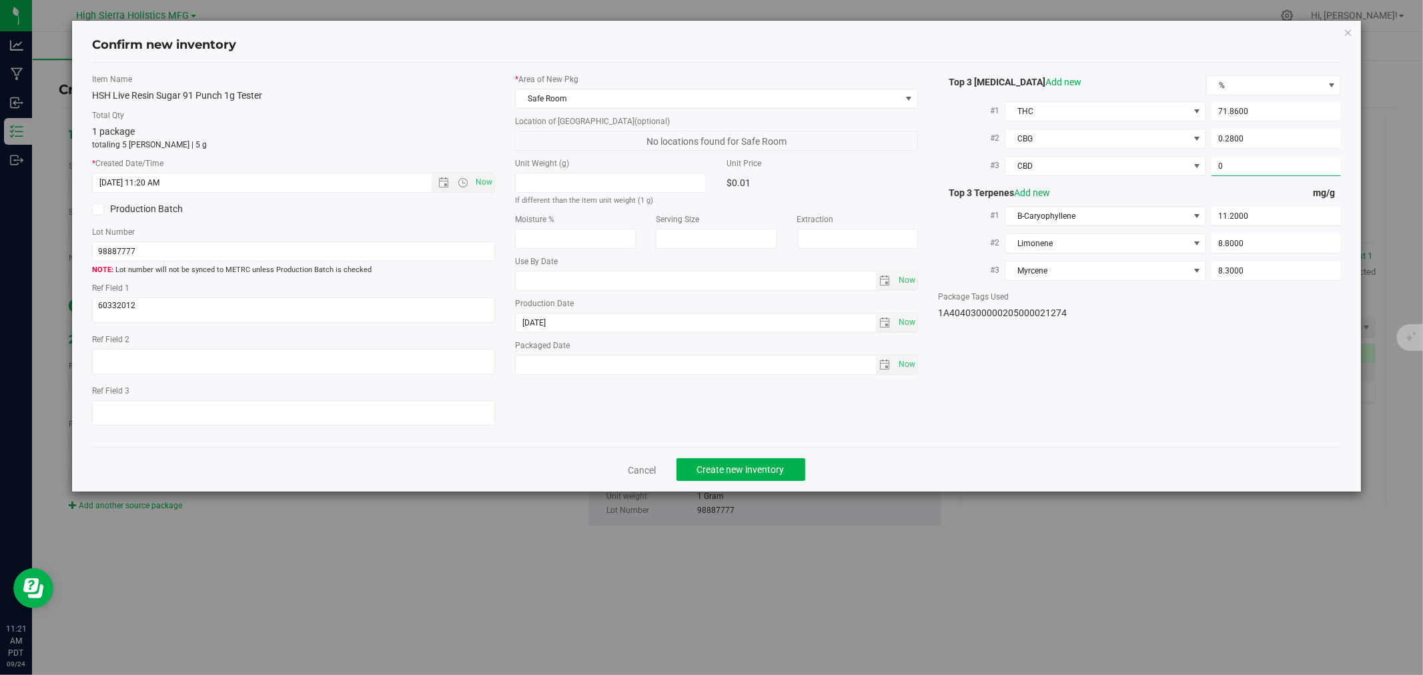
drag, startPoint x: 1139, startPoint y: 286, endPoint x: 1143, endPoint y: 294, distance: 9.3
click at [1143, 294] on div "Top 3 Cannabinoids Add new % #1 THC 71.8600 71.86 #2 CBG 0.2800 0.28 CBD 0" at bounding box center [1139, 196] width 423 height 247
click at [1147, 365] on div "Item Name HSH Live Resin Sugar 91 Punch 1g Tester Total Qty 1 package totaling …" at bounding box center [716, 255] width 1269 height 364
click at [769, 474] on span "Create new inventory" at bounding box center [740, 469] width 87 height 11
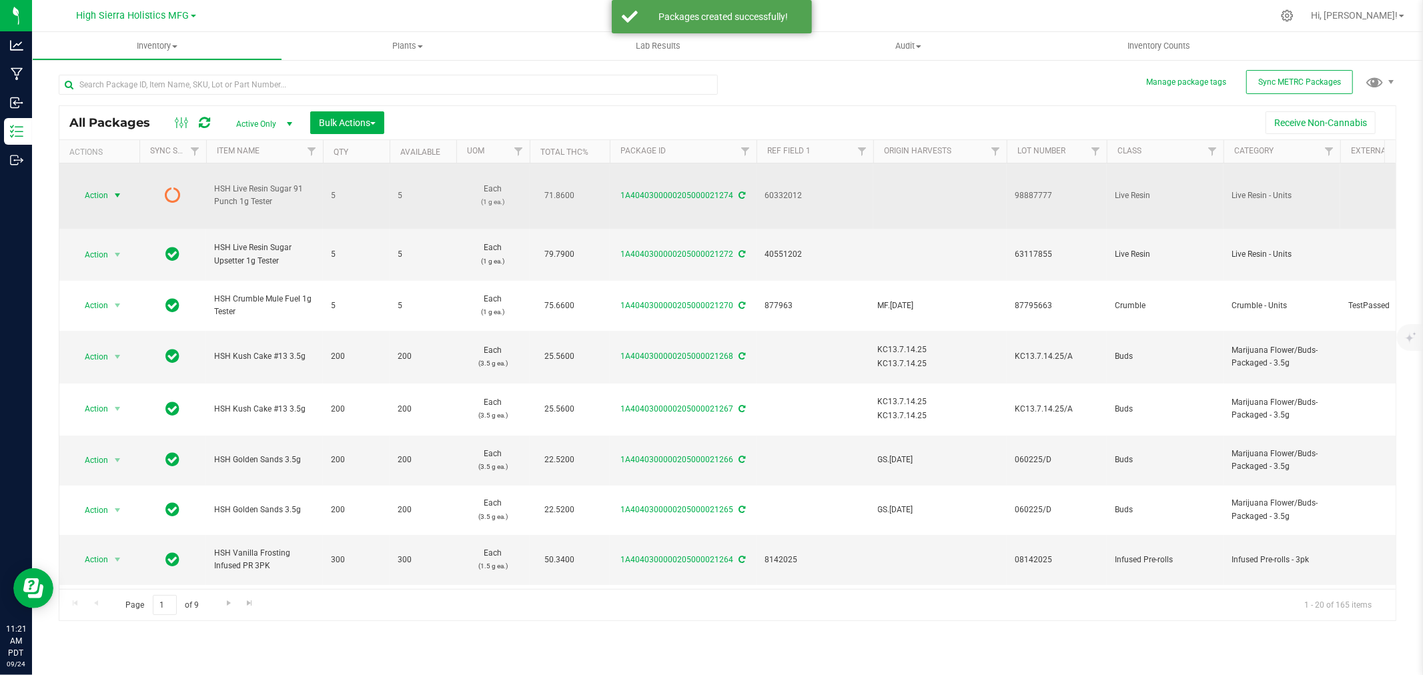
click at [115, 192] on span "select" at bounding box center [117, 195] width 11 height 11
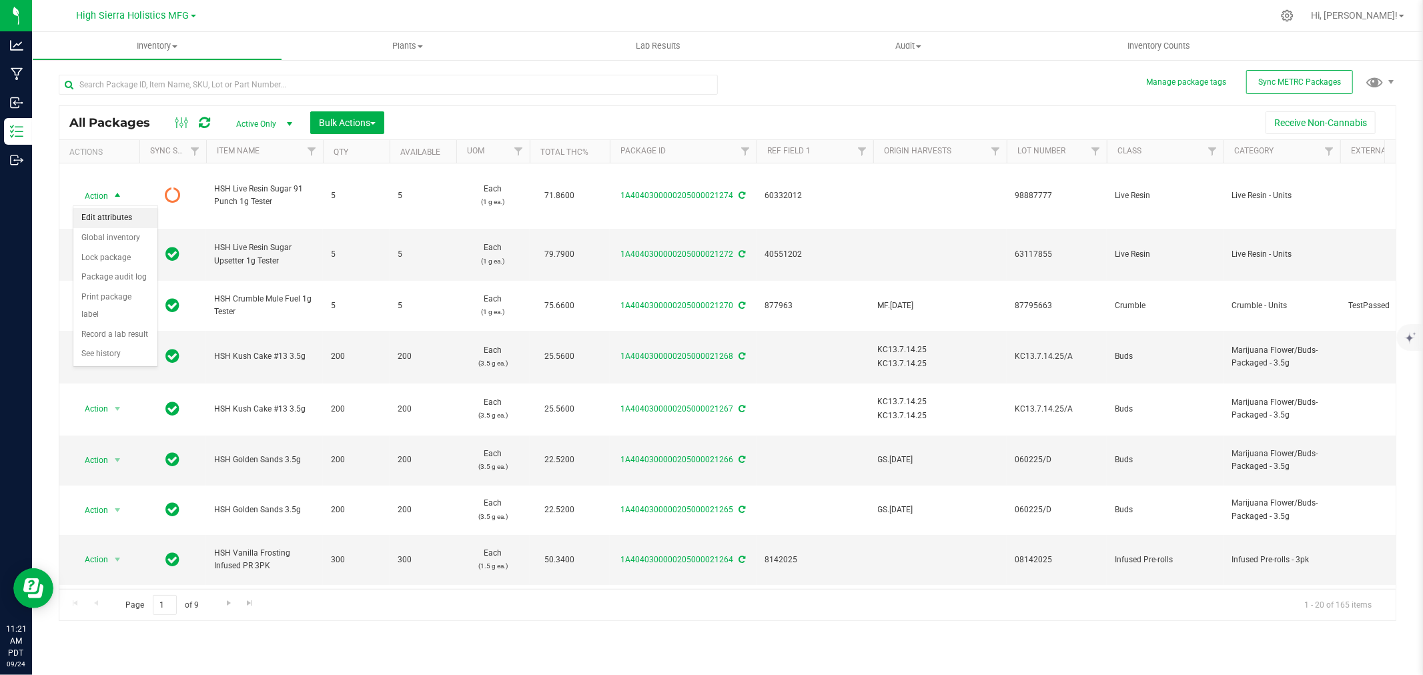
click at [127, 219] on li "Edit attributes" at bounding box center [115, 218] width 84 height 20
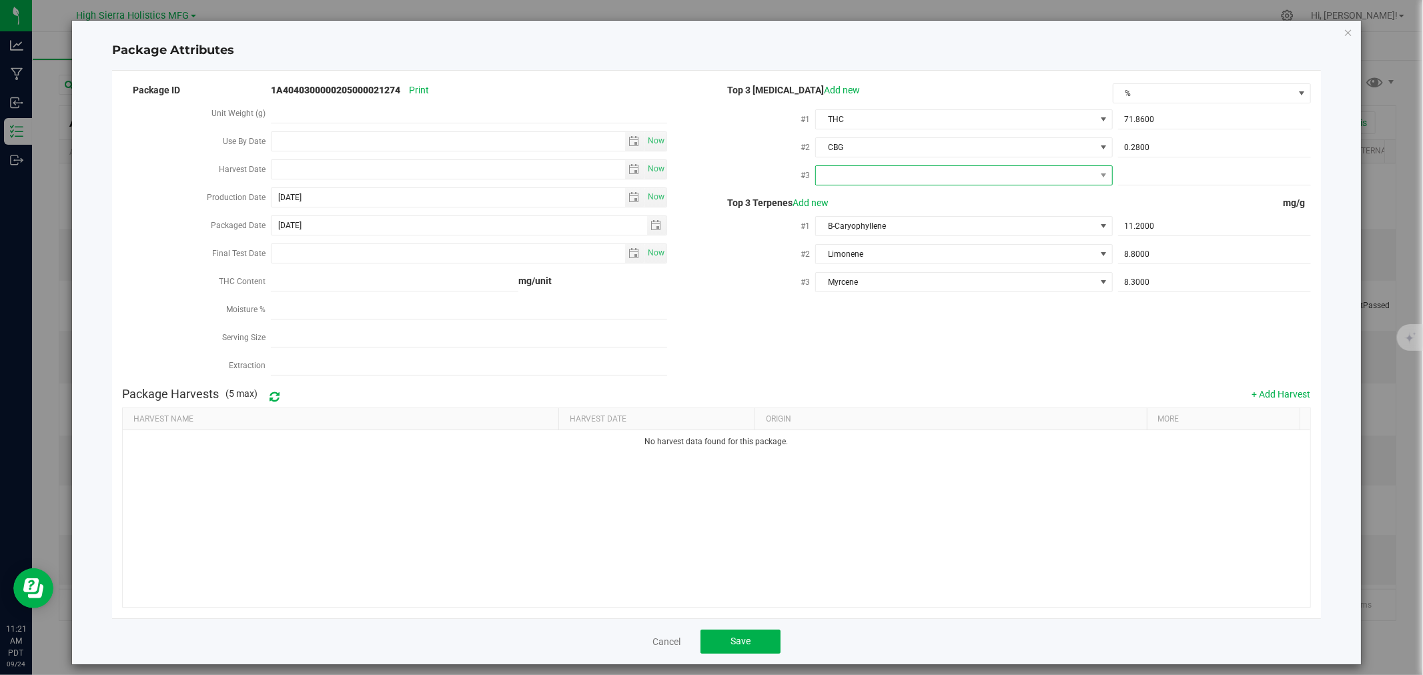
click at [1050, 182] on span at bounding box center [955, 175] width 279 height 19
click at [836, 252] on li "CBD" at bounding box center [957, 252] width 294 height 23
click at [1151, 172] on span at bounding box center [1214, 175] width 193 height 19
type input "0"
type input "0.0000"
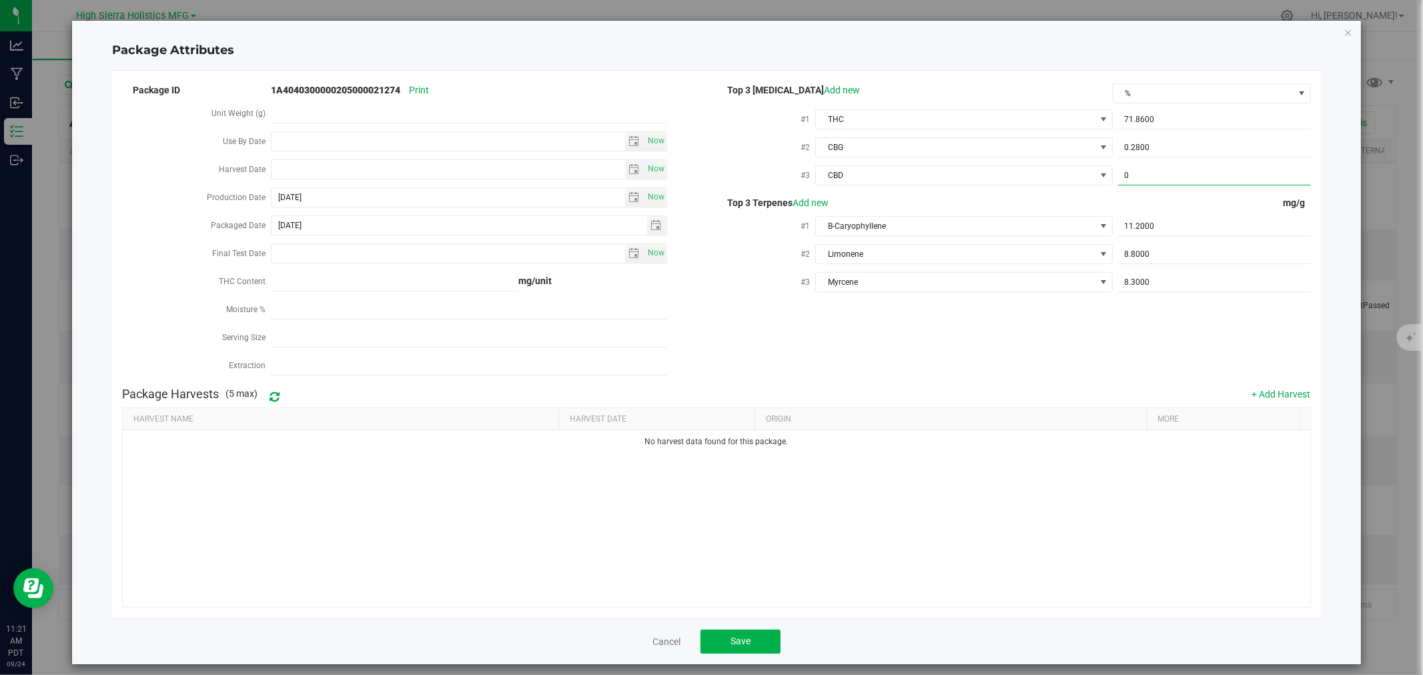
click at [942, 368] on div "Package ID 1A4040300000205000021274 Print Unit Weight (g) Use By Date Now Harve…" at bounding box center [716, 231] width 1189 height 300
click at [733, 637] on span "Save" at bounding box center [741, 641] width 20 height 11
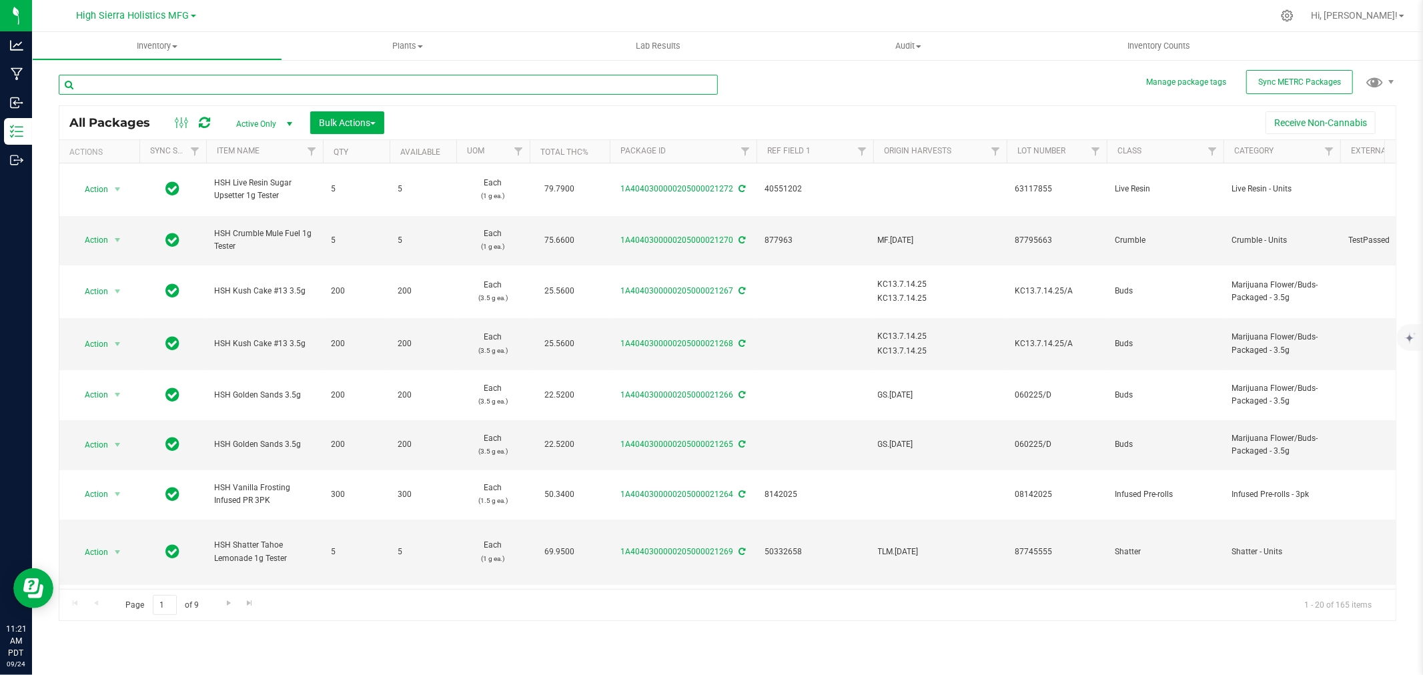
click at [129, 79] on input "text" at bounding box center [388, 85] width 659 height 20
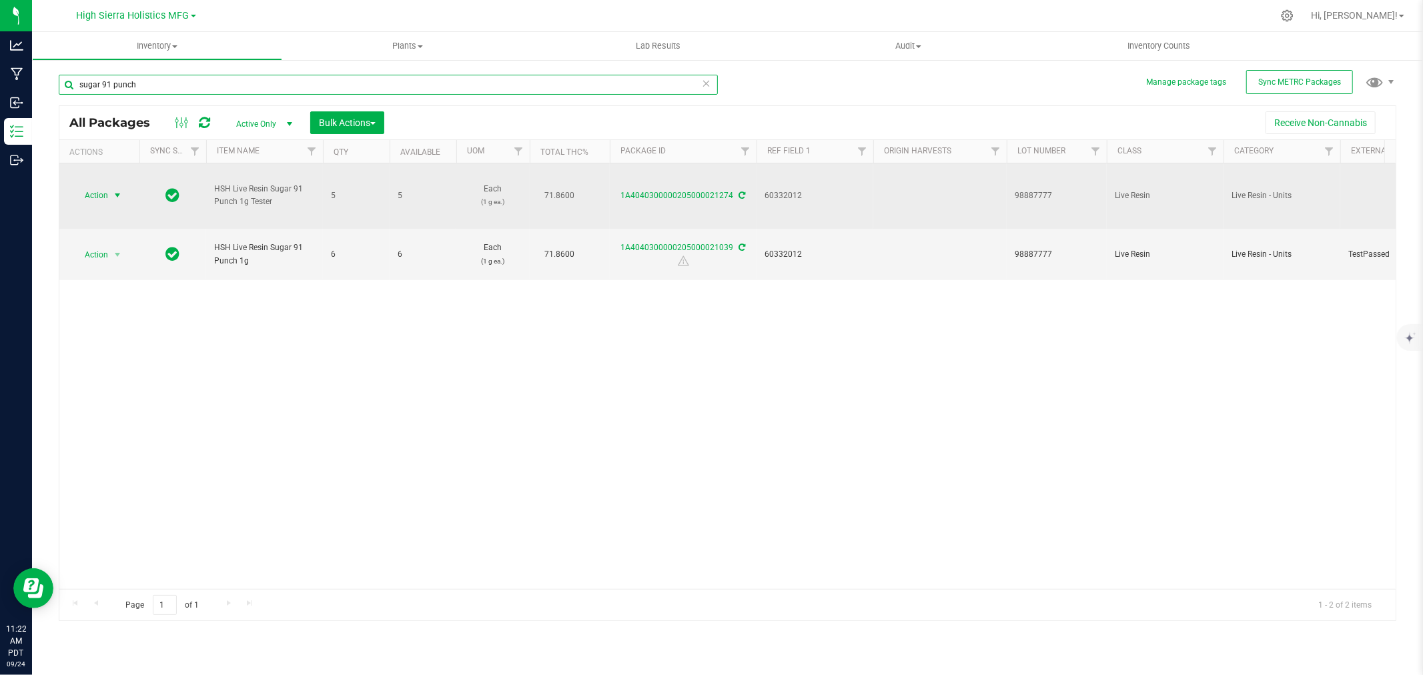
type input "sugar 91 punch"
click at [118, 192] on span "select" at bounding box center [117, 195] width 11 height 11
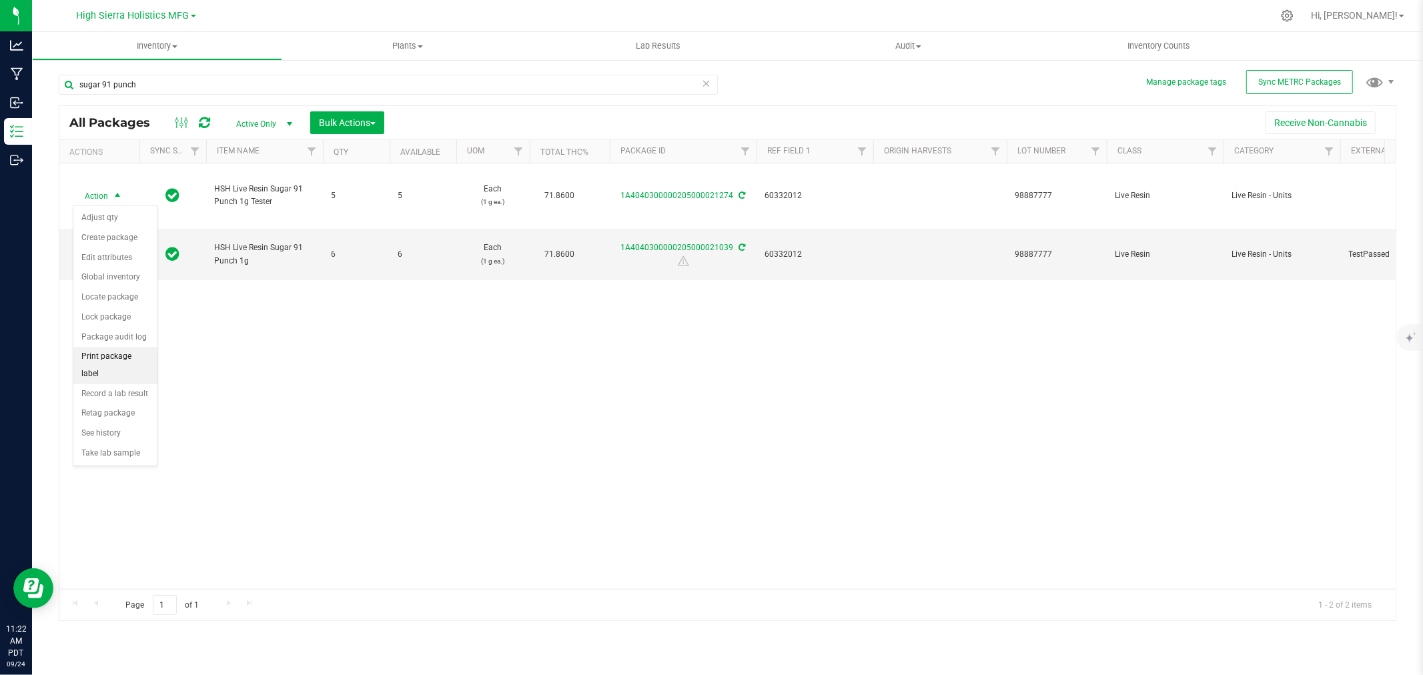
click at [115, 372] on li "Print package label" at bounding box center [115, 365] width 84 height 37
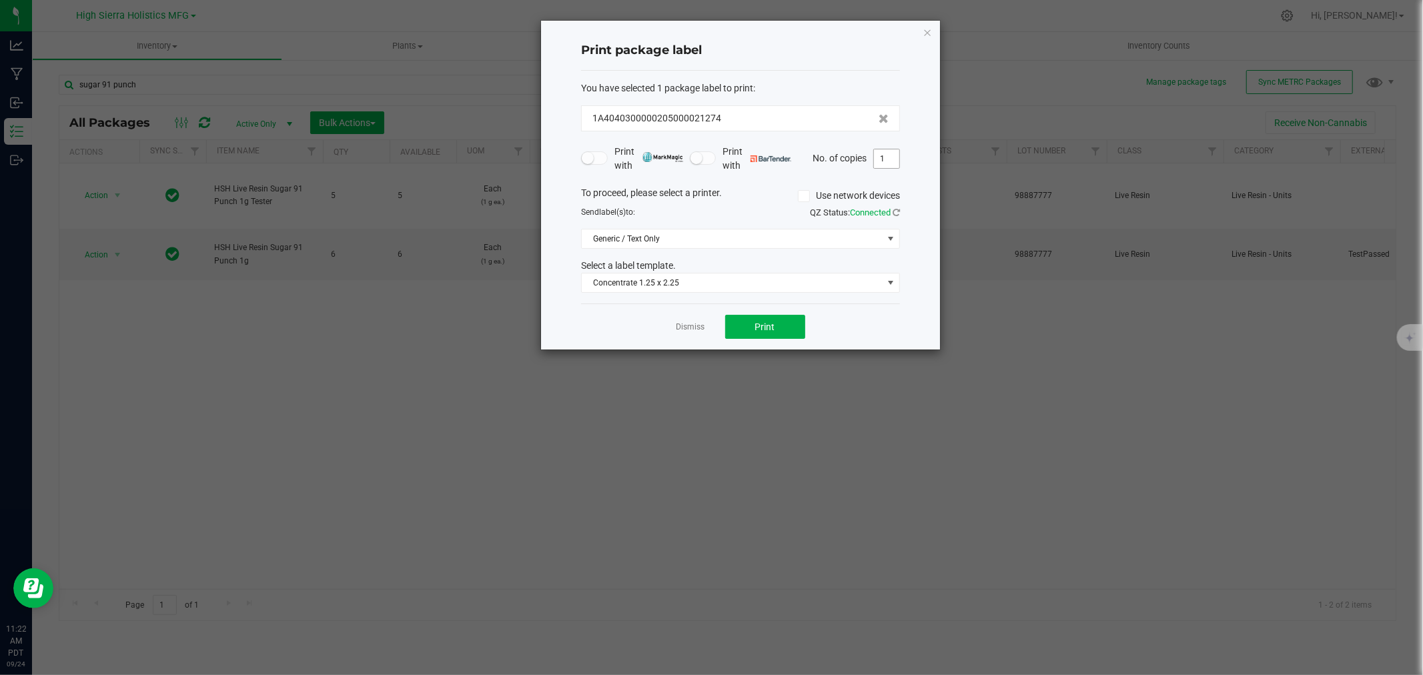
click at [891, 155] on input "1" at bounding box center [886, 158] width 25 height 19
type input "5"
click at [784, 336] on button "Print" at bounding box center [765, 327] width 80 height 24
click at [924, 32] on icon "button" at bounding box center [927, 32] width 9 height 16
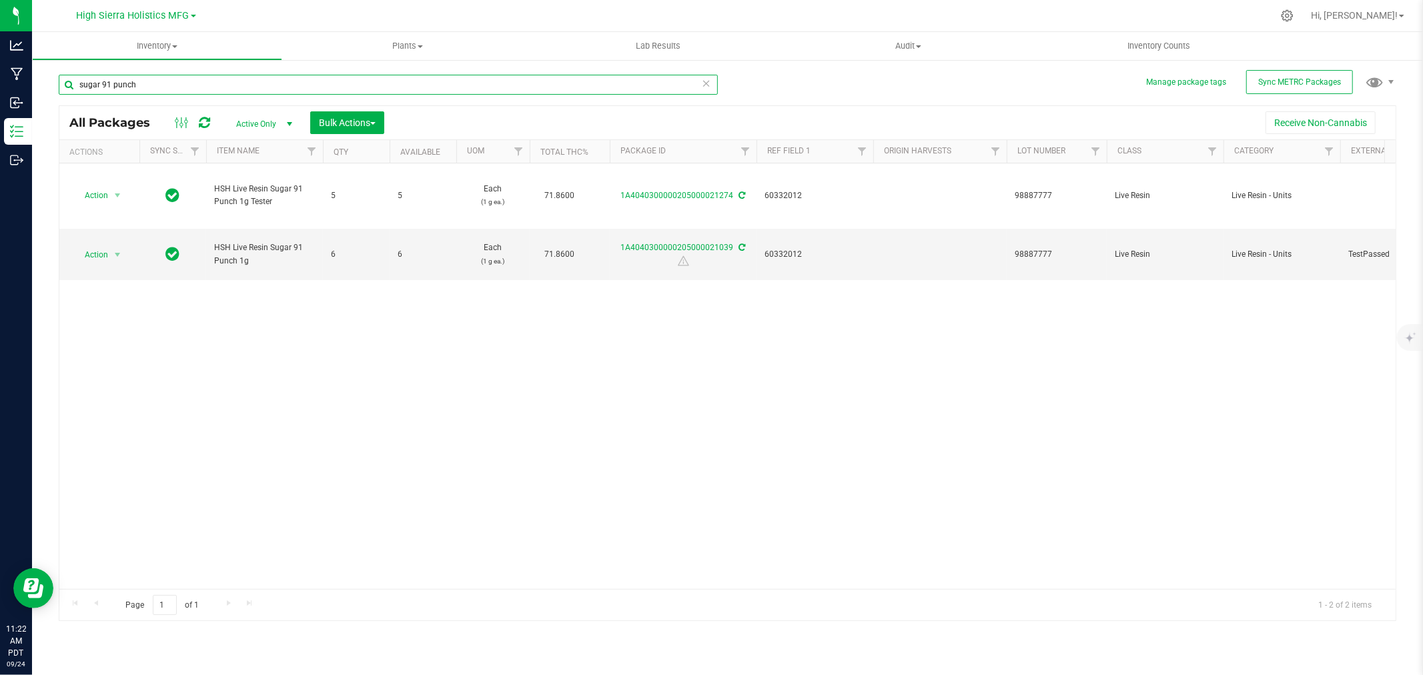
drag, startPoint x: 148, startPoint y: 85, endPoint x: 43, endPoint y: 93, distance: 105.8
click at [43, 93] on div "Manage package tags Sync METRC Packages sugar 91 punch All Packages Active Only…" at bounding box center [727, 262] width 1391 height 407
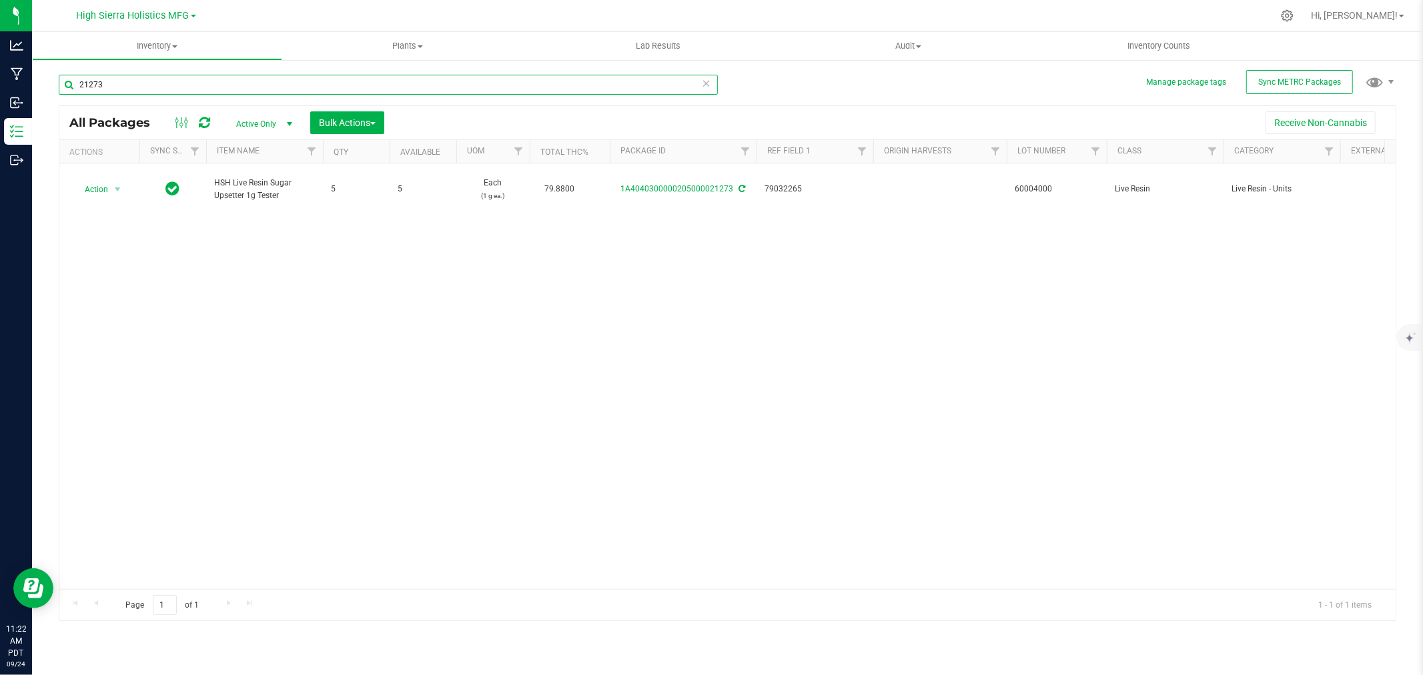
click at [110, 83] on input "21273" at bounding box center [388, 85] width 659 height 20
drag, startPoint x: 121, startPoint y: 85, endPoint x: 121, endPoint y: 68, distance: 16.7
click at [121, 85] on input "21273" at bounding box center [388, 85] width 659 height 20
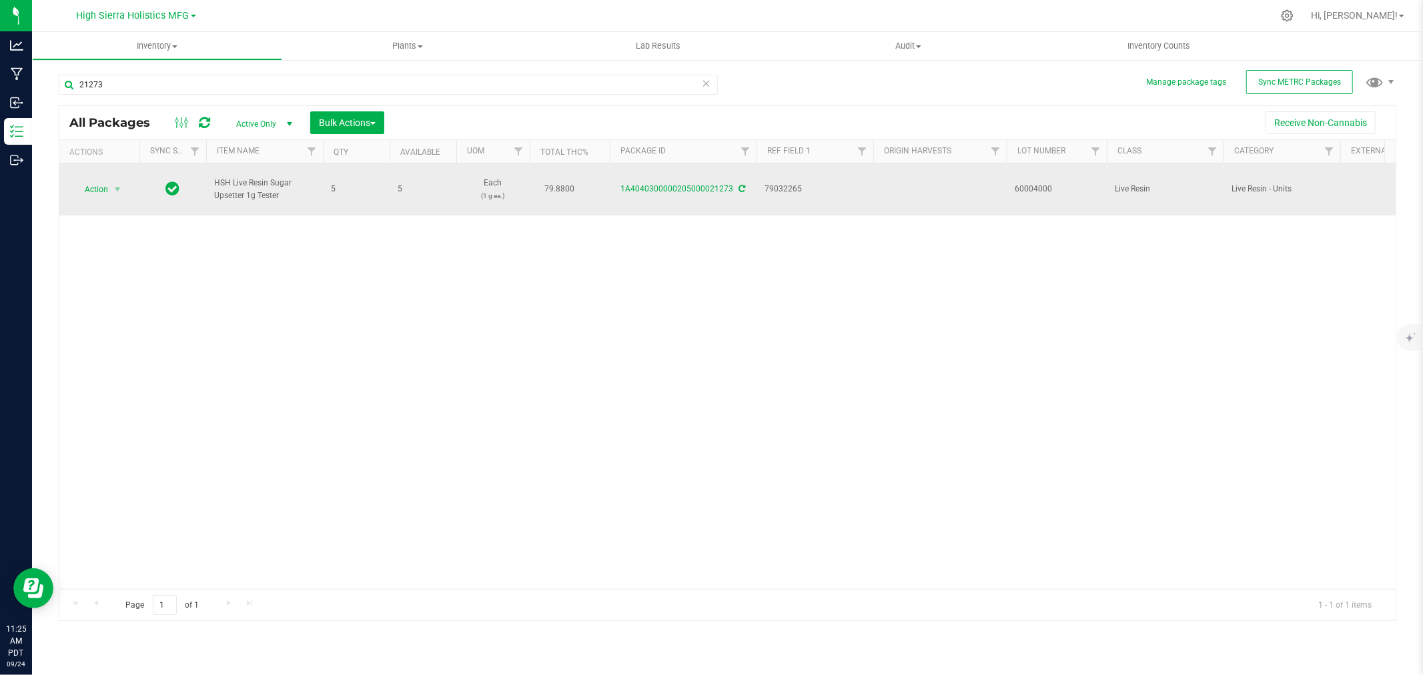
click at [739, 187] on icon at bounding box center [742, 189] width 7 height 8
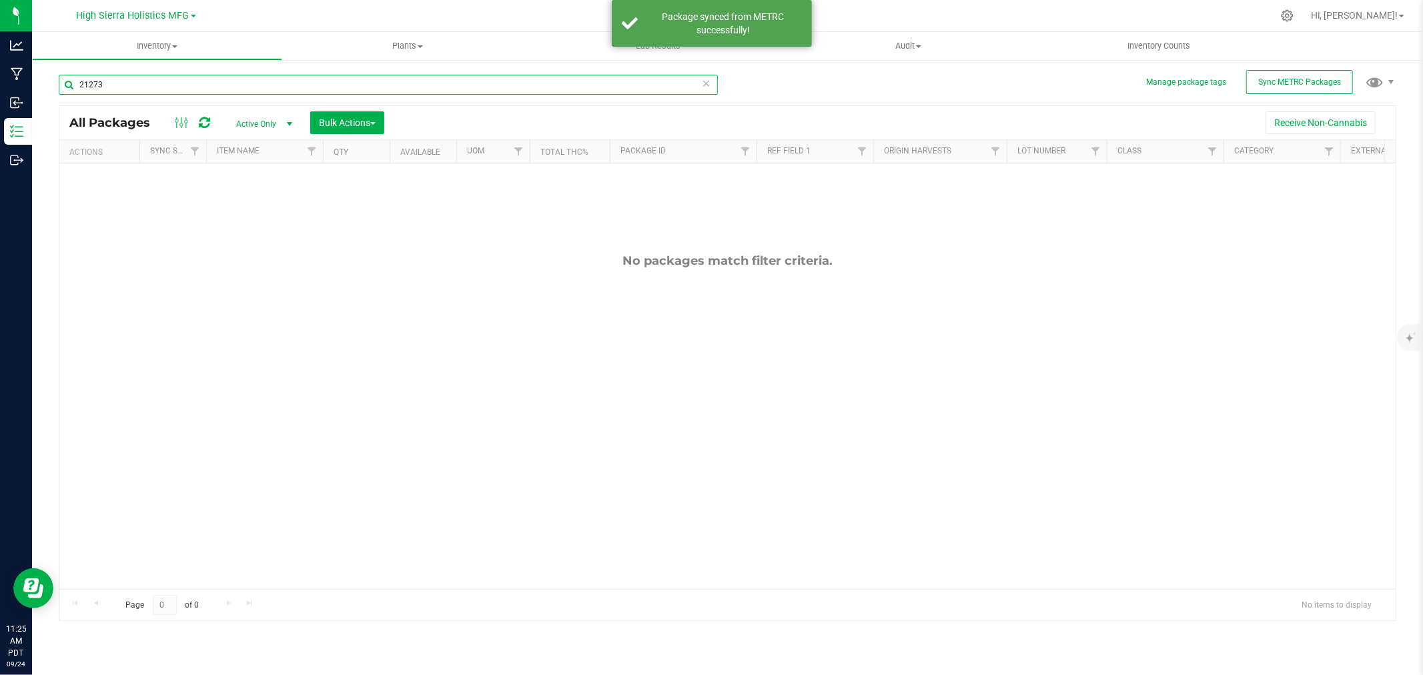
click at [133, 83] on input "21273" at bounding box center [388, 85] width 659 height 20
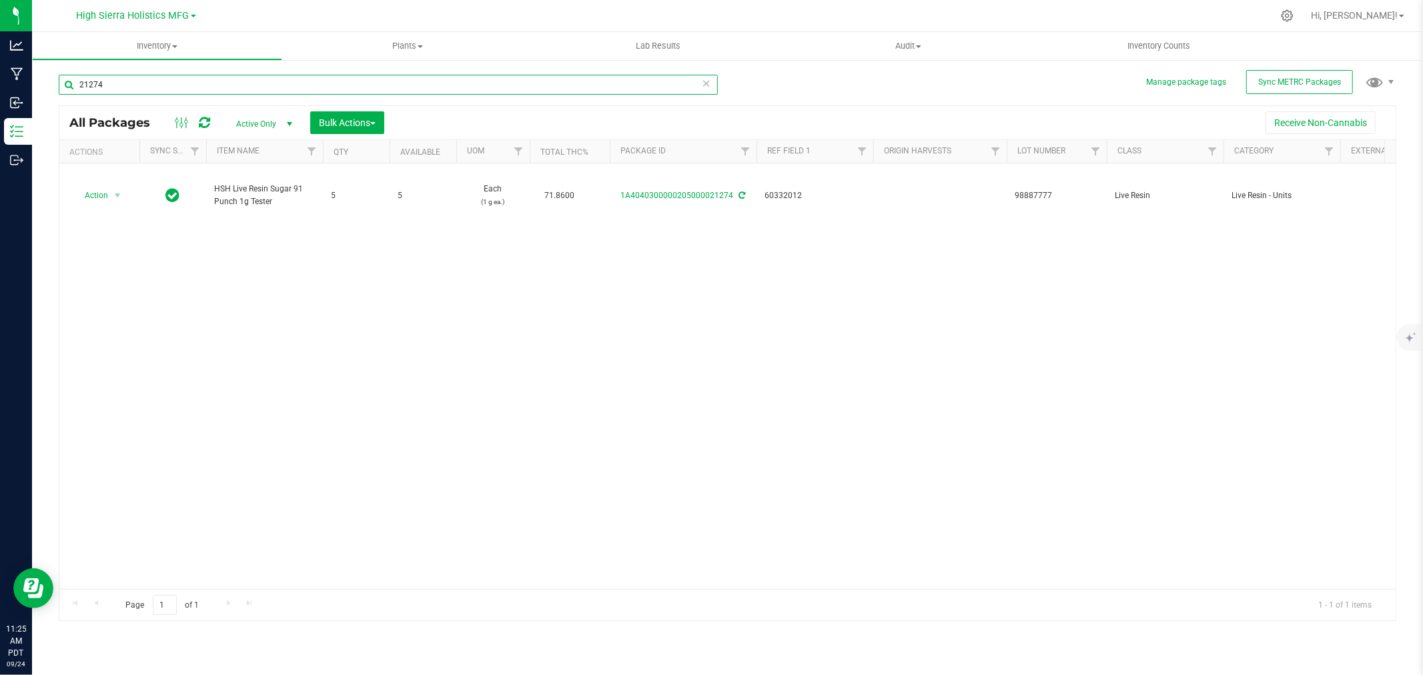
drag, startPoint x: 119, startPoint y: 83, endPoint x: 45, endPoint y: 88, distance: 74.2
click at [45, 88] on div "Manage package tags Sync METRC Packages 21274 All Packages Active Only Active O…" at bounding box center [727, 262] width 1391 height 407
type input "23844"
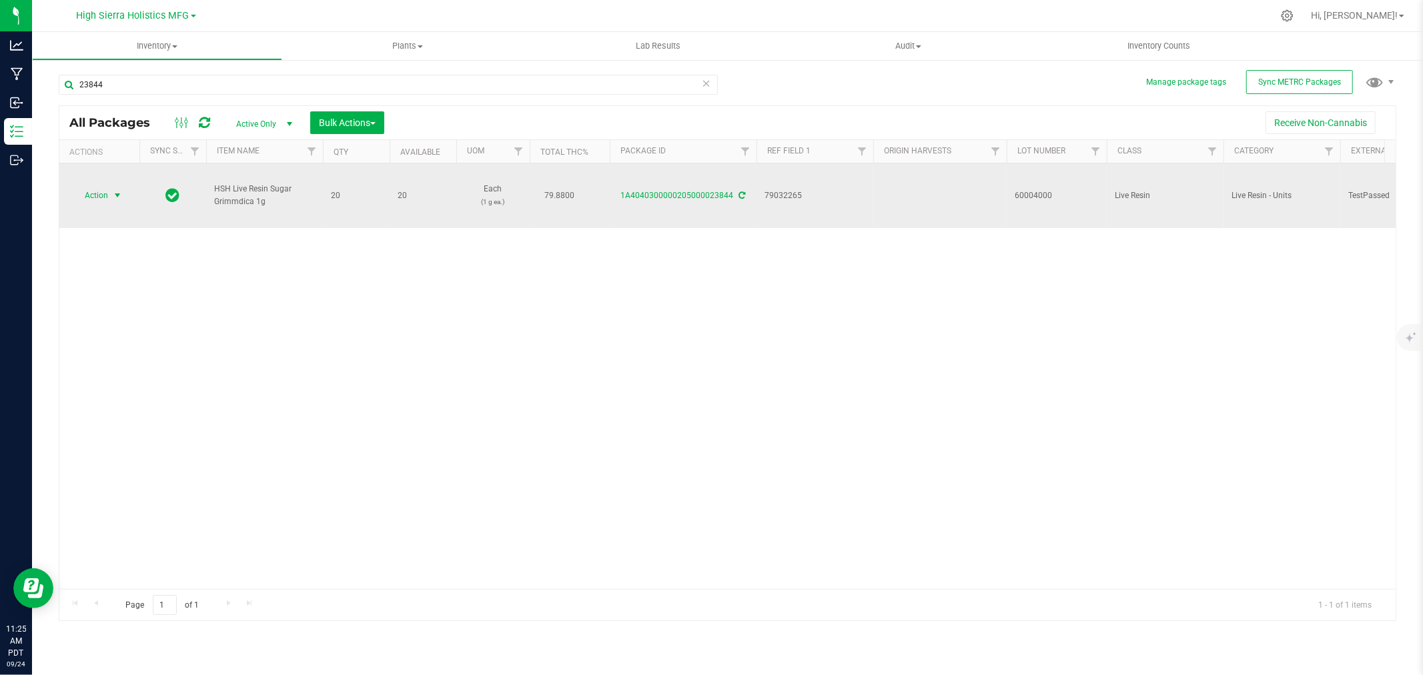
click at [118, 198] on span "select" at bounding box center [117, 195] width 11 height 11
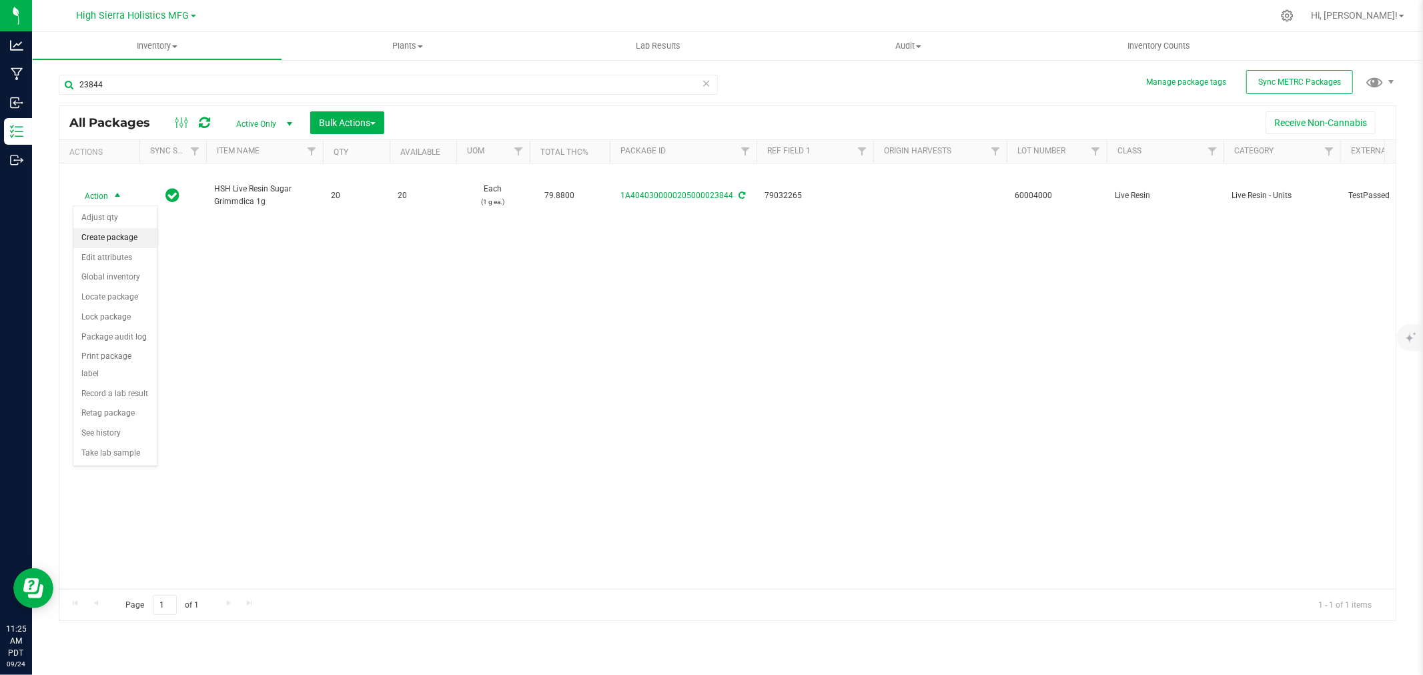
click at [122, 235] on li "Create package" at bounding box center [115, 238] width 84 height 20
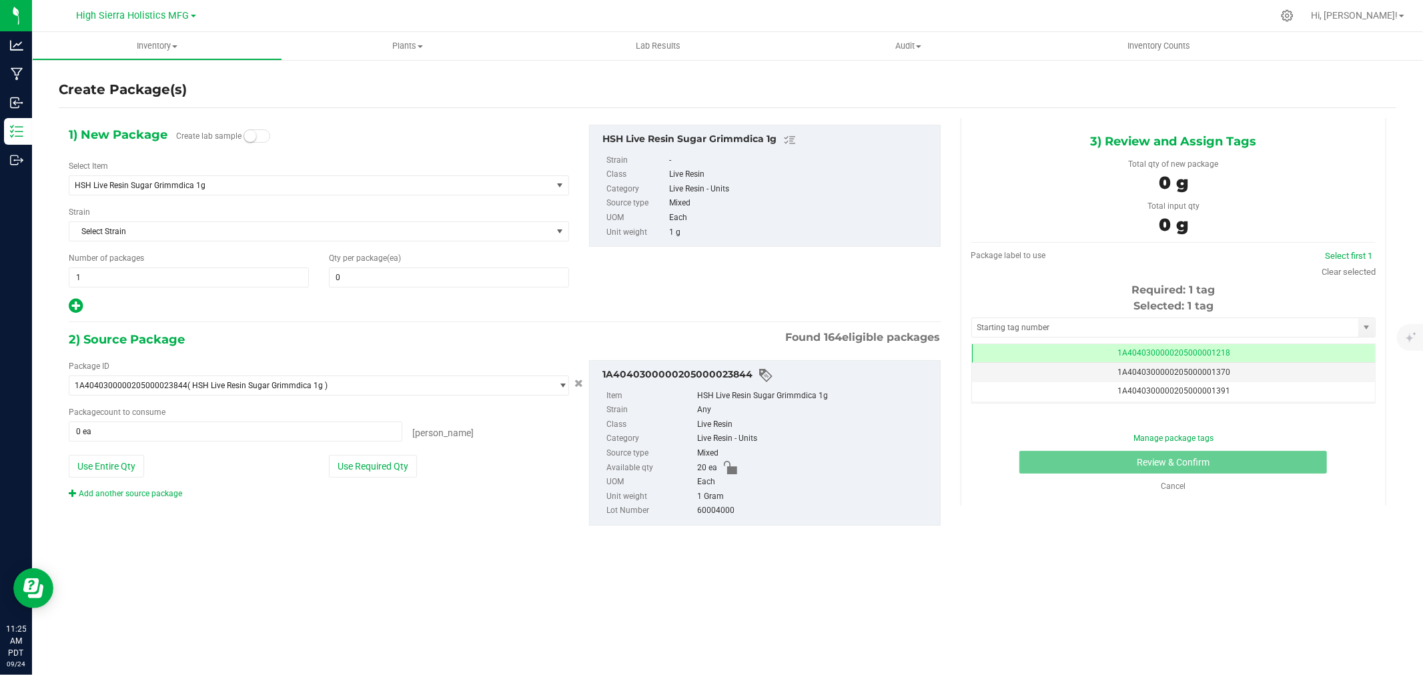
scroll to position [0, -1]
click at [368, 280] on span at bounding box center [449, 278] width 240 height 20
type input "0"
click at [226, 183] on span "HSH Live Resin Sugar Grimmdica 1g" at bounding box center [301, 185] width 452 height 9
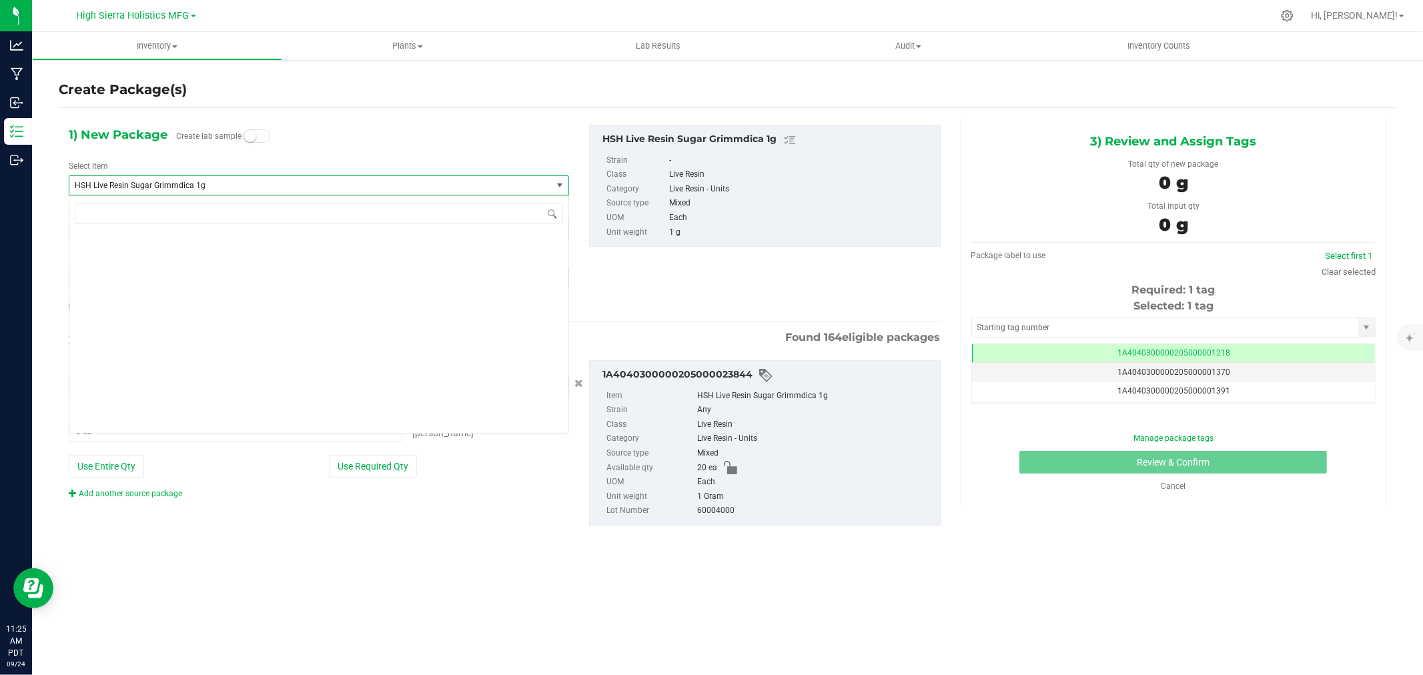
scroll to position [18536, 0]
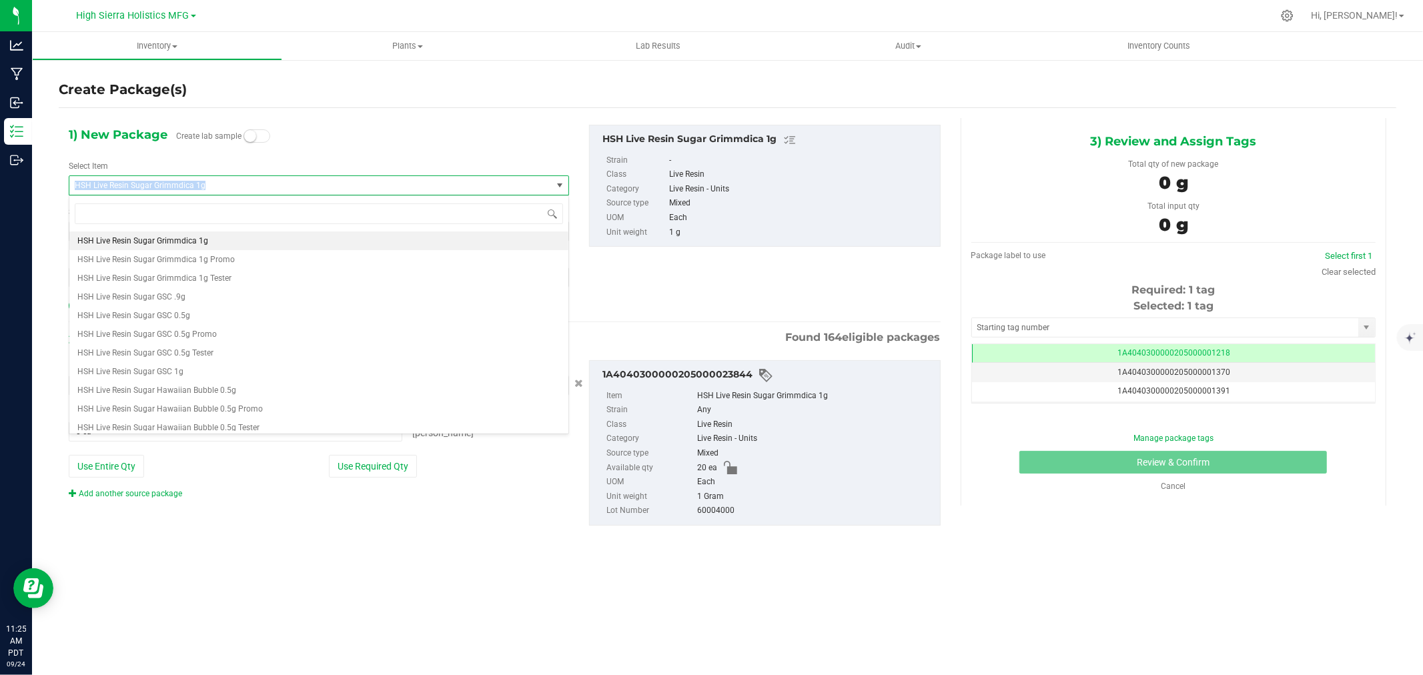
drag, startPoint x: 218, startPoint y: 184, endPoint x: 68, endPoint y: 180, distance: 150.2
click at [69, 187] on span "HSH Live Resin Sugar Grimmdica 1g" at bounding box center [310, 185] width 482 height 19
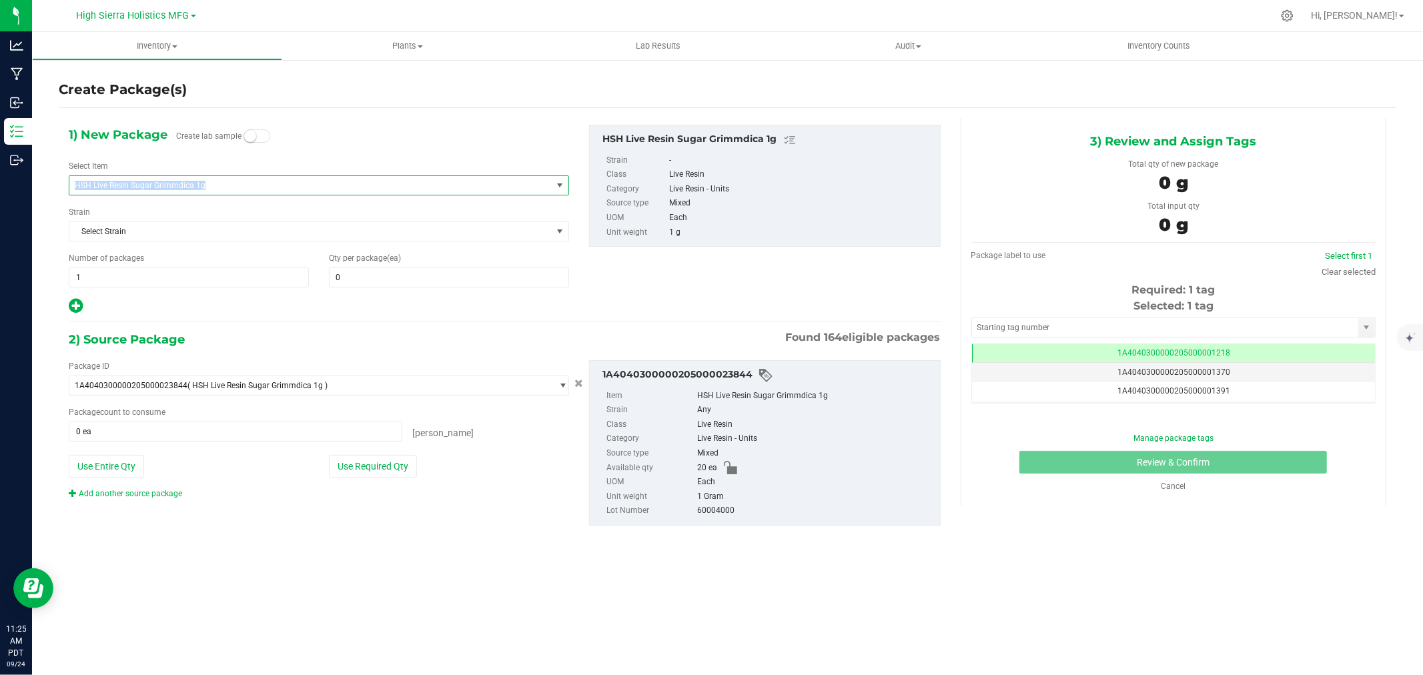
copy span "HSH Live Resin Sugar Grimmdica 1g"
click at [149, 185] on span "HSH Live Resin Sugar Grimmdica 1g" at bounding box center [301, 185] width 452 height 9
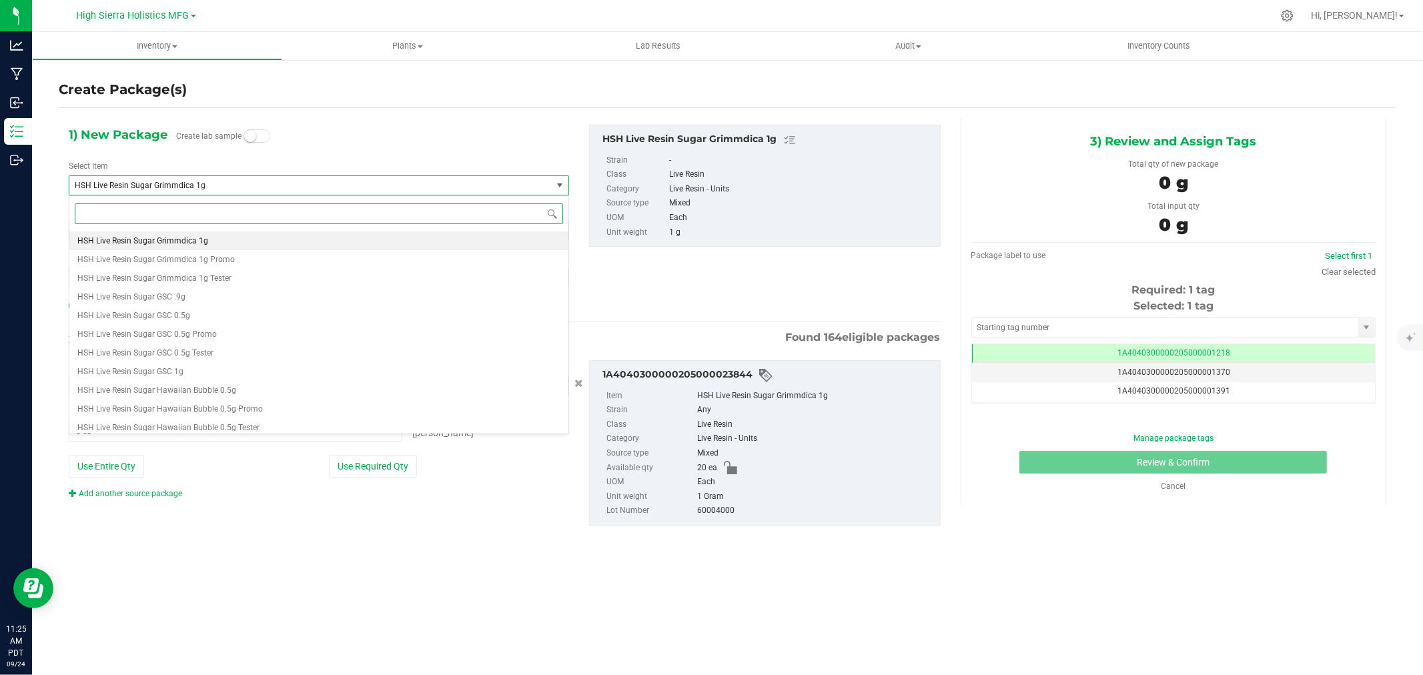
paste input "HSH Live Resin Sugar Grimmdica 1g"
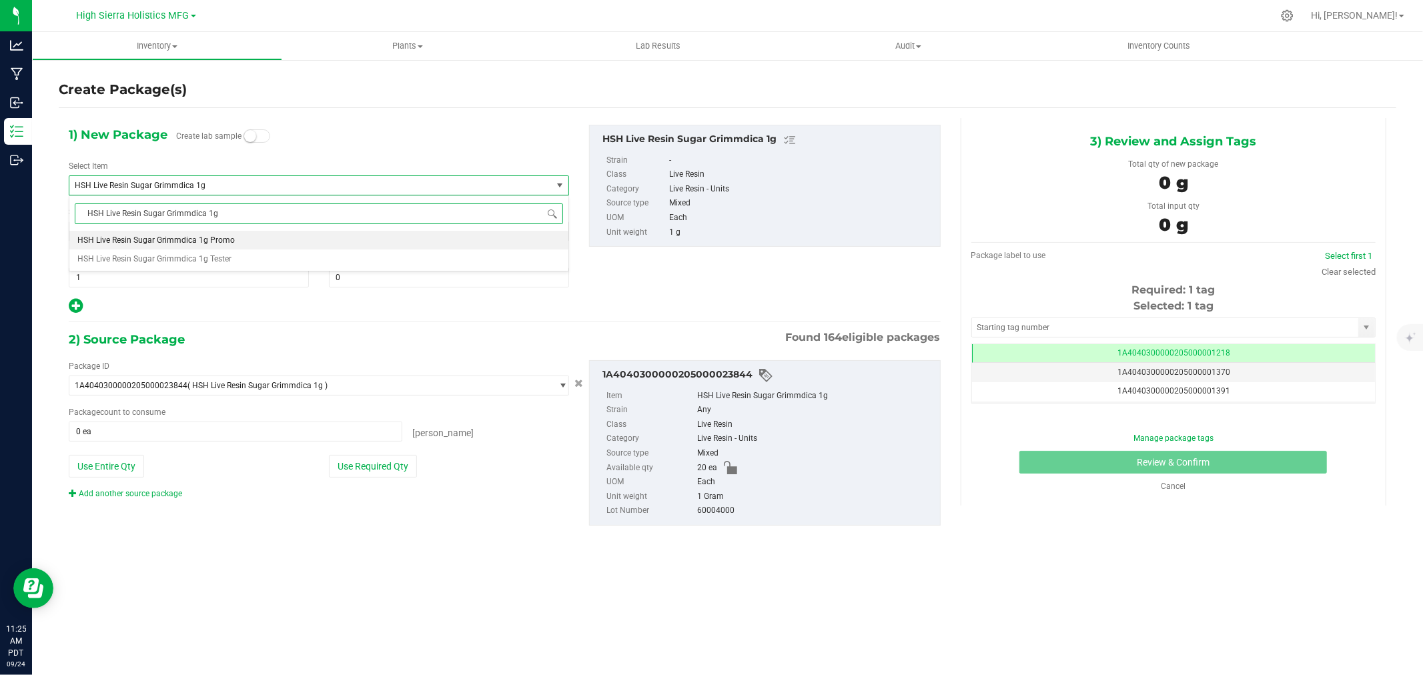
scroll to position [0, 0]
type input "HSH Live Resin Sugar Grimmdica 1g t"
click at [177, 242] on span "HSH Live Resin Sugar Grimmdica 1g Tester" at bounding box center [154, 240] width 154 height 9
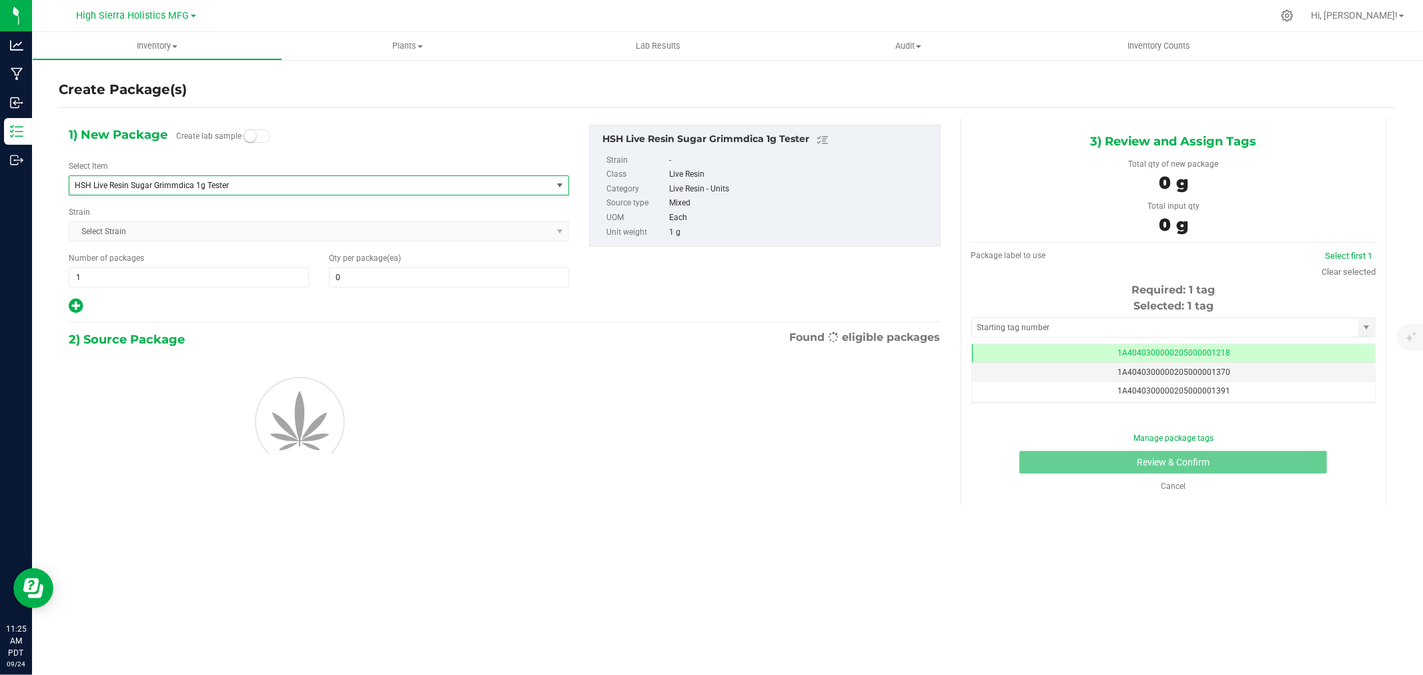
type input "0"
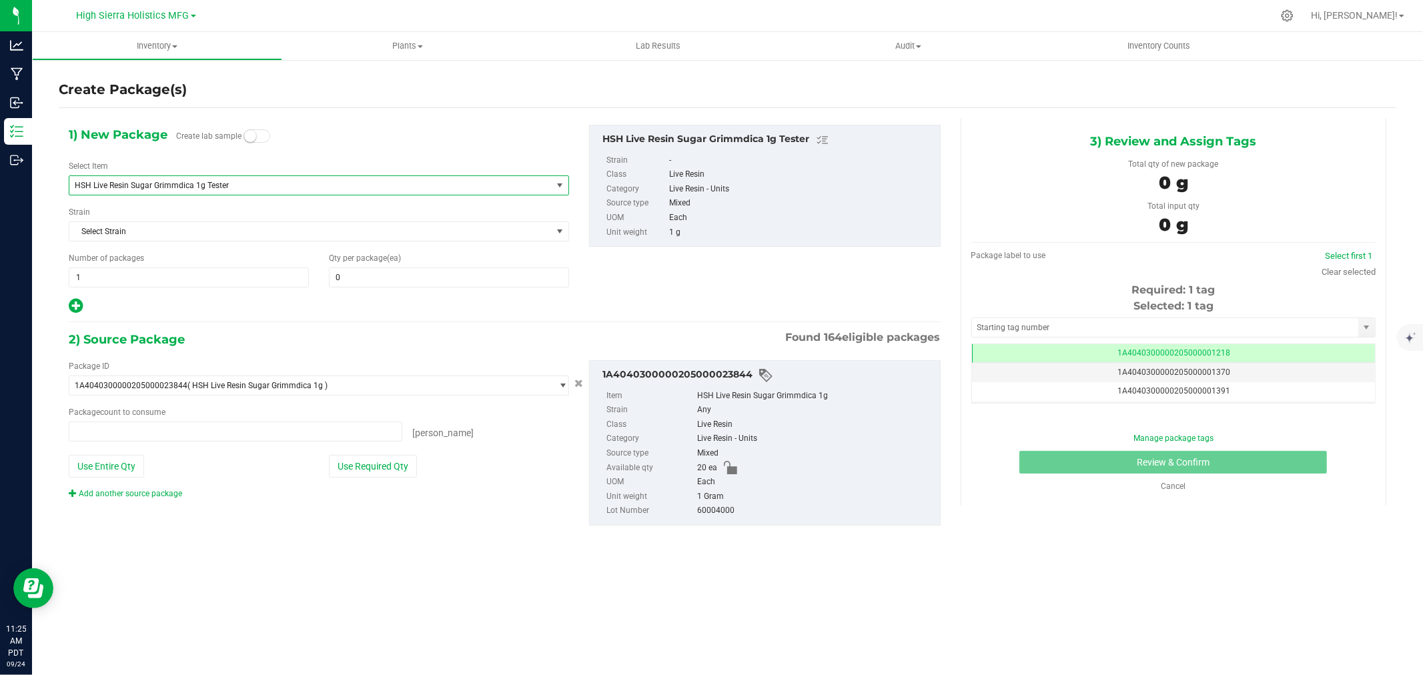
type input "0 ea"
click at [414, 280] on span at bounding box center [449, 278] width 240 height 20
type input "5"
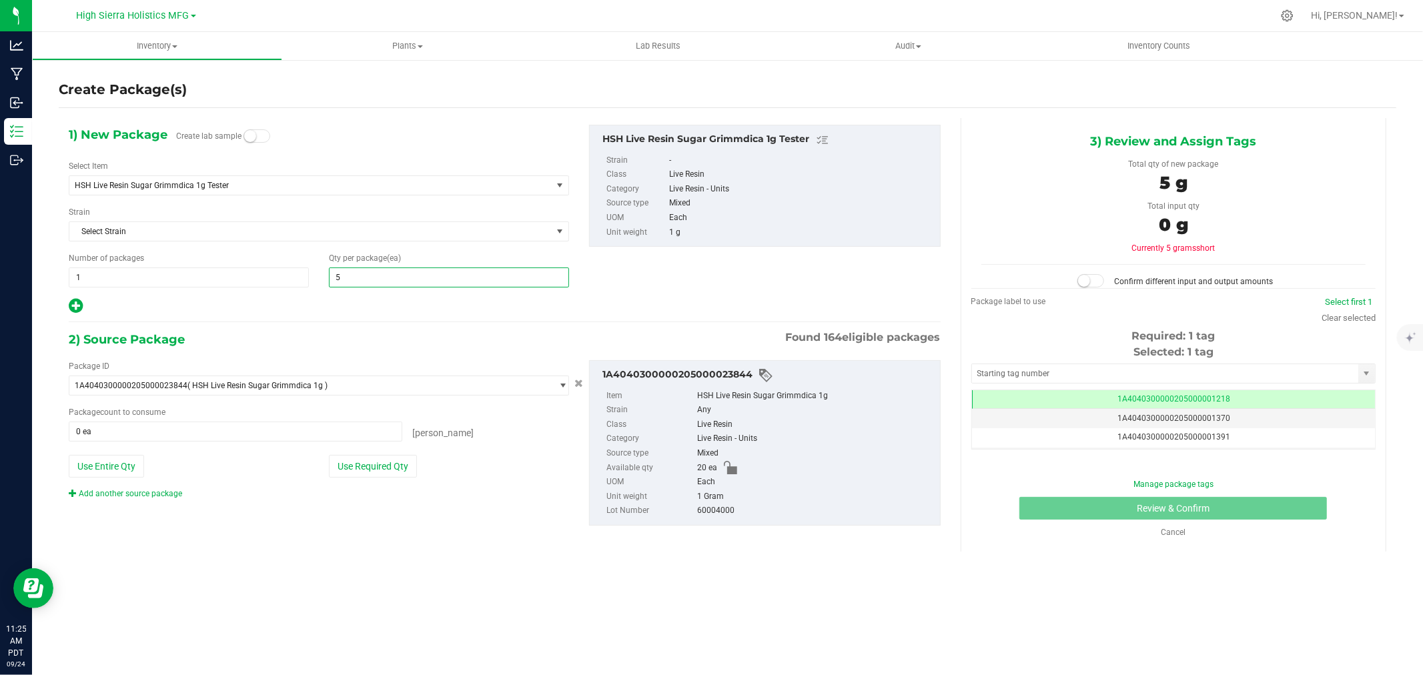
type input "5"
click at [352, 298] on div at bounding box center [319, 306] width 501 height 17
click at [376, 472] on button "Use Required Qty" at bounding box center [373, 466] width 88 height 23
type input "5 ea"
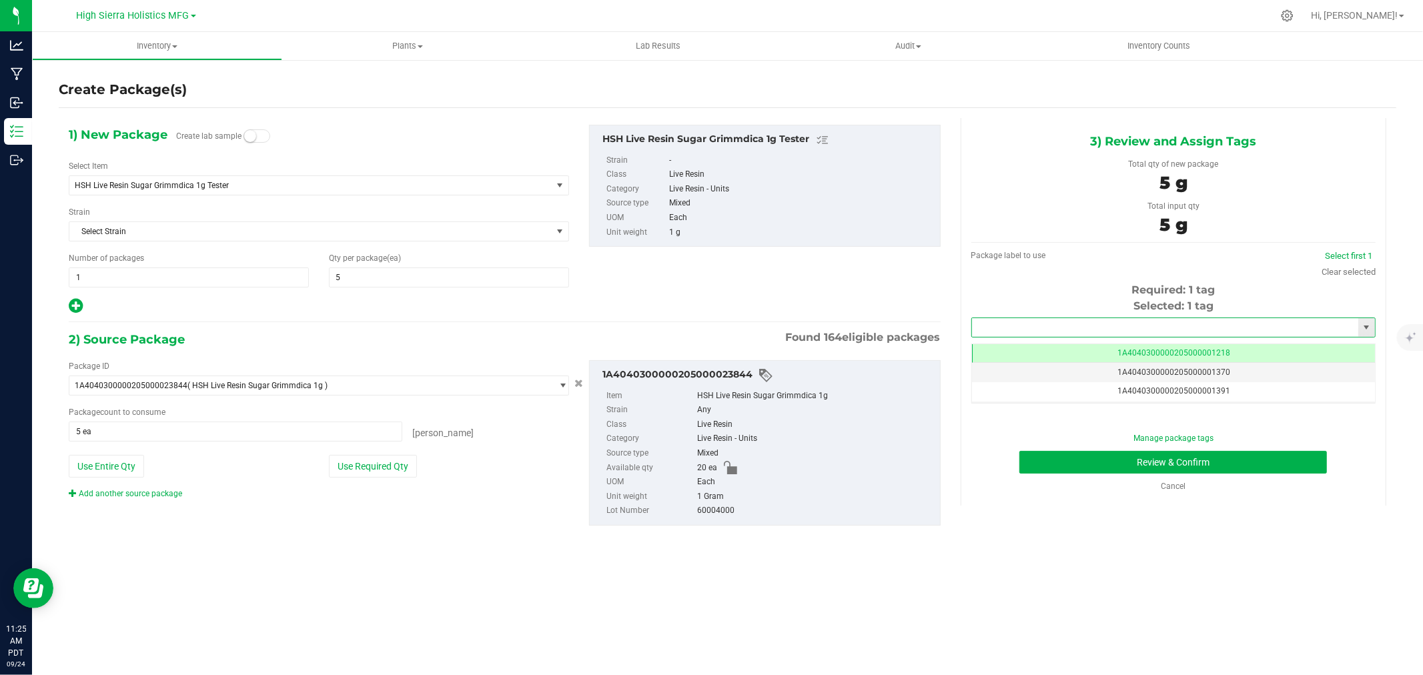
click at [1096, 332] on input "text" at bounding box center [1165, 327] width 386 height 19
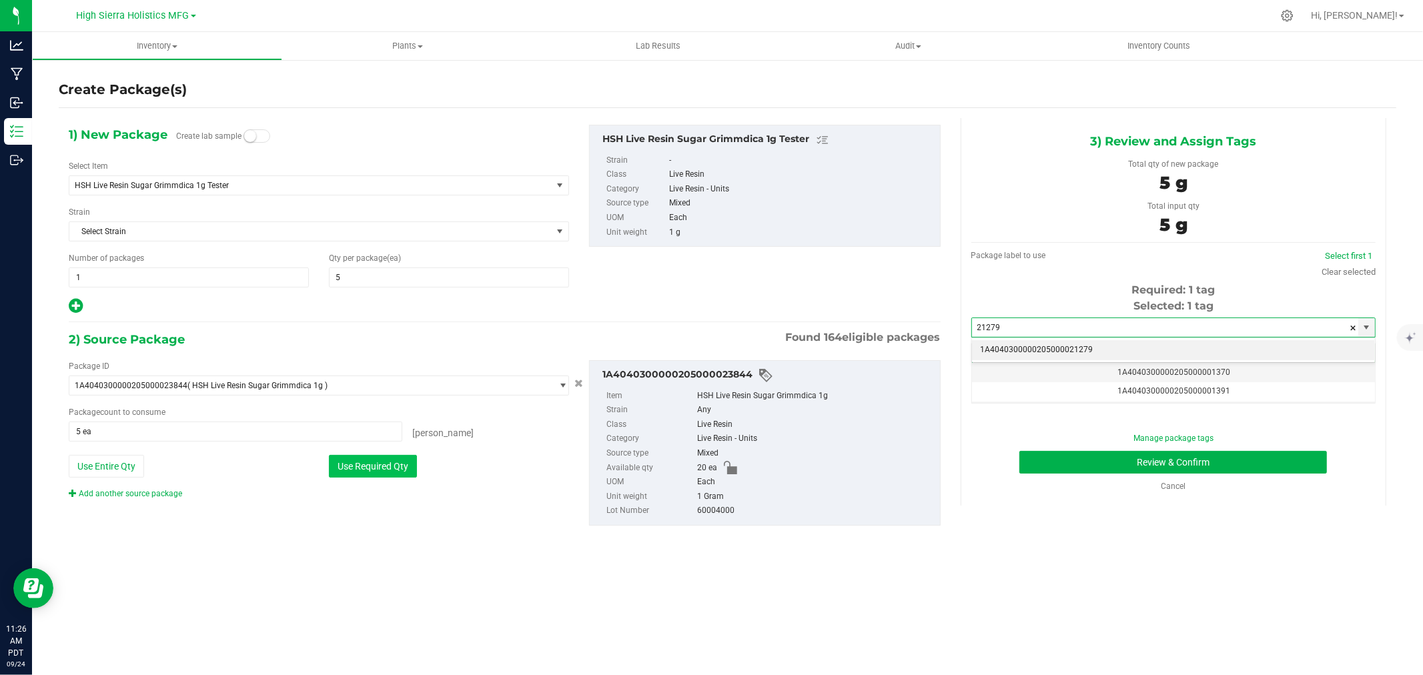
type input "21279"
click at [396, 466] on button "Use Required Qty" at bounding box center [373, 466] width 88 height 23
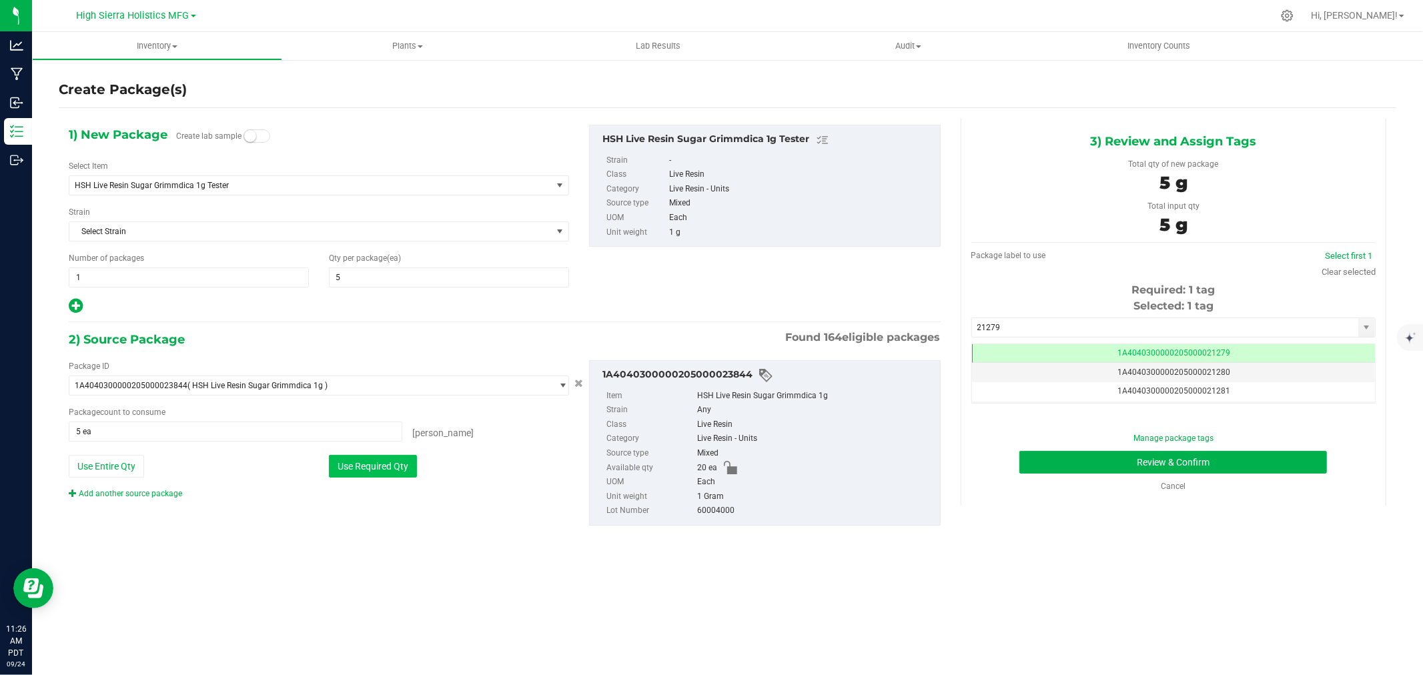
scroll to position [0, -1]
click at [1072, 455] on button "Review & Confirm" at bounding box center [1174, 462] width 308 height 23
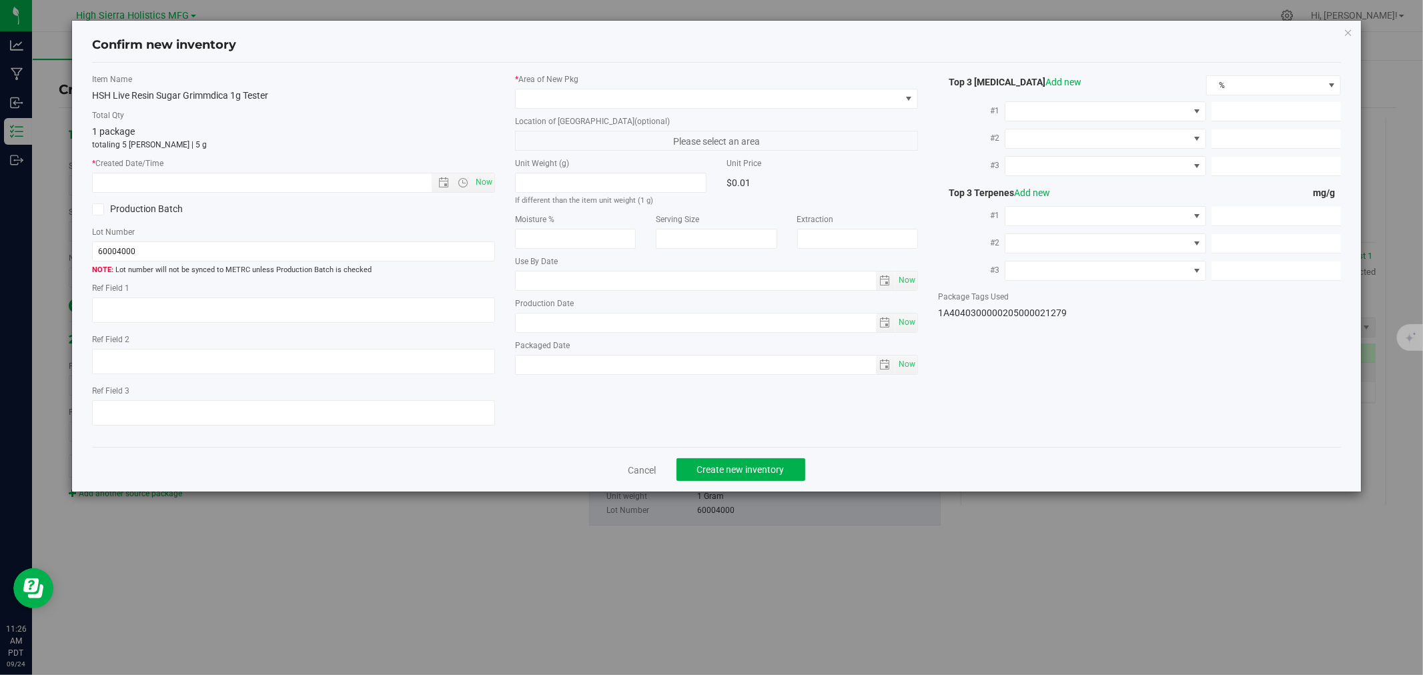
type textarea "79032265"
type input "79.8800"
type input "0.5500"
type input "0.0000"
type input "32.1000"
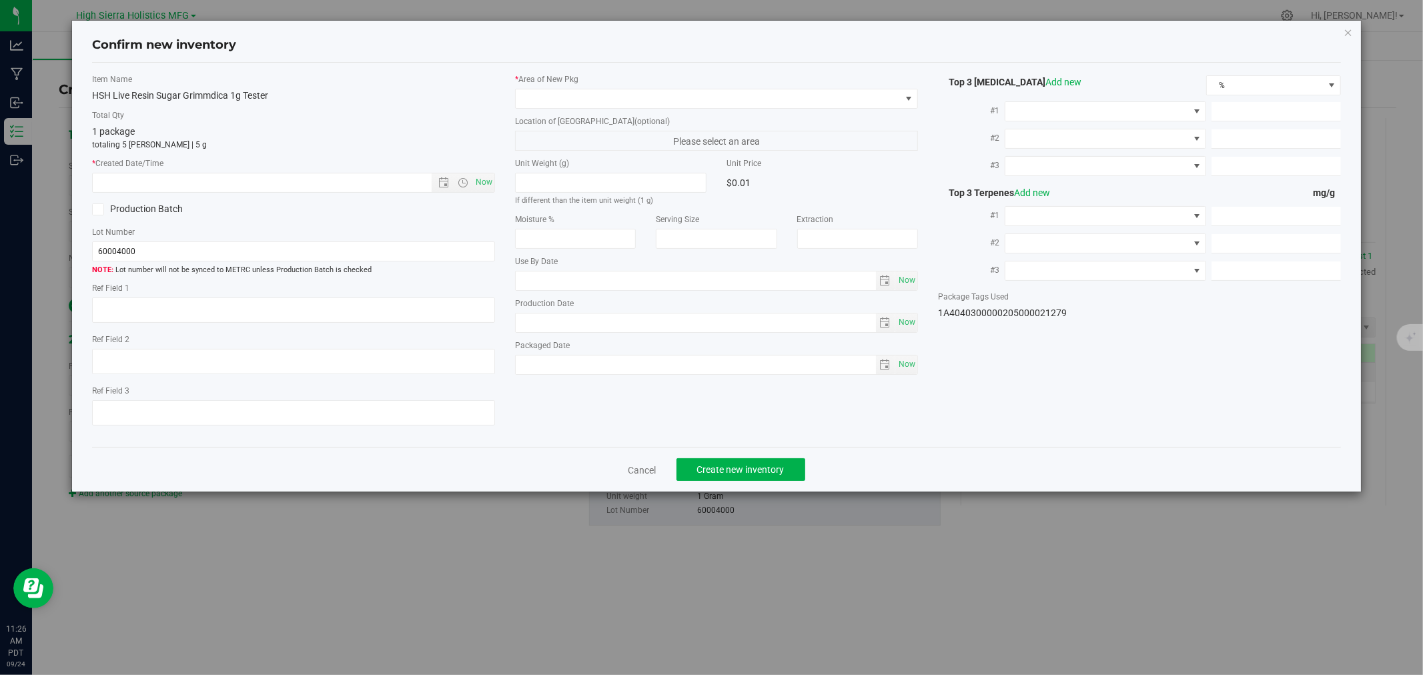
type input "6.3000"
type input "4.2000"
type input "2025-04-08"
click at [496, 178] on div "Item Name HSH Live Resin Sugar Grimmdica 1g Tester Total Qty 1 package totaling…" at bounding box center [293, 255] width 423 height 364
click at [490, 181] on span "Now" at bounding box center [484, 182] width 23 height 19
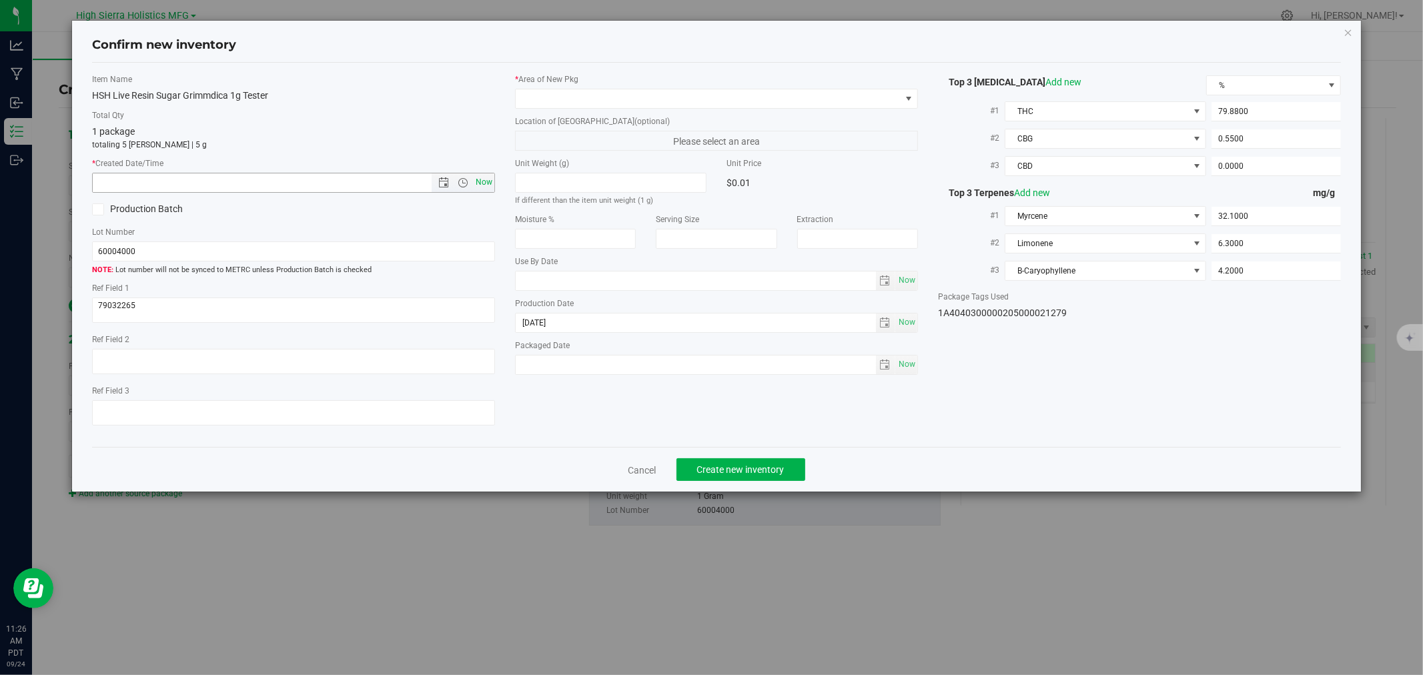
type input "9/24/2025 11:26 AM"
click at [535, 98] on span at bounding box center [708, 98] width 385 height 19
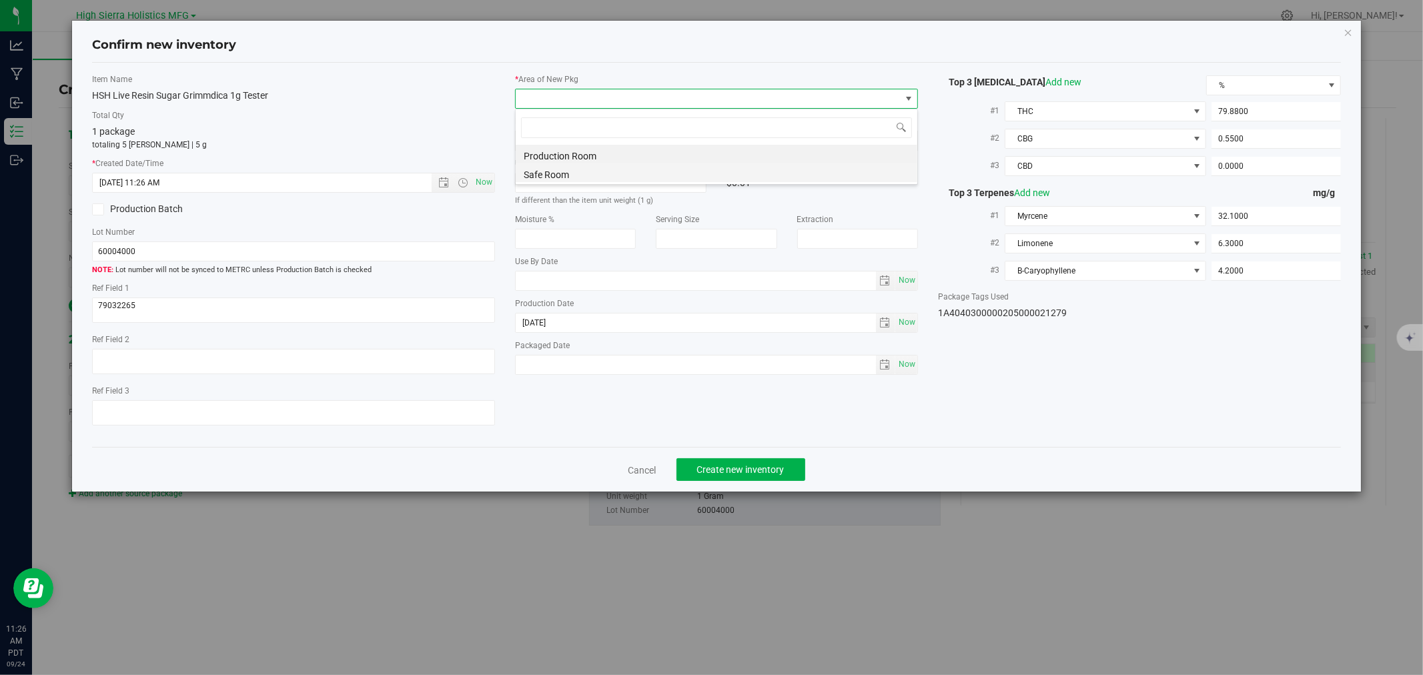
click at [542, 171] on li "Safe Room" at bounding box center [717, 173] width 402 height 19
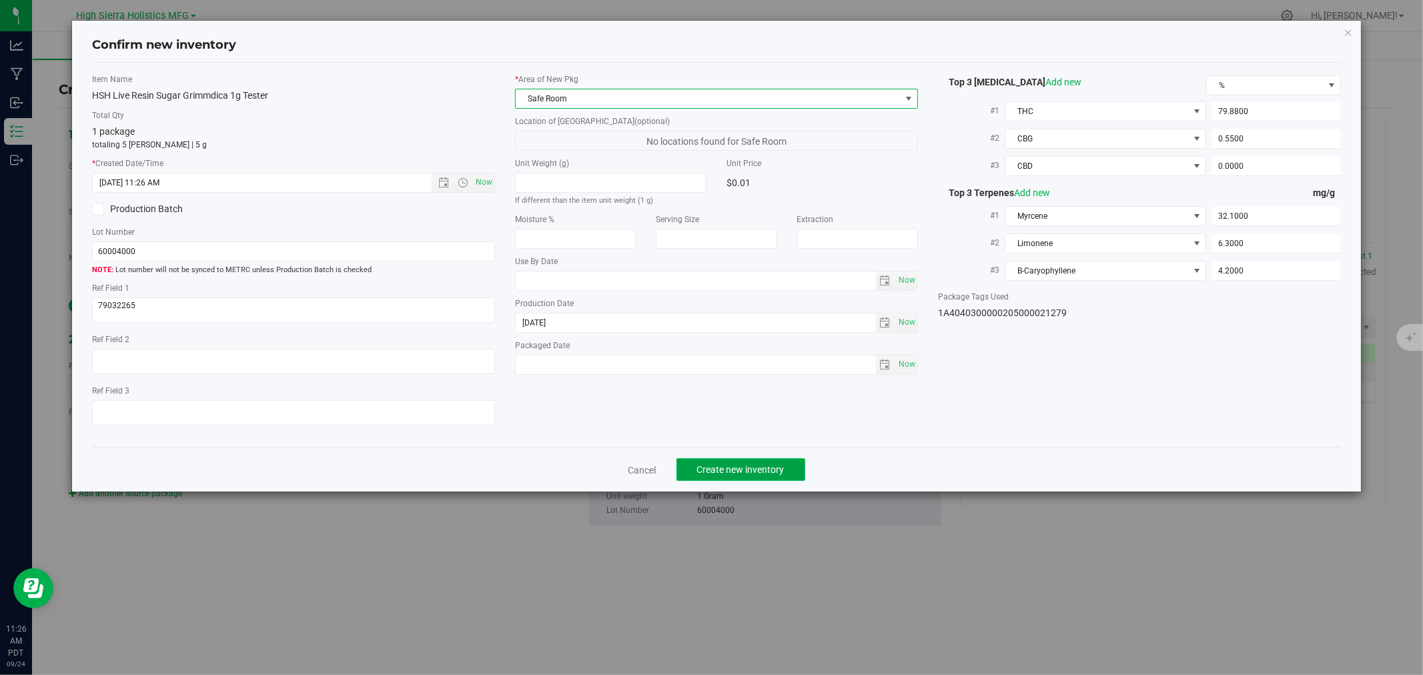
click at [765, 475] on span "Create new inventory" at bounding box center [740, 469] width 87 height 11
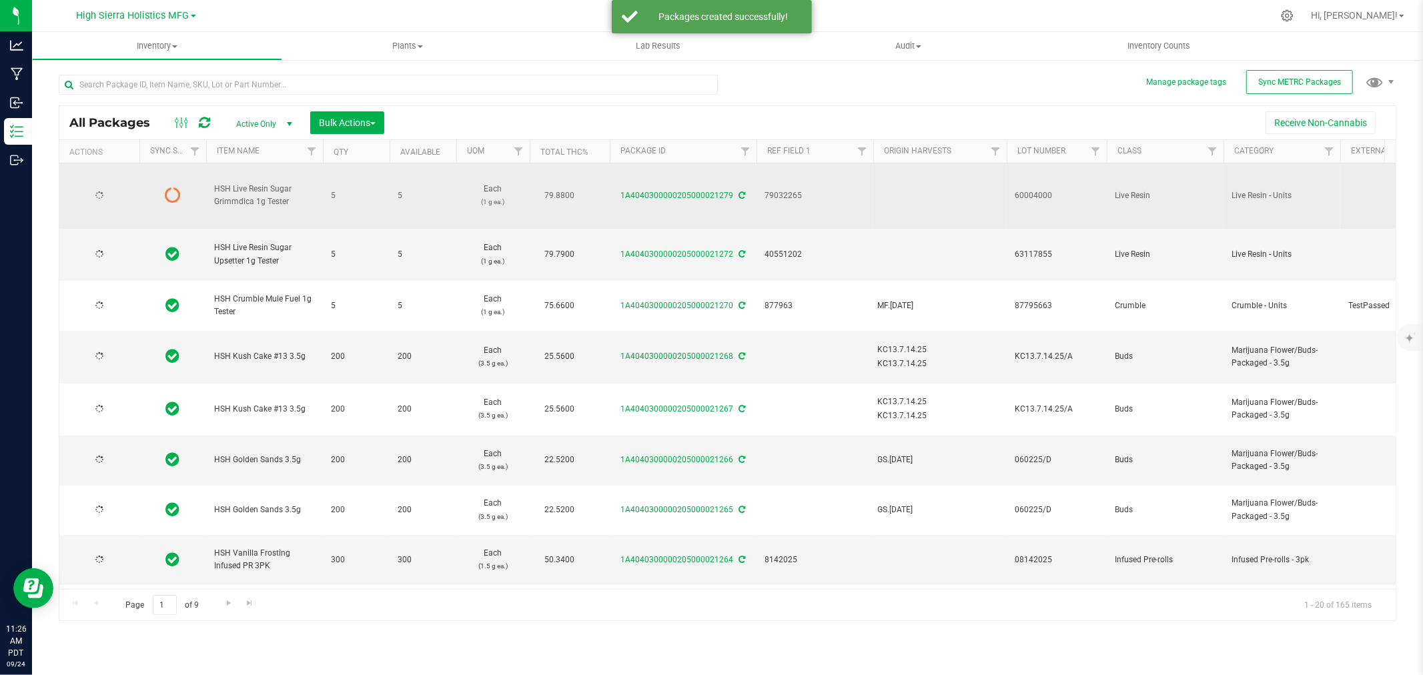
type input "2025-04-08"
type input "2025-07-25"
type input "2025-09-11"
type input "2025-07-14"
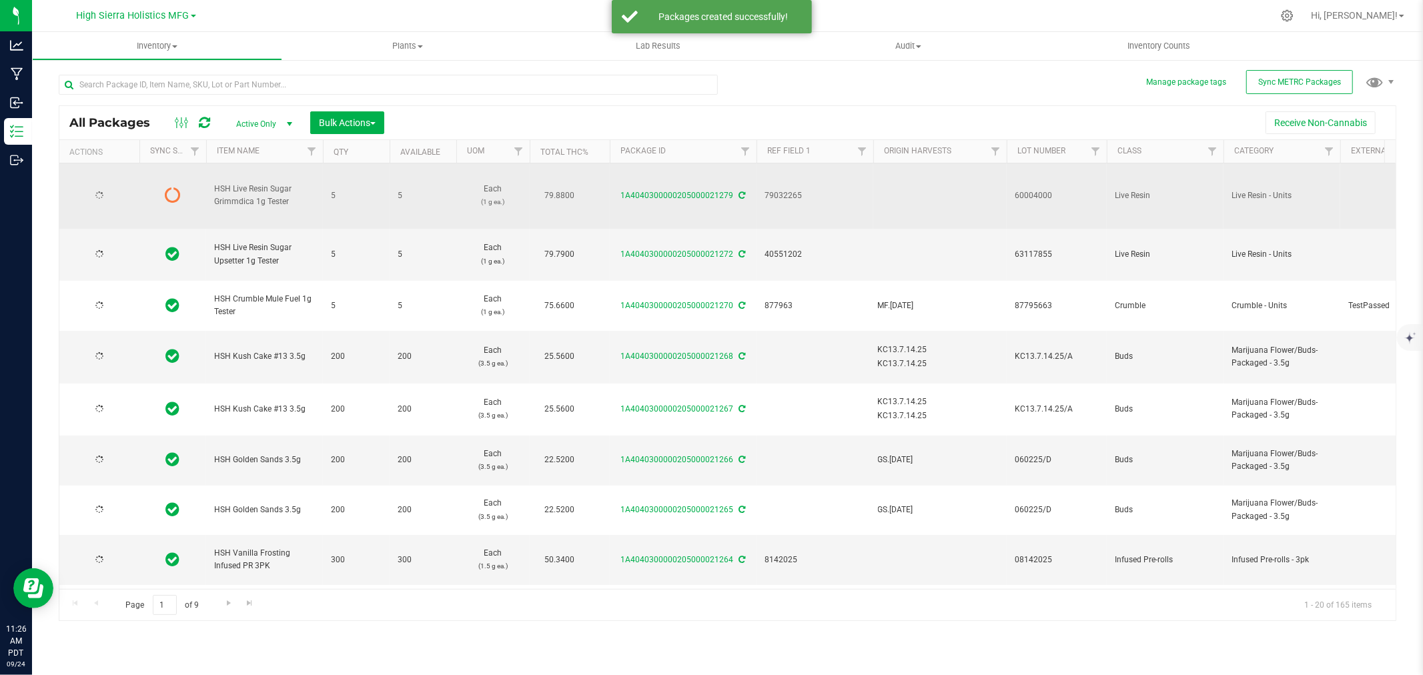
type input "2025-06-02"
type input "2025-08-14"
type input "2025-04-08"
type input "2025-06-15"
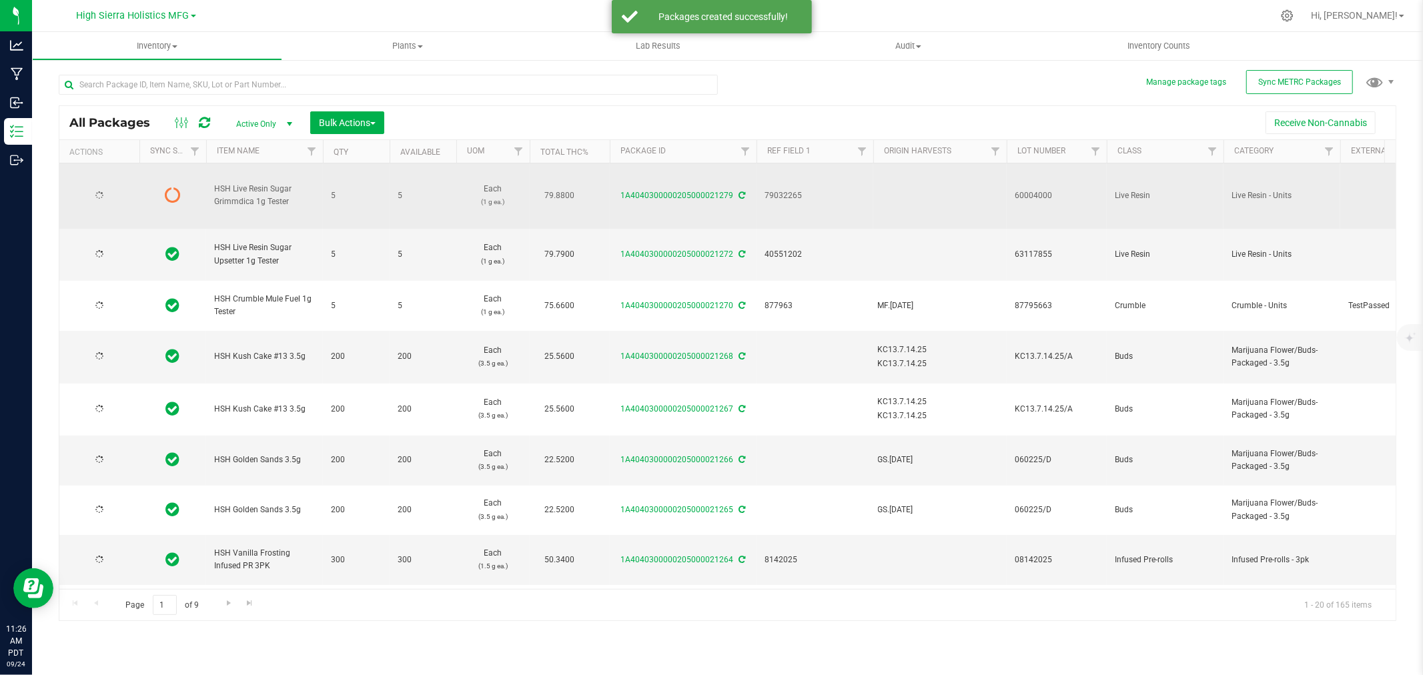
type input "2025-09-15"
type input "2025-06-25"
type input "2025-08-22"
type input "2025-08-14"
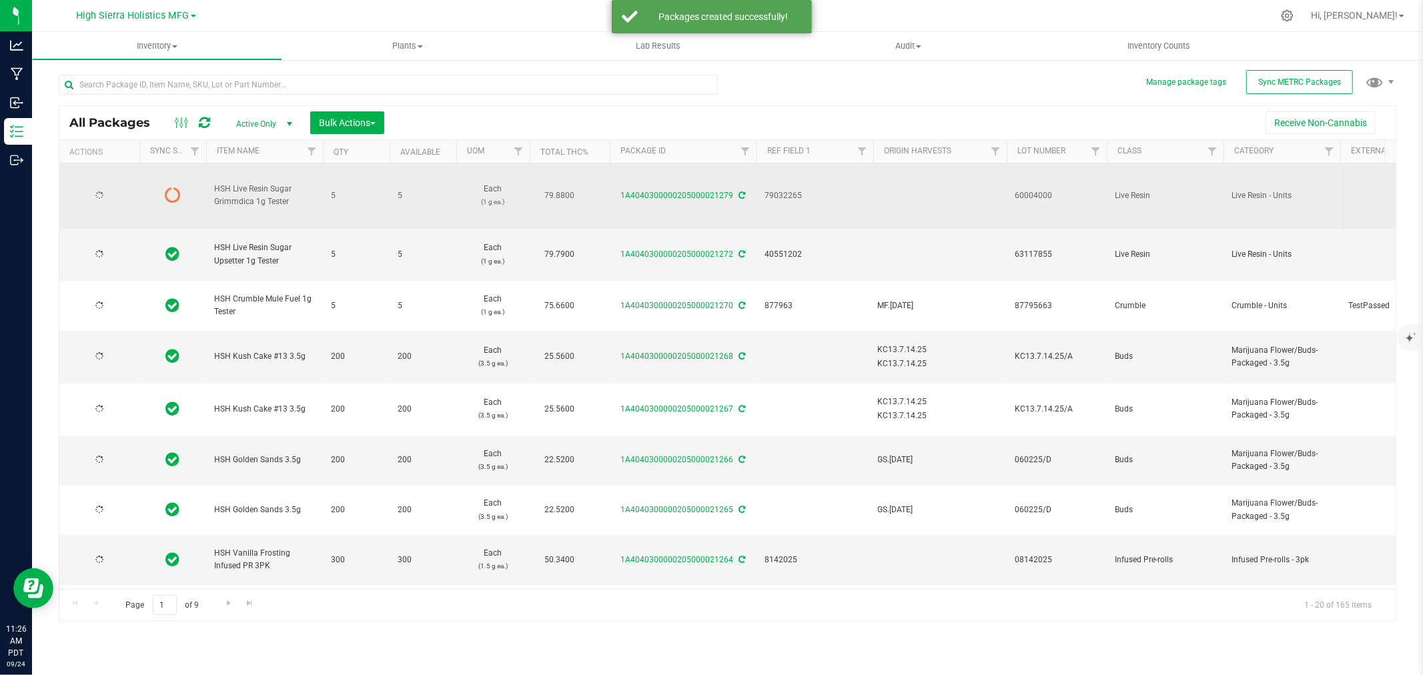
type input "2025-08-20"
type input "2025-08-19"
click at [112, 196] on span "select" at bounding box center [117, 195] width 11 height 11
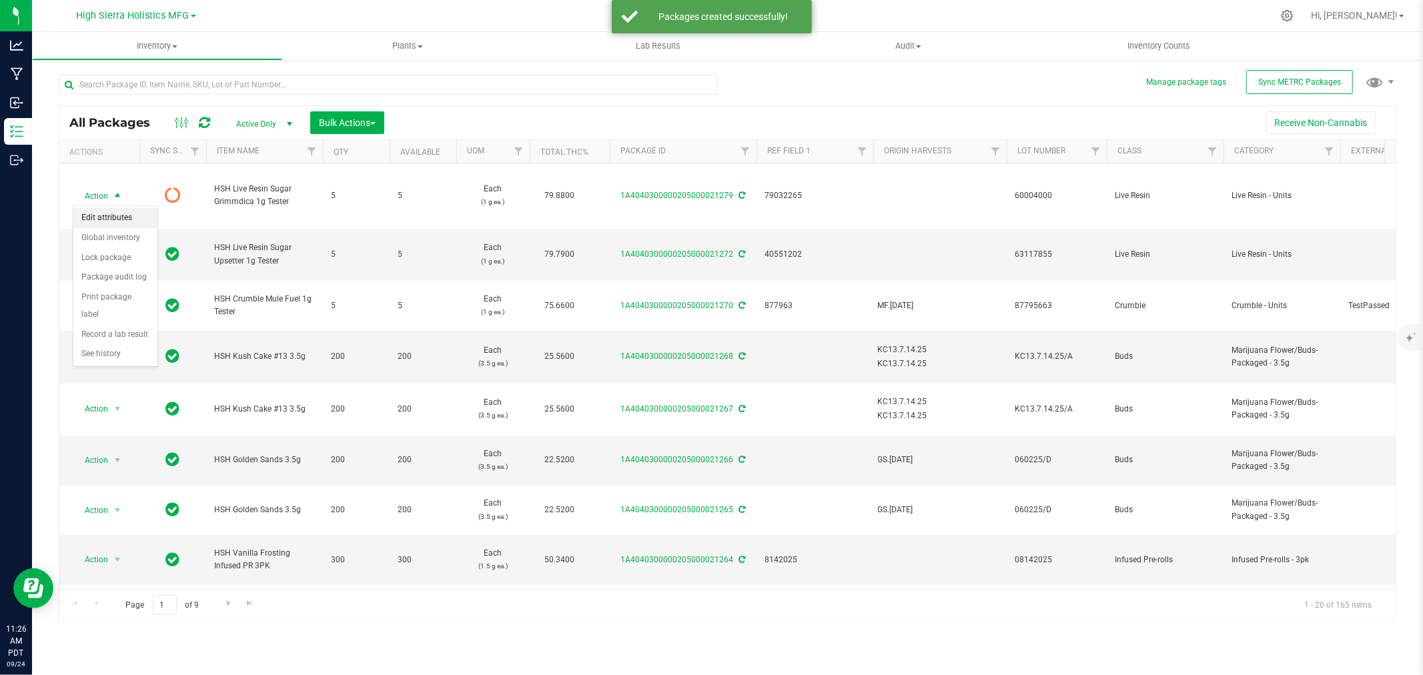
click at [114, 217] on li "Edit attributes" at bounding box center [115, 218] width 84 height 20
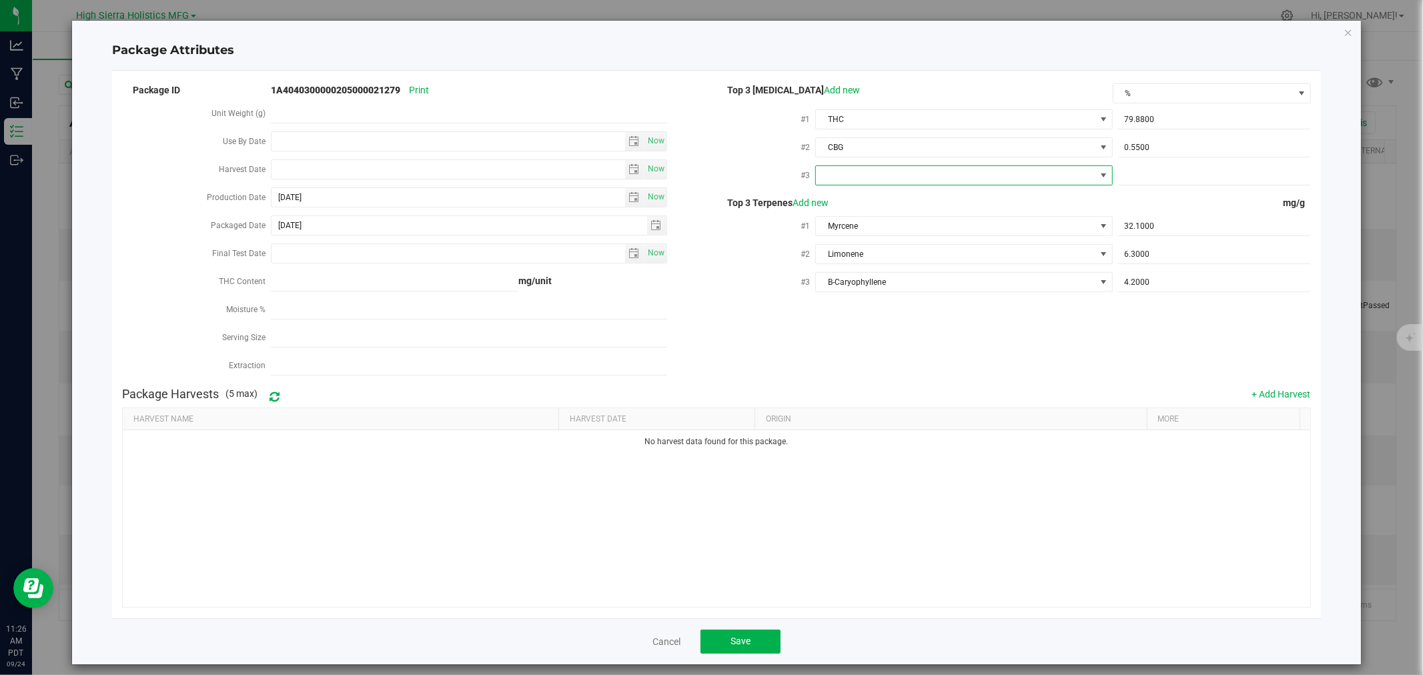
click at [1031, 175] on span at bounding box center [955, 175] width 279 height 19
click at [888, 257] on li "CBD" at bounding box center [957, 252] width 294 height 23
click at [1151, 177] on span at bounding box center [1214, 175] width 193 height 19
type input "0"
type input "0.0000"
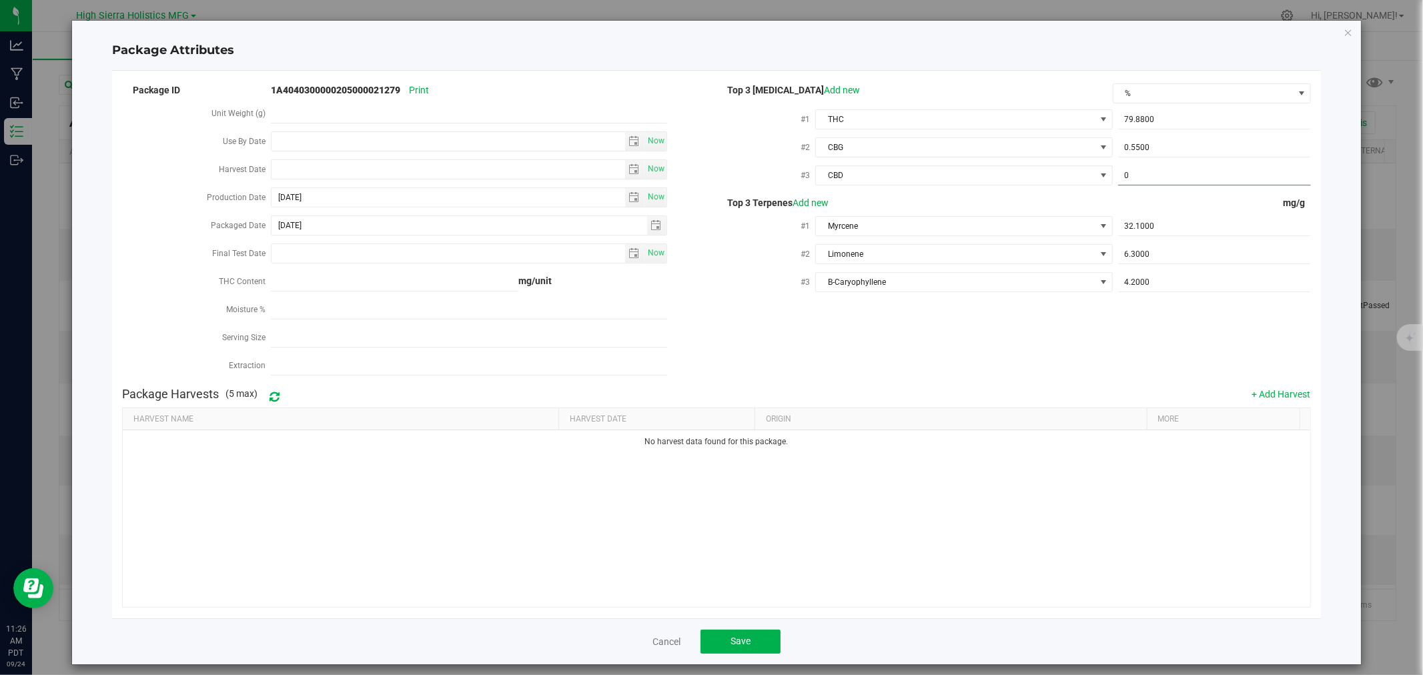
click at [1106, 375] on div "Package ID 1A4040300000205000021279 Print Unit Weight (g) Use By Date Now Harve…" at bounding box center [716, 231] width 1189 height 300
click at [731, 639] on span "Save" at bounding box center [741, 641] width 20 height 11
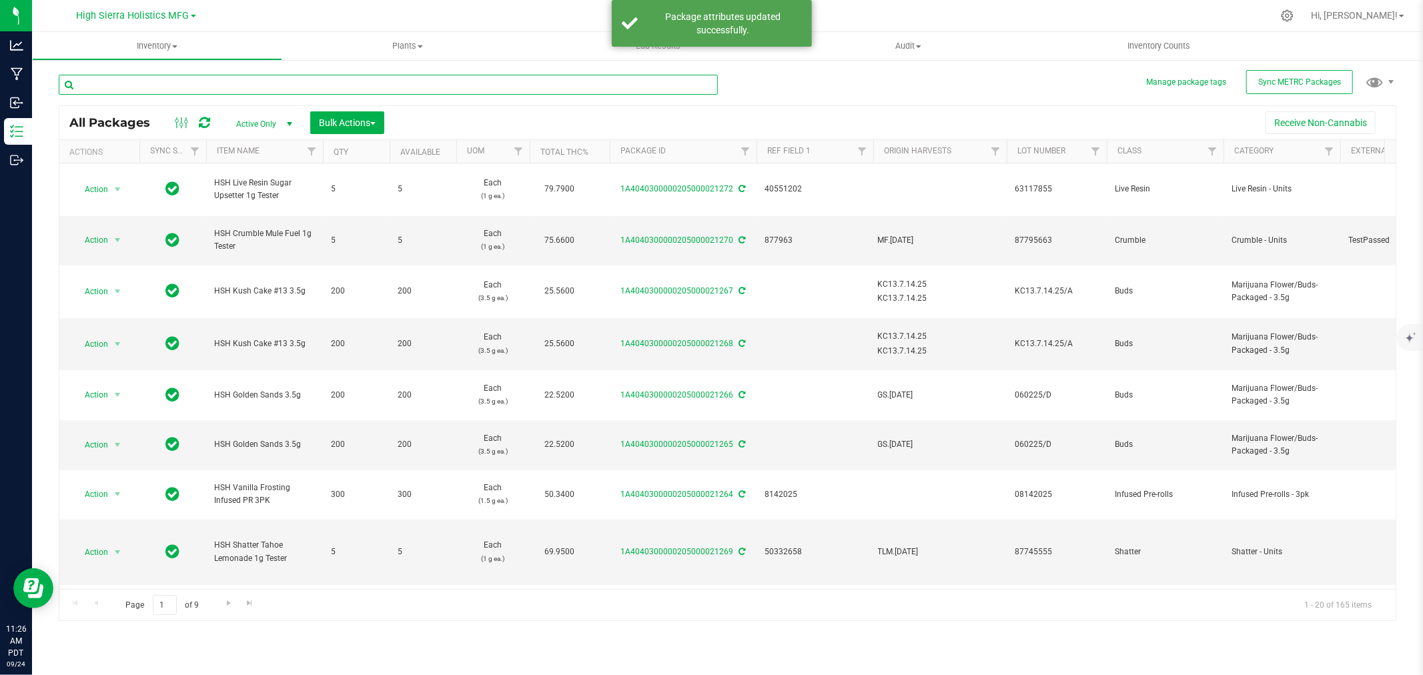
click at [115, 81] on input "text" at bounding box center [388, 85] width 659 height 20
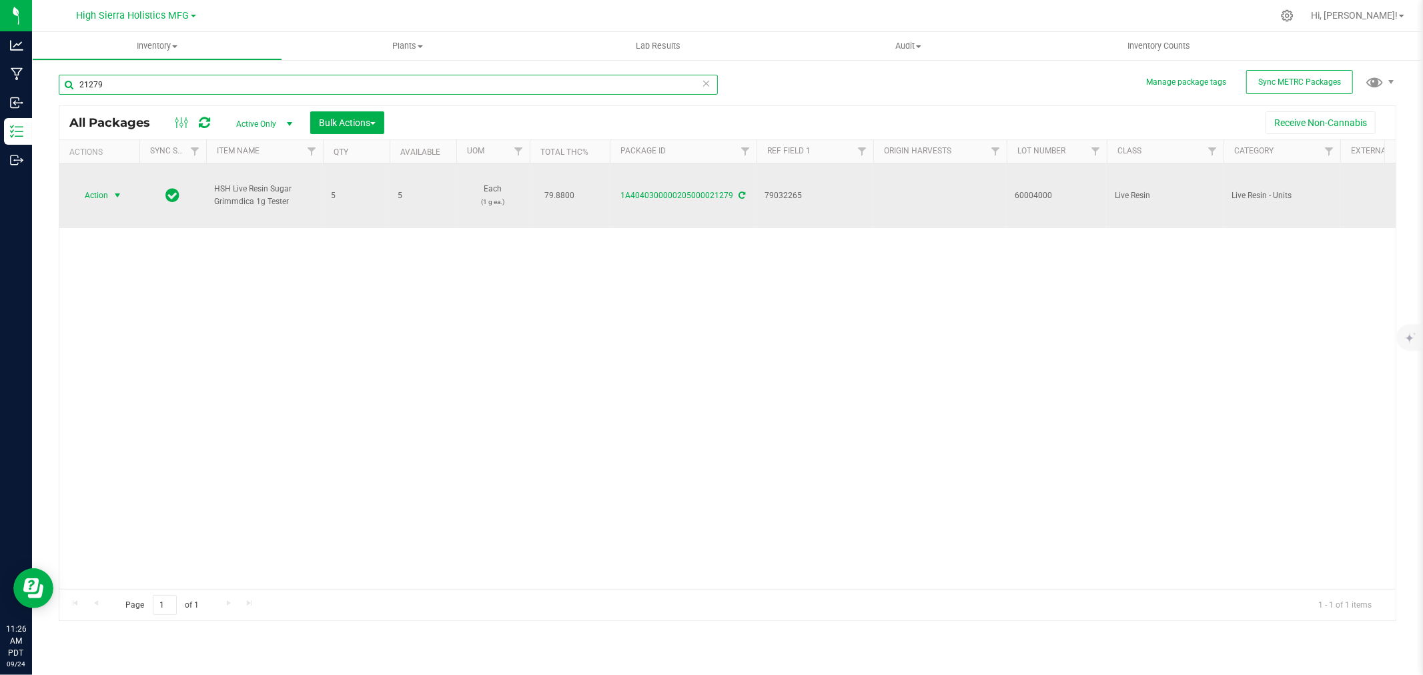
type input "21279"
click at [116, 194] on span "select" at bounding box center [117, 195] width 11 height 11
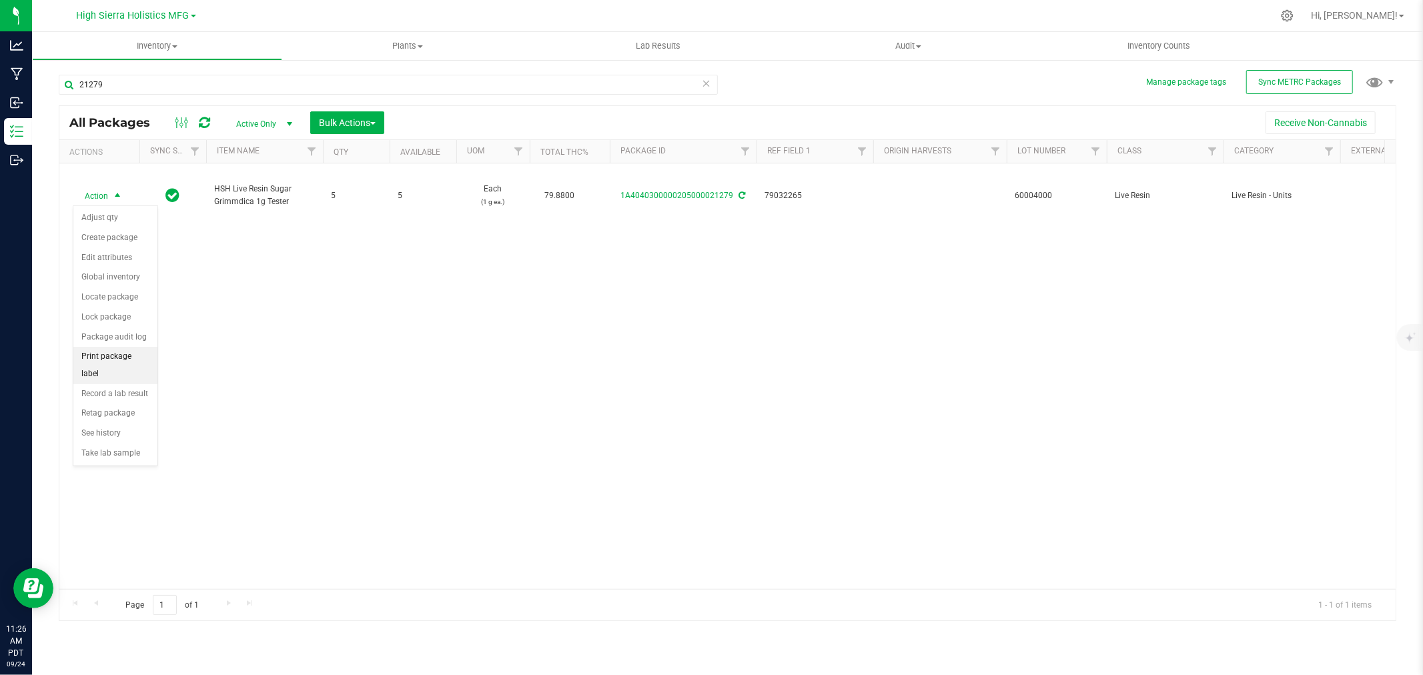
click at [110, 356] on li "Print package label" at bounding box center [115, 365] width 84 height 37
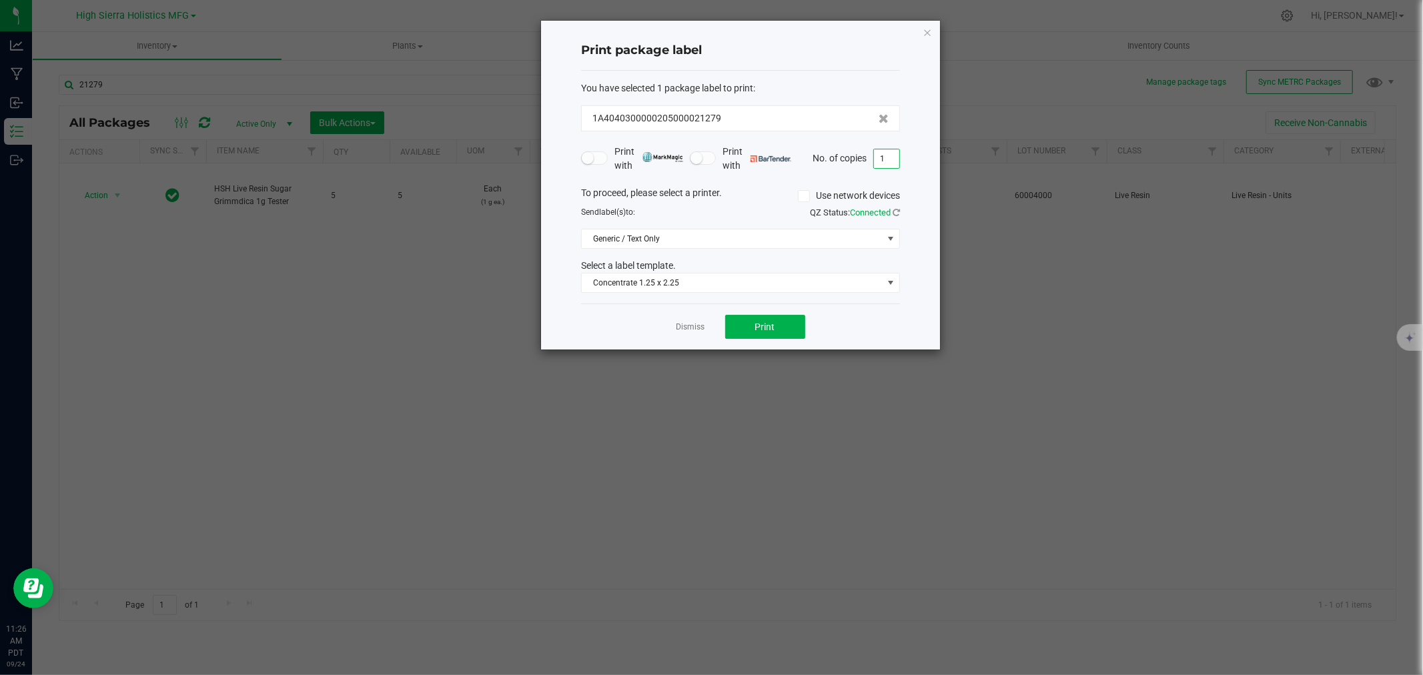
click at [886, 160] on input "1" at bounding box center [886, 158] width 25 height 19
type input "5"
click at [761, 325] on span "Print" at bounding box center [765, 327] width 20 height 11
click at [926, 31] on icon "button" at bounding box center [927, 32] width 9 height 16
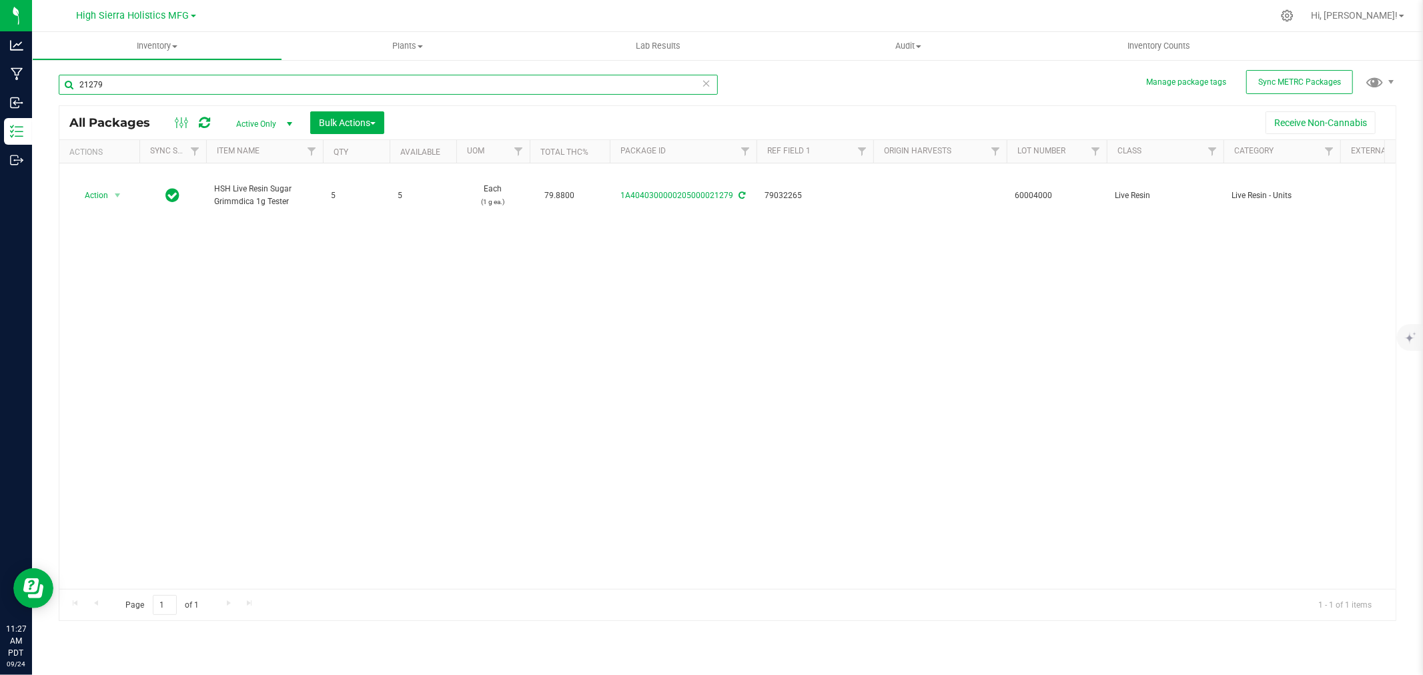
drag, startPoint x: 116, startPoint y: 82, endPoint x: 39, endPoint y: 96, distance: 78.7
click at [39, 96] on div "Manage package tags Sync METRC Packages 21279 All Packages Active Only Active O…" at bounding box center [727, 262] width 1391 height 407
type input "v"
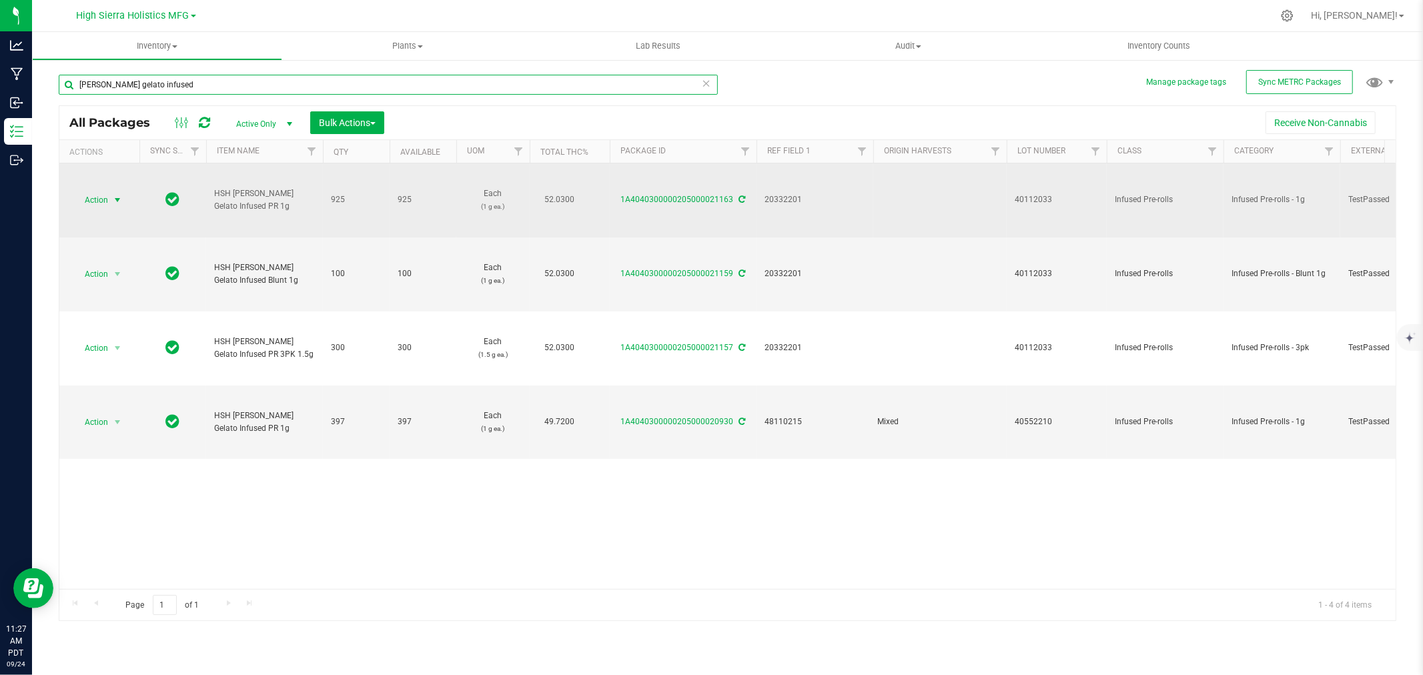
type input "berry gelato infused"
click at [115, 195] on span "select" at bounding box center [117, 200] width 11 height 11
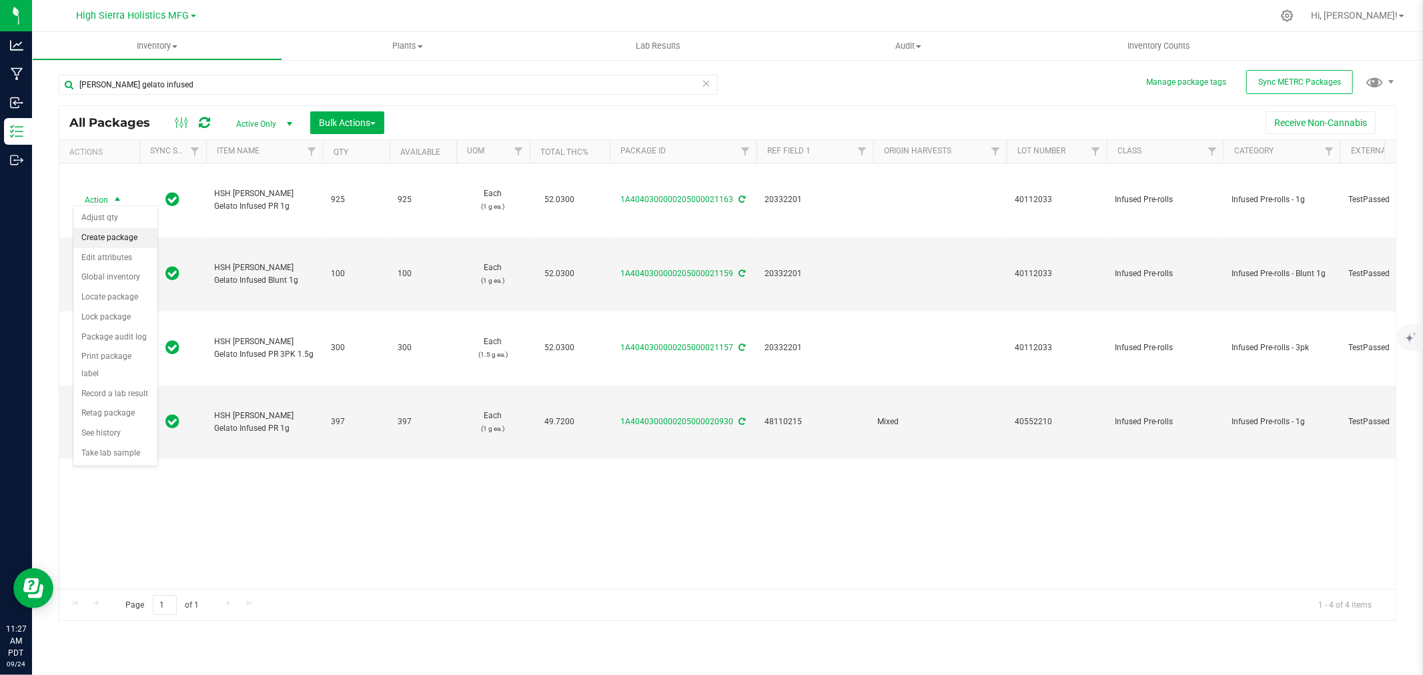
click at [125, 238] on li "Create package" at bounding box center [115, 238] width 84 height 20
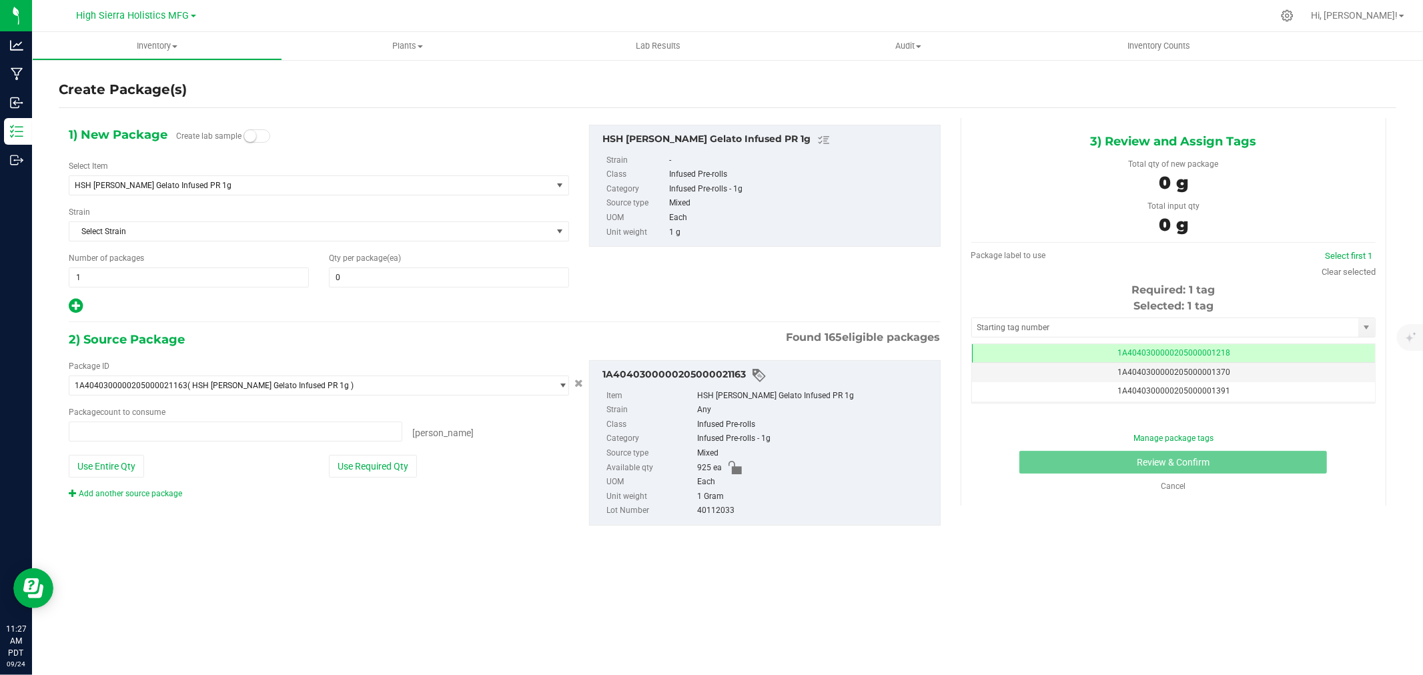
scroll to position [0, -1]
type input "0 ea"
click at [217, 183] on span "HSH Berry Gelato Infused PR 1g" at bounding box center [301, 185] width 452 height 9
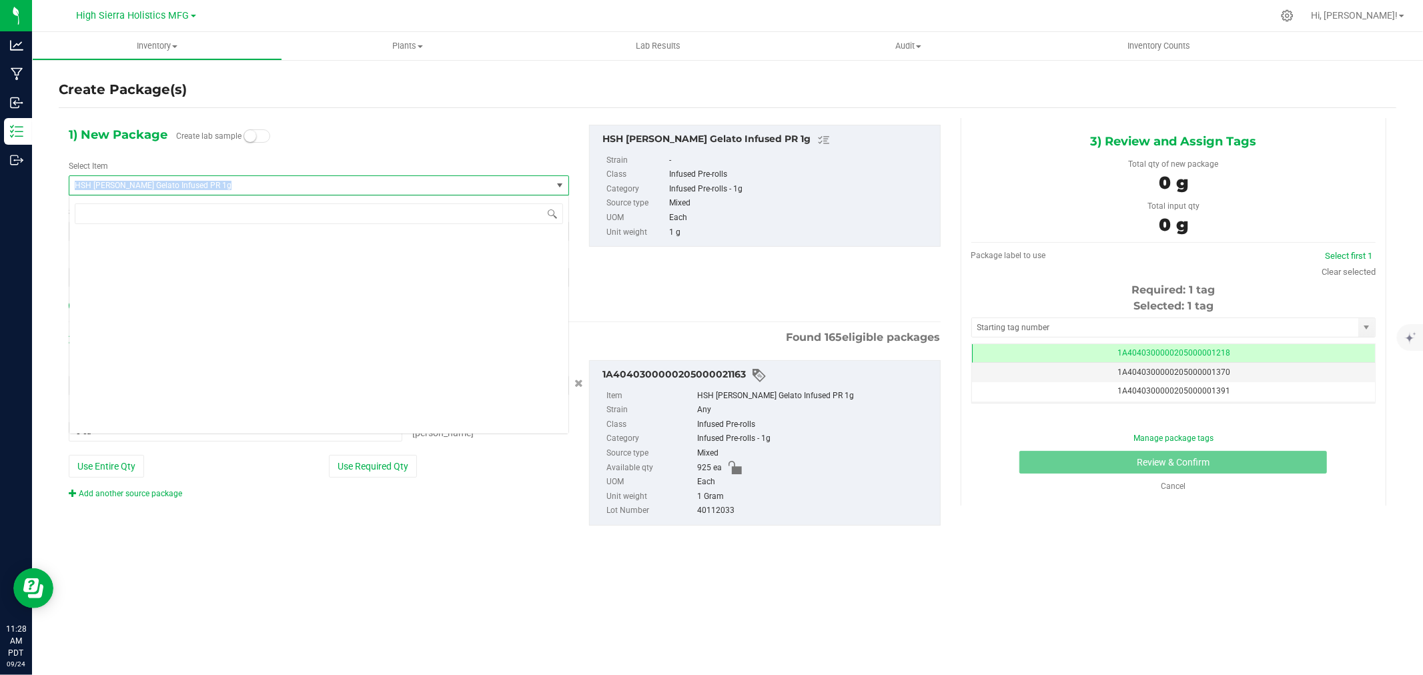
click at [217, 183] on span "HSH Berry Gelato Infused PR 1g" at bounding box center [301, 185] width 452 height 9
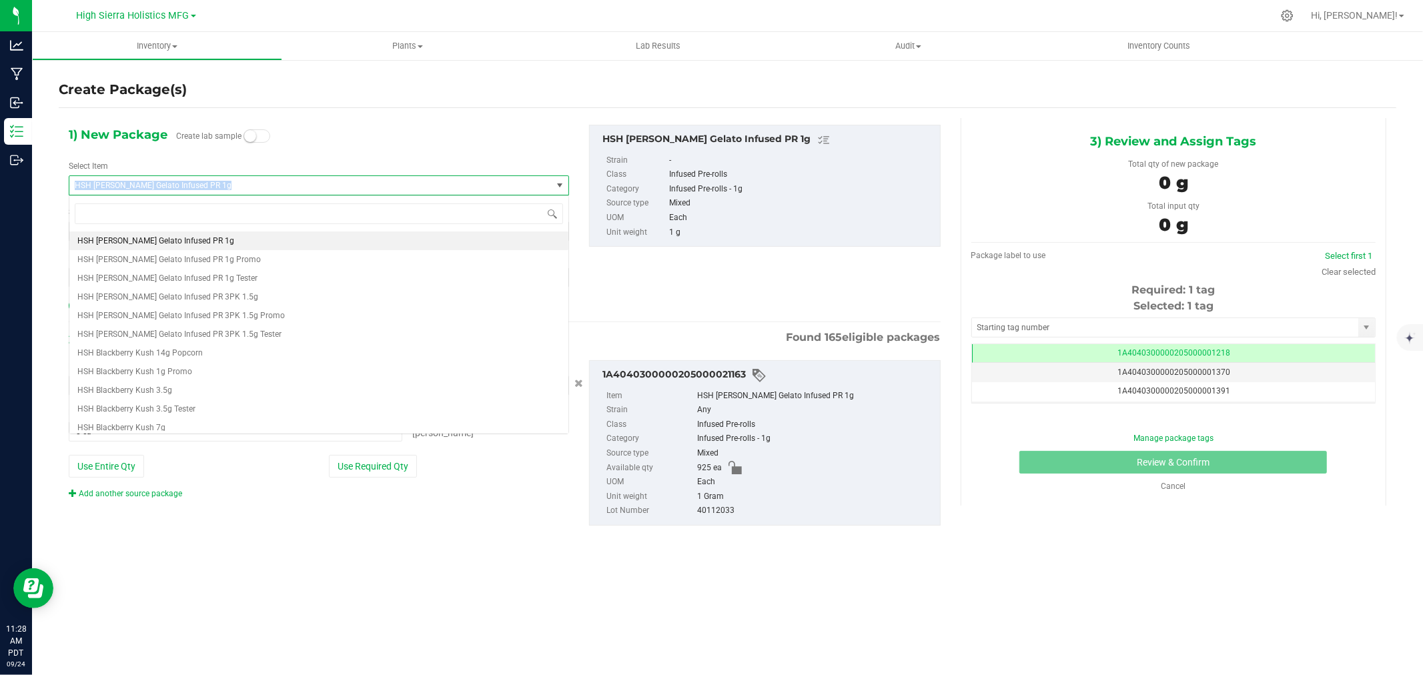
click at [217, 183] on span "HSH Berry Gelato Infused PR 1g" at bounding box center [301, 185] width 452 height 9
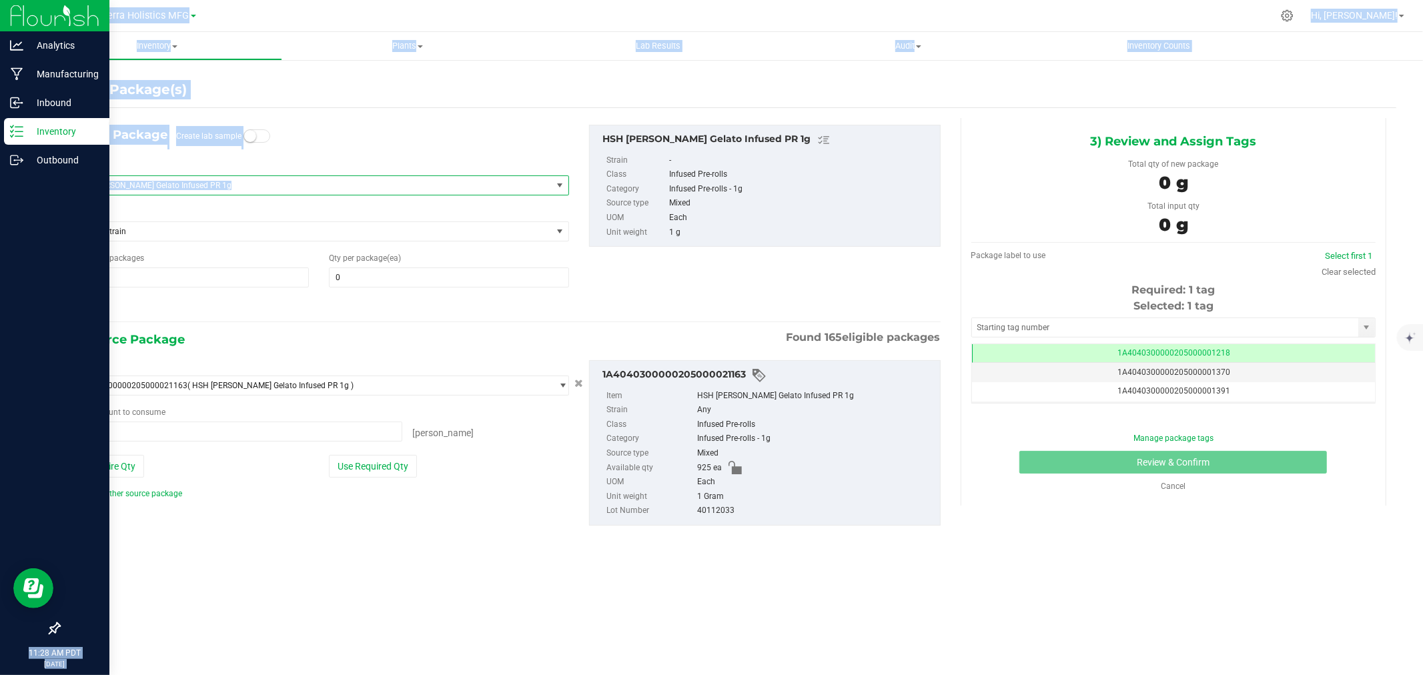
drag, startPoint x: 217, startPoint y: 183, endPoint x: 21, endPoint y: 188, distance: 195.6
click at [21, 188] on div "Analytics Manufacturing Inbound Inventory Outbound 11:28 AM PDT 09/24/2025 09/2…" at bounding box center [711, 337] width 1423 height 675
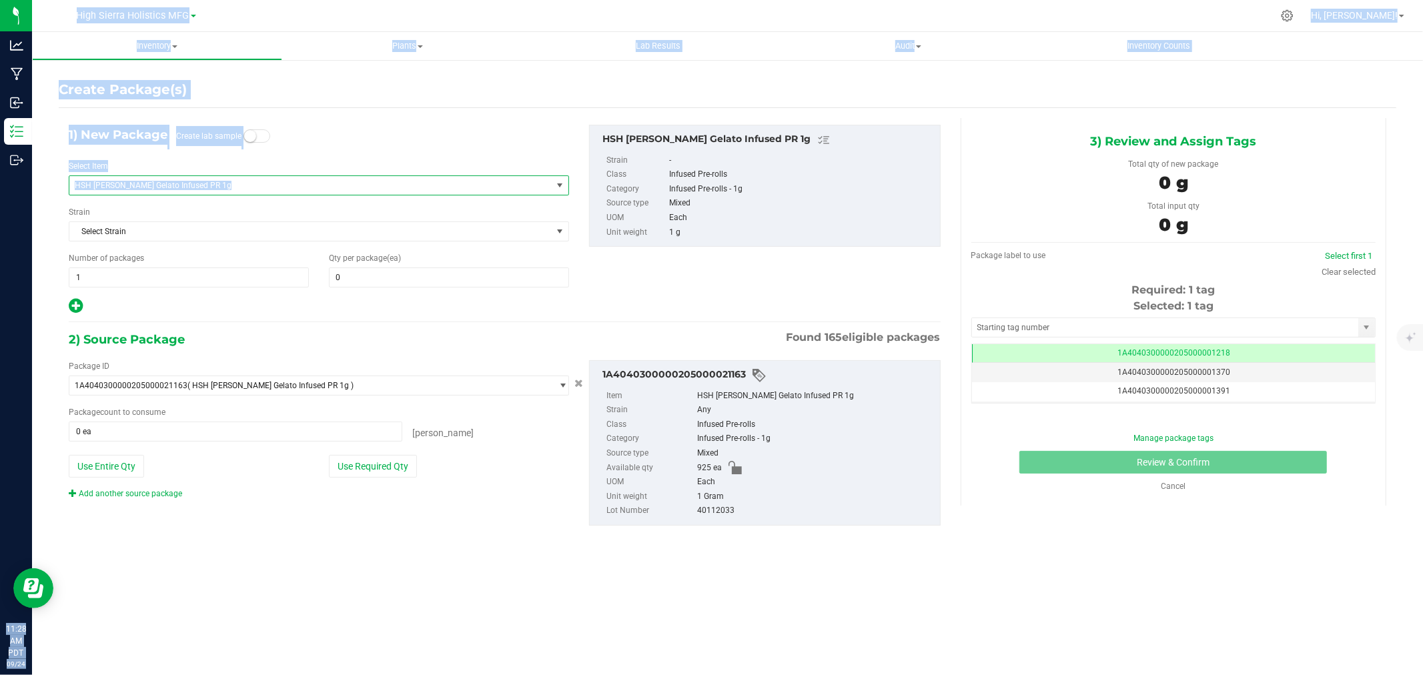
click at [211, 179] on span "HSH Berry Gelato Infused PR 1g" at bounding box center [310, 185] width 482 height 19
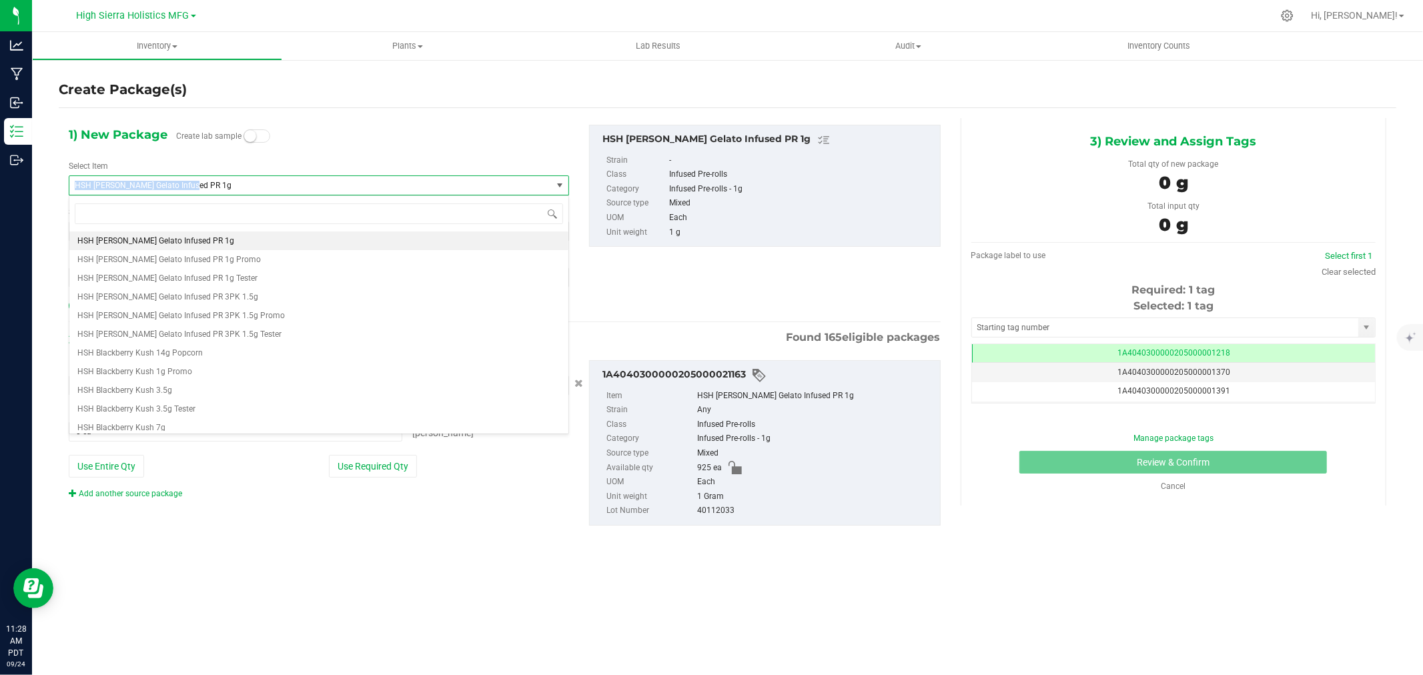
drag, startPoint x: 202, startPoint y: 183, endPoint x: 69, endPoint y: 192, distance: 133.1
click at [69, 192] on span "HSH Berry Gelato Infused PR 1g" at bounding box center [310, 185] width 482 height 19
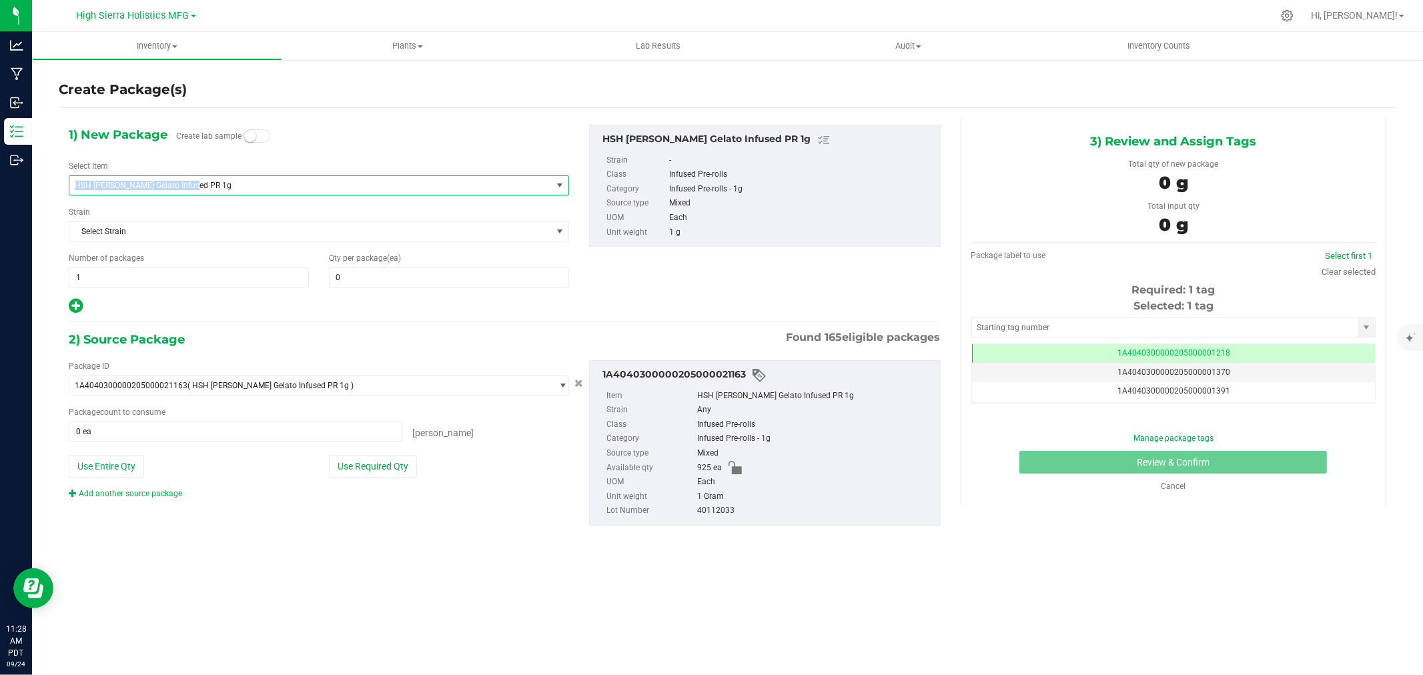
copy span "HSH Berry Gelato Infused PR 1g"
click at [124, 178] on span "HSH Berry Gelato Infused PR 1g" at bounding box center [310, 185] width 482 height 19
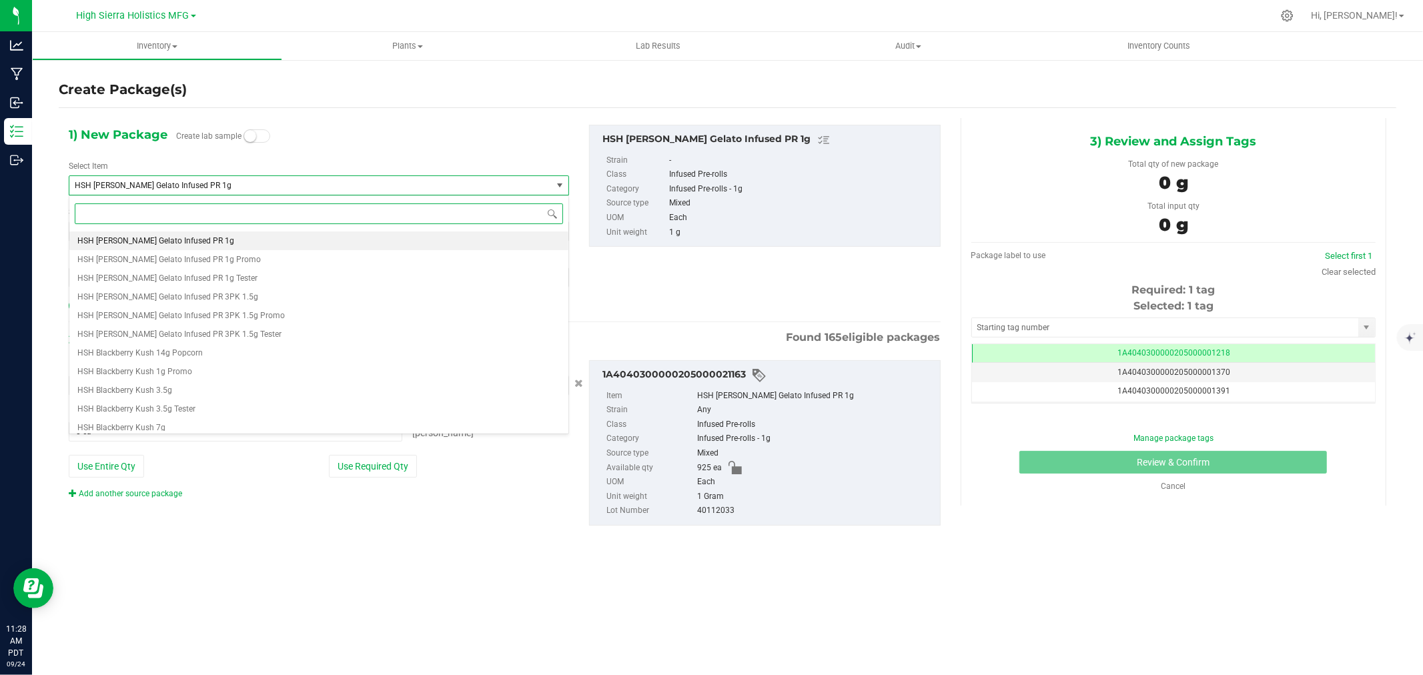
click at [125, 211] on input at bounding box center [319, 214] width 489 height 21
paste input "HSH Berry Gelato Infused PR 1g"
type input "HSH Berry Gelato Infused PR 1g"
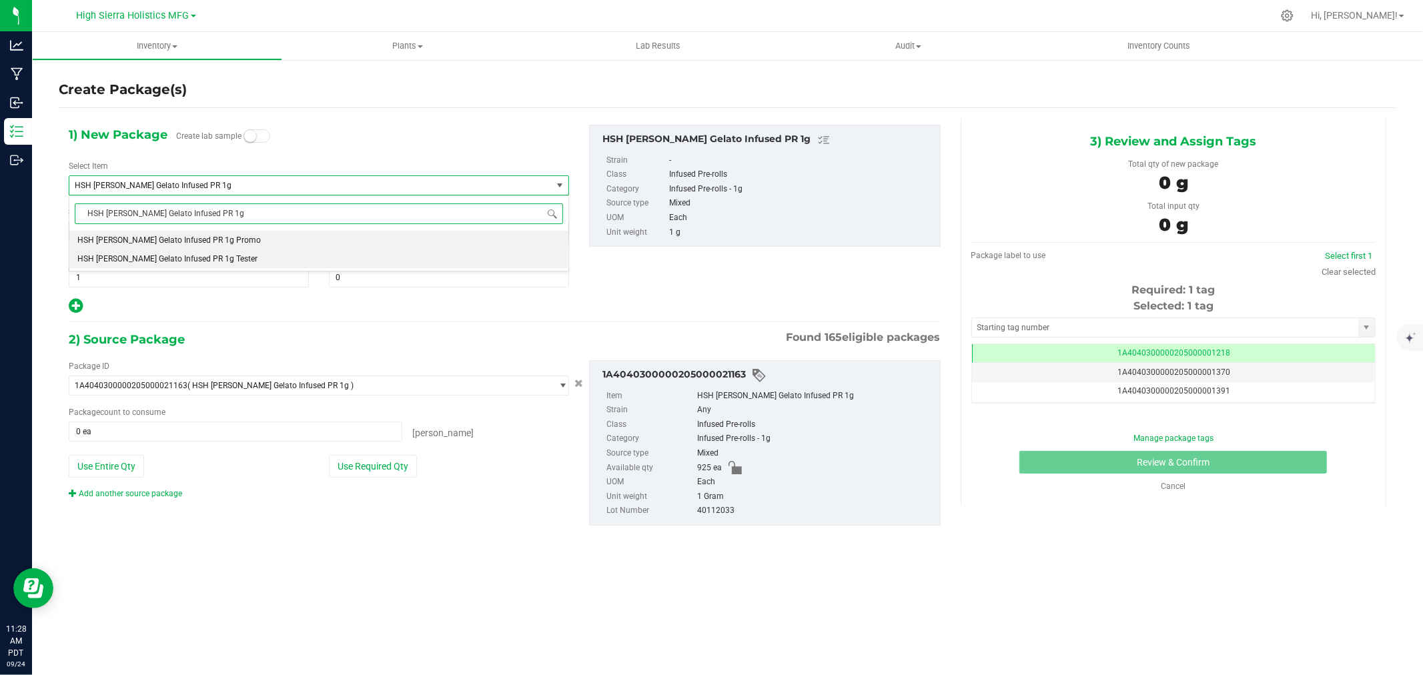
click at [165, 254] on li "HSH [PERSON_NAME] Gelato Infused PR 1g Tester" at bounding box center [318, 259] width 499 height 19
type input "0"
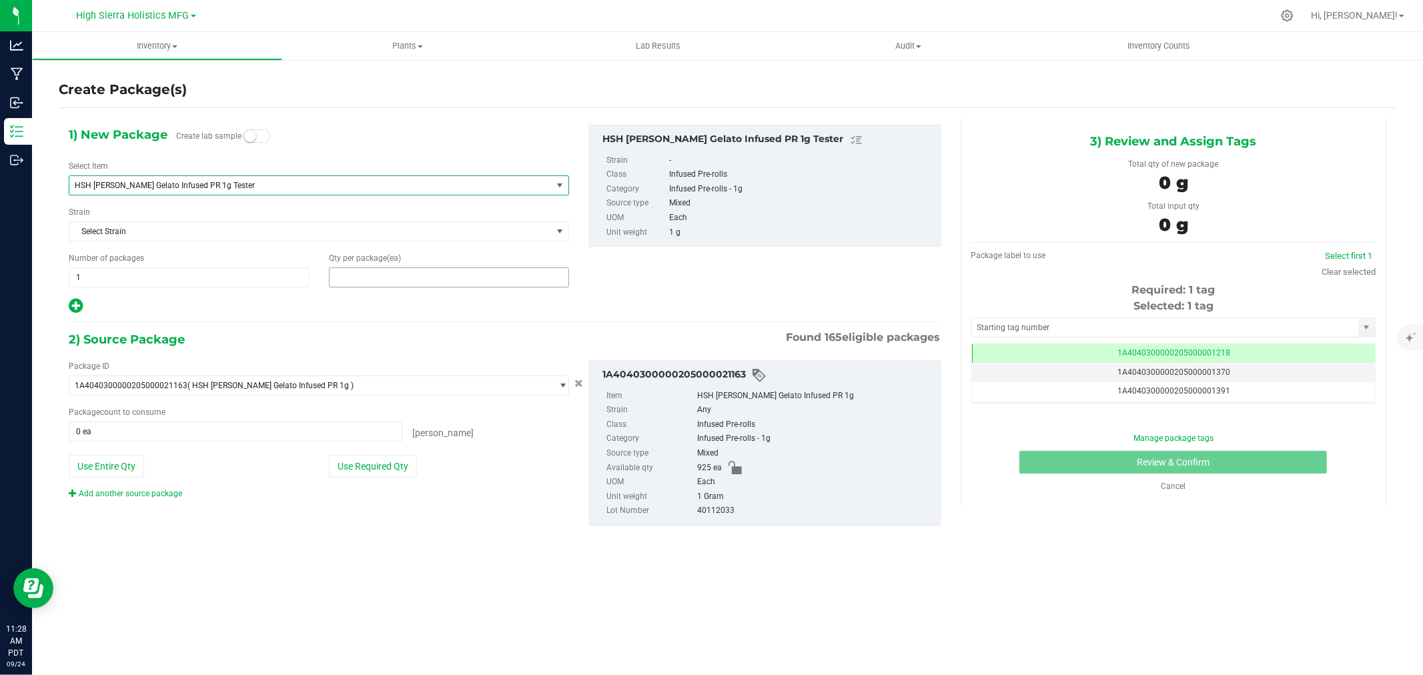
click at [356, 287] on span at bounding box center [449, 278] width 240 height 20
type input "5"
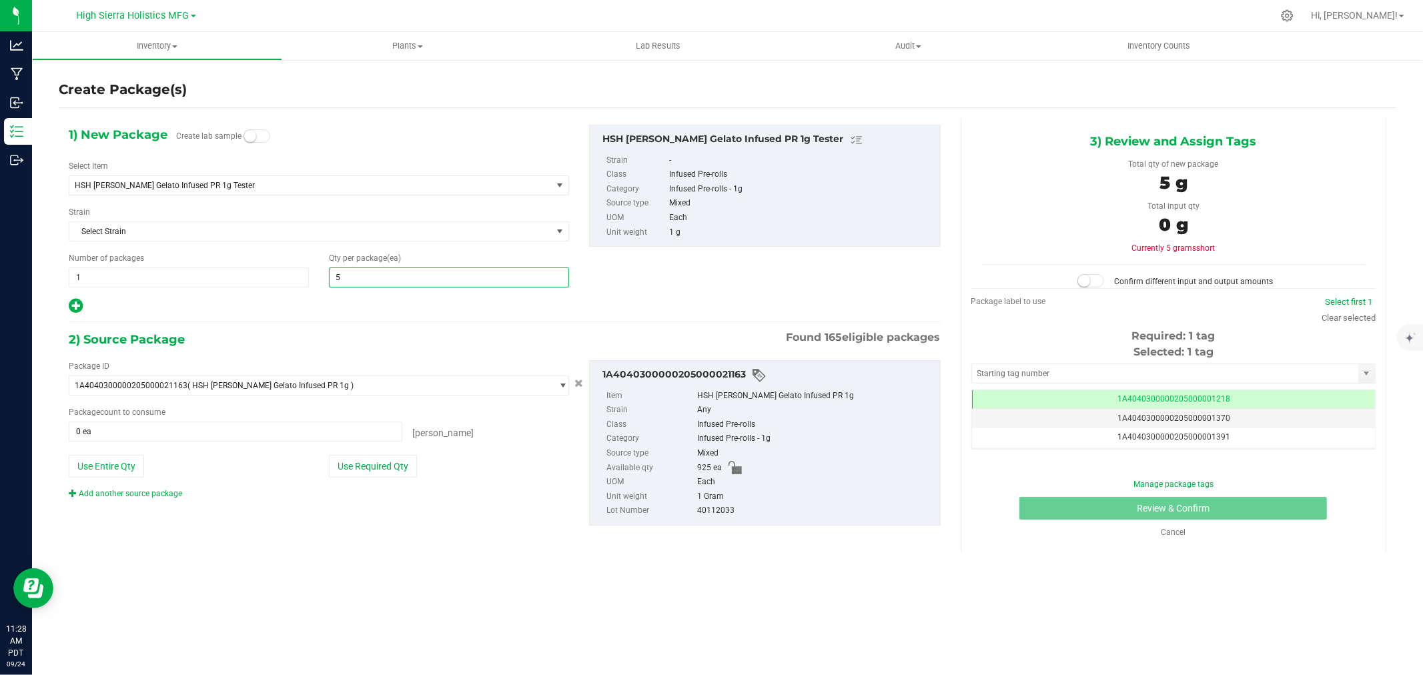
type input "5"
click at [351, 314] on div at bounding box center [319, 306] width 501 height 17
click at [374, 465] on button "Use Required Qty" at bounding box center [373, 466] width 88 height 23
type input "5 ea"
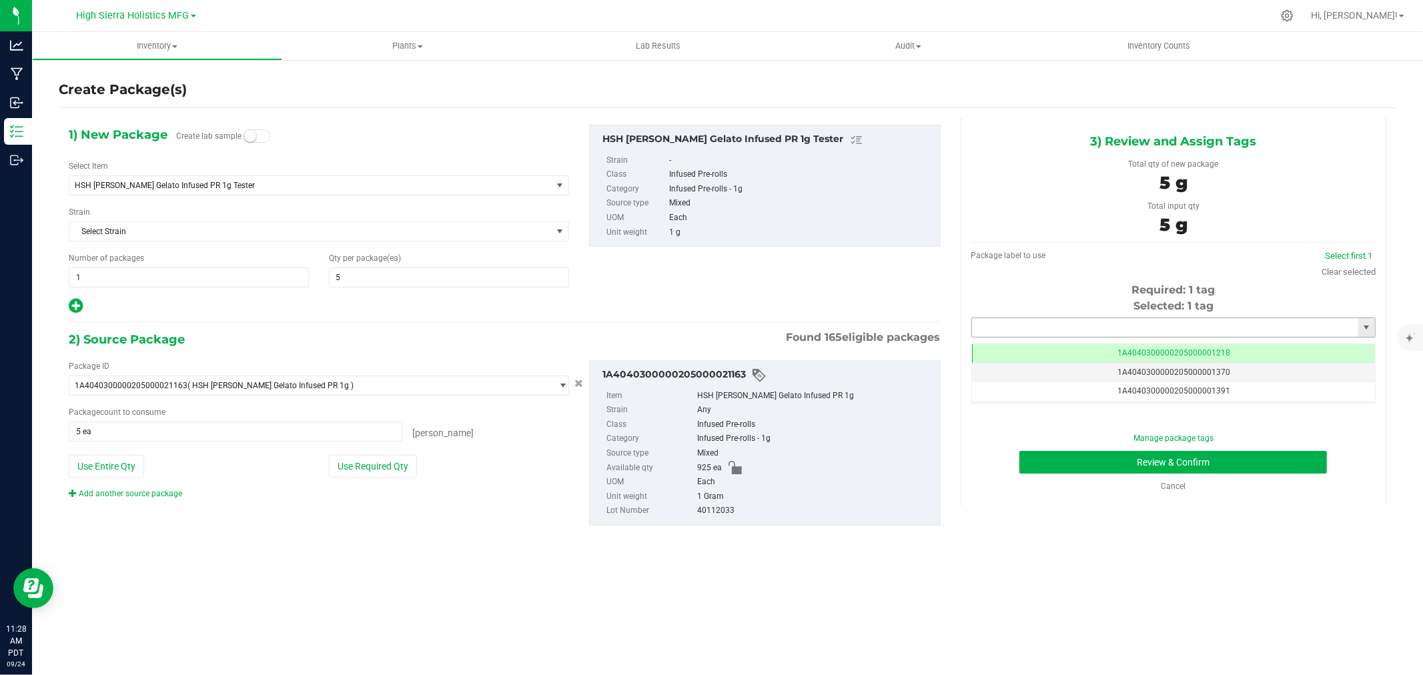
click at [1033, 328] on input "text" at bounding box center [1165, 327] width 386 height 19
click at [1058, 360] on li "1A4040300000205000021275" at bounding box center [1173, 350] width 403 height 20
type input "1A4040300000205000021275"
click at [1076, 463] on button "Review & Confirm" at bounding box center [1174, 462] width 308 height 23
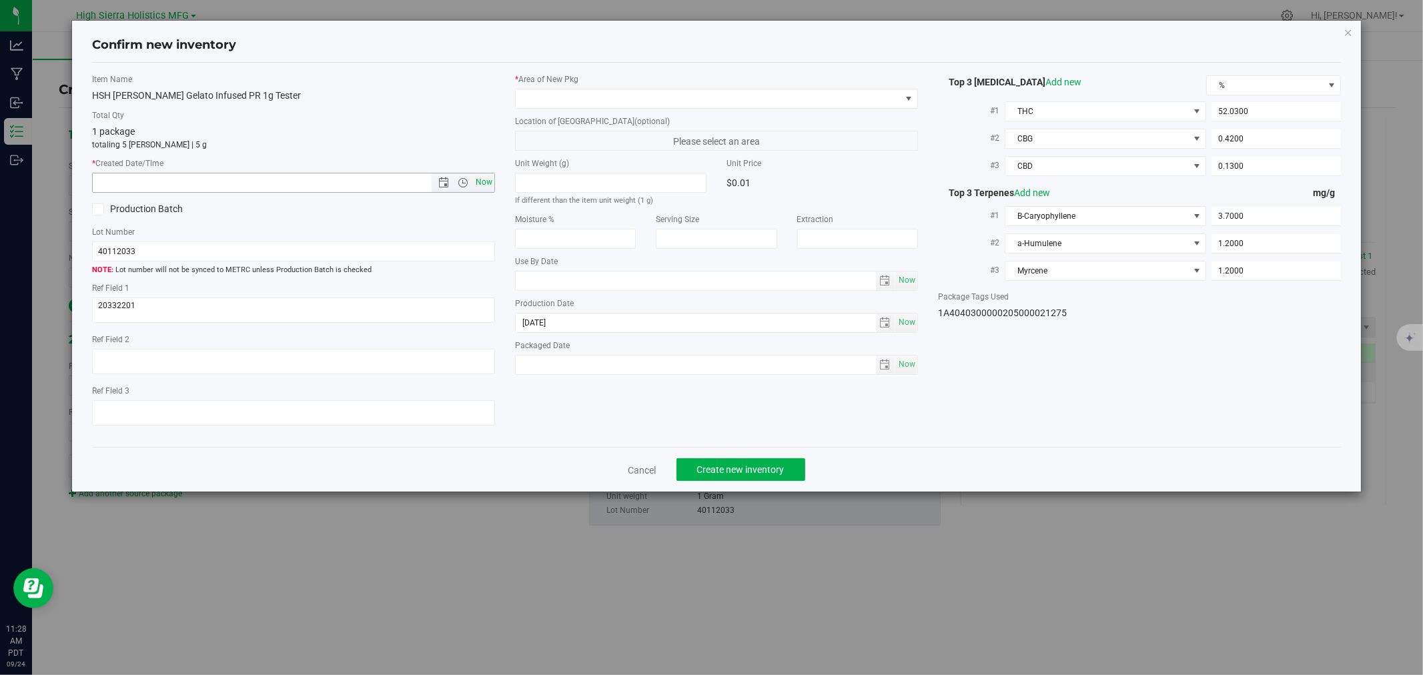
click at [481, 179] on span "Now" at bounding box center [484, 182] width 23 height 19
type input "9/24/2025 11:28 AM"
click at [553, 82] on label "* Area of New Pkg" at bounding box center [716, 79] width 403 height 12
click at [551, 95] on span at bounding box center [708, 98] width 385 height 19
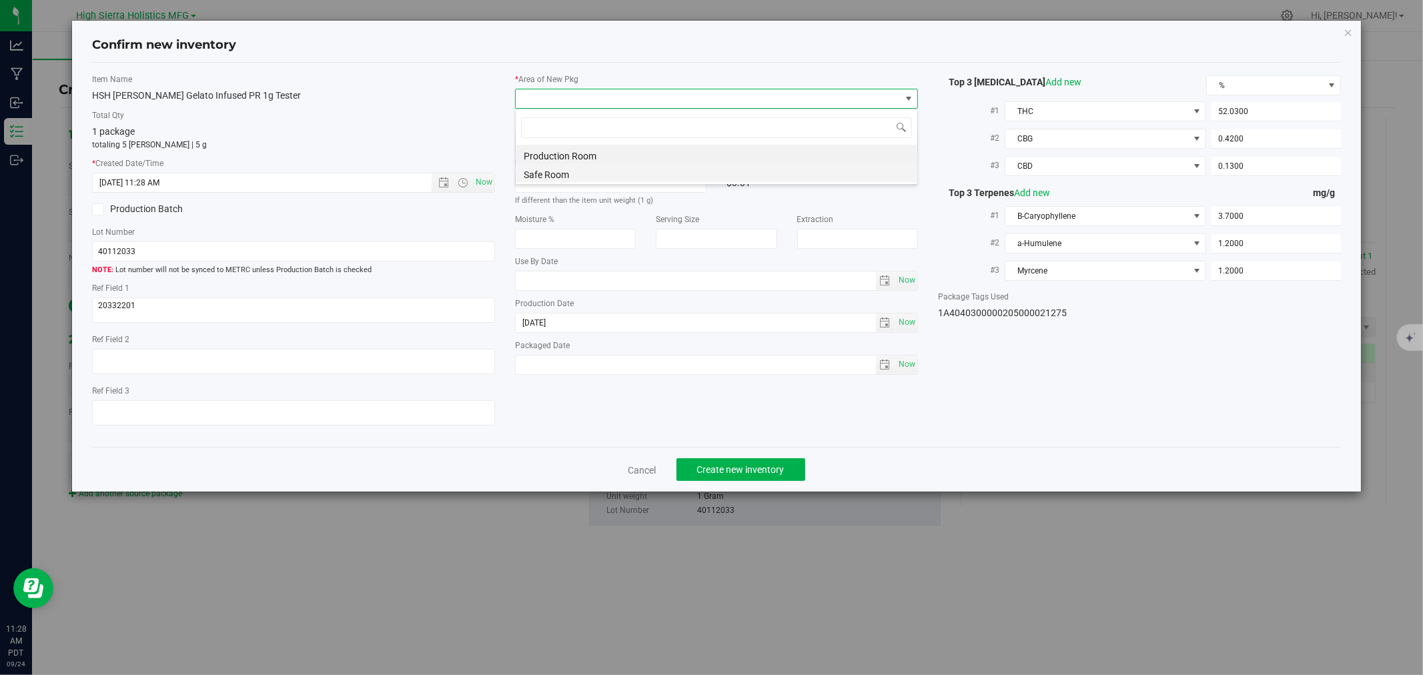
click at [565, 170] on li "Safe Room" at bounding box center [717, 173] width 402 height 19
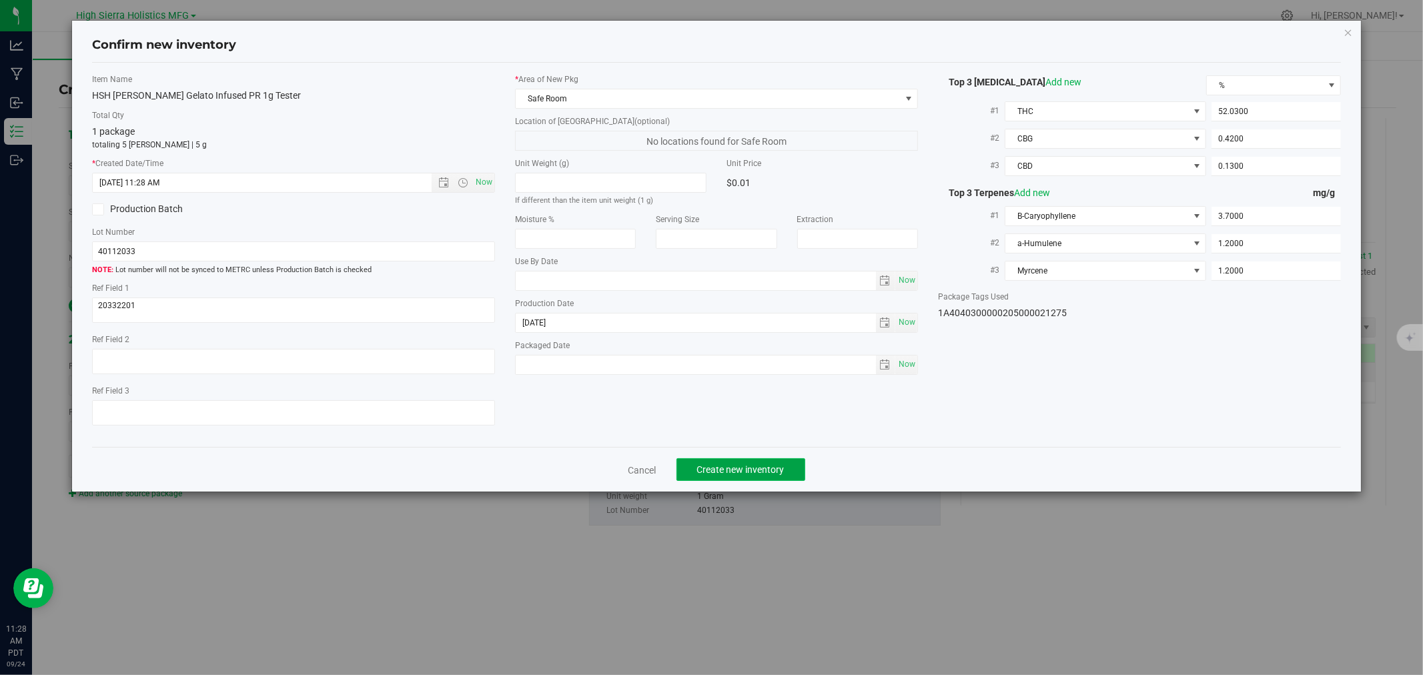
click at [777, 471] on span "Create new inventory" at bounding box center [740, 469] width 87 height 11
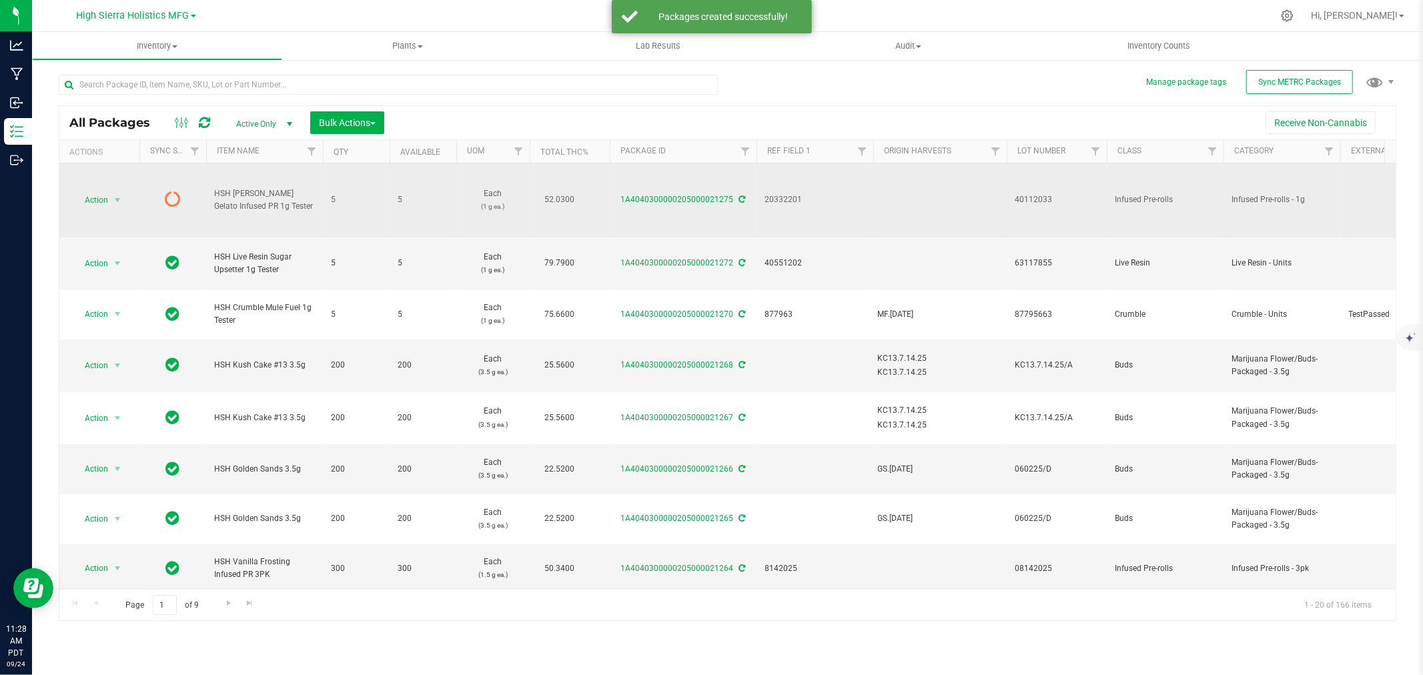
click at [743, 196] on icon at bounding box center [742, 200] width 7 height 8
click at [121, 195] on span "select" at bounding box center [117, 200] width 11 height 11
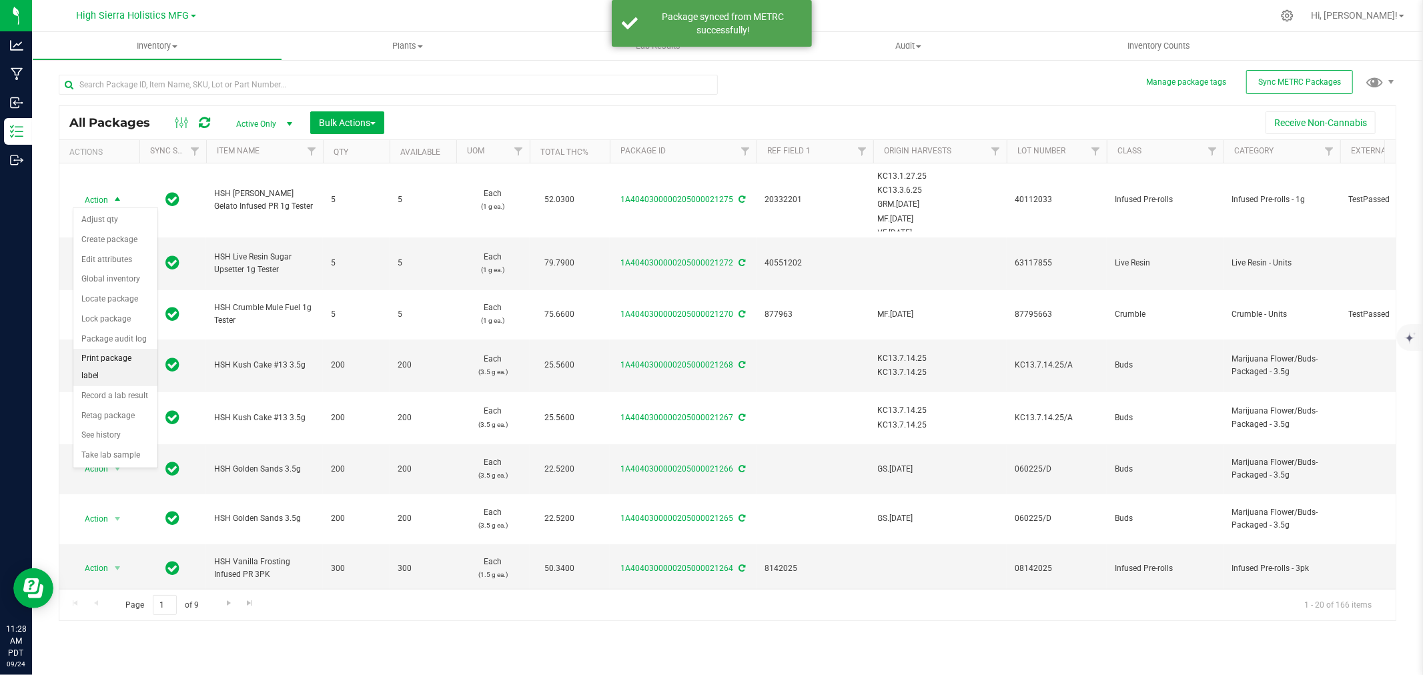
click at [110, 357] on li "Print package label" at bounding box center [115, 367] width 84 height 37
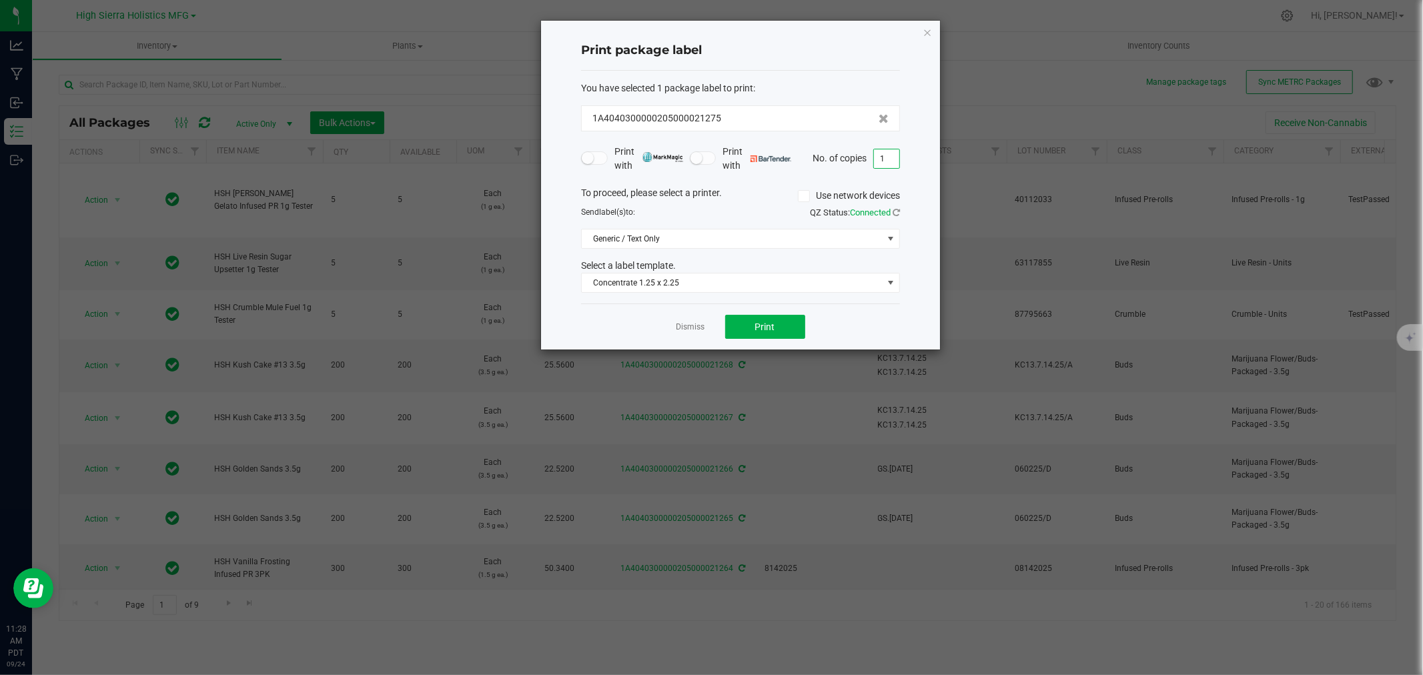
click at [886, 157] on input "1" at bounding box center [886, 158] width 25 height 19
type input "5"
click at [791, 316] on button "Print" at bounding box center [765, 327] width 80 height 24
click at [931, 27] on icon "button" at bounding box center [927, 32] width 9 height 16
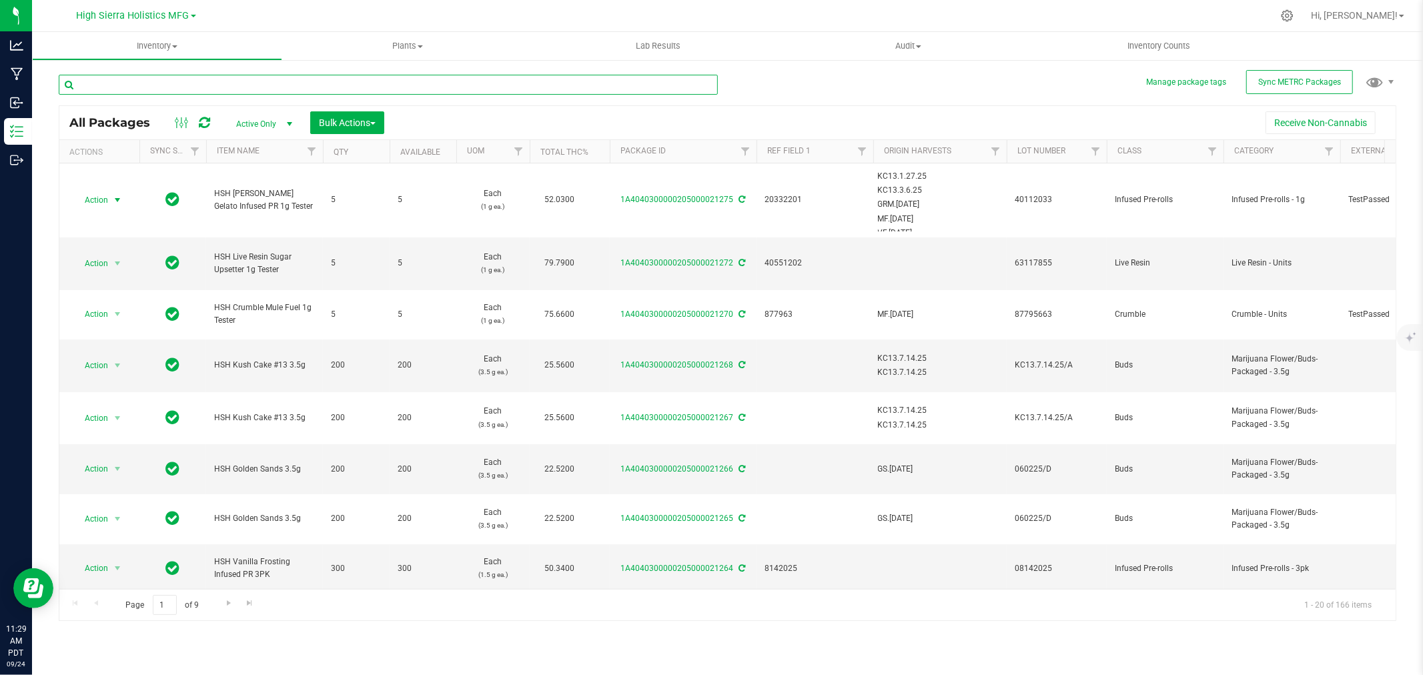
click at [191, 85] on input "text" at bounding box center [388, 85] width 659 height 20
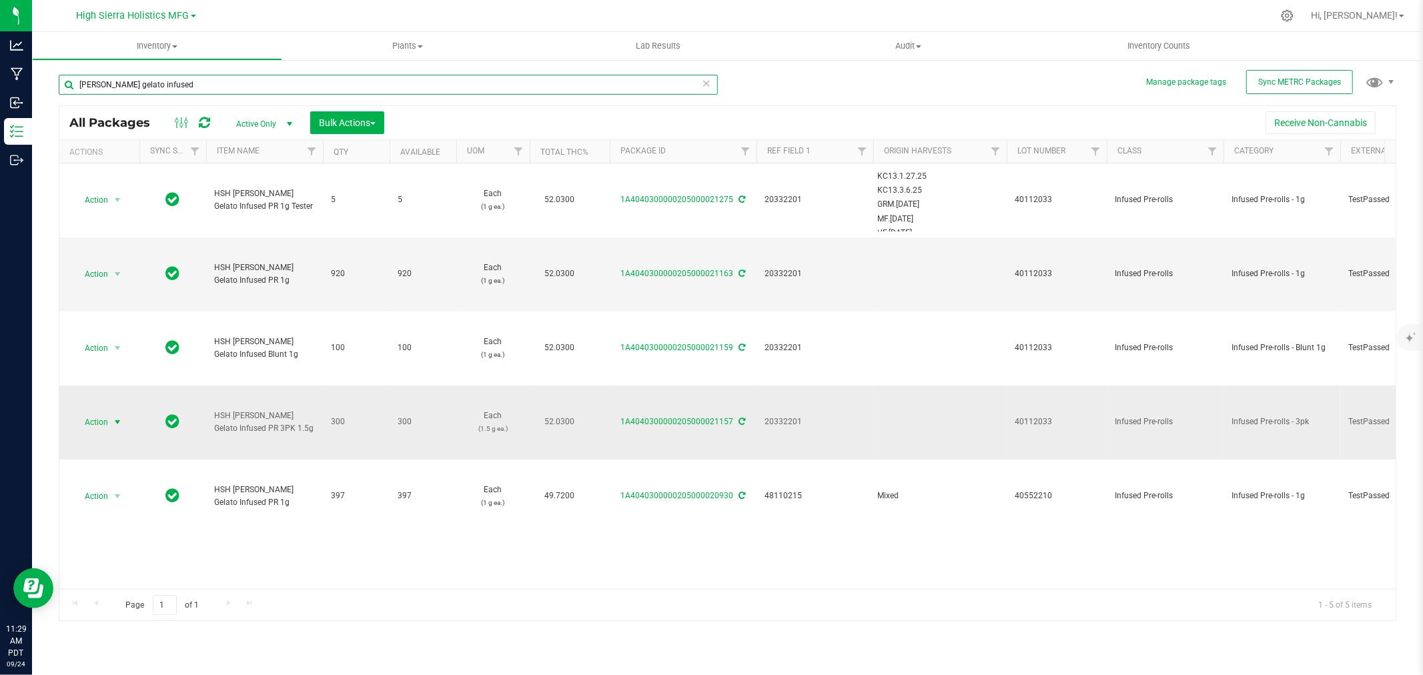
type input "berry gelato infused"
click at [117, 417] on span "select" at bounding box center [117, 422] width 11 height 11
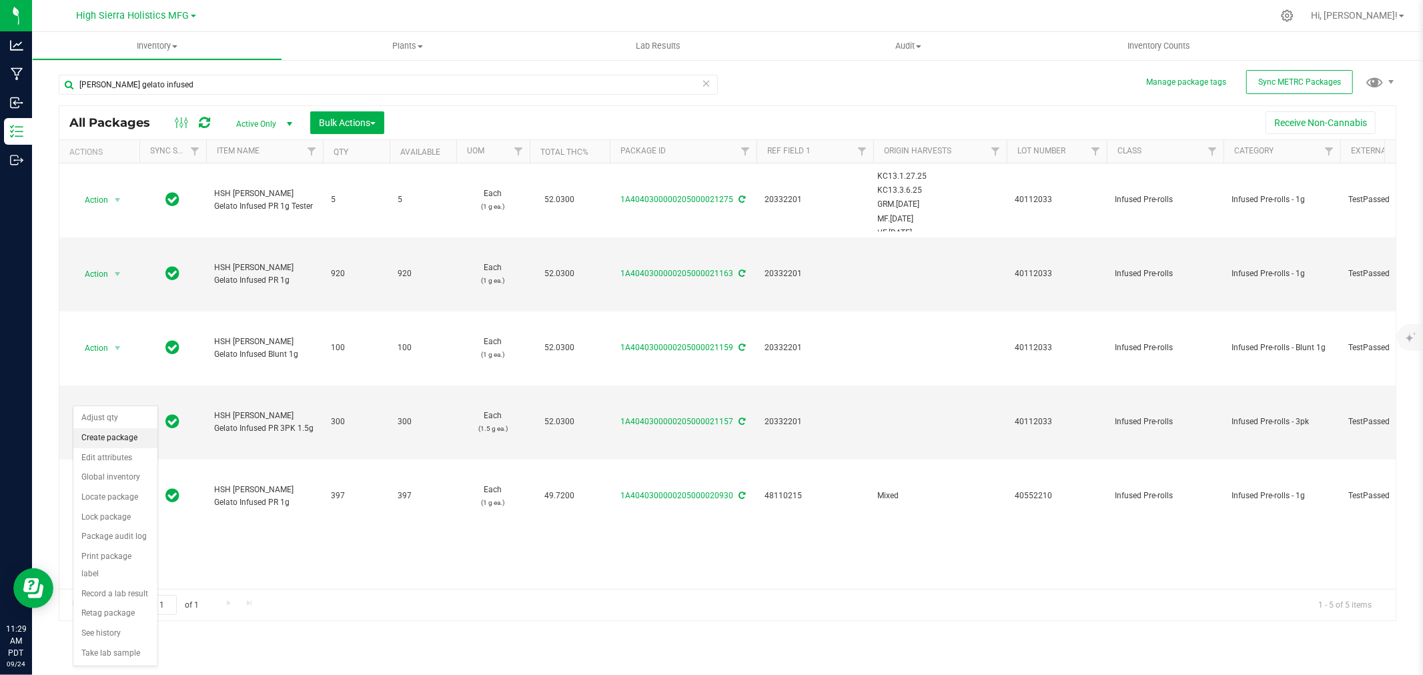
click at [128, 442] on li "Create package" at bounding box center [115, 438] width 84 height 20
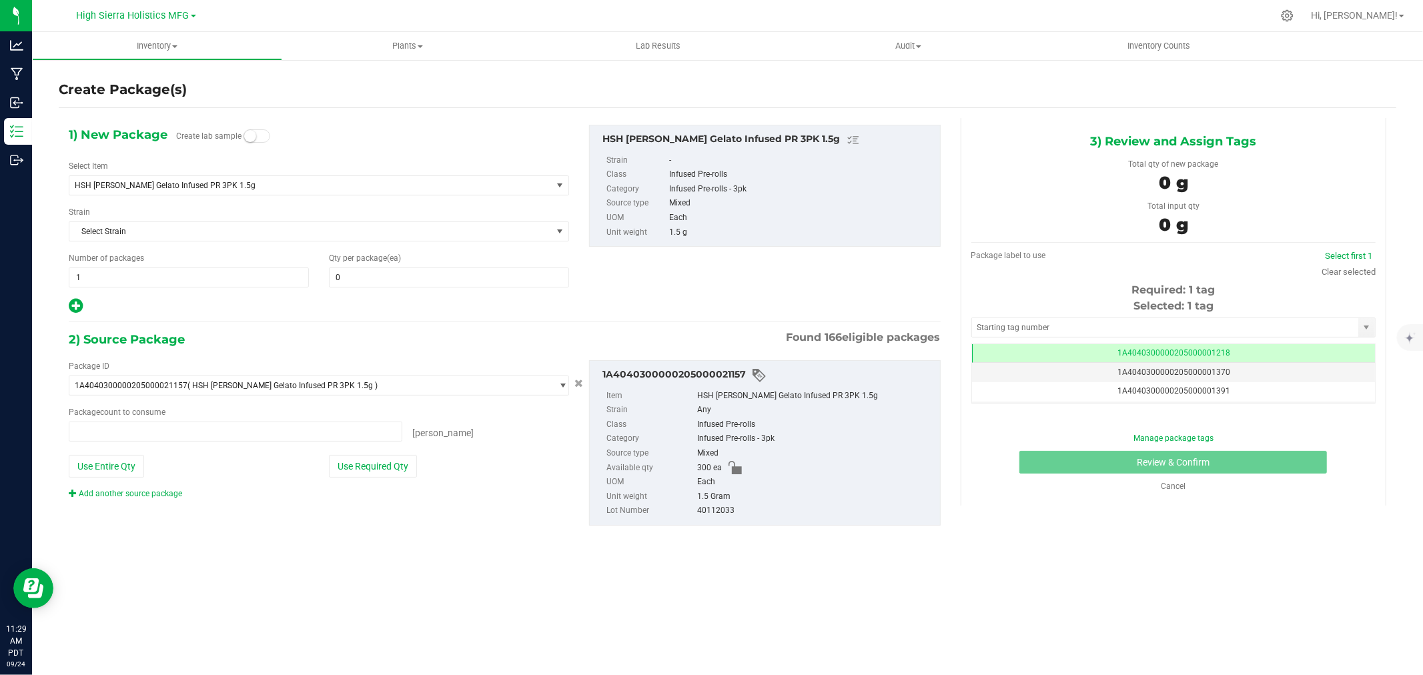
type input "0 ea"
click at [302, 183] on span "HSH Berry Gelato Infused PR 3PK 1.5g" at bounding box center [301, 185] width 452 height 9
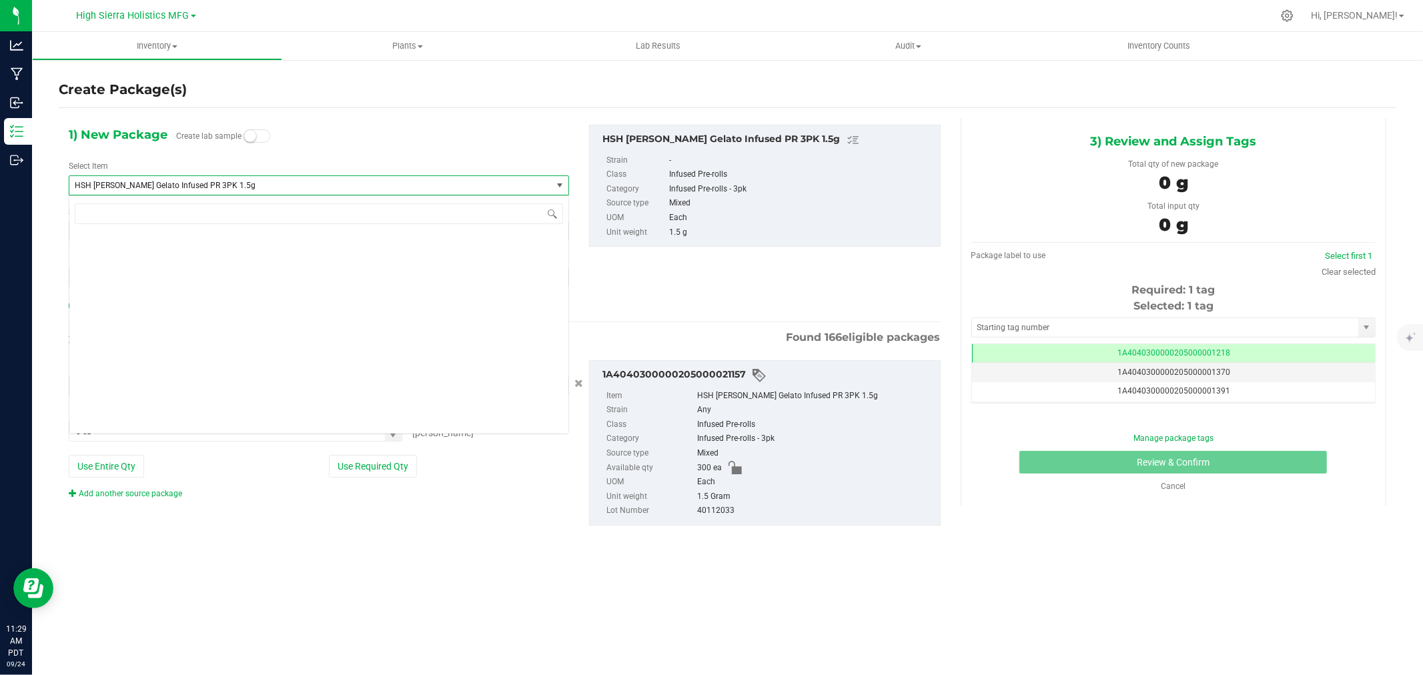
click at [302, 183] on span "HSH Berry Gelato Infused PR 3PK 1.5g" at bounding box center [301, 185] width 452 height 9
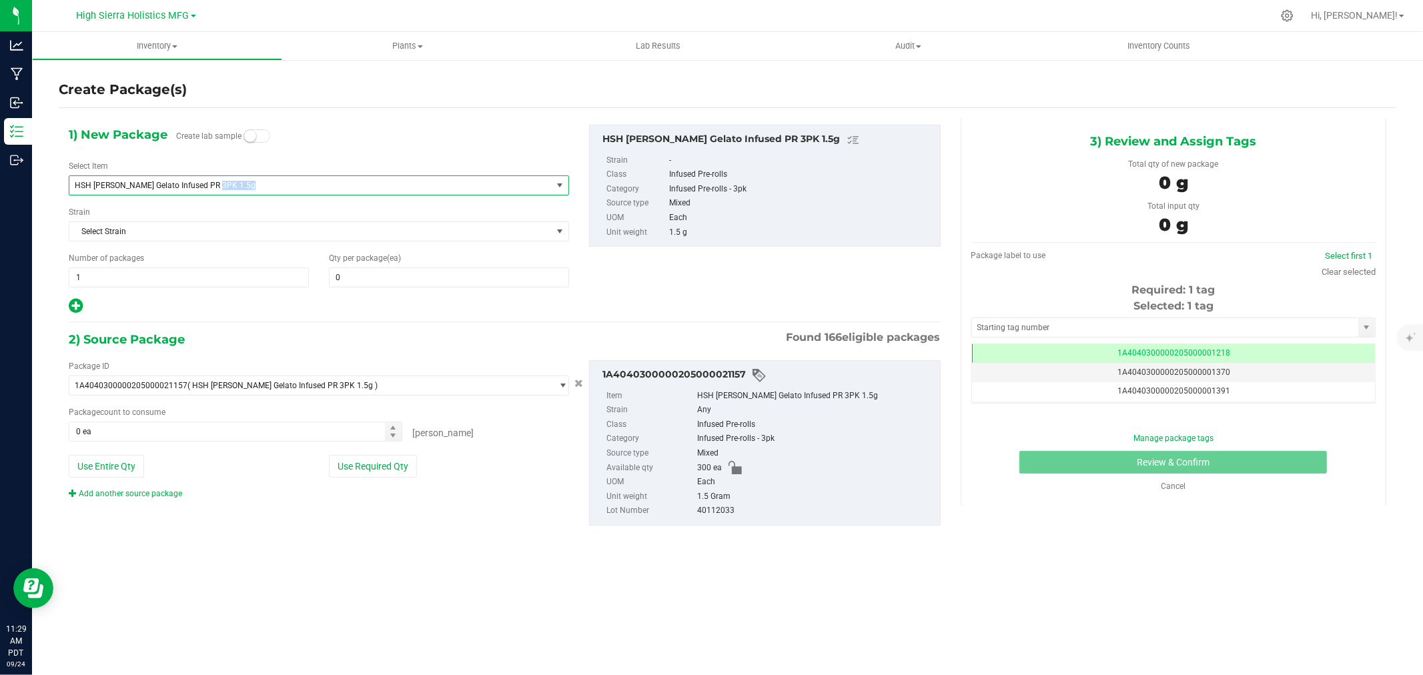
scroll to position [0, 0]
click at [302, 183] on span "HSH Berry Gelato Infused PR 3PK 1.5g" at bounding box center [301, 185] width 452 height 9
copy span "HSH Berry Gelato Infused PR 3PK 1.5g"
click at [302, 183] on span "HSH Berry Gelato Infused PR 3PK 1.5g" at bounding box center [301, 185] width 452 height 9
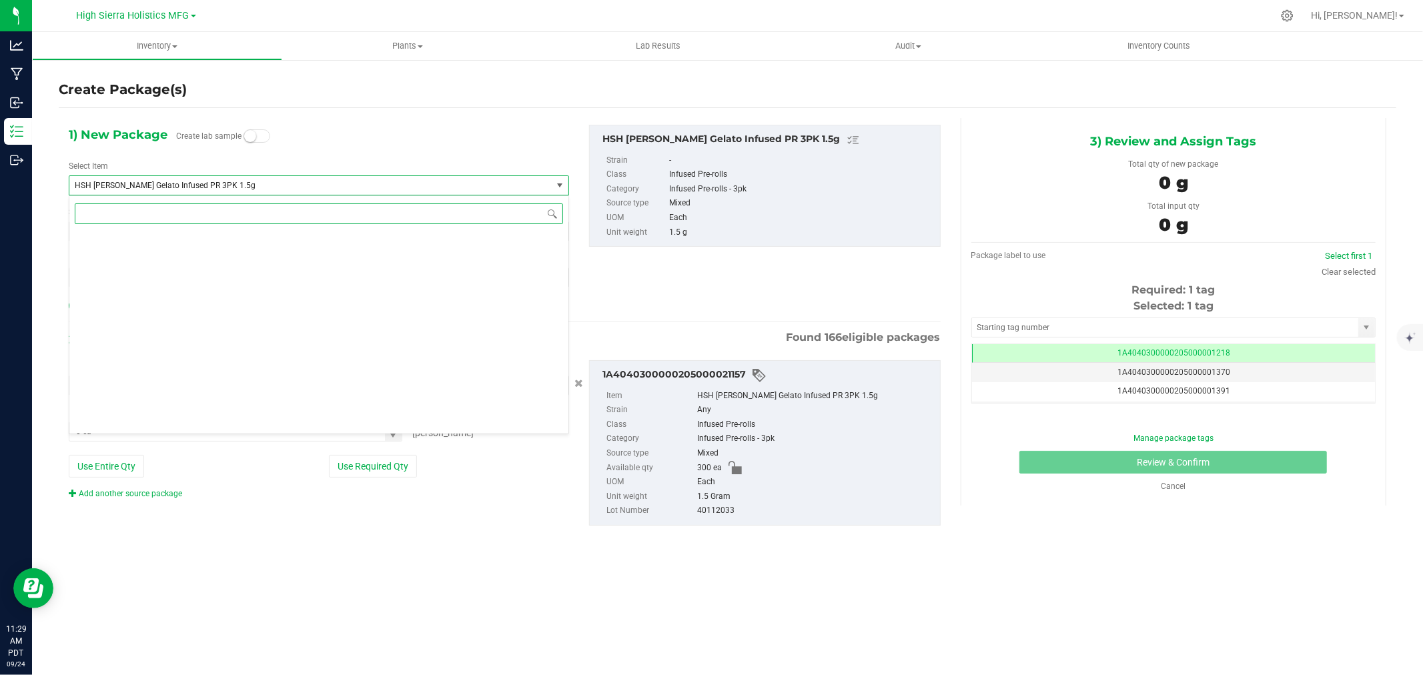
paste input "HSH Berry Gelato Infused PR 3PK 1.5g"
type input "HSH Berry Gelato Infused PR 3PK 1.5g"
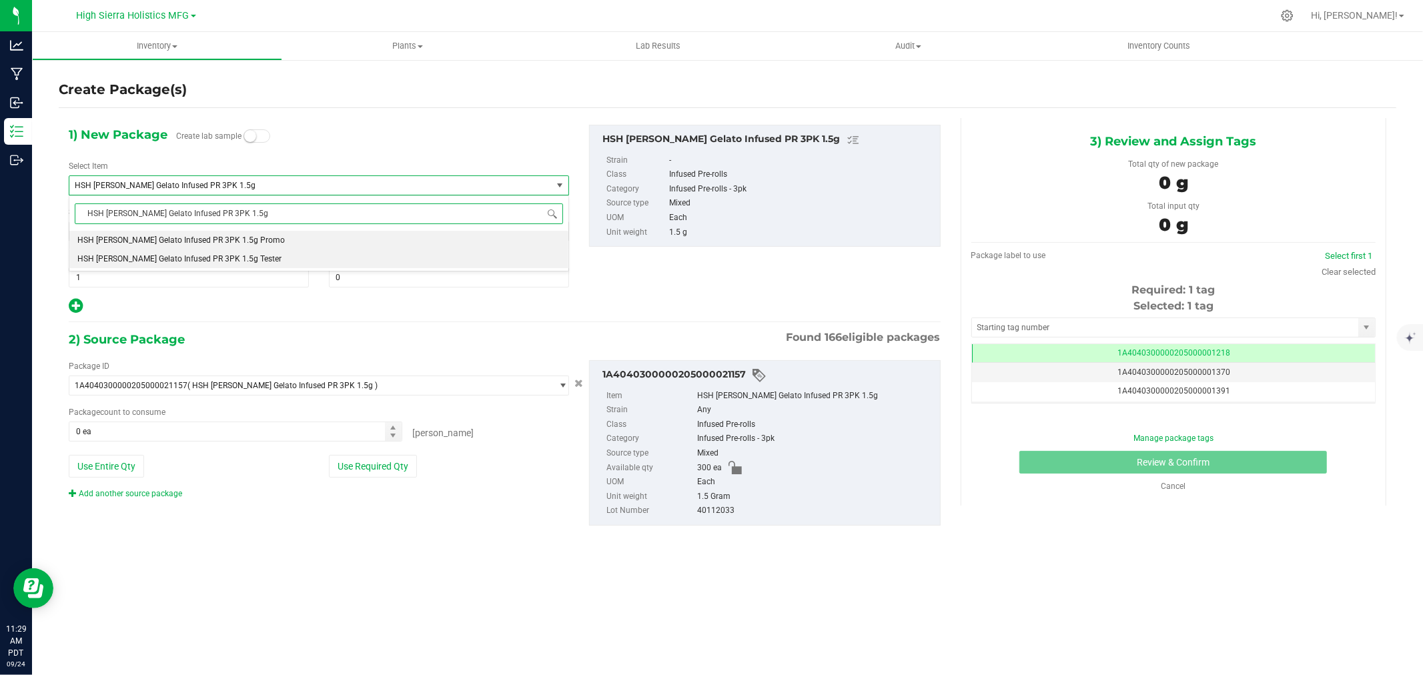
click at [258, 262] on li "HSH [PERSON_NAME] Gelato Infused PR 3PK 1.5g Tester" at bounding box center [318, 259] width 499 height 19
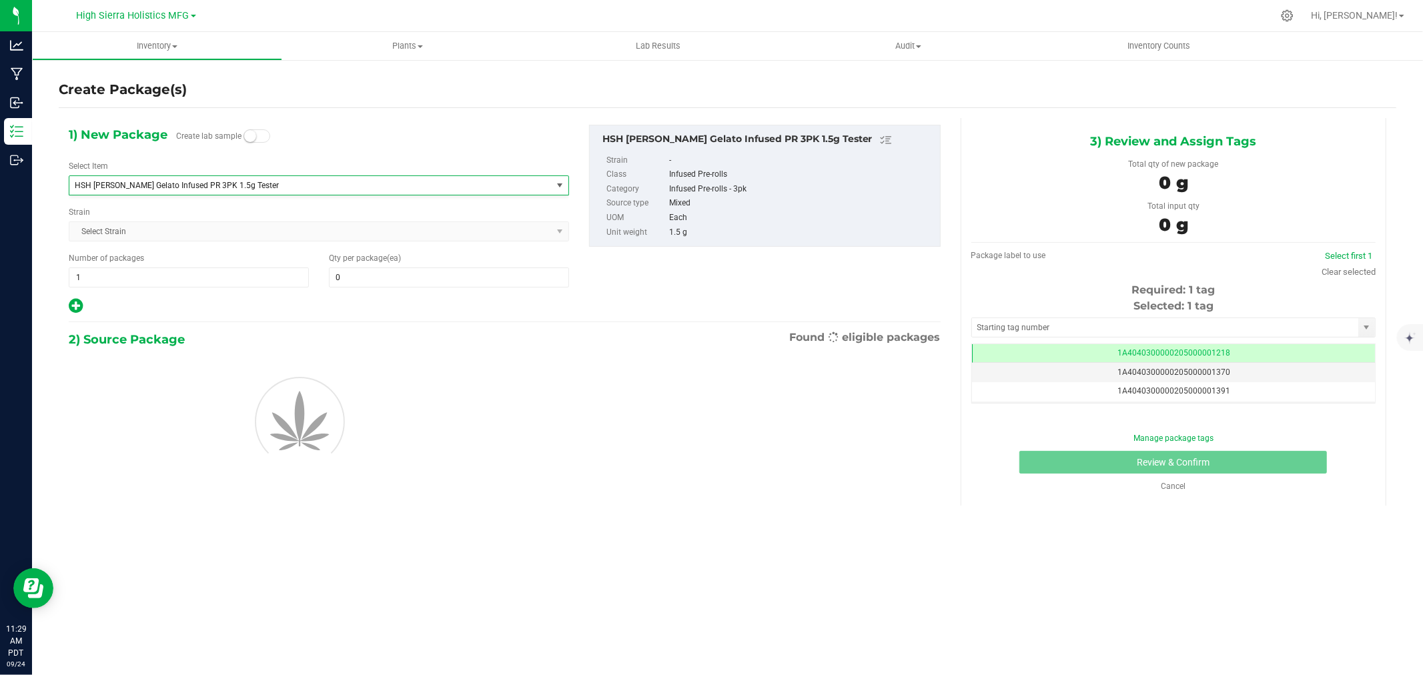
type input "0"
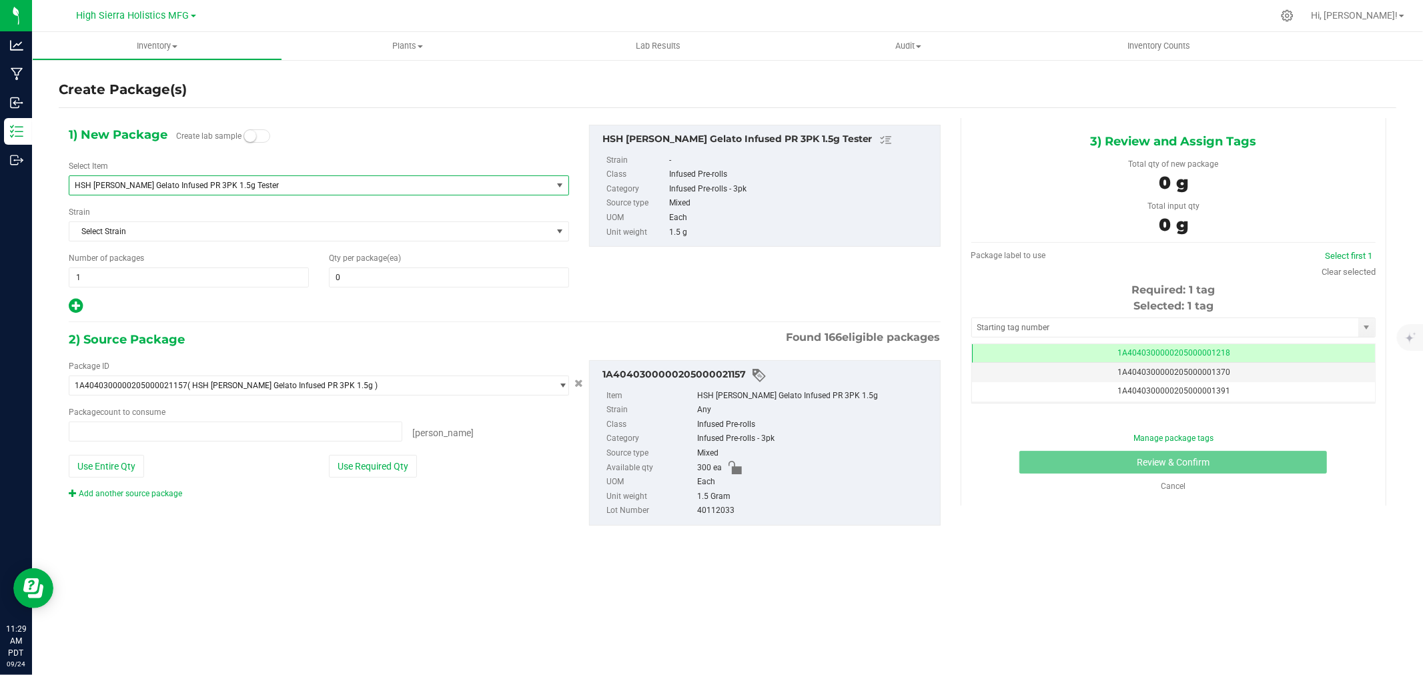
type input "0 ea"
click at [343, 468] on button "Use Required Qty" at bounding box center [373, 466] width 88 height 23
click at [392, 270] on span at bounding box center [449, 278] width 240 height 20
type input "5"
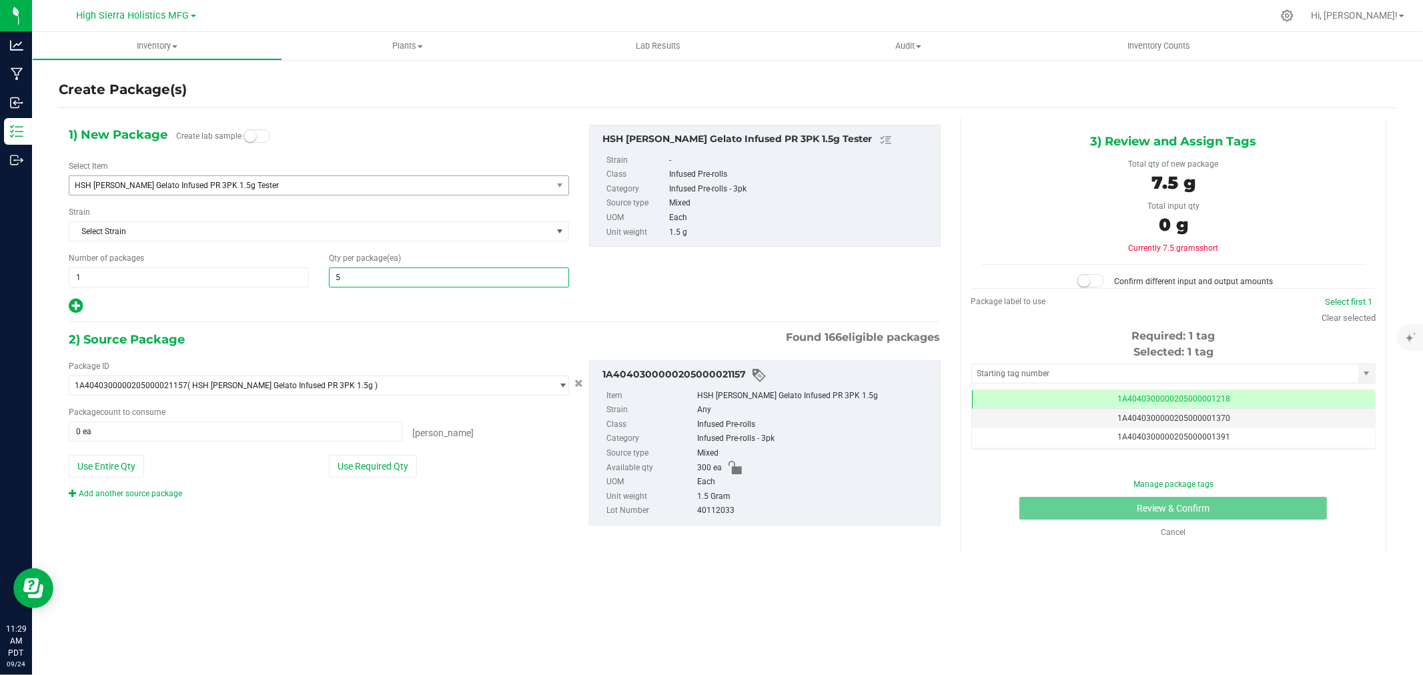
type input "5"
click at [374, 312] on div at bounding box center [319, 306] width 501 height 17
click at [386, 467] on button "Use Required Qty" at bounding box center [373, 466] width 88 height 23
type input "5 ea"
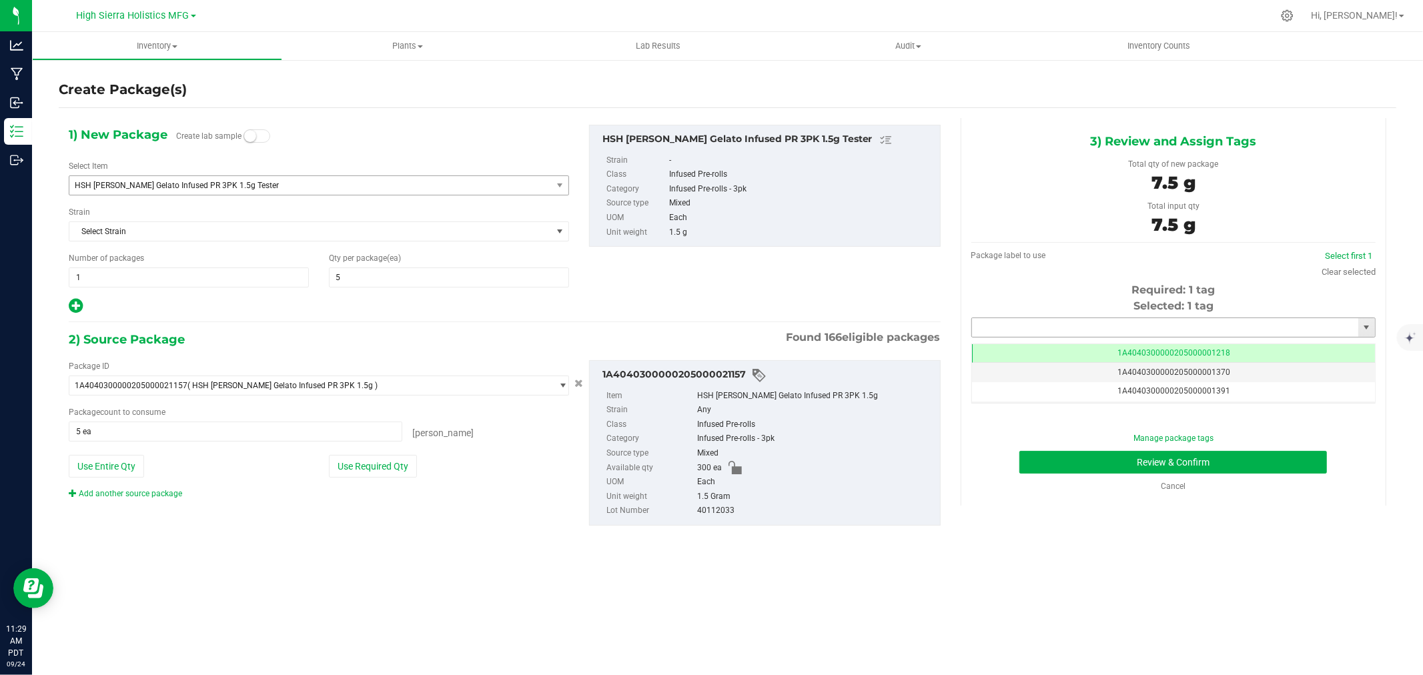
click at [1042, 322] on input "text" at bounding box center [1165, 327] width 386 height 19
click at [1062, 345] on li "1A4040300000205000021276" at bounding box center [1173, 350] width 403 height 20
type input "1A4040300000205000021276"
click at [1118, 461] on button "Review & Confirm" at bounding box center [1174, 462] width 308 height 23
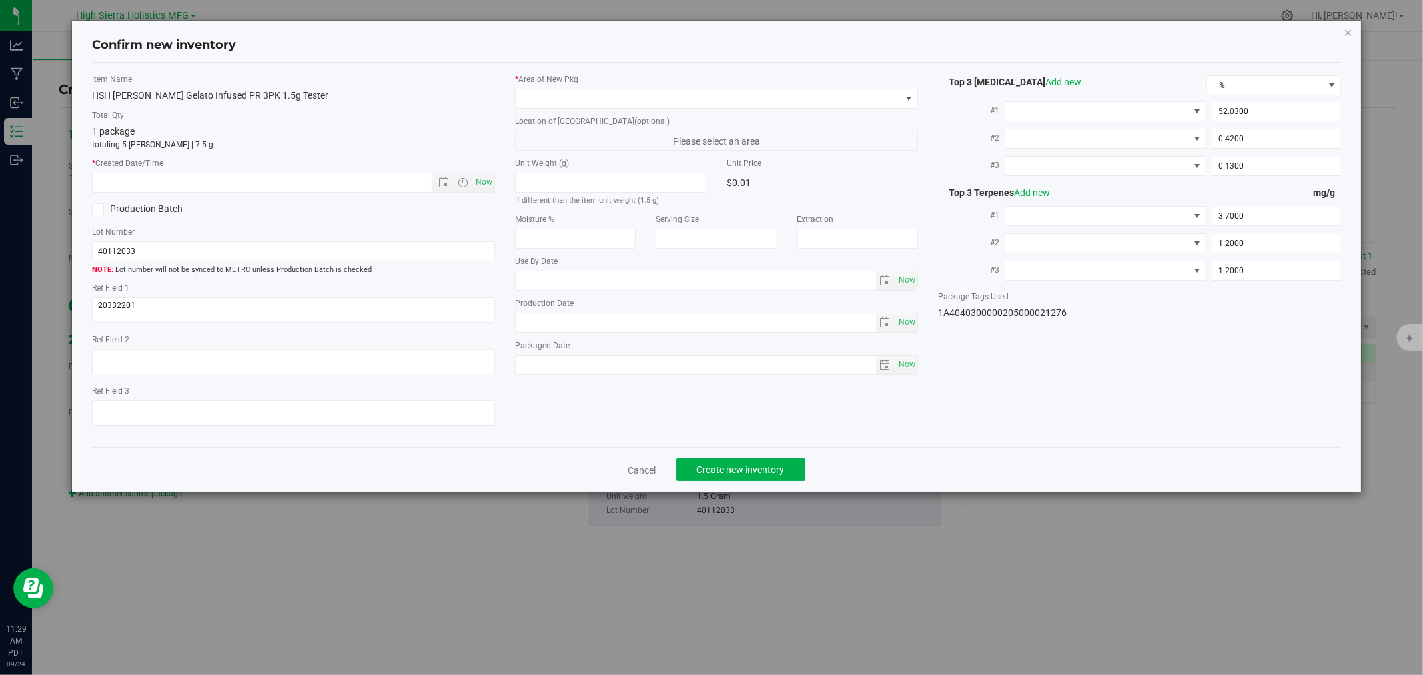
type input "2025-08-22"
click at [480, 181] on span "Now" at bounding box center [484, 182] width 23 height 19
type input "9/24/2025 11:29 AM"
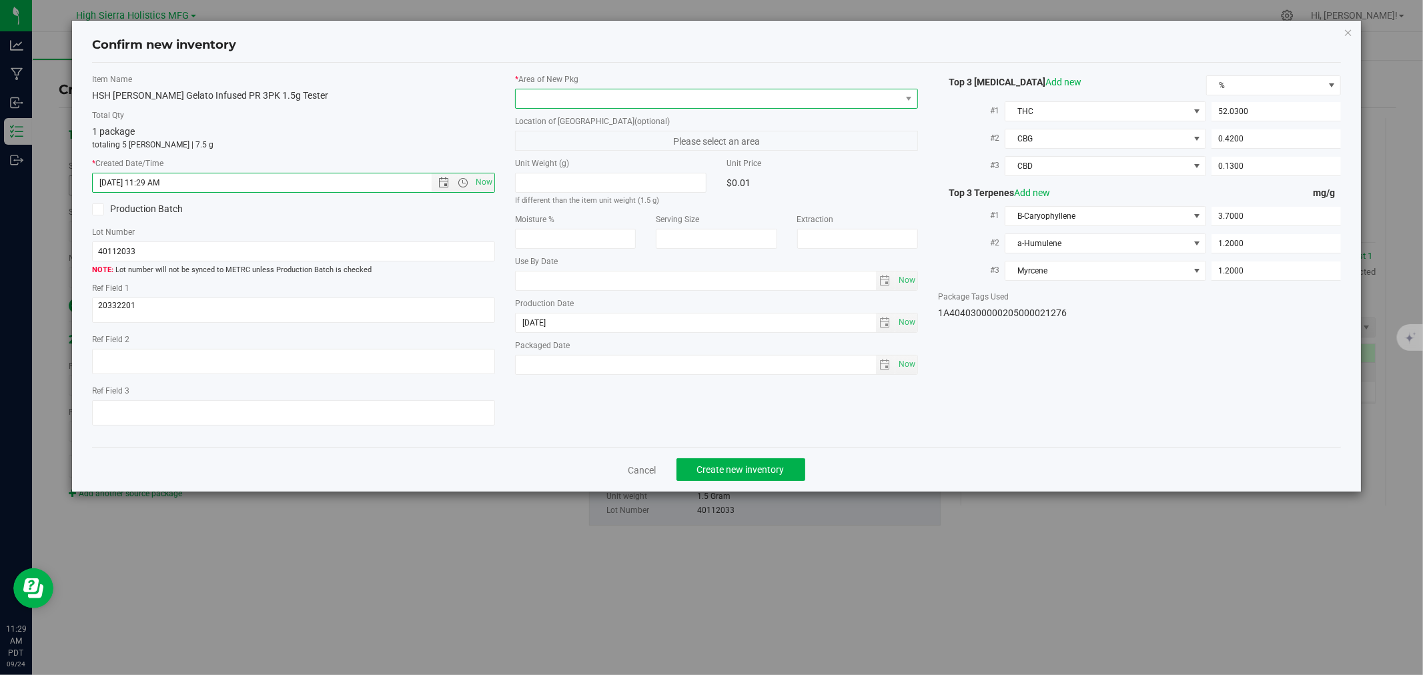
click at [563, 95] on span at bounding box center [708, 98] width 385 height 19
click at [570, 171] on li "Safe Room" at bounding box center [717, 173] width 402 height 19
click at [770, 475] on span "Create new inventory" at bounding box center [740, 469] width 87 height 11
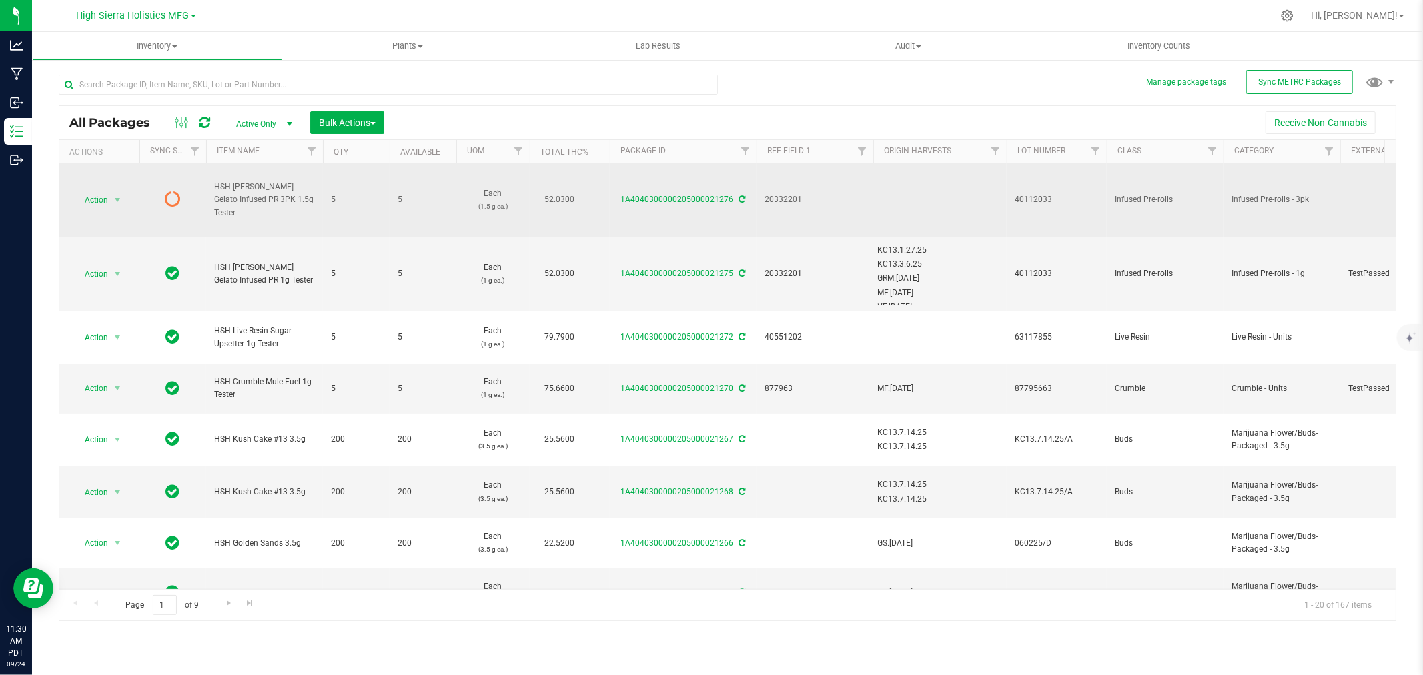
click at [741, 203] on icon at bounding box center [742, 200] width 7 height 8
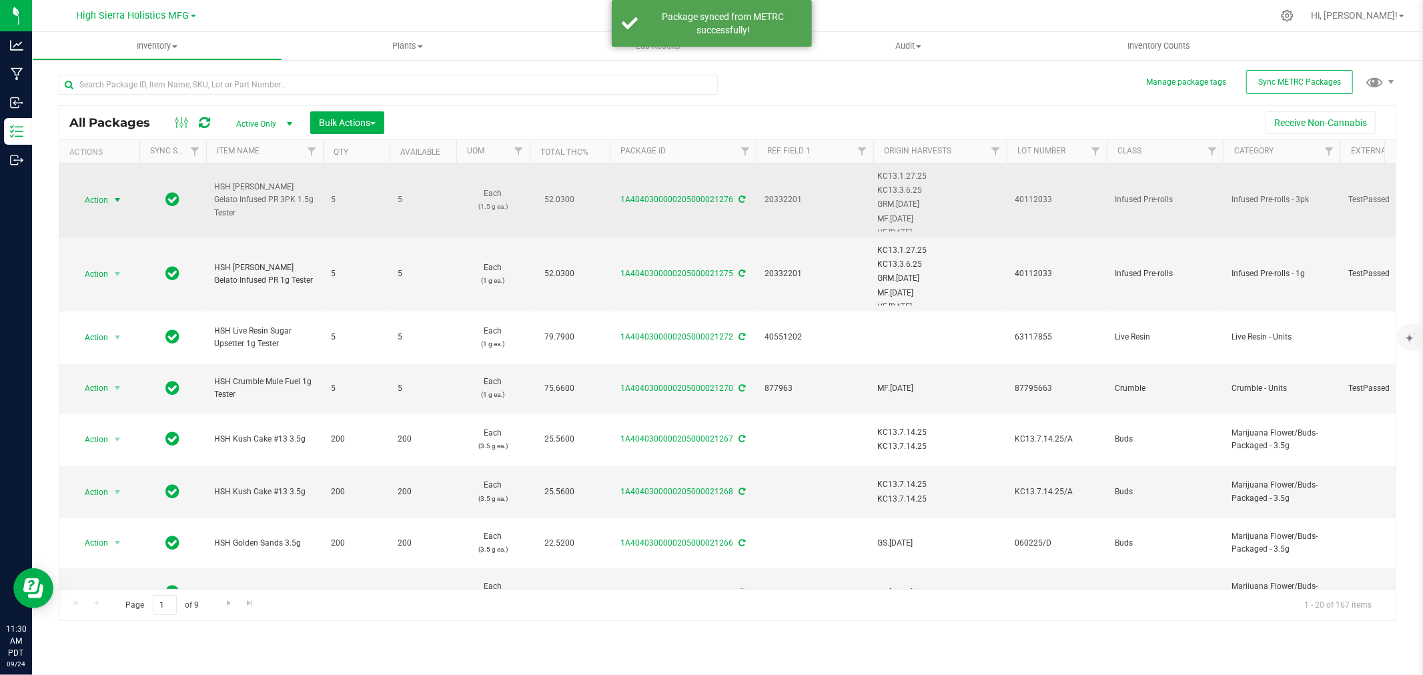
click at [101, 199] on span "Action" at bounding box center [91, 200] width 36 height 19
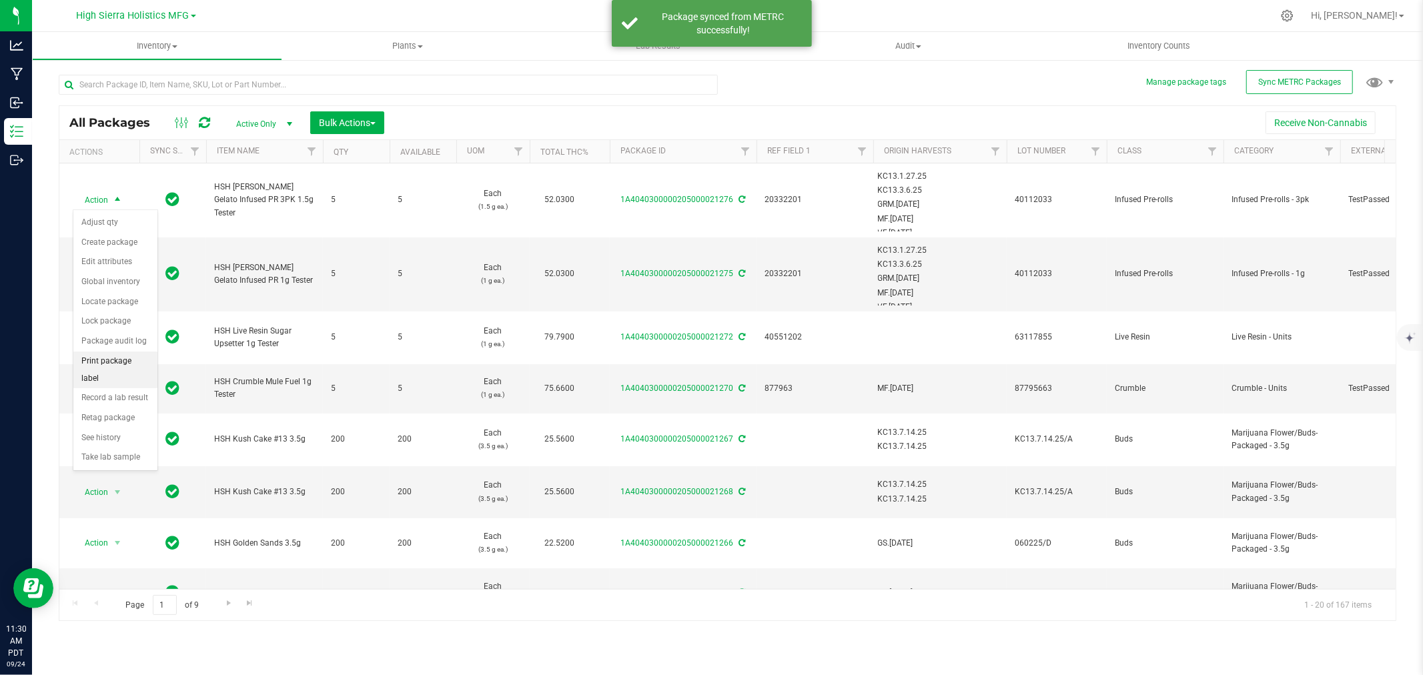
click at [101, 364] on li "Print package label" at bounding box center [115, 370] width 84 height 37
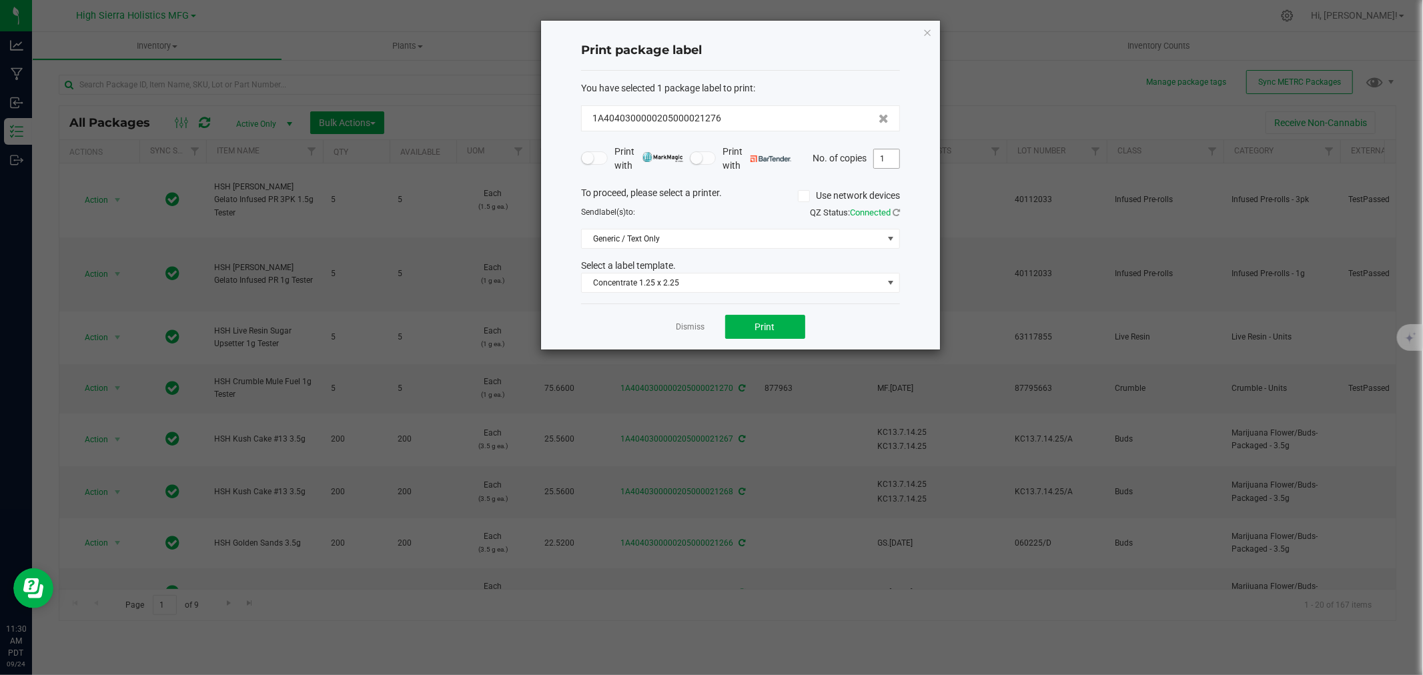
click at [882, 161] on input "1" at bounding box center [886, 158] width 25 height 19
type input "5"
click at [767, 334] on button "Print" at bounding box center [765, 327] width 80 height 24
click at [924, 31] on icon "button" at bounding box center [927, 32] width 9 height 16
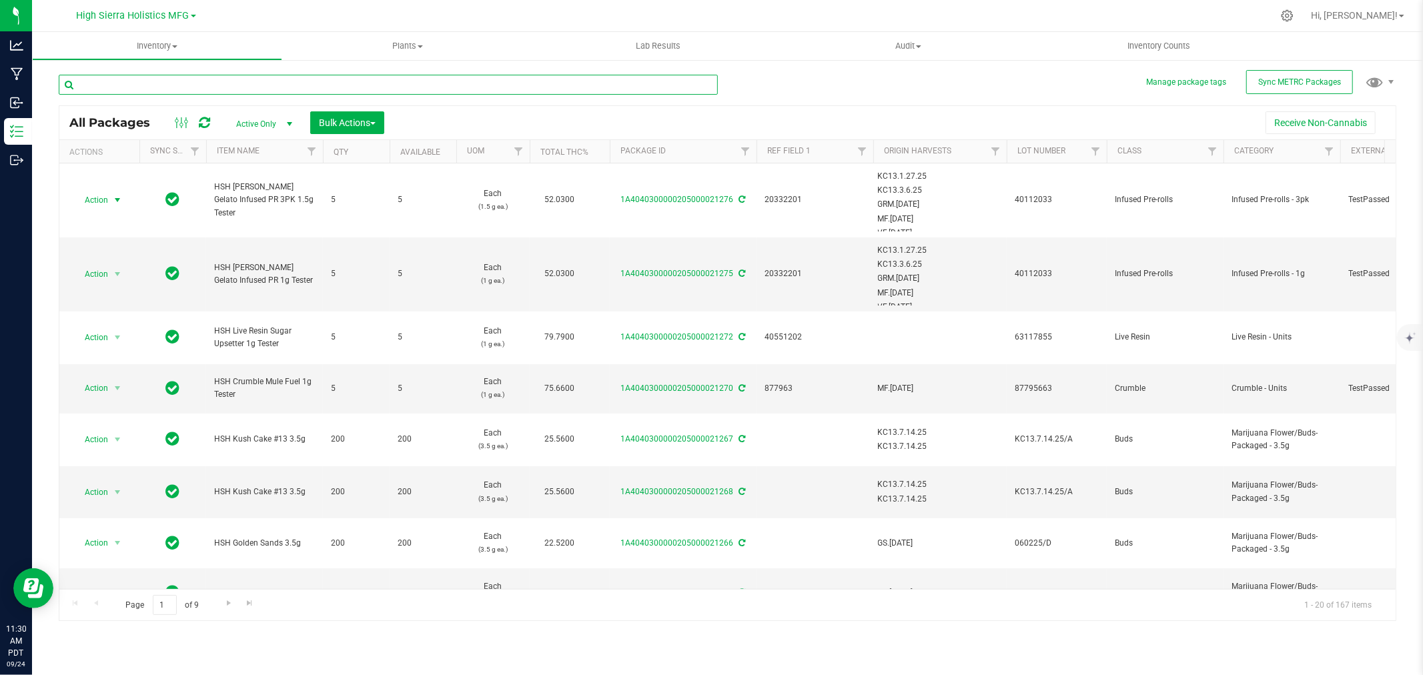
click at [156, 83] on input "text" at bounding box center [388, 85] width 659 height 20
type input "mandarin cookies"
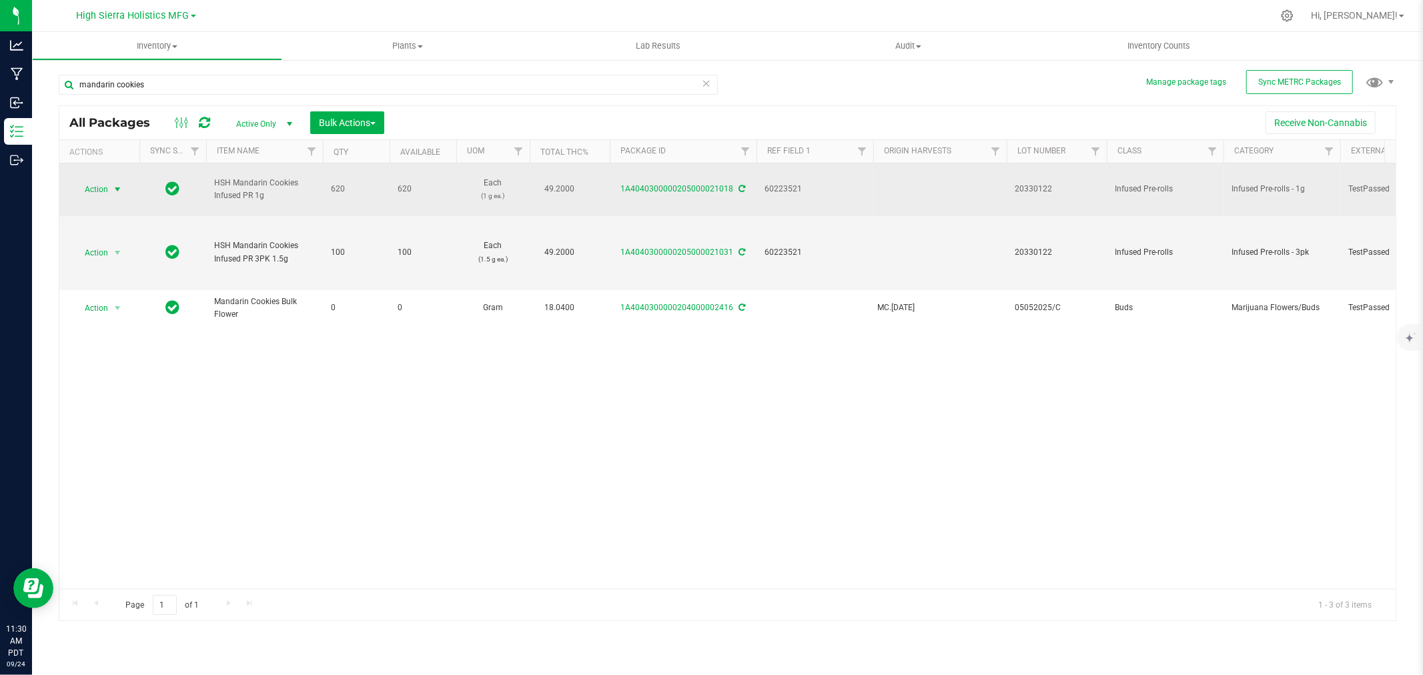
click at [117, 191] on span "select" at bounding box center [117, 189] width 11 height 11
click at [109, 188] on span "select" at bounding box center [117, 189] width 17 height 19
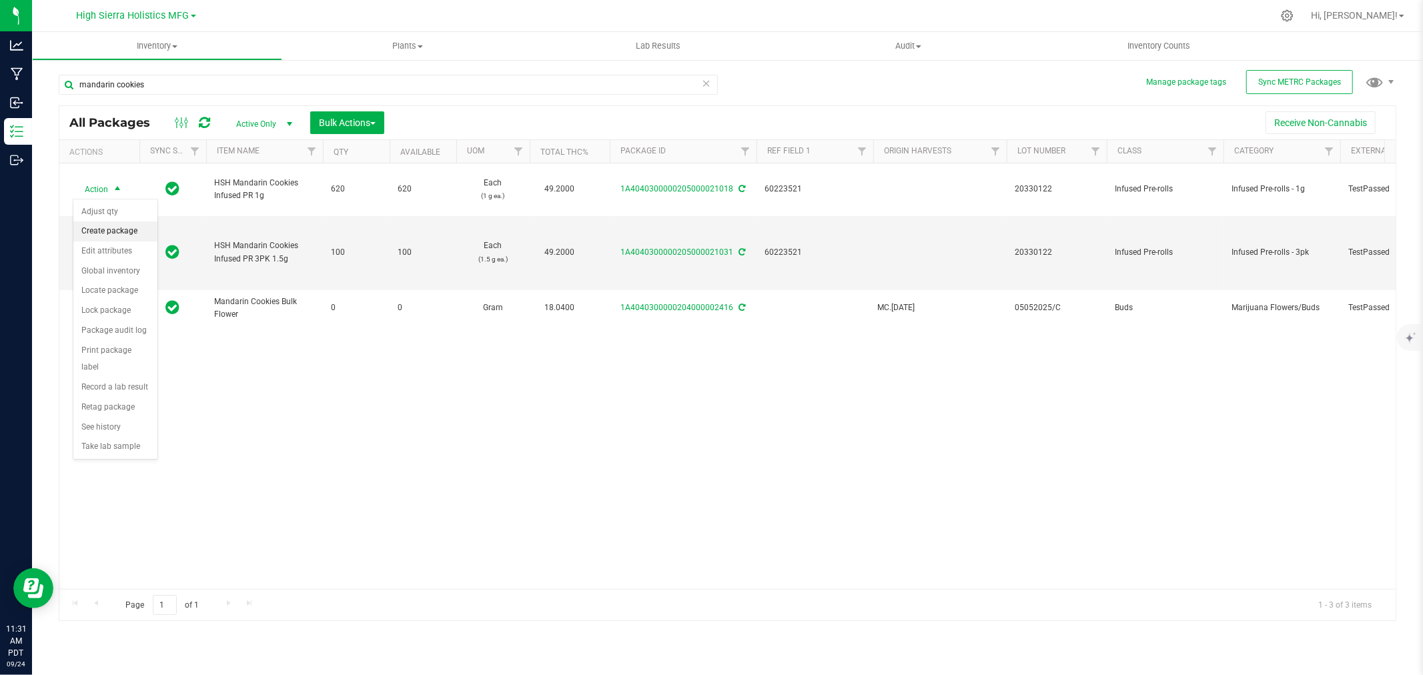
click at [112, 232] on li "Create package" at bounding box center [115, 232] width 84 height 20
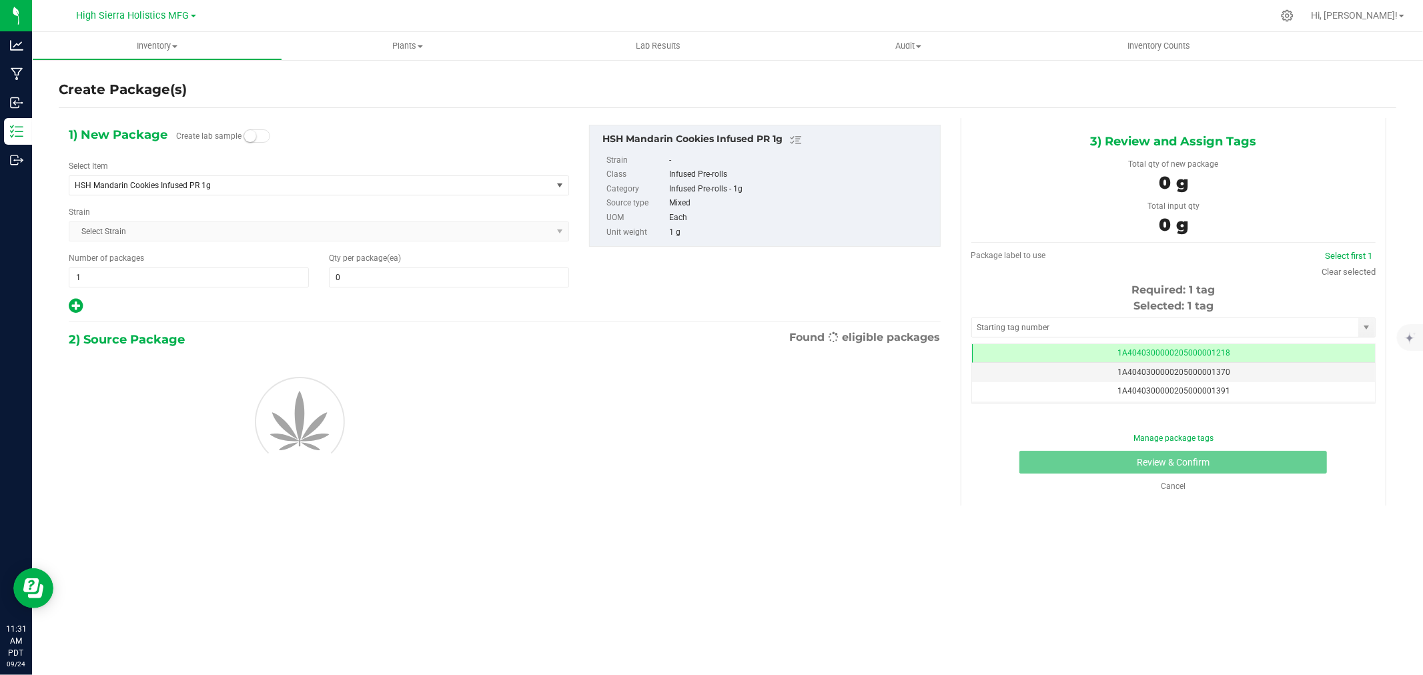
scroll to position [0, -1]
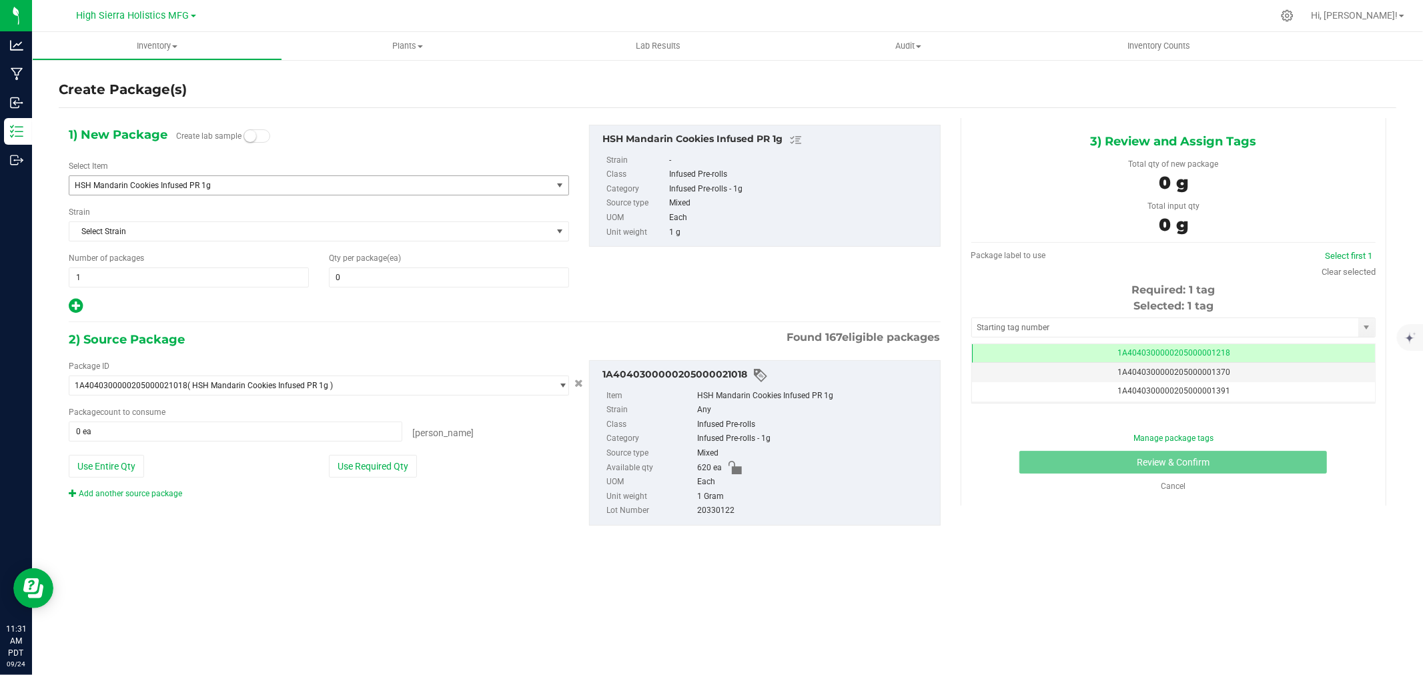
click at [208, 187] on span "HSH Mandarin Cookies Infused PR 1g" at bounding box center [301, 185] width 452 height 9
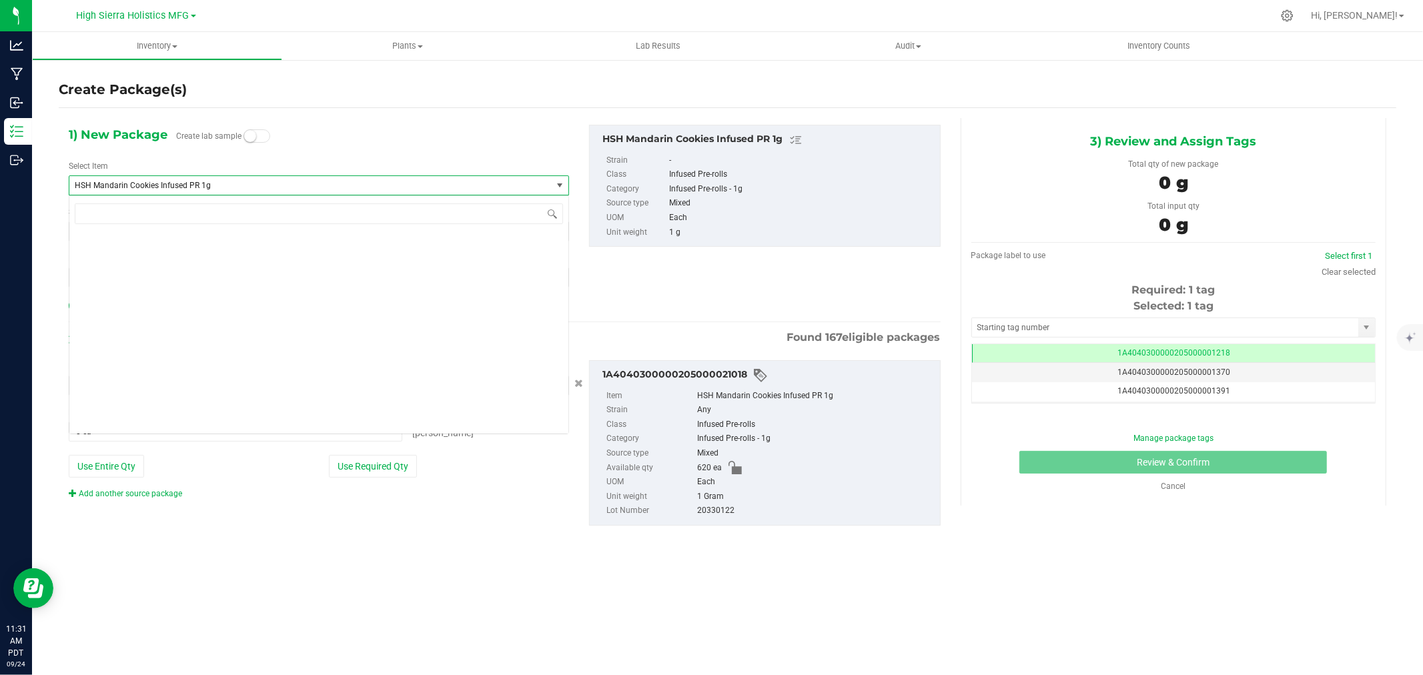
click at [208, 187] on span "HSH Mandarin Cookies Infused PR 1g" at bounding box center [301, 185] width 452 height 9
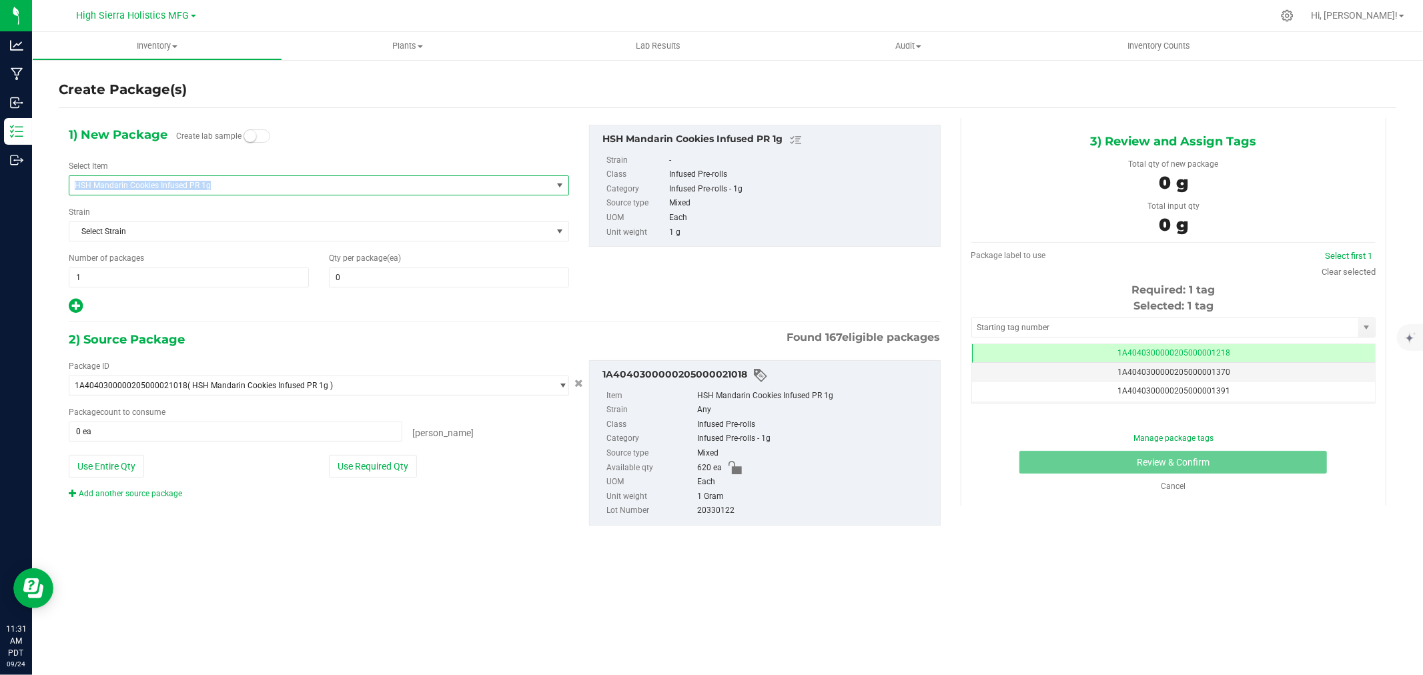
click at [208, 187] on span "HSH Mandarin Cookies Infused PR 1g" at bounding box center [301, 185] width 452 height 9
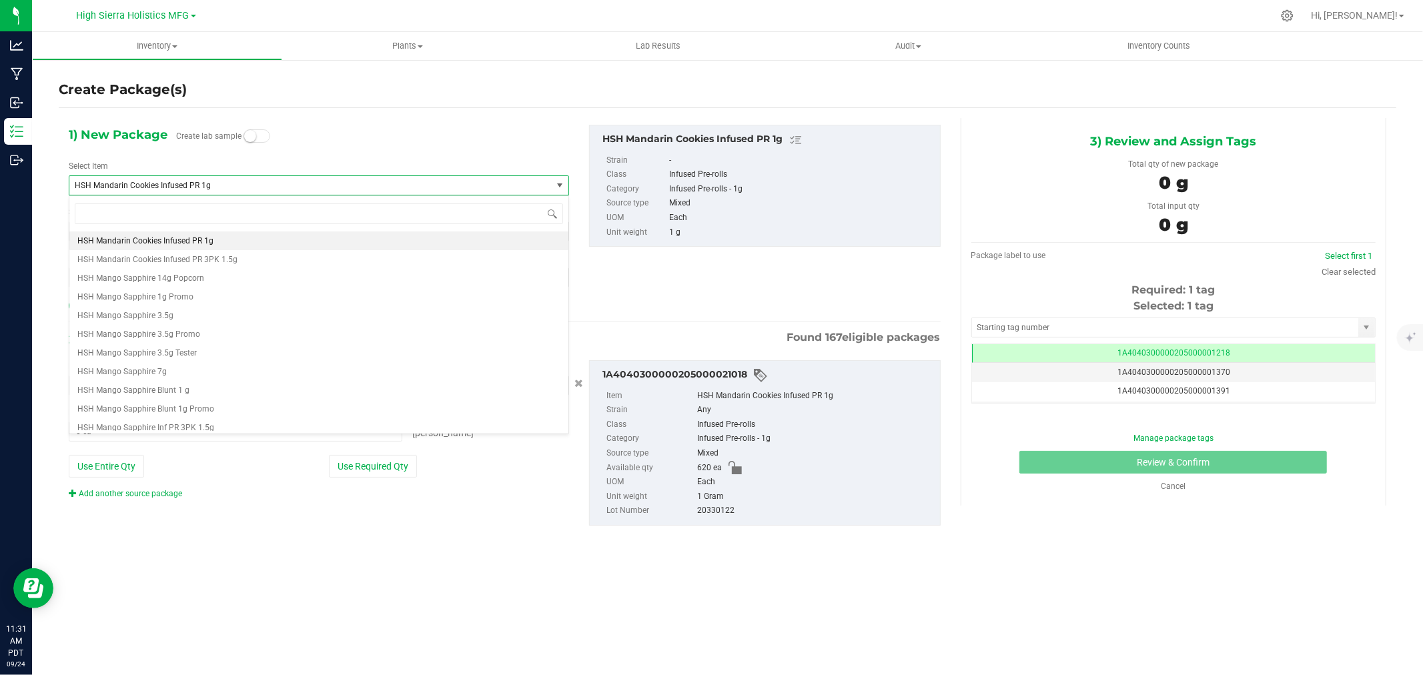
click at [208, 187] on span "HSH Mandarin Cookies Infused PR 1g" at bounding box center [301, 185] width 452 height 9
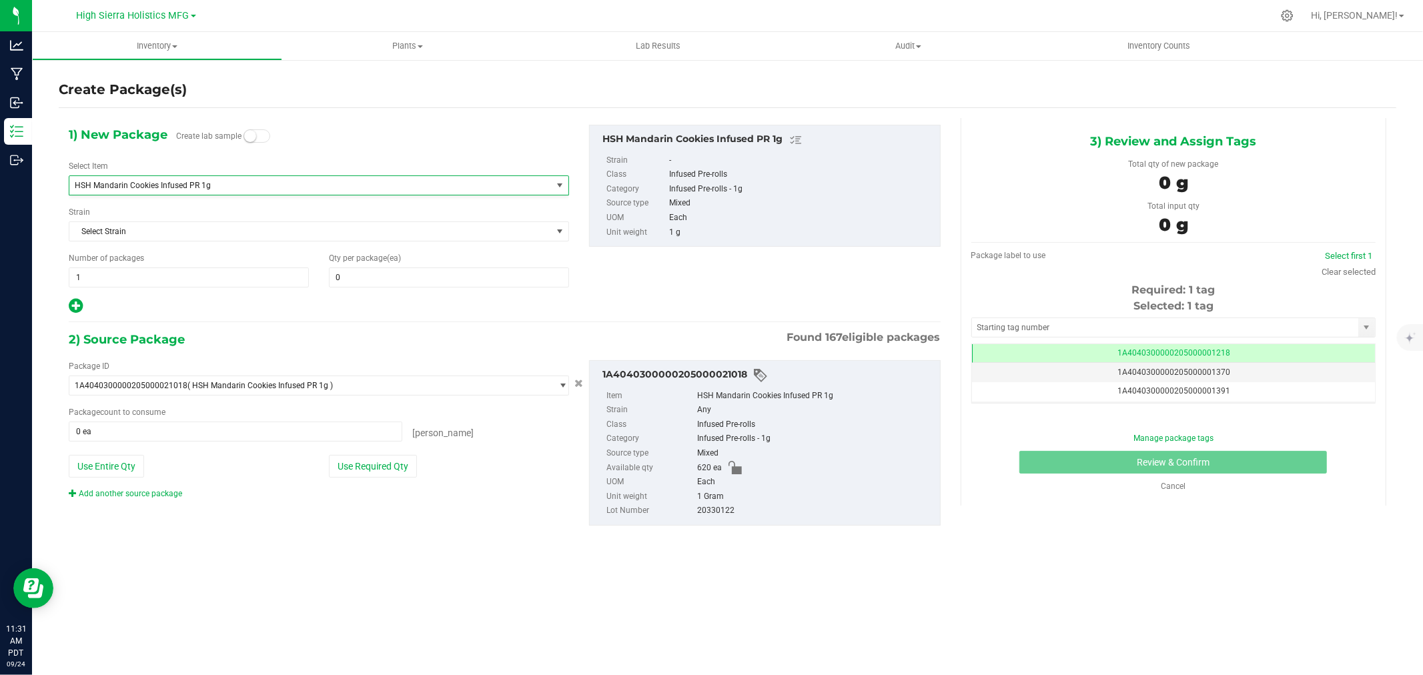
click at [208, 187] on span "HSH Mandarin Cookies Infused PR 1g" at bounding box center [301, 185] width 452 height 9
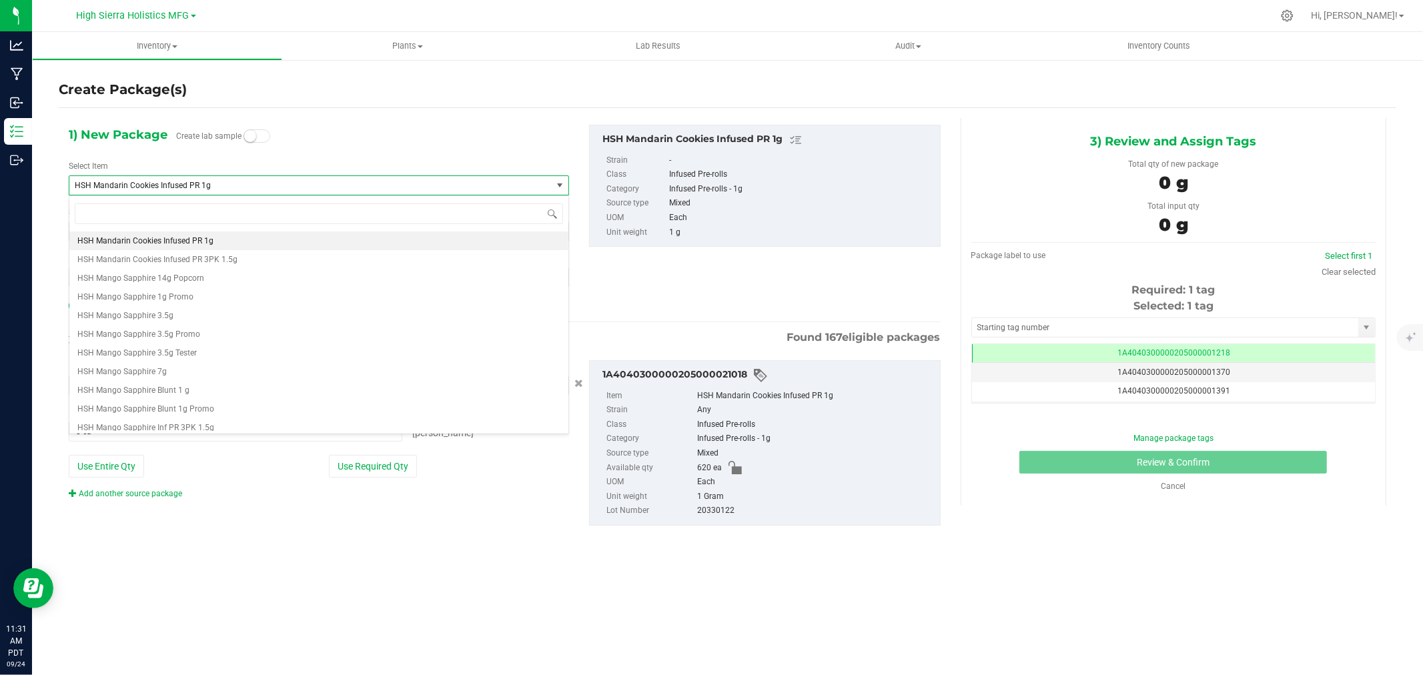
click at [208, 187] on span "HSH Mandarin Cookies Infused PR 1g" at bounding box center [301, 185] width 452 height 9
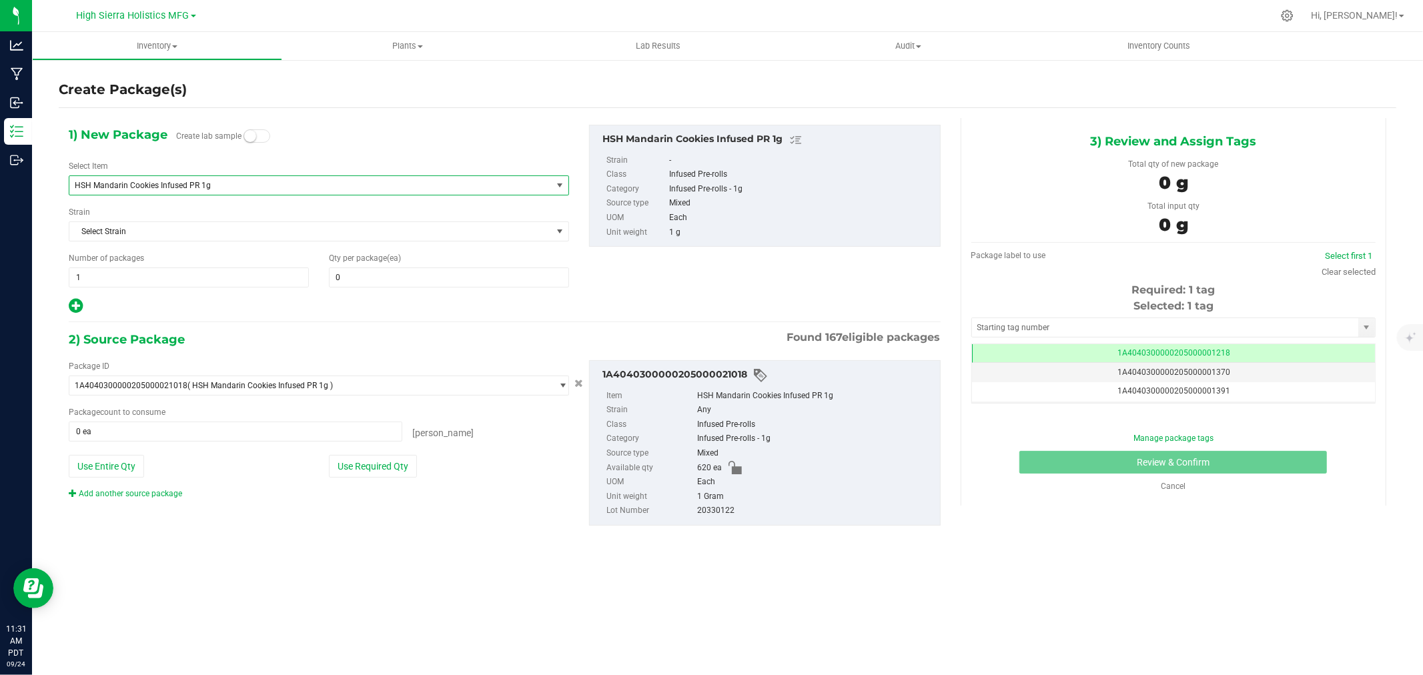
click at [208, 187] on span "HSH Mandarin Cookies Infused PR 1g" at bounding box center [301, 185] width 452 height 9
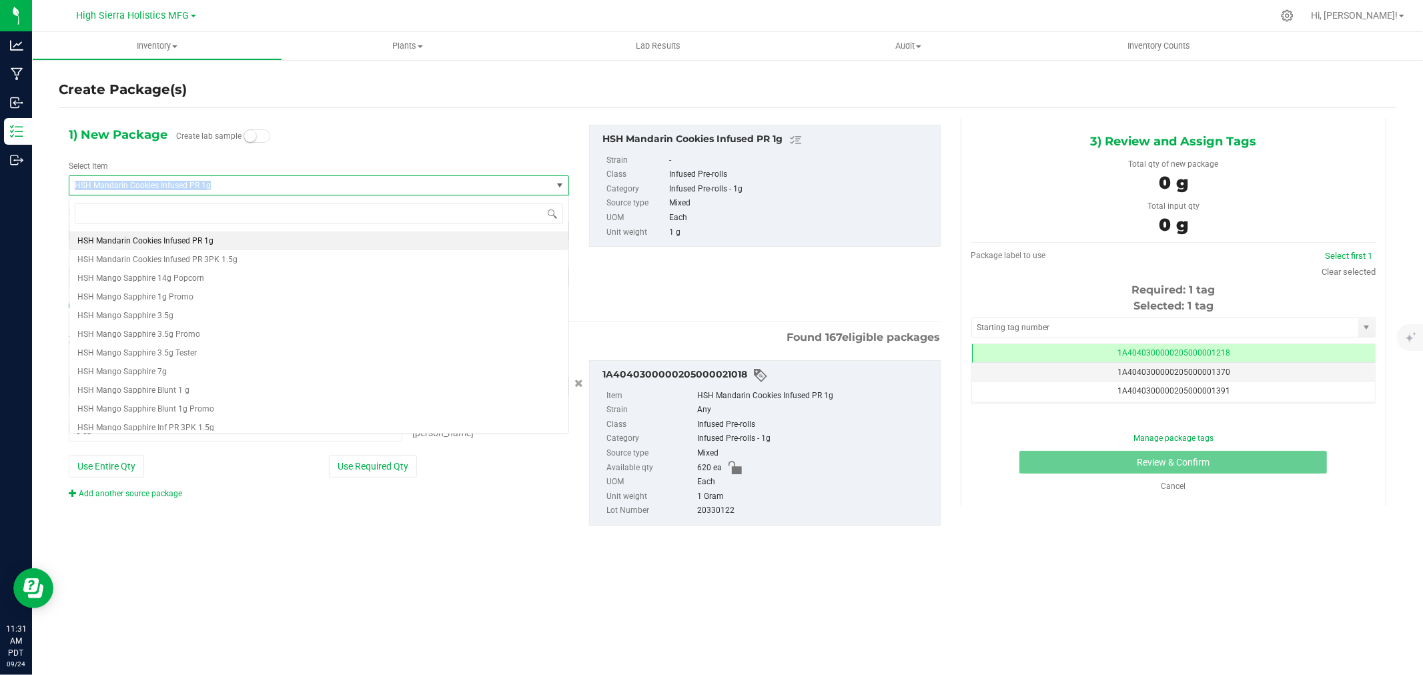
click at [208, 187] on span "HSH Mandarin Cookies Infused PR 1g" at bounding box center [301, 185] width 452 height 9
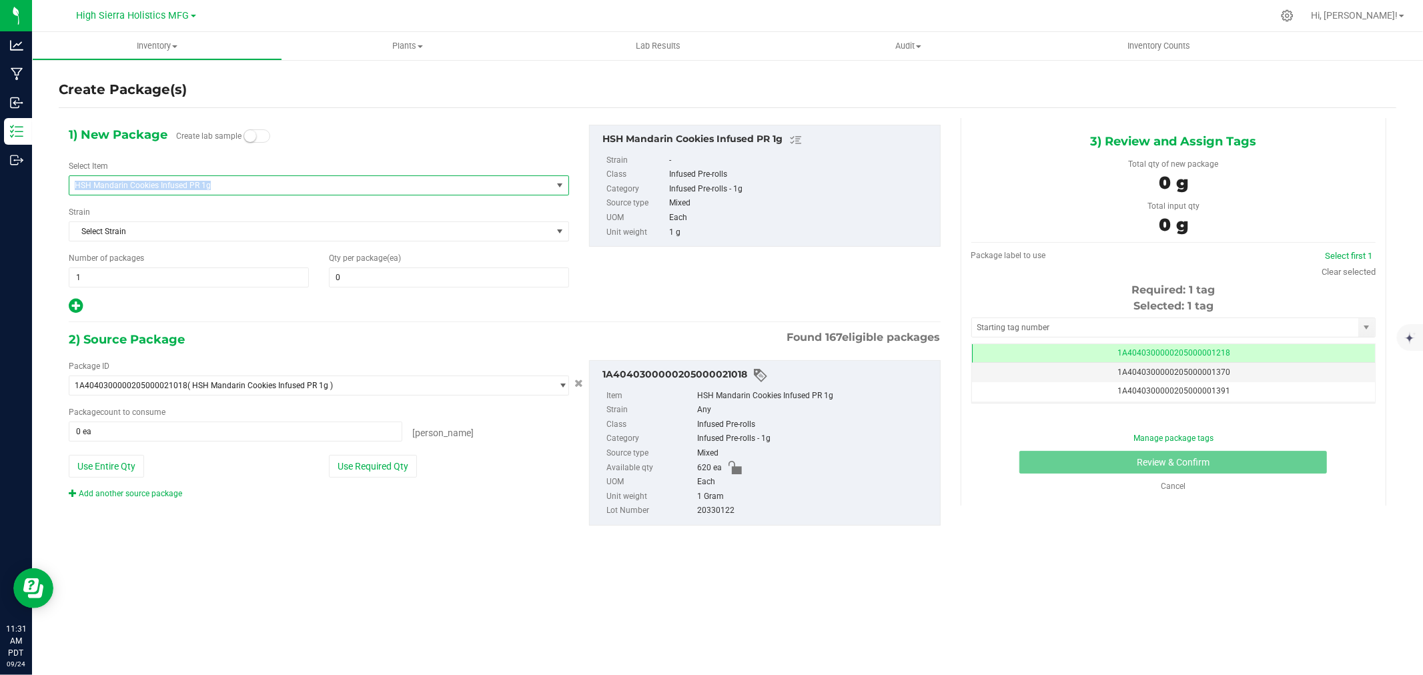
copy span "HSH Mandarin Cookies Infused PR 1g"
click at [210, 184] on span "HSH Mandarin Cookies Infused PR 1g" at bounding box center [301, 185] width 452 height 9
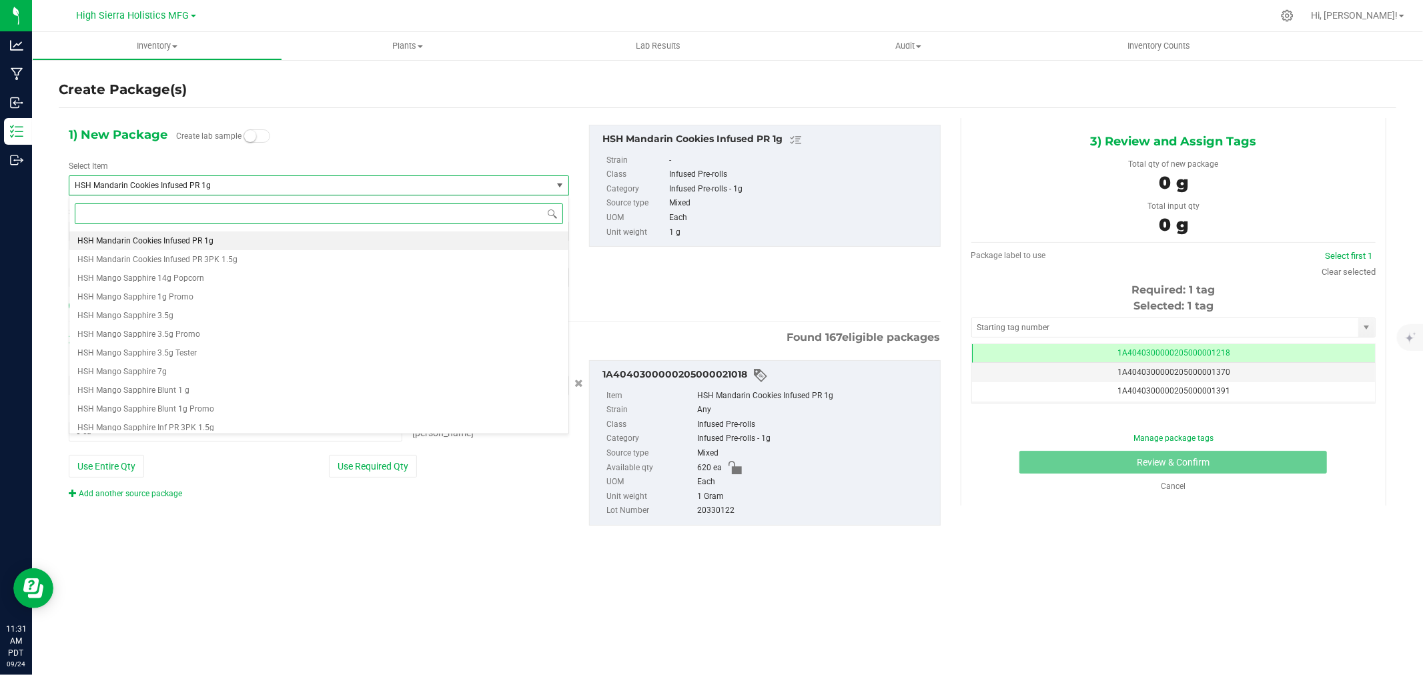
paste input "HSH Mandarin Cookies Infused PR 1g"
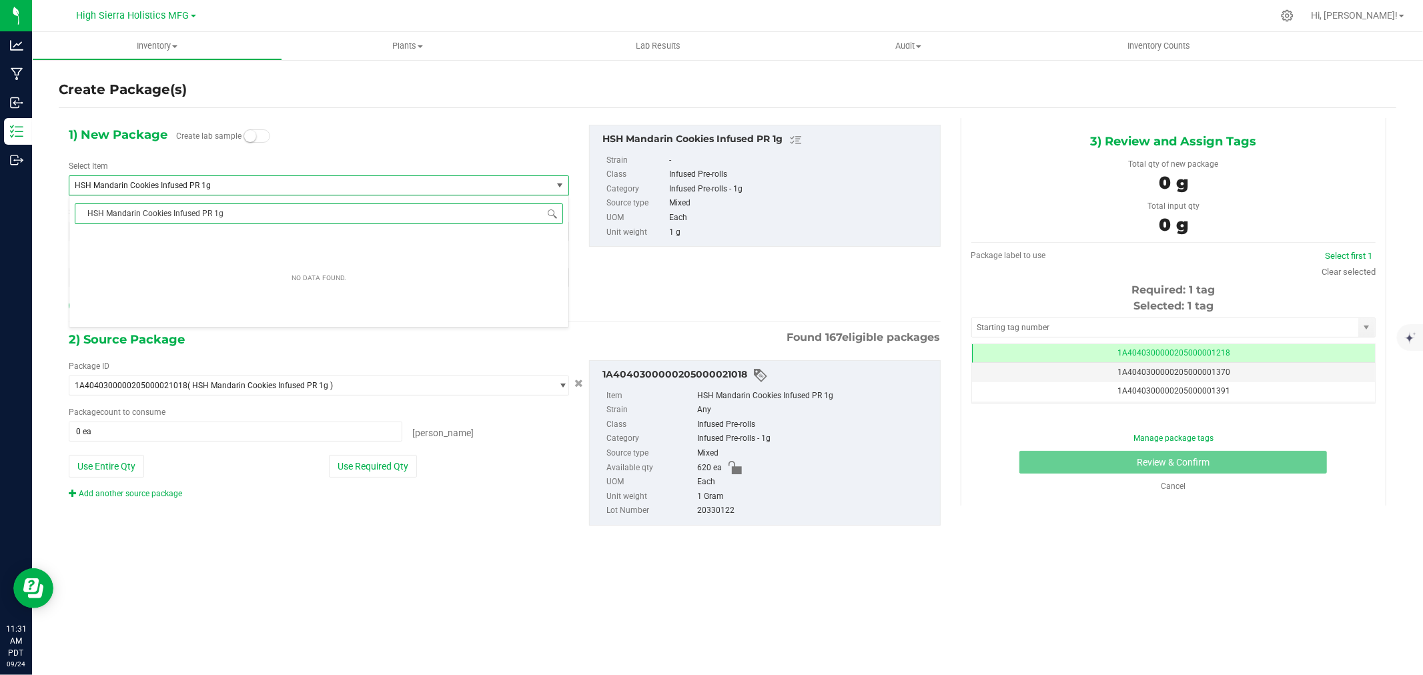
scroll to position [0, 0]
type input "HSH Mandarin Cookies Infused PR 1g"
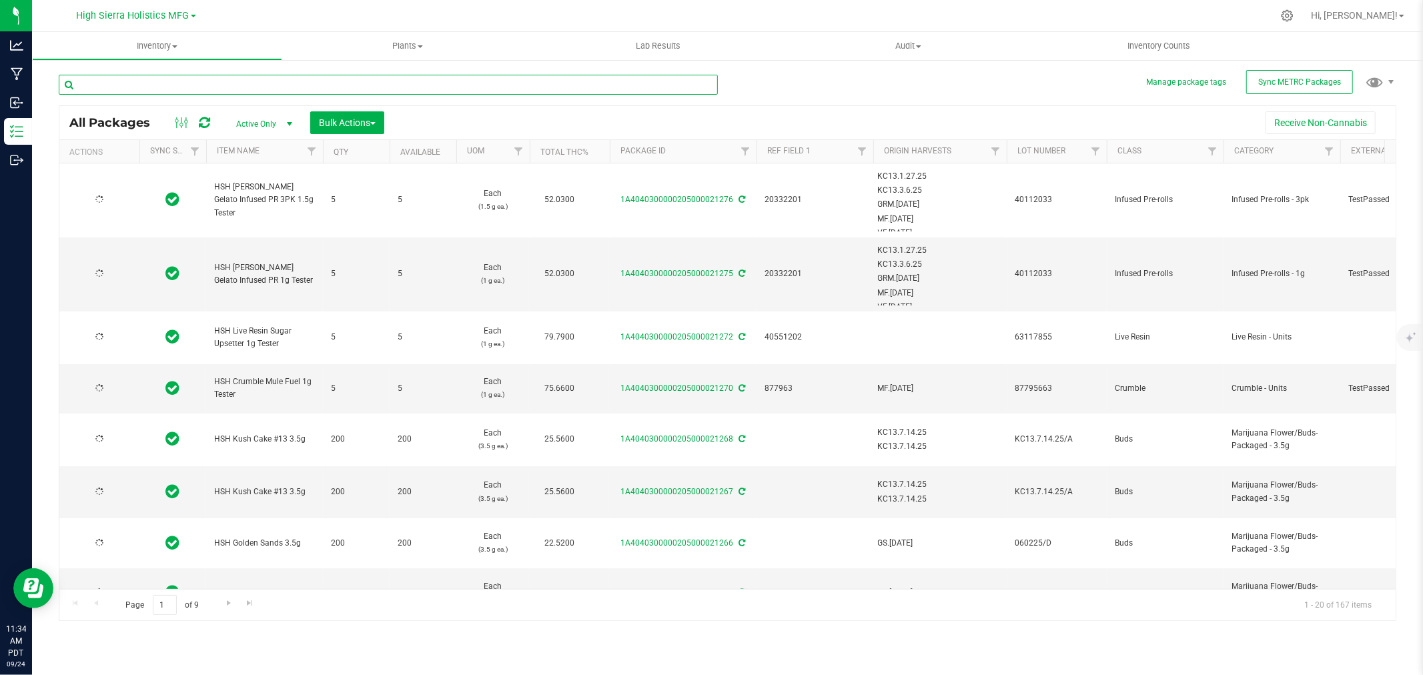
click at [168, 81] on input "text" at bounding box center [388, 85] width 659 height 20
type input "mandarin Cookies"
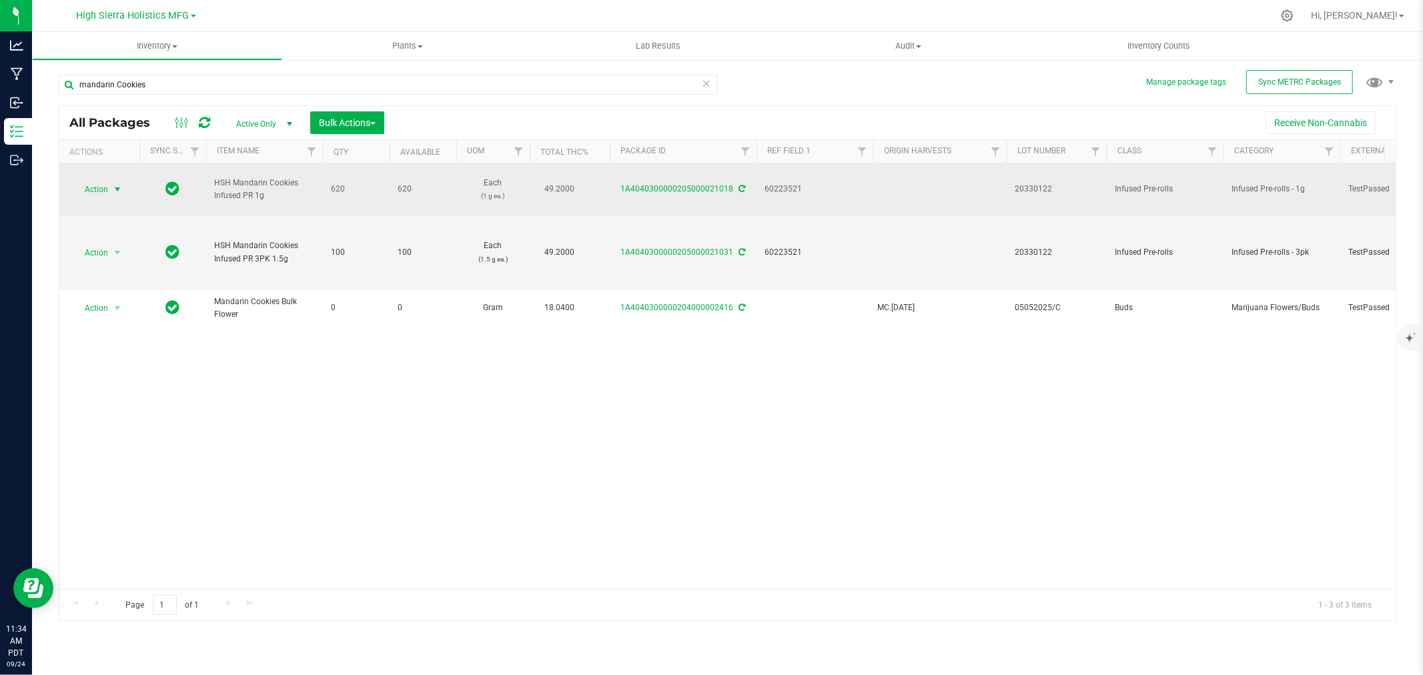
click at [114, 185] on span "select" at bounding box center [117, 189] width 11 height 11
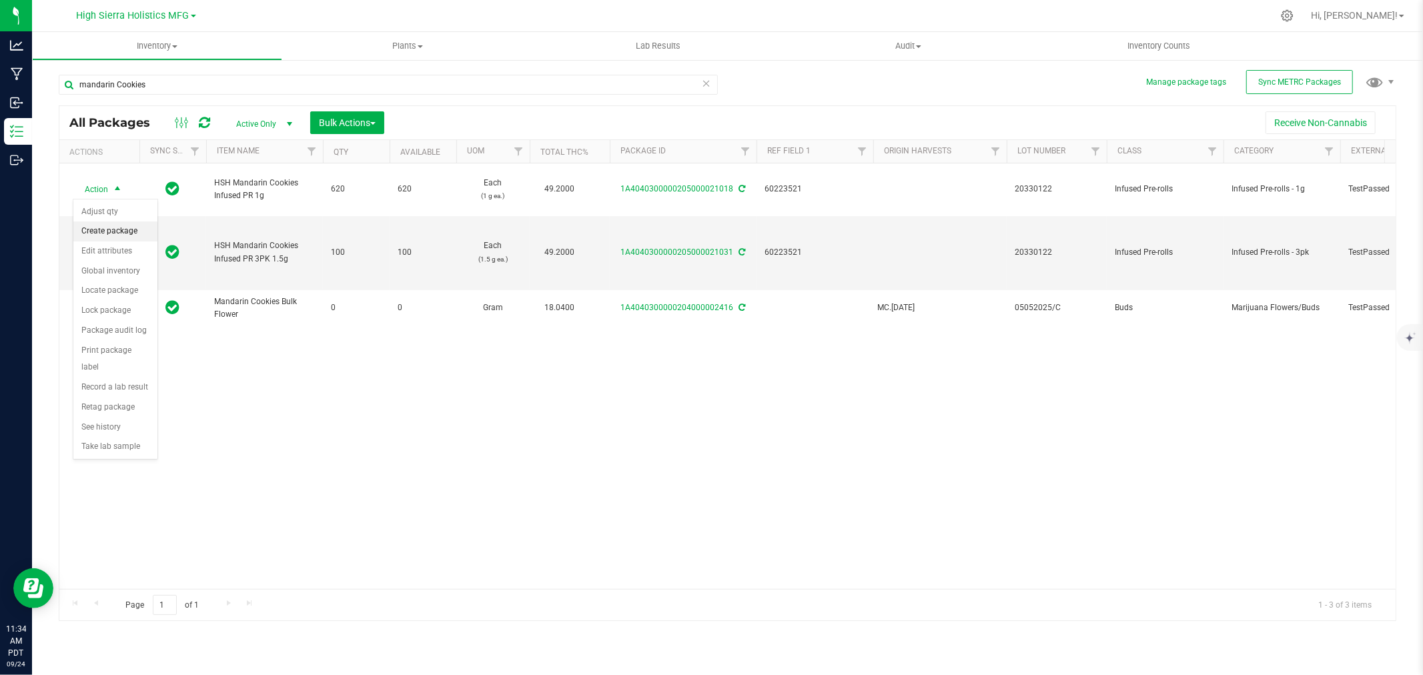
click at [121, 229] on li "Create package" at bounding box center [115, 232] width 84 height 20
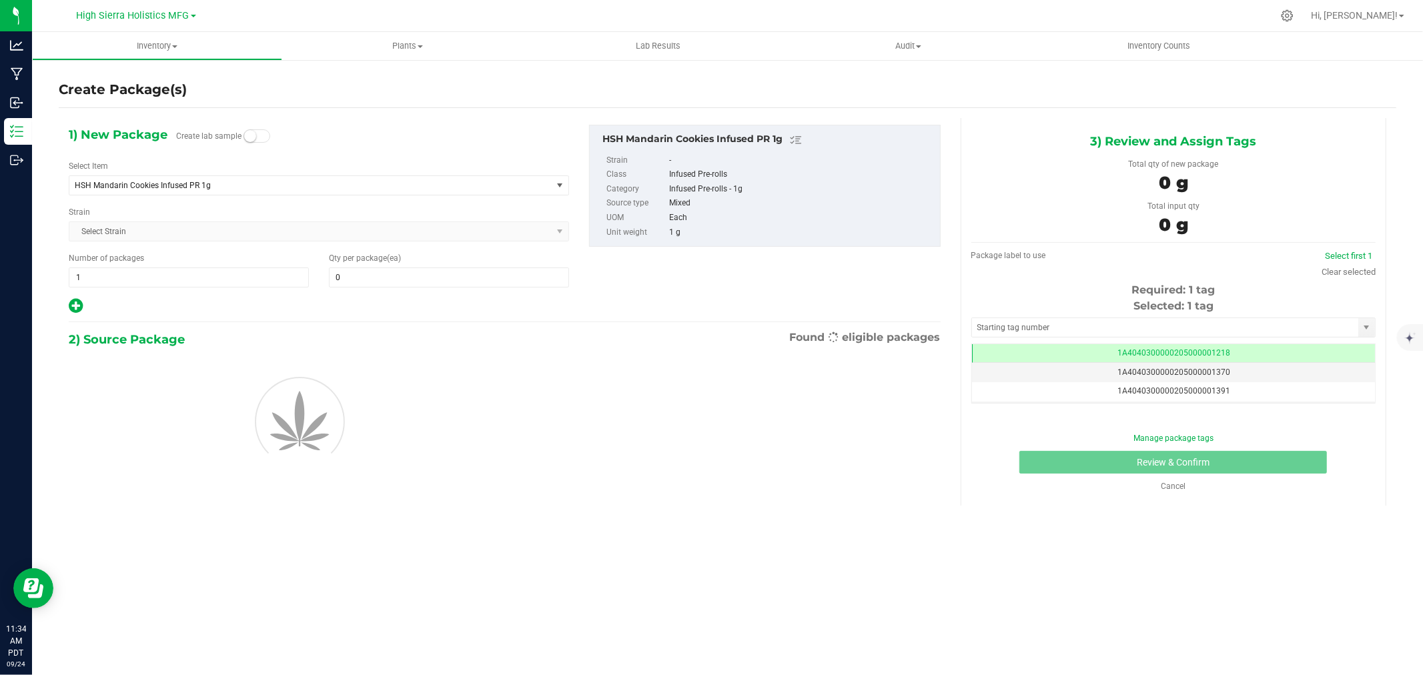
scroll to position [0, -1]
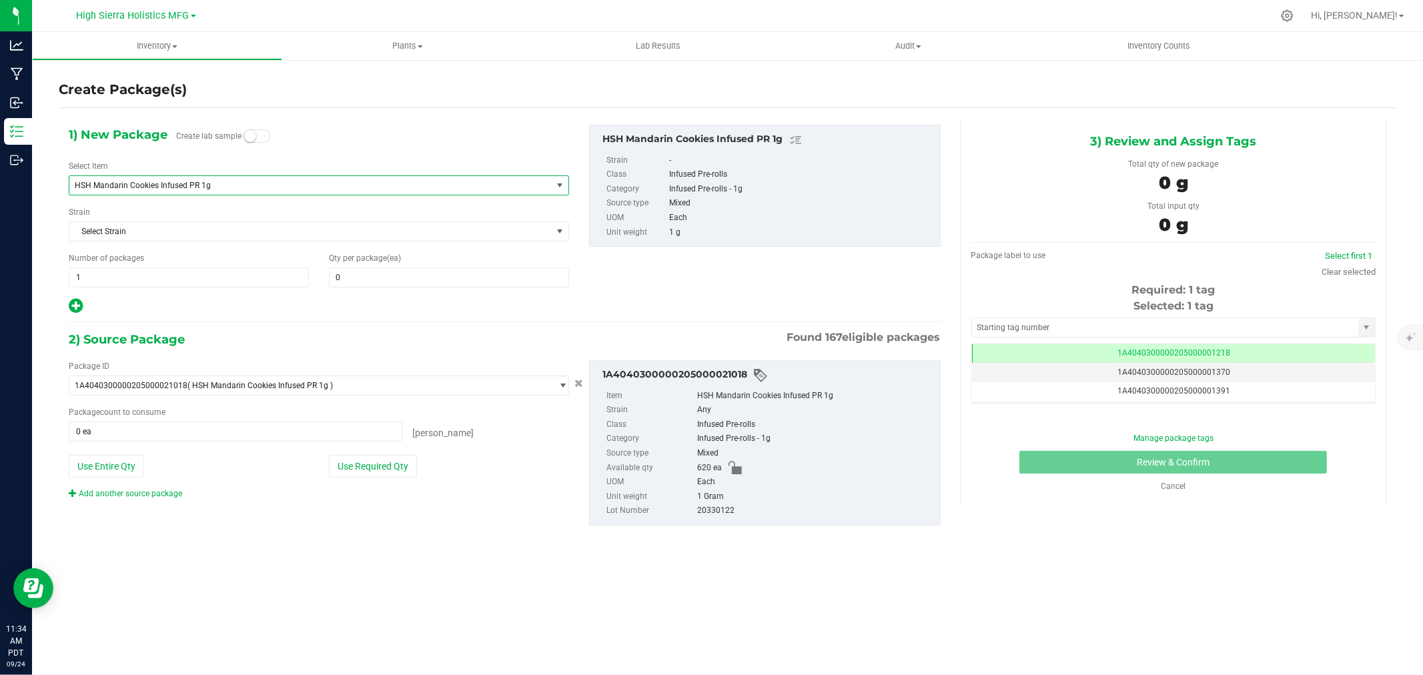
click at [231, 182] on span "HSH Mandarin Cookies Infused PR 1g" at bounding box center [301, 185] width 452 height 9
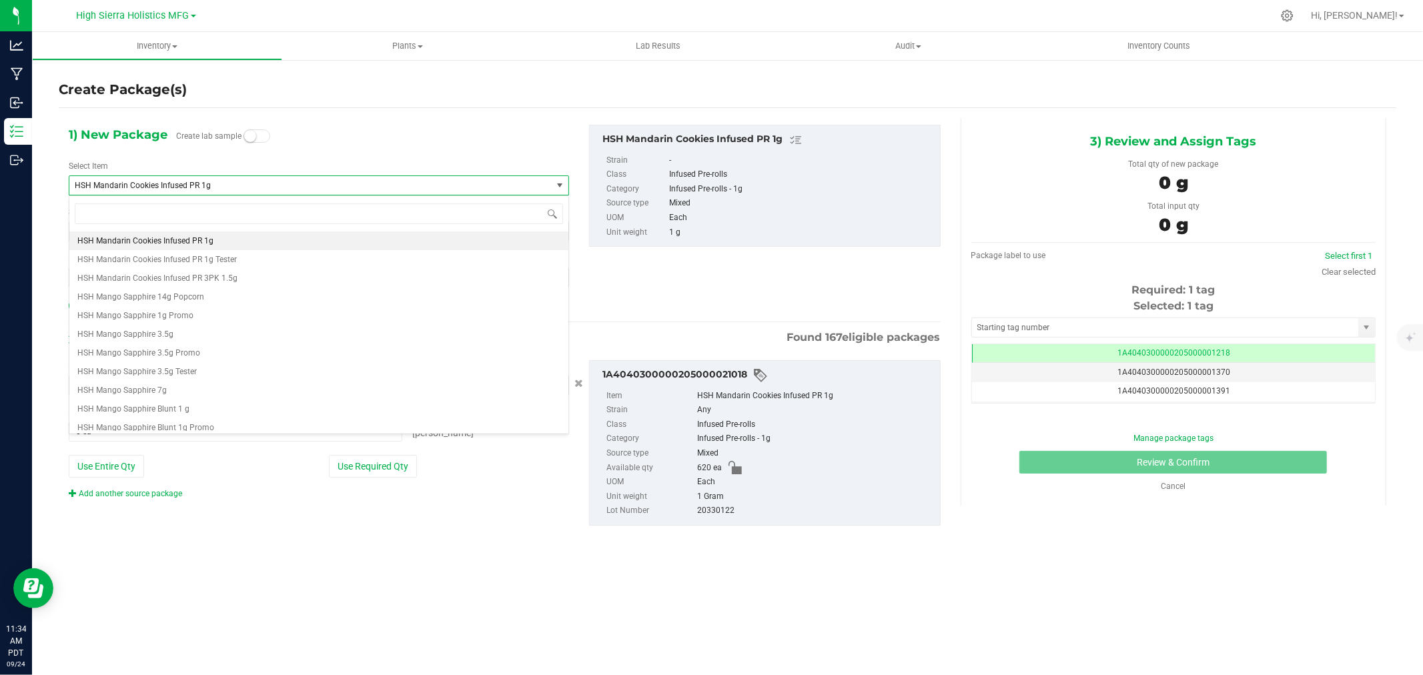
click at [231, 182] on span "HSH Mandarin Cookies Infused PR 1g" at bounding box center [301, 185] width 452 height 9
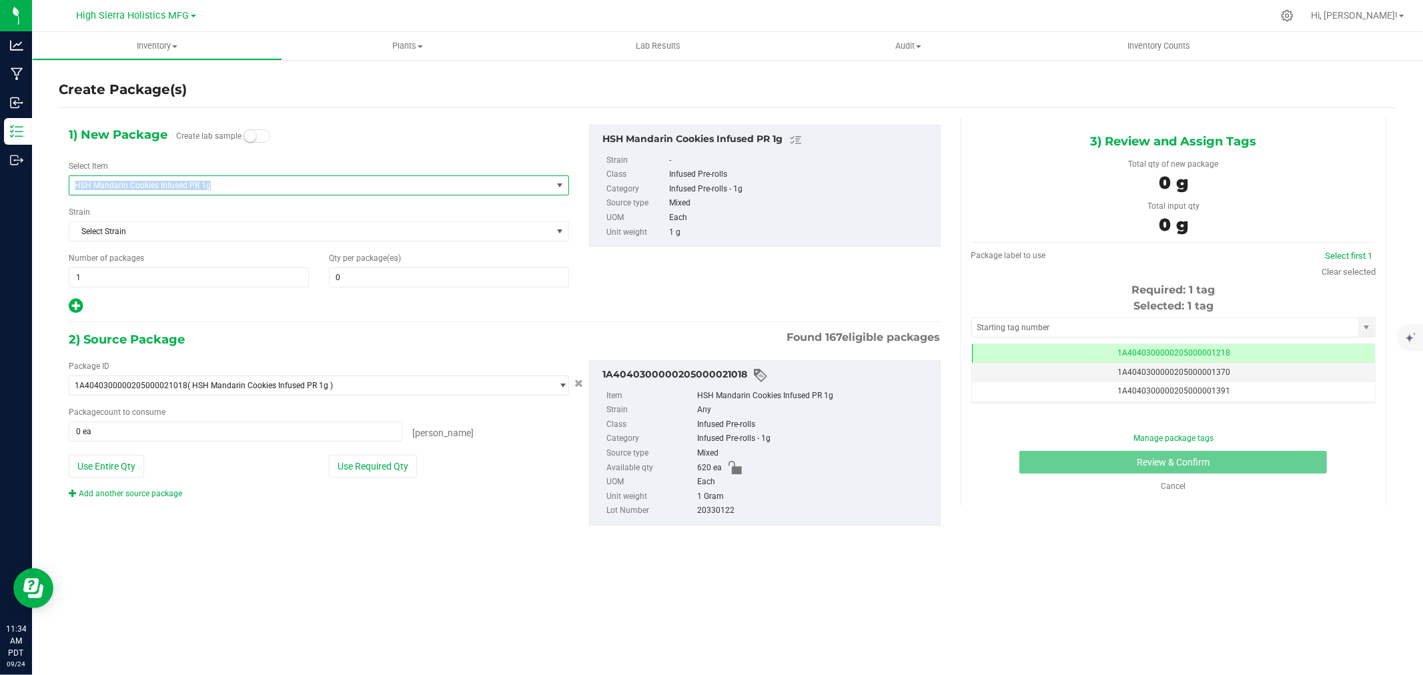
copy span "HSH Mandarin Cookies Infused PR 1g"
click at [231, 182] on span "HSH Mandarin Cookies Infused PR 1g" at bounding box center [301, 185] width 452 height 9
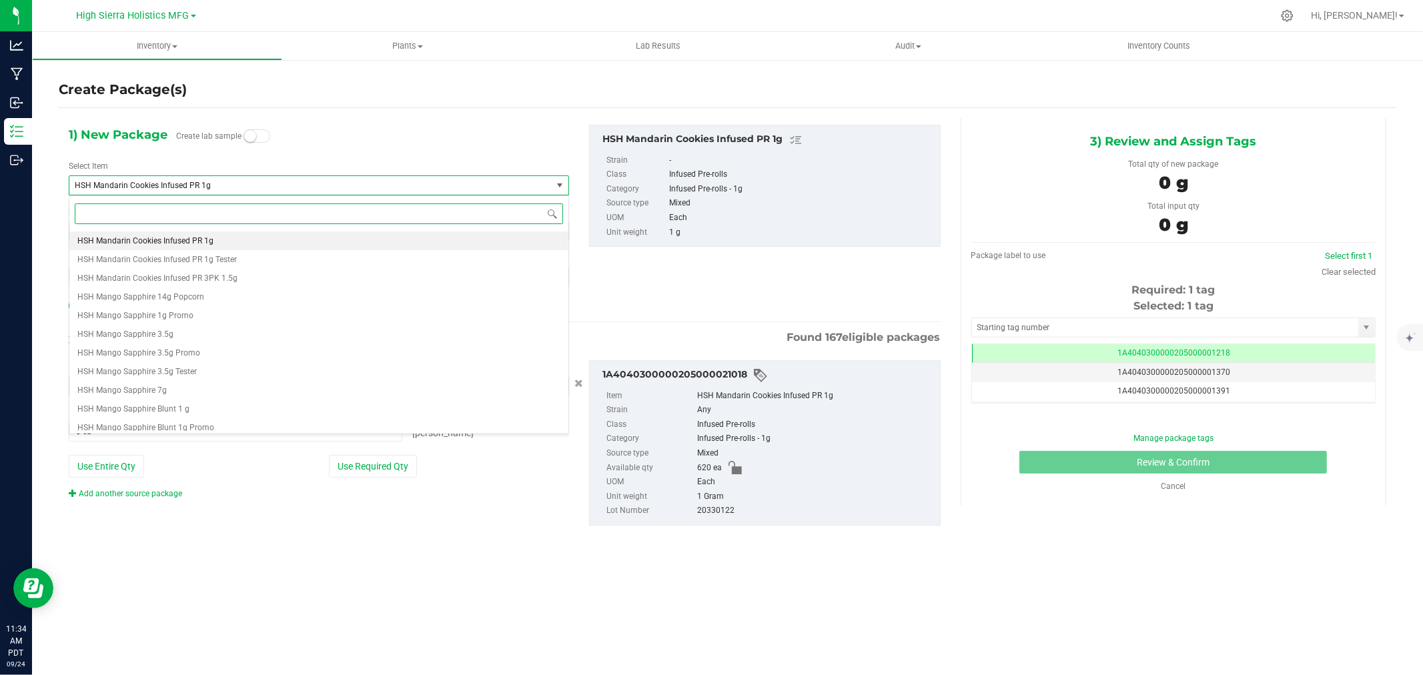
paste input "HSH Mandarin Cookies Infused PR 1g"
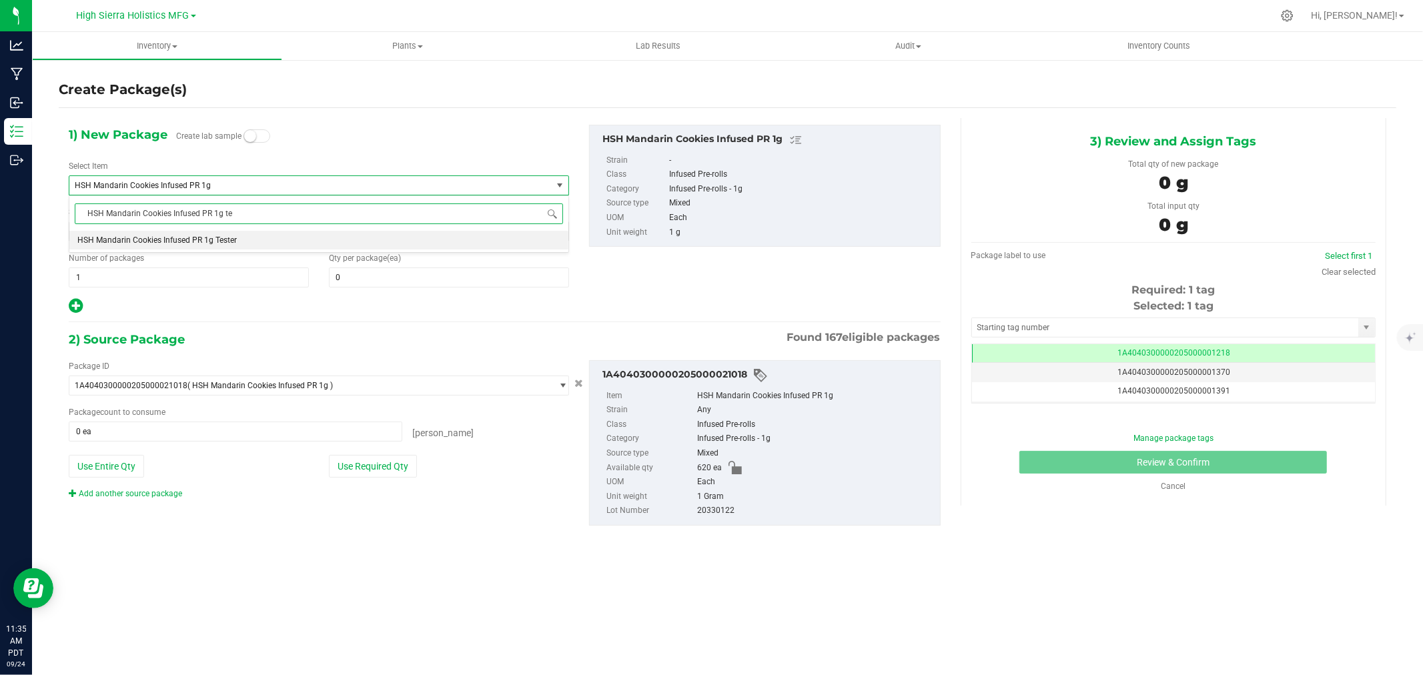
type input "HSH Mandarin Cookies Infused PR 1g tes"
click at [228, 238] on span "HSH Mandarin Cookies Infused PR 1g Tester" at bounding box center [156, 240] width 159 height 9
type input "0"
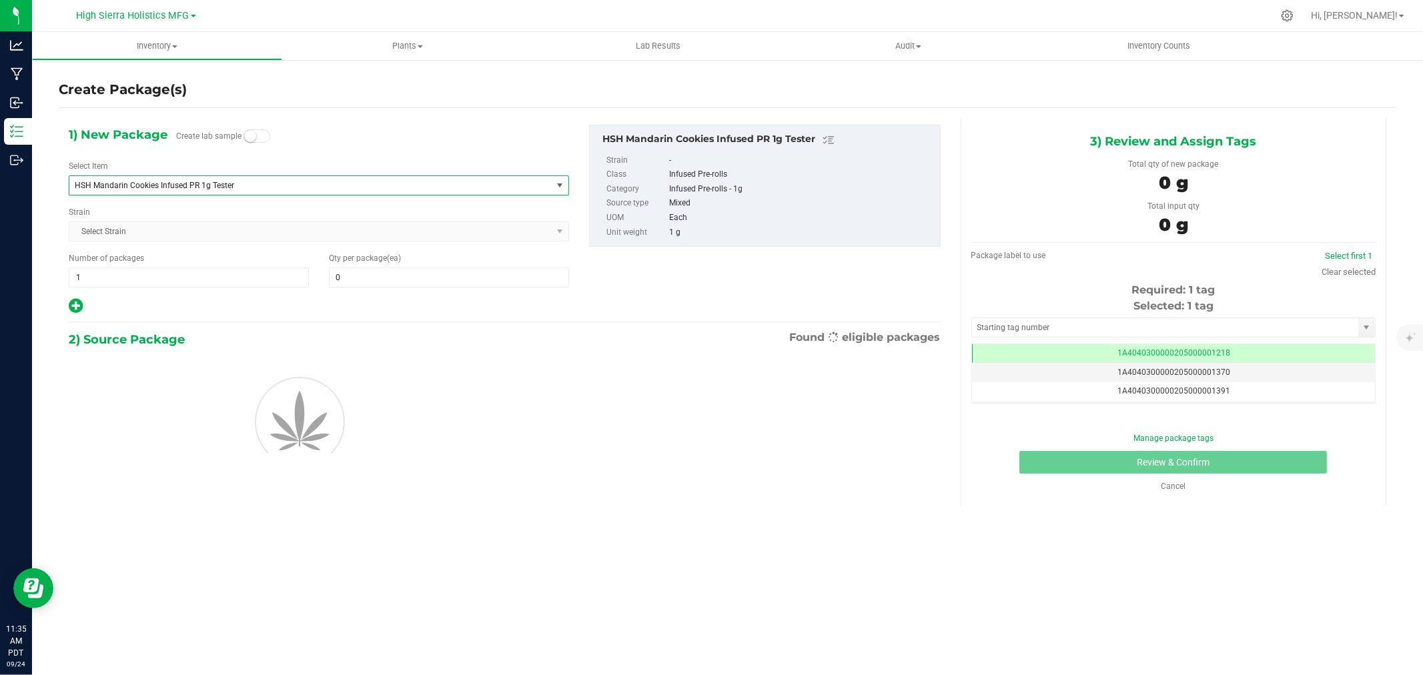
scroll to position [22573, 0]
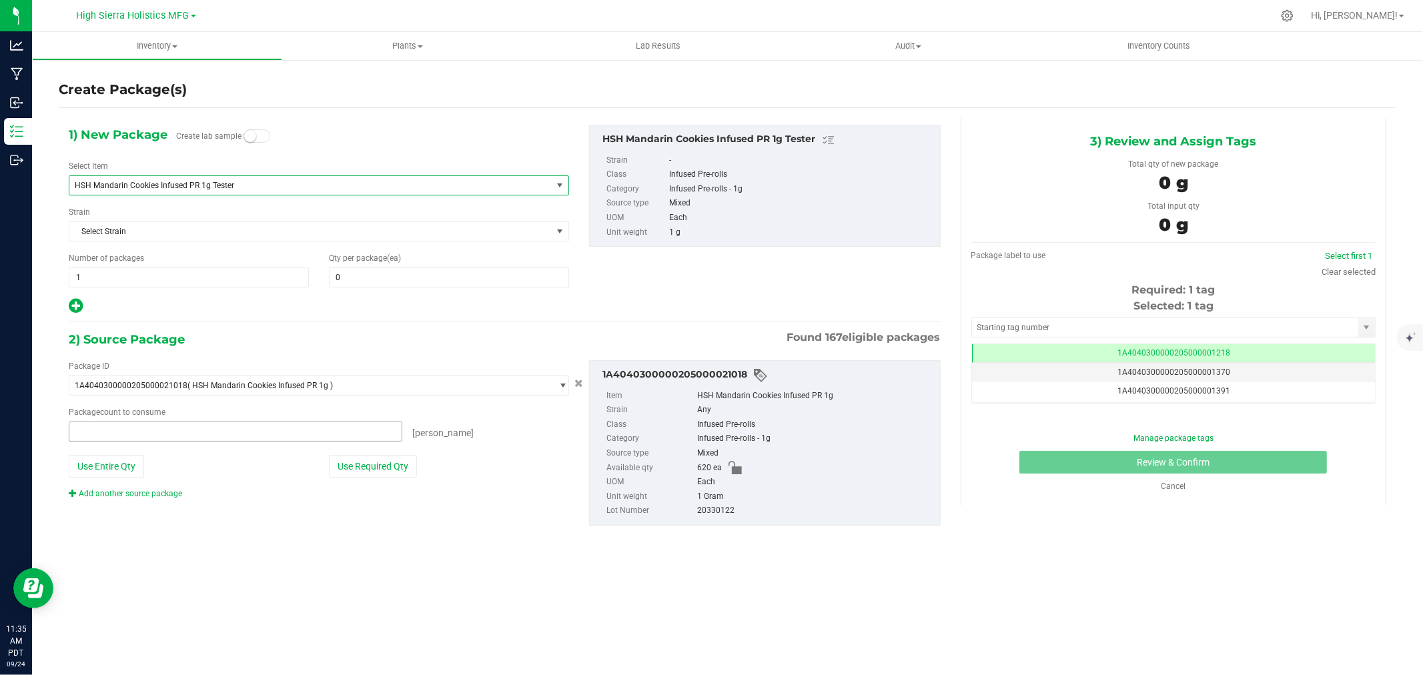
click at [356, 432] on span at bounding box center [236, 432] width 334 height 20
type input "0 ea"
click at [414, 279] on span at bounding box center [449, 278] width 240 height 20
type input "5"
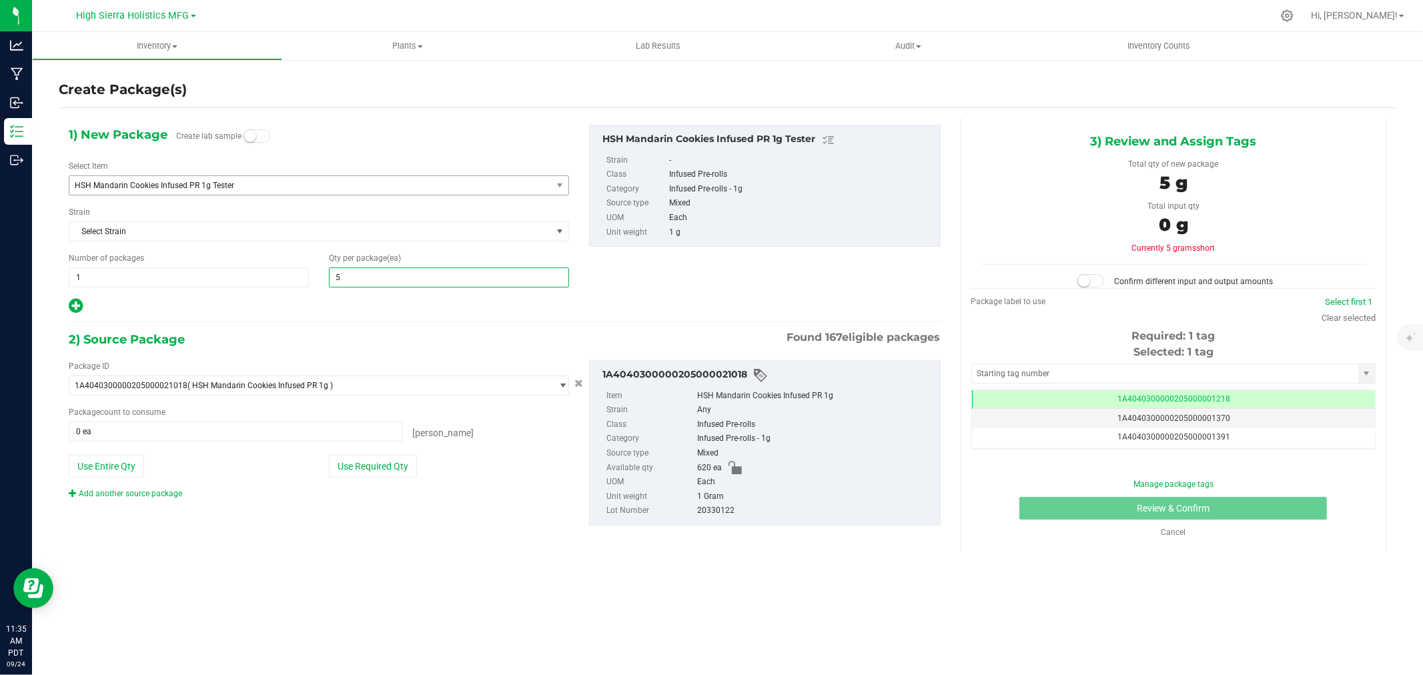
type input "5"
click at [334, 311] on div at bounding box center [319, 306] width 501 height 17
click at [374, 467] on button "Use Required Qty" at bounding box center [373, 466] width 88 height 23
type input "5 ea"
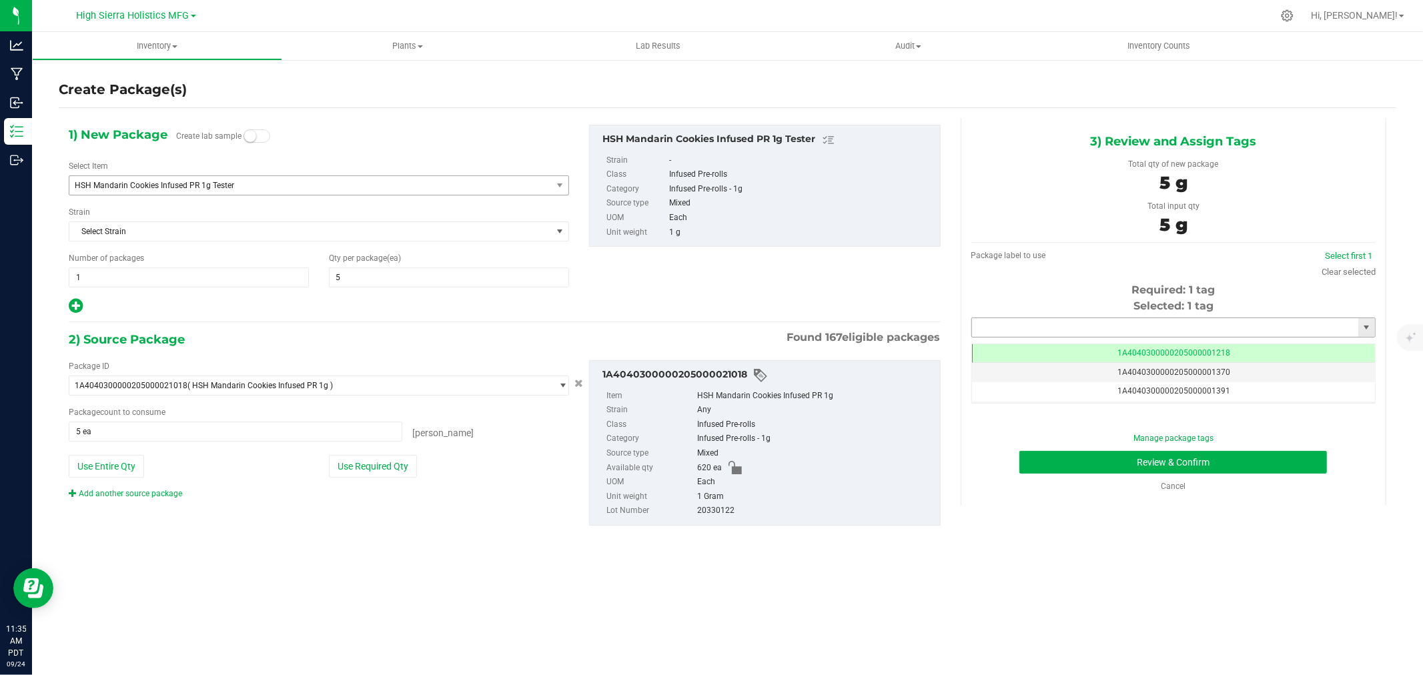
click at [1128, 324] on input "text" at bounding box center [1165, 327] width 386 height 19
click at [1082, 344] on li "1A4040300000205000021277" at bounding box center [1173, 350] width 403 height 20
type input "1A4040300000205000021277"
click at [1143, 465] on button "Review & Confirm" at bounding box center [1174, 462] width 308 height 23
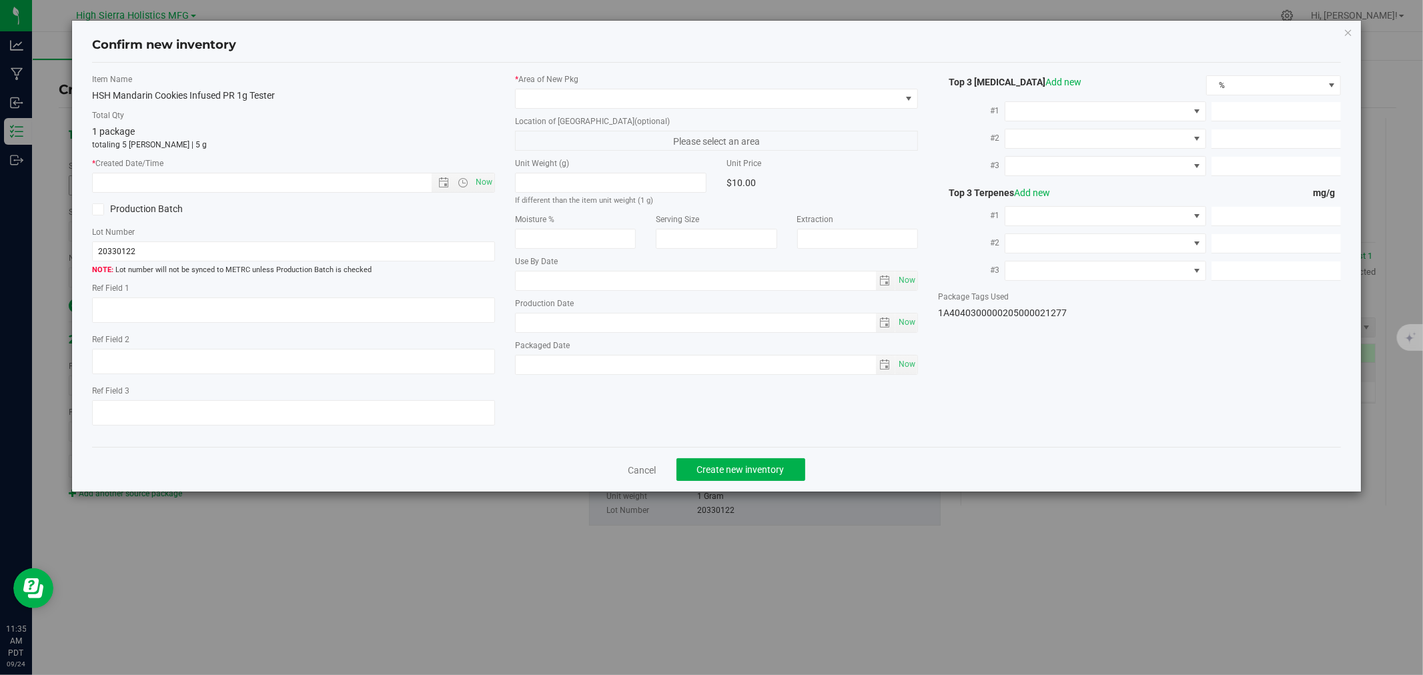
type textarea "60223521"
type input "49.2000"
type input "0.4500"
type input "0.1600"
type input "3.1000"
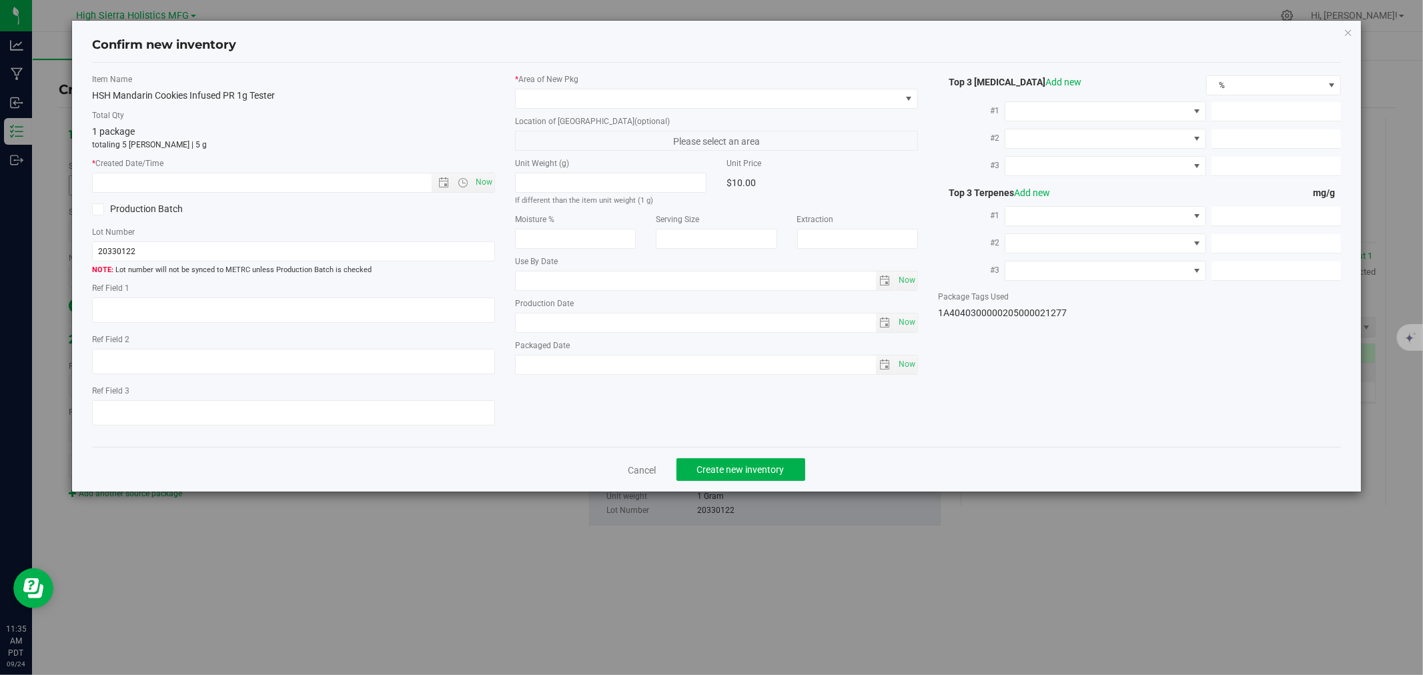
type input "1.0000"
type input "0.9000"
type input "2025-07-31"
click at [480, 178] on span "Now" at bounding box center [484, 182] width 23 height 19
type input "9/24/2025 11:35 AM"
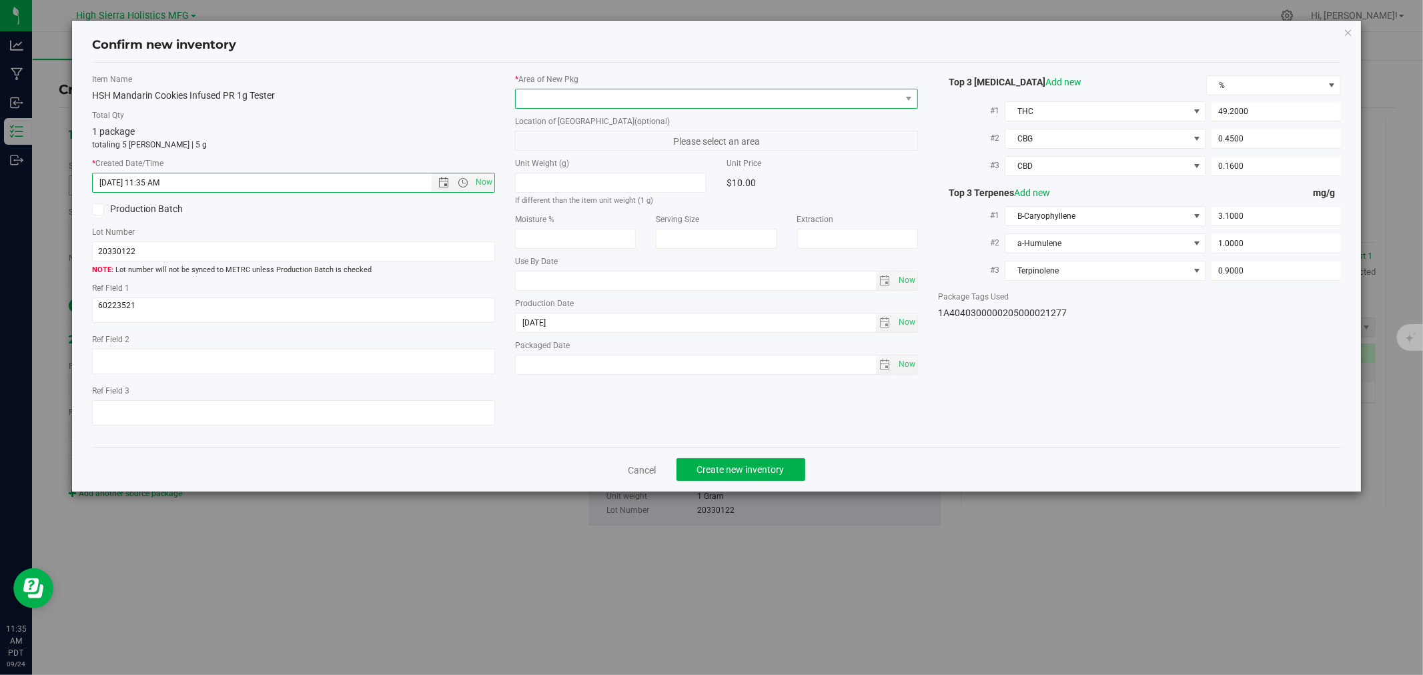
click at [571, 103] on span at bounding box center [708, 98] width 385 height 19
click at [553, 172] on li "Safe Room" at bounding box center [717, 173] width 402 height 19
click at [375, 92] on div "HSH Mandarin Cookies Infused PR 1g Tester" at bounding box center [293, 96] width 403 height 14
click at [759, 462] on button "Create new inventory" at bounding box center [741, 469] width 129 height 23
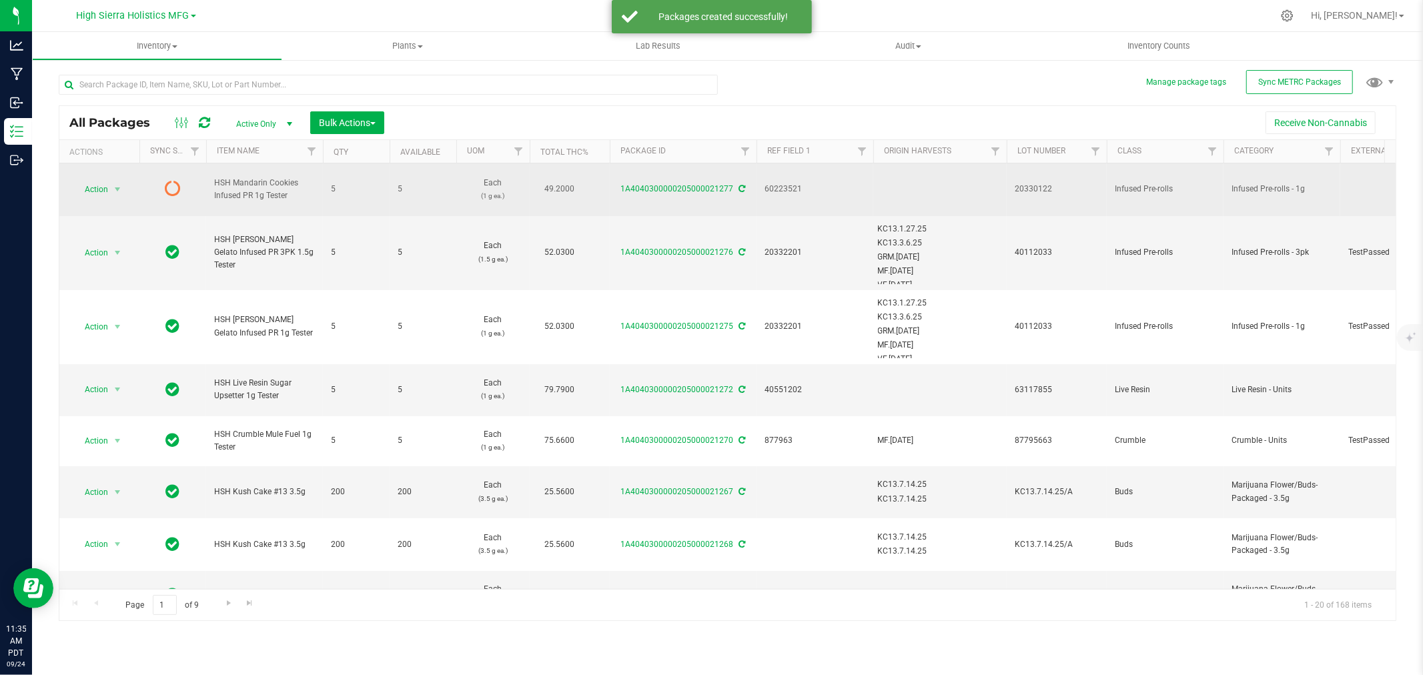
click at [742, 190] on icon at bounding box center [742, 189] width 7 height 8
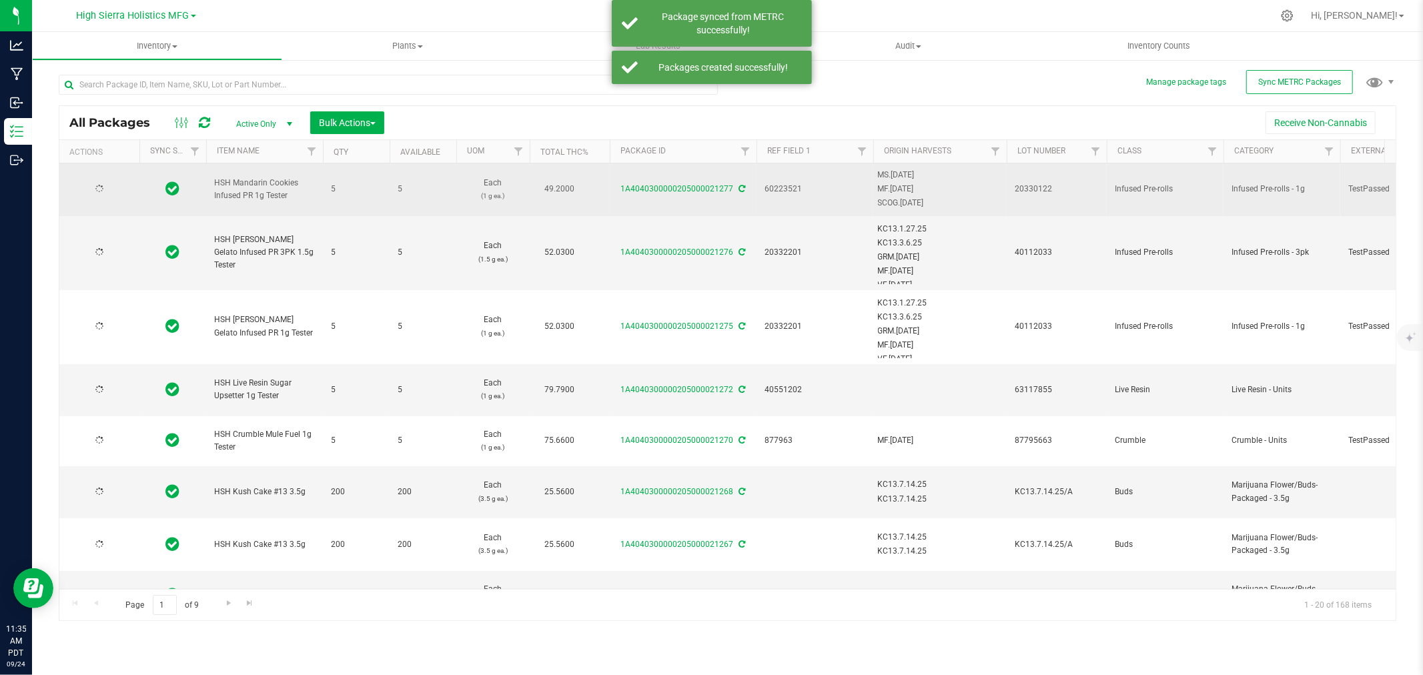
type input "2025-07-31"
type input "2025-08-22"
type input "2025-07-25"
type input "2025-09-11"
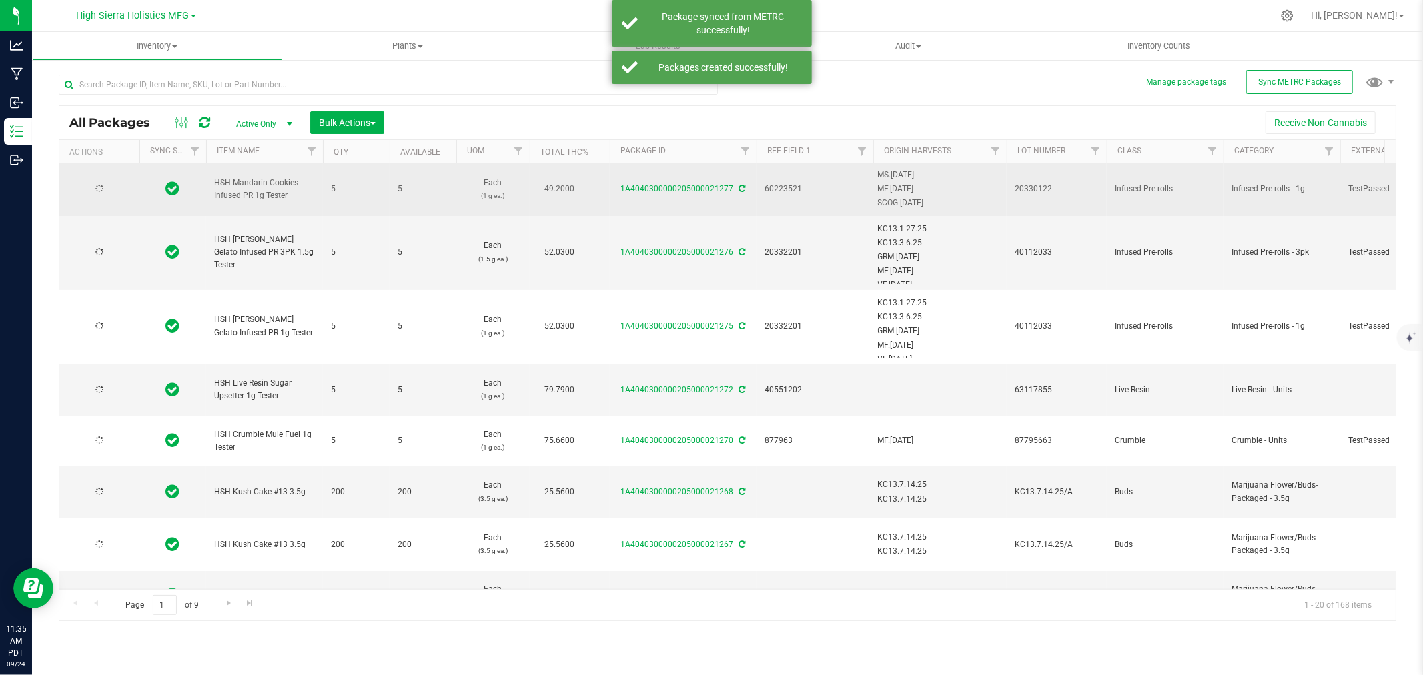
type input "2025-07-14"
type input "2025-06-02"
type input "2025-08-14"
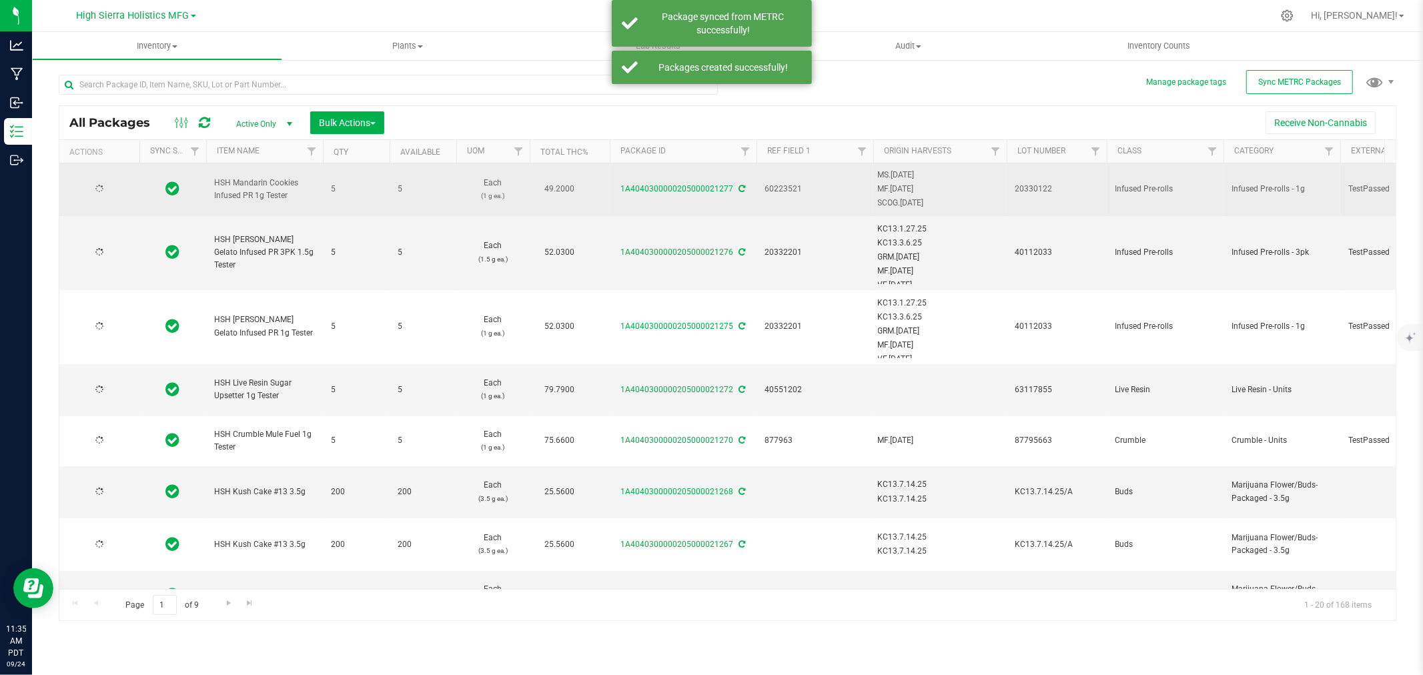
type input "2025-04-08"
type input "2025-06-15"
type input "2025-09-15"
type input "2025-06-25"
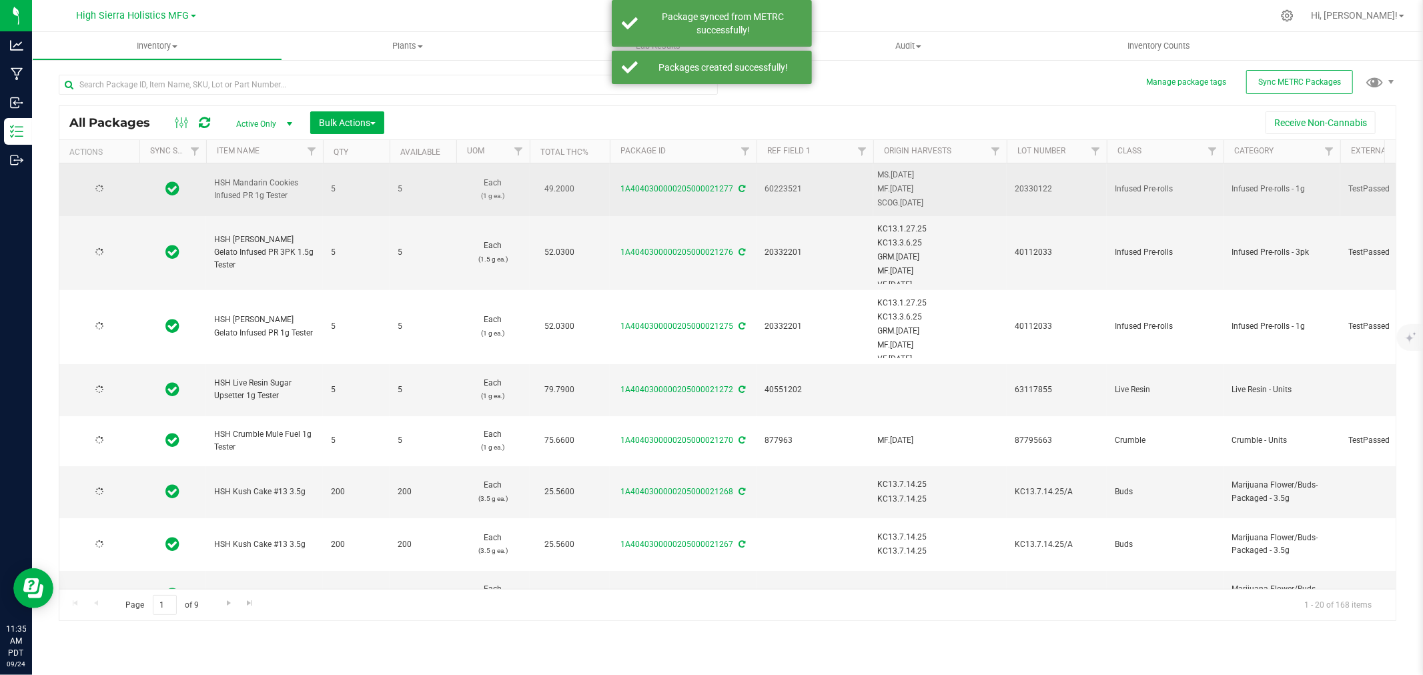
type input "2025-06-25"
type input "2025-08-22"
click at [119, 190] on span "select" at bounding box center [117, 189] width 11 height 11
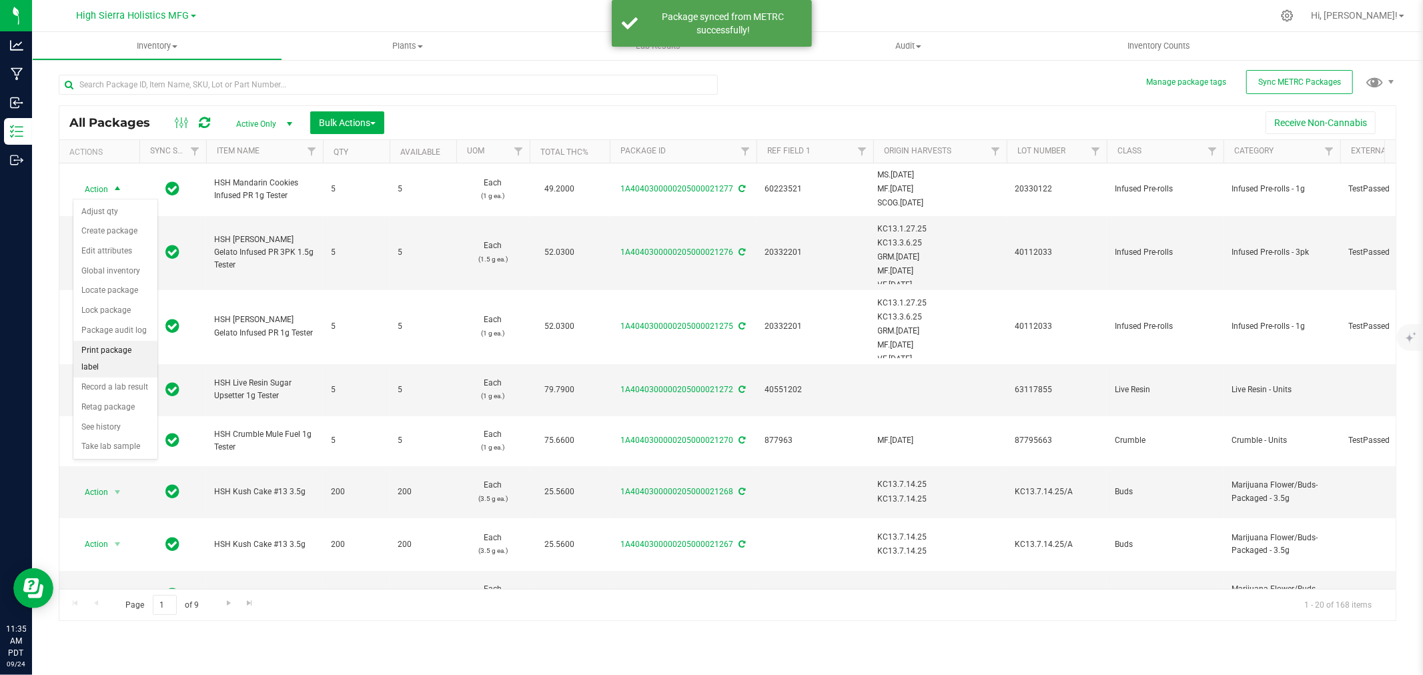
click at [112, 364] on li "Print package label" at bounding box center [115, 359] width 84 height 37
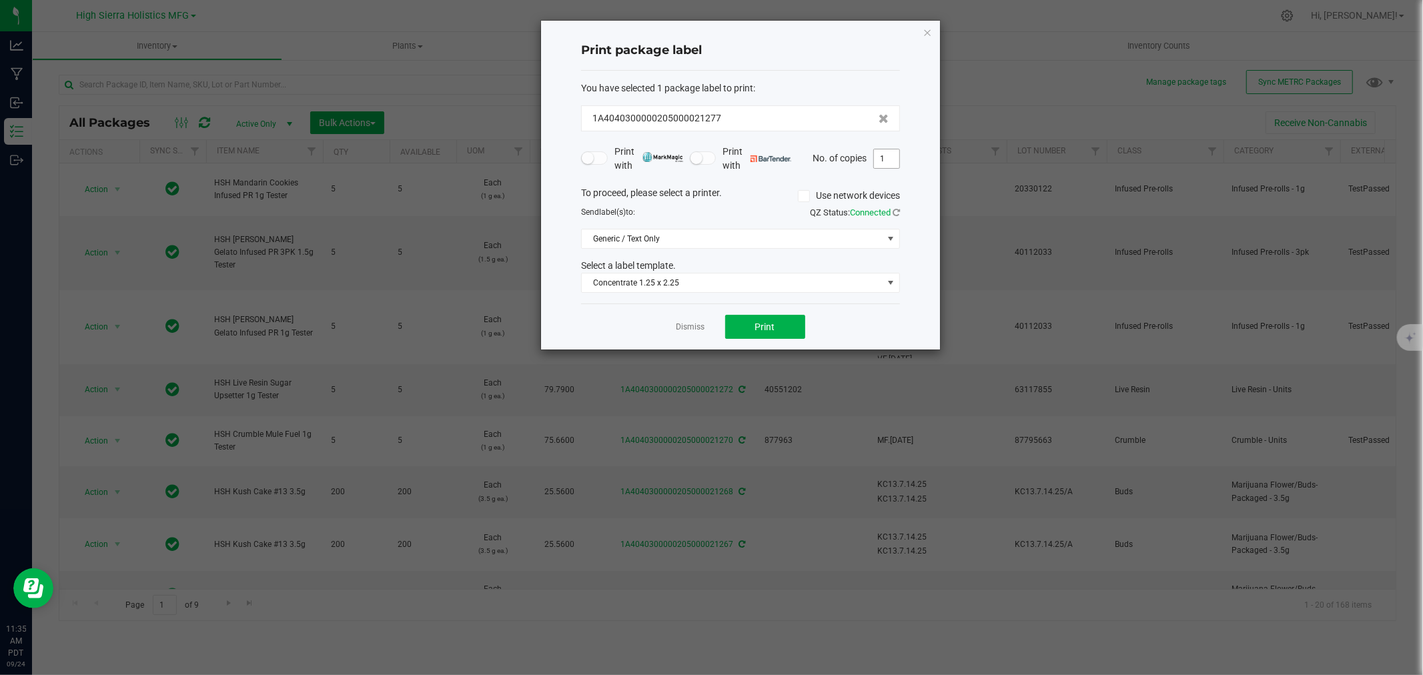
click at [891, 151] on input "1" at bounding box center [886, 158] width 25 height 19
type input "5"
click at [781, 323] on button "Print" at bounding box center [765, 327] width 80 height 24
click at [929, 29] on icon "button" at bounding box center [927, 32] width 9 height 16
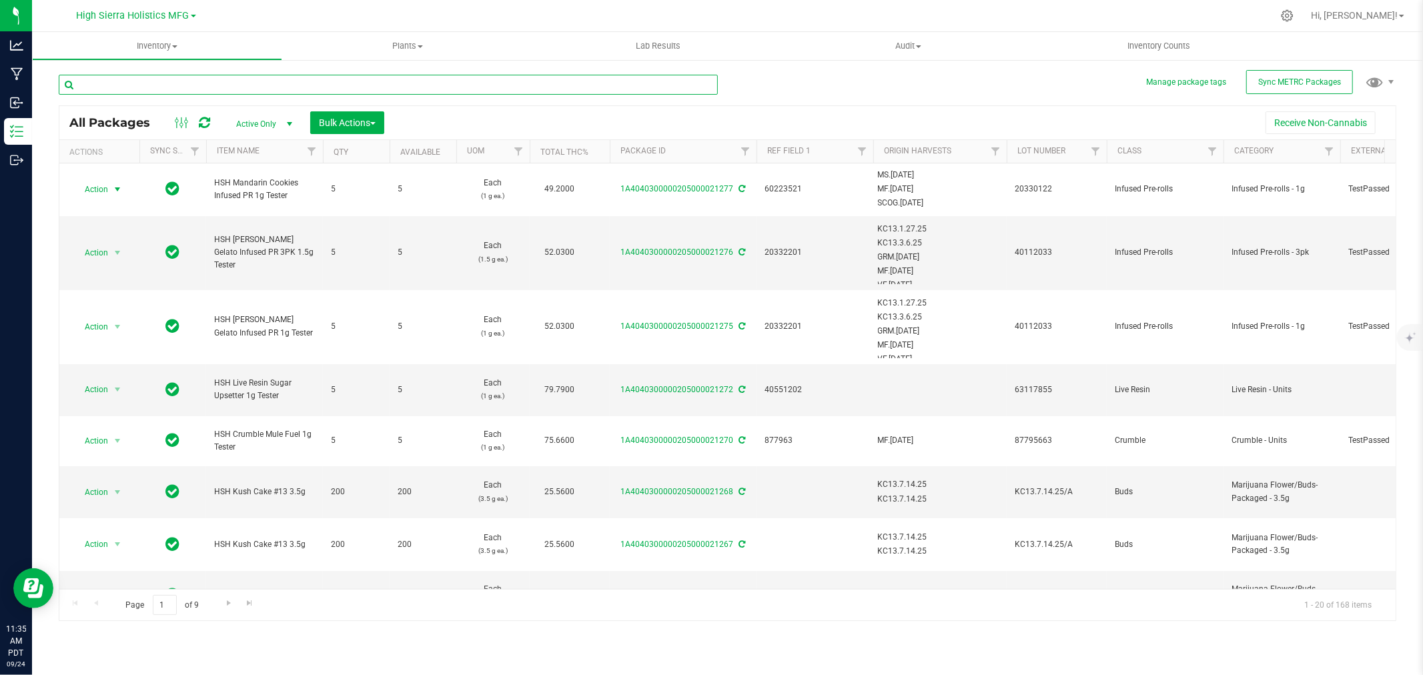
click at [192, 87] on input "text" at bounding box center [388, 85] width 659 height 20
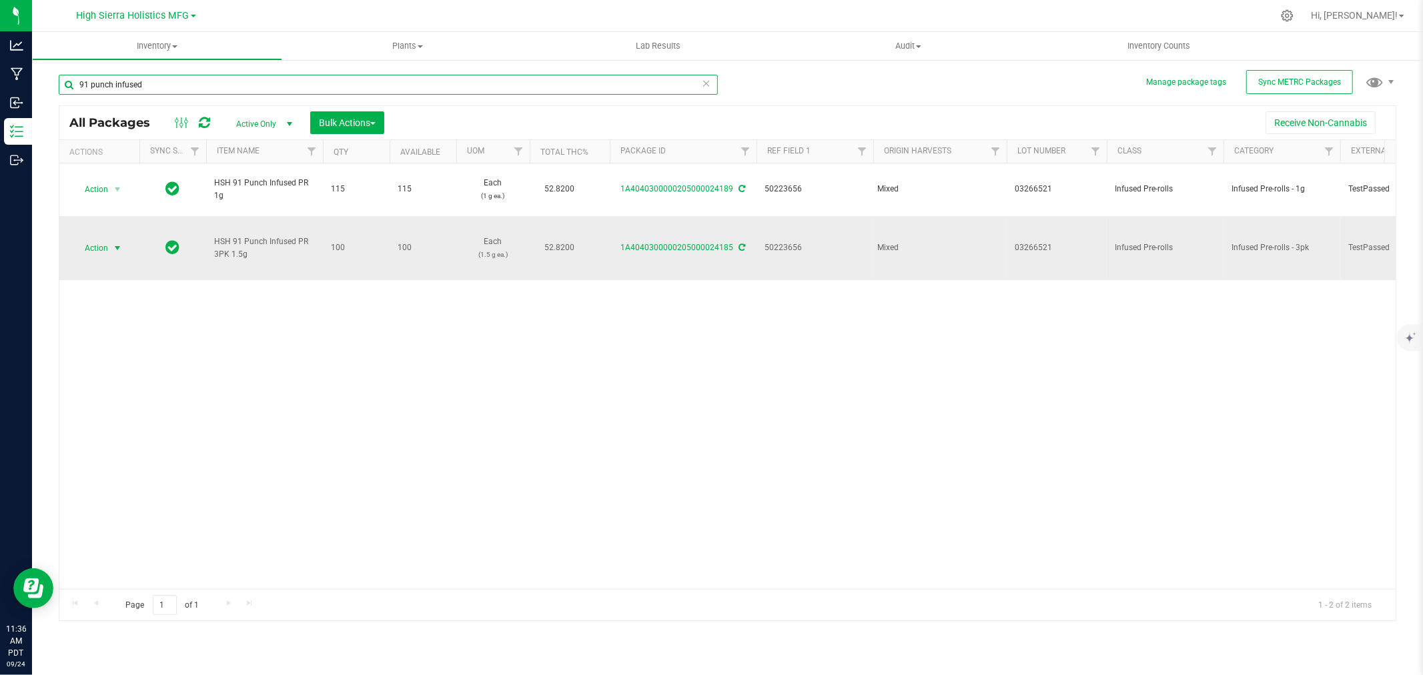
type input "91 punch infused"
click at [107, 247] on span "Action" at bounding box center [91, 248] width 36 height 19
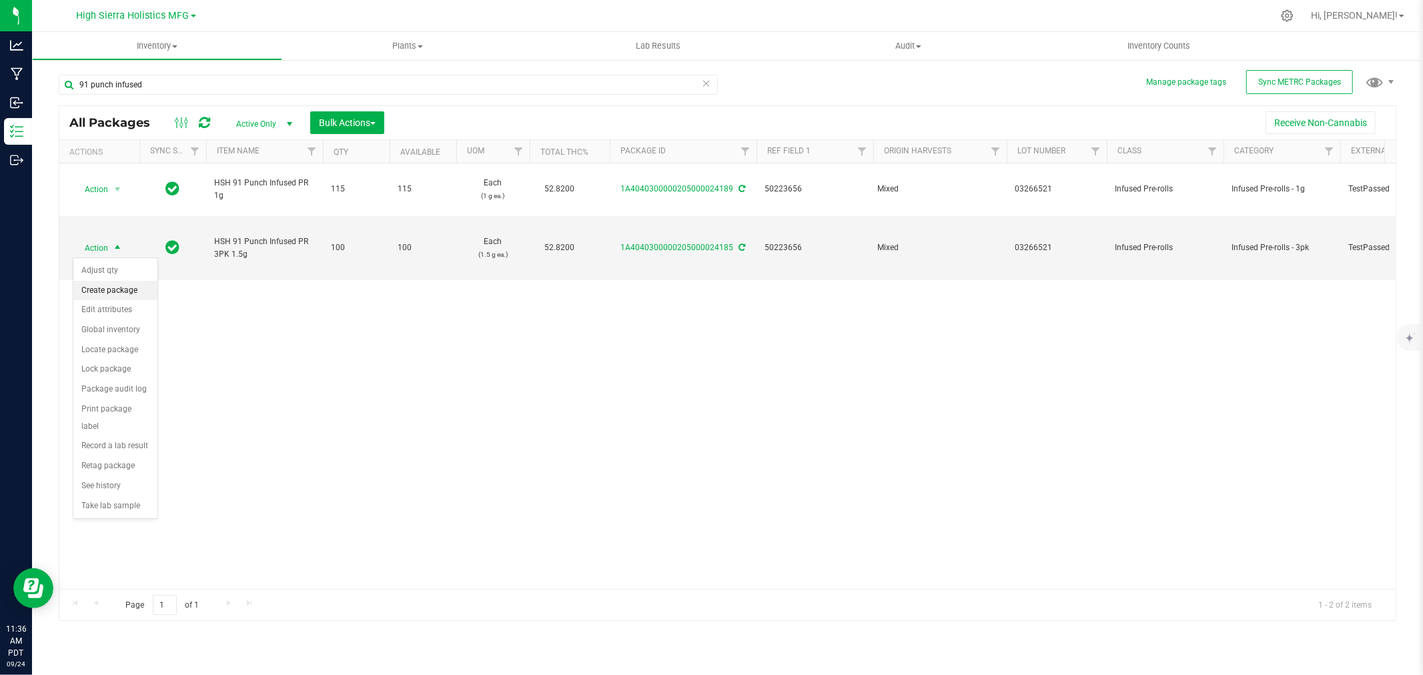
click at [116, 295] on li "Create package" at bounding box center [115, 291] width 84 height 20
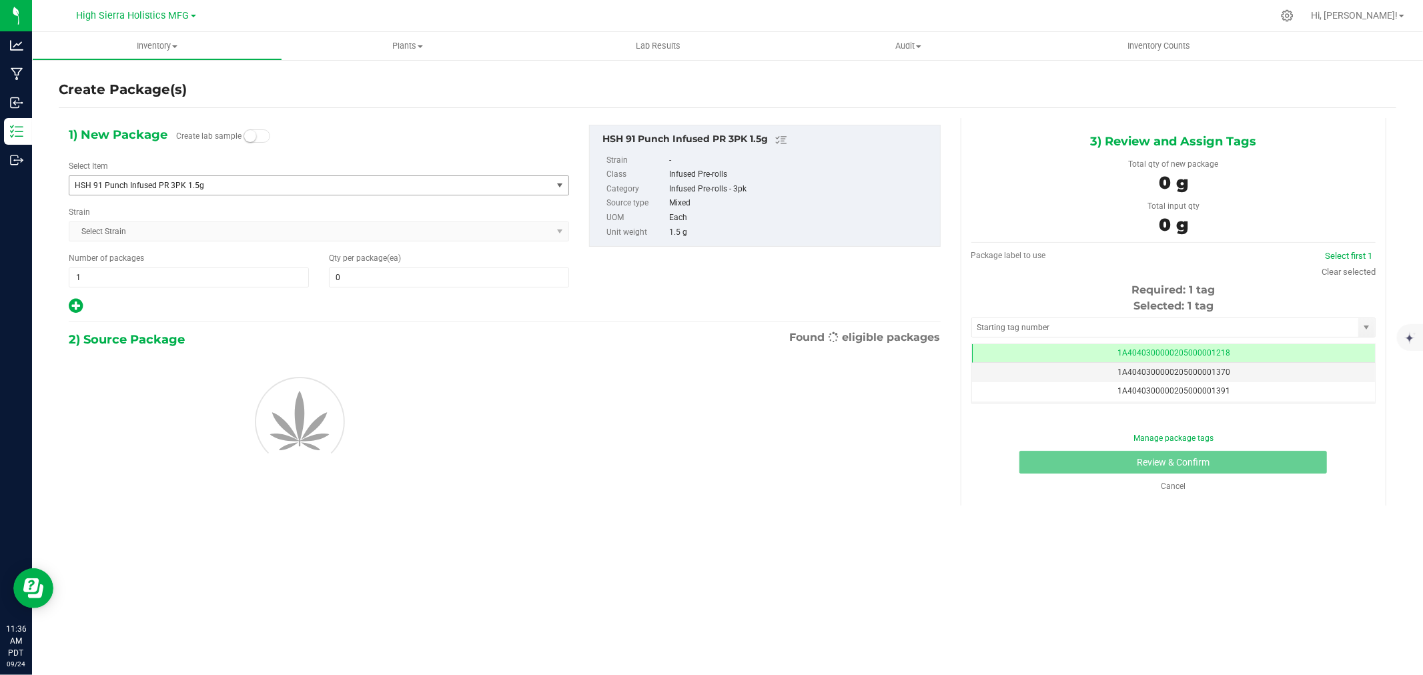
type input "0"
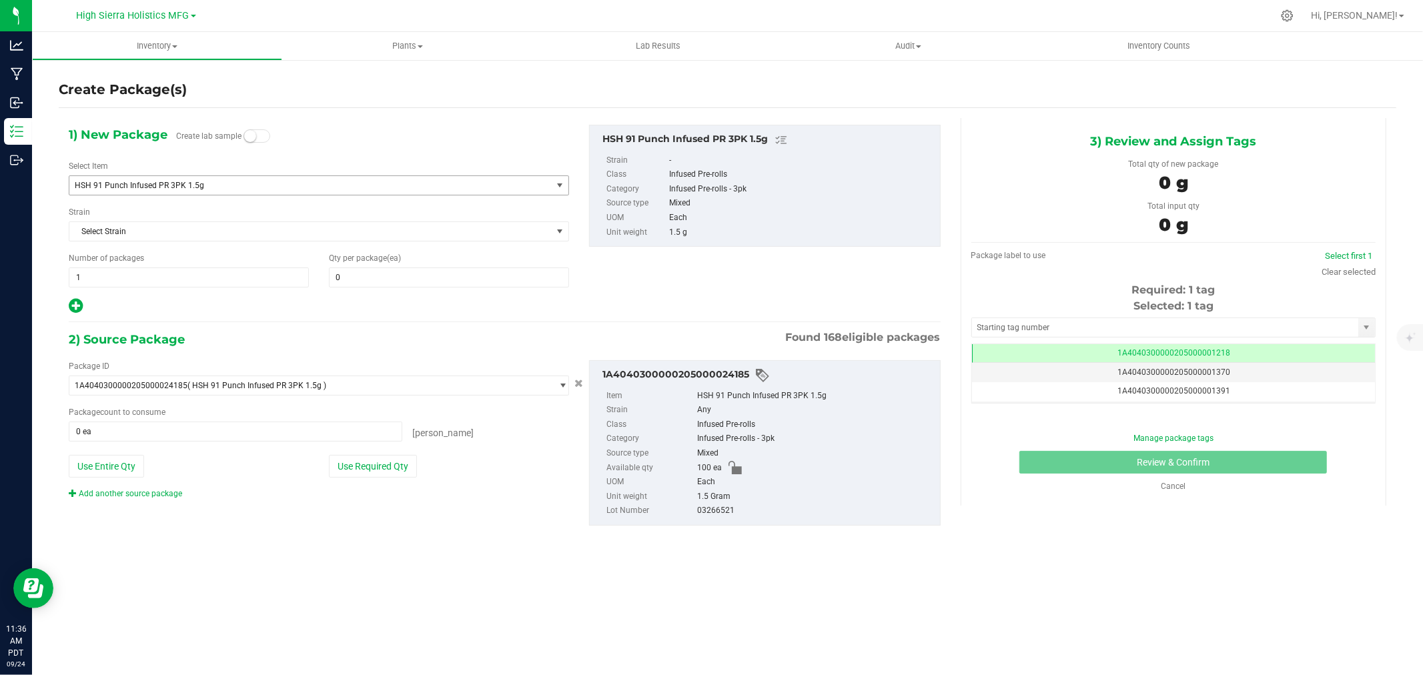
click at [236, 188] on span "HSH 91 Punch Infused PR 3PK 1.5g" at bounding box center [301, 185] width 452 height 9
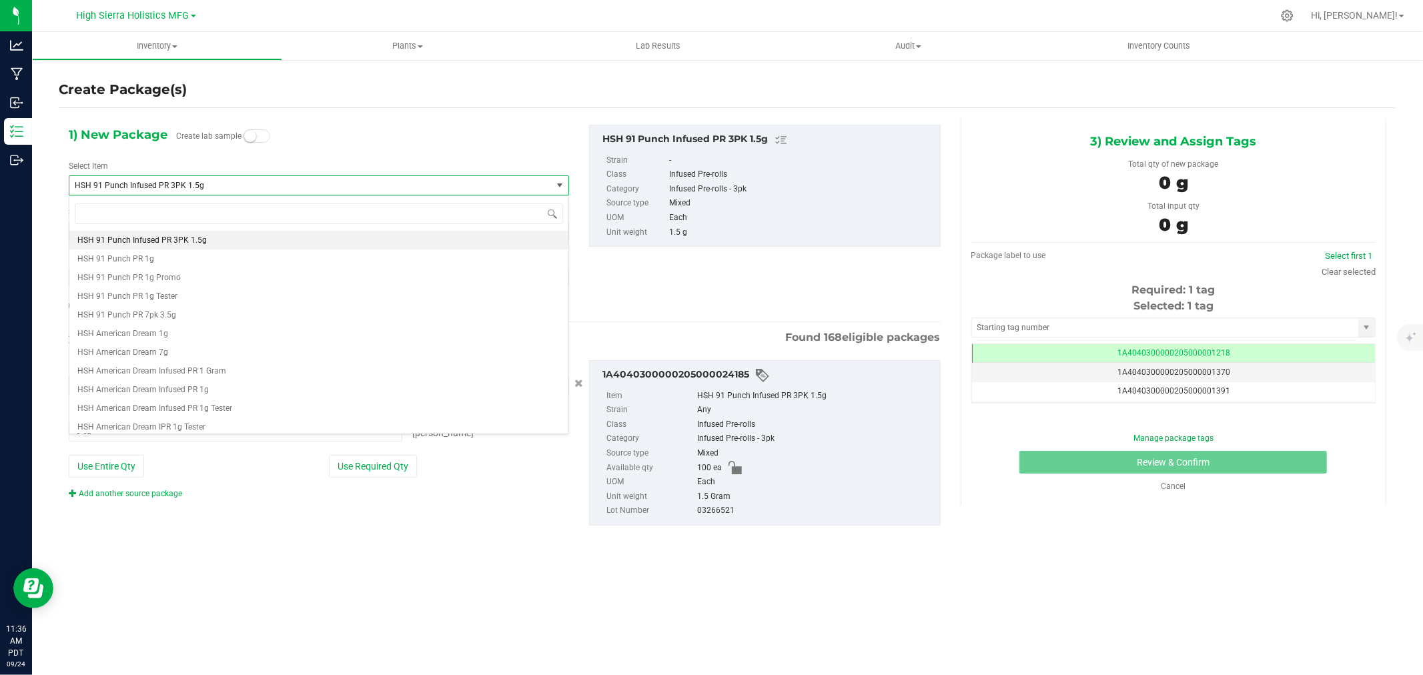
click at [236, 188] on span "HSH 91 Punch Infused PR 3PK 1.5g" at bounding box center [301, 185] width 452 height 9
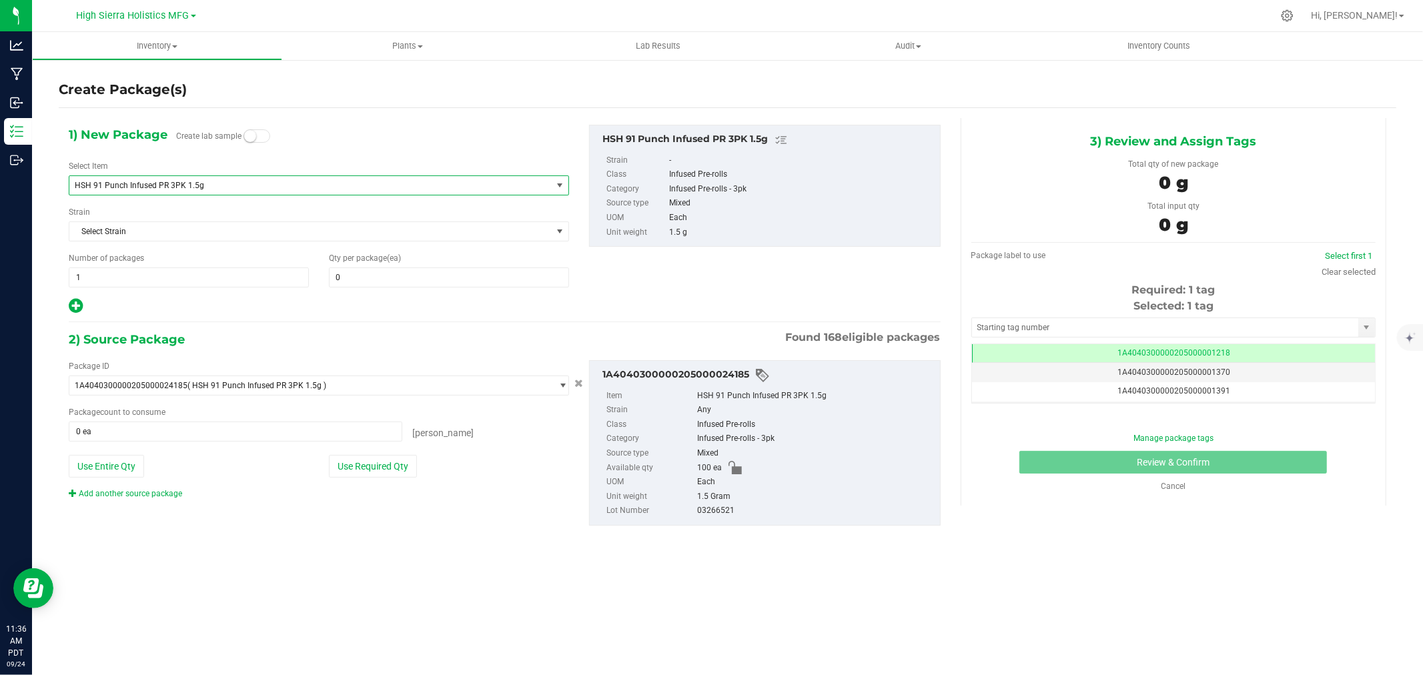
click at [236, 188] on span "HSH 91 Punch Infused PR 3PK 1.5g" at bounding box center [301, 185] width 452 height 9
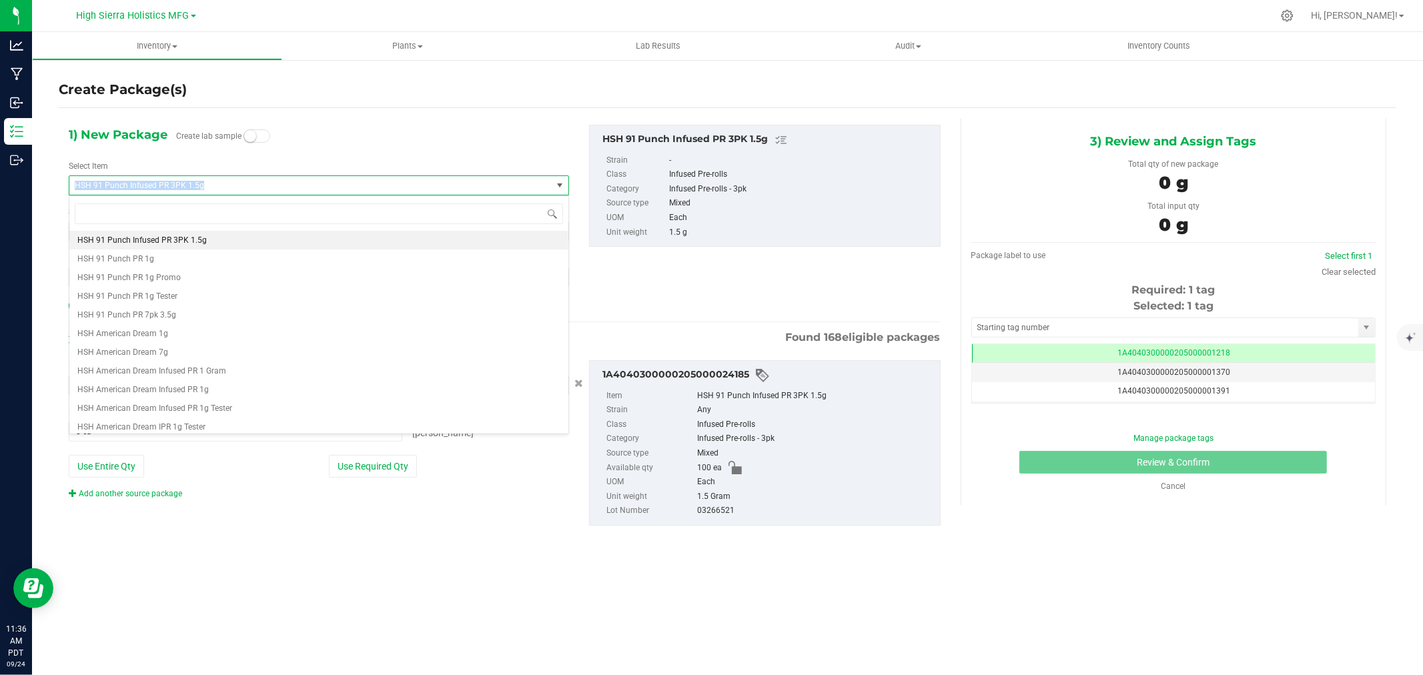
click at [236, 188] on span "HSH 91 Punch Infused PR 3PK 1.5g" at bounding box center [301, 185] width 452 height 9
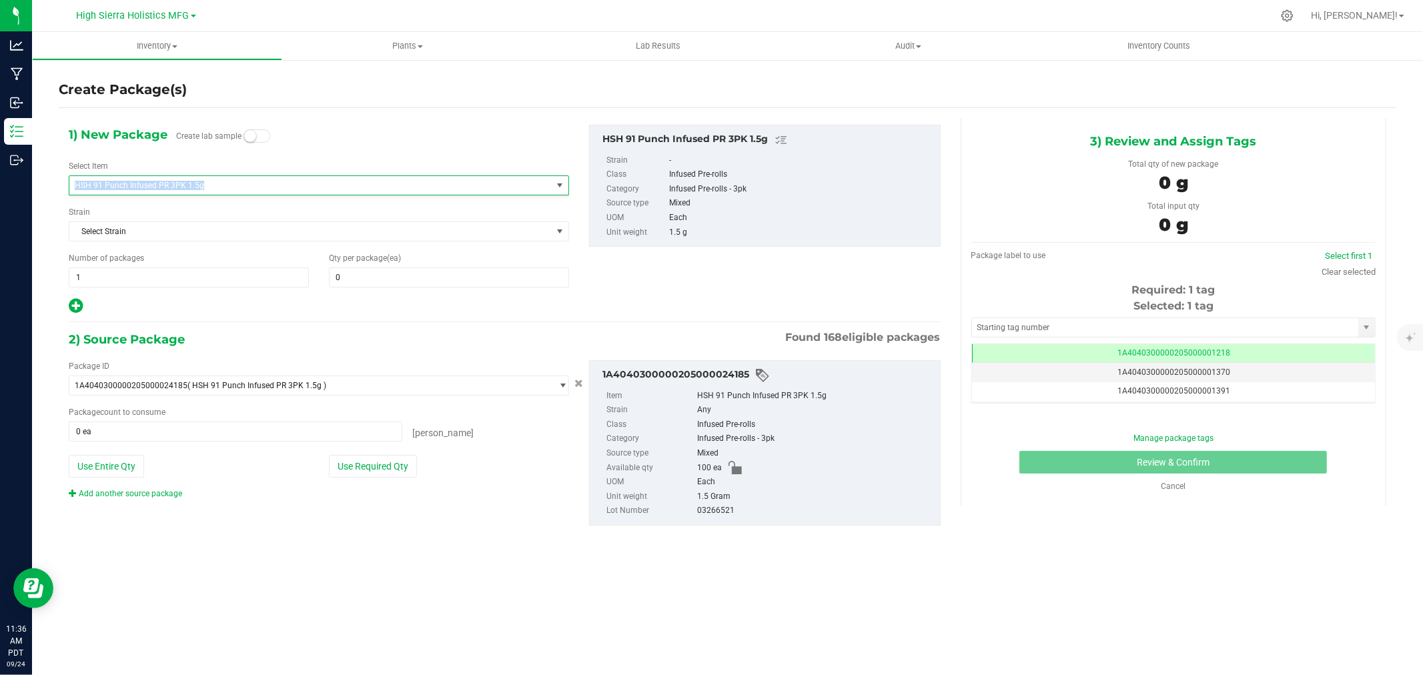
click at [236, 188] on span "HSH 91 Punch Infused PR 3PK 1.5g" at bounding box center [301, 185] width 452 height 9
copy span "HSH 91 Punch Infused PR 3PK 1.5g"
click at [236, 188] on span "HSH 91 Punch Infused PR 3PK 1.5g" at bounding box center [301, 185] width 452 height 9
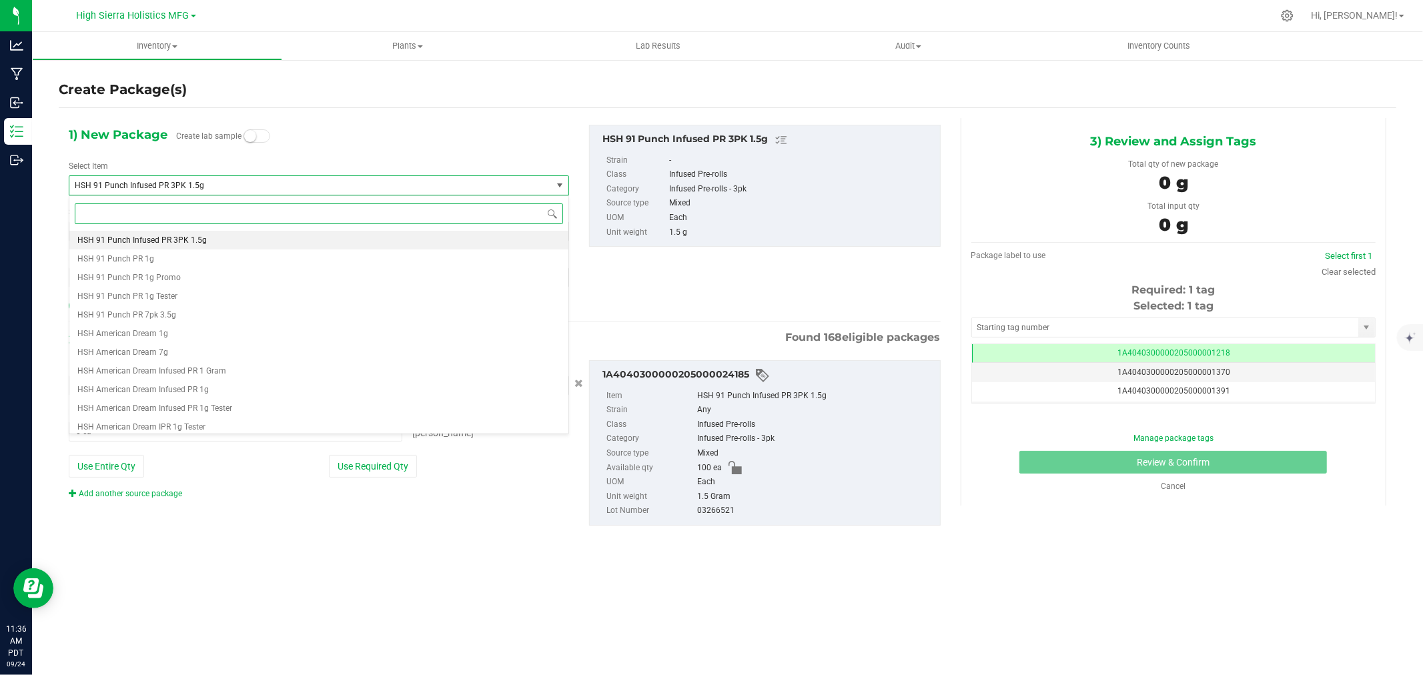
paste input "HSH 91 Punch Infused PR 3PK 1.5g"
type input "HSH 91 Punch Infused PR 3PK 1.5g"
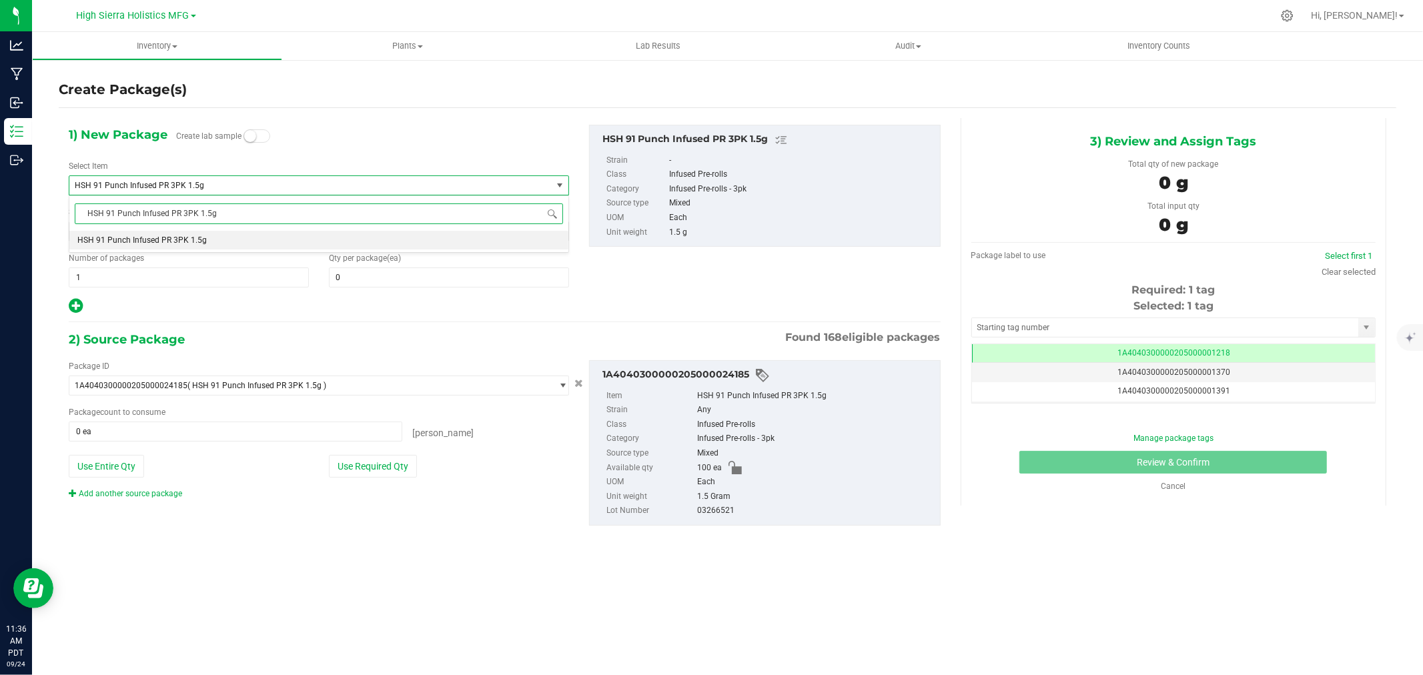
click at [221, 241] on li "HSH 91 Punch Infused PR 3PK 1.5g" at bounding box center [318, 240] width 499 height 19
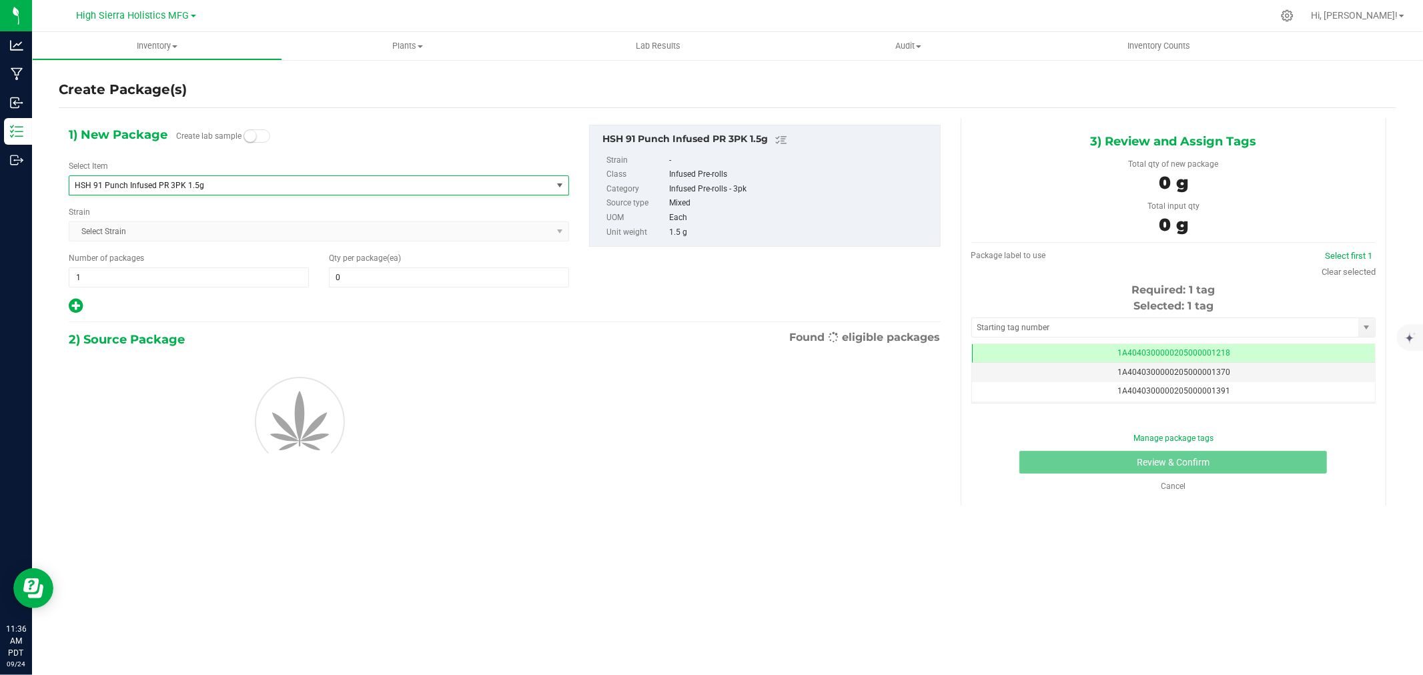
type input "0"
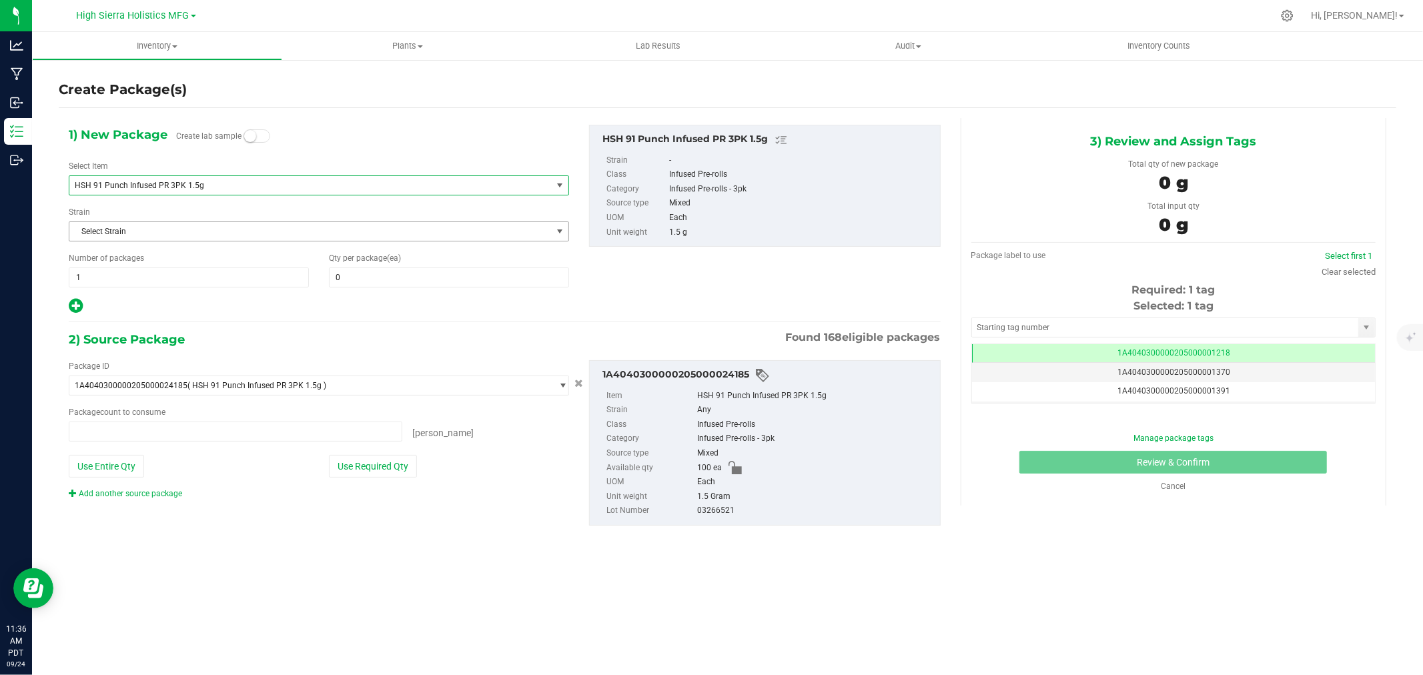
type input "0 ea"
click at [434, 281] on span at bounding box center [449, 278] width 240 height 20
type input "5"
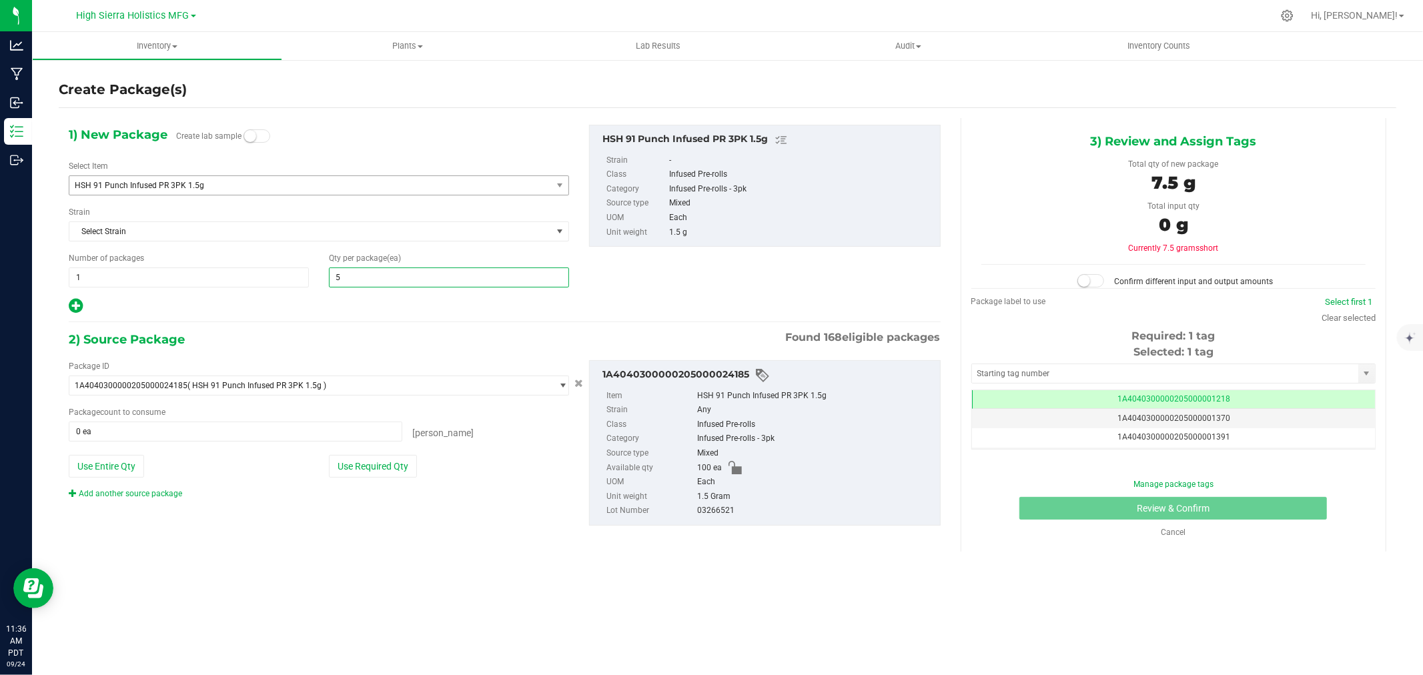
type input "5"
click at [314, 320] on div "1) New Package Create lab sample Select Item HSH 91 Punch Infused PR 3PK 1.5g H…" at bounding box center [505, 336] width 892 height 436
click at [216, 188] on span "HSH 91 Punch Infused PR 3PK 1.5g" at bounding box center [301, 185] width 452 height 9
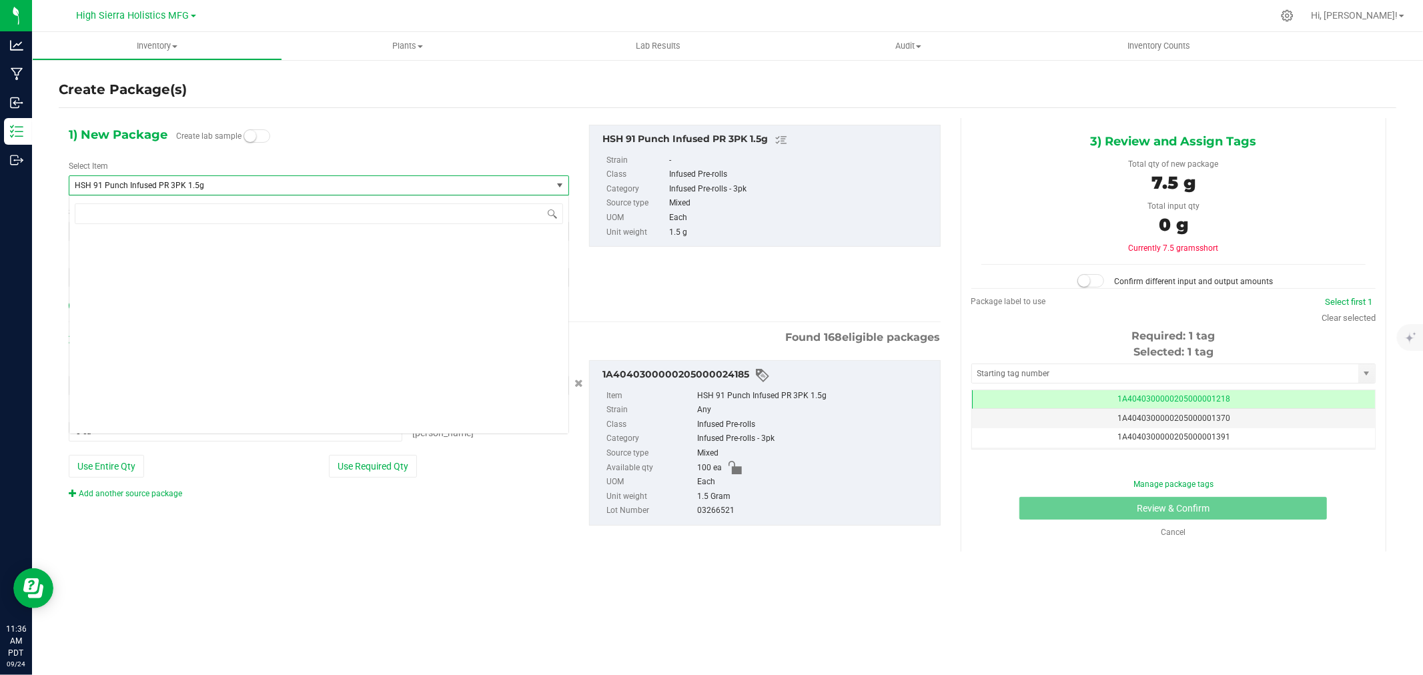
click at [215, 187] on span "HSH 91 Punch Infused PR 3PK 1.5g" at bounding box center [301, 185] width 452 height 9
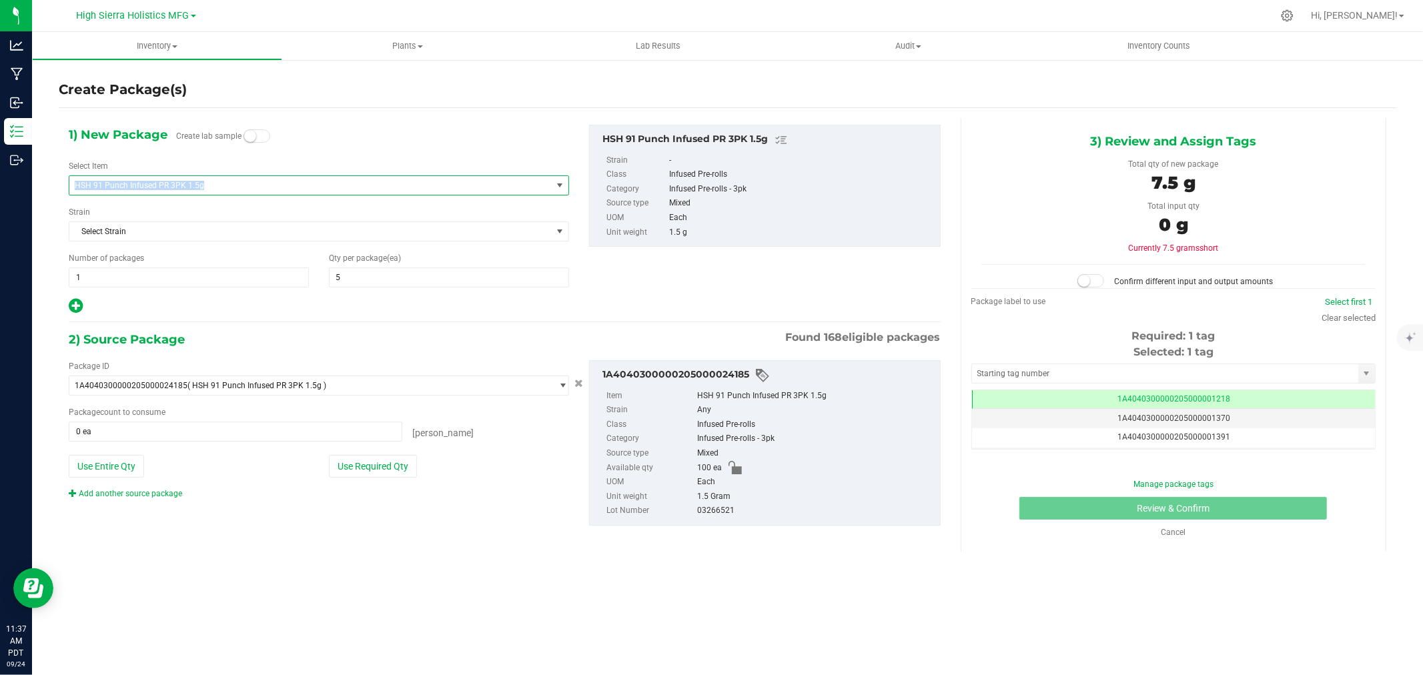
copy span "HSH 91 Punch Infused PR 3PK 1.5g"
click at [215, 187] on span "HSH 91 Punch Infused PR 3PK 1.5g" at bounding box center [301, 185] width 452 height 9
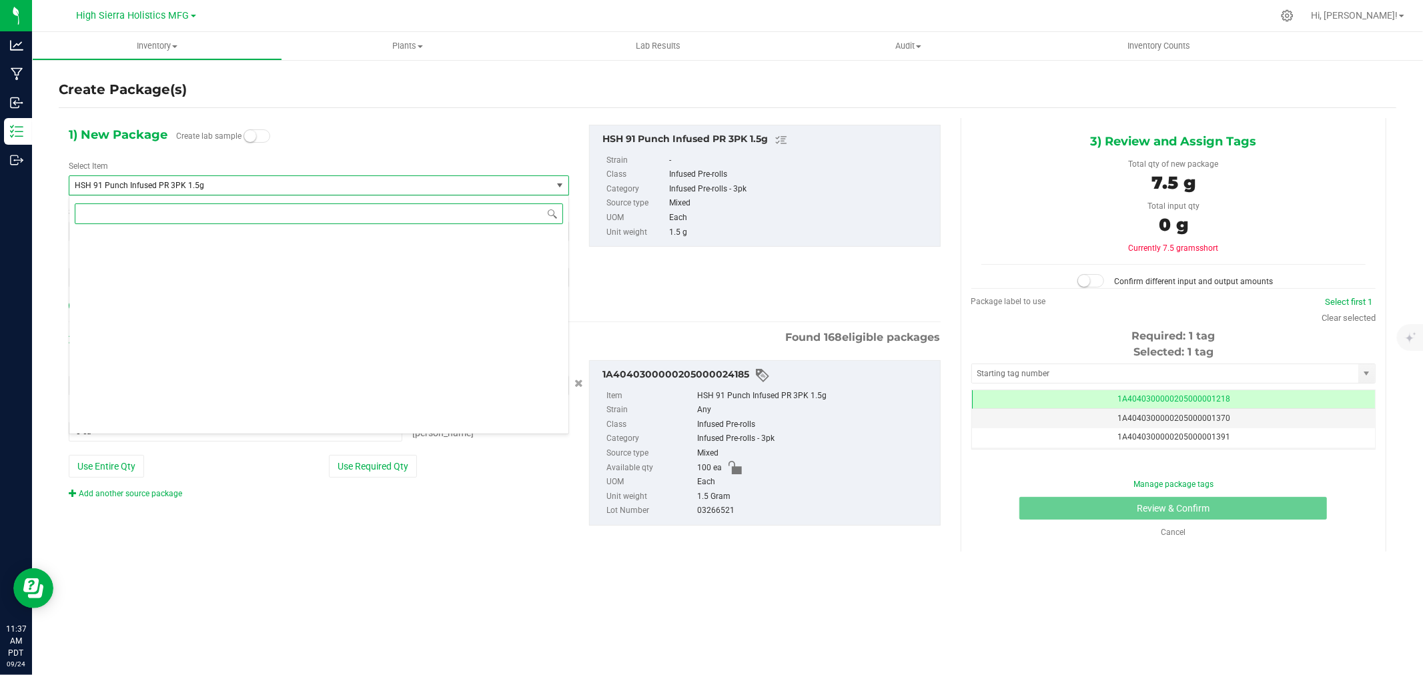
paste input "HSH 91 Punch Infused PR 3PK 1.5g"
type input "HSH 91 Punch Infused PR 3PK 1.5g"
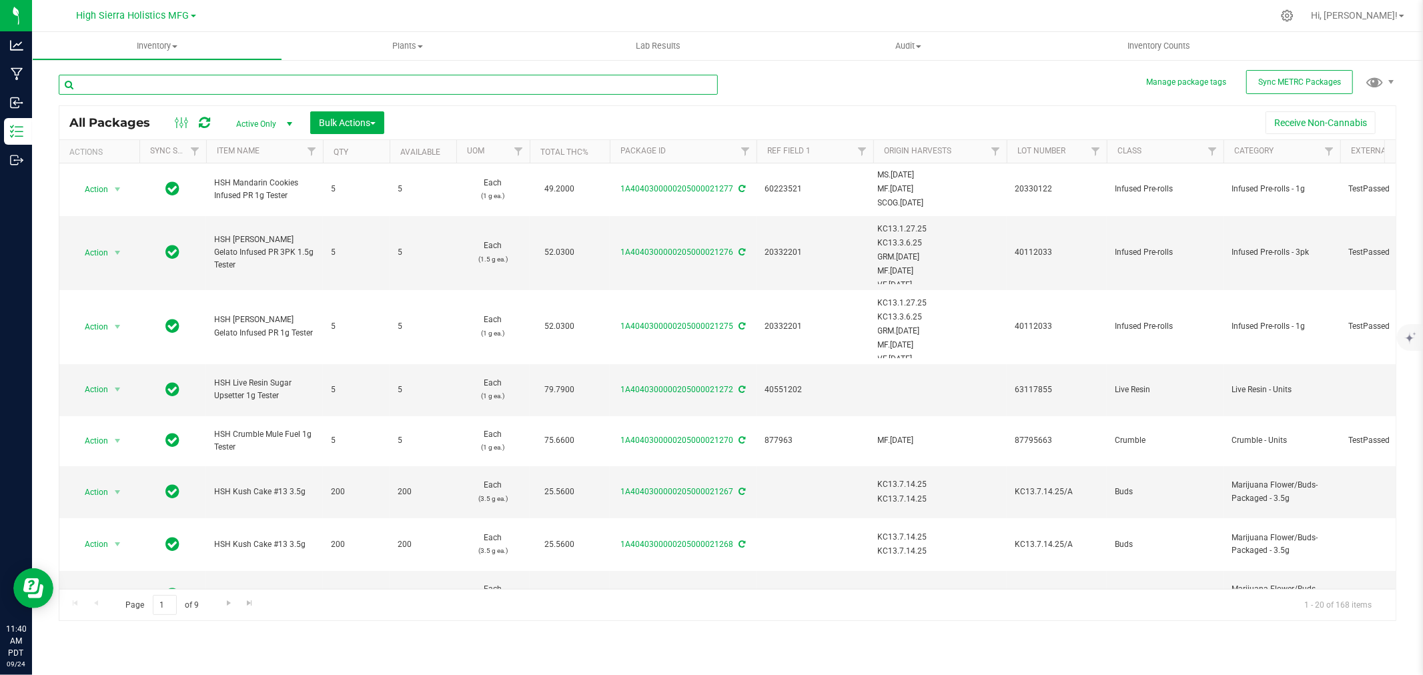
click at [168, 85] on input "text" at bounding box center [388, 85] width 659 height 20
type input "91 punch infused pr"
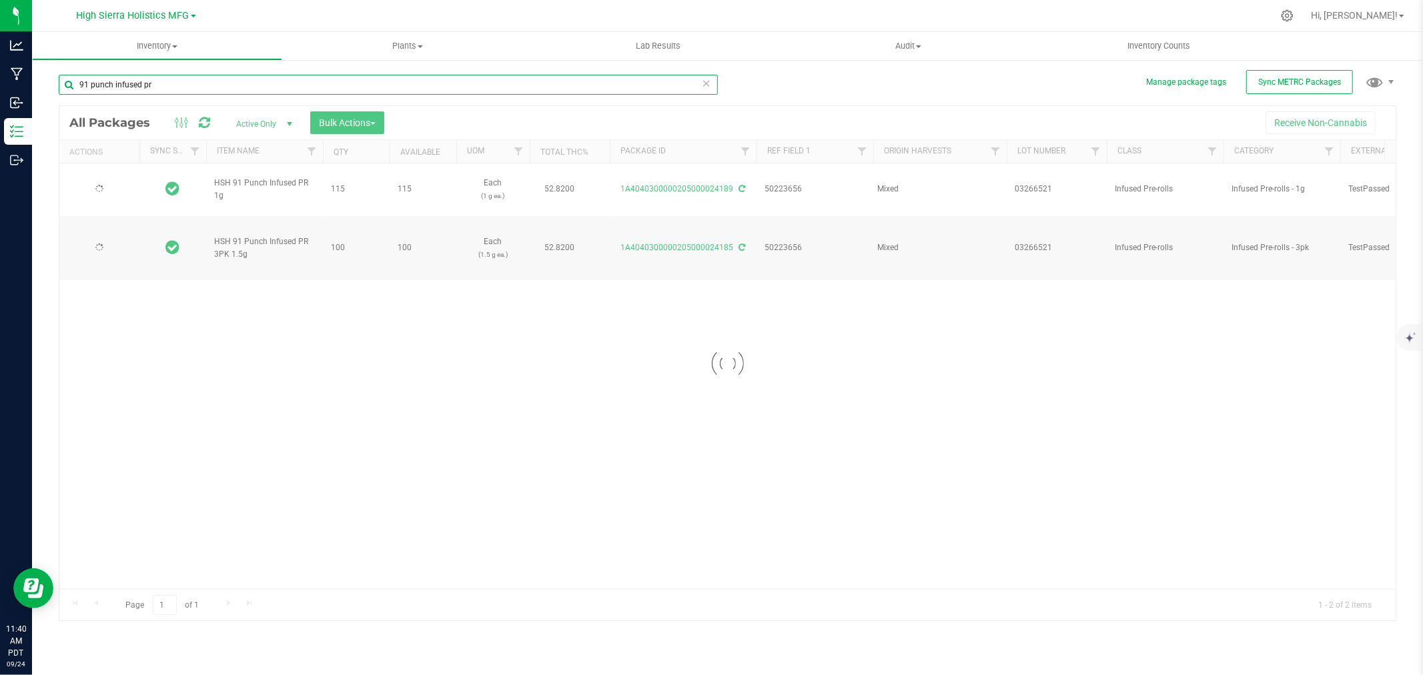
type input "2025-07-10"
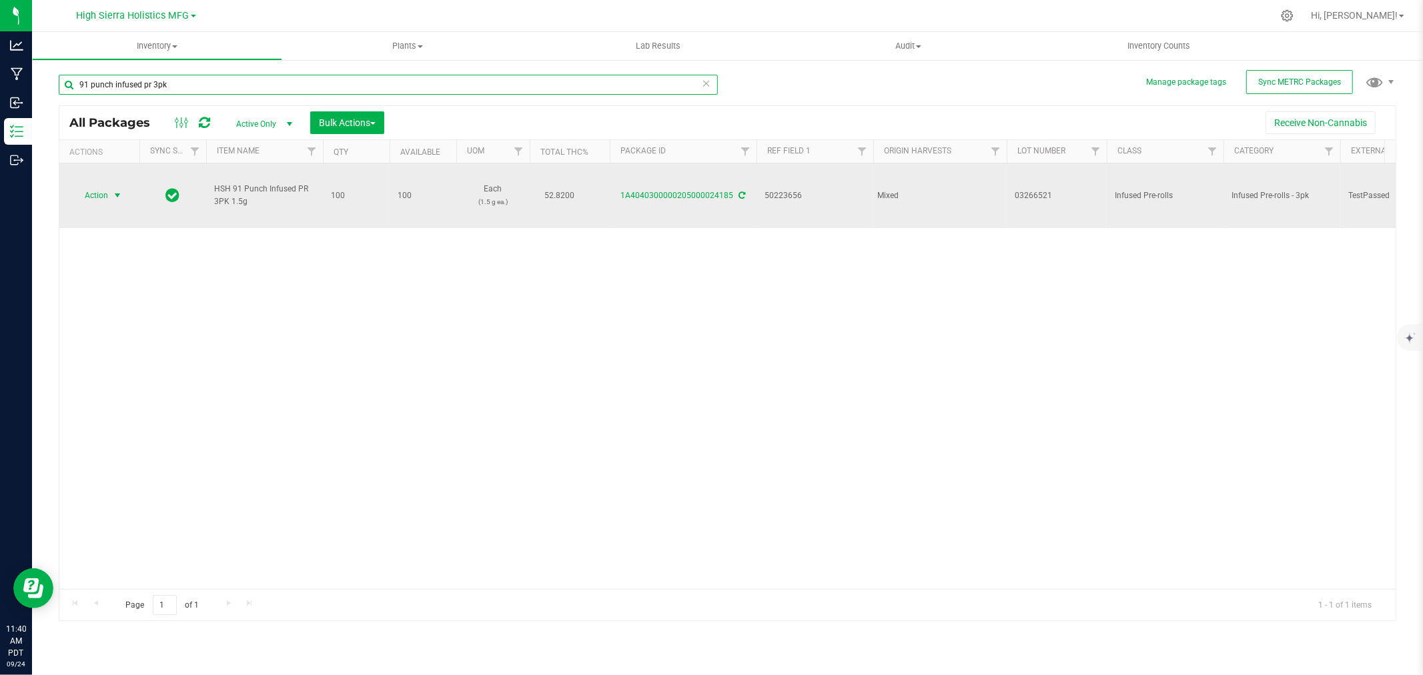
type input "91 punch infused pr 3pk"
click at [115, 196] on span "select" at bounding box center [117, 195] width 11 height 11
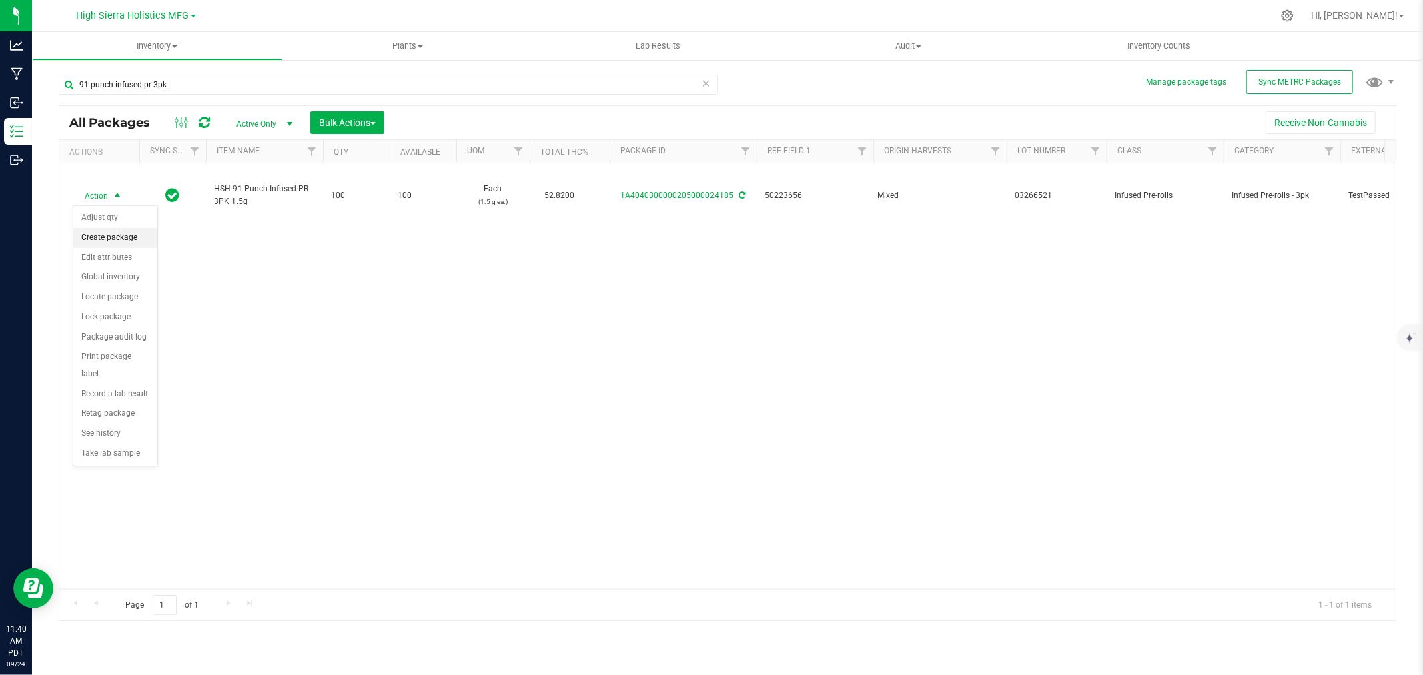
click at [134, 236] on li "Create package" at bounding box center [115, 238] width 84 height 20
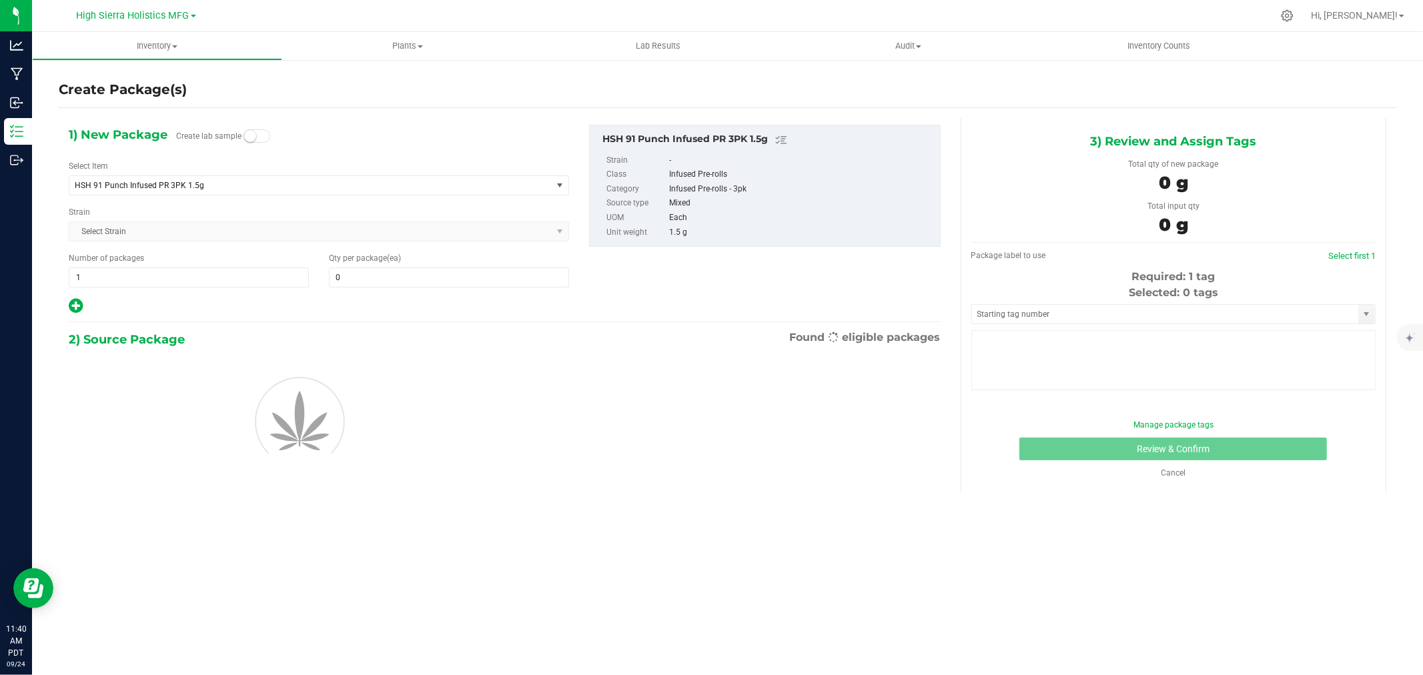
type input "0"
click at [227, 179] on span "HSH 91 Punch Infused PR 3PK 1.5g" at bounding box center [310, 185] width 482 height 19
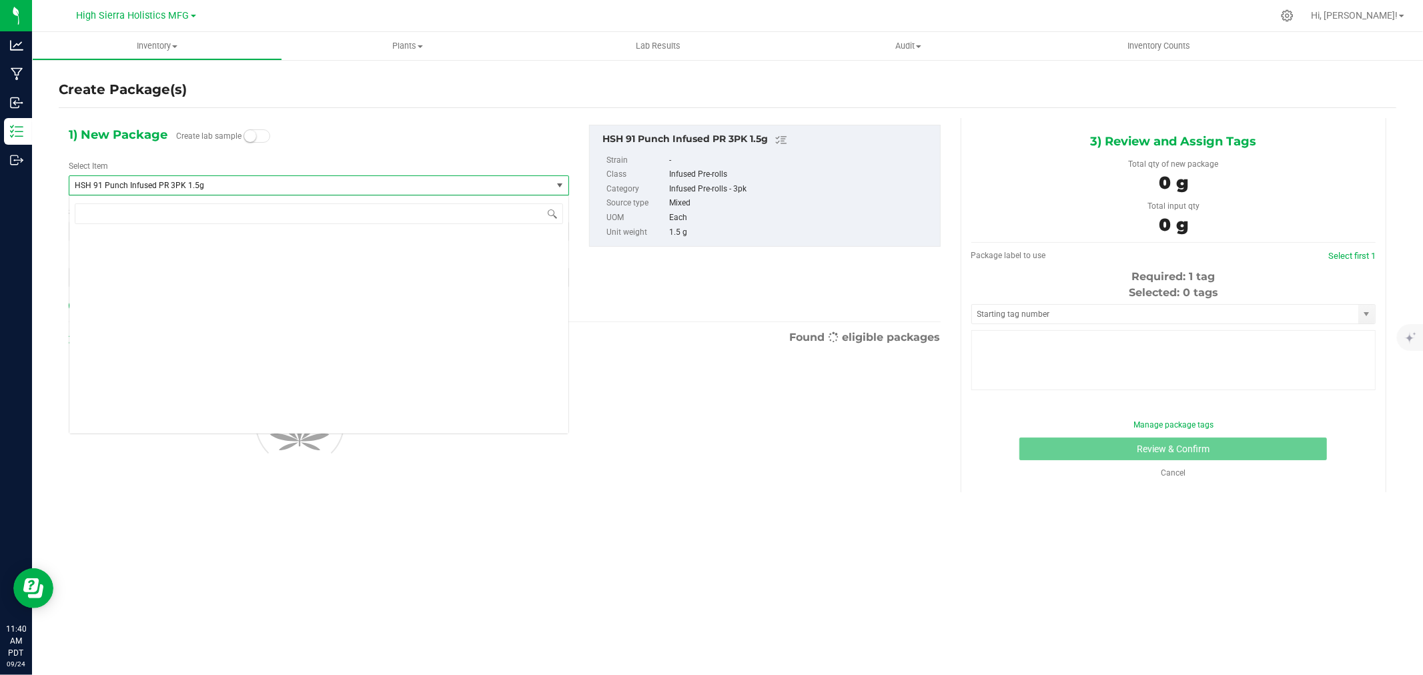
click at [227, 179] on span "HSH 91 Punch Infused PR 3PK 1.5g" at bounding box center [310, 185] width 482 height 19
click at [224, 184] on span "HSH 91 Punch Infused PR 3PK 1.5g" at bounding box center [301, 185] width 452 height 9
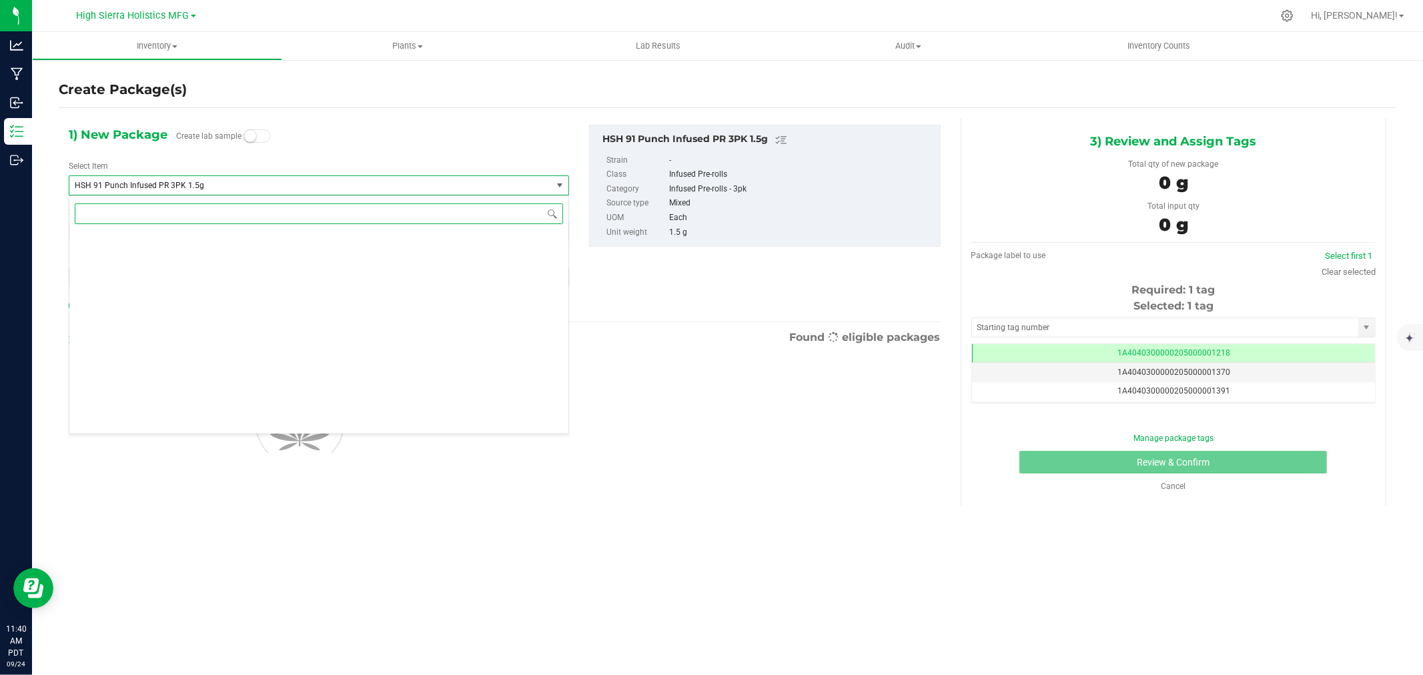
scroll to position [0, -1]
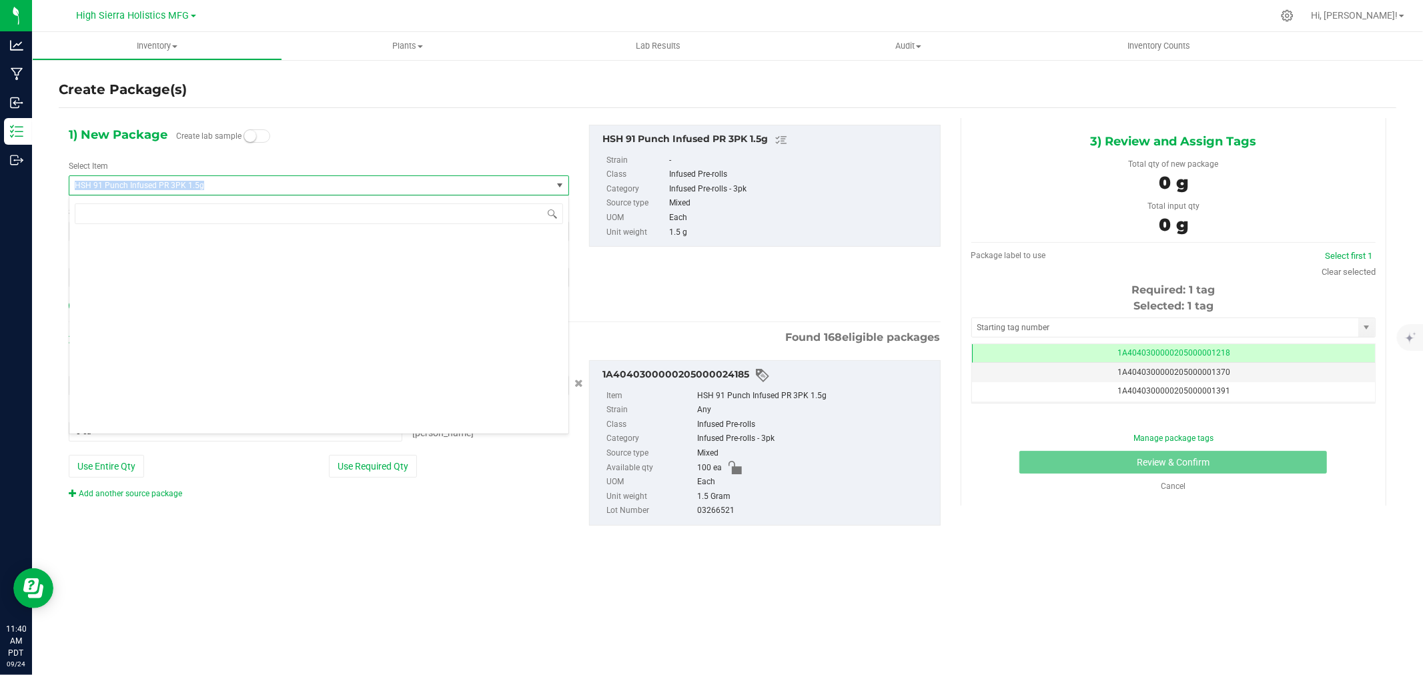
drag, startPoint x: 224, startPoint y: 184, endPoint x: 37, endPoint y: 188, distance: 186.3
click at [37, 188] on div "Create Package(s) 1) New Package Create lab sample Select Item HSH 91 Punch Inf…" at bounding box center [727, 267] width 1391 height 417
copy span "HSH 91 Punch Infused PR 3PK 1.5g"
click at [123, 217] on input at bounding box center [319, 214] width 489 height 21
paste input "HSH 91 Punch Infused PR 3PK 1.5g"
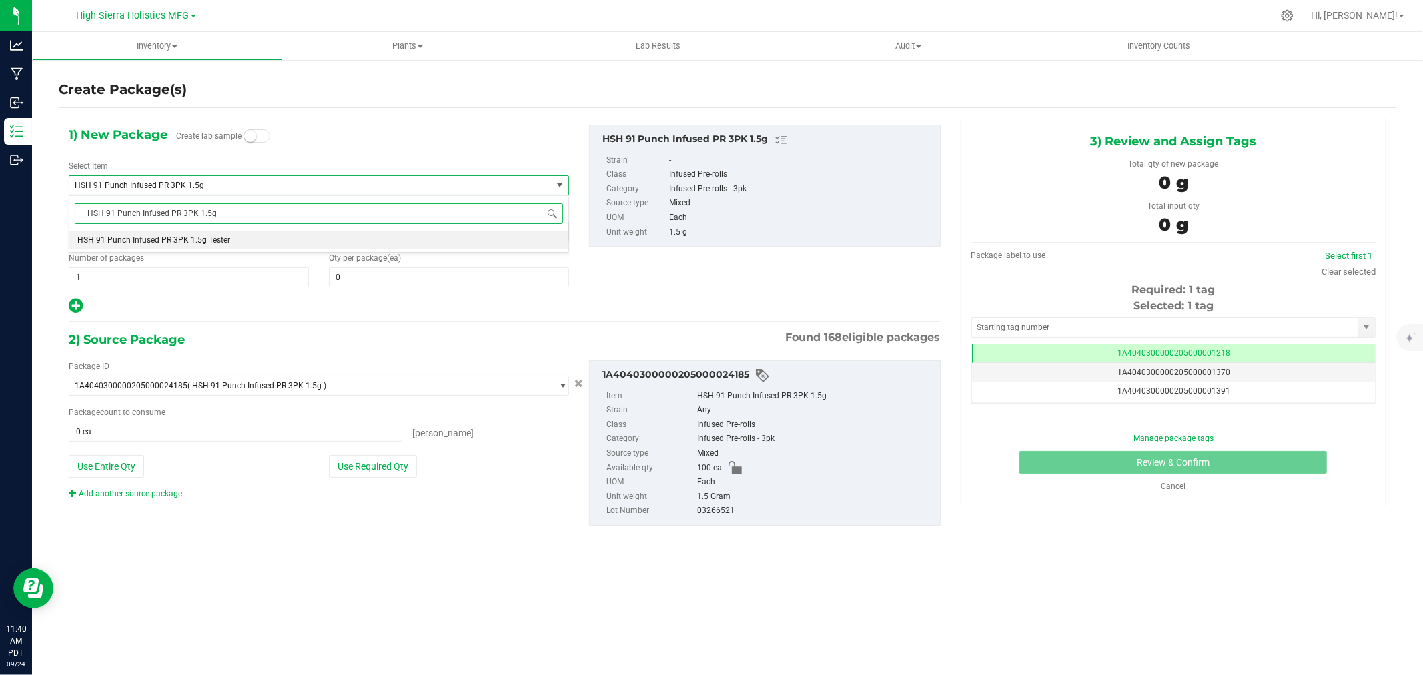
scroll to position [0, 0]
type input "HSH 91 Punch Infused PR 3PK 1.5g tes"
click at [204, 242] on span "HSH 91 Punch Infused PR 3PK 1.5g Tester" at bounding box center [153, 240] width 153 height 9
type input "0"
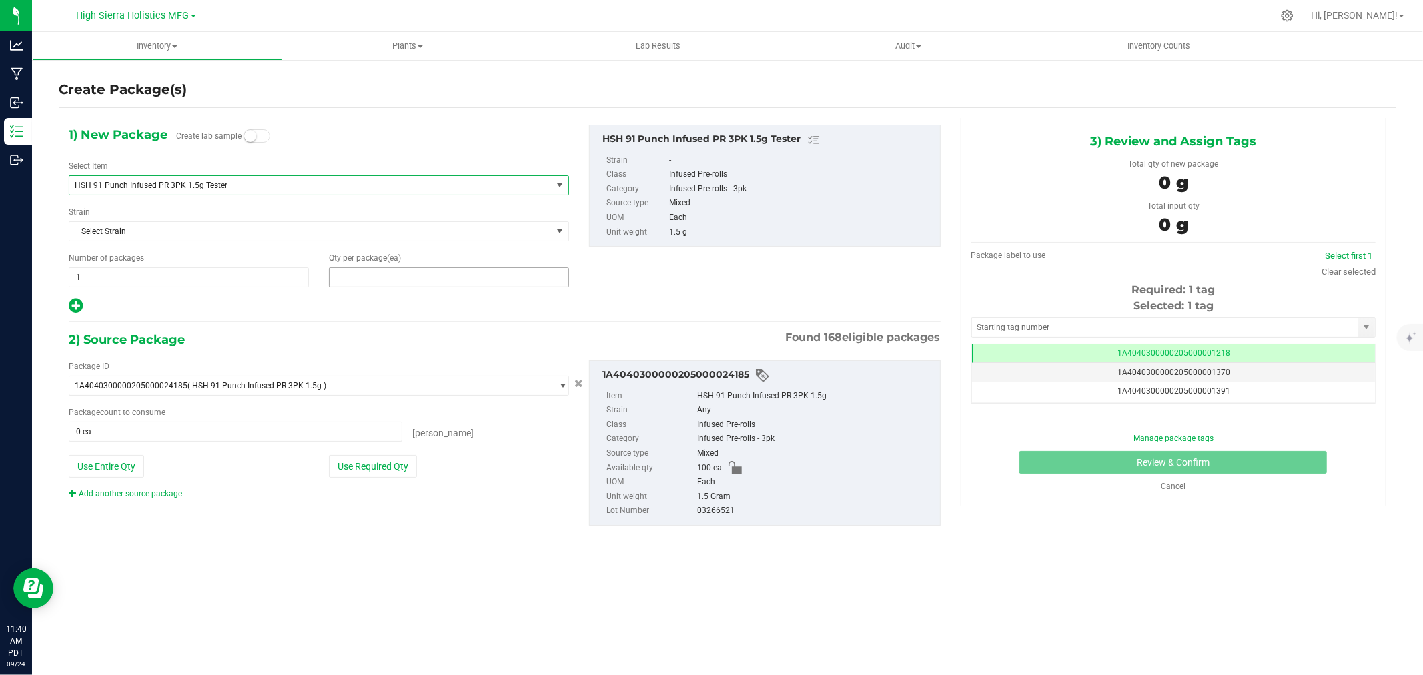
click at [381, 276] on span at bounding box center [449, 278] width 240 height 20
type input "5"
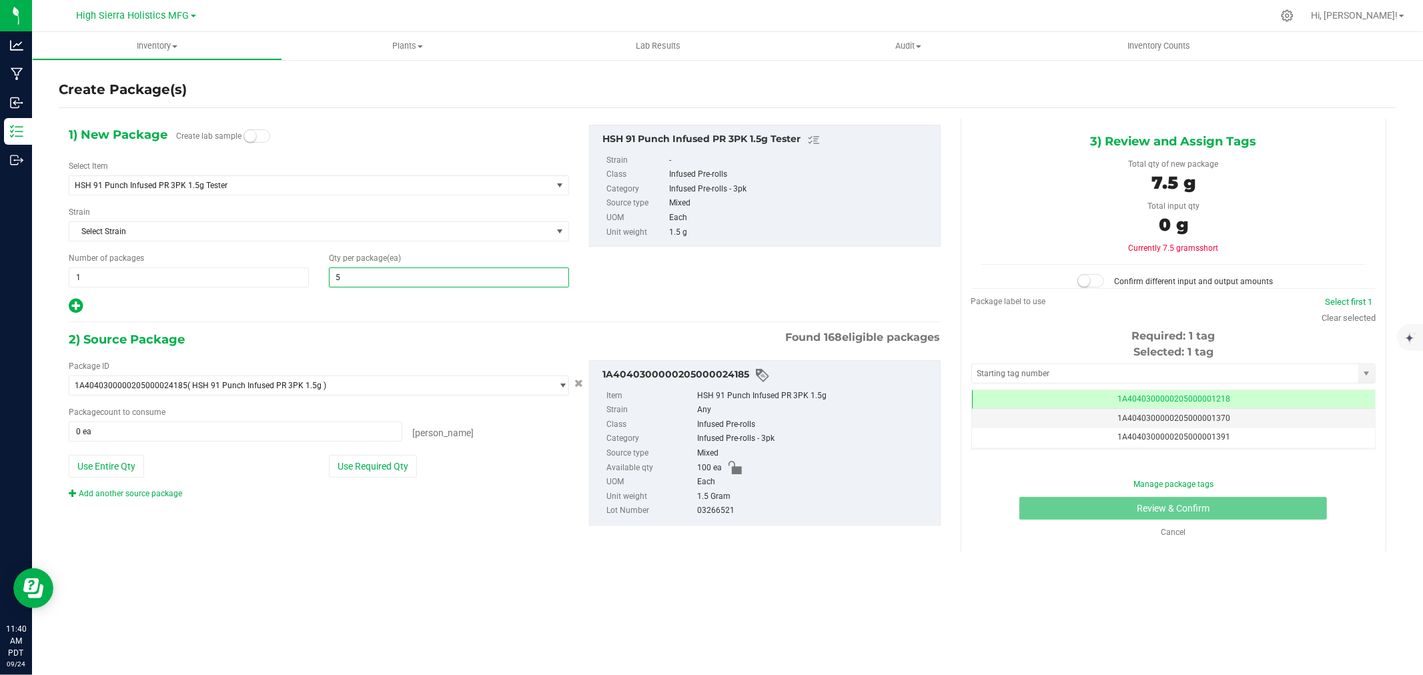
type input "5"
click at [369, 310] on div at bounding box center [319, 306] width 501 height 17
click at [381, 464] on button "Use Required Qty" at bounding box center [373, 466] width 88 height 23
type input "5 ea"
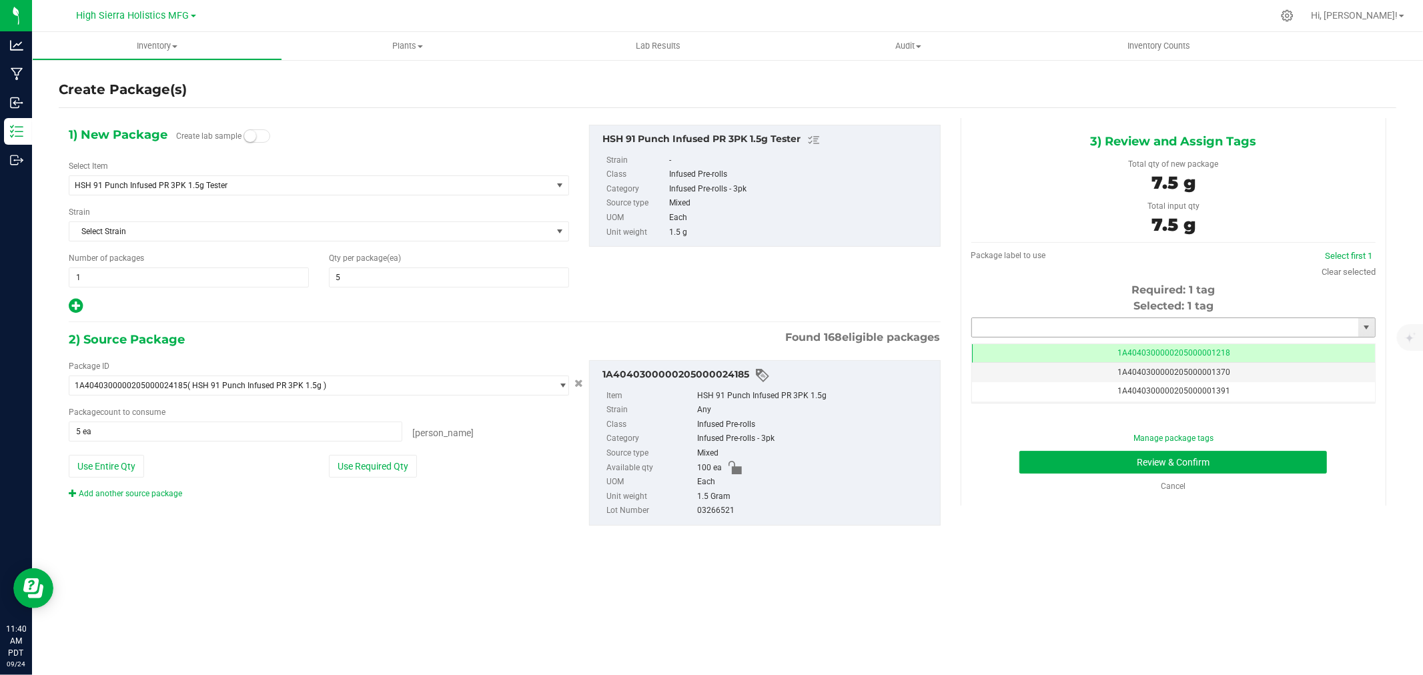
click at [1040, 322] on input "text" at bounding box center [1165, 327] width 386 height 19
click at [1066, 350] on li "1A4040300000205000021278" at bounding box center [1173, 350] width 403 height 20
type input "1A4040300000205000021278"
click at [1096, 464] on button "Review & Confirm" at bounding box center [1174, 462] width 308 height 23
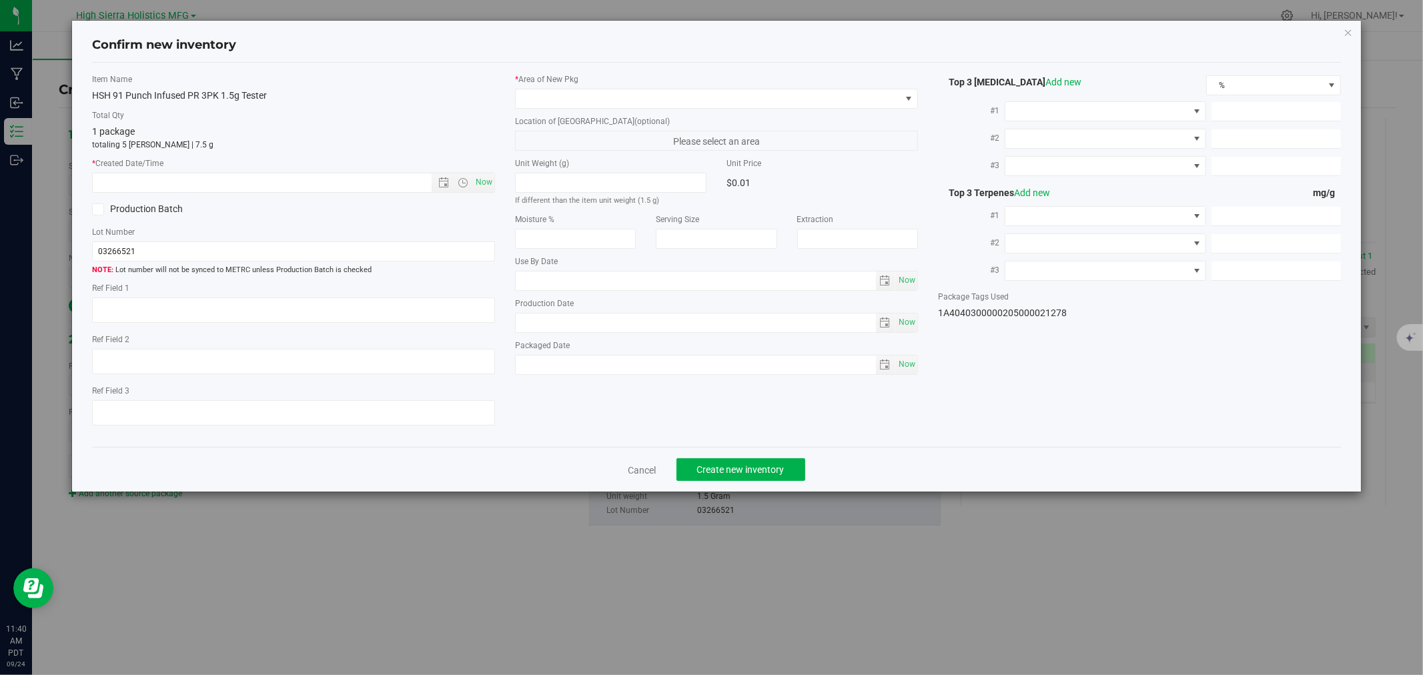
type textarea "50223656"
type input "52.8200"
type input "0.3700"
type input "0.1400"
type input "3.1000"
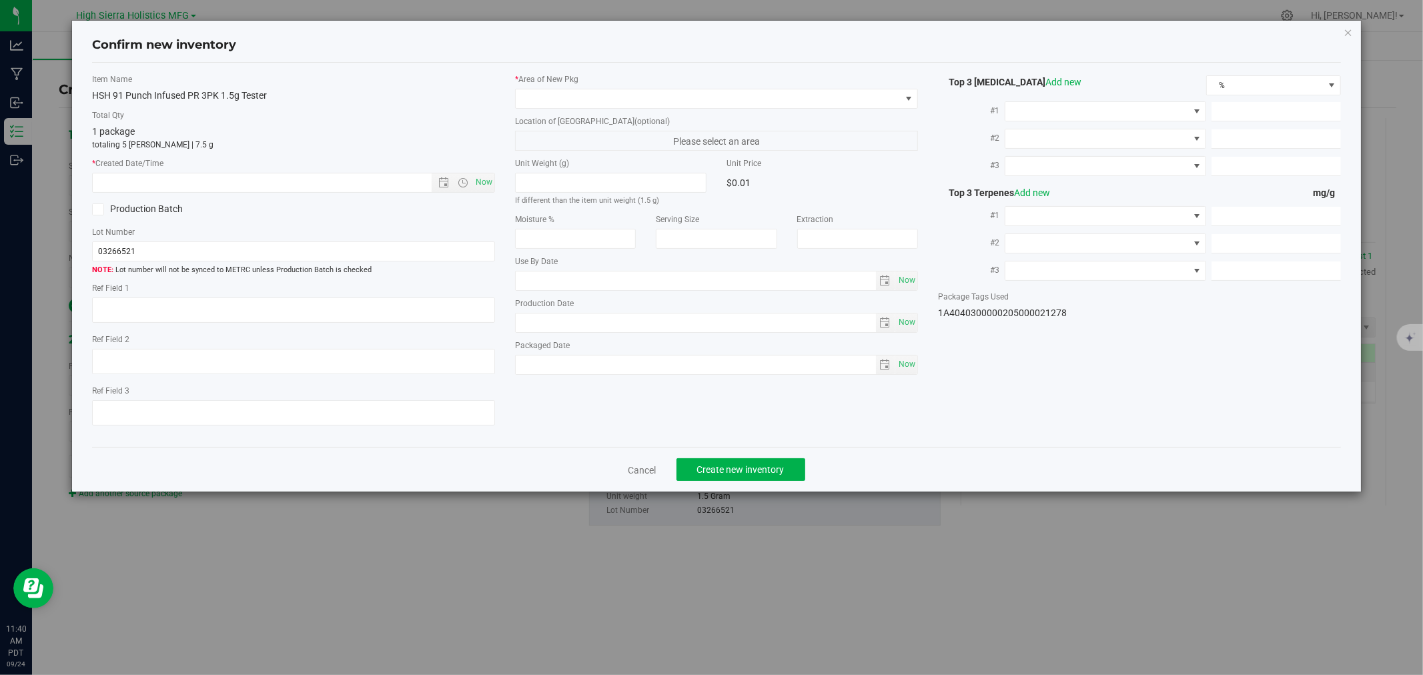
type input "1.0000"
type input "0.9000"
type input "2025-07-10"
click at [481, 184] on span "Now" at bounding box center [484, 182] width 23 height 19
type input "9/24/2025 11:40 AM"
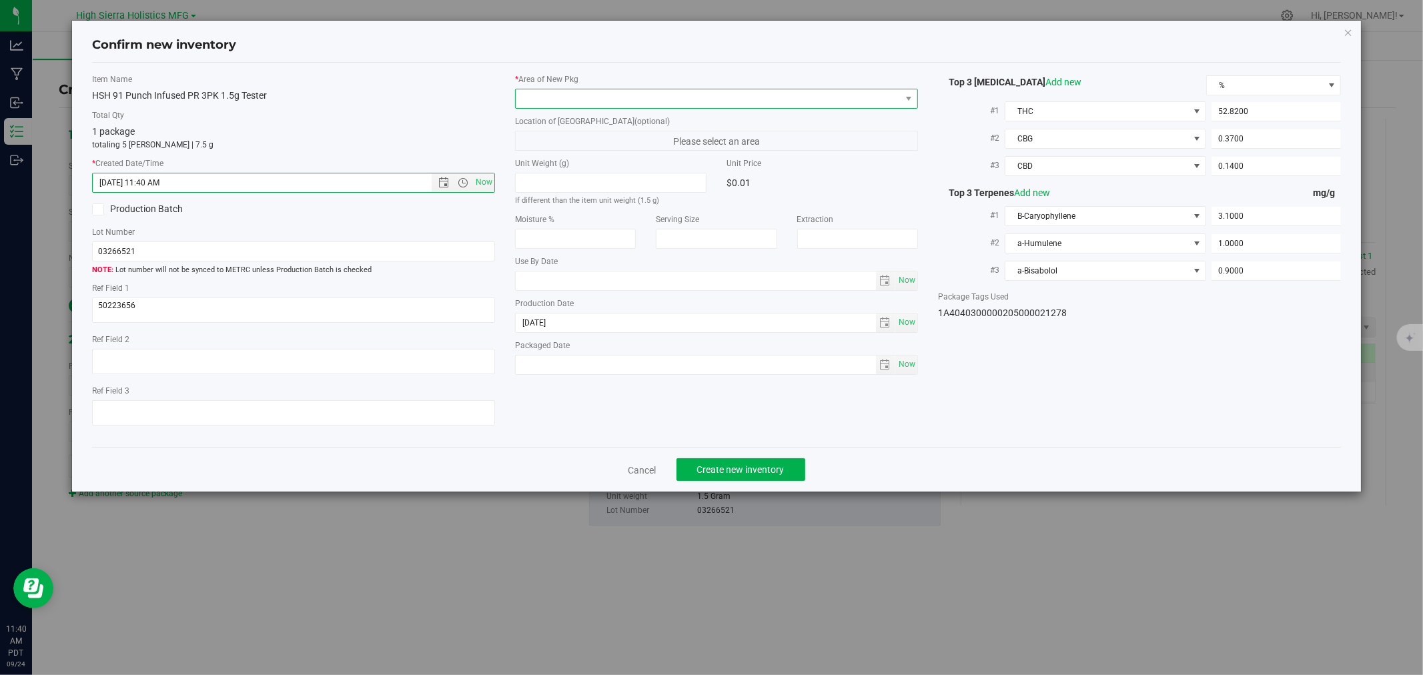
click at [557, 92] on span at bounding box center [708, 98] width 385 height 19
click at [541, 172] on li "Safe Room" at bounding box center [717, 173] width 402 height 19
click at [396, 103] on div "Item Name HSH 91 Punch Infused PR 3PK 1.5g Tester Total Qty 1 package totaling …" at bounding box center [293, 255] width 423 height 364
click at [754, 472] on span "Create new inventory" at bounding box center [740, 469] width 87 height 11
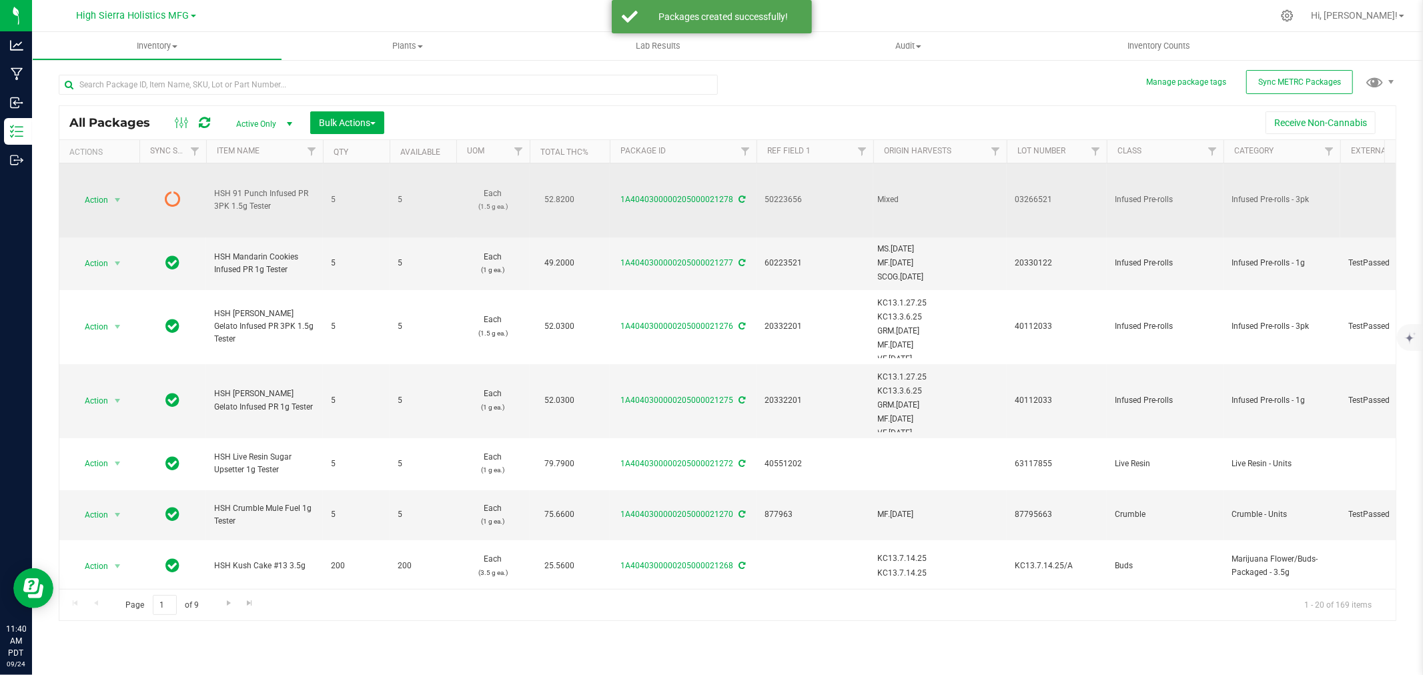
click at [739, 198] on icon at bounding box center [742, 200] width 7 height 8
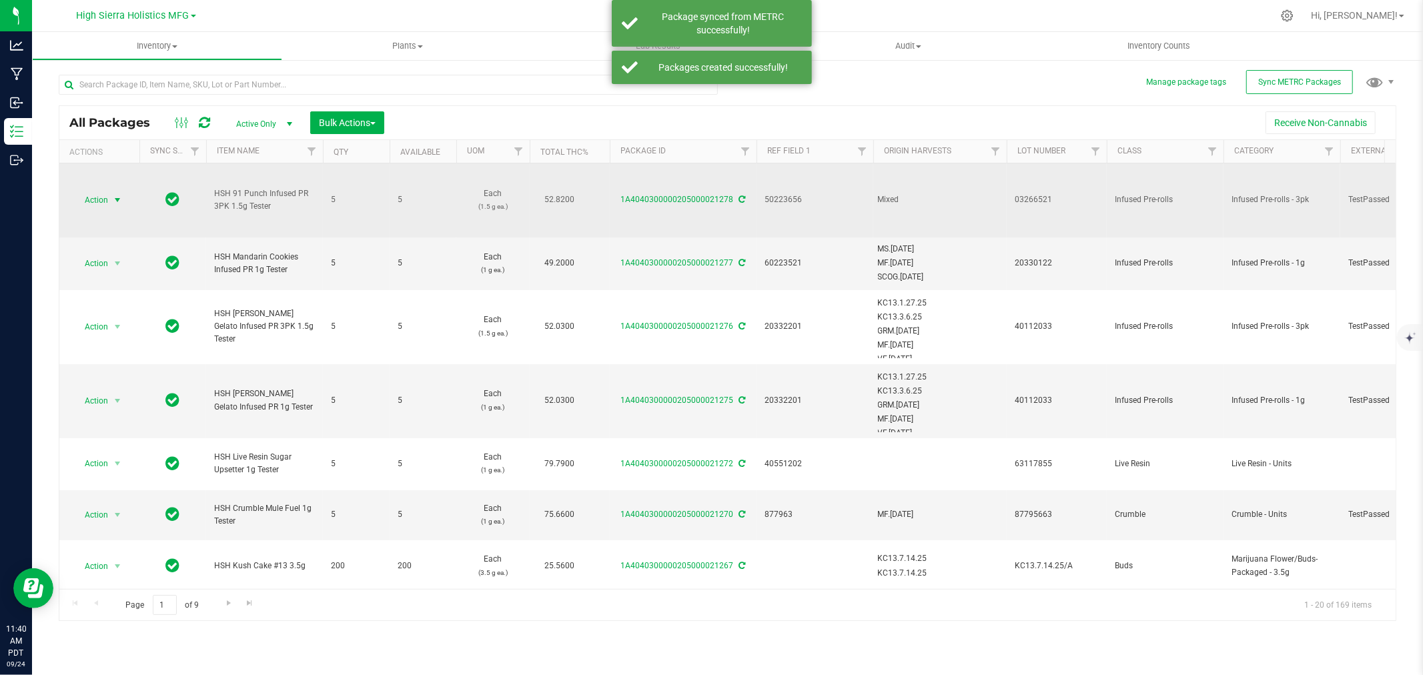
click at [101, 198] on span "Action" at bounding box center [91, 200] width 36 height 19
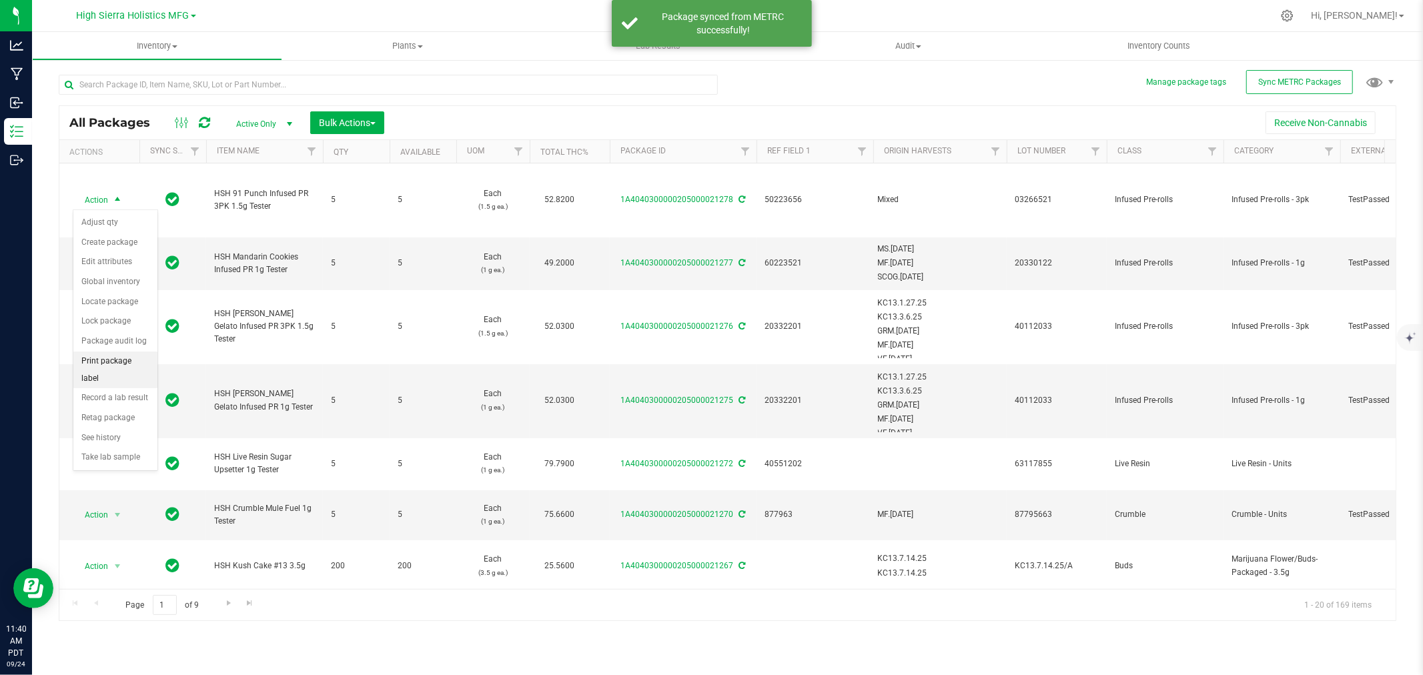
click at [127, 374] on li "Print package label" at bounding box center [115, 370] width 84 height 37
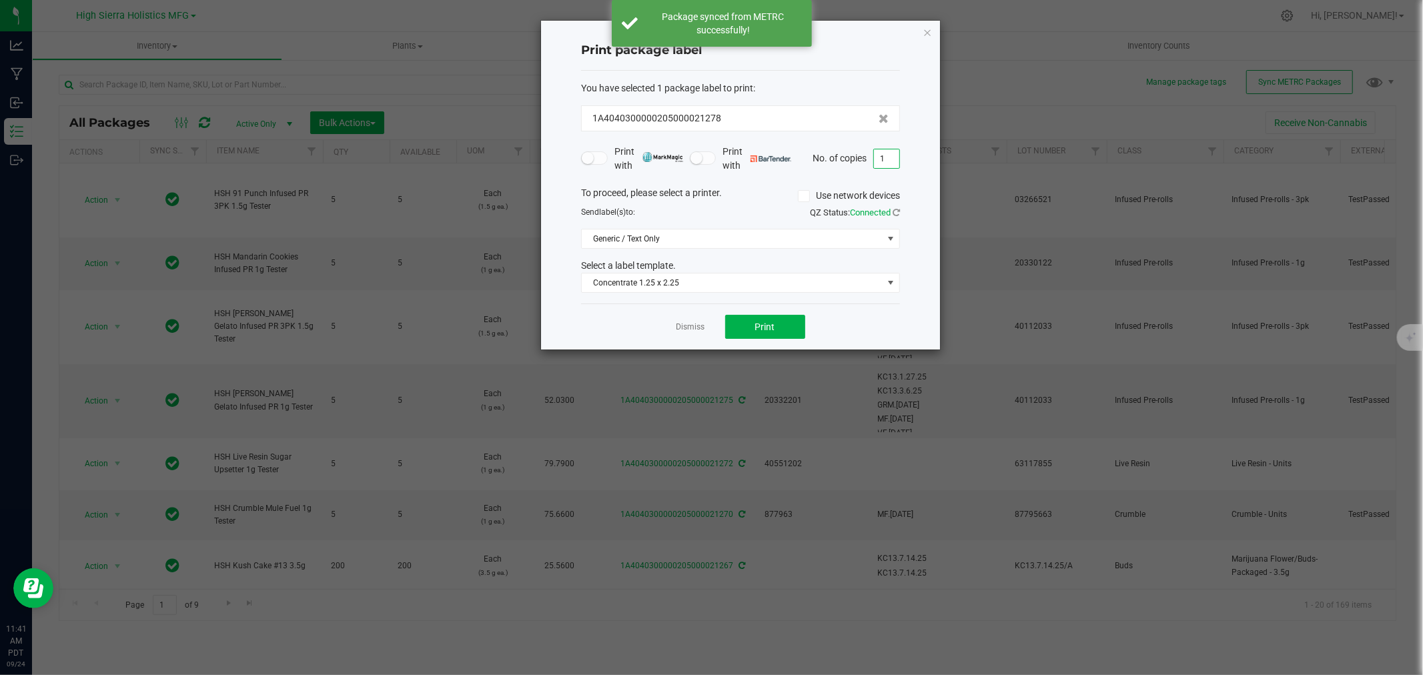
click at [897, 154] on input "1" at bounding box center [886, 158] width 25 height 19
type input "5"
click at [784, 318] on button "Print" at bounding box center [765, 327] width 80 height 24
click at [937, 23] on div "Print package label You have selected 1 package label to print : 1A404030000020…" at bounding box center [740, 185] width 399 height 329
click at [931, 27] on icon "button" at bounding box center [927, 32] width 9 height 16
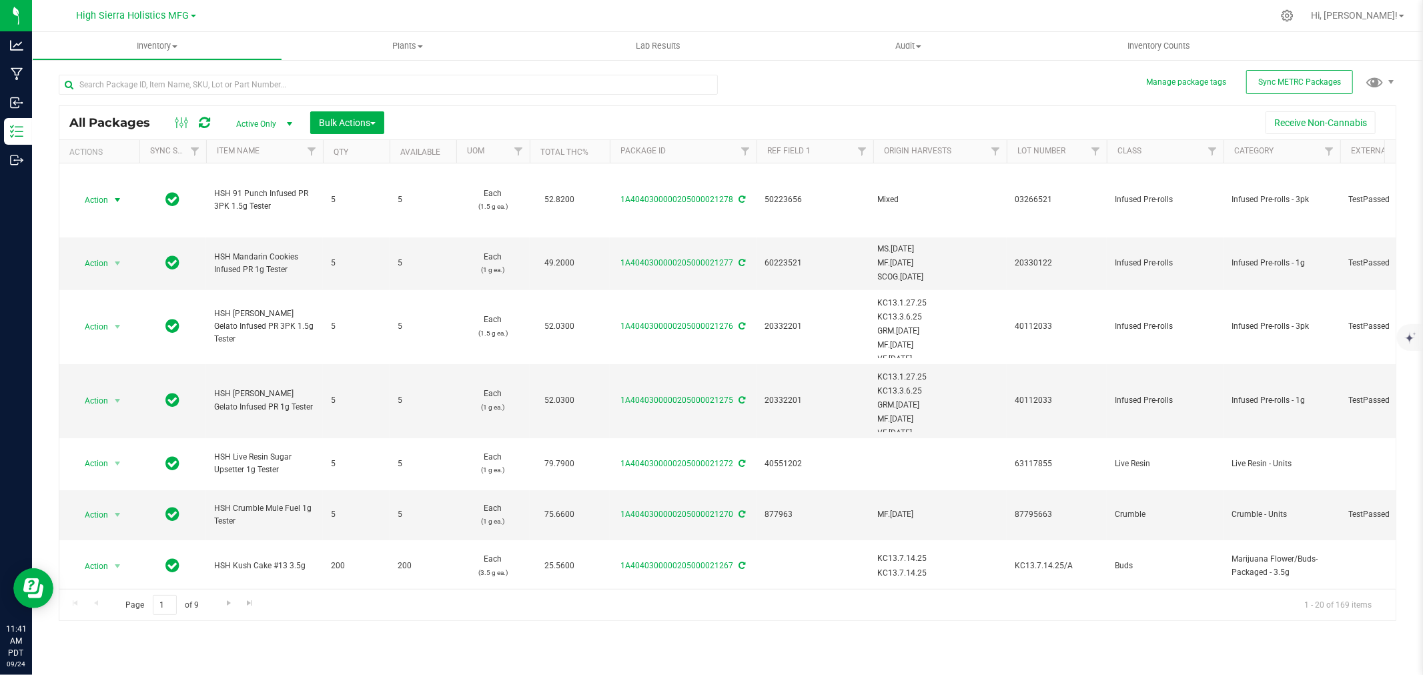
click at [931, 27] on div at bounding box center [756, 16] width 1034 height 26
click at [865, 19] on div at bounding box center [756, 16] width 1034 height 26
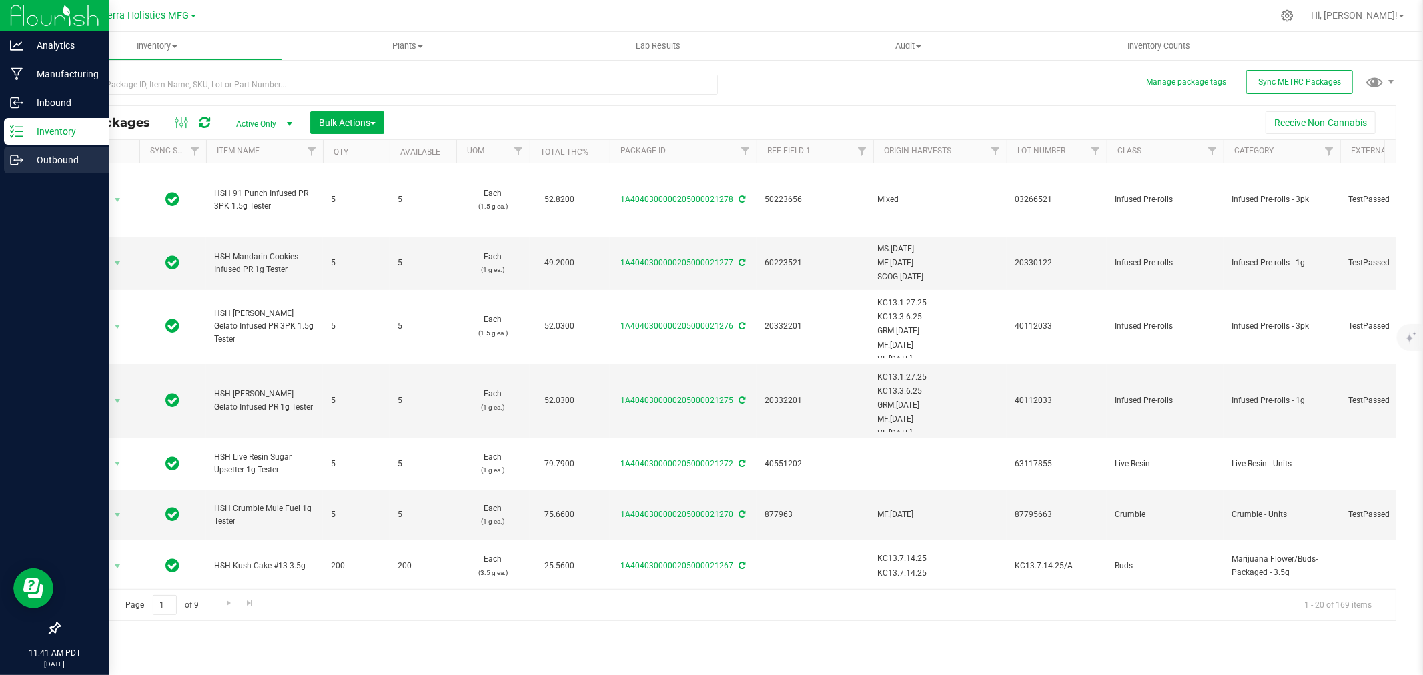
click at [41, 159] on p "Outbound" at bounding box center [63, 160] width 80 height 16
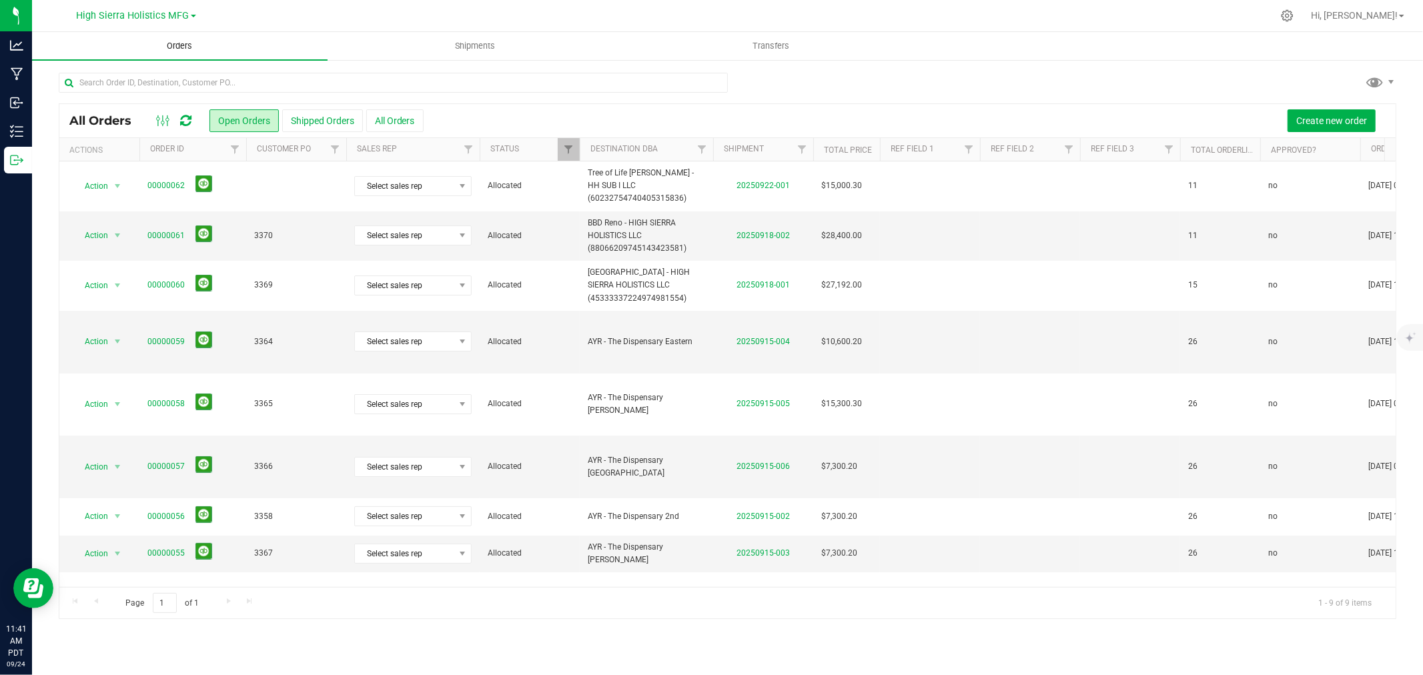
click at [188, 49] on span "Orders" at bounding box center [179, 46] width 61 height 12
click at [1330, 121] on span "Create new order" at bounding box center [1332, 120] width 71 height 11
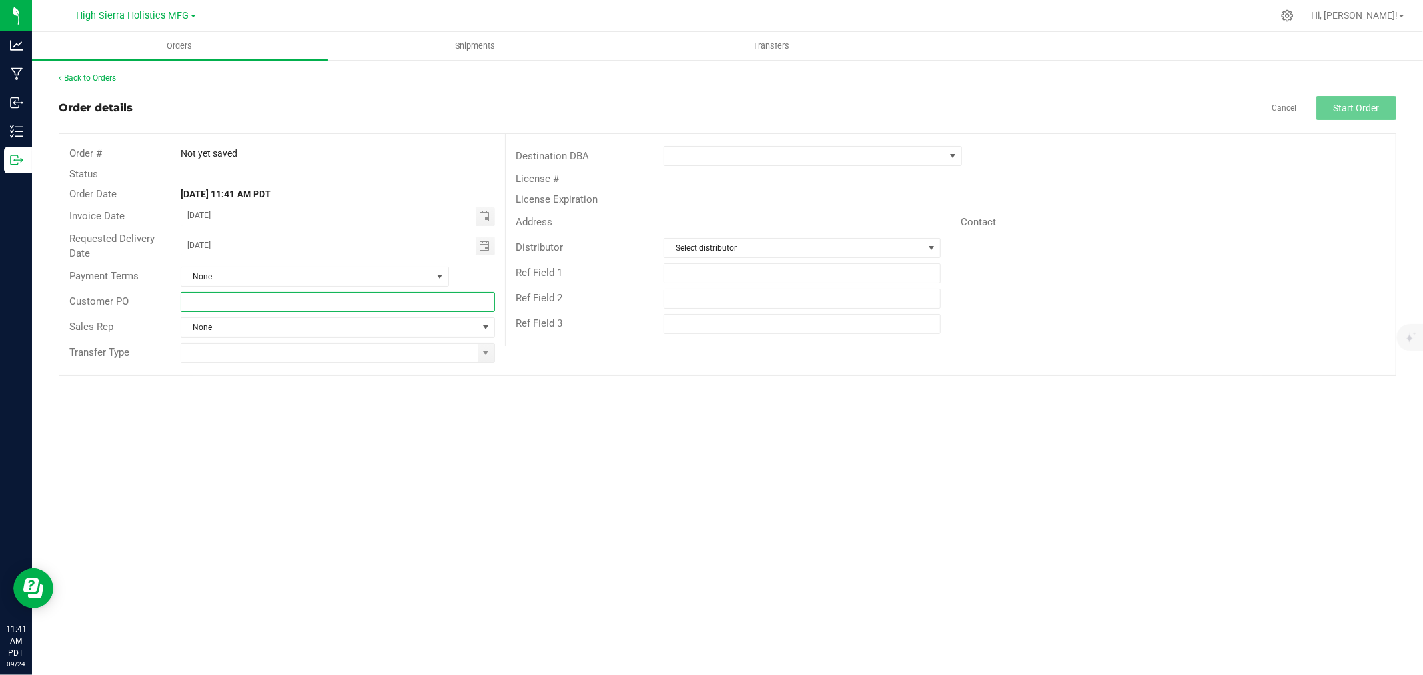
click at [277, 304] on input "text" at bounding box center [338, 302] width 314 height 20
type input "3373"
click at [326, 352] on input at bounding box center [330, 353] width 296 height 19
drag, startPoint x: 484, startPoint y: 345, endPoint x: 479, endPoint y: 350, distance: 7.1
click at [482, 350] on span at bounding box center [486, 353] width 17 height 19
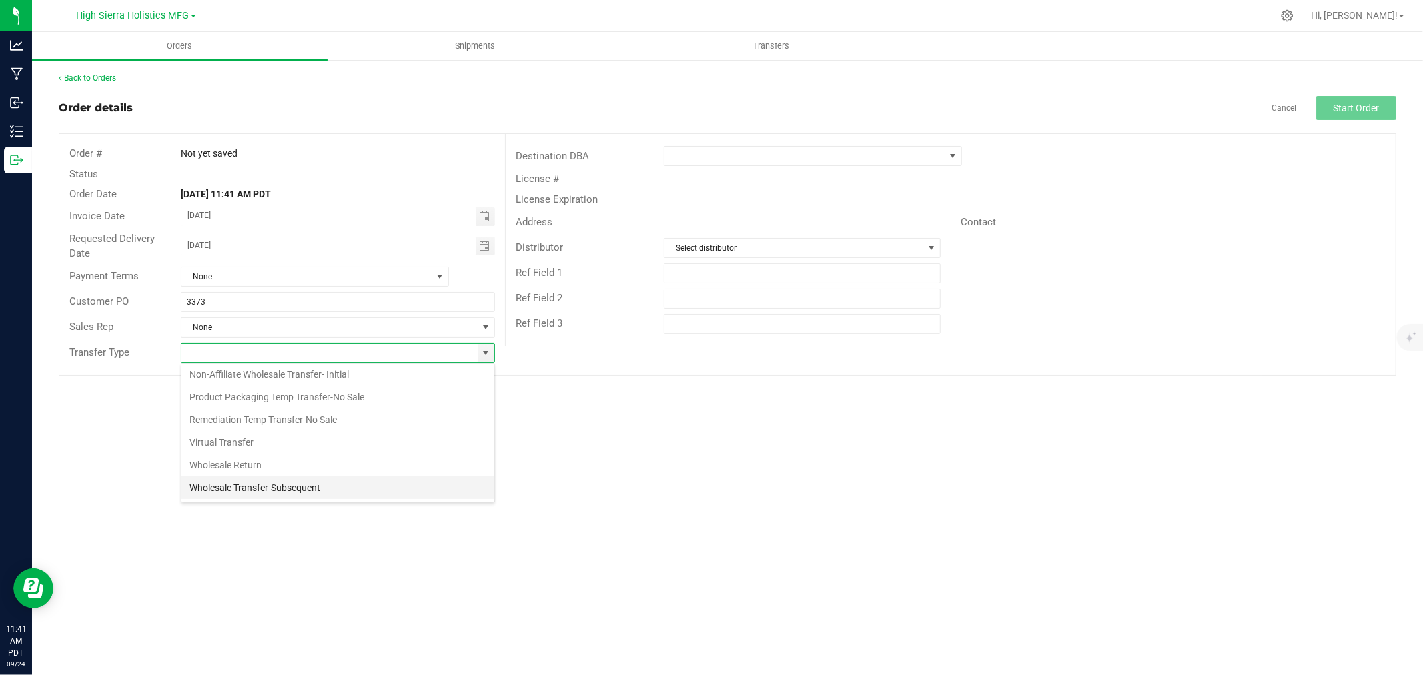
click at [336, 489] on li "Wholesale Transfer-Subsequent" at bounding box center [338, 487] width 313 height 23
type input "Wholesale Transfer-Subsequent"
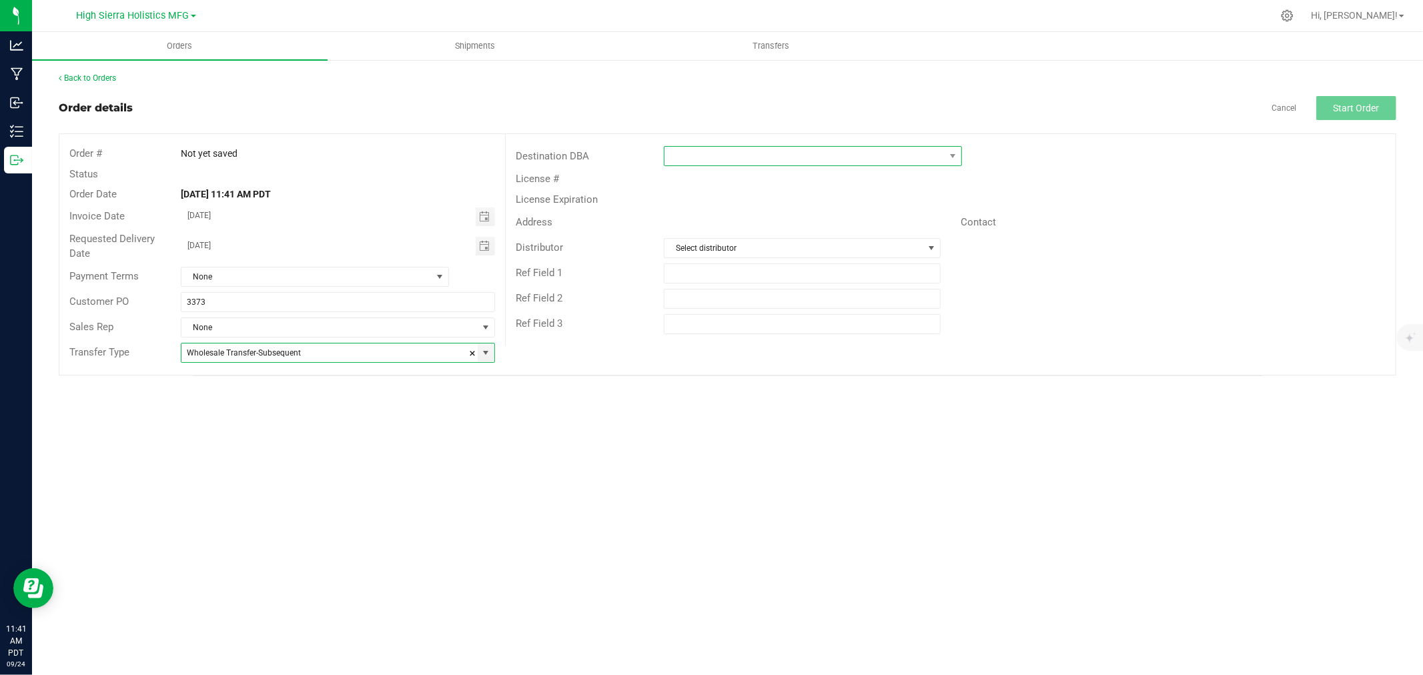
click at [750, 154] on span at bounding box center [805, 156] width 280 height 19
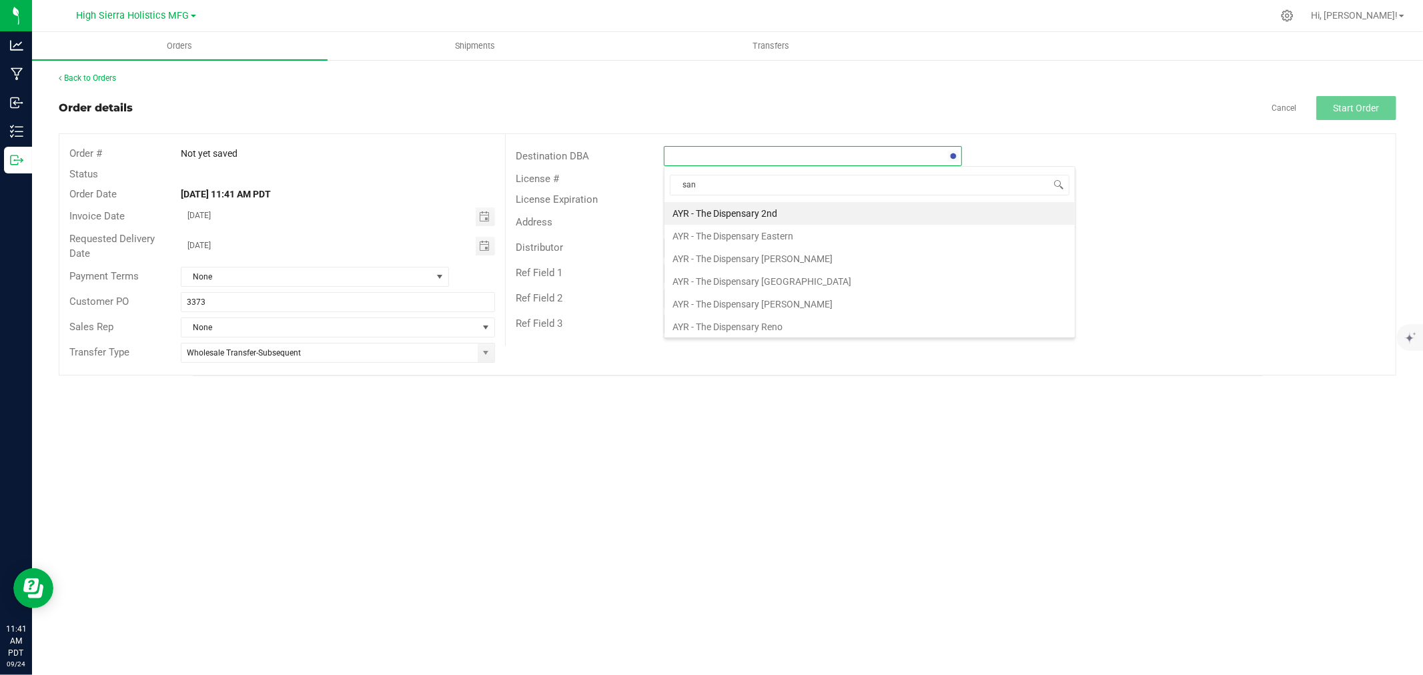
type input "sanc"
click at [766, 212] on li "The Sanctuary Dispensaries" at bounding box center [813, 213] width 297 height 23
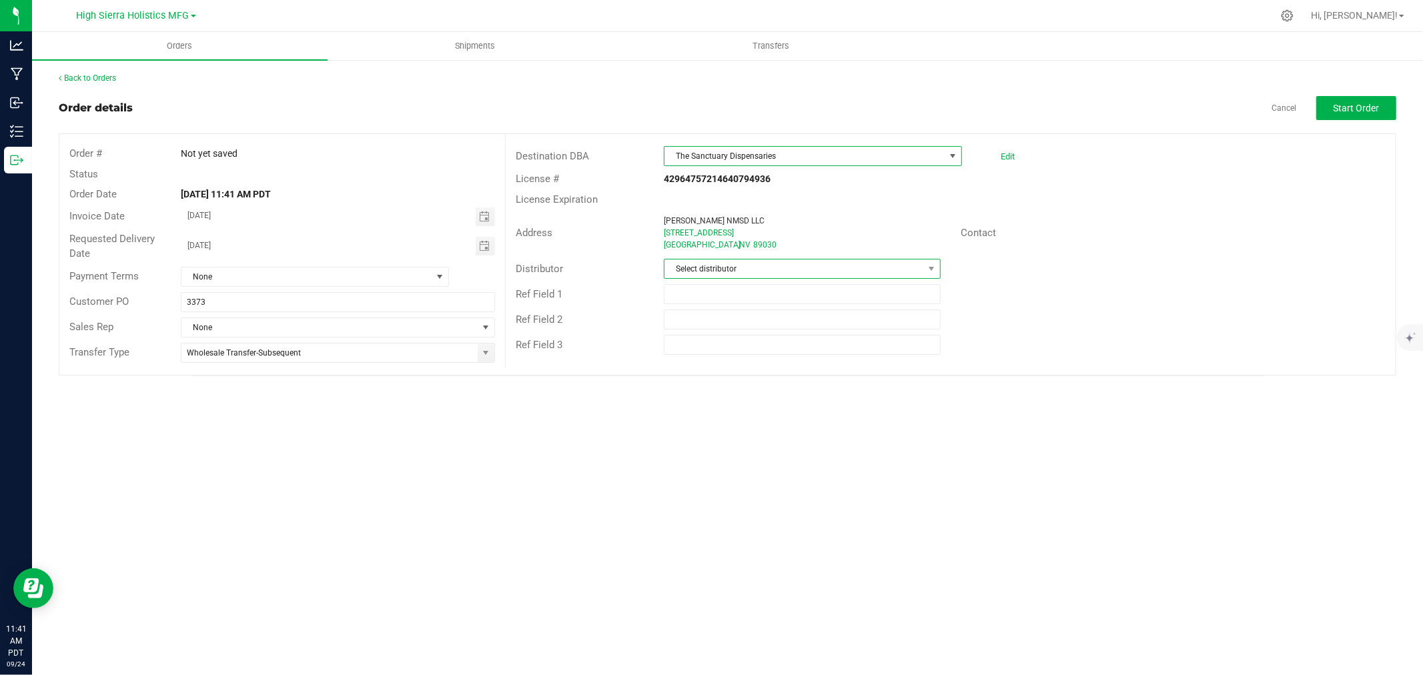
click at [781, 269] on span "Select distributor" at bounding box center [794, 269] width 259 height 19
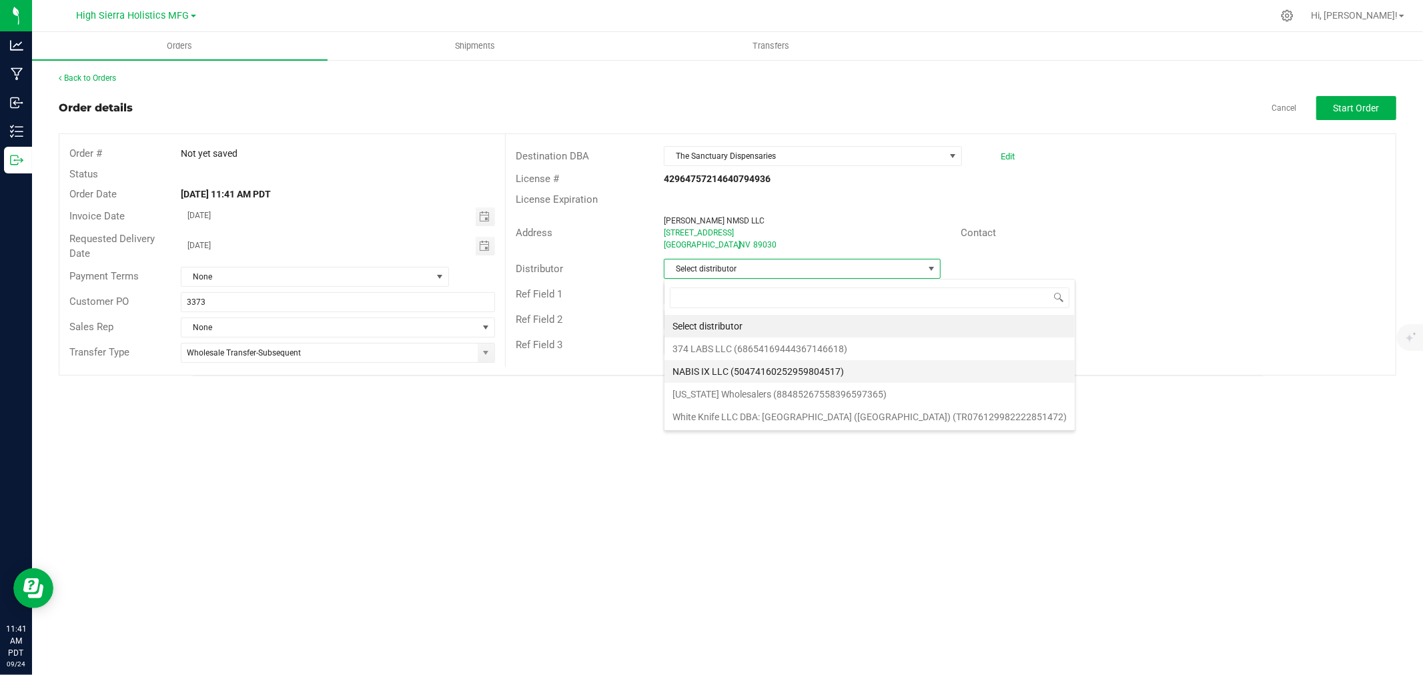
click at [759, 364] on li "NABIS IX LLC (50474160252959804517)" at bounding box center [870, 371] width 410 height 23
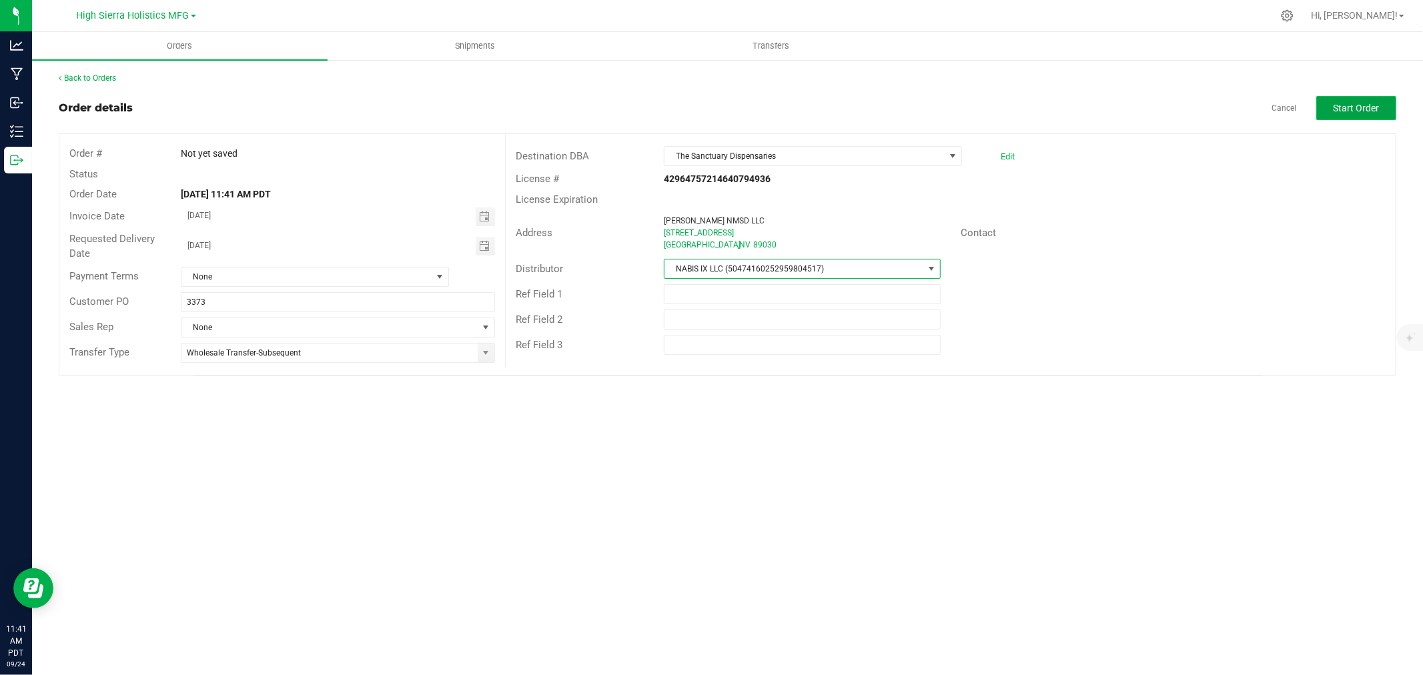
click at [1348, 107] on span "Start Order" at bounding box center [1357, 108] width 46 height 11
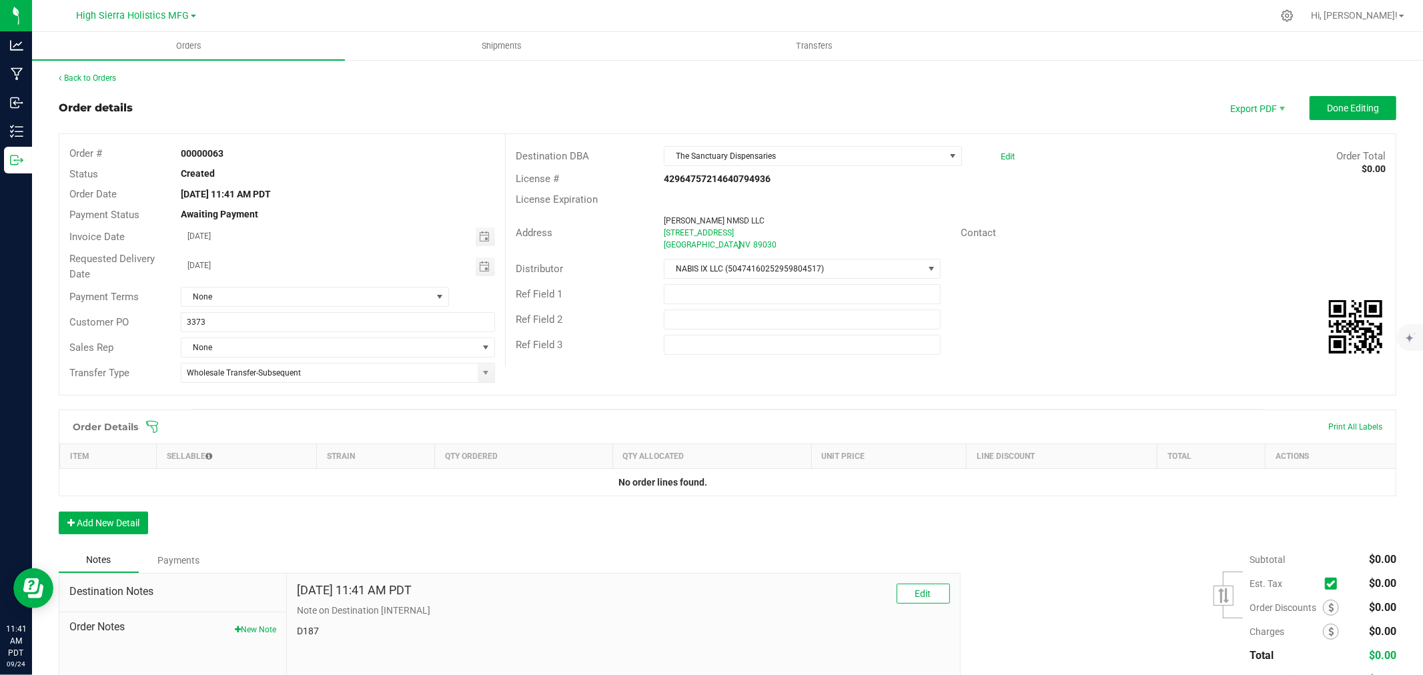
click at [151, 430] on icon at bounding box center [151, 426] width 13 height 13
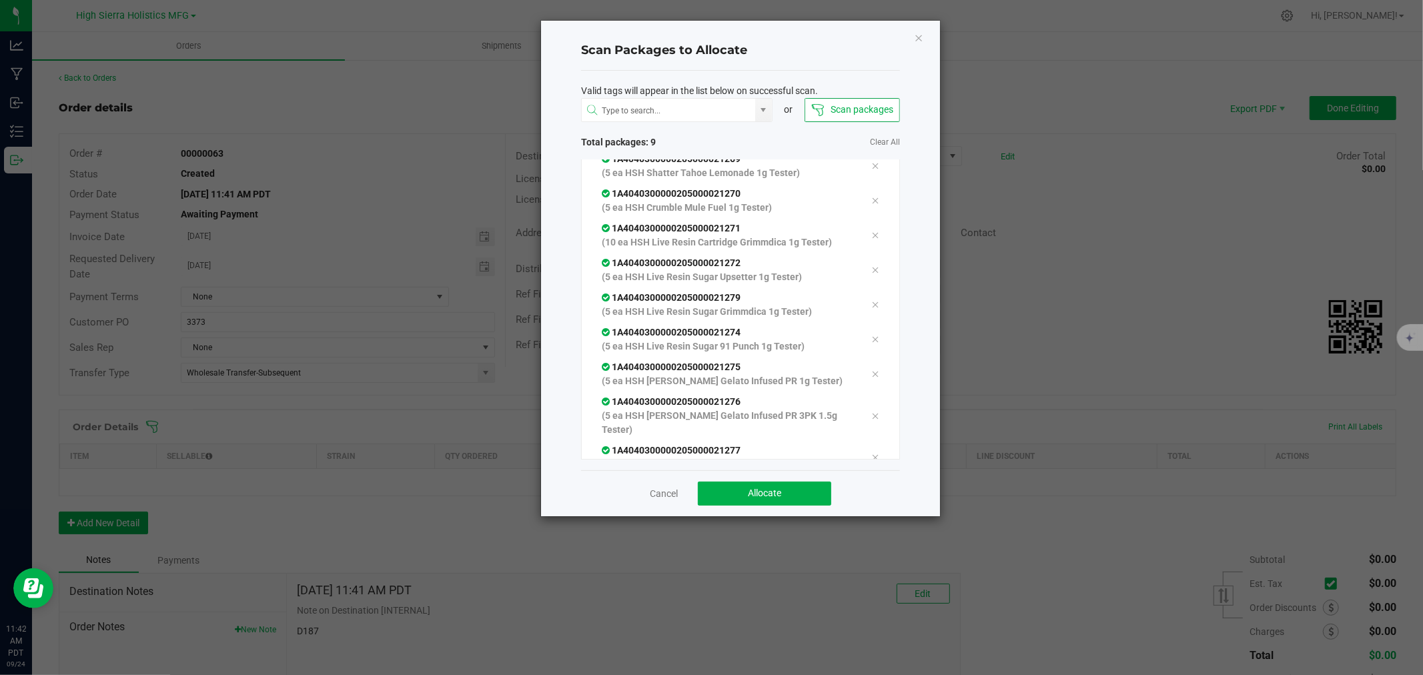
scroll to position [47, 0]
click at [808, 493] on button "Allocate" at bounding box center [764, 494] width 133 height 24
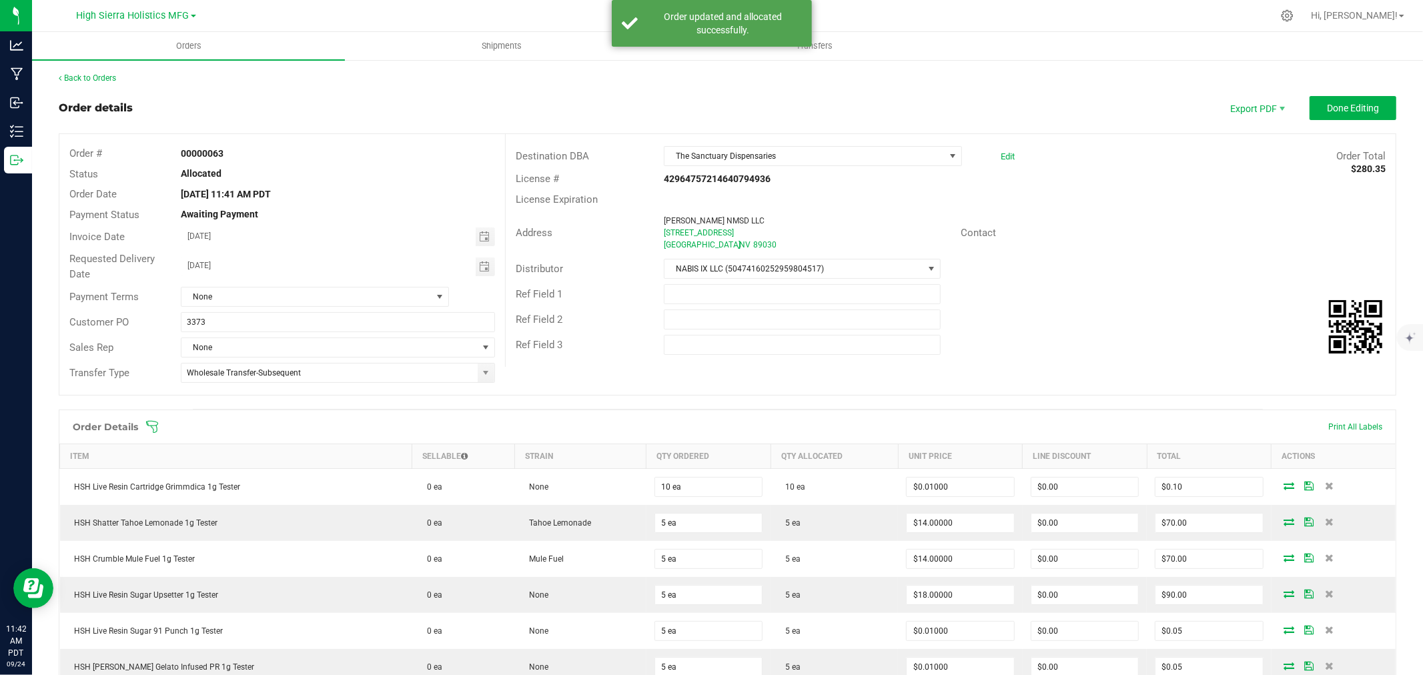
click at [745, 419] on div "Order Details Print All Labels" at bounding box center [727, 426] width 1337 height 33
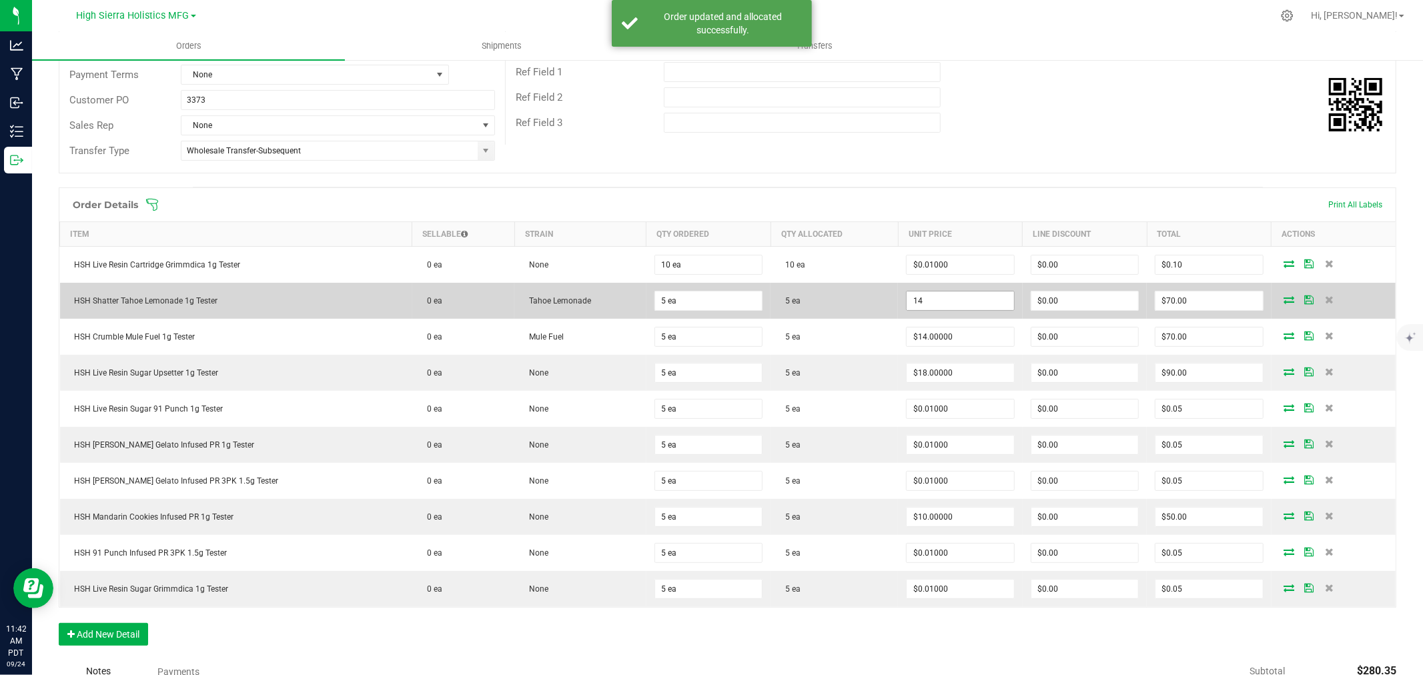
click at [942, 309] on input "14" at bounding box center [960, 301] width 107 height 19
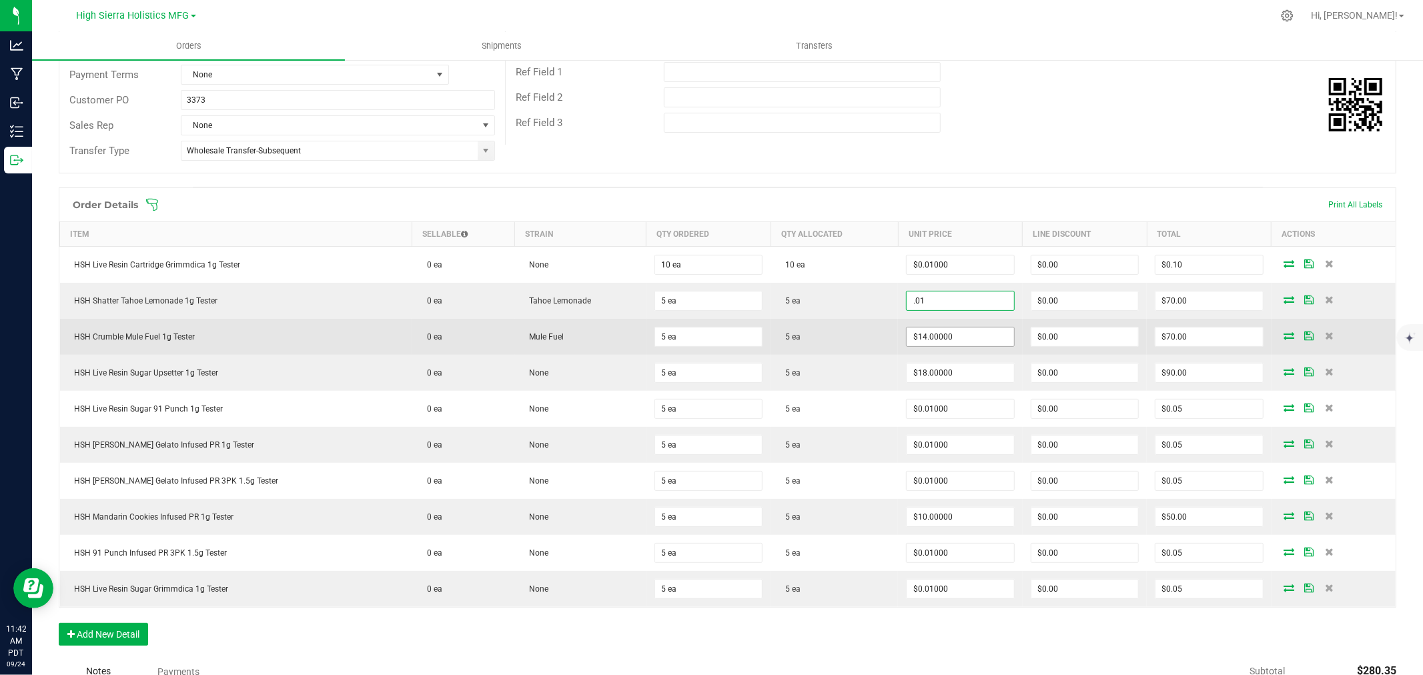
type input "$0.01000"
type input "$0.05"
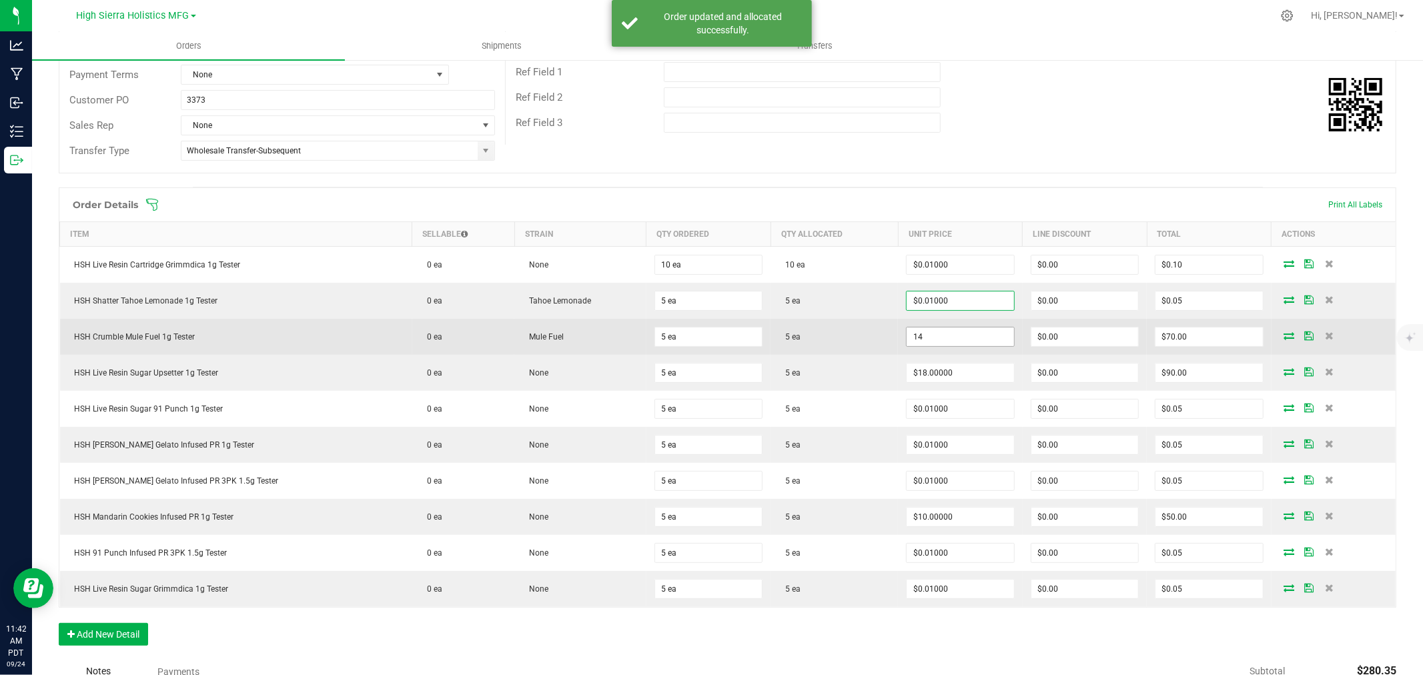
click at [939, 338] on input "14" at bounding box center [960, 337] width 107 height 19
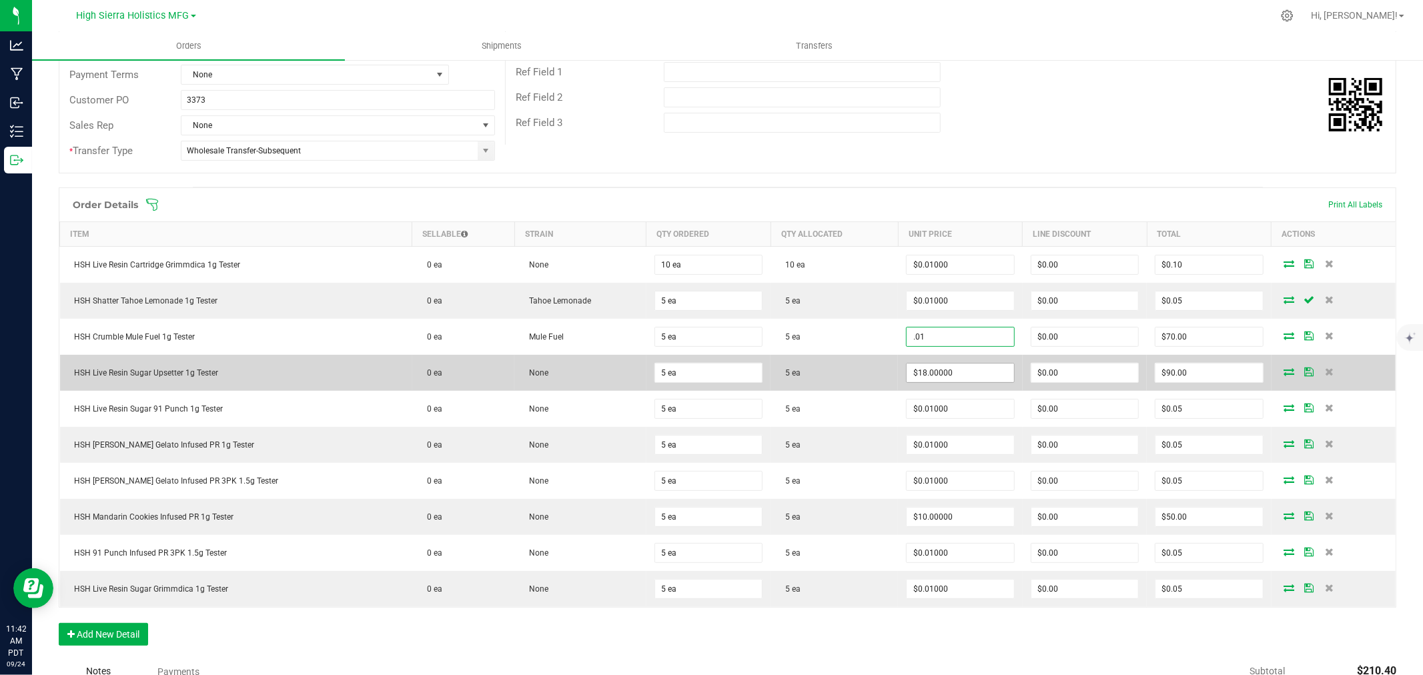
type input "$0.01000"
type input "$0.05"
click at [937, 370] on input "18" at bounding box center [960, 373] width 107 height 19
type input ".01"
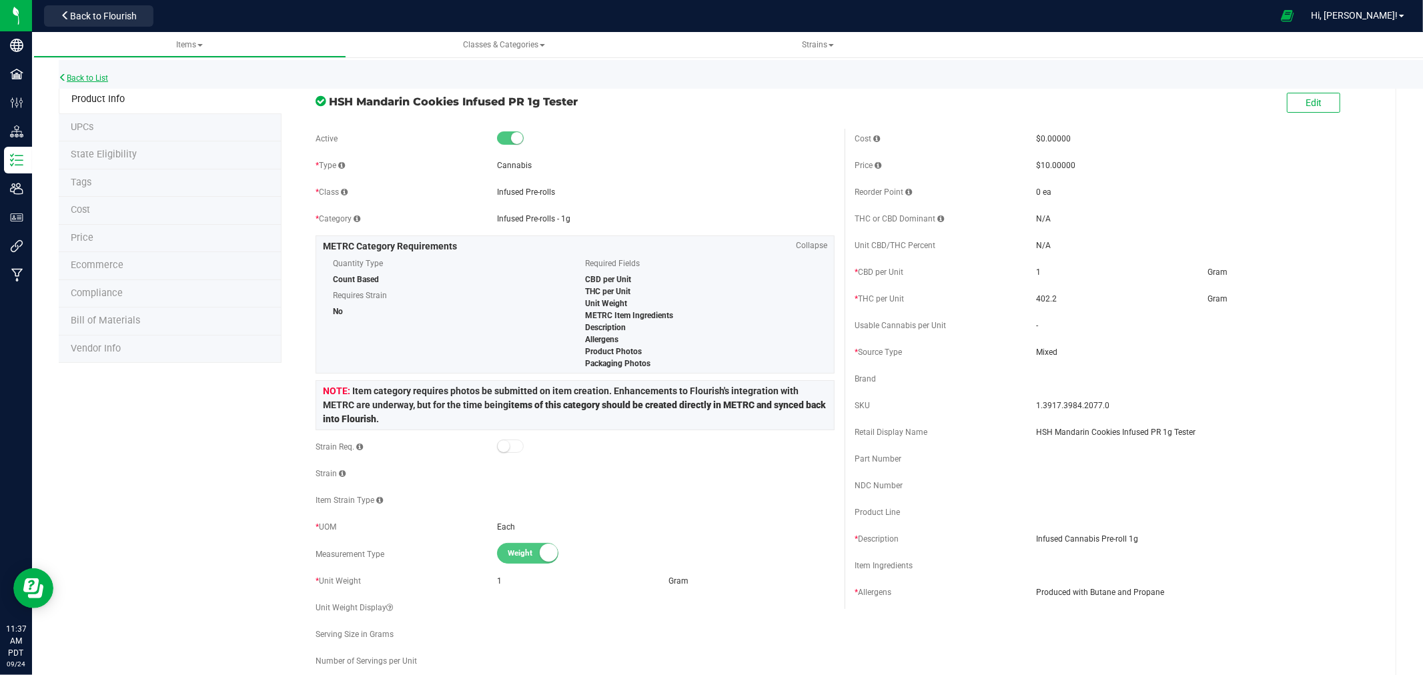
click at [99, 74] on link "Back to List" at bounding box center [83, 77] width 49 height 9
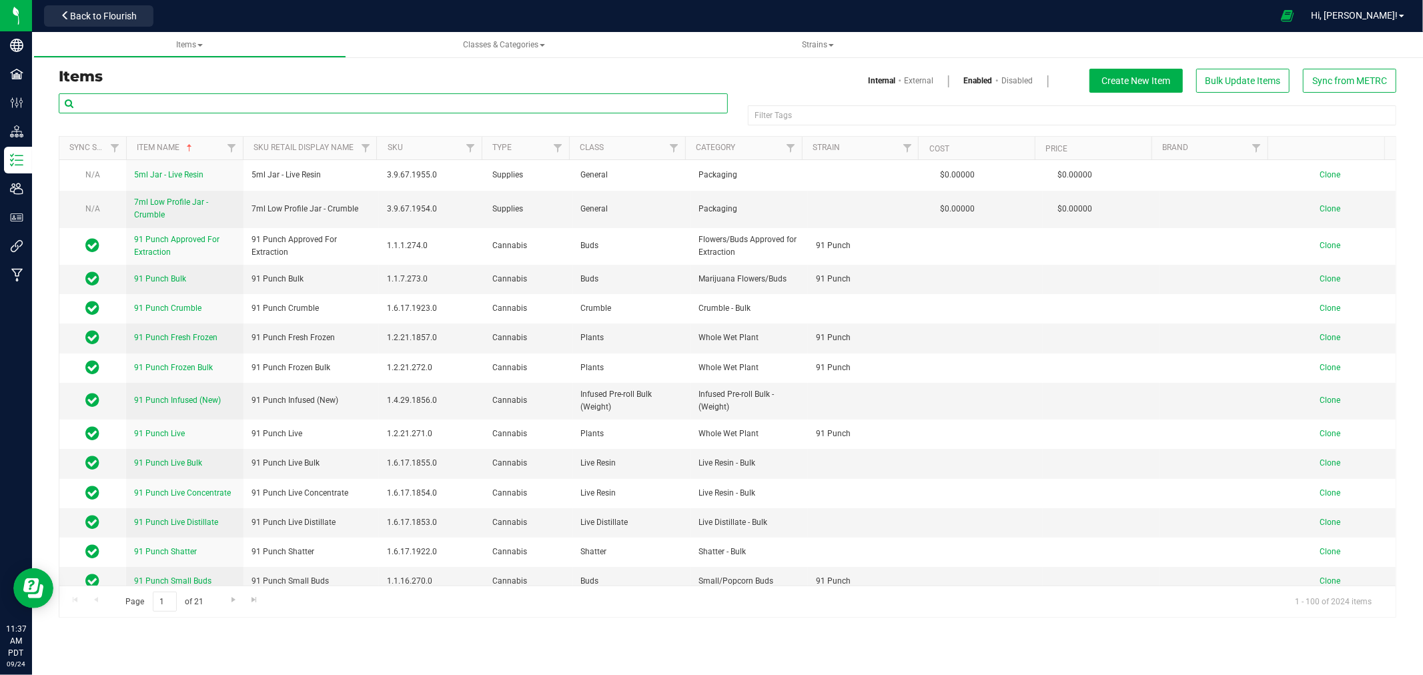
click at [198, 107] on input "text" at bounding box center [393, 103] width 669 height 20
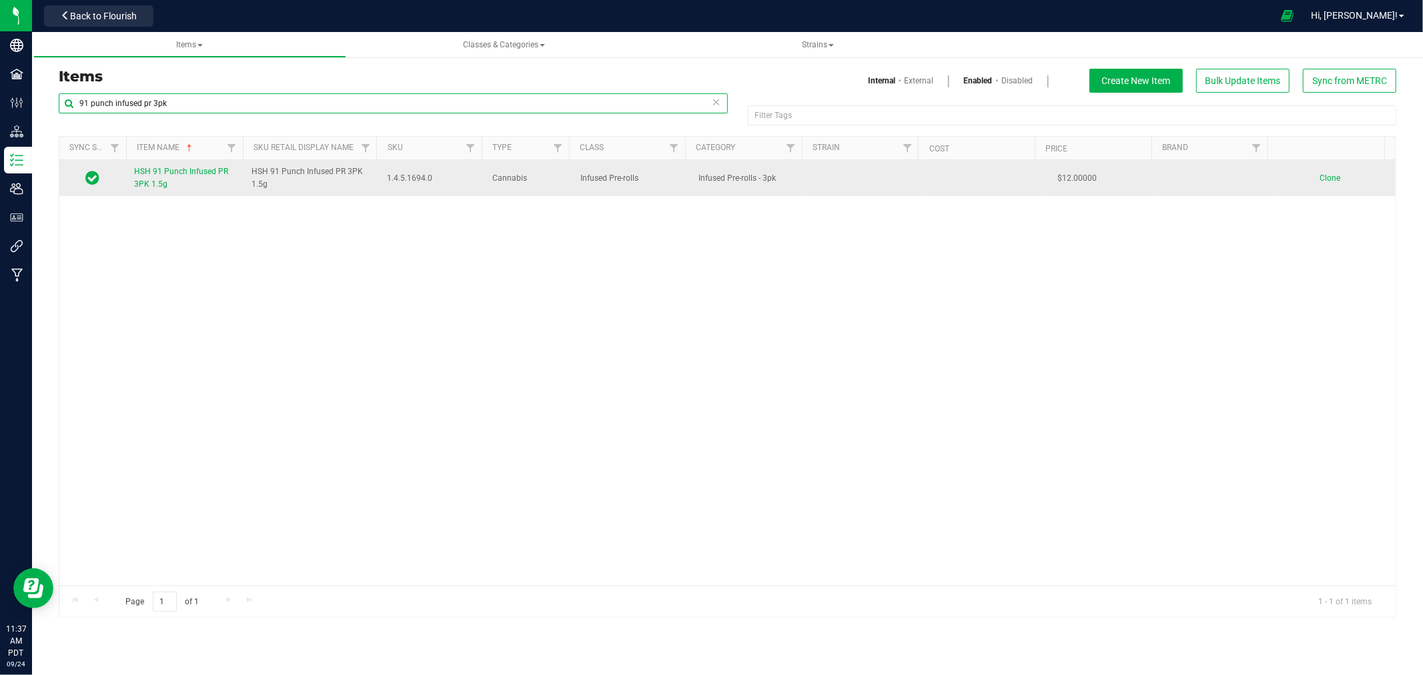
type input "91 punch infused pr 3pk"
click at [1320, 178] on span "Clone" at bounding box center [1330, 178] width 21 height 9
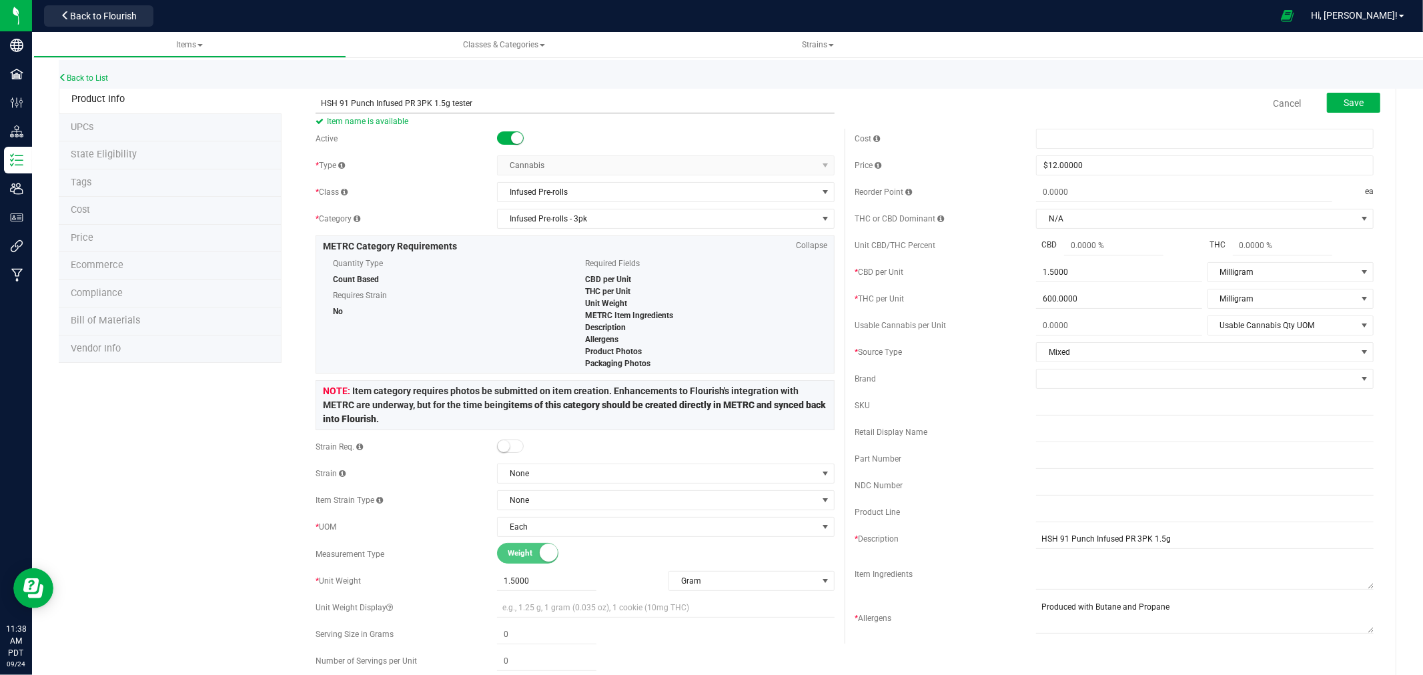
click at [448, 107] on input "HSH 91 Punch Infused PR 3PK 1.5g tester" at bounding box center [575, 103] width 519 height 20
drag, startPoint x: 482, startPoint y: 98, endPoint x: 316, endPoint y: 111, distance: 166.7
click at [316, 111] on input "HSH 91 Punch Infused PR 3PK 1.5g Tester" at bounding box center [575, 103] width 519 height 20
type input "HSH 91 Punch Infused PR 3PK 1.5g Tester"
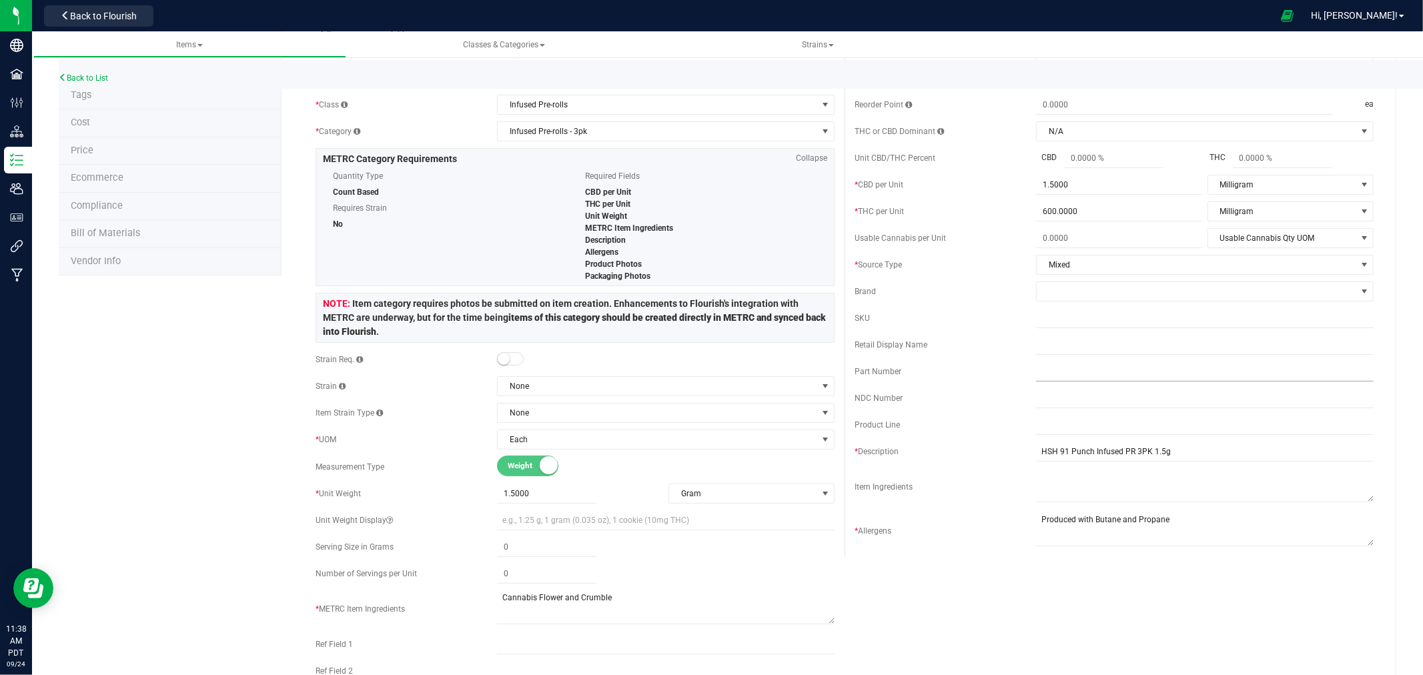
scroll to position [148, 0]
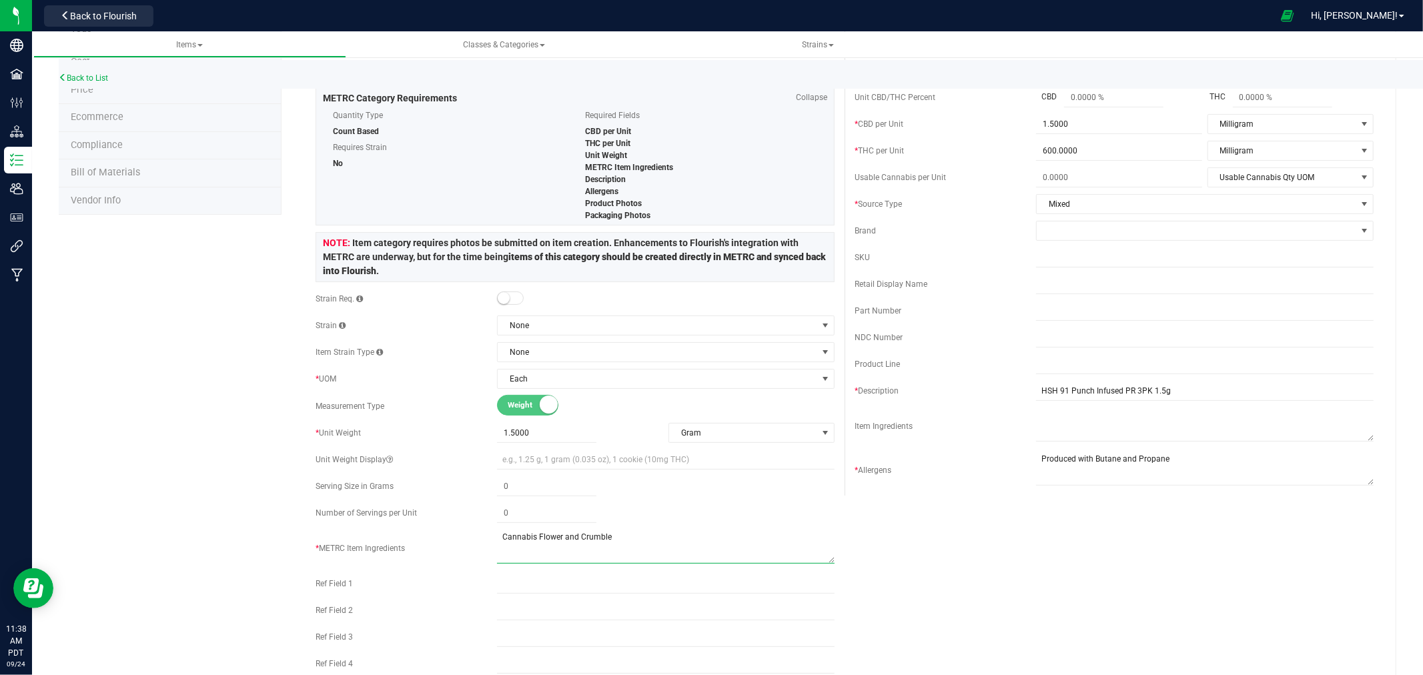
drag, startPoint x: 615, startPoint y: 539, endPoint x: 462, endPoint y: 546, distance: 153.0
click at [462, 546] on div "* METRC Item Ingredients" at bounding box center [575, 548] width 519 height 37
drag, startPoint x: 1165, startPoint y: 458, endPoint x: 982, endPoint y: 466, distance: 183.7
click at [982, 466] on div "* Allergens" at bounding box center [1114, 470] width 519 height 37
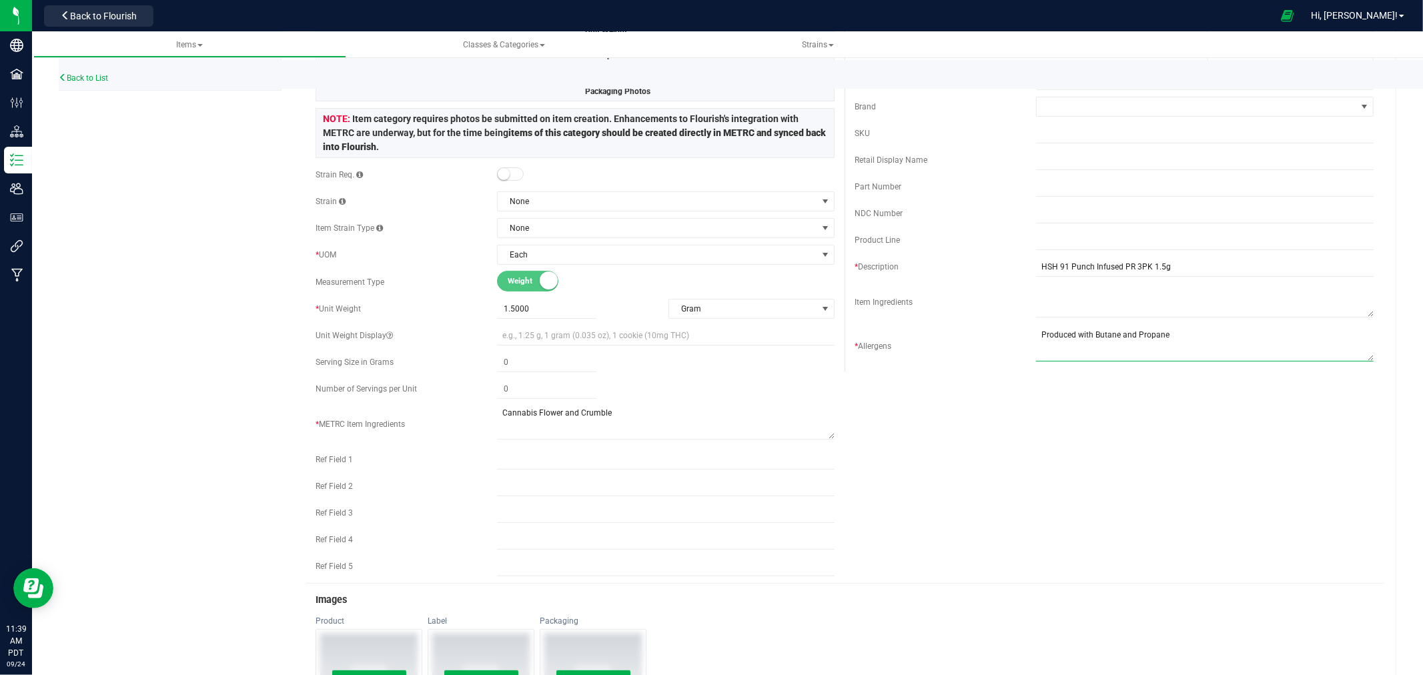
scroll to position [74, 0]
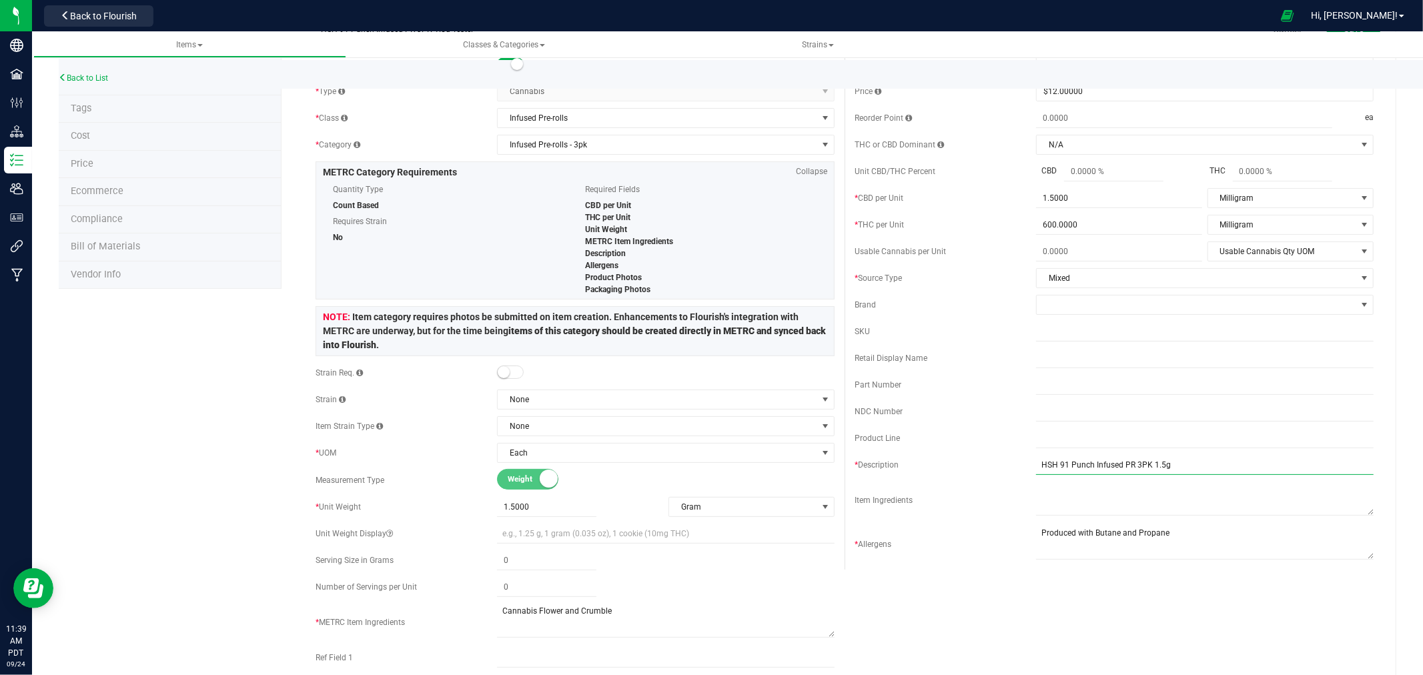
click at [1169, 468] on input "HSH 91 Punch Infused PR 3PK 1.5g" at bounding box center [1205, 465] width 338 height 20
type input "HSH 91 Punch Infused PR 3PK 1.5g Tester"
click at [266, 390] on div "Product Info UPCs State Eligibility Tags Cost Price Ecommerce Compliance Bill o…" at bounding box center [728, 637] width 1338 height 1253
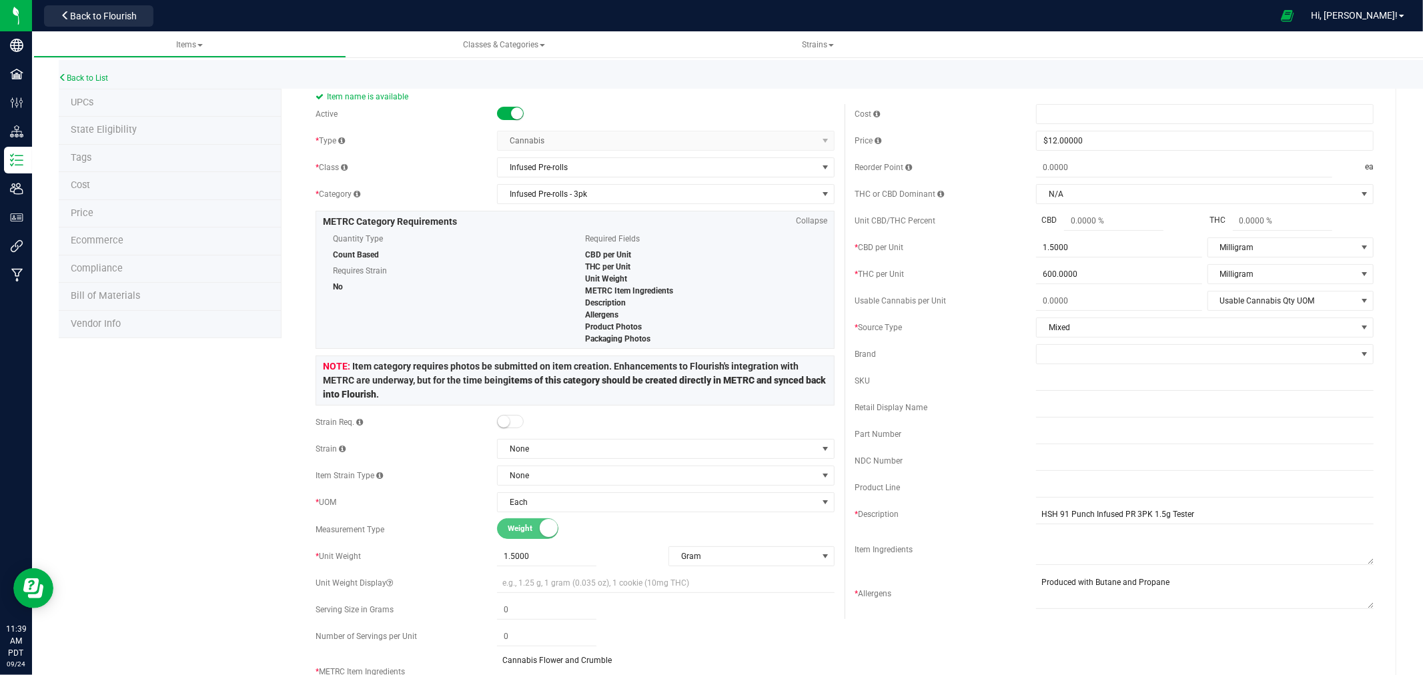
scroll to position [0, 0]
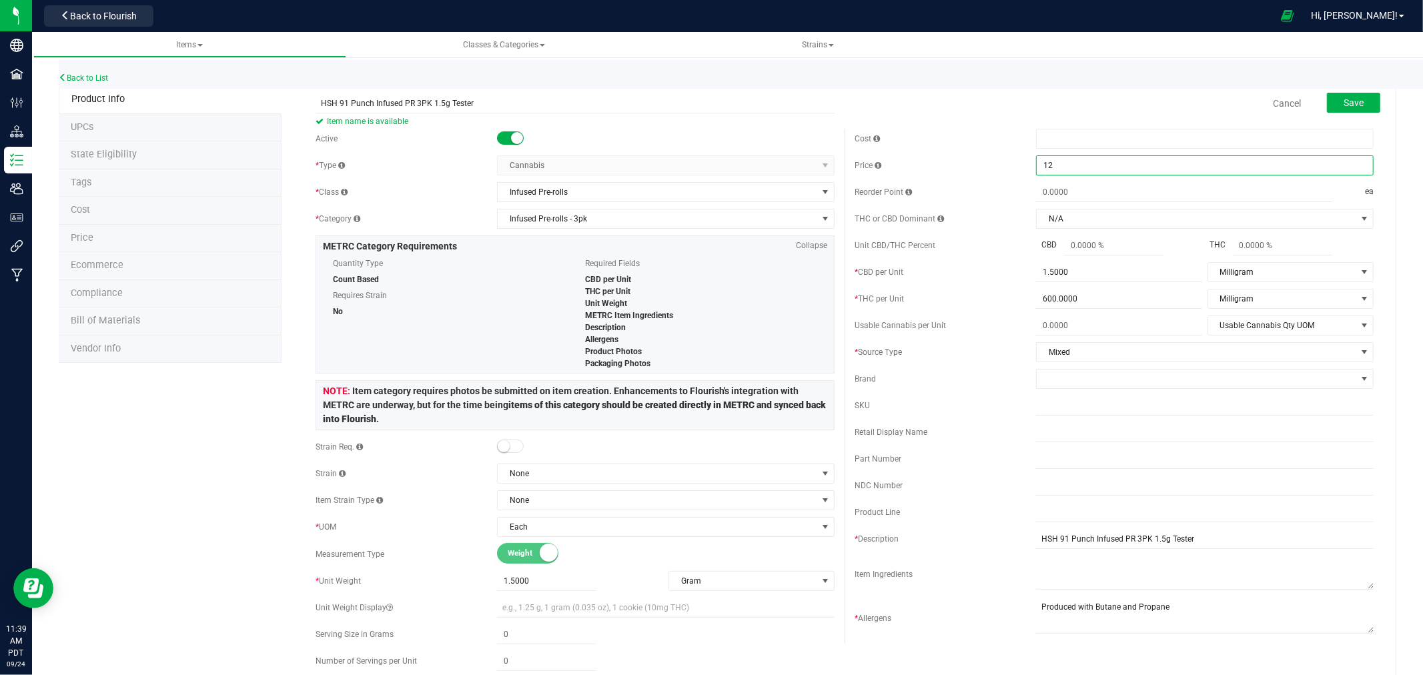
drag, startPoint x: 1092, startPoint y: 165, endPoint x: 986, endPoint y: 178, distance: 107.6
click at [986, 178] on div "Cost Price $12.00000 12 Reorder Point ea THC or CBD Dominant" at bounding box center [1114, 386] width 539 height 515
type input ".01"
type input "$0.01000"
click at [969, 89] on div "Cancel Save" at bounding box center [1114, 103] width 539 height 33
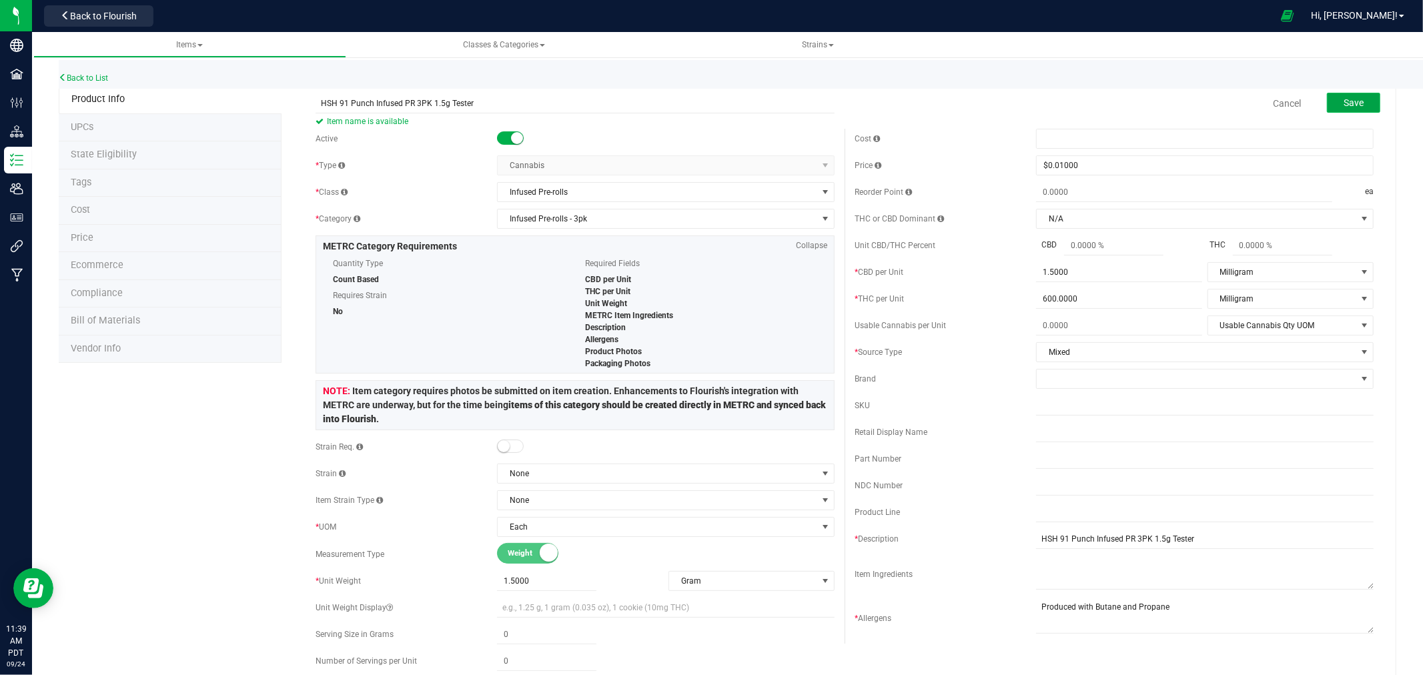
click at [1351, 100] on span "Save" at bounding box center [1354, 102] width 20 height 11
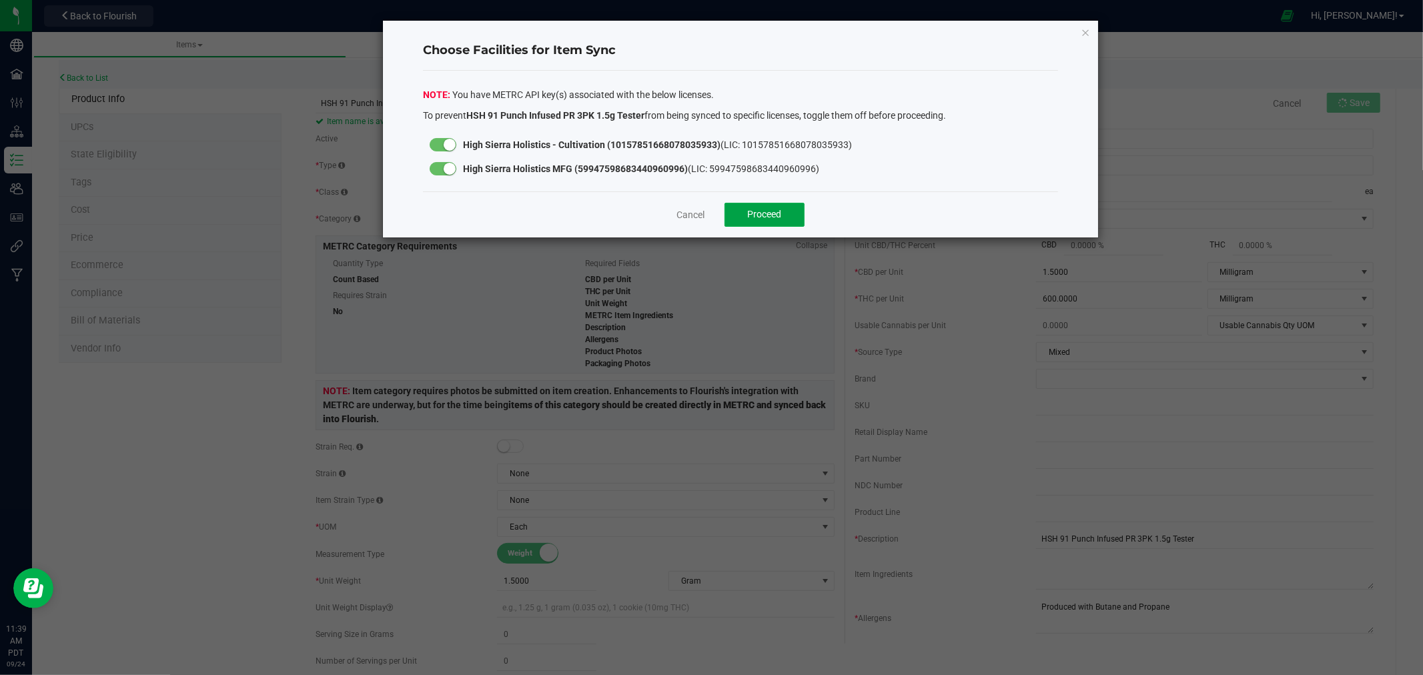
click at [757, 210] on span "Proceed" at bounding box center [765, 214] width 34 height 11
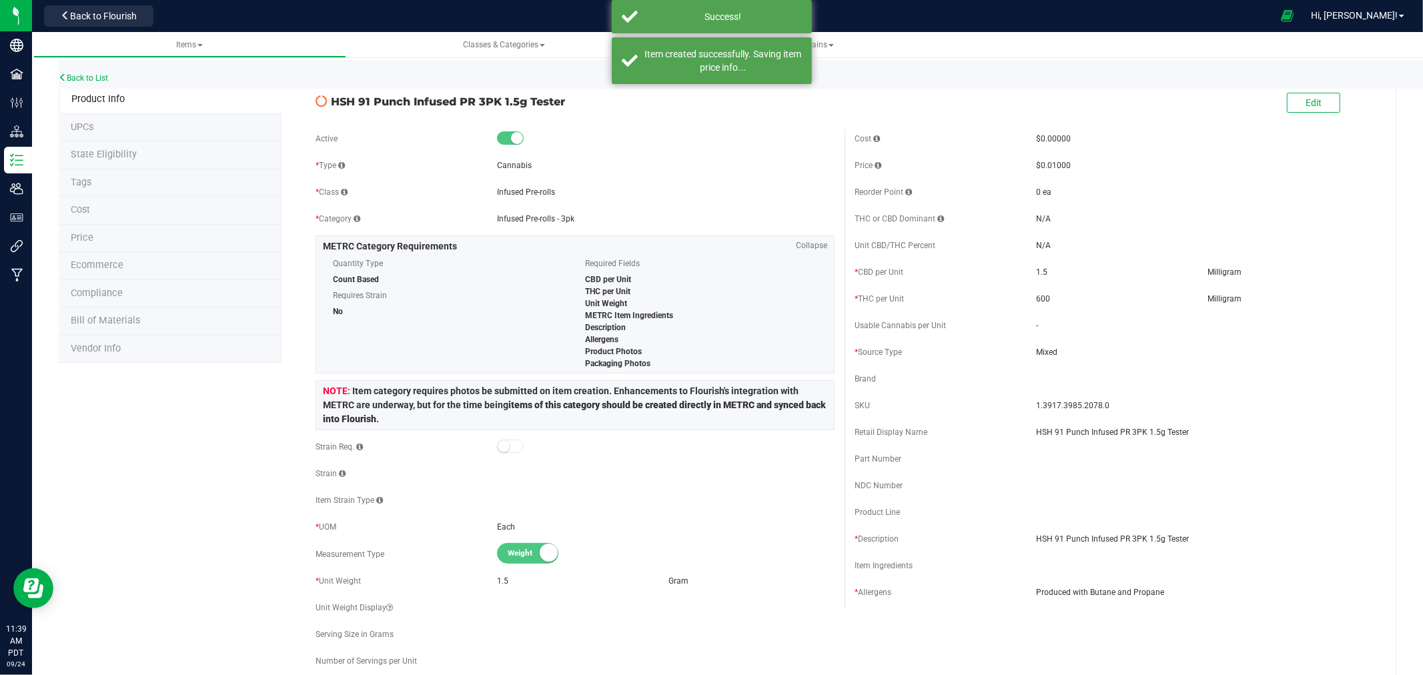
click at [128, 155] on span "State Eligibility" at bounding box center [104, 154] width 66 height 11
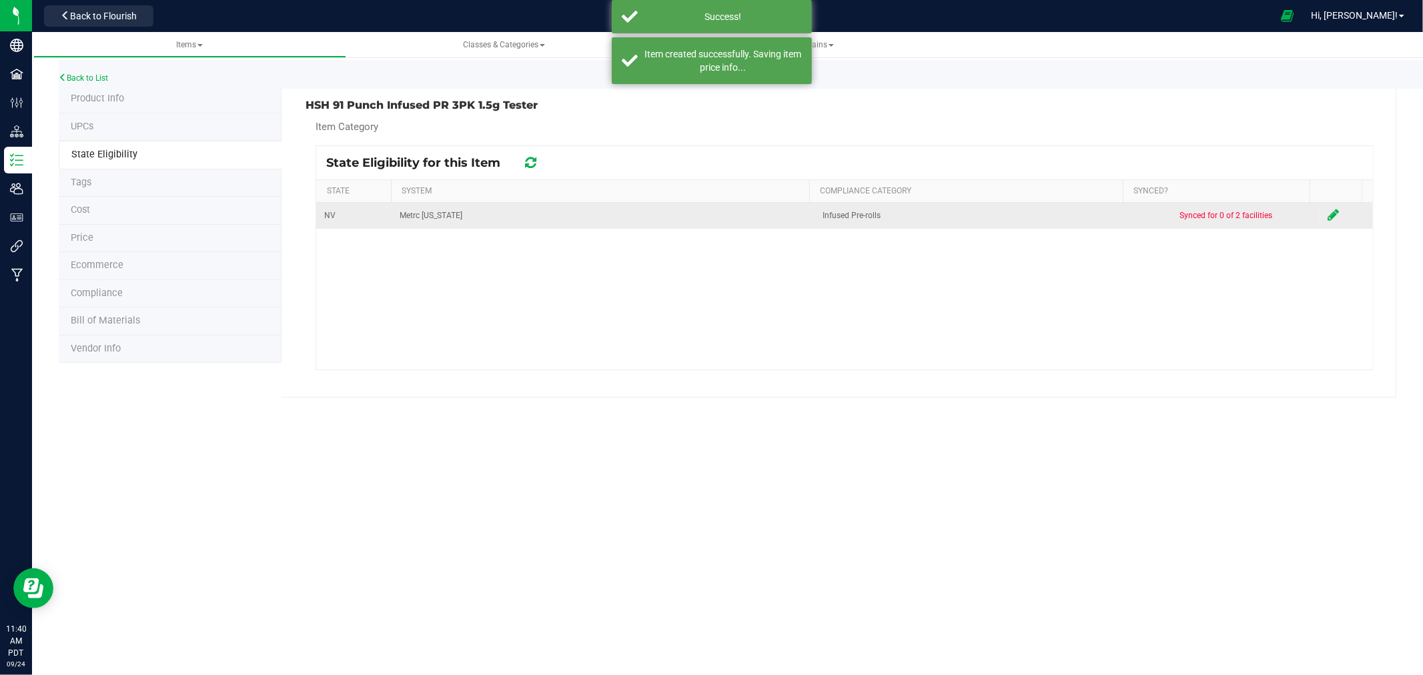
click at [1329, 216] on icon at bounding box center [1334, 214] width 11 height 13
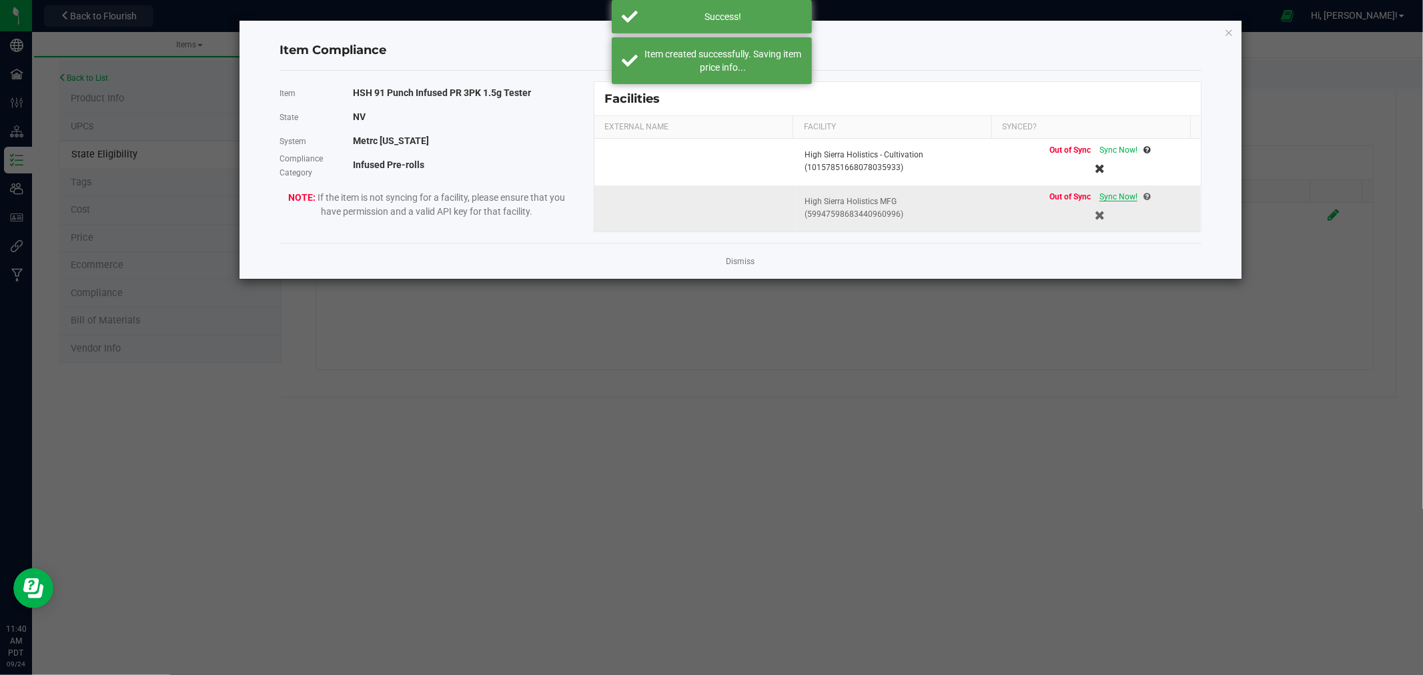
click at [1118, 196] on span "Sync Now!" at bounding box center [1119, 196] width 38 height 9
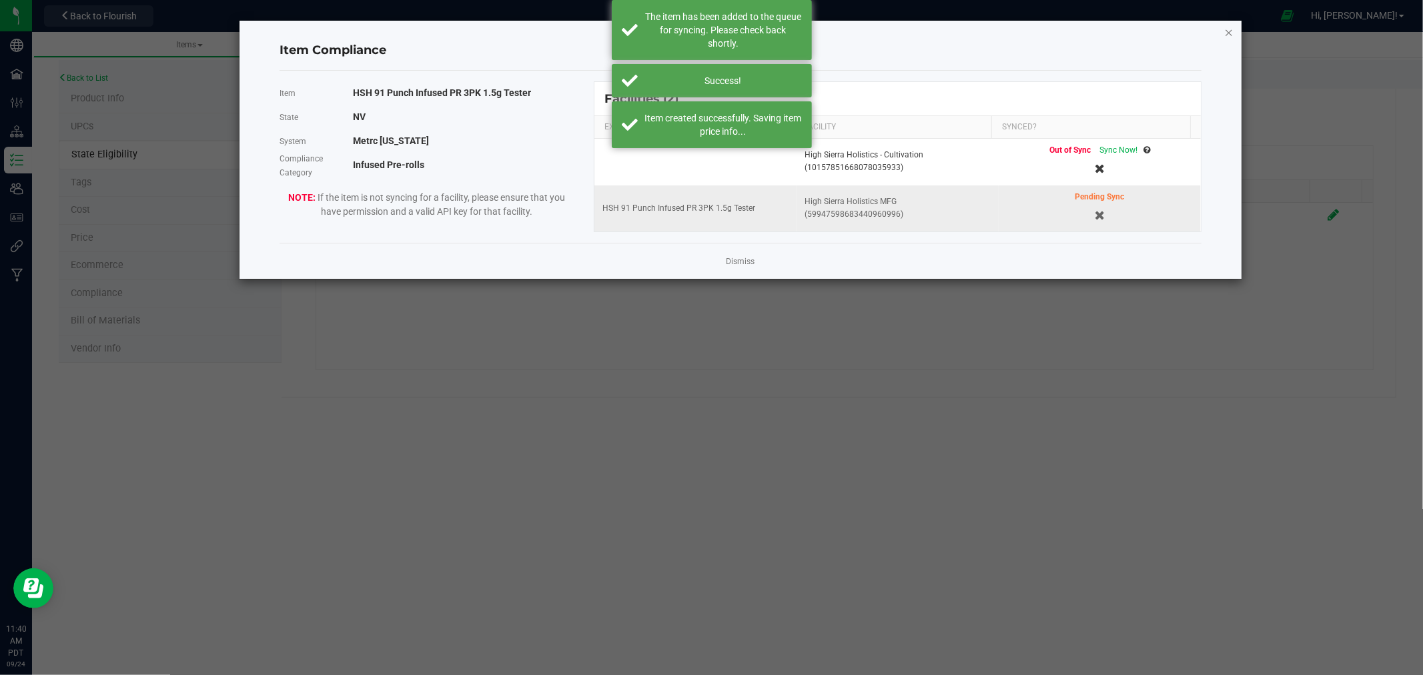
click at [1231, 34] on icon "Close modal" at bounding box center [1229, 32] width 9 height 16
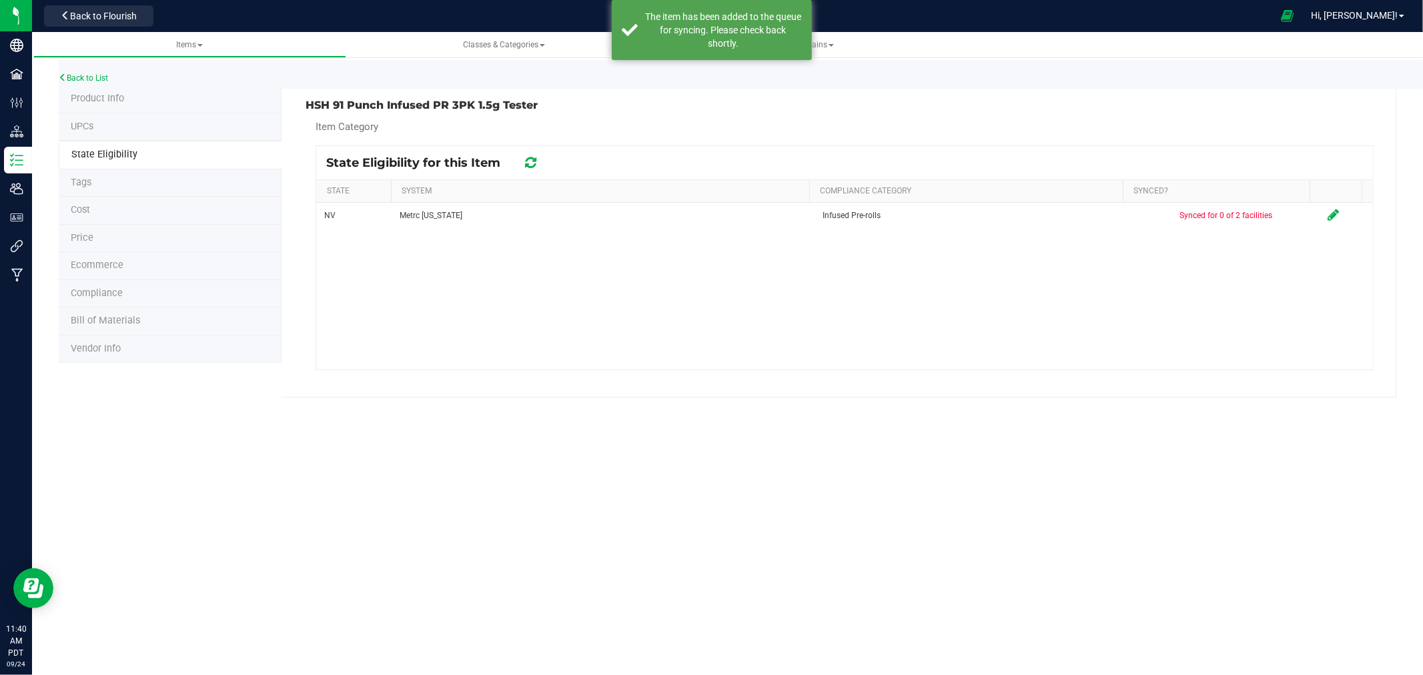
click at [113, 101] on span "Product Info" at bounding box center [97, 98] width 53 height 11
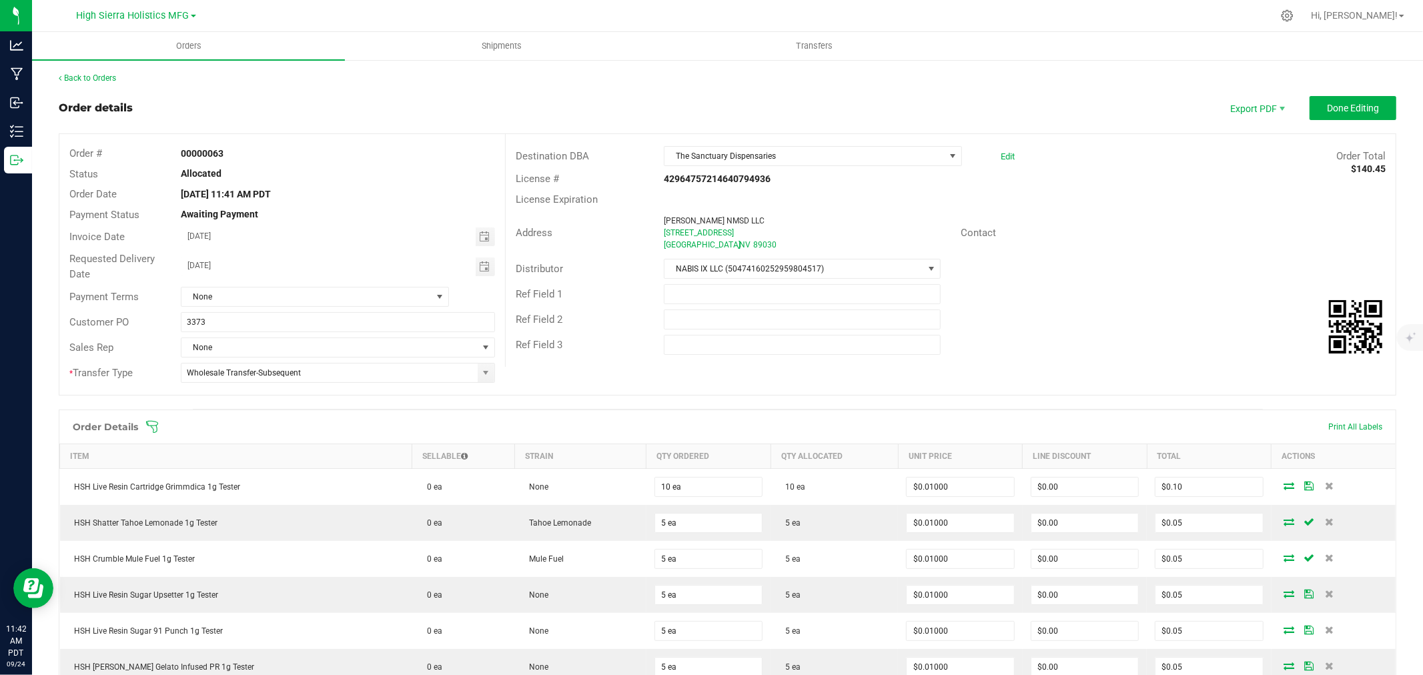
scroll to position [222, 0]
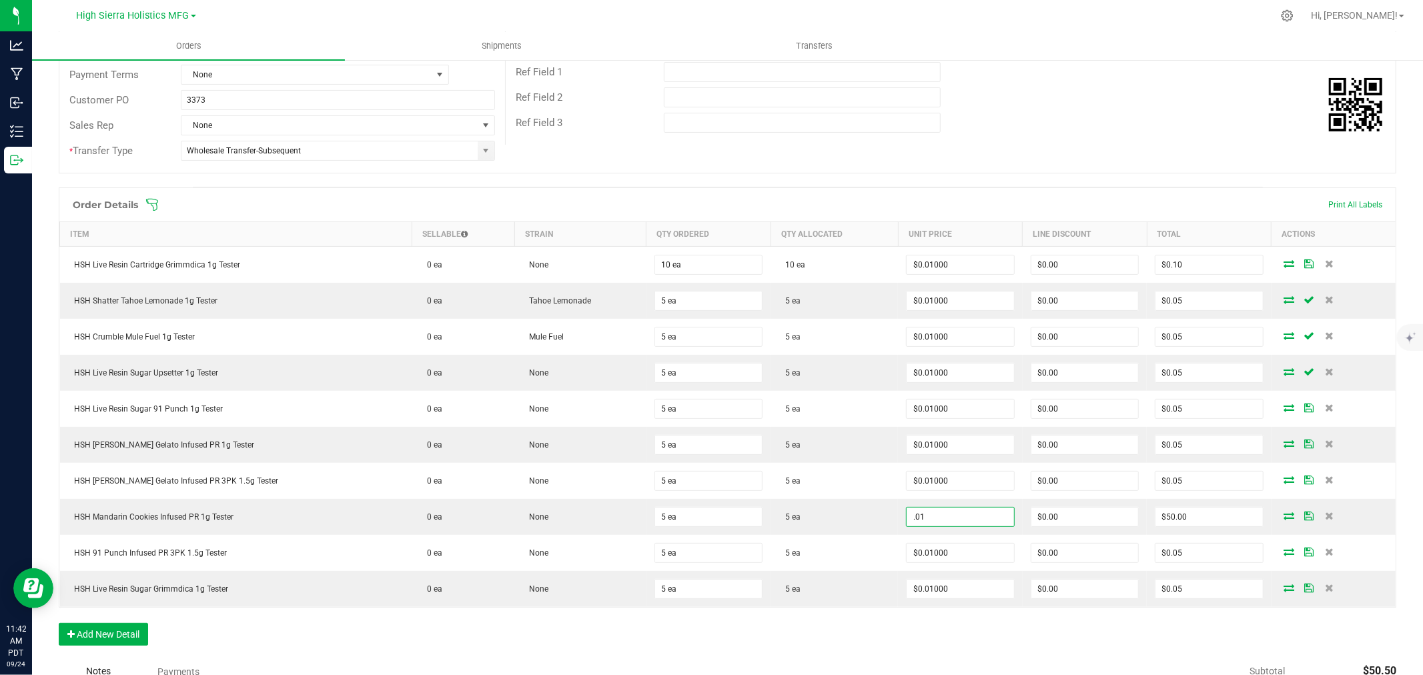
type input "$0.01000"
type input "$0.05"
click at [933, 630] on div "Order Details Print All Labels Item Sellable Strain Qty Ordered Qty Allocated U…" at bounding box center [728, 424] width 1338 height 472
click at [410, 649] on div "Order Details Print All Labels Item Sellable Strain Qty Ordered Qty Allocated U…" at bounding box center [728, 424] width 1338 height 472
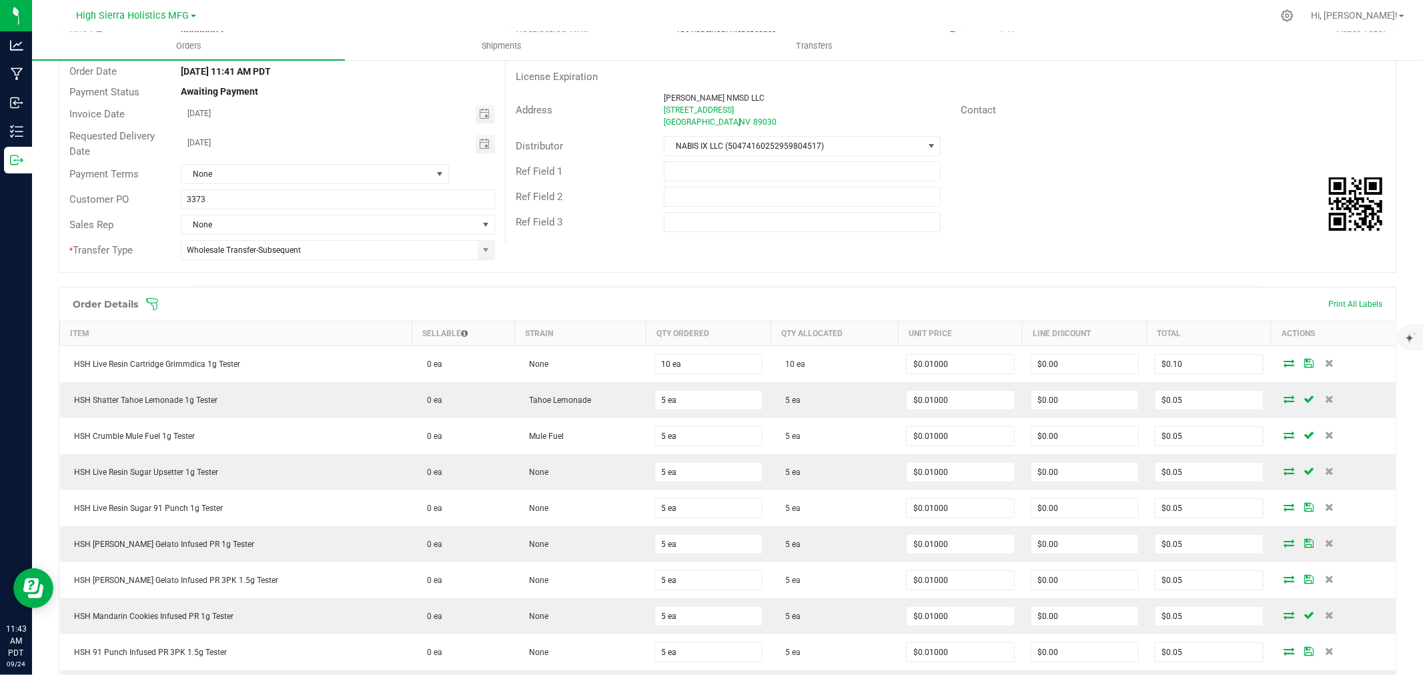
scroll to position [0, 0]
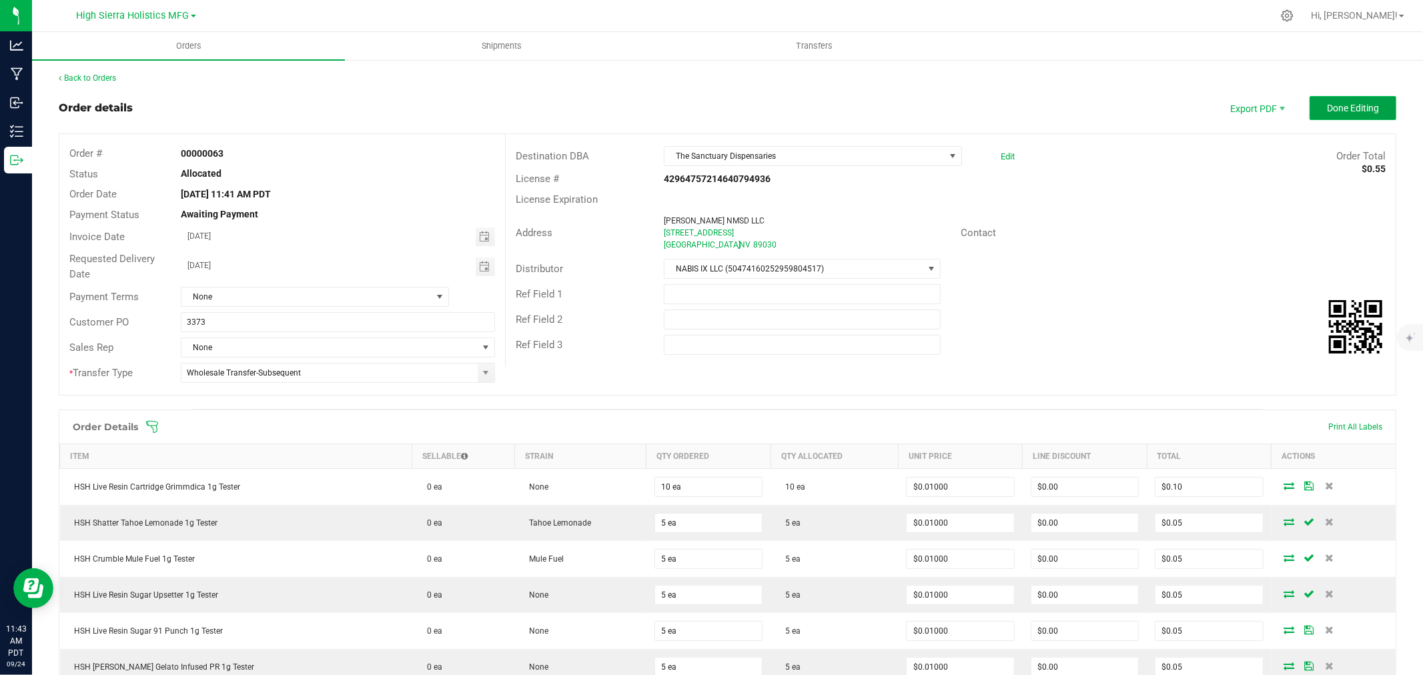
click at [1355, 109] on span "Done Editing" at bounding box center [1353, 108] width 52 height 11
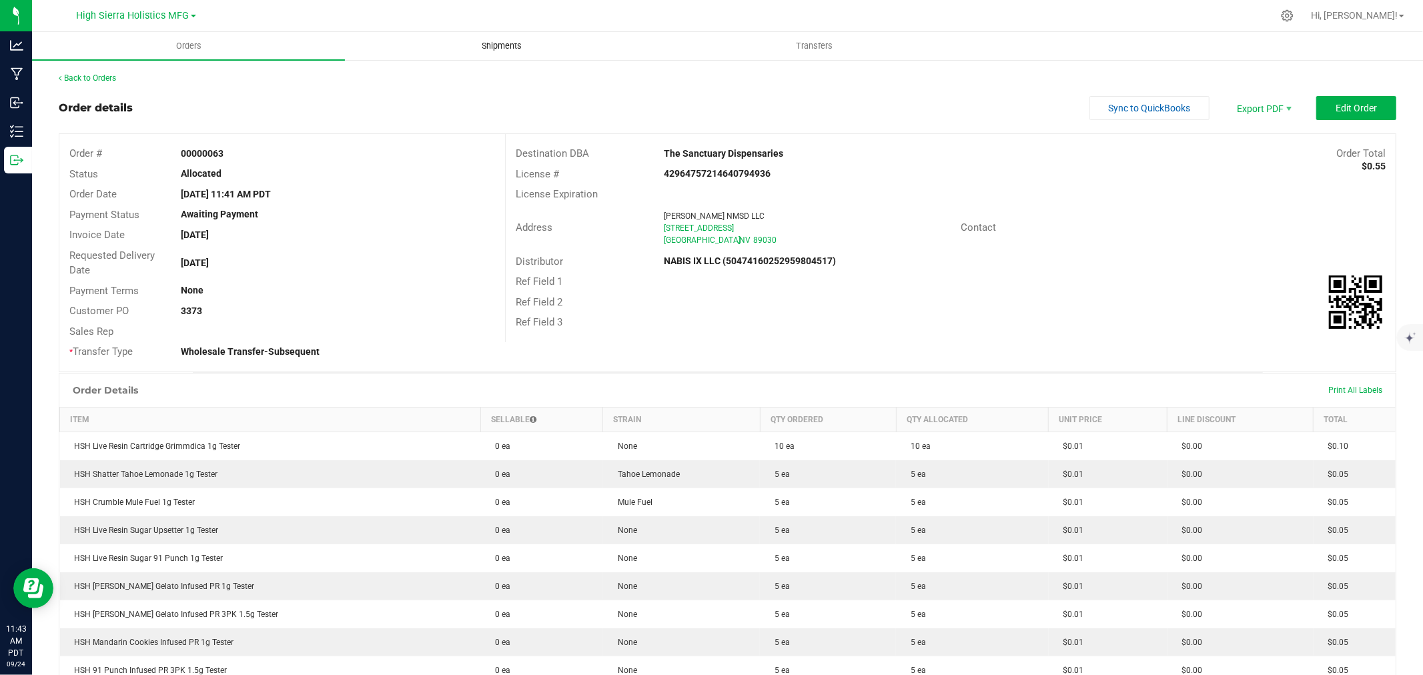
click at [513, 43] on span "Shipments" at bounding box center [502, 46] width 76 height 12
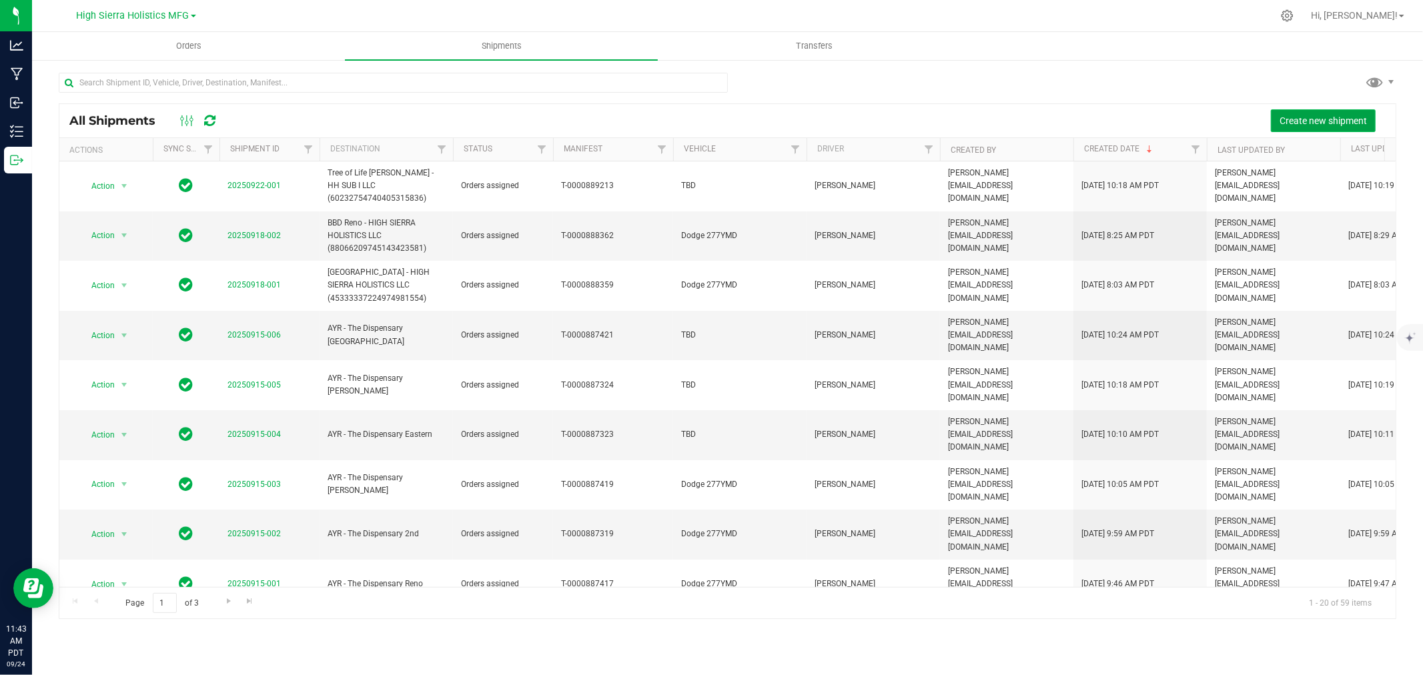
click at [1299, 113] on button "Create new shipment" at bounding box center [1323, 120] width 105 height 23
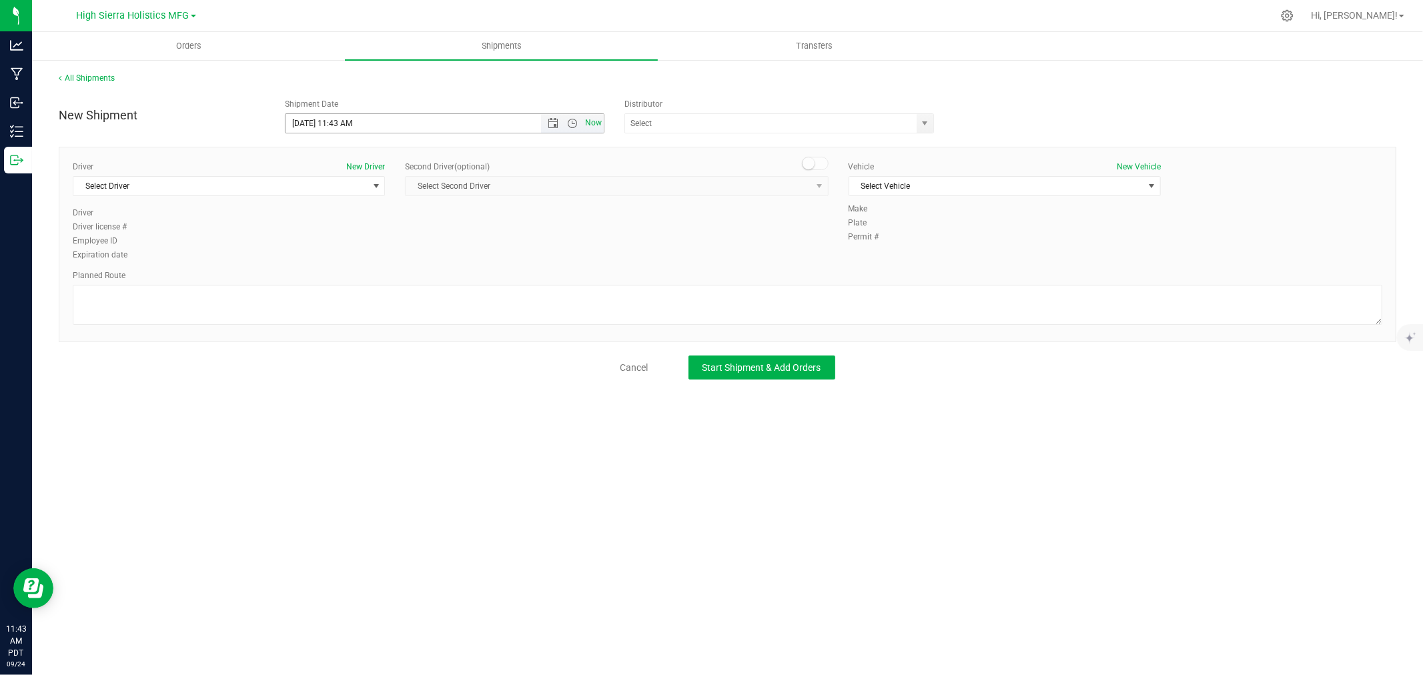
click at [594, 120] on span "Now" at bounding box center [594, 122] width 23 height 19
click at [922, 118] on span "select" at bounding box center [925, 123] width 11 height 11
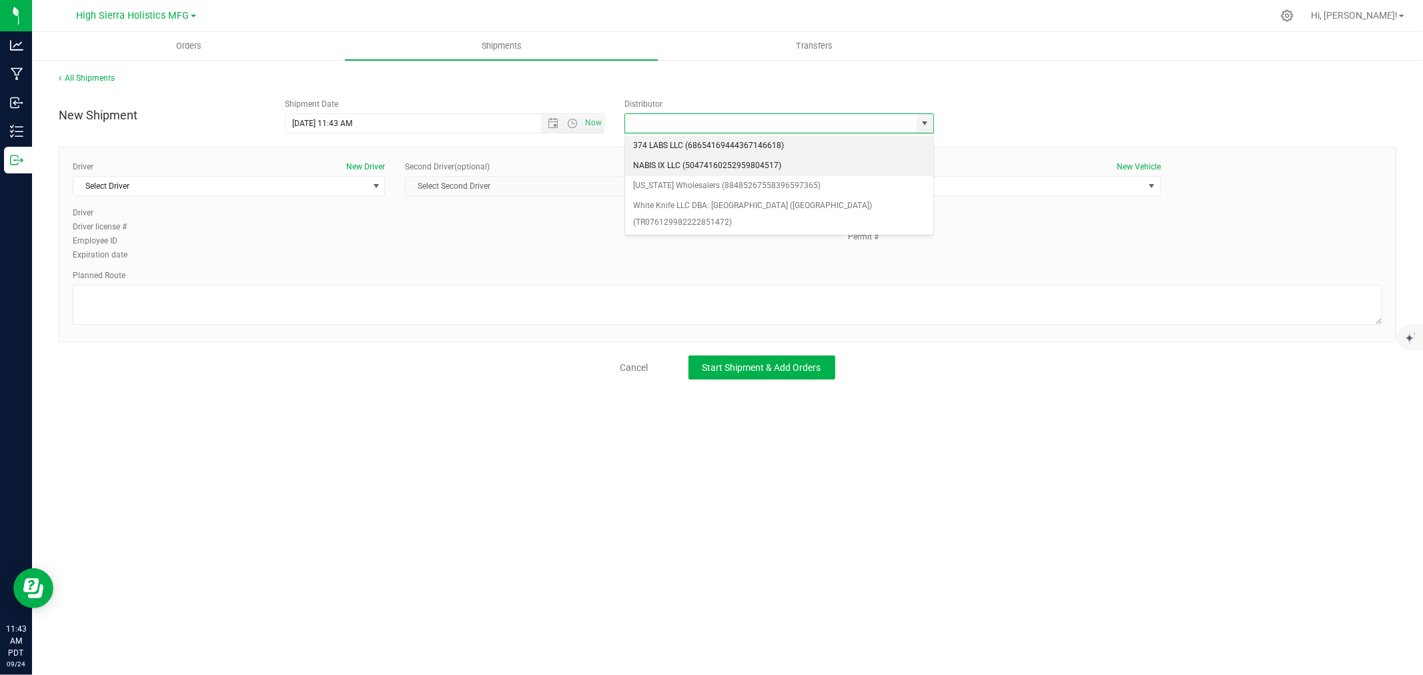
click at [693, 171] on li "NABIS IX LLC (50474160252959804517)" at bounding box center [779, 166] width 308 height 20
type input "NABIS IX LLC (50474160252959804517)"
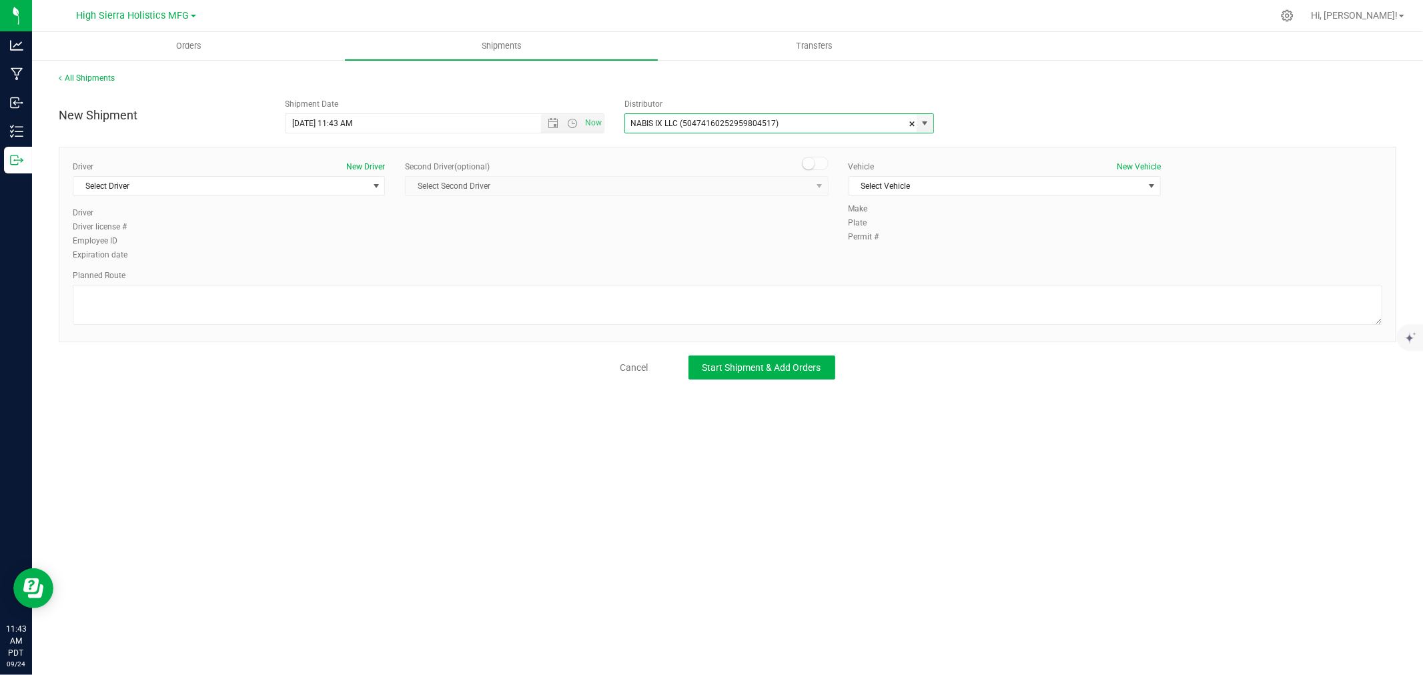
click at [969, 117] on div "New Shipment Shipment Date [DATE] 11:43 AM Now Distributor NABIS IX LLC (504741…" at bounding box center [728, 112] width 1358 height 41
click at [367, 191] on span "Select Driver" at bounding box center [220, 186] width 294 height 19
click at [228, 263] on li "[PERSON_NAME]" at bounding box center [228, 262] width 311 height 20
click at [923, 182] on span "Select Vehicle" at bounding box center [997, 186] width 294 height 19
click at [895, 227] on li "TBD" at bounding box center [1005, 229] width 311 height 20
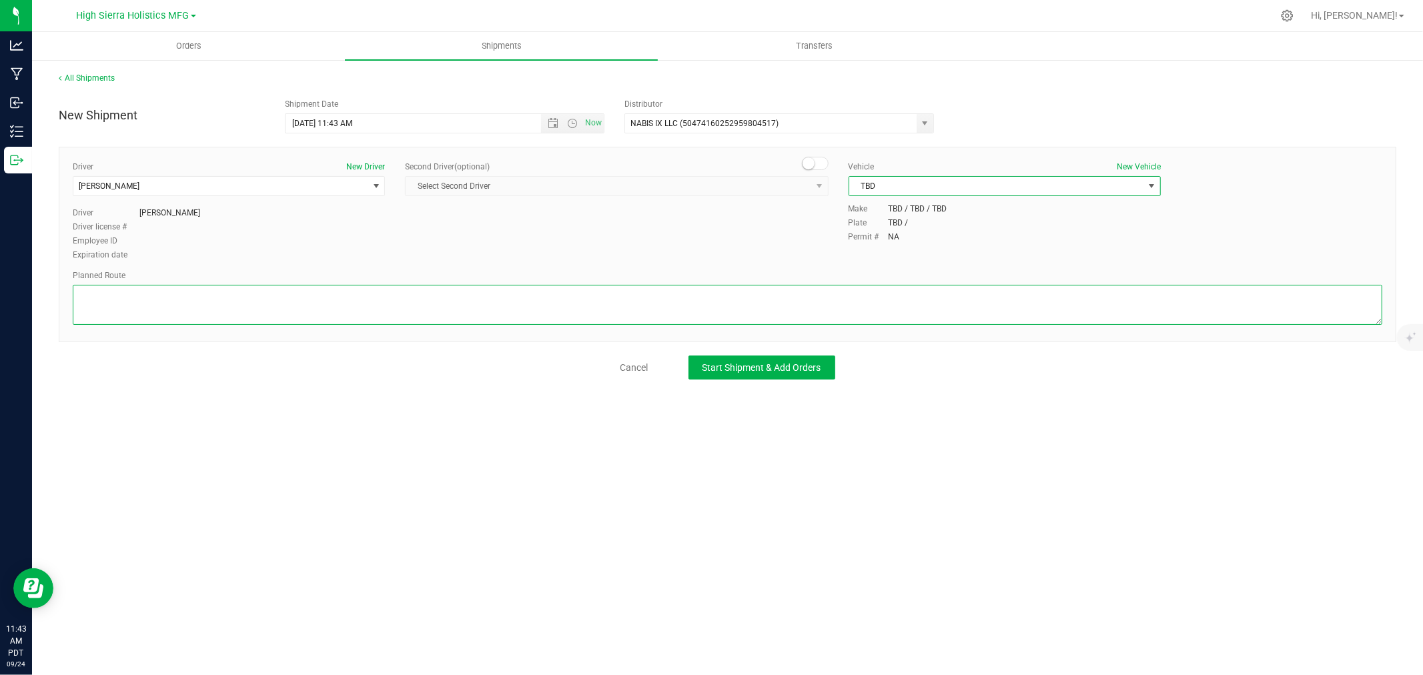
click at [245, 296] on textarea at bounding box center [728, 305] width 1310 height 40
click at [157, 298] on textarea at bounding box center [728, 305] width 1310 height 40
paste textarea "Get on I-80 E in [GEOGRAPHIC_DATA] from NV-659/S McCarran Blvd and Veterans Pkw…"
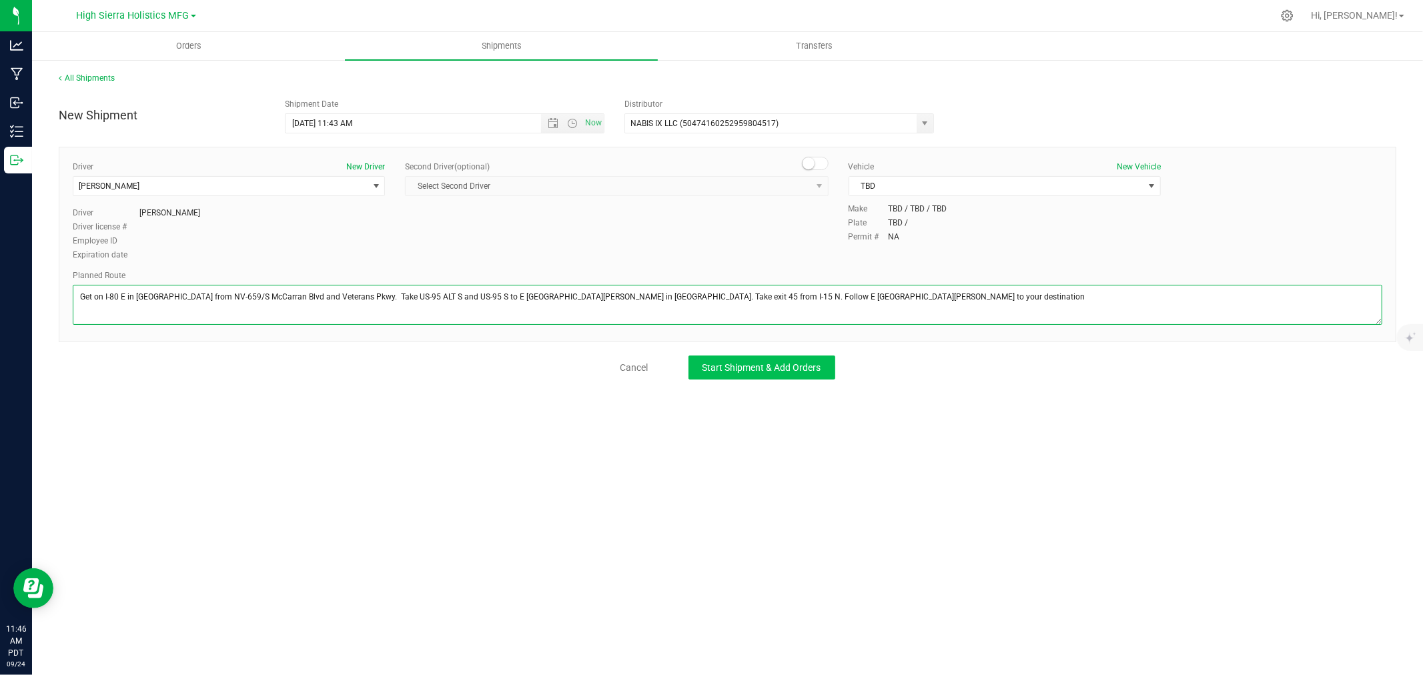
type textarea "Get on I-80 E in [GEOGRAPHIC_DATA] from NV-659/S McCarran Blvd and Veterans Pkw…"
click at [725, 368] on span "Start Shipment & Add Orders" at bounding box center [762, 367] width 119 height 11
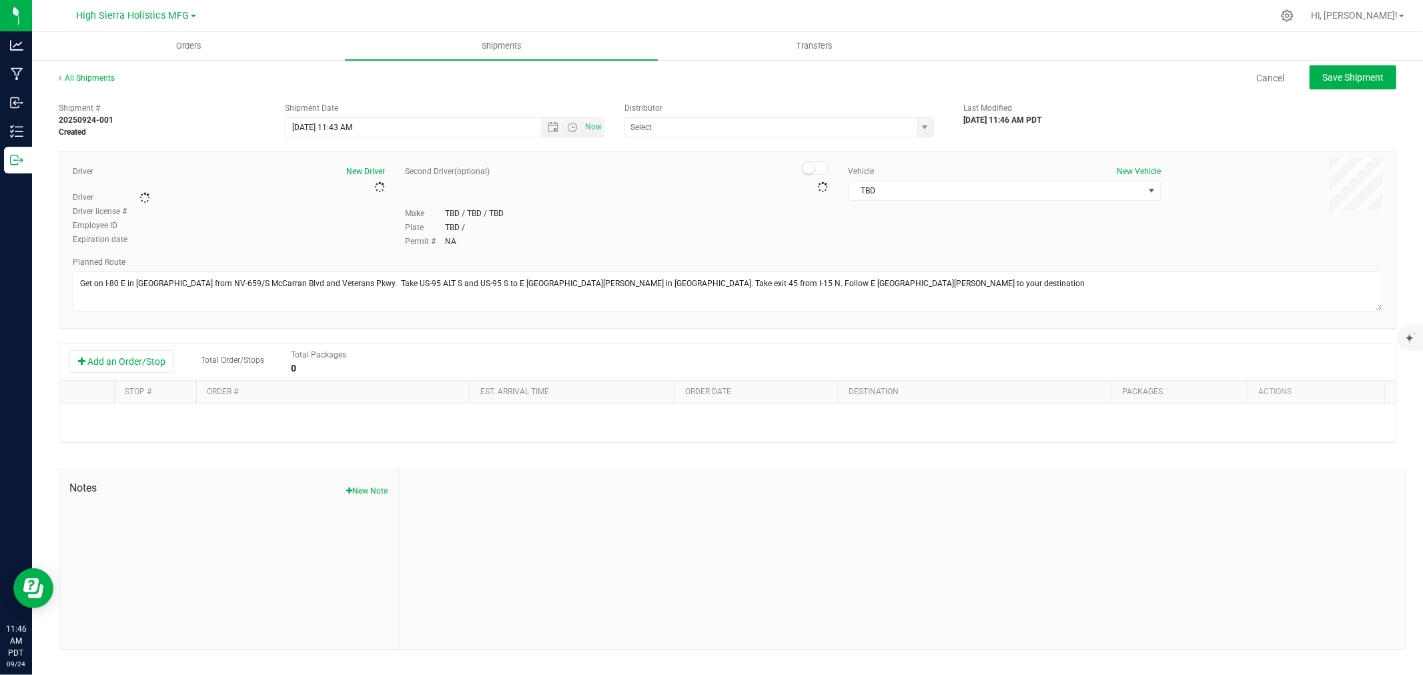
type input "NABIS IX LLC (50474160252959804517)"
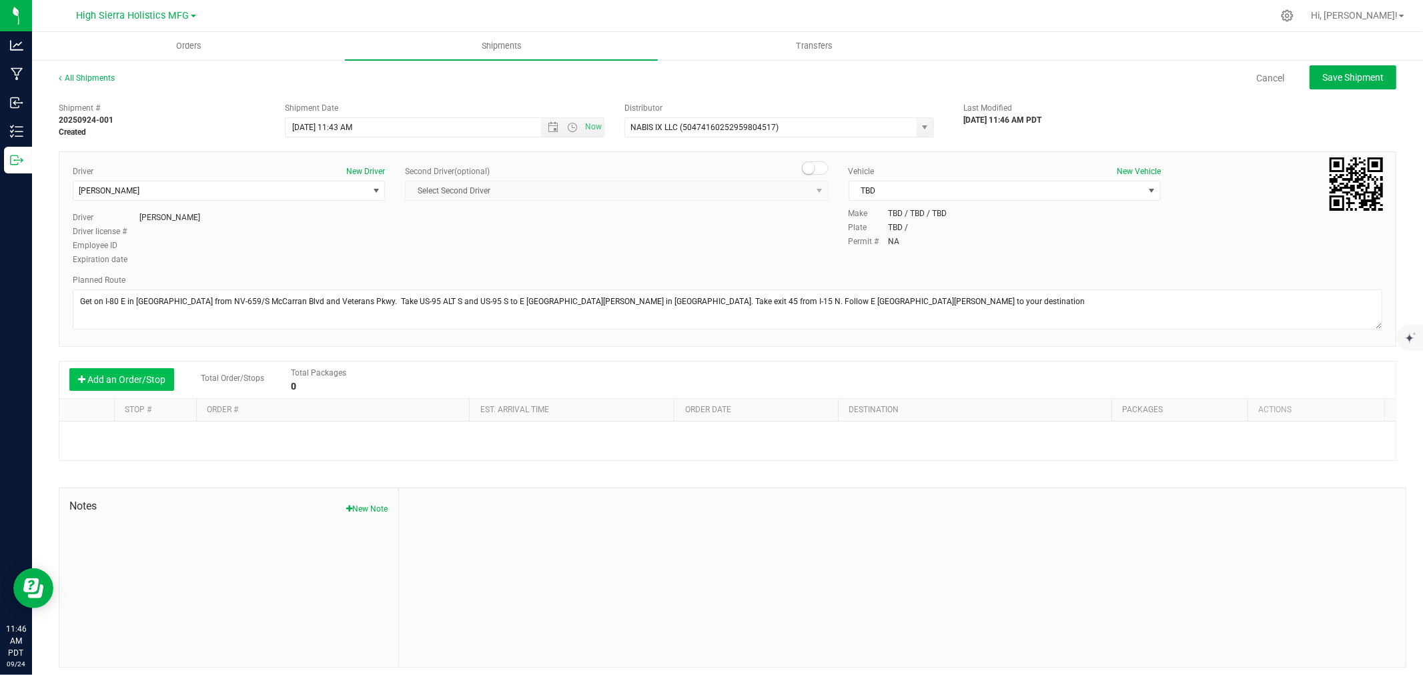
click at [157, 379] on button "Add an Order/Stop" at bounding box center [121, 379] width 105 height 23
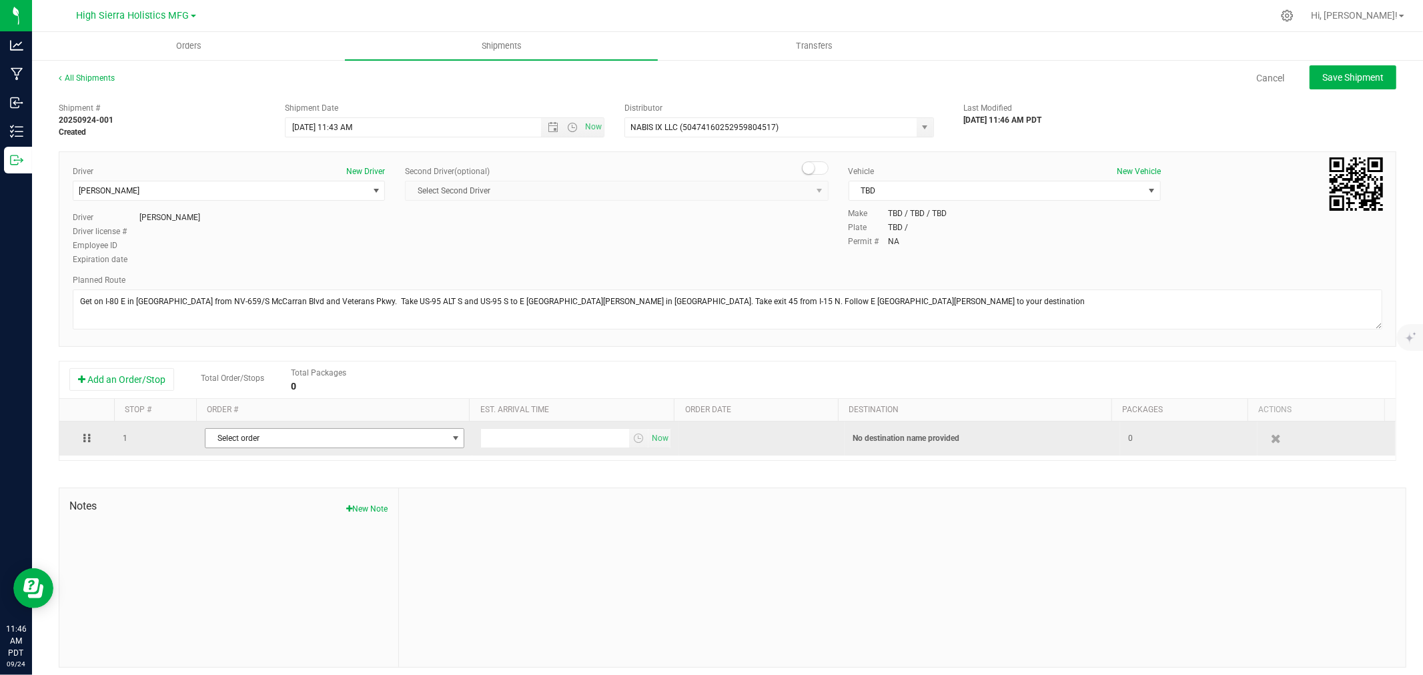
click at [386, 436] on span "Select order" at bounding box center [327, 438] width 242 height 19
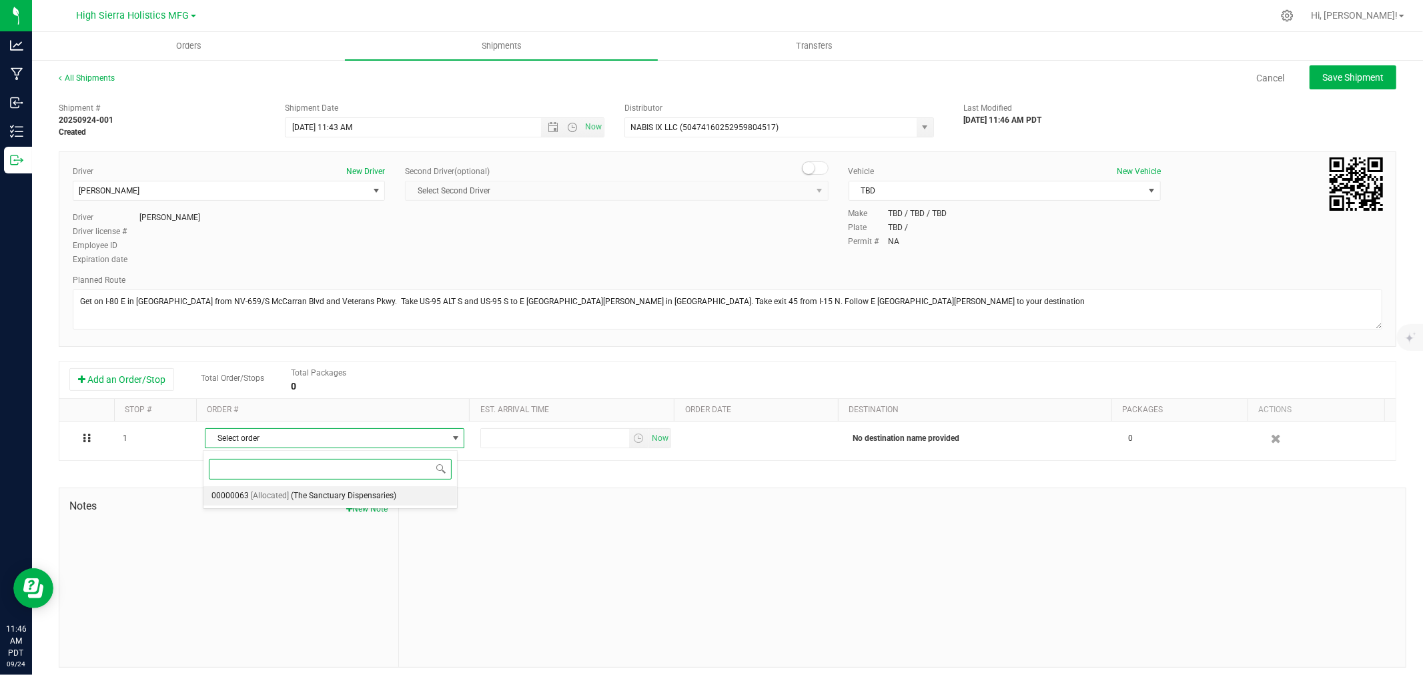
click at [279, 493] on span "[Allocated]" at bounding box center [270, 496] width 38 height 17
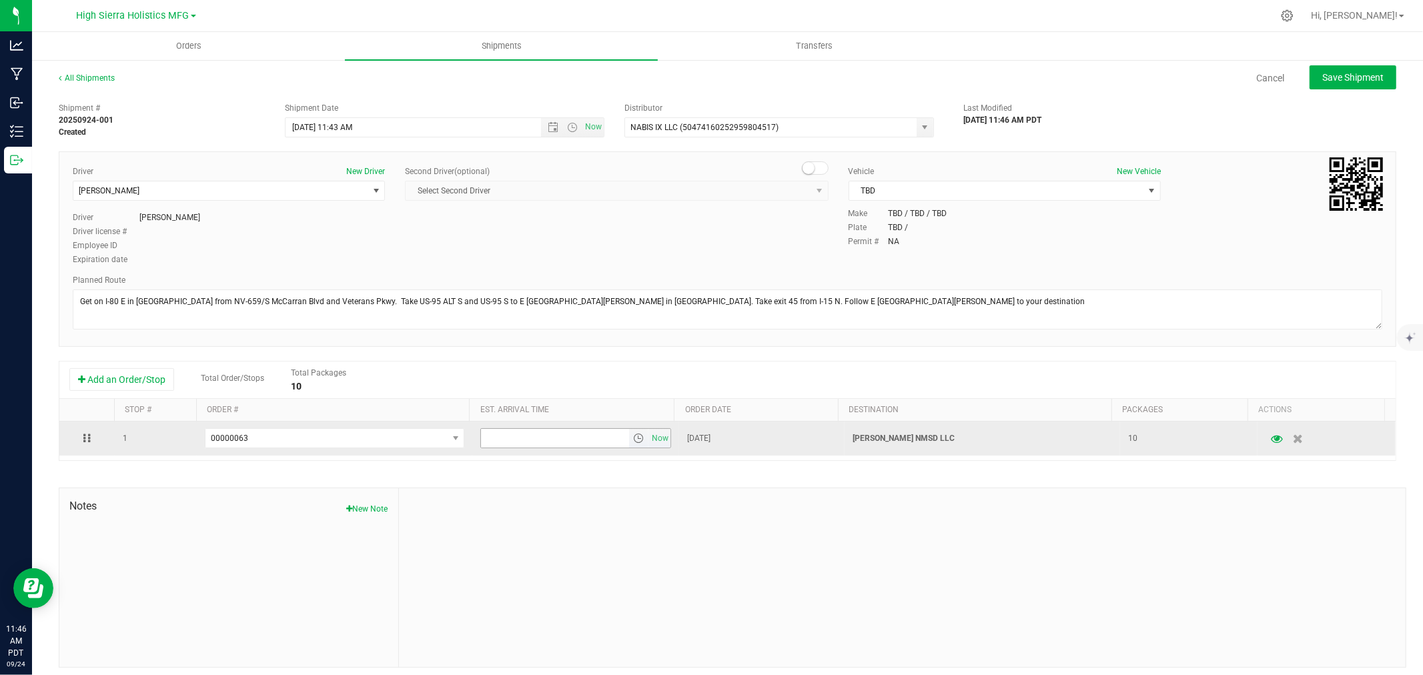
click at [633, 441] on span "select" at bounding box center [638, 438] width 11 height 11
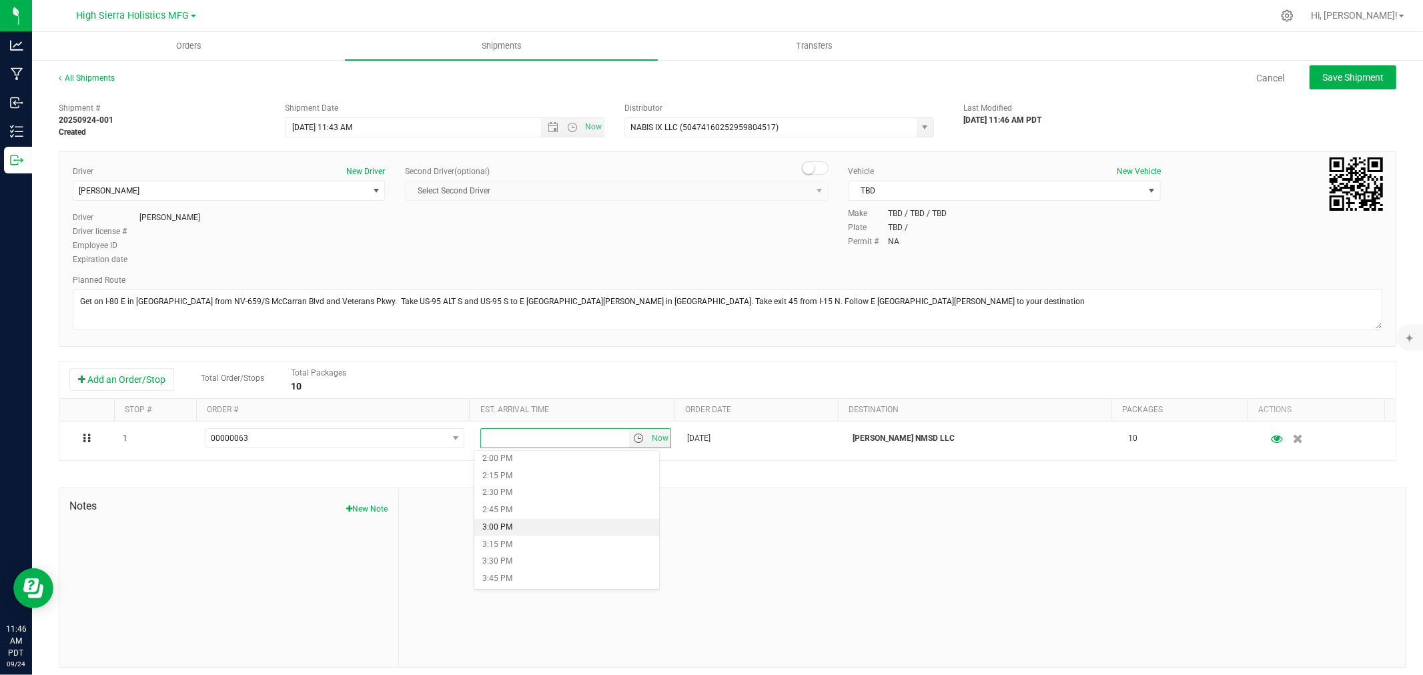
scroll to position [1186, 0]
click at [513, 460] on li "5:15 PM" at bounding box center [566, 459] width 184 height 17
click at [724, 479] on div "Shipment # 20250924-001 Created Shipment Date [DATE] 11:43 AM Now Distributor N…" at bounding box center [728, 382] width 1338 height 572
click at [1346, 72] on span "Save Shipment" at bounding box center [1353, 77] width 61 height 11
type input "[DATE] 6:43 PM"
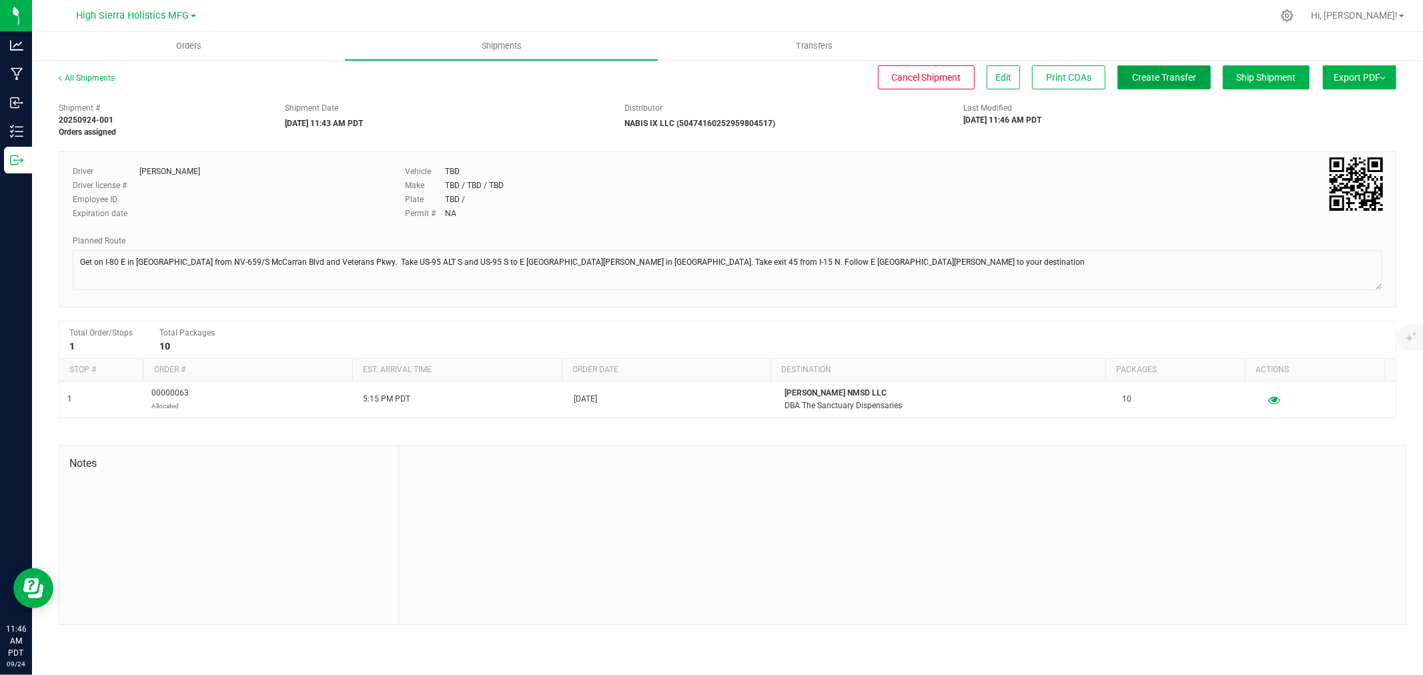
click at [1167, 72] on span "Create Transfer" at bounding box center [1164, 77] width 64 height 11
click at [96, 76] on link "All Shipments" at bounding box center [87, 77] width 56 height 9
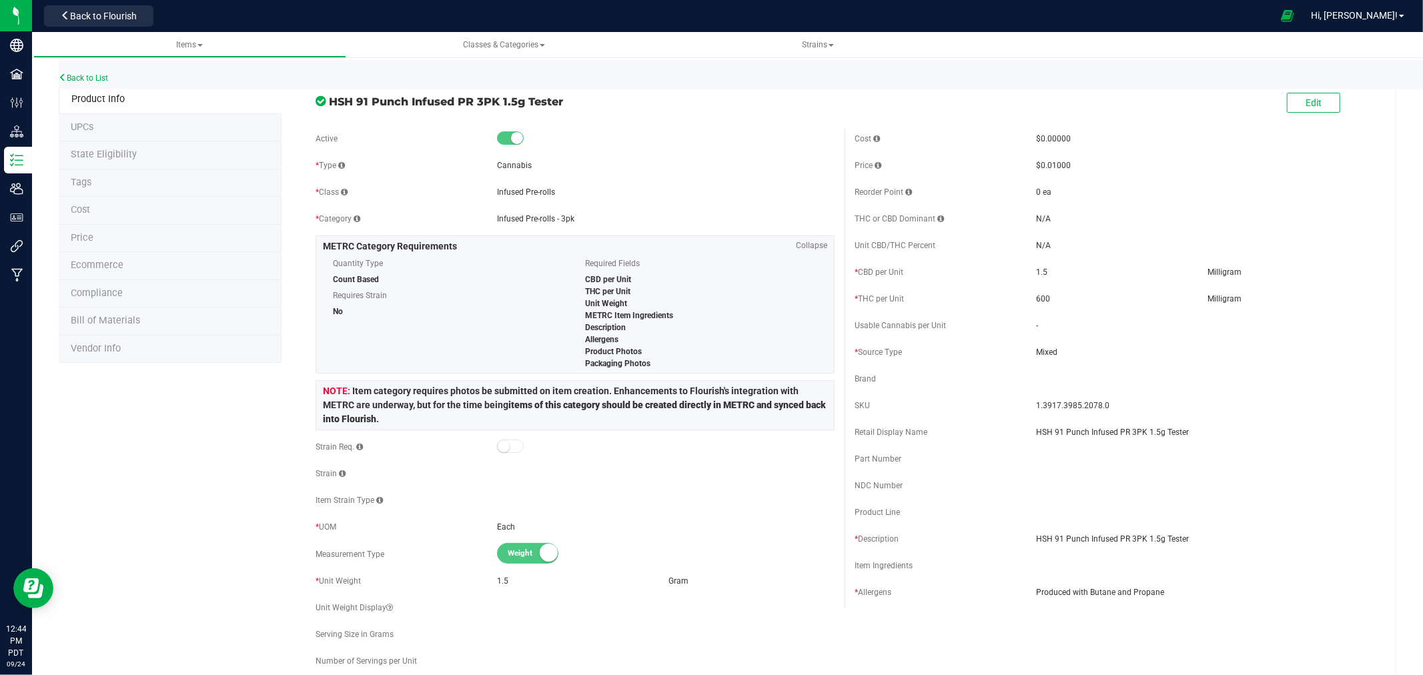
click at [427, 16] on div at bounding box center [716, 16] width 1114 height 26
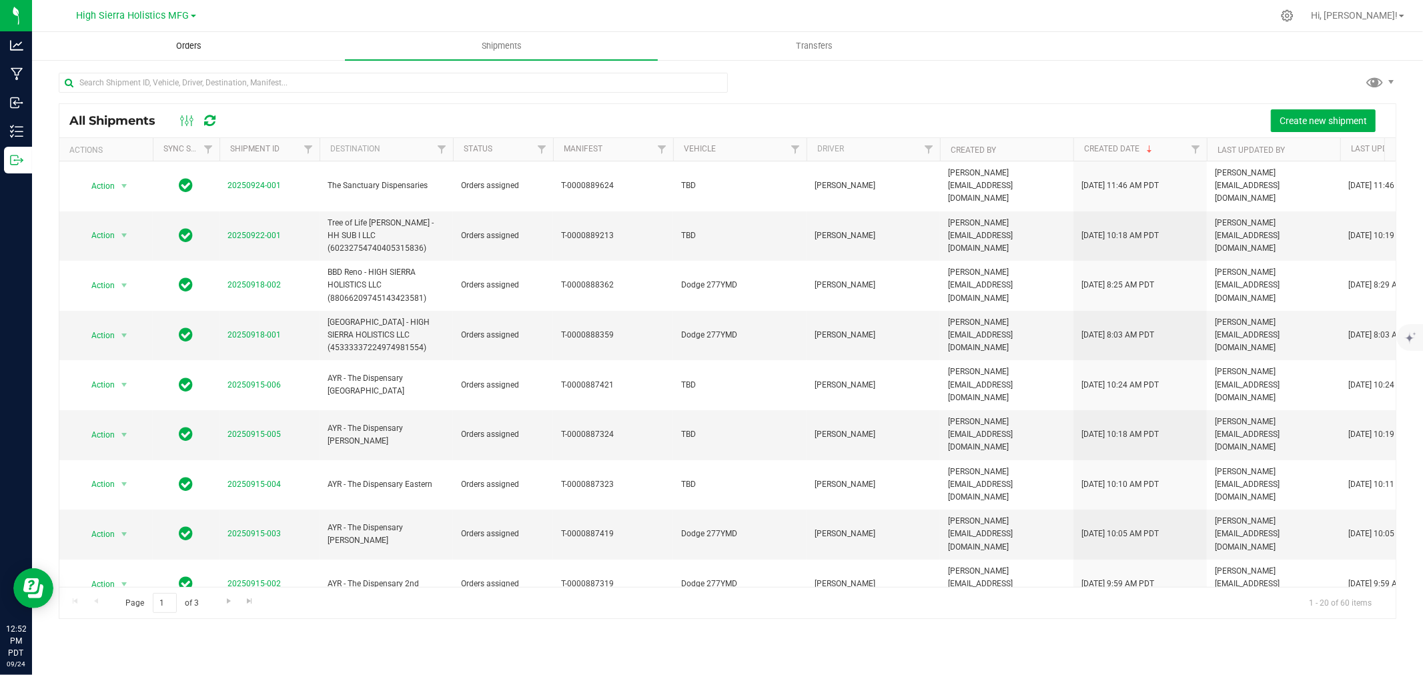
drag, startPoint x: 0, startPoint y: 0, endPoint x: 190, endPoint y: 40, distance: 193.7
click at [191, 40] on span "Orders" at bounding box center [188, 46] width 61 height 12
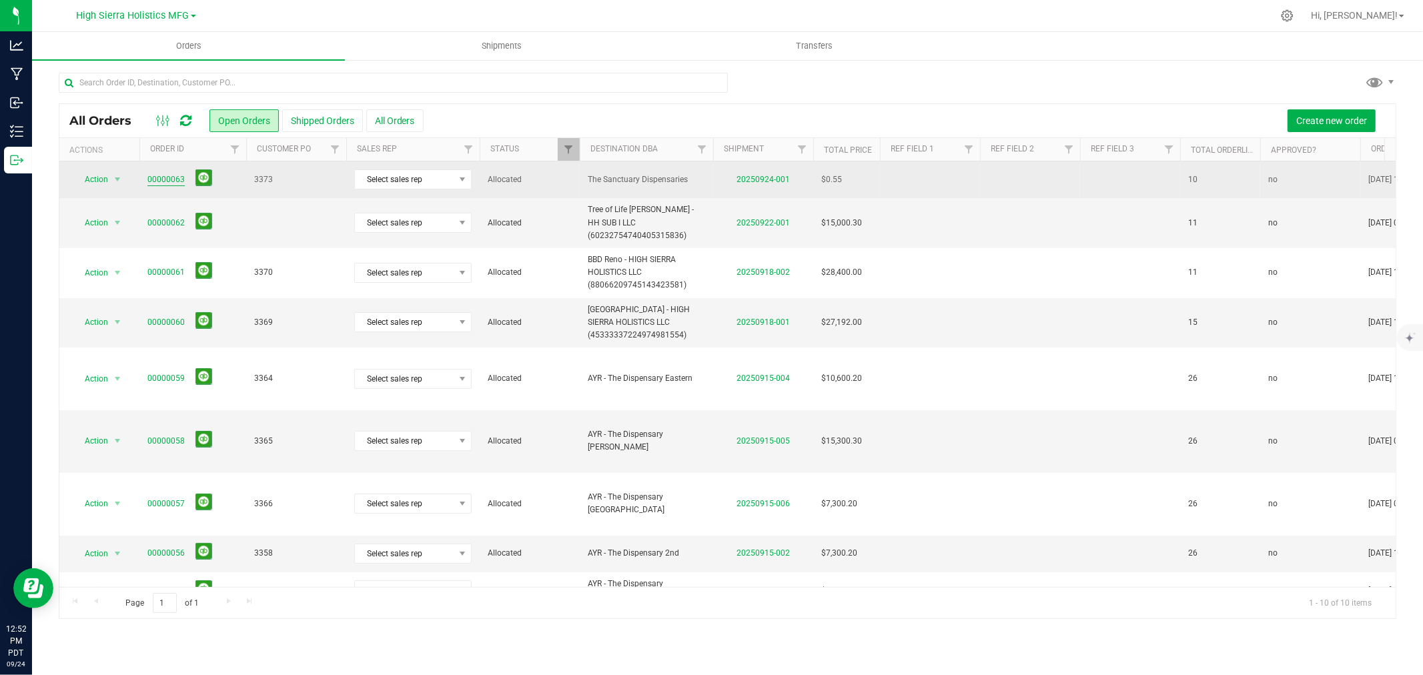
click at [147, 176] on link "00000063" at bounding box center [165, 180] width 37 height 13
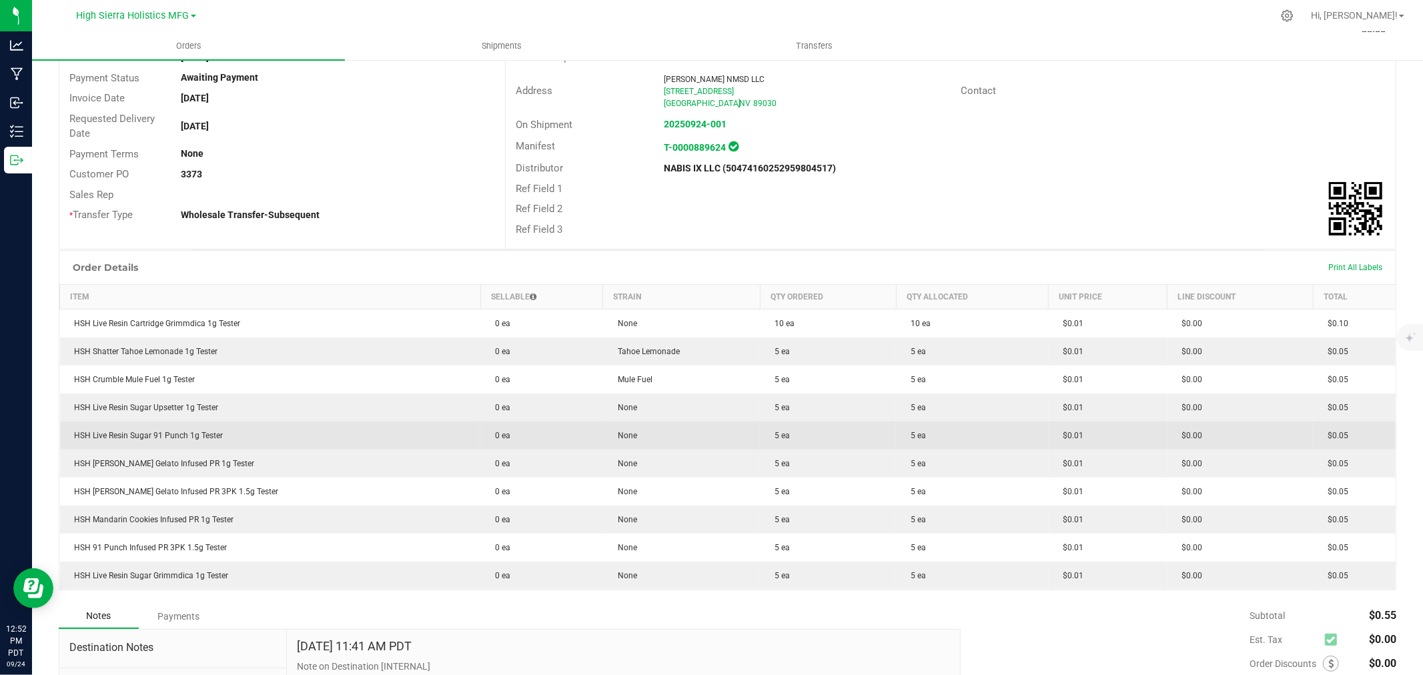
scroll to position [222, 0]
